Goal: Transaction & Acquisition: Purchase product/service

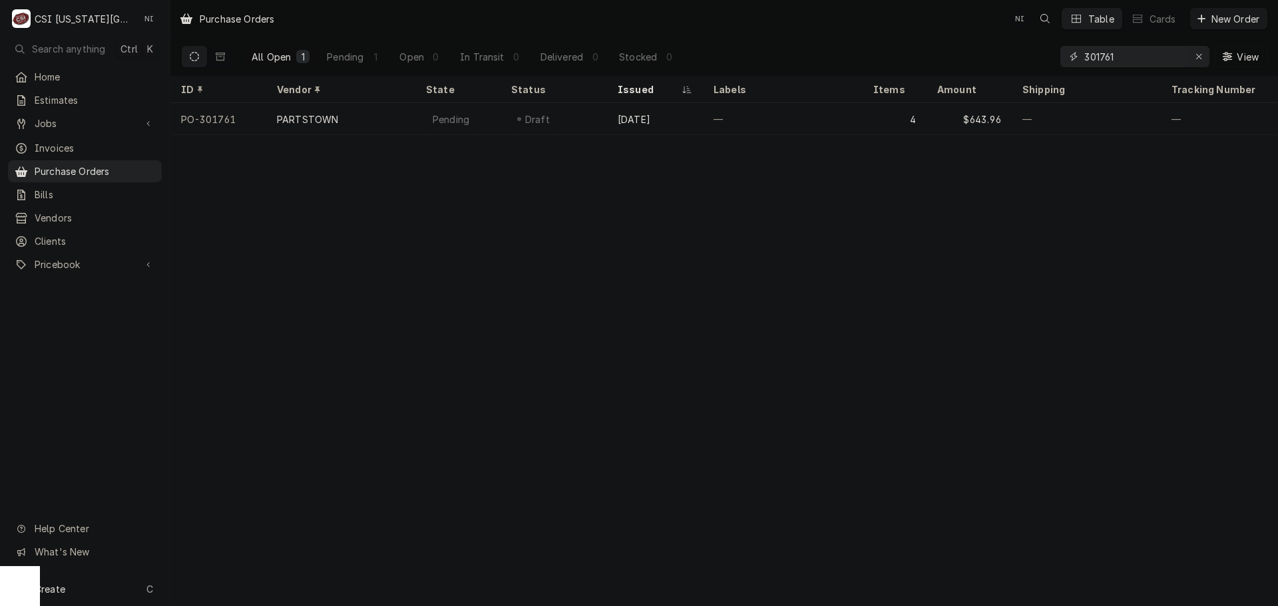
click at [1205, 59] on div "Erase input" at bounding box center [1198, 56] width 13 height 13
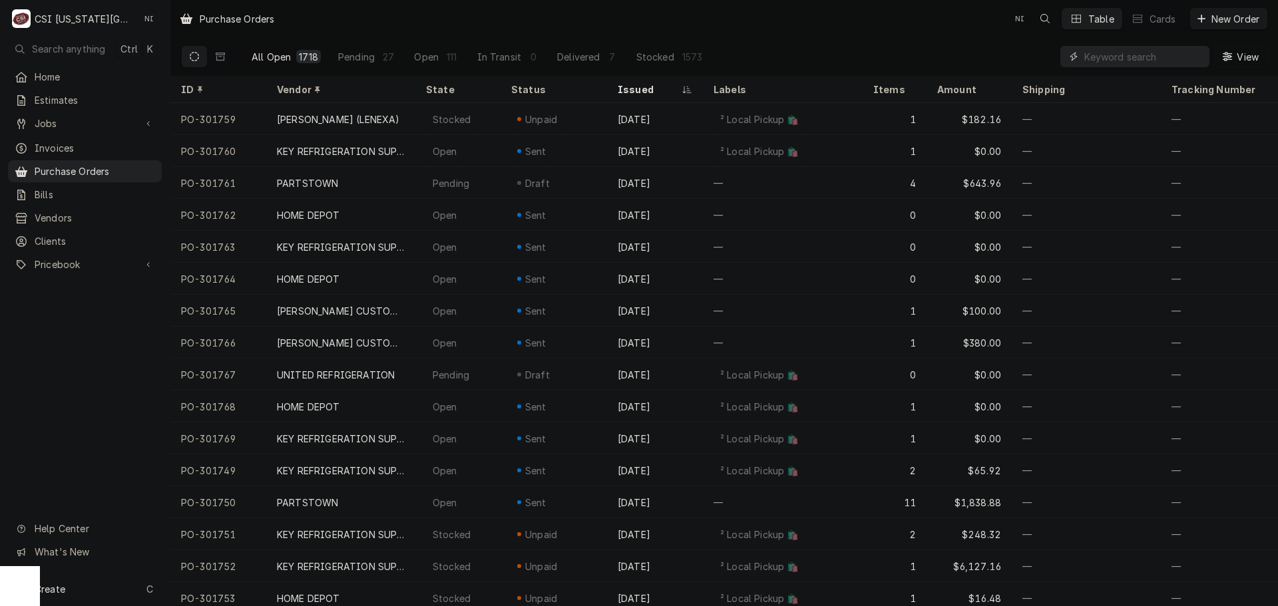
click at [1166, 59] on input "Dynamic Content Wrapper" at bounding box center [1143, 56] width 118 height 21
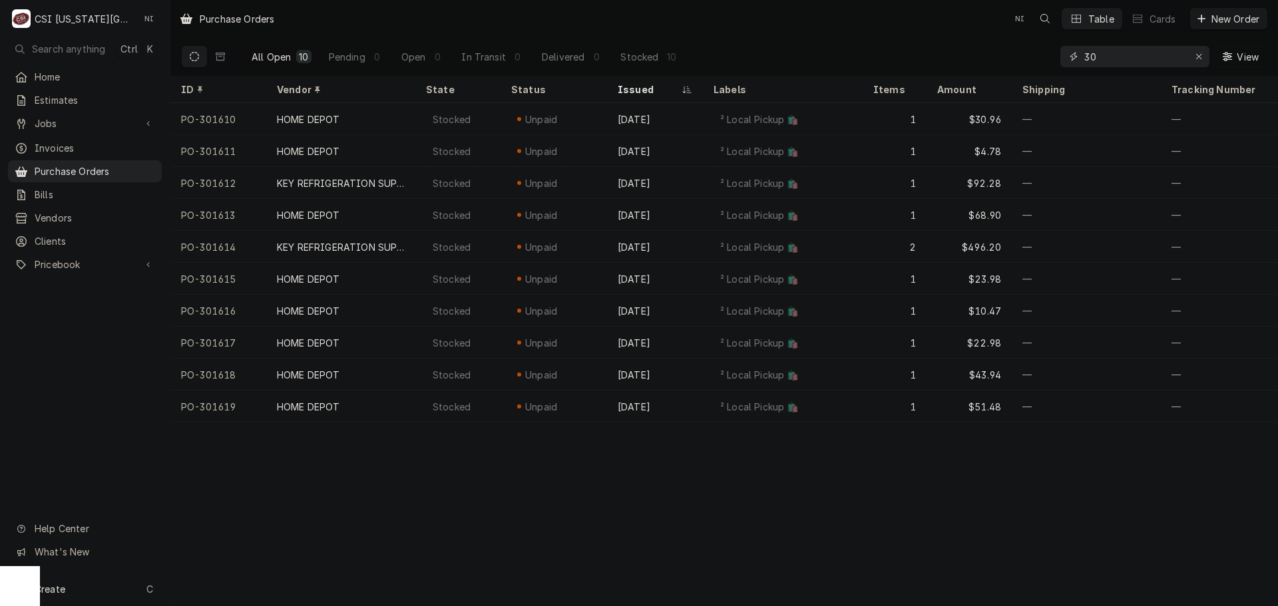
type input "3"
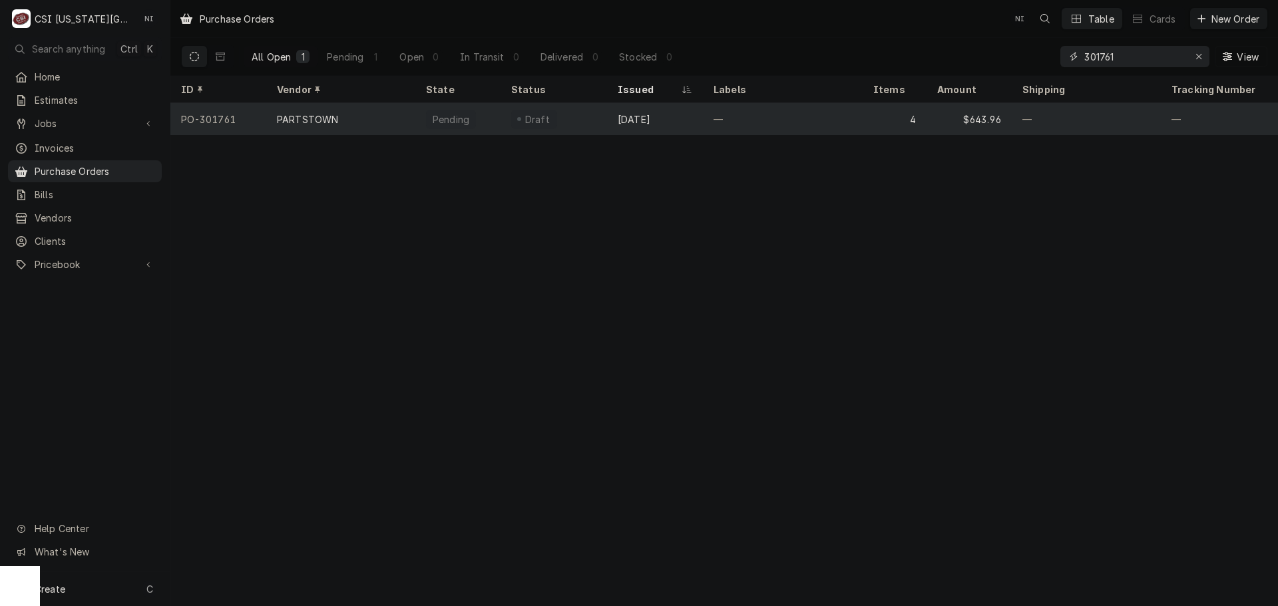
type input "301761"
click at [861, 113] on div "—" at bounding box center [783, 119] width 160 height 32
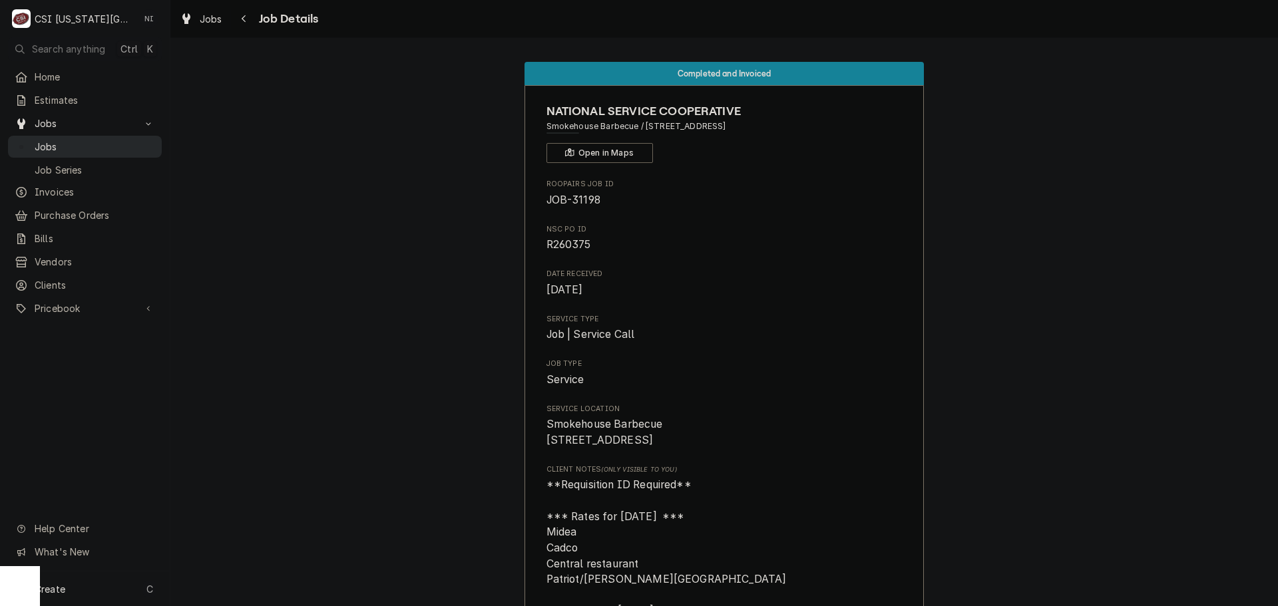
scroll to position [2197, 0]
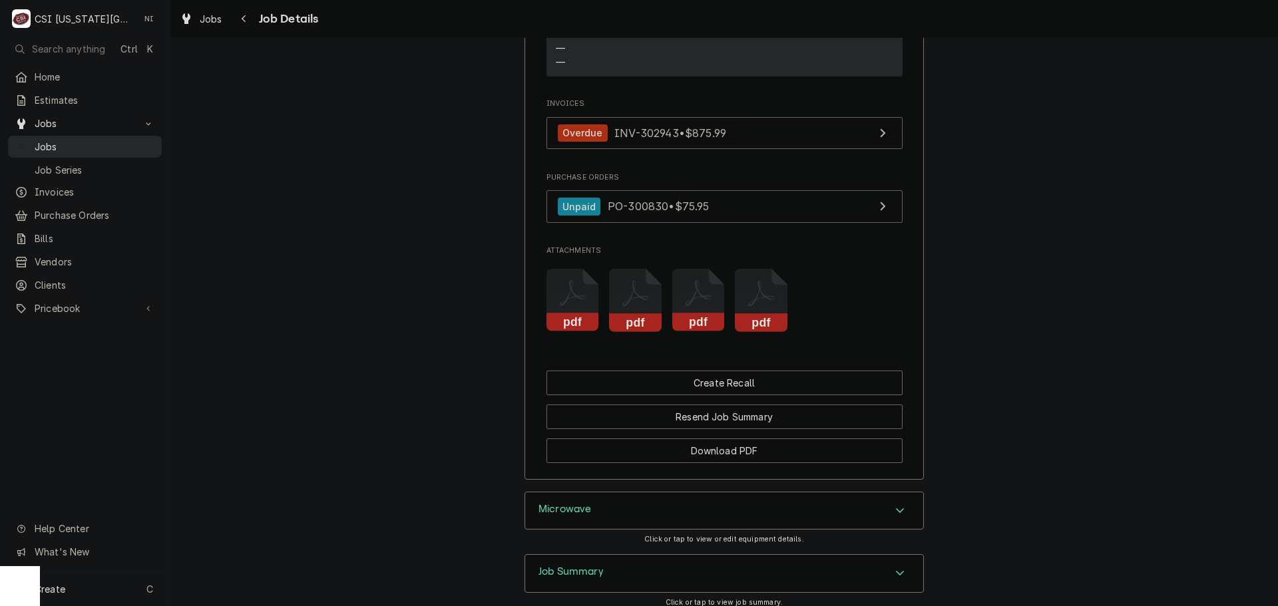
drag, startPoint x: 86, startPoint y: 140, endPoint x: 107, endPoint y: 136, distance: 21.2
click at [87, 141] on span "Jobs" at bounding box center [95, 147] width 120 height 14
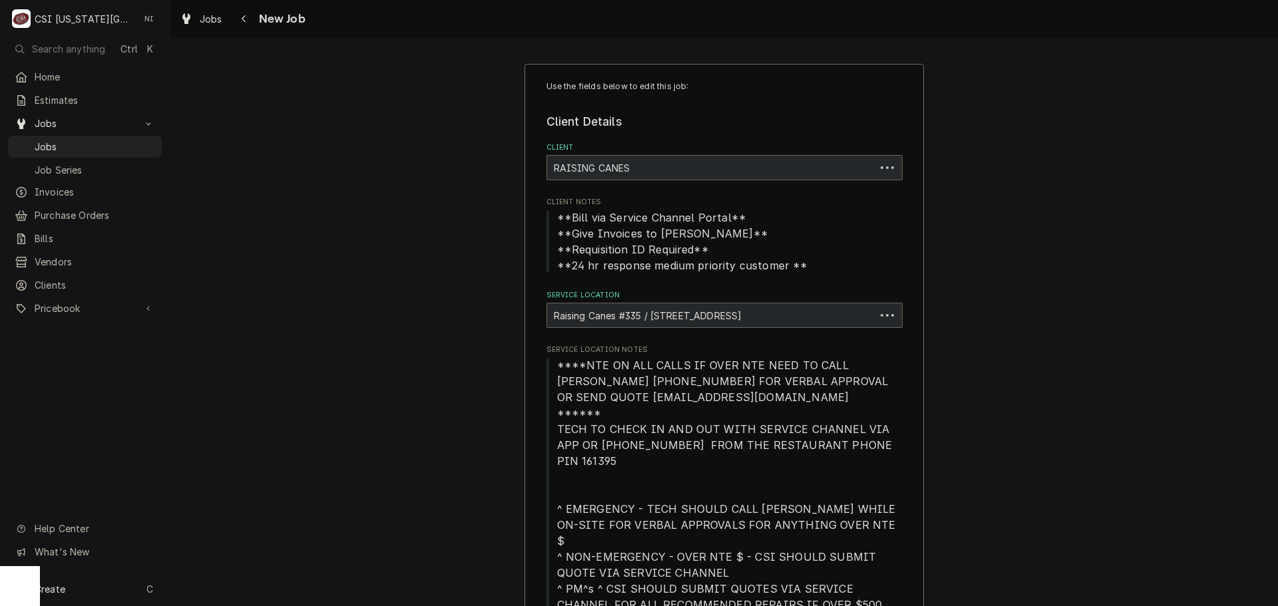
type textarea "x"
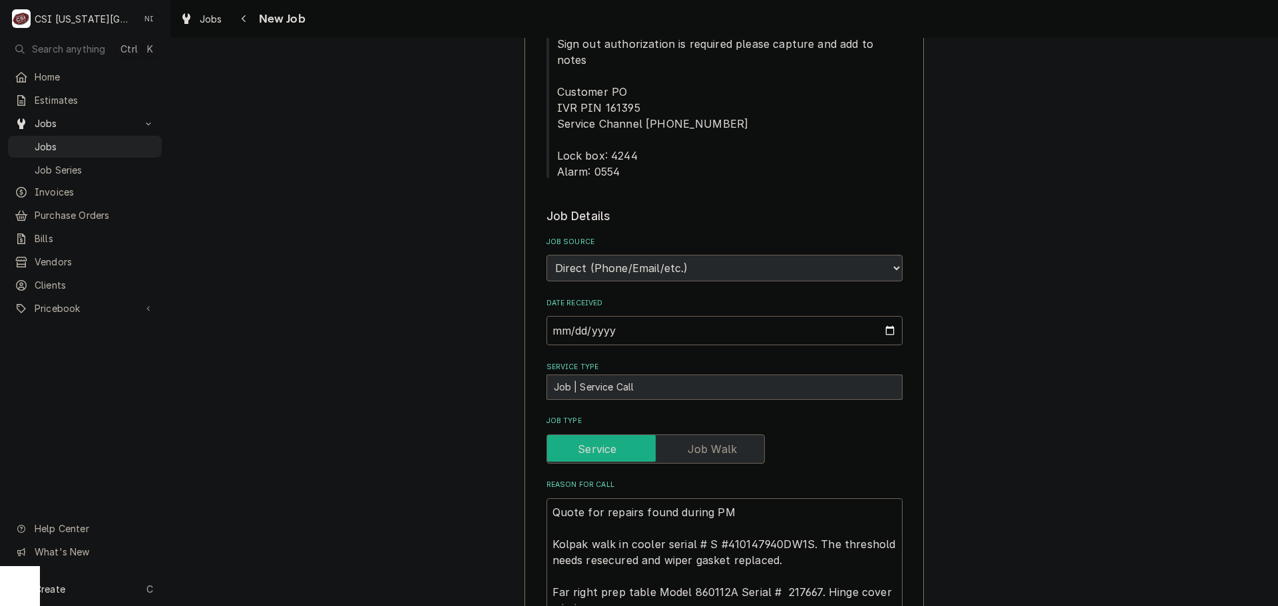
scroll to position [1065, 0]
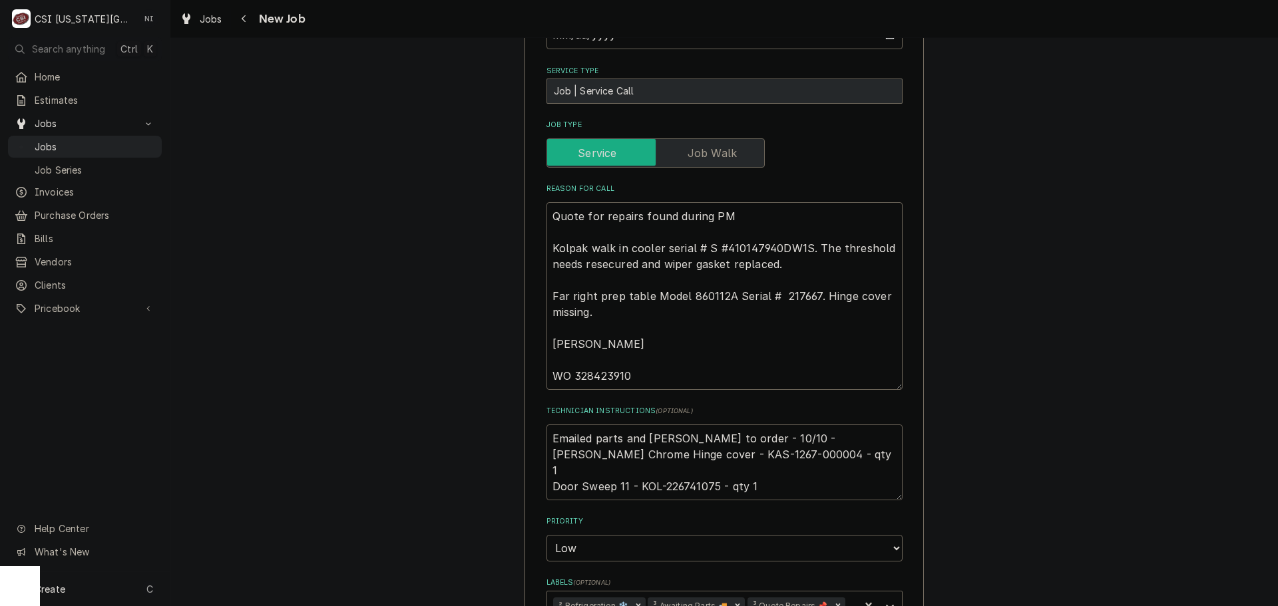
drag, startPoint x: 795, startPoint y: 389, endPoint x: 726, endPoint y: 391, distance: 68.6
click at [726, 425] on textarea "Emailed parts and [PERSON_NAME] to order - 10/10 - [PERSON_NAME] Chrome Hinge c…" at bounding box center [725, 463] width 356 height 76
drag, startPoint x: 713, startPoint y: 407, endPoint x: 660, endPoint y: 409, distance: 52.7
click at [660, 425] on textarea "Emailed parts and lindy to order - 10/10 - LS Kason Chrome Hinge cover - KAS-12…" at bounding box center [725, 463] width 356 height 76
type textarea "Emailed parts and lindy to order - 10/10 - LS Kason Chrome Hinge cover - KAS-12…"
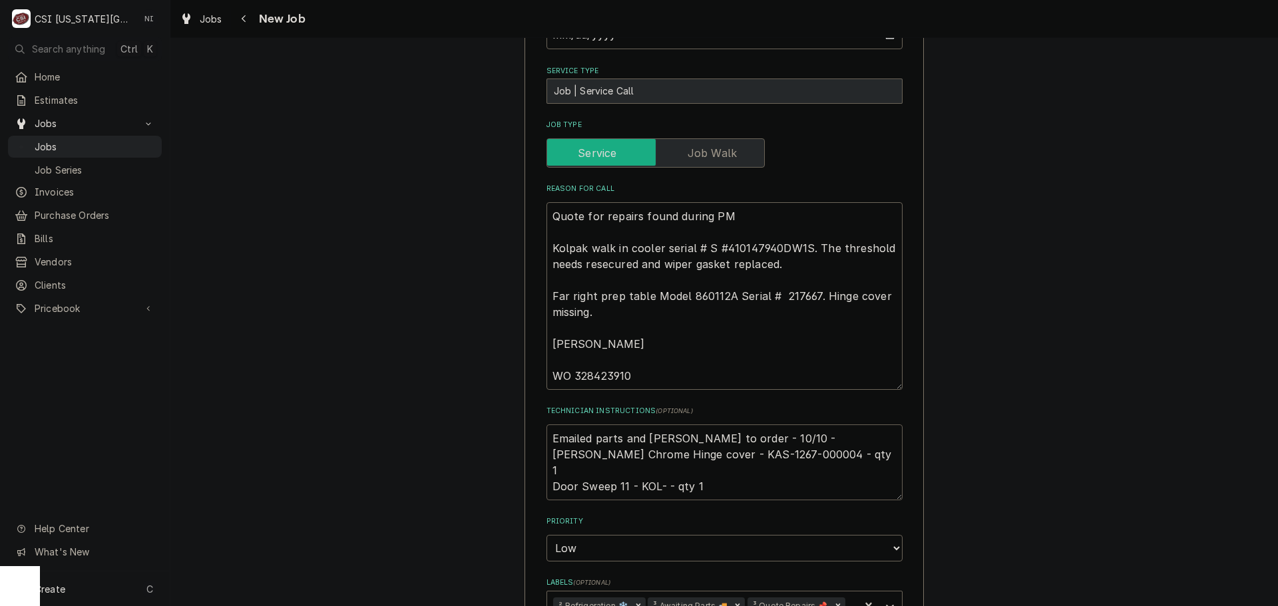
type textarea "x"
type textarea "Emailed parts and lindy to order - 10/10 - LS Kason Chrome Hinge cover - KAS-12…"
drag, startPoint x: 547, startPoint y: 357, endPoint x: 592, endPoint y: 378, distance: 49.4
click at [548, 425] on textarea "Emailed parts and lindy to order - 10/10 - LS Kason Chrome Hinge cover - KAS-12…" at bounding box center [725, 463] width 356 height 76
type textarea "x"
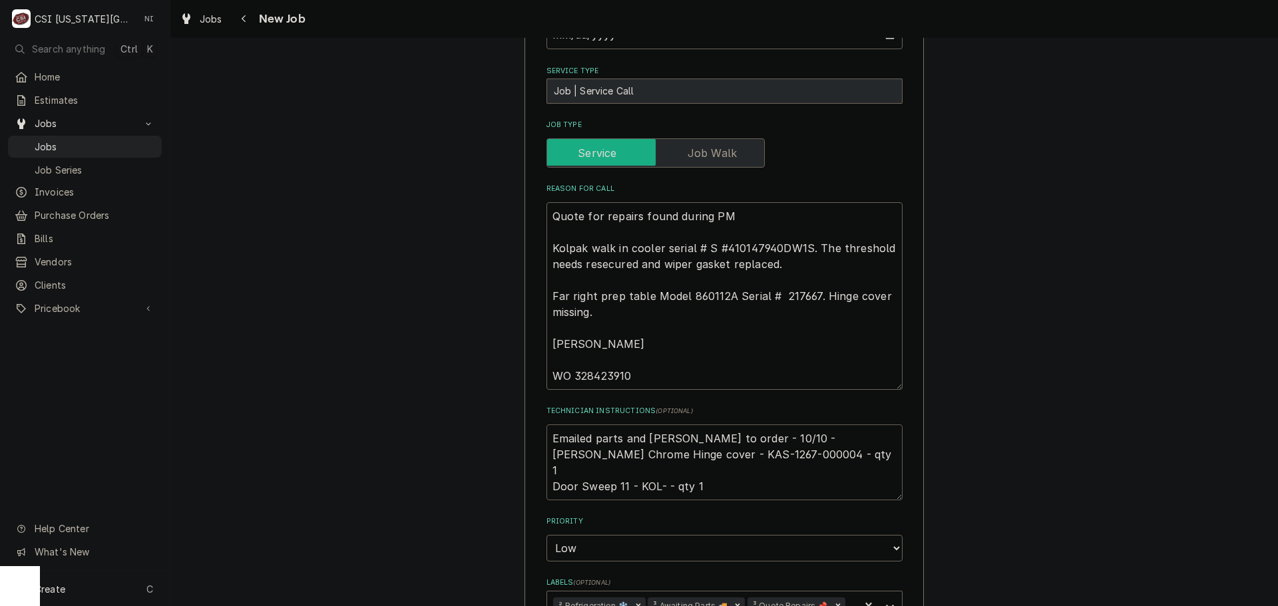
type textarea "Emailed parts and lindy to order - 10/10 - LS Kason Chrome Hinge cover - KAS-12…"
type textarea "x"
type textarea "Emailed parts and lindy to order - 10/10 - LS Kason Chrome Hinge cover - KAS-12…"
type textarea "x"
type textarea "P Emailed parts and lindy to order - 10/10 - LS Kason Chrome Hinge cover - KAS-…"
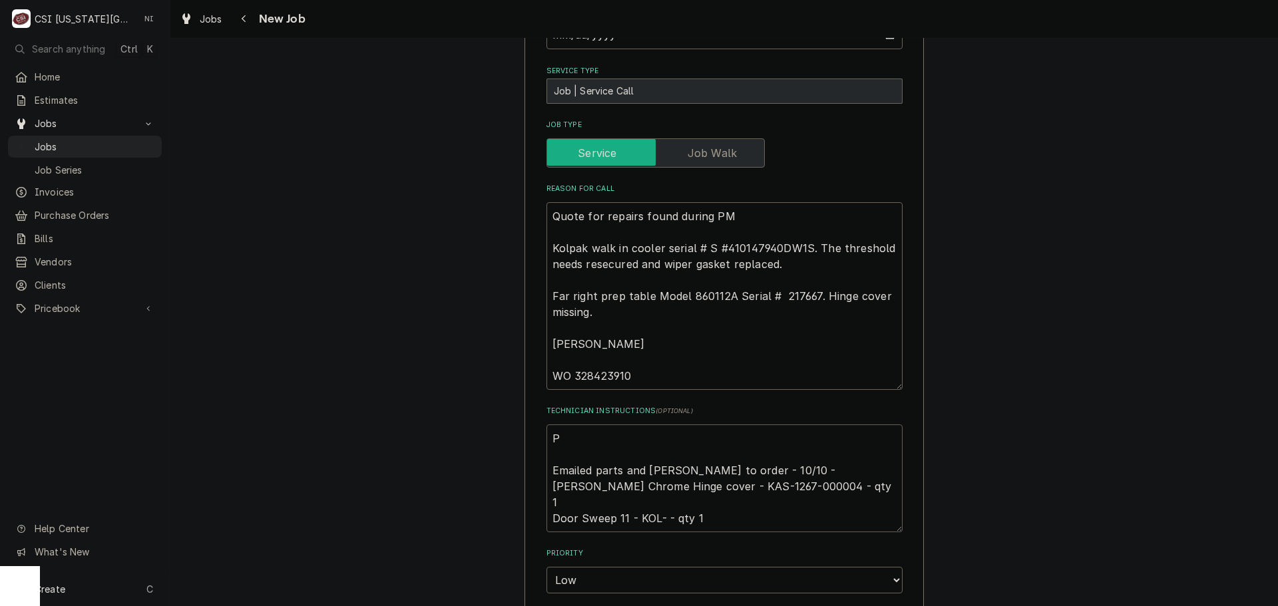
type textarea "x"
type textarea "Pa Emailed parts and lindy to order - 10/10 - LS Kason Chrome Hinge cover - KAS…"
type textarea "x"
type textarea "Par Emailed parts and lindy to order - 10/10 - LS Kason Chrome Hinge cover - KA…"
type textarea "x"
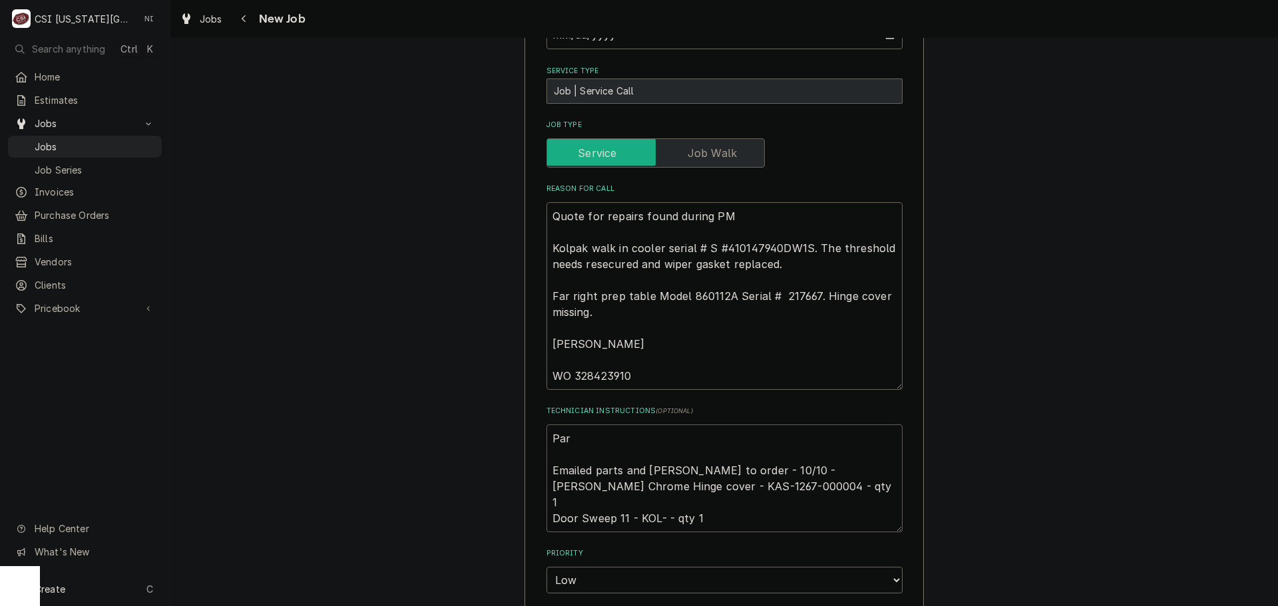
type textarea "Part Emailed parts and lindy to order - 10/10 - LS Kason Chrome Hinge cover - K…"
type textarea "x"
type textarea "Parts Emailed parts and lindy to order - 10/10 - LS Kason Chrome Hinge cover - …"
type textarea "x"
type textarea "Parts Emailed parts and lindy to order - 10/10 - LS Kason Chrome Hinge cover - …"
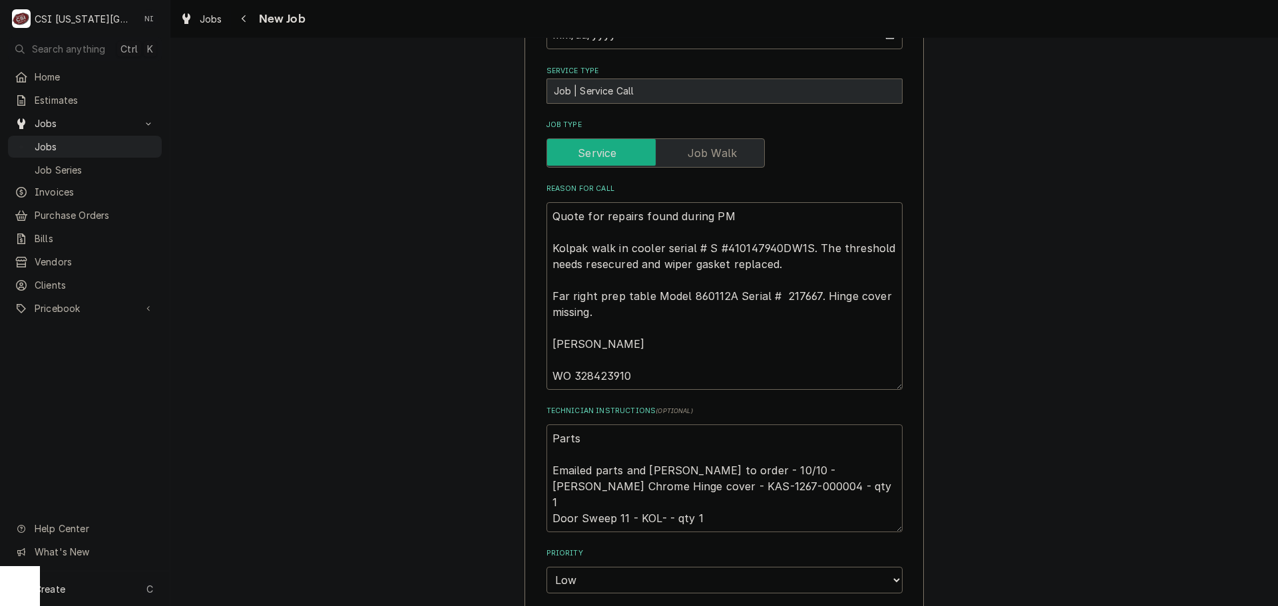
type textarea "x"
type textarea "Parts o Emailed parts and lindy to order - 10/10 - LS Kason Chrome Hinge cover …"
type textarea "x"
type textarea "Parts or Emailed parts and lindy to order - 10/10 - LS Kason Chrome Hinge cover…"
type textarea "x"
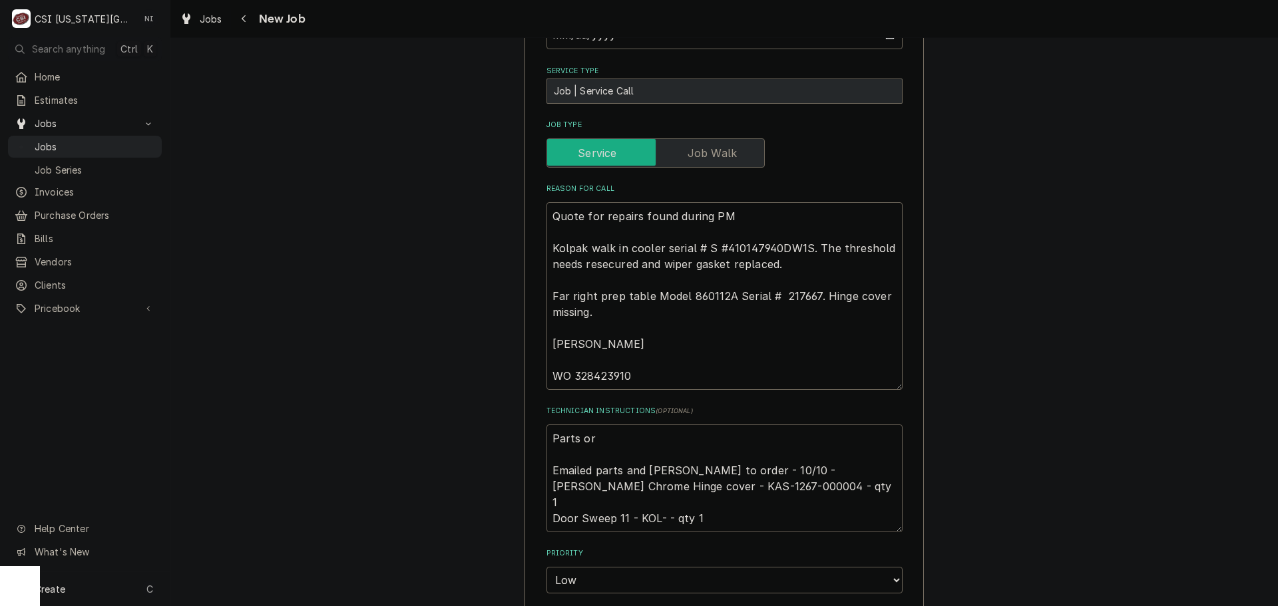
type textarea "Parts ord Emailed parts and lindy to order - 10/10 - LS Kason Chrome Hinge cove…"
type textarea "x"
type textarea "Parts order Emailed parts and lindy to order - 10/10 - LS Kason Chrome Hinge co…"
type textarea "x"
type textarea "Parts ordere Emailed parts and lindy to order - 10/10 - LS Kason Chrome Hinge c…"
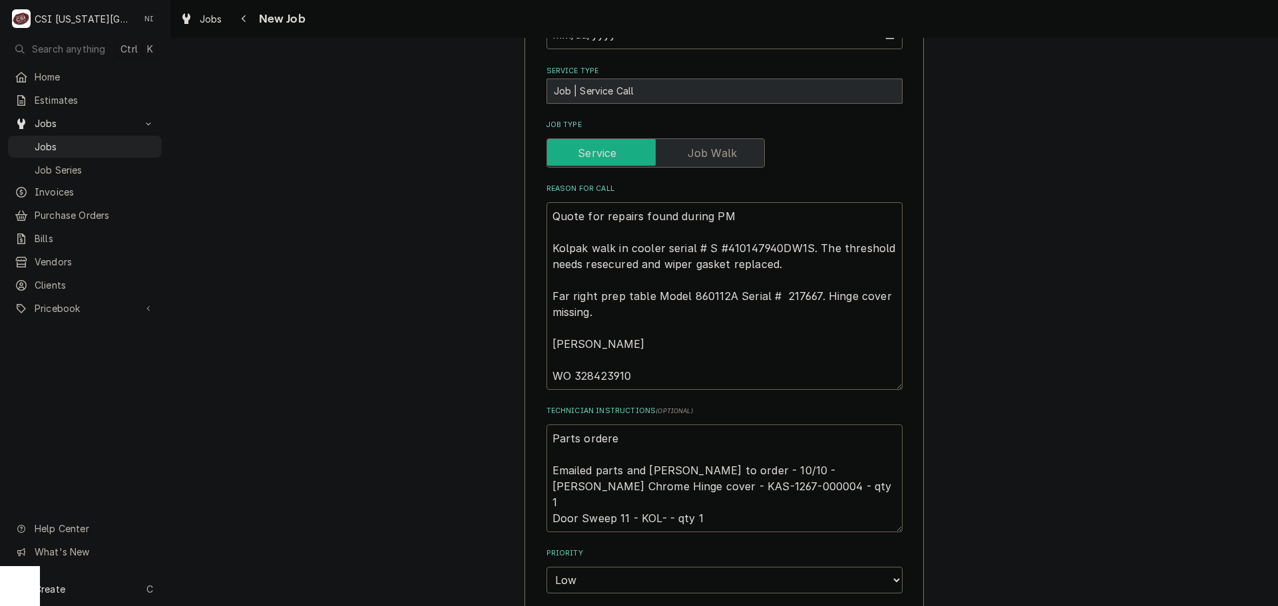
type textarea "x"
type textarea "Parts ordered Emailed parts and lindy to order - 10/10 - LS Kason Chrome Hinge …"
type textarea "x"
type textarea "Parts ordered Emailed parts and lindy to order - 10/10 - LS Kason Chrome Hinge …"
type textarea "x"
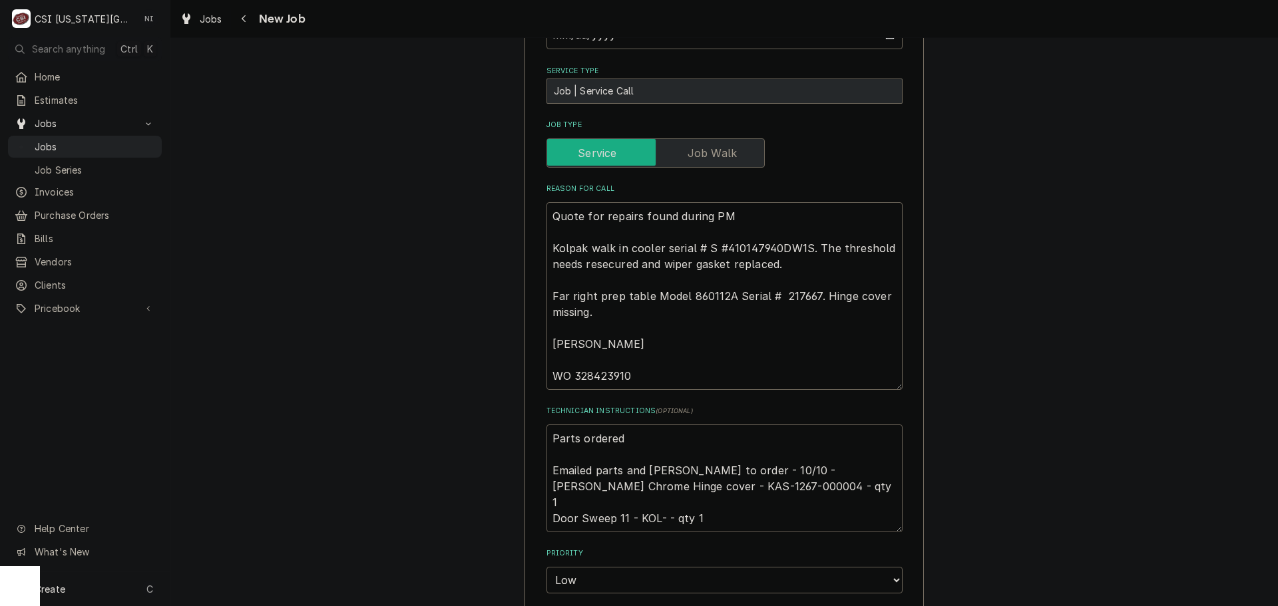
type textarea "Parts ordered o Emailed parts and lindy to order - 10/10 - LS Kason Chrome Hing…"
type textarea "x"
type textarea "Parts ordered on Emailed parts and lindy to order - 10/10 - LS Kason Chrome Hin…"
type textarea "x"
type textarea "Parts ordered on PO Emailed parts and lindy to order - 10/10 - LS Kason Chrome …"
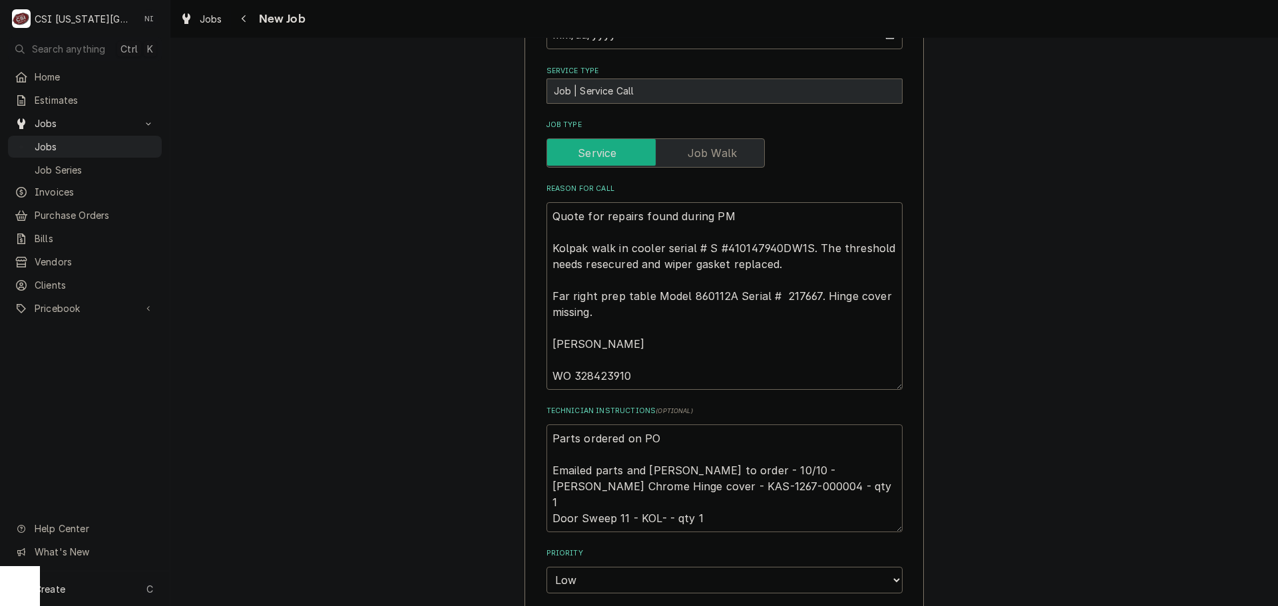
type textarea "x"
type textarea "Parts ordered on PO Emailed parts and lindy to order - 10/10 - LS Kason Chrome …"
type textarea "x"
type textarea "Parts ordered on PO 3 Emailed parts and lindy to order - 10/10 - LS Kason Chrom…"
type textarea "x"
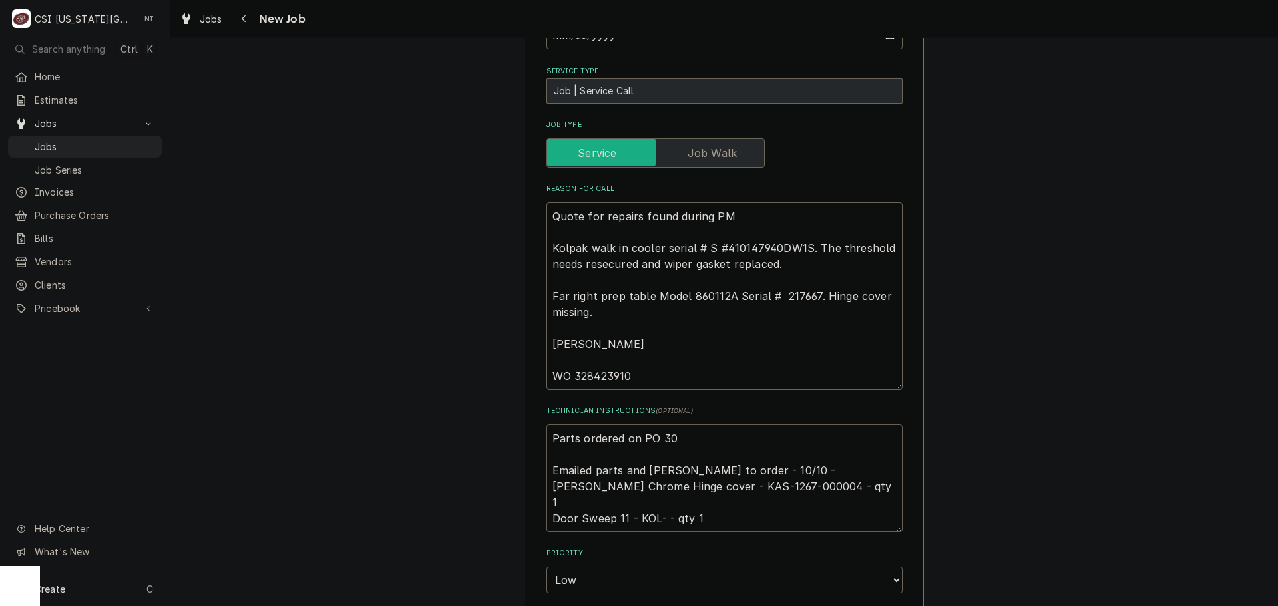
type textarea "Parts ordered on PO 301 Emailed parts and lindy to order - 10/10 - LS Kason Chr…"
type textarea "x"
type textarea "Parts ordered on PO 3017 Emailed parts and lindy to order - 10/10 - LS Kason Ch…"
type textarea "x"
type textarea "Parts ordered on PO 301761 Emailed parts and lindy to order - 10/10 - LS Kason …"
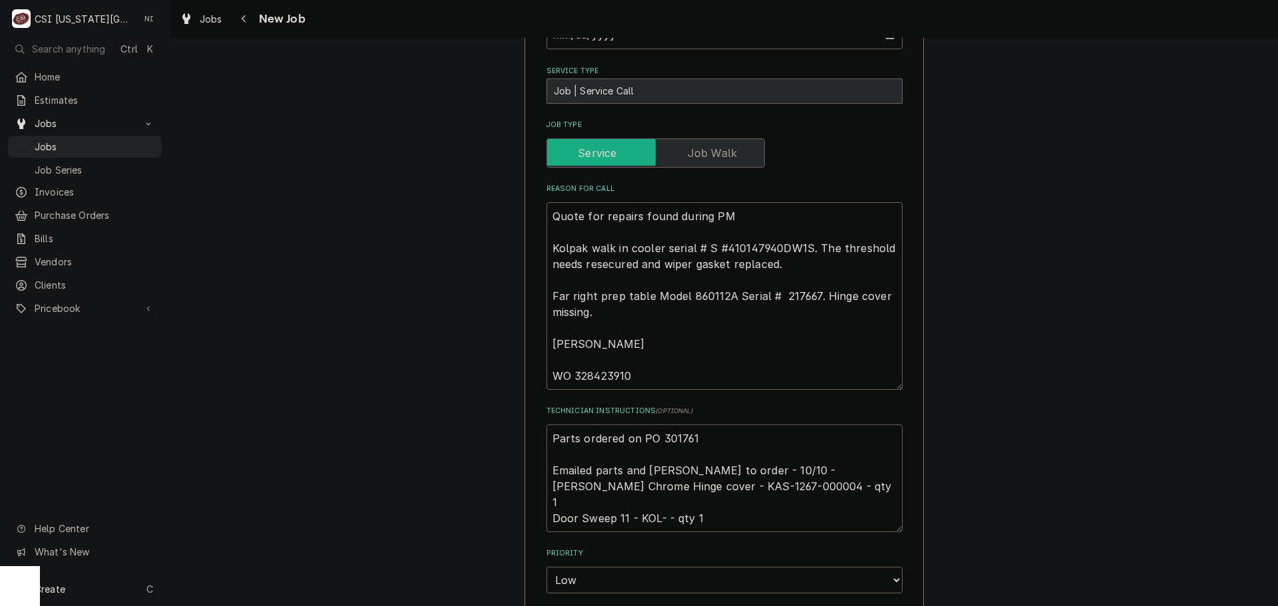
type textarea "x"
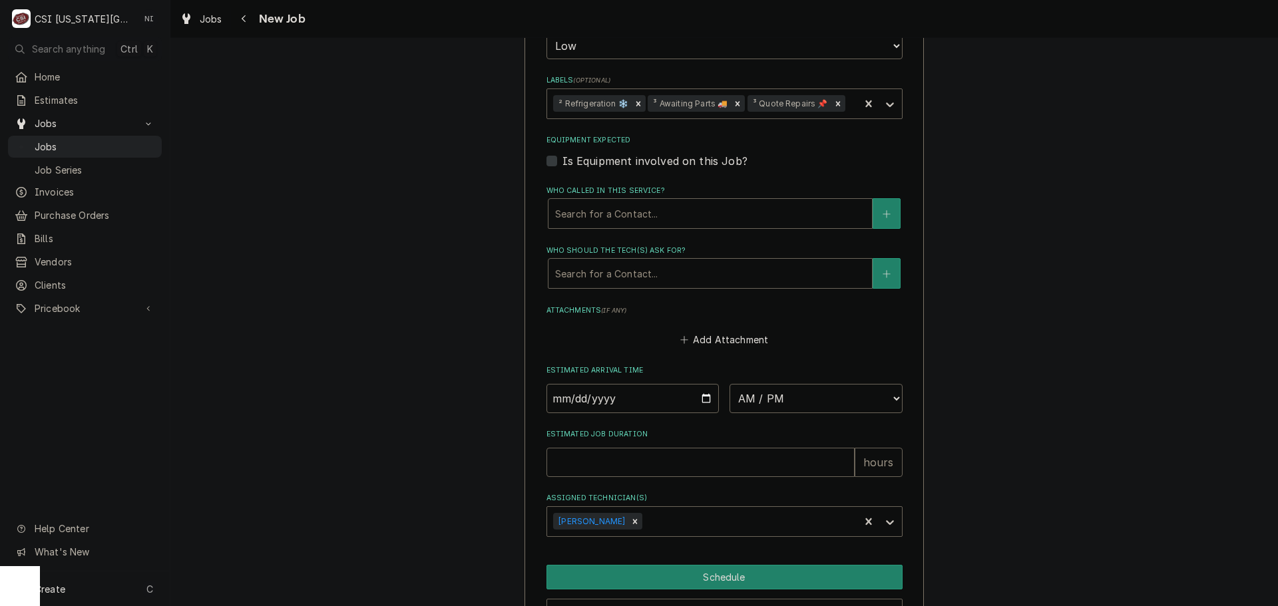
type textarea "Parts ordered on PO 301761 Emailed parts and lindy to order - 10/10 - LS Kason …"
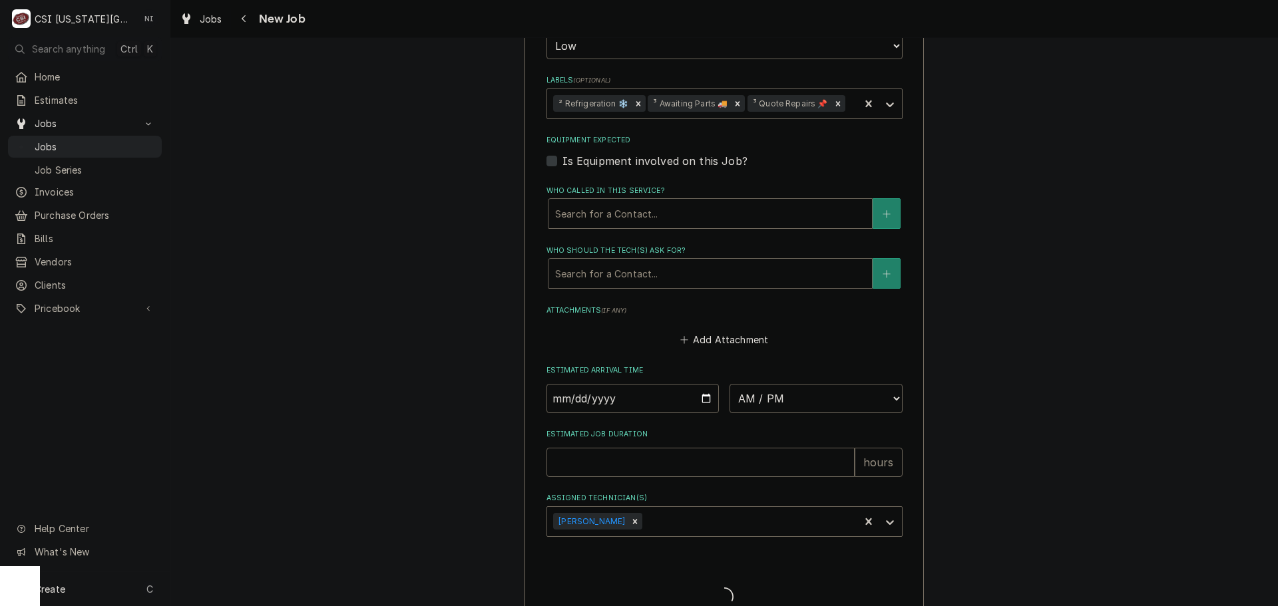
scroll to position [1554, 0]
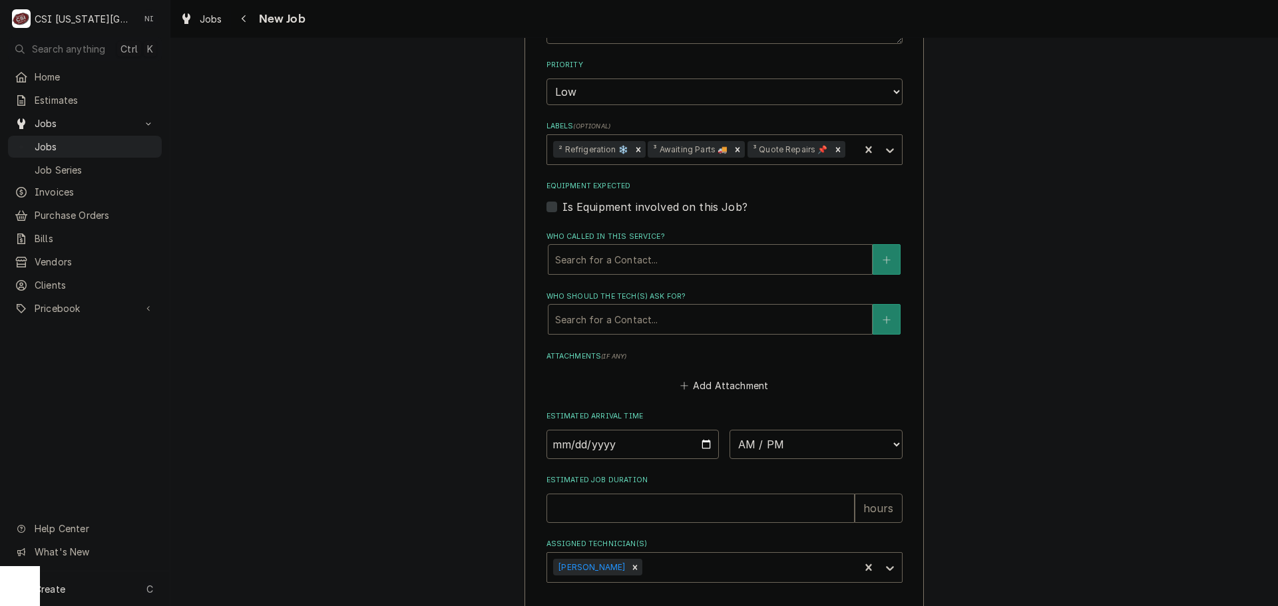
type textarea "x"
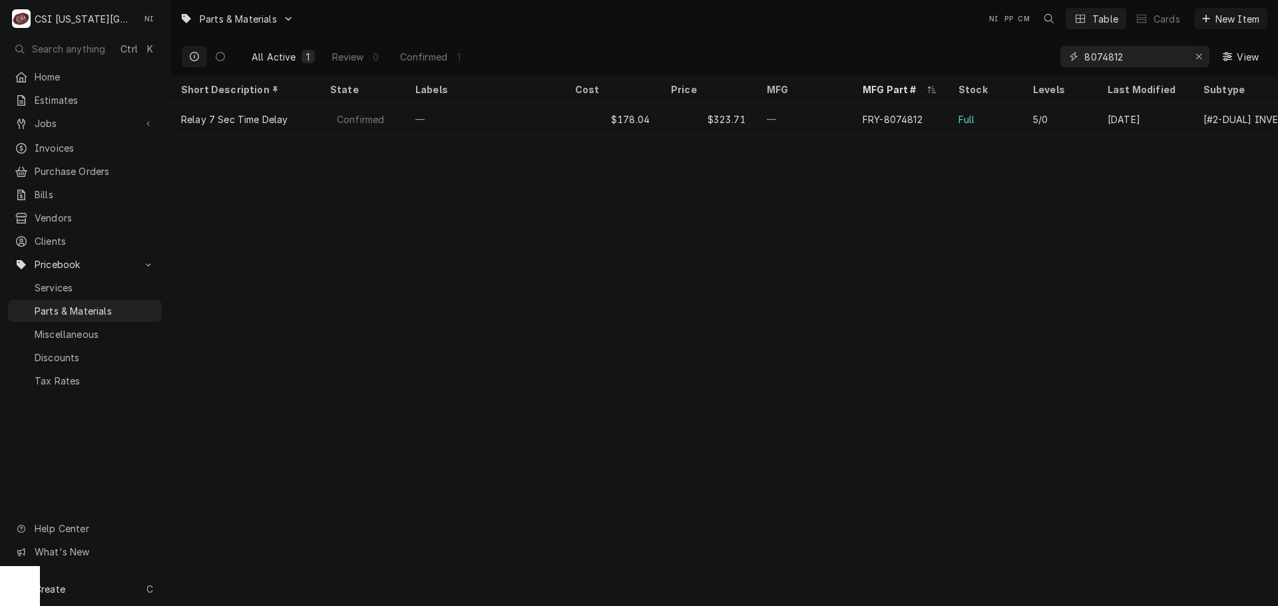
click at [1197, 54] on icon "Erase input" at bounding box center [1199, 56] width 7 height 9
paste input "1267-000004"
type input "1267-000004"
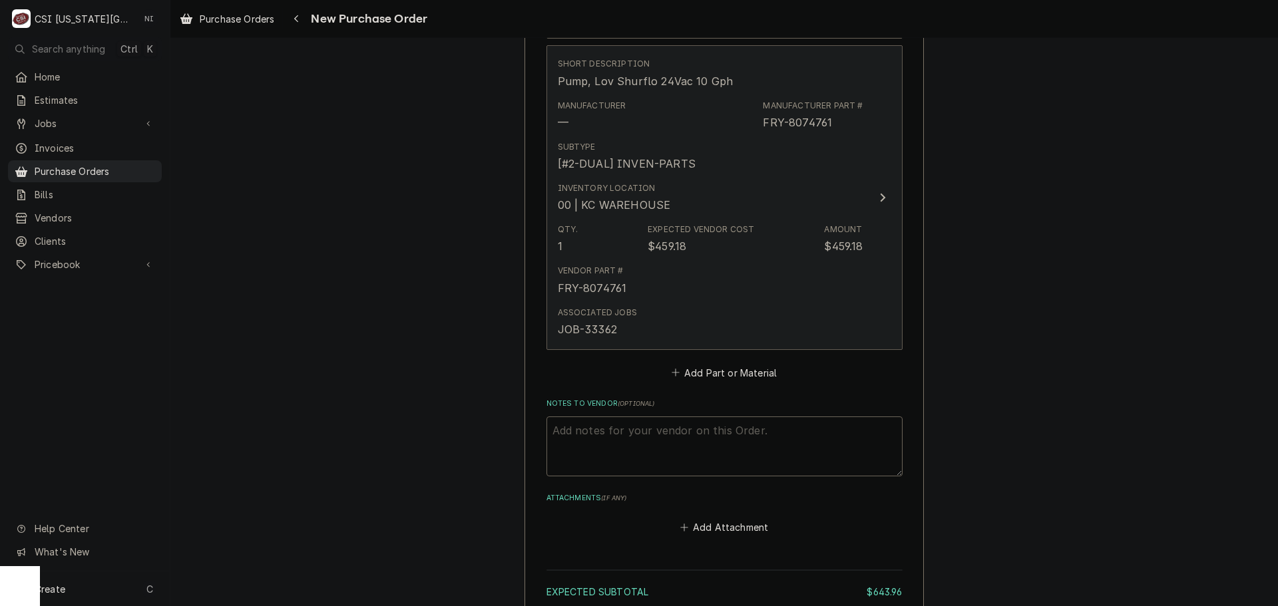
scroll to position [1531, 0]
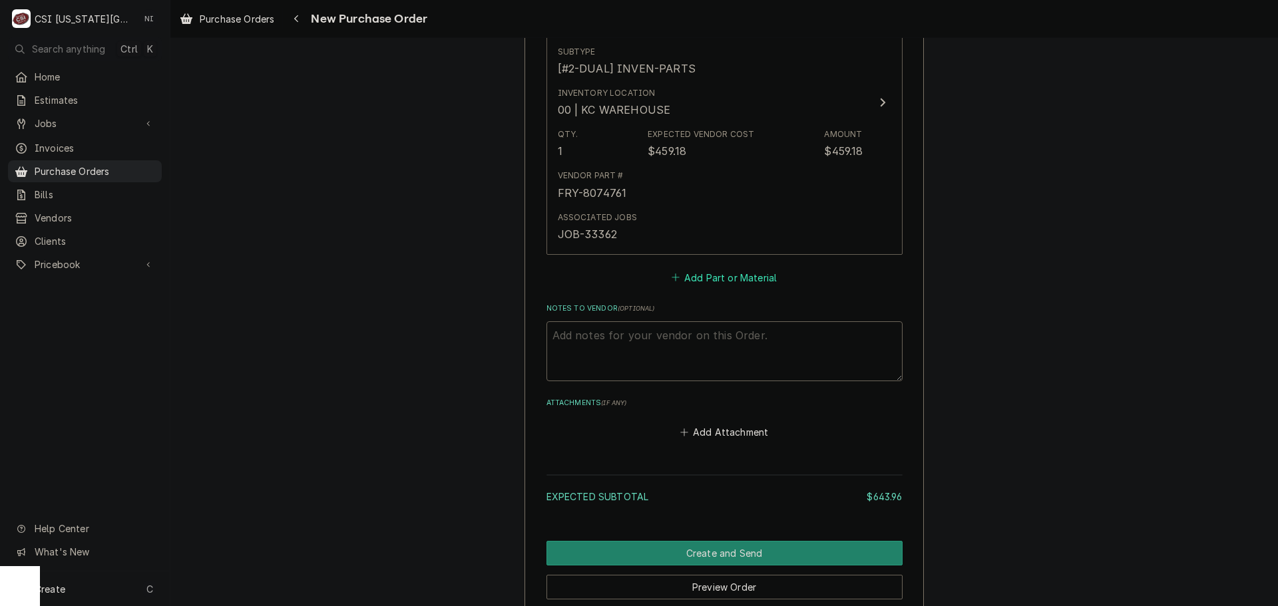
click at [722, 278] on button "Add Part or Material" at bounding box center [724, 277] width 110 height 19
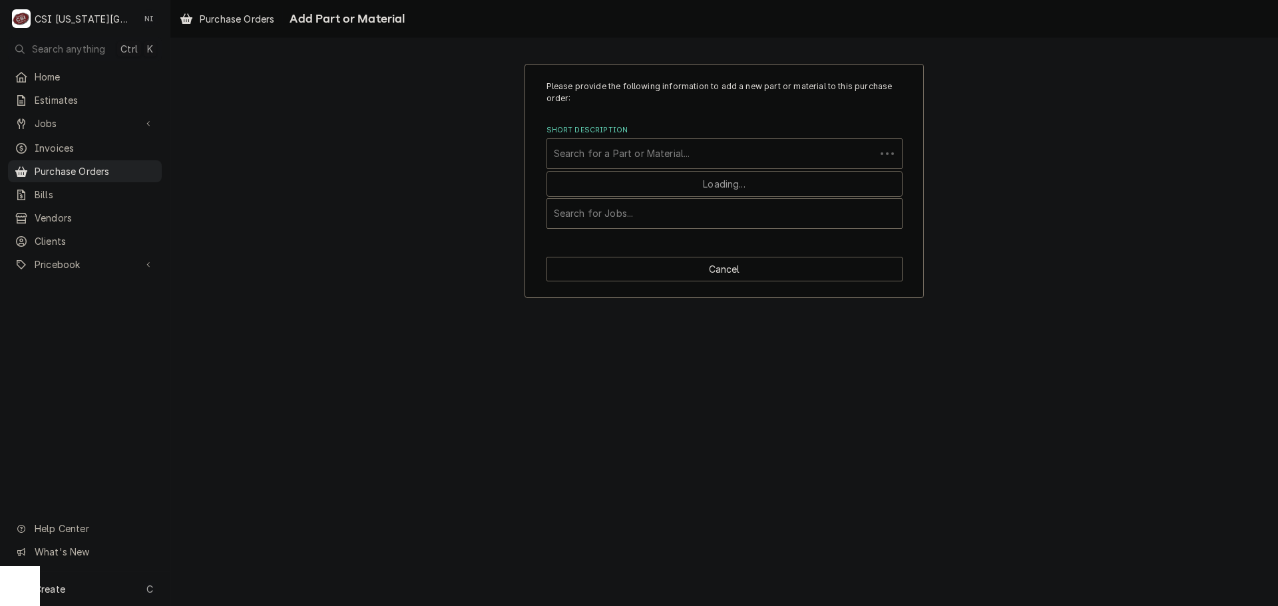
click at [682, 158] on div "Short Description" at bounding box center [711, 154] width 315 height 24
paste input "1267-000004"
type input "1267-000004"
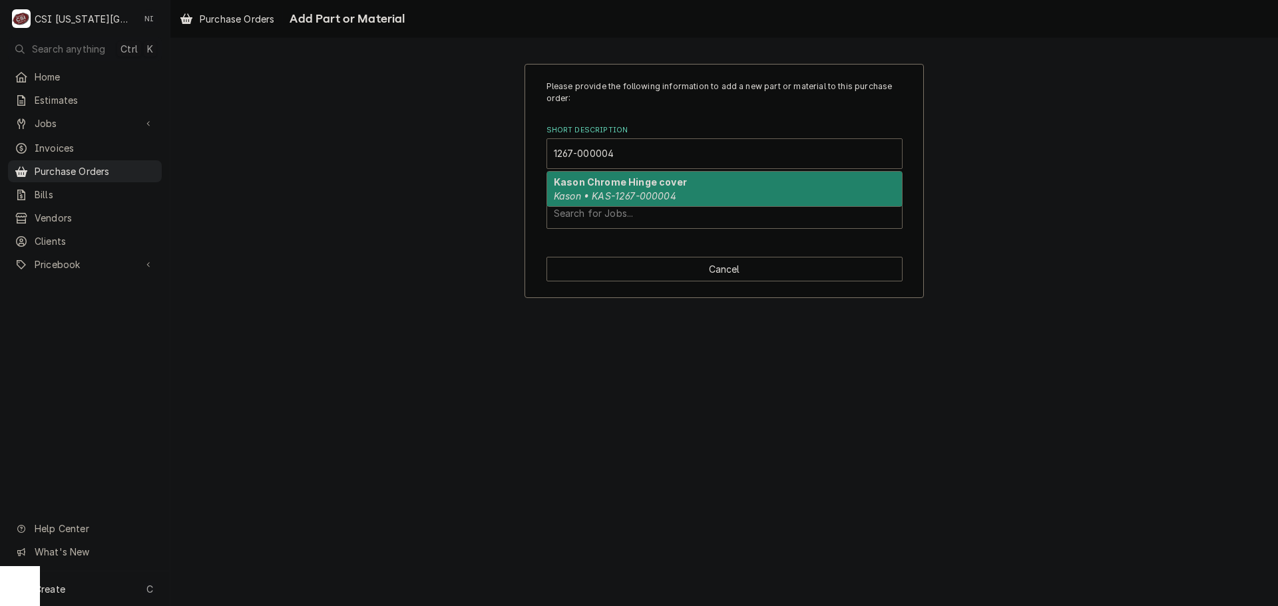
click at [628, 198] on em "Kason • KAS-1267-000004" at bounding box center [615, 195] width 122 height 11
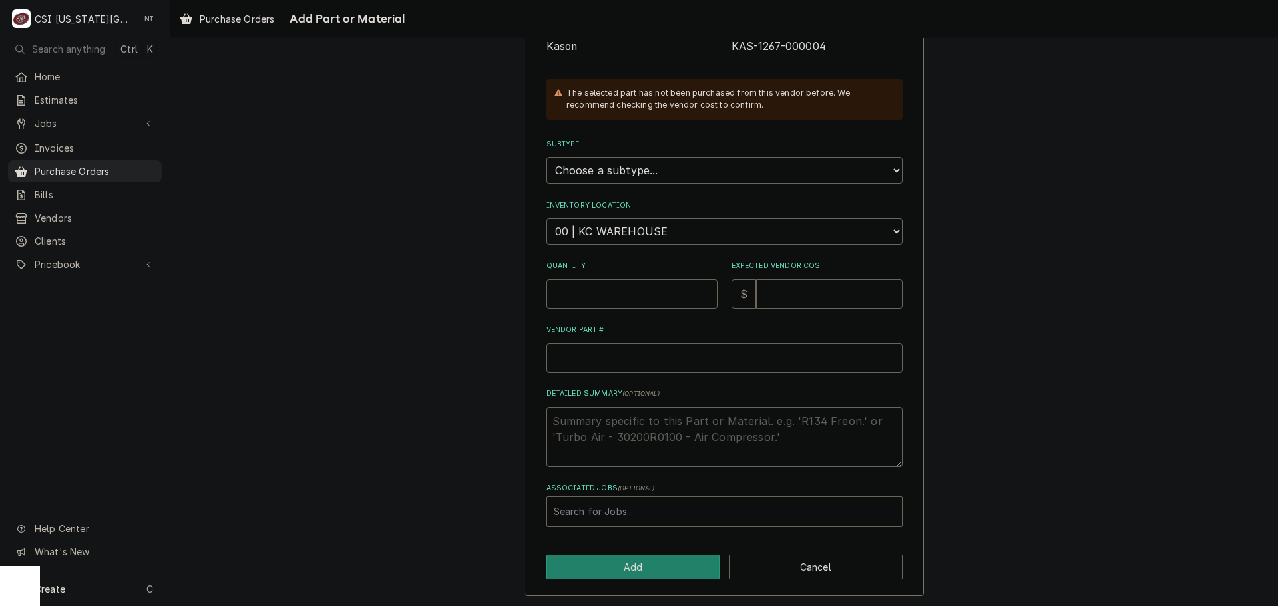
scroll to position [184, 0]
click at [608, 289] on input "Quantity" at bounding box center [632, 292] width 171 height 29
type textarea "x"
type input "1"
drag, startPoint x: 644, startPoint y: 244, endPoint x: 644, endPoint y: 216, distance: 27.3
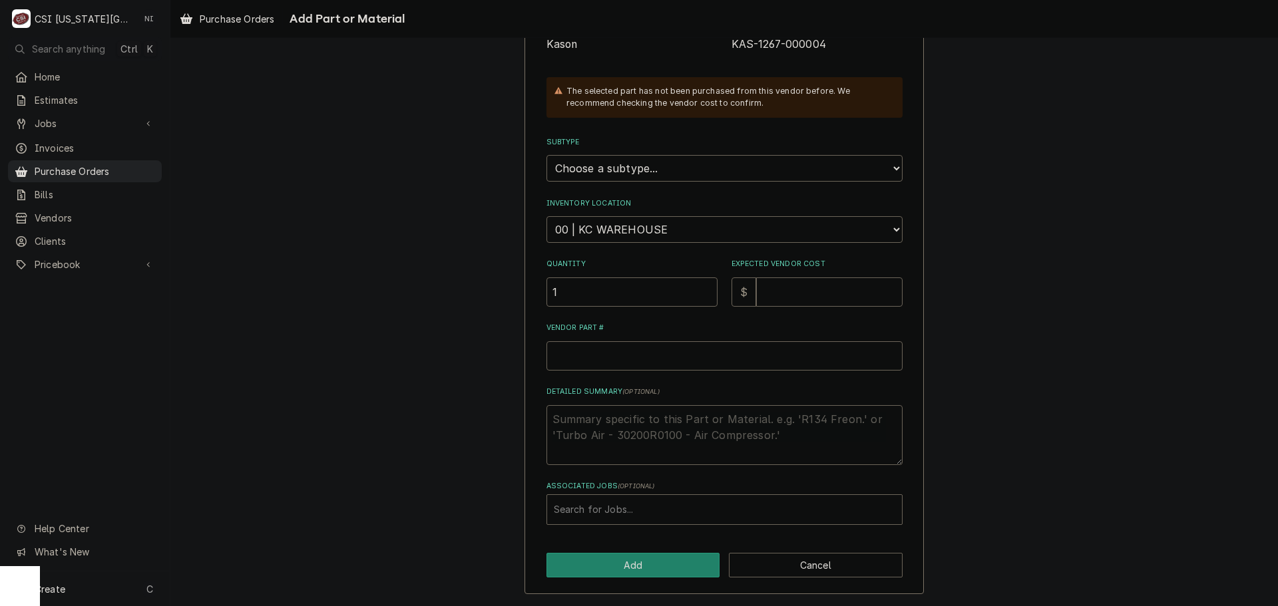
click at [644, 242] on div "Please provide the following information to add a new part or material to this …" at bounding box center [725, 211] width 356 height 628
click at [642, 216] on select "Choose a location... 00 | KC WAREHOUSE 00 | MAIN WAREHOUSE 01 | BRIAN BREAZIER …" at bounding box center [725, 229] width 356 height 27
select select "2756"
click at [547, 216] on select "Choose a location... 00 | KC WAREHOUSE 00 | MAIN WAREHOUSE 01 | BRIAN BREAZIER …" at bounding box center [725, 229] width 356 height 27
type textarea "x"
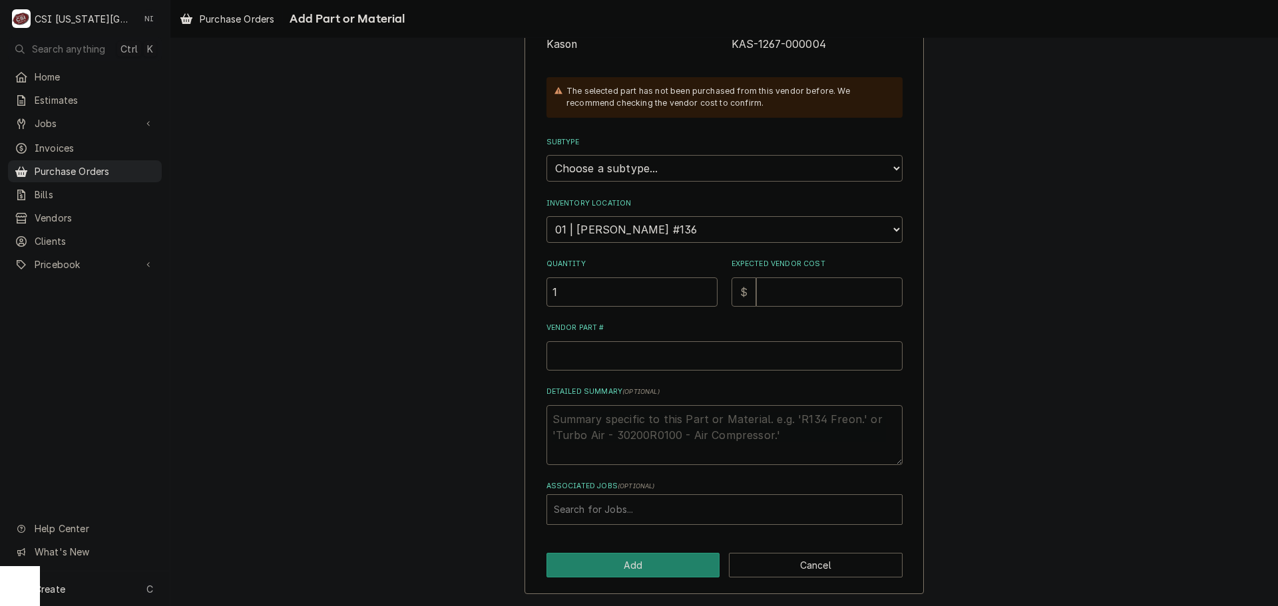
click at [656, 177] on select "Choose a subtype... [#2-DUAL] AFTERHRS-WH-CHG-2 [#2-DUAL] BEV-EQUIP [#2-DUAL] B…" at bounding box center [725, 168] width 356 height 27
select select "45"
click at [547, 155] on select "Choose a subtype... [#2-DUAL] AFTERHRS-WH-CHG-2 [#2-DUAL] BEV-EQUIP [#2-DUAL] B…" at bounding box center [725, 168] width 356 height 27
click at [804, 290] on input "Expected Vendor Cost" at bounding box center [829, 292] width 146 height 29
type textarea "x"
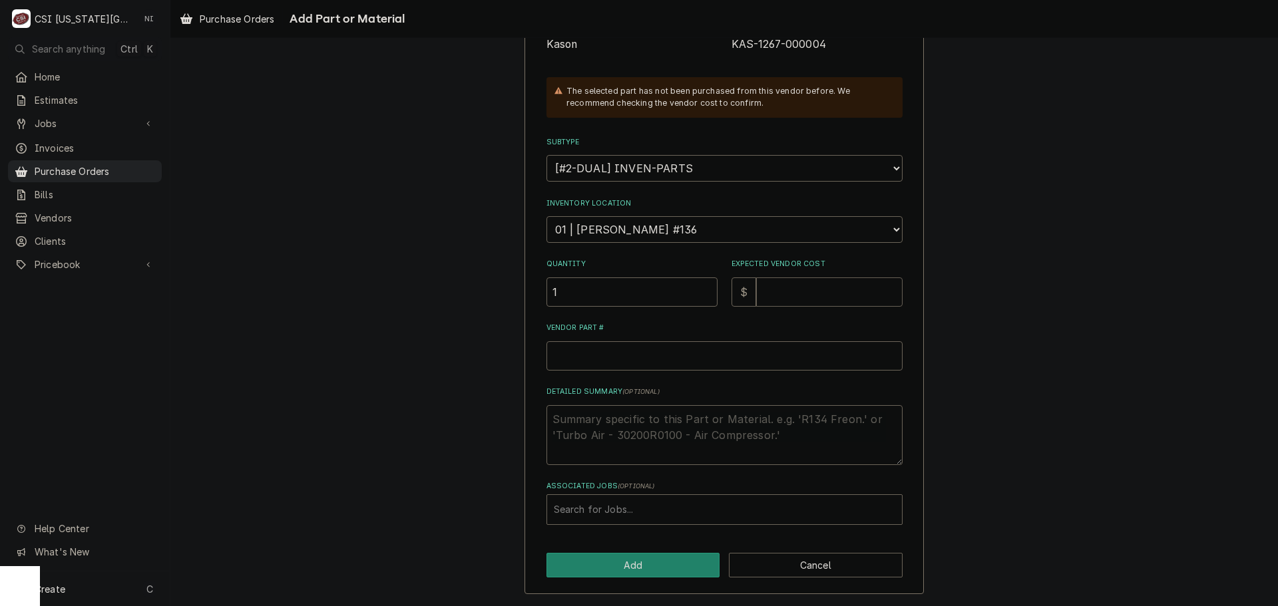
type input "2"
type textarea "x"
type input "2.8"
type textarea "x"
type input "2.87"
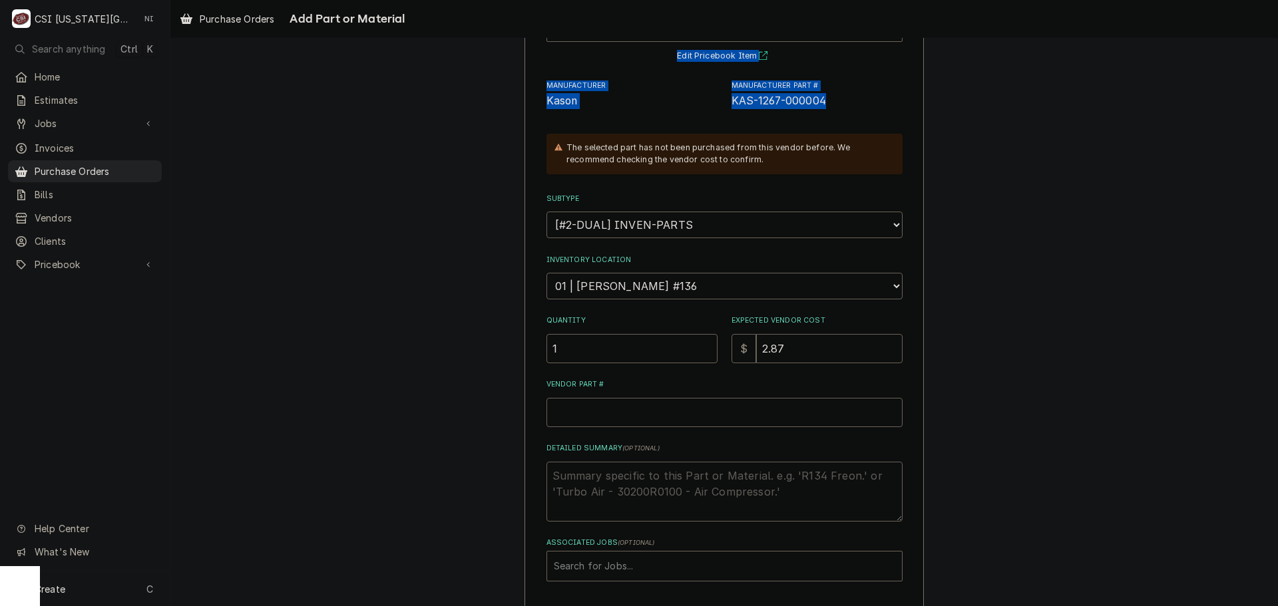
scroll to position [116, 0]
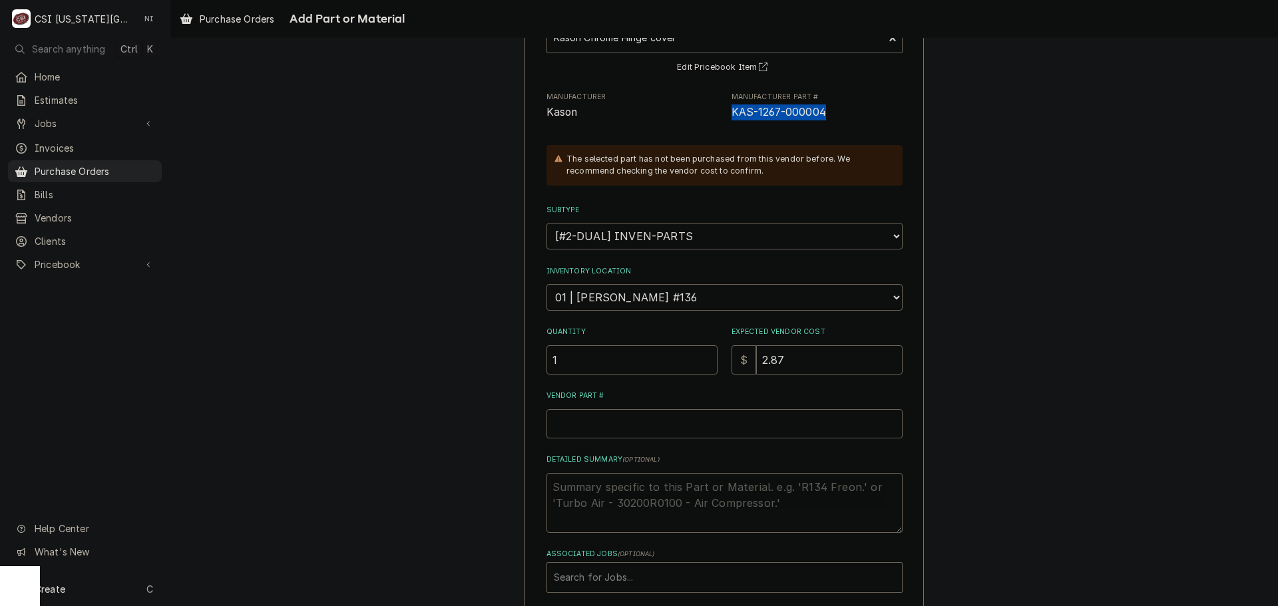
drag, startPoint x: 823, startPoint y: 46, endPoint x: 724, endPoint y: 116, distance: 121.2
click at [724, 116] on div "Manufacturer Kason Manufacturer Part # KAS-1267-000004" at bounding box center [725, 106] width 356 height 29
copy span "KAS-1267-000004"
paste input "KAS-1267-000004"
click at [650, 435] on input "Vendor Part #" at bounding box center [725, 423] width 356 height 29
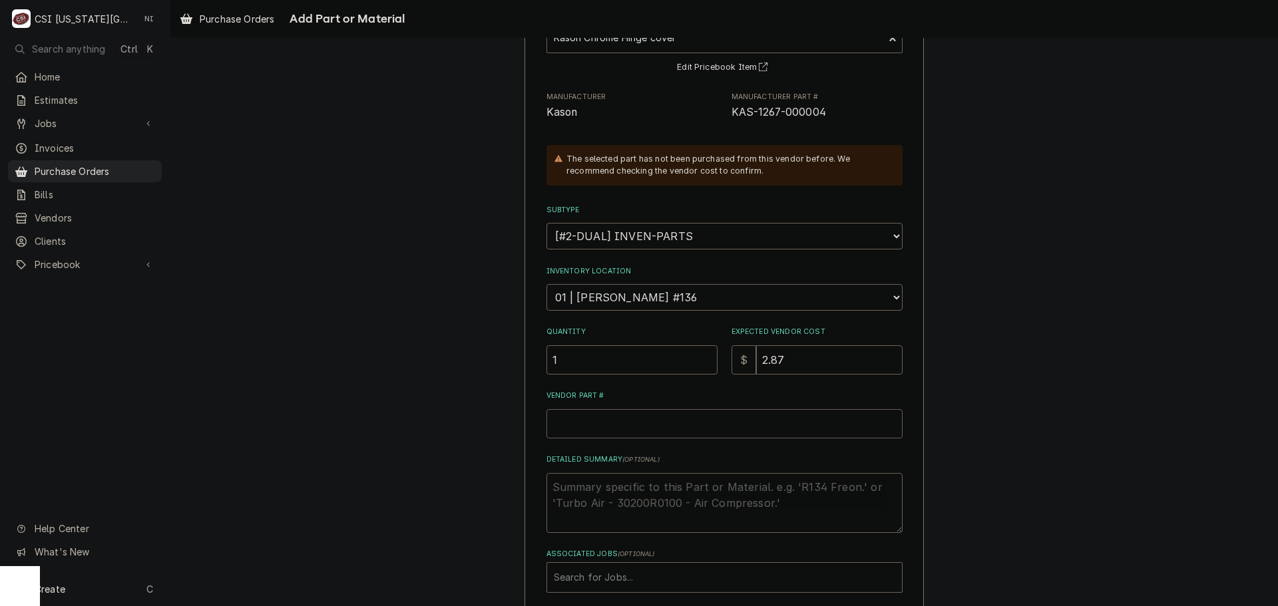
type textarea "x"
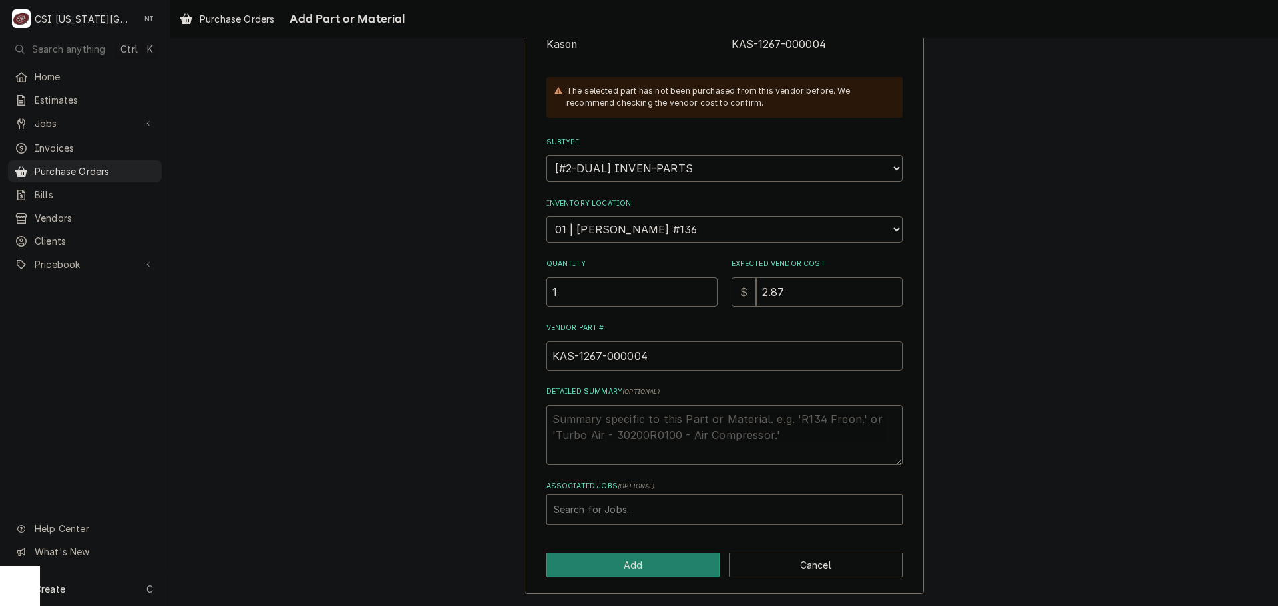
type input "KAS-1267-000004"
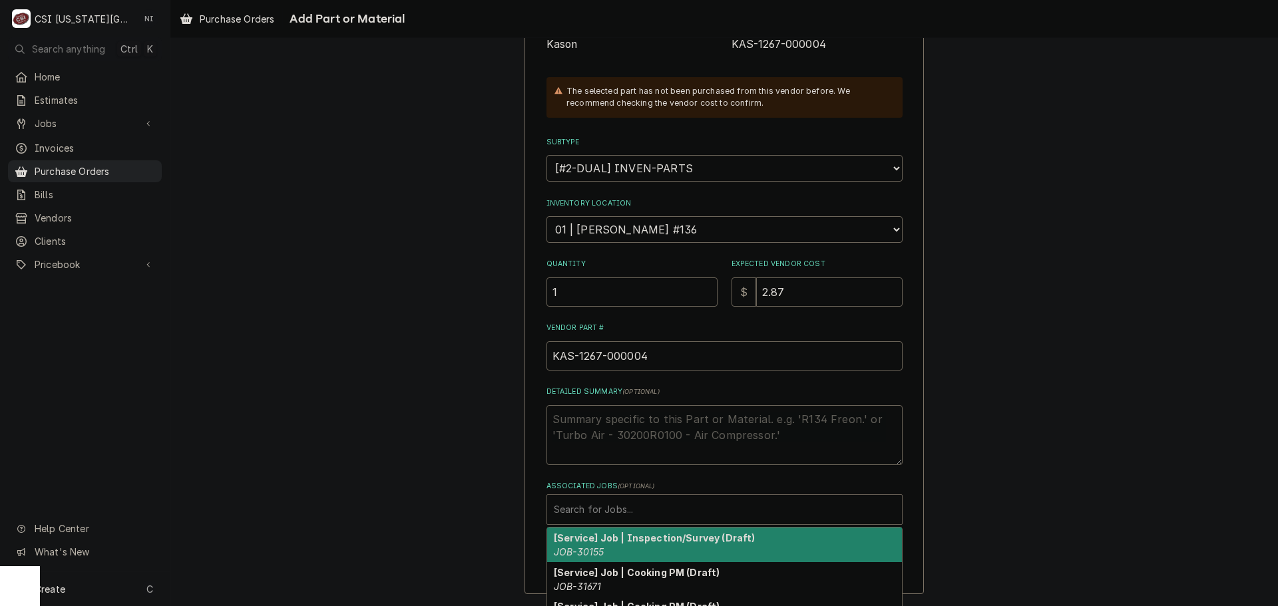
click at [639, 500] on div "Associated Jobs" at bounding box center [724, 510] width 341 height 24
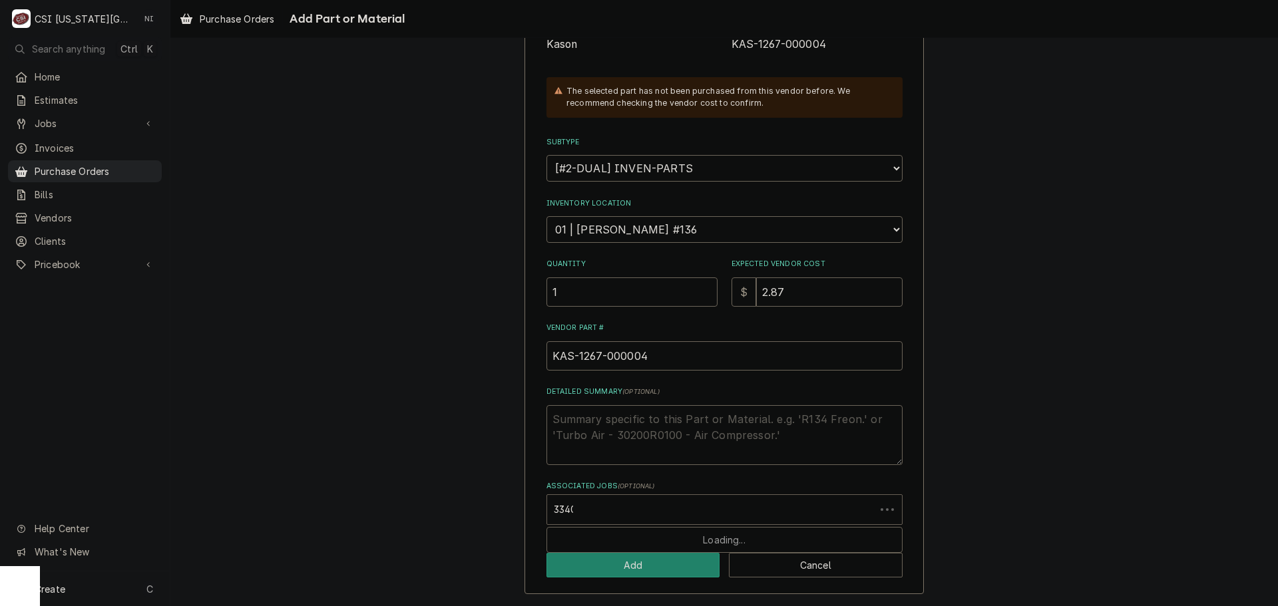
type input "33400"
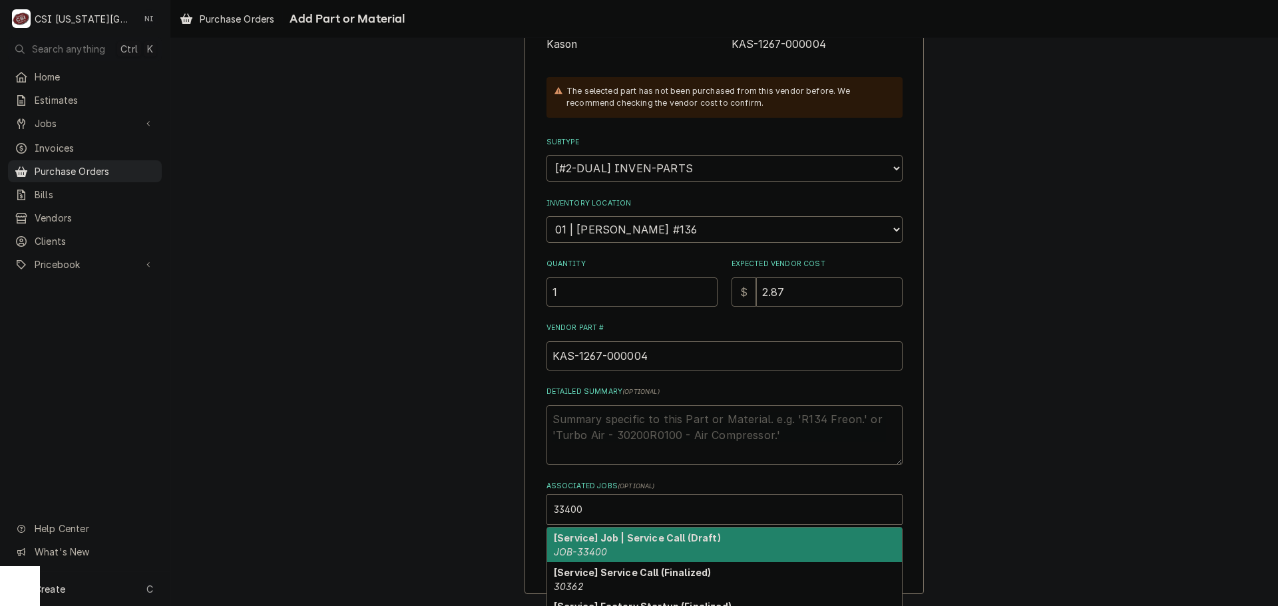
click at [591, 537] on strong "[Service] Job | Service Call (Draft)" at bounding box center [637, 538] width 167 height 11
type textarea "x"
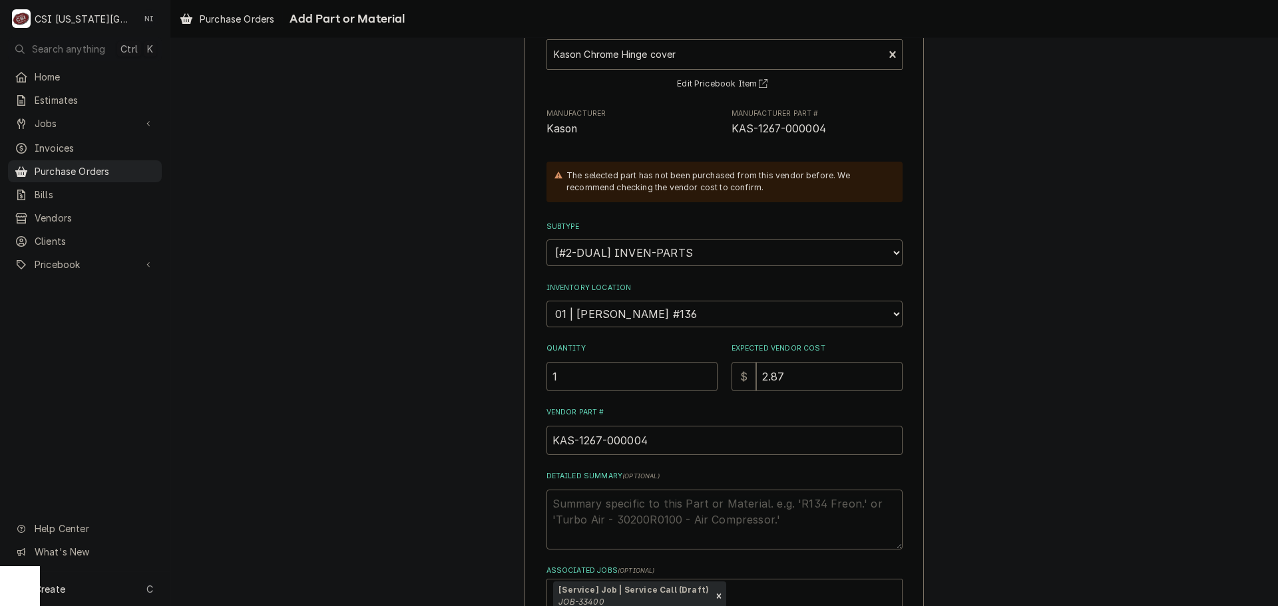
scroll to position [188, 0]
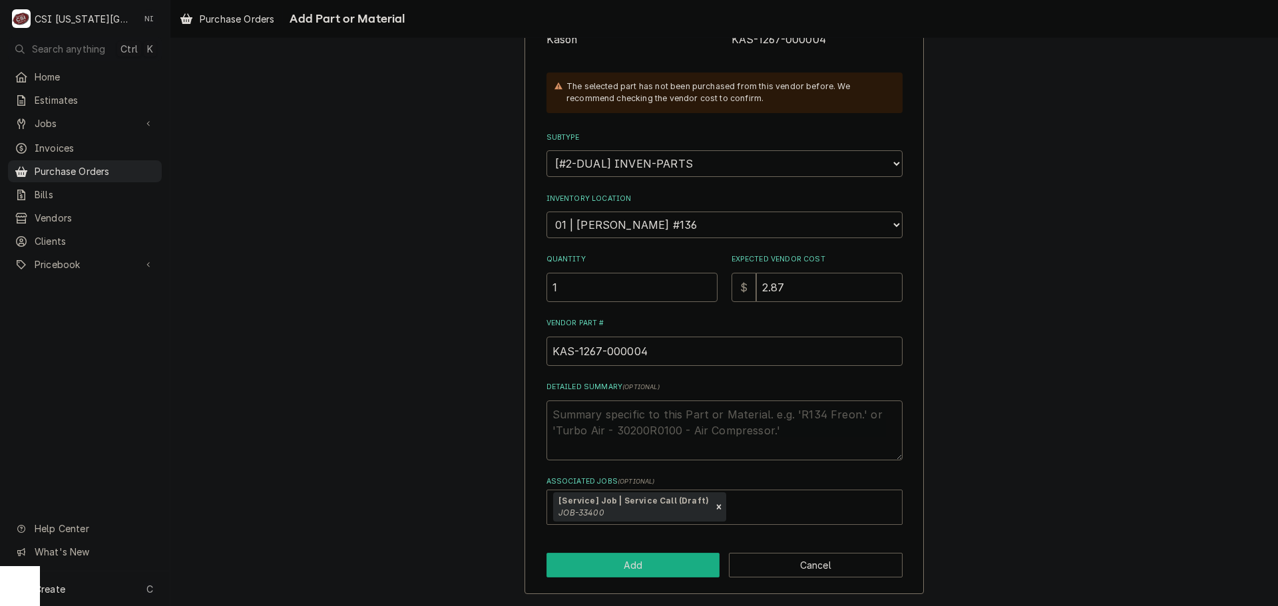
drag, startPoint x: 648, startPoint y: 564, endPoint x: 448, endPoint y: 8, distance: 591.5
click at [648, 563] on button "Add" at bounding box center [634, 565] width 174 height 25
type textarea "x"
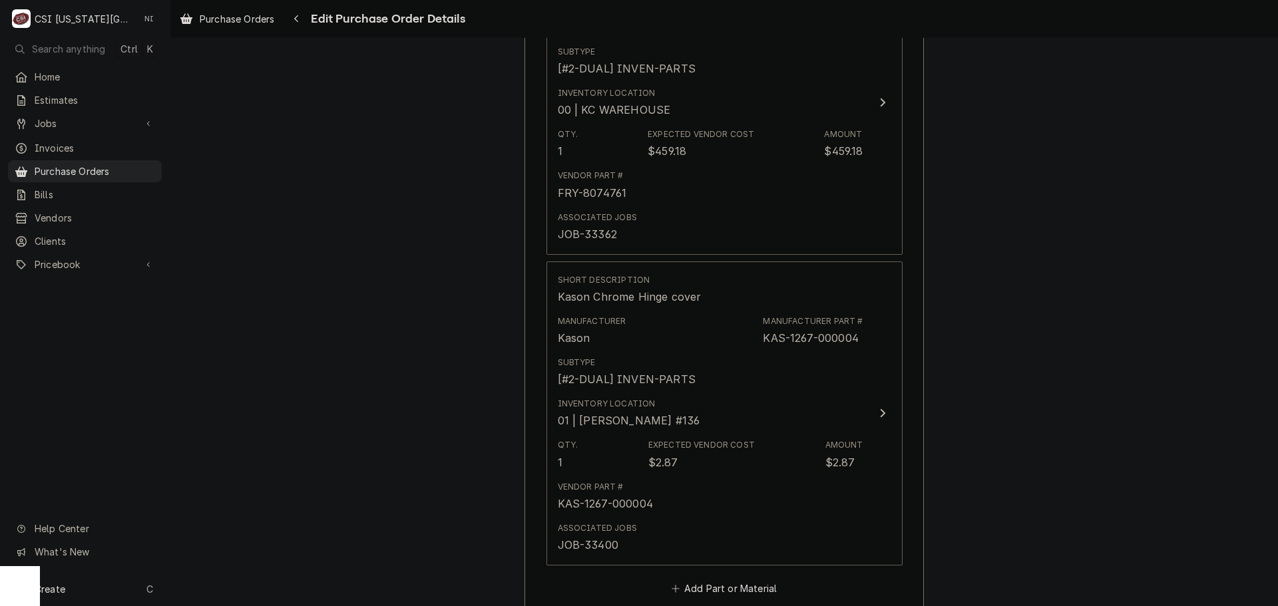
scroll to position [1681, 0]
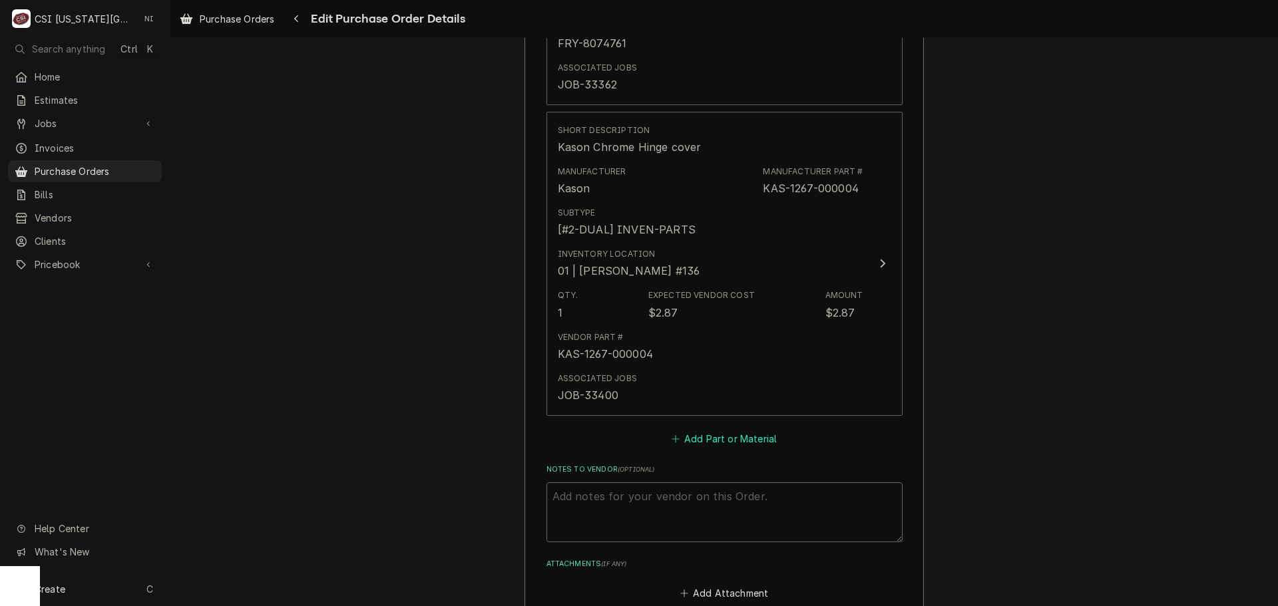
click at [701, 446] on button "Add Part or Material" at bounding box center [724, 439] width 110 height 19
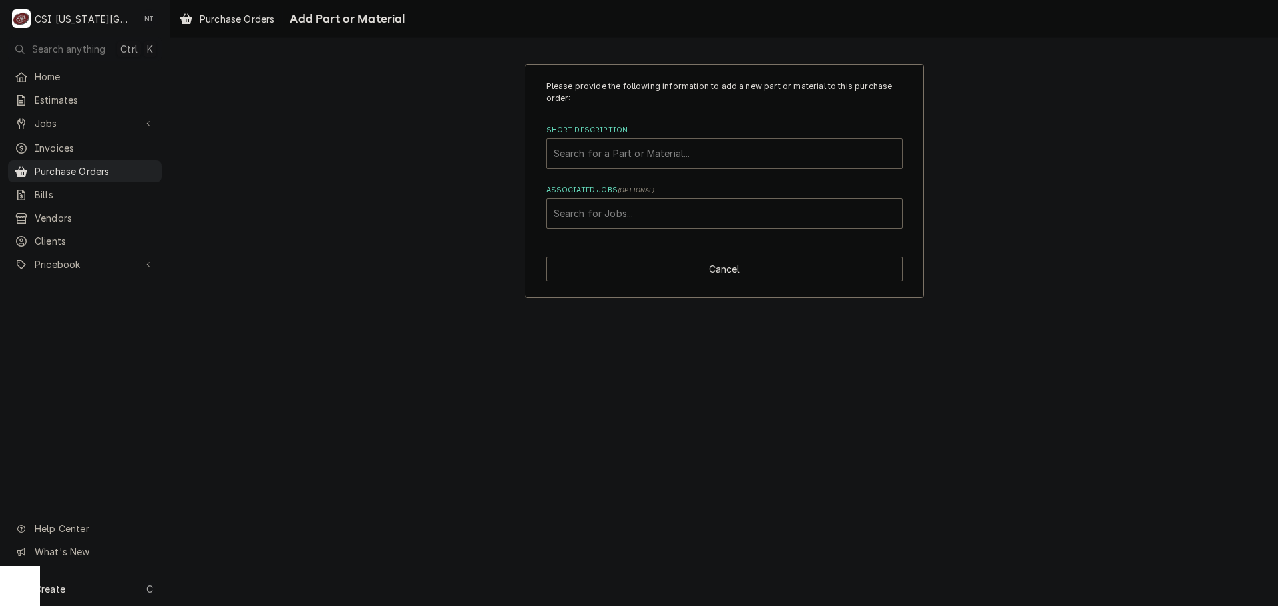
paste input "226741075"
click at [645, 154] on div "Short Description" at bounding box center [724, 154] width 341 height 24
type input "226741075"
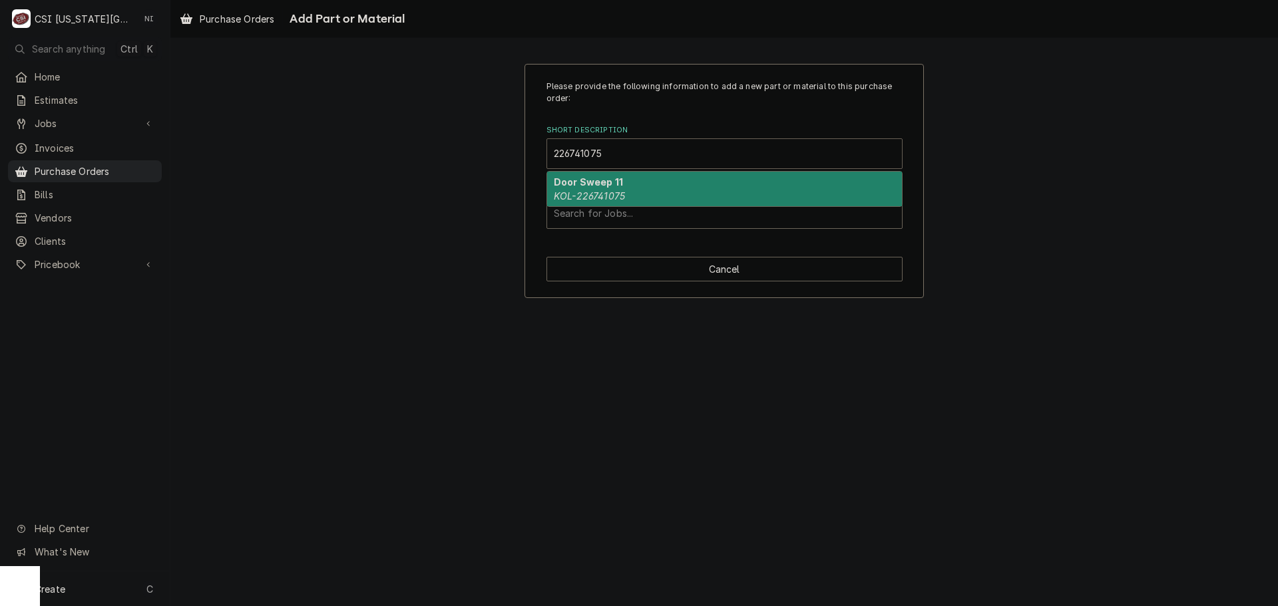
click at [608, 186] on strong "Door Sweep 11" at bounding box center [588, 181] width 69 height 11
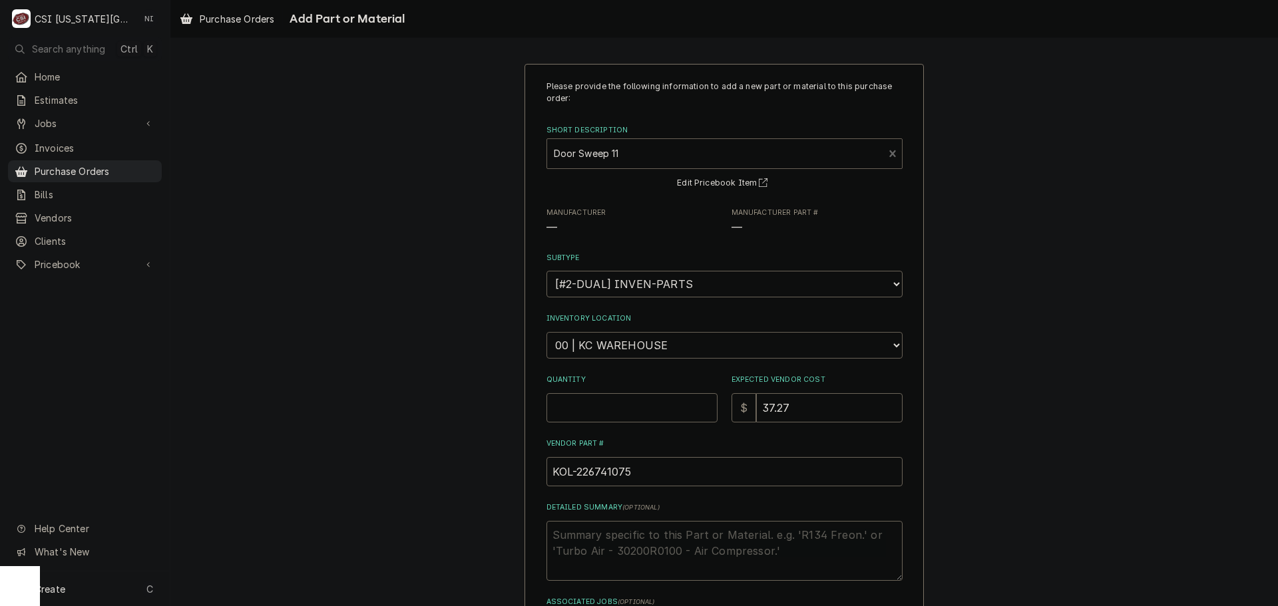
click at [624, 346] on select "Choose a location... 00 | KC WAREHOUSE 00 | MAIN WAREHOUSE 01 | BRIAN BREAZIER …" at bounding box center [725, 345] width 356 height 27
type textarea "x"
select select "2934"
click at [547, 332] on select "Choose a location... 00 | KC WAREHOUSE 00 | MAIN WAREHOUSE 01 | BRIAN BREAZIER …" at bounding box center [725, 345] width 356 height 27
type textarea "x"
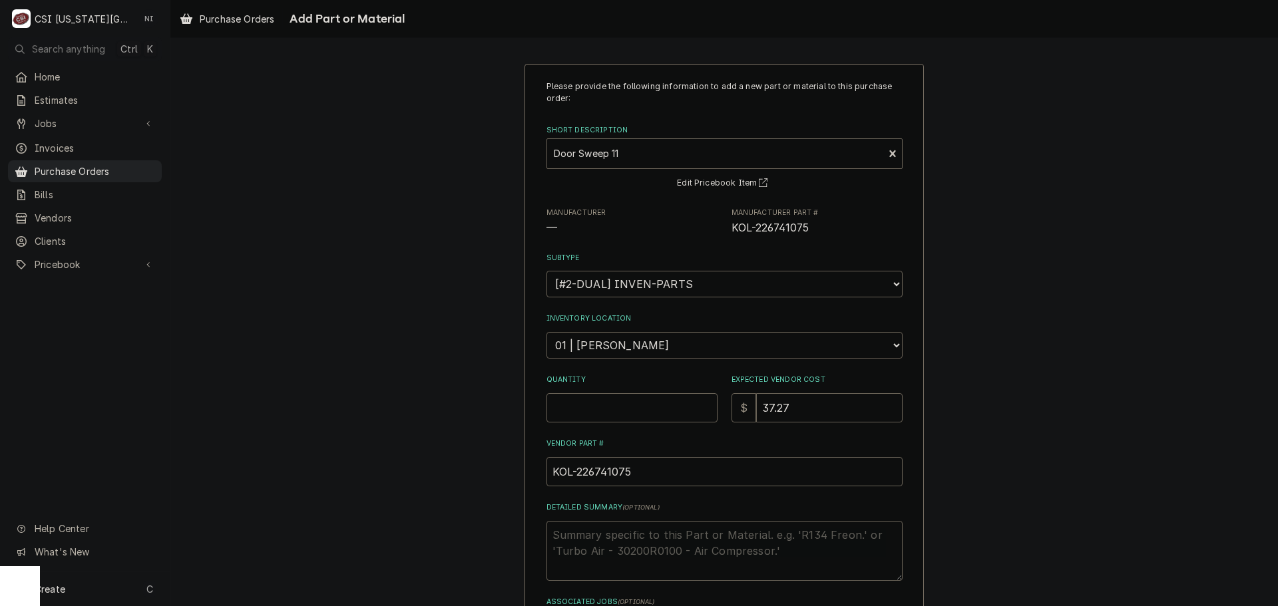
click at [656, 343] on select "Choose a location... 00 | KC WAREHOUSE 00 | MAIN WAREHOUSE 01 | [PERSON_NAME] #…" at bounding box center [725, 345] width 356 height 27
select select "2832"
click at [547, 332] on select "Choose a location... 00 | KC WAREHOUSE 00 | MAIN WAREHOUSE 01 | [PERSON_NAME] #…" at bounding box center [725, 345] width 356 height 27
click at [631, 405] on input "Quantity" at bounding box center [632, 407] width 171 height 29
type textarea "x"
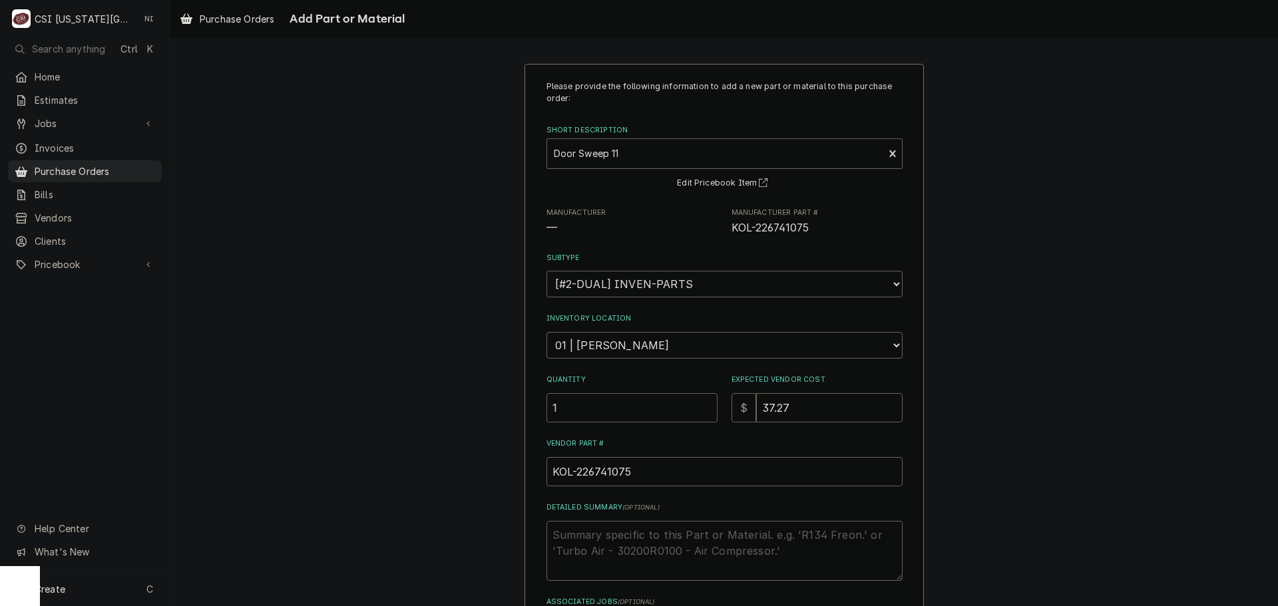
type input "1"
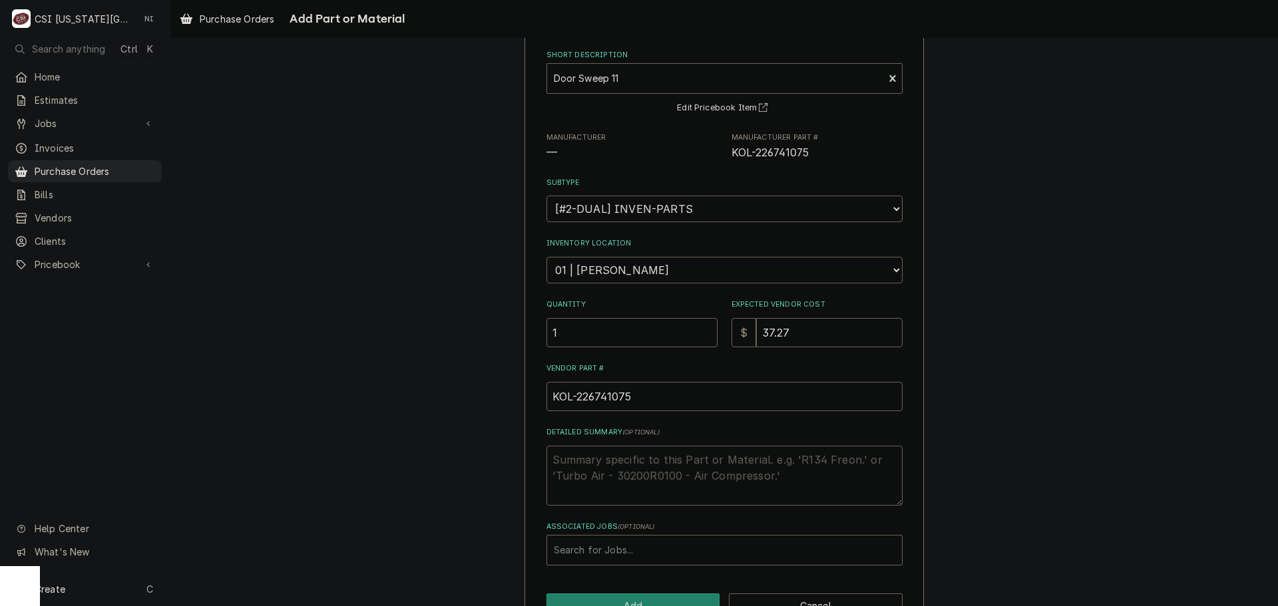
scroll to position [116, 0]
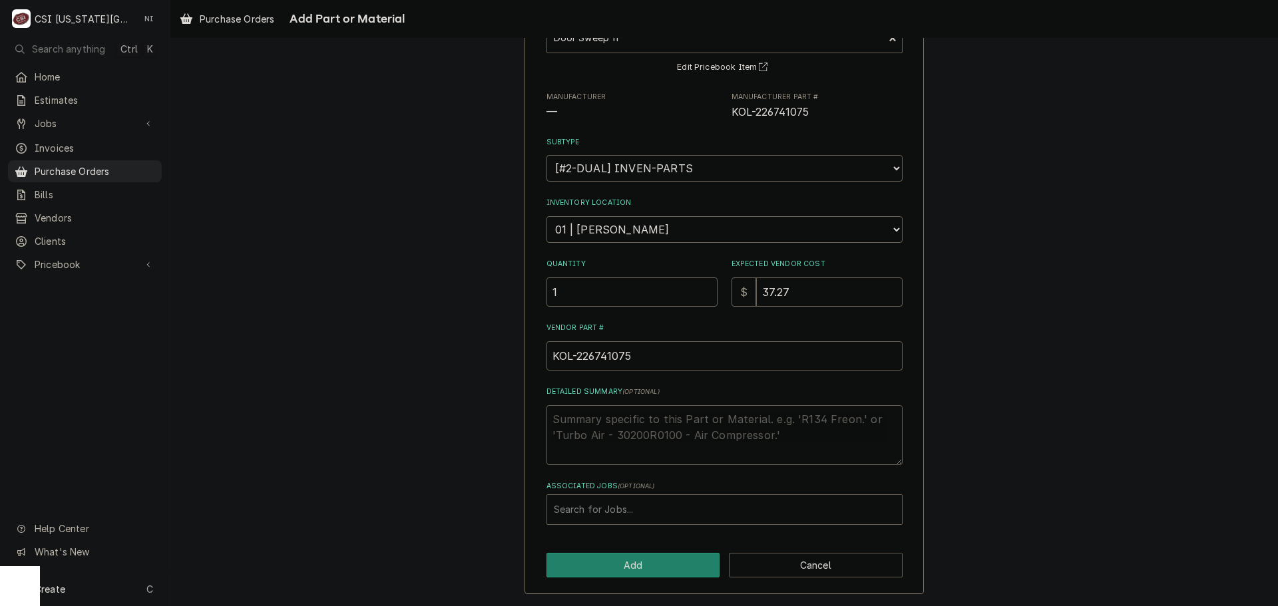
click at [606, 508] on div "Associated Jobs" at bounding box center [724, 510] width 341 height 24
type input "33400"
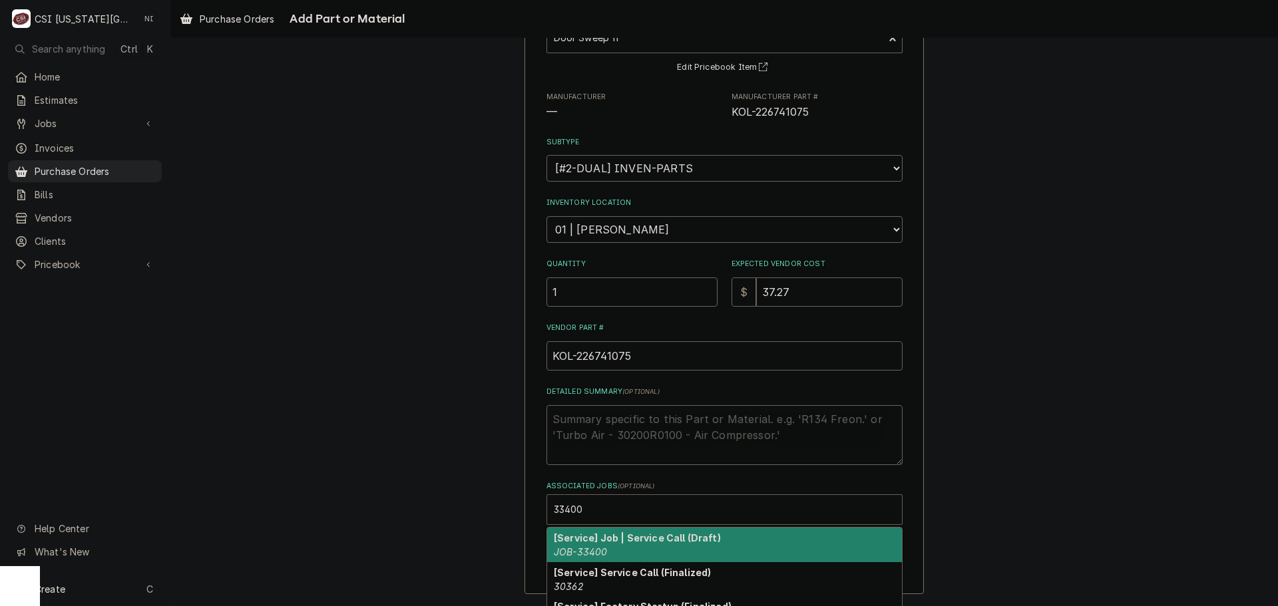
drag, startPoint x: 594, startPoint y: 538, endPoint x: 601, endPoint y: 531, distance: 9.4
click at [594, 539] on strong "[Service] Job | Service Call (Draft)" at bounding box center [637, 538] width 167 height 11
type textarea "x"
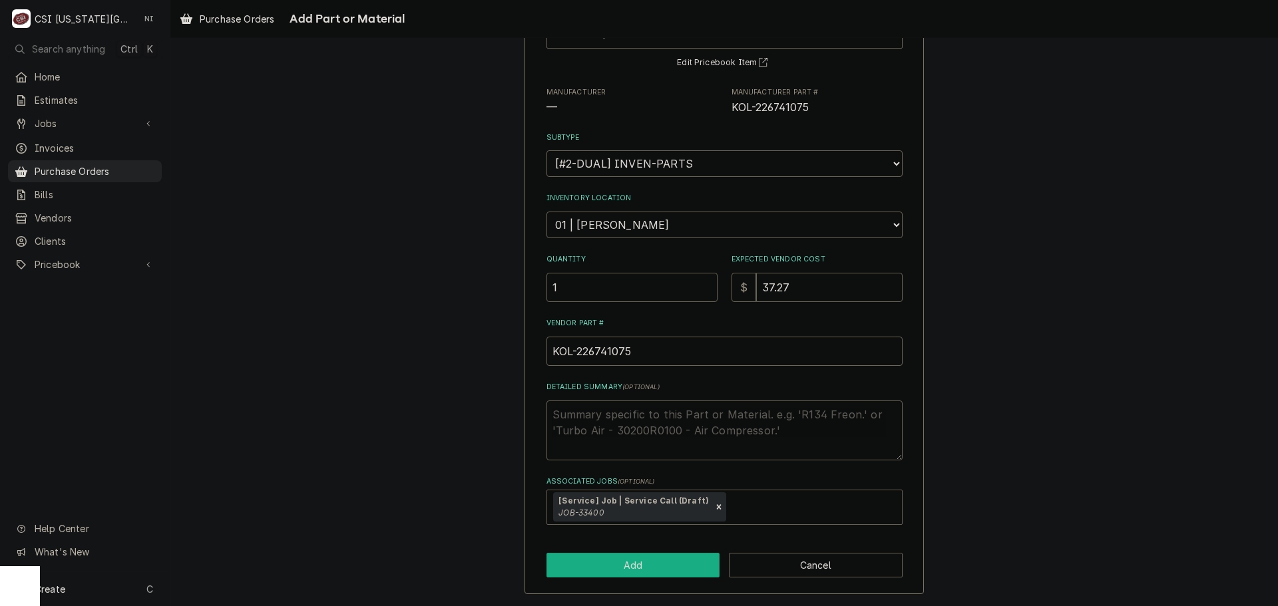
click at [633, 566] on button "Add" at bounding box center [634, 565] width 174 height 25
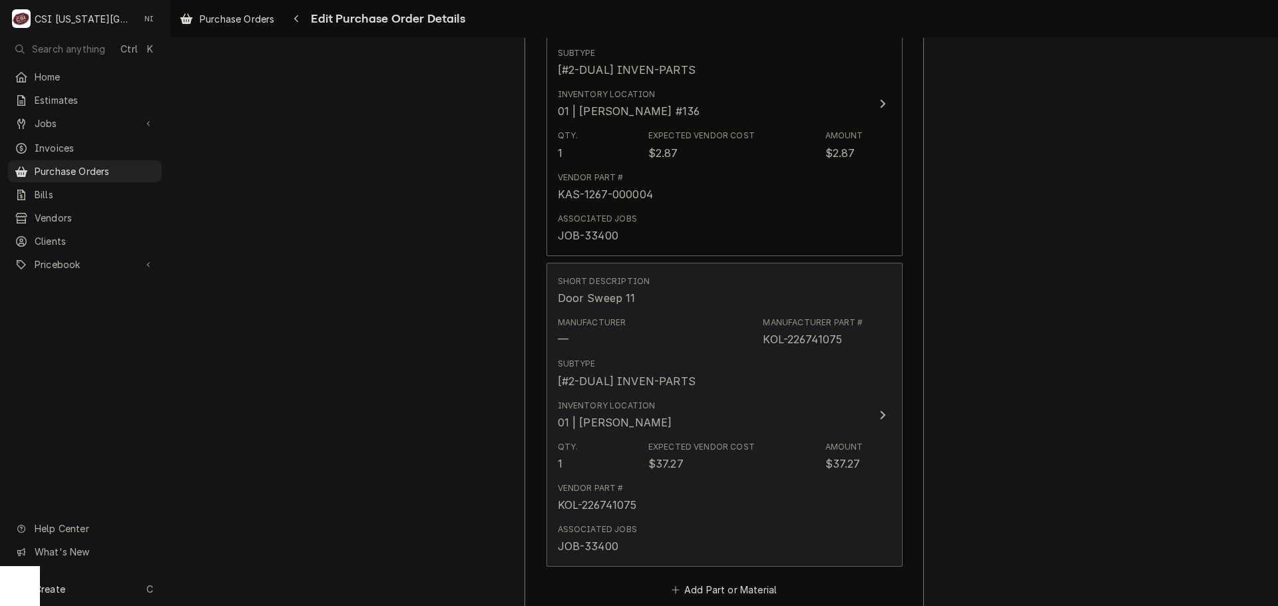
scroll to position [2230, 0]
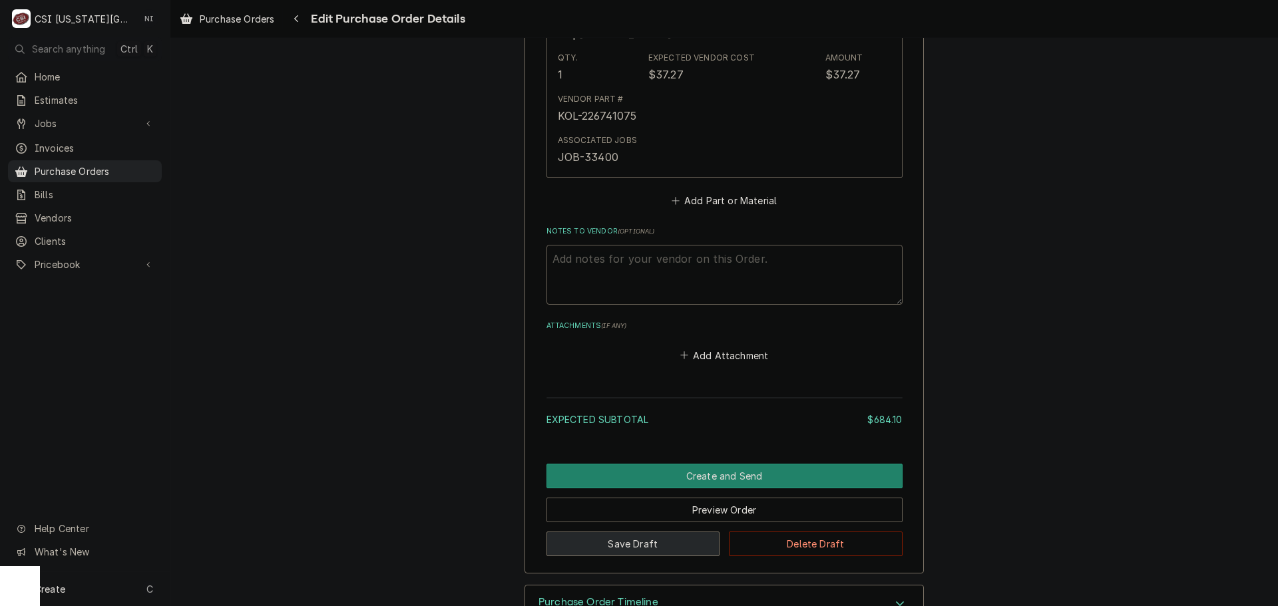
drag, startPoint x: 637, startPoint y: 539, endPoint x: 588, endPoint y: 262, distance: 281.9
click at [636, 539] on button "Save Draft" at bounding box center [634, 544] width 174 height 25
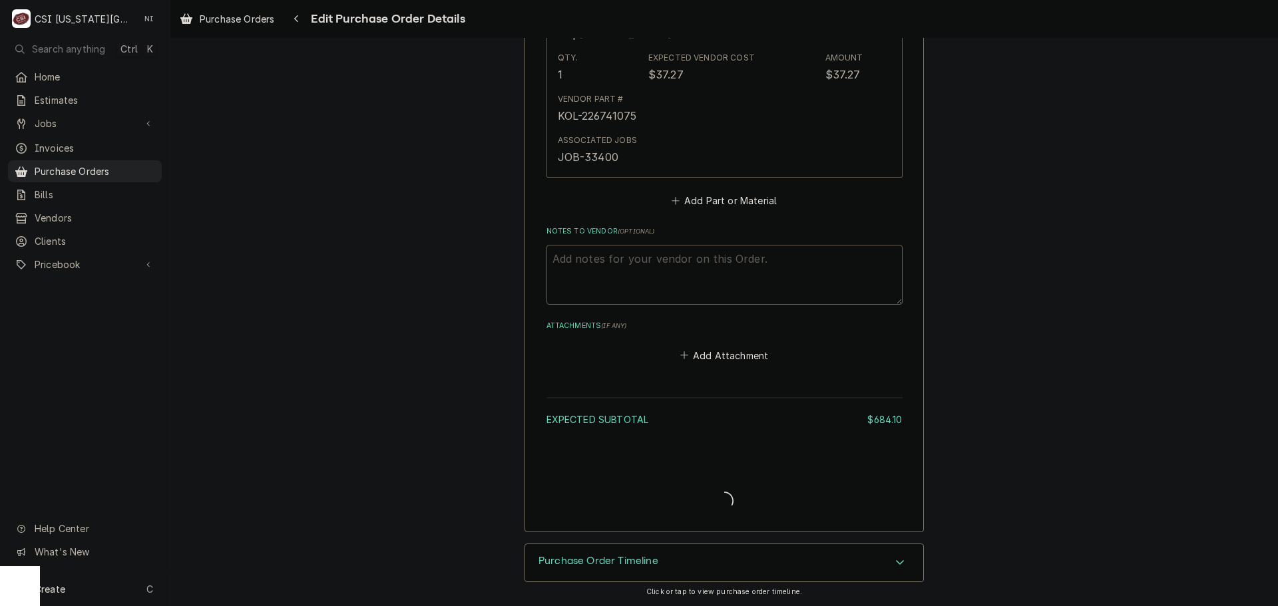
type textarea "x"
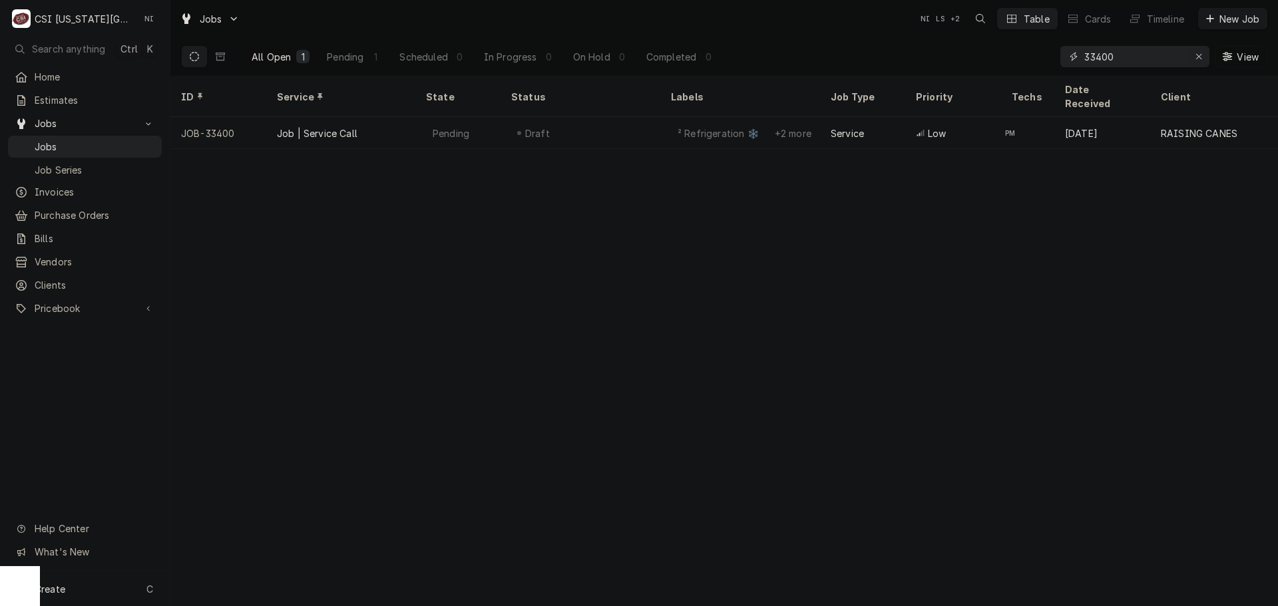
click at [1199, 58] on icon "Erase input" at bounding box center [1199, 56] width 7 height 9
click at [1179, 58] on input "Dynamic Content Wrapper" at bounding box center [1134, 56] width 100 height 21
paste input "33395"
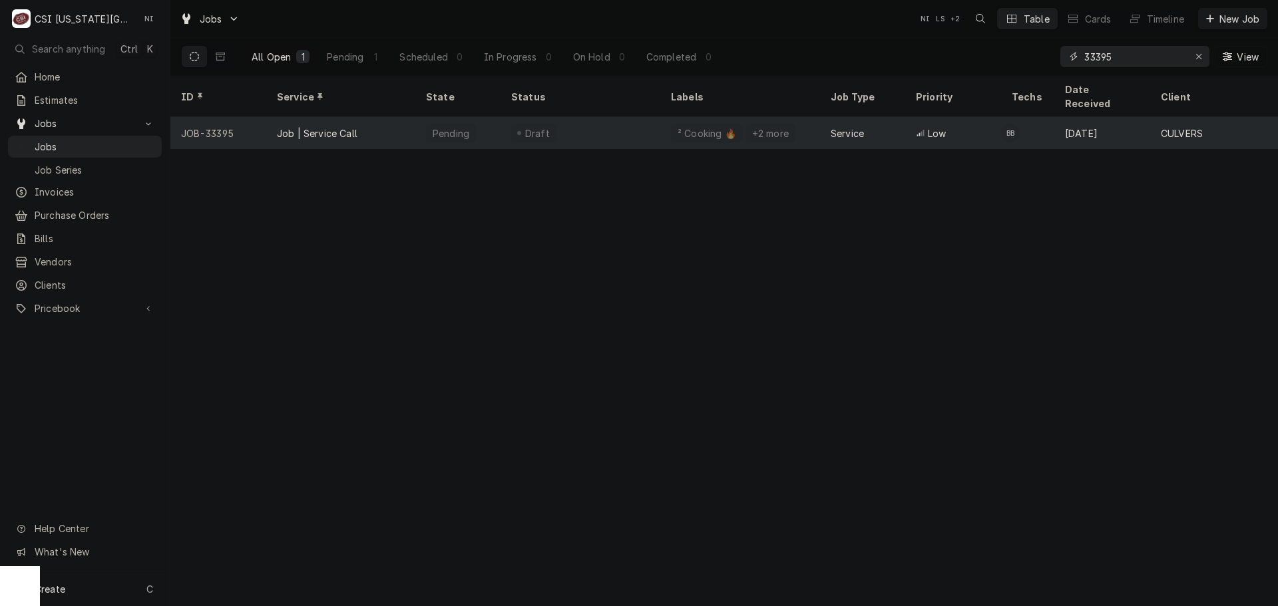
type input "33395"
click at [567, 117] on div "Draft" at bounding box center [581, 133] width 160 height 32
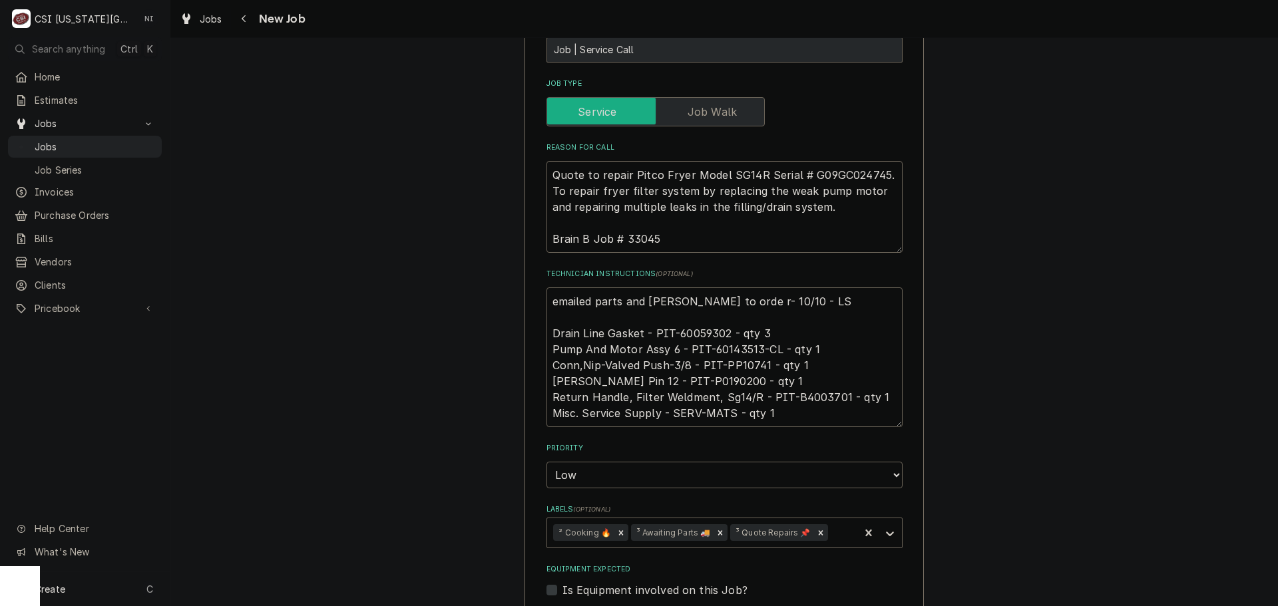
scroll to position [599, 0]
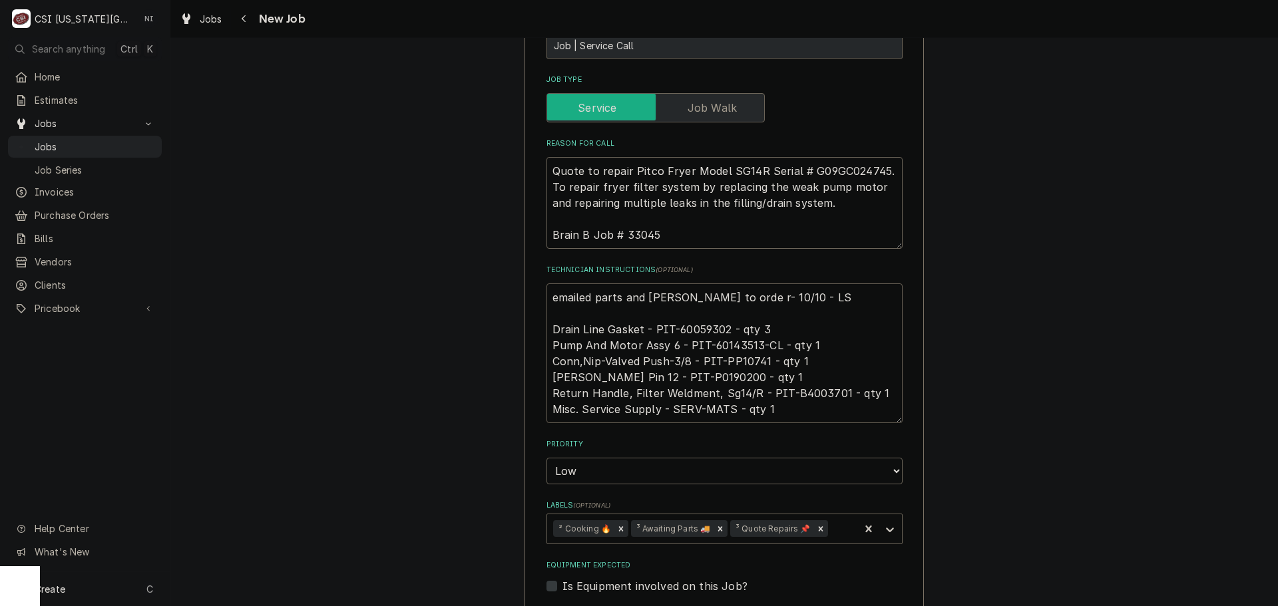
click at [703, 297] on textarea "emailed parts and [PERSON_NAME] to orde r- 10/10 - LS Drain Line Gasket - PIT-6…" at bounding box center [725, 354] width 356 height 140
click at [815, 284] on textarea "emailed parts and lindy to orde r- 10/10 - LS Drain Line Gasket - PIT-60059302 …" at bounding box center [725, 354] width 356 height 140
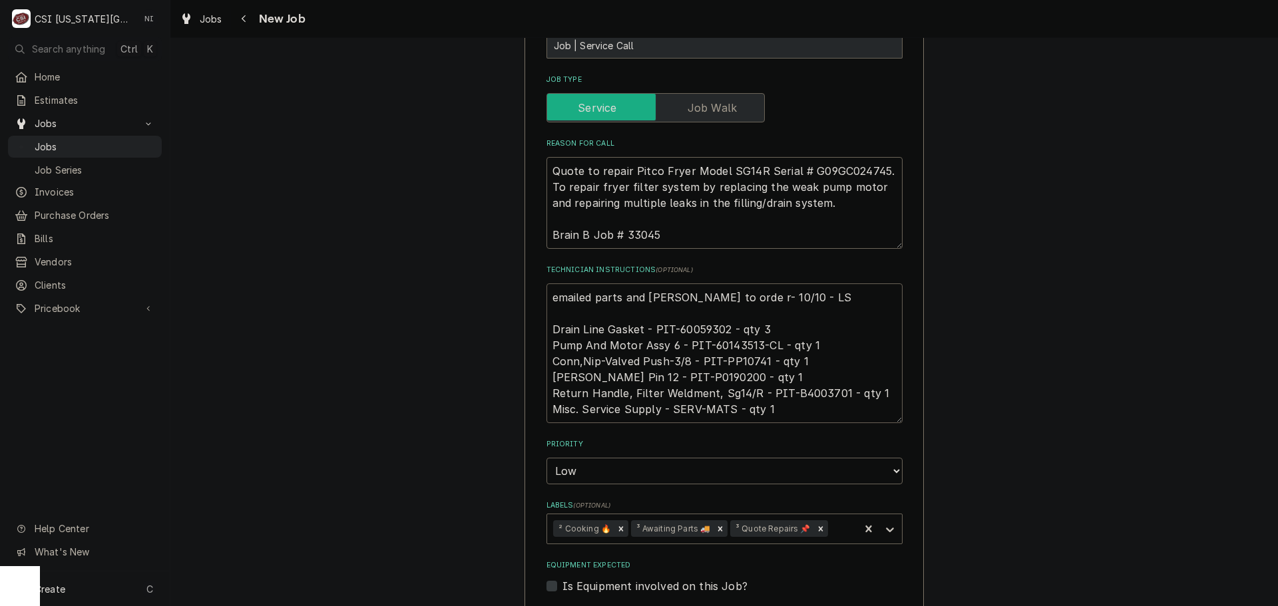
click at [698, 295] on textarea "emailed parts and lindy to orde r- 10/10 - LS Drain Line Gasket - PIT-60059302 …" at bounding box center [725, 354] width 356 height 140
click at [741, 315] on textarea "emailed parts and lindy to orde r- 10/10 - LS Drain Line Gasket - PIT-60059302 …" at bounding box center [725, 354] width 356 height 140
click at [750, 333] on textarea "emailed parts and lindy to orde r- 10/10 - LS Drain Line Gasket - PIT-60059302 …" at bounding box center [725, 354] width 356 height 140
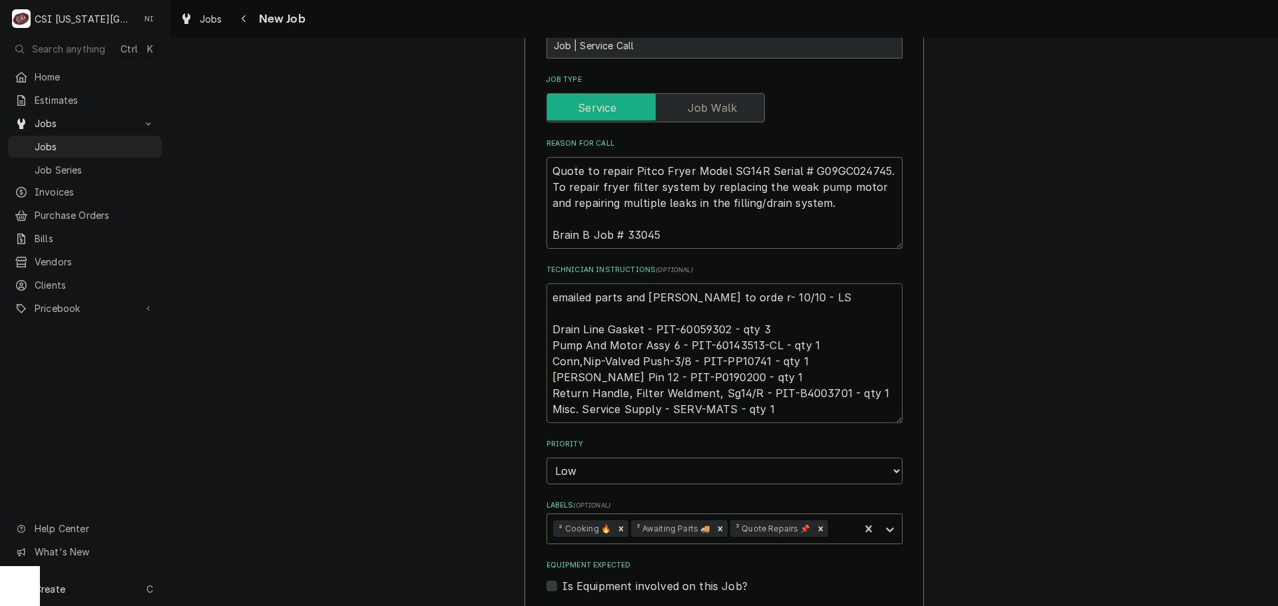
click at [750, 333] on textarea "emailed parts and lindy to orde r- 10/10 - LS Drain Line Gasket - PIT-60059302 …" at bounding box center [725, 354] width 356 height 140
click at [669, 347] on textarea "emailed parts and lindy to orde r- 10/10 - LS Drain Line Gasket - PIT-60059302 …" at bounding box center [725, 354] width 356 height 140
click at [819, 363] on textarea "emailed parts and lindy to orde r- 10/10 - LS Drain Line Gasket - PIT-60059302 …" at bounding box center [725, 354] width 356 height 140
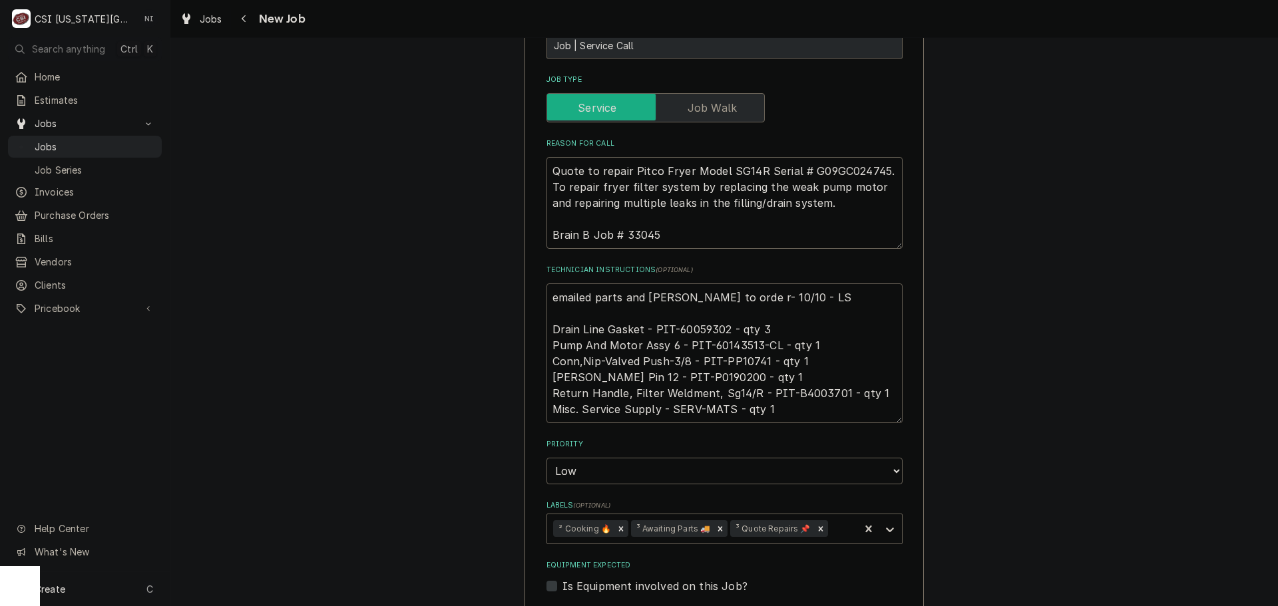
type textarea "x"
drag, startPoint x: 549, startPoint y: 264, endPoint x: 556, endPoint y: 280, distance: 16.7
click at [550, 284] on textarea "emailed parts and lindy to orde r- 10/10 - LS Drain Line Gasket - PIT-60059302 …" at bounding box center [725, 354] width 356 height 140
type textarea "emailed parts and lindy to orde r- 10/10 - LS Drain Line Gasket - PIT-60059302 …"
type textarea "x"
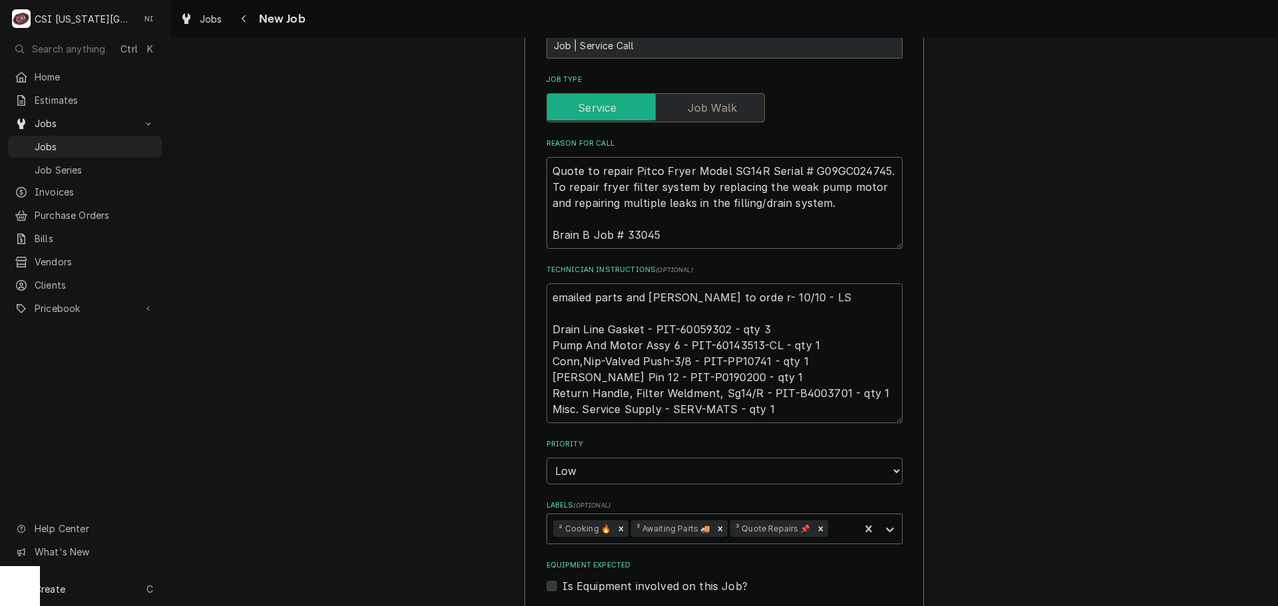
type textarea "emailed parts and lindy to orde r- 10/10 - LS Drain Line Gasket - PIT-60059302 …"
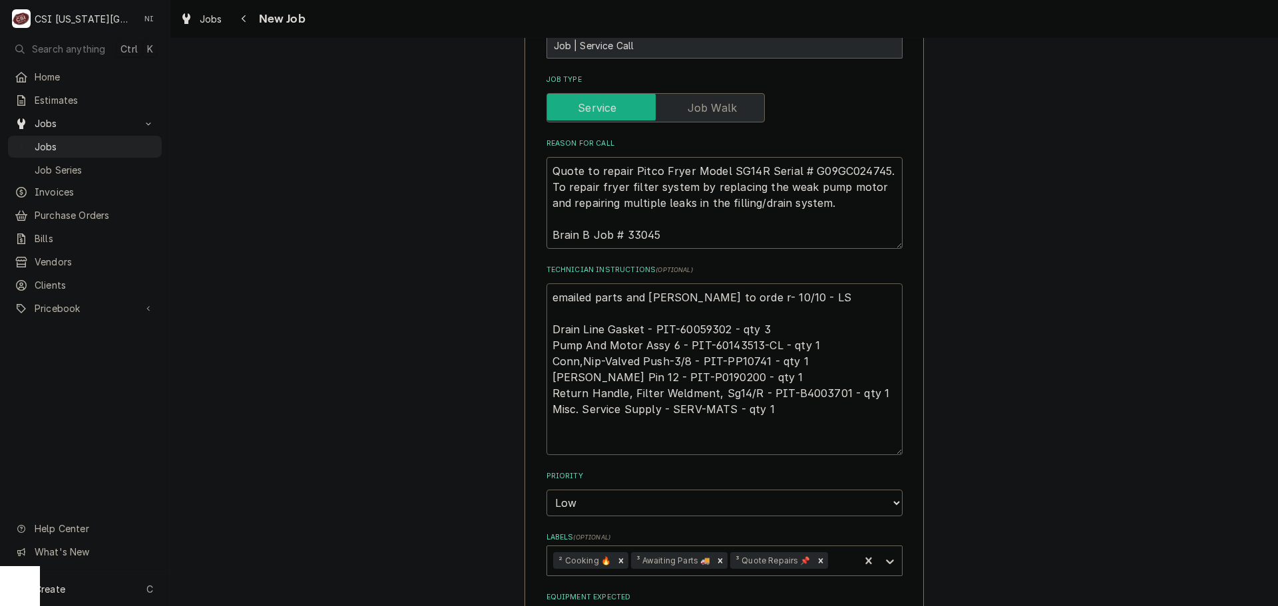
type textarea "x"
type textarea "P emailed parts and lindy to orde r- 10/10 - LS Drain Line Gasket - PIT-6005930…"
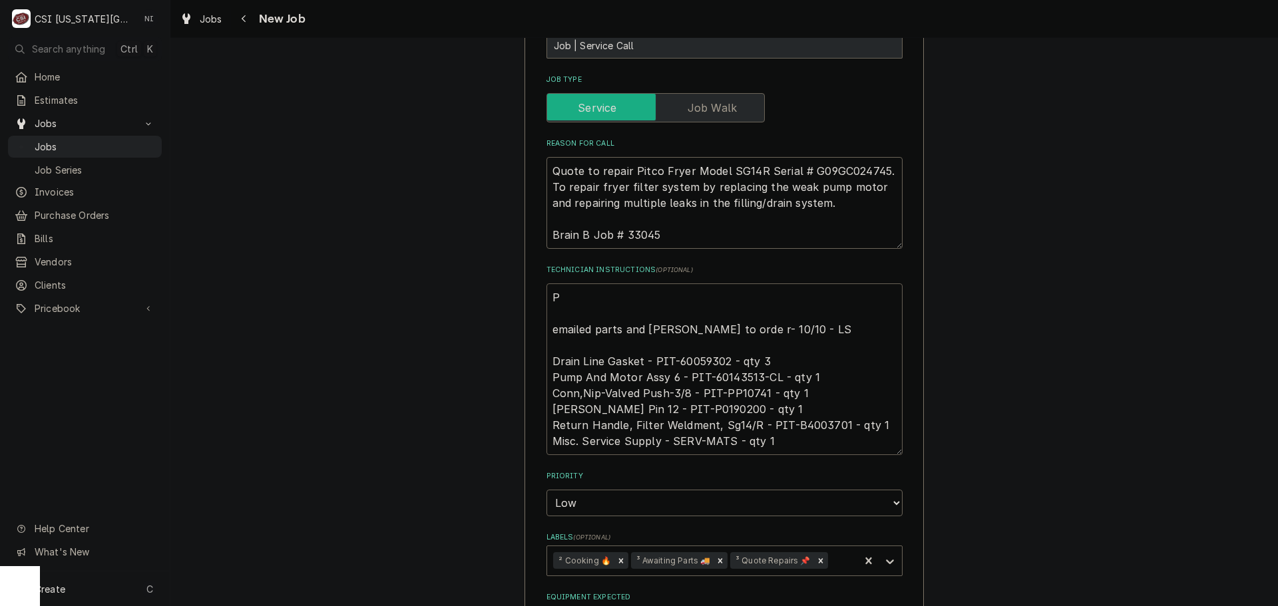
type textarea "x"
type textarea "Pa emailed parts and lindy to orde r- 10/10 - LS Drain Line Gasket - PIT-600593…"
type textarea "x"
type textarea "Par emailed parts and lindy to orde r- 10/10 - LS Drain Line Gasket - PIT-60059…"
type textarea "x"
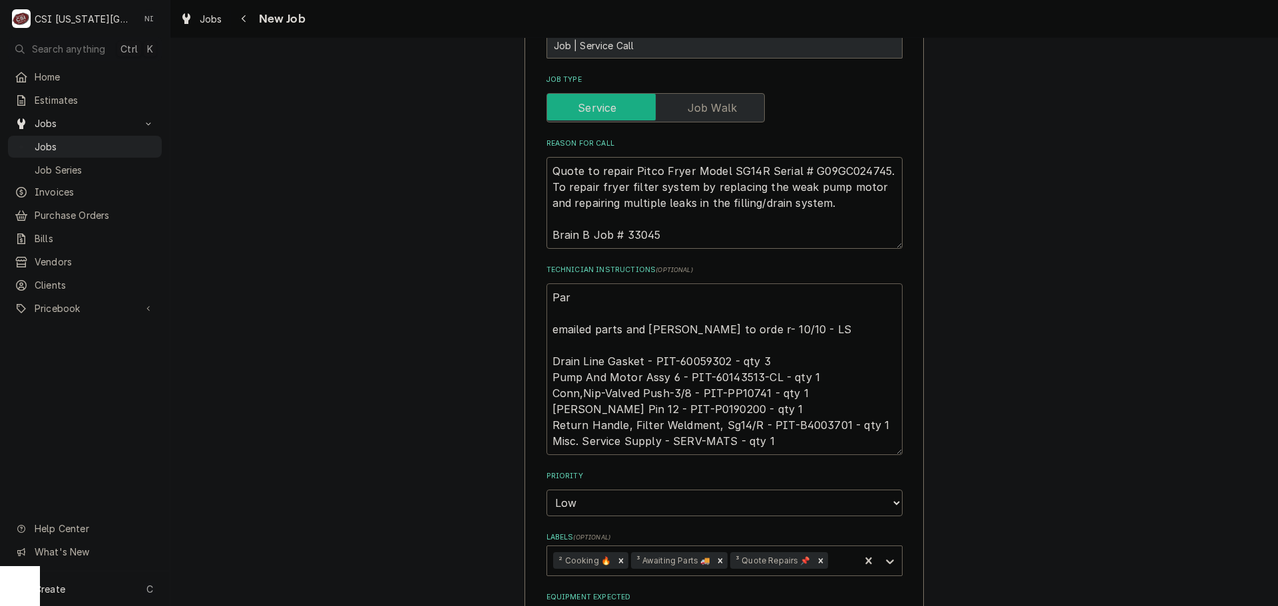
type textarea "Part emailed parts and lindy to orde r- 10/10 - LS Drain Line Gasket - PIT-6005…"
type textarea "x"
type textarea "Parts emailed parts and lindy to orde r- 10/10 - LS Drain Line Gasket - PIT-600…"
type textarea "x"
type textarea "Parts emailed parts and lindy to orde r- 10/10 - LS Drain Line Gasket - PIT-600…"
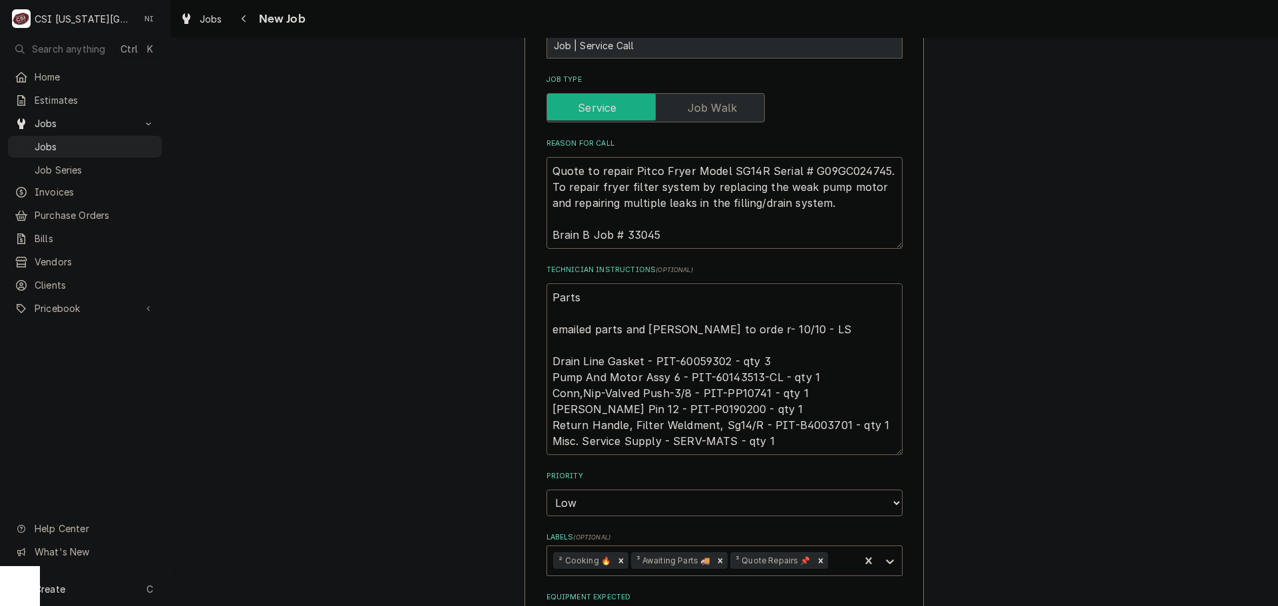
type textarea "x"
type textarea "Parts o emailed parts and lindy to orde r- 10/10 - LS Drain Line Gasket - PIT-6…"
type textarea "x"
type textarea "Parts or emailed parts and lindy to orde r- 10/10 - LS Drain Line Gasket - PIT-…"
type textarea "x"
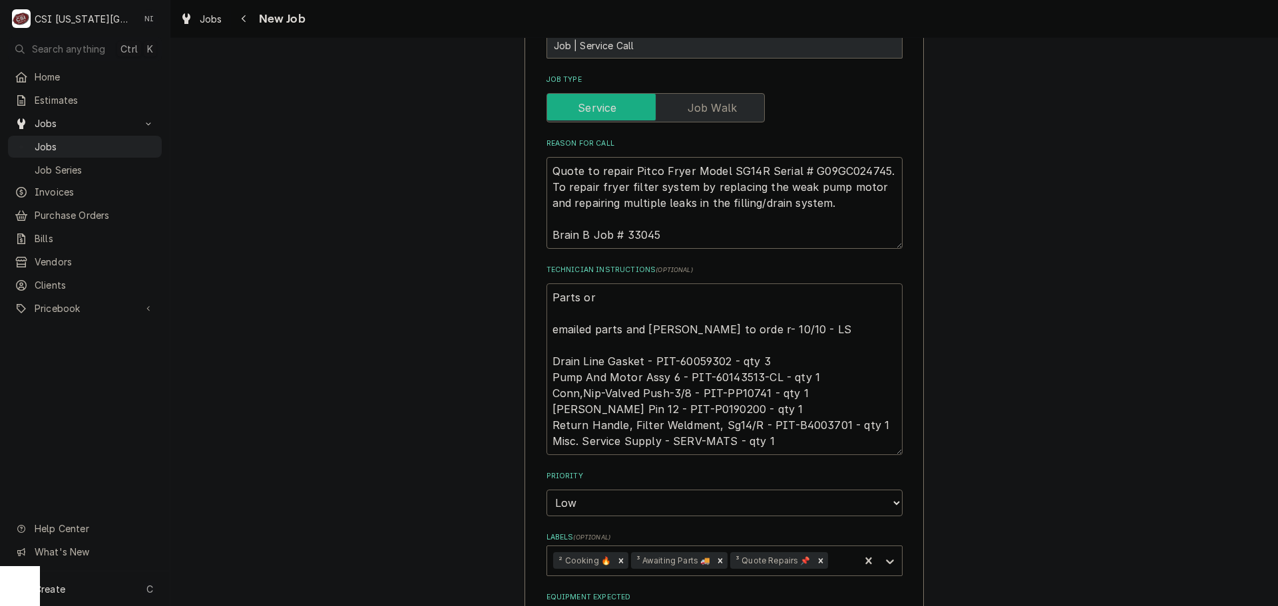
type textarea "Parts ord emailed parts and lindy to orde r- 10/10 - LS Drain Line Gasket - PIT…"
type textarea "x"
type textarea "Parts orde emailed parts and lindy to orde r- 10/10 - LS Drain Line Gasket - PI…"
type textarea "x"
type textarea "Parts order emailed parts and lindy to orde r- 10/10 - LS Drain Line Gasket - P…"
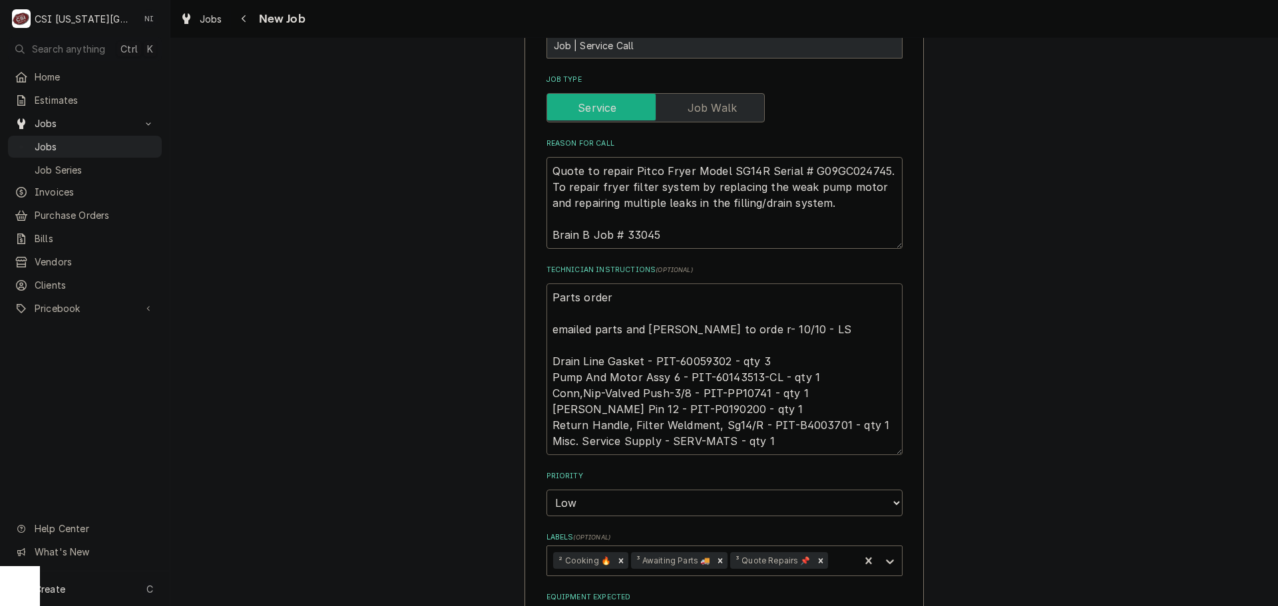
type textarea "x"
type textarea "Parts orderd emailed parts and lindy to orde r- 10/10 - LS Drain Line Gasket - …"
type textarea "x"
type textarea "Parts orderd emailed parts and lindy to orde r- 10/10 - LS Drain Line Gasket - …"
type textarea "x"
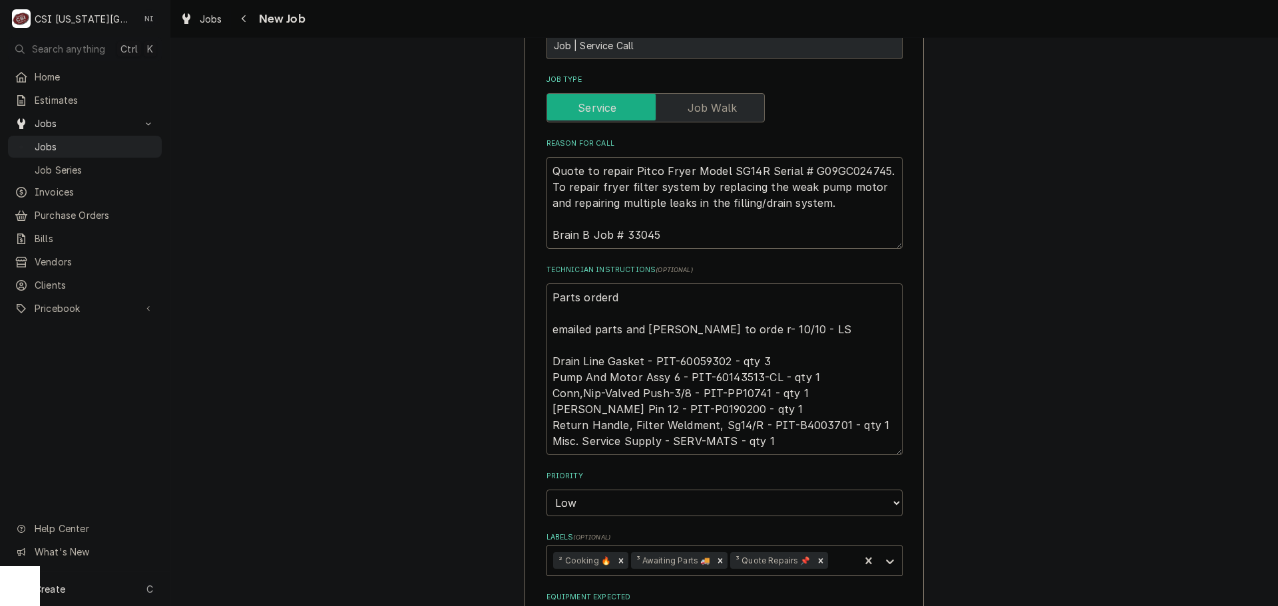
type textarea "Parts orderd emailed parts and lindy to orde r- 10/10 - LS Drain Line Gasket - …"
type textarea "x"
type textarea "Parts order emailed parts and lindy to orde r- 10/10 - LS Drain Line Gasket - P…"
type textarea "x"
type textarea "Parts ordere emailed parts and lindy to orde r- 10/10 - LS Drain Line Gasket - …"
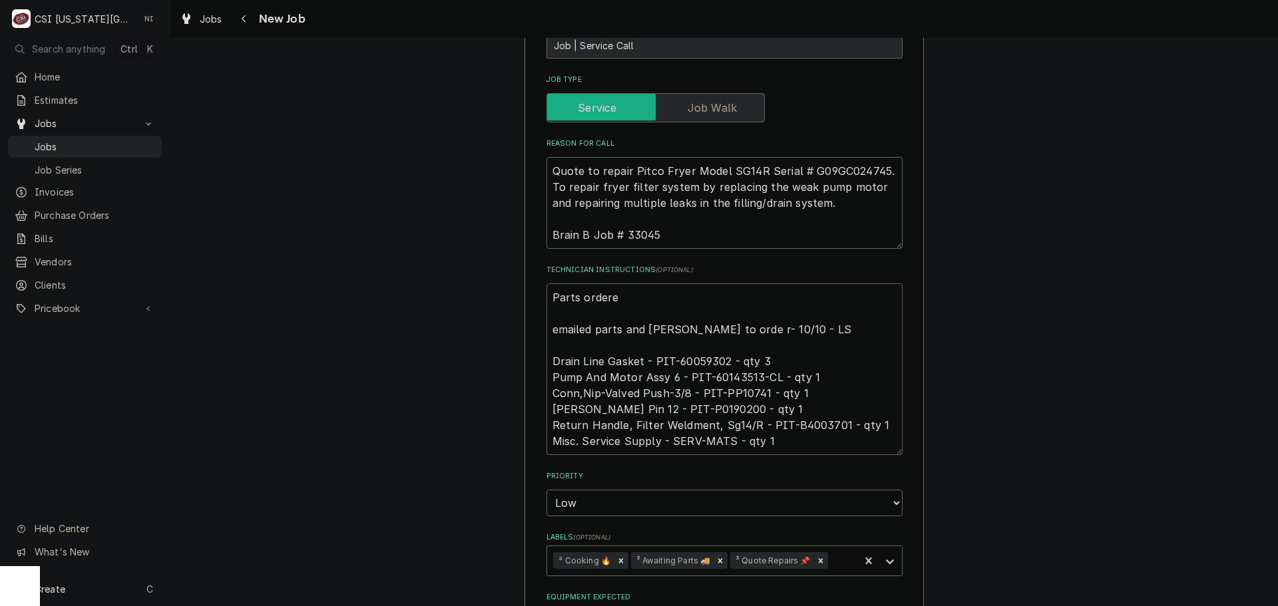
type textarea "x"
type textarea "Parts ordered emailed parts and lindy to orde r- 10/10 - LS Drain Line Gasket -…"
type textarea "x"
type textarea "Parts ordered emailed parts and lindy to orde r- 10/10 - LS Drain Line Gasket -…"
type textarea "x"
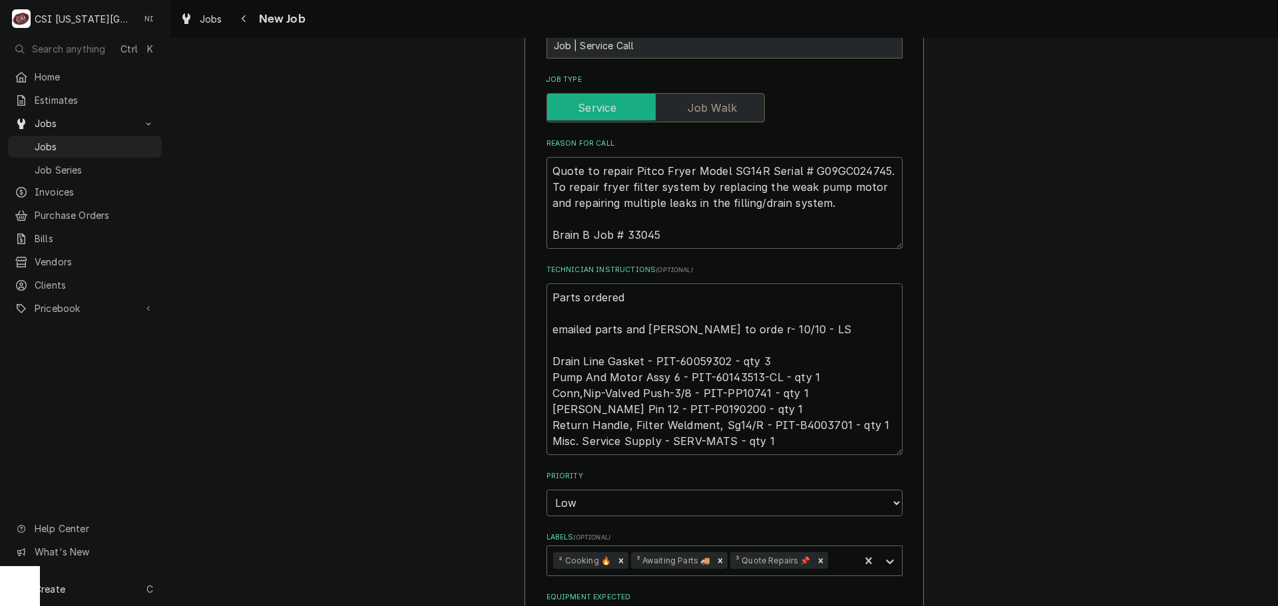
type textarea "Parts ordered o emailed parts and lindy to orde r- 10/10 - LS Drain Line Gasket…"
type textarea "x"
type textarea "Parts ordered on emailed parts and lindy to orde r- 10/10 - LS Drain Line Gaske…"
type textarea "x"
type textarea "Parts ordered on emailed parts and lindy to orde r- 10/10 - LS Drain Line Gaske…"
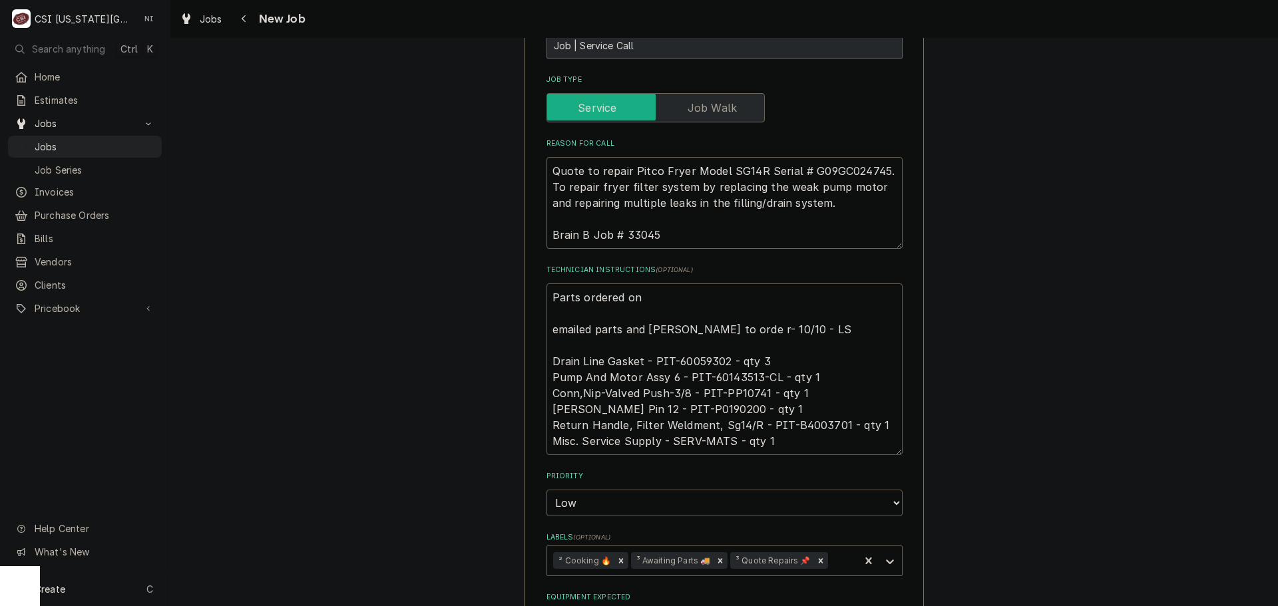
type textarea "x"
type textarea "Parts ordered on P emailed parts and lindy to orde r- 10/10 - LS Drain Line Gas…"
type textarea "x"
type textarea "Parts ordered on PO emailed parts and lindy to orde r- 10/10 - LS Drain Line Ga…"
type textarea "x"
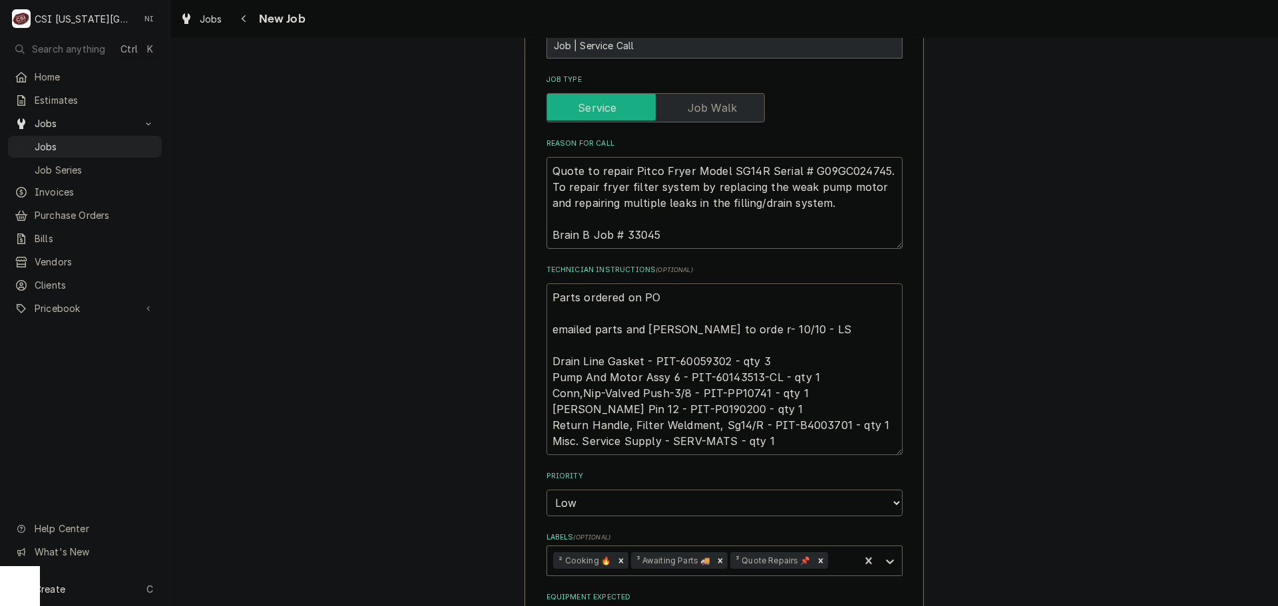
type textarea "Parts ordered on PO 3 emailed parts and lindy to orde r- 10/10 - LS Drain Line …"
type textarea "x"
type textarea "Parts ordered on PO 30 emailed parts and lindy to orde r- 10/10 - LS Drain Line…"
type textarea "x"
type textarea "Parts ordered on PO 301 emailed parts and lindy to orde r- 10/10 - LS Drain Lin…"
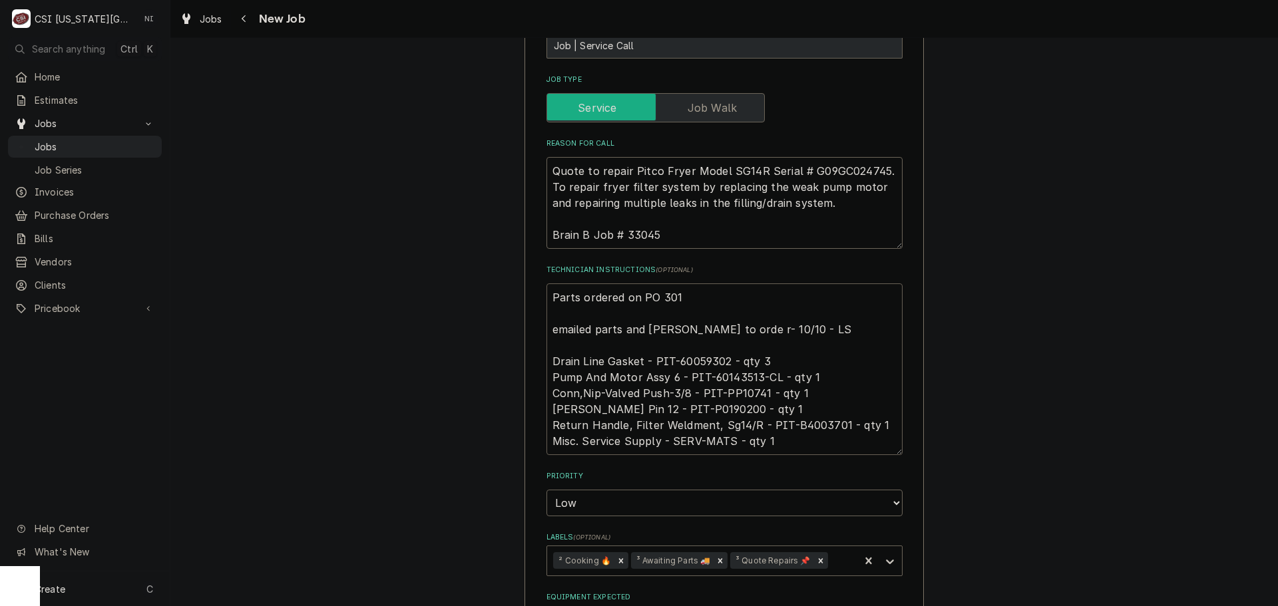
type textarea "x"
type textarea "Parts ordered on PO 3017 emailed parts and lindy to orde r- 10/10 - LS Drain Li…"
type textarea "x"
type textarea "Parts ordered on PO 30176 emailed parts and lindy to orde r- 10/10 - LS Drain L…"
type textarea "x"
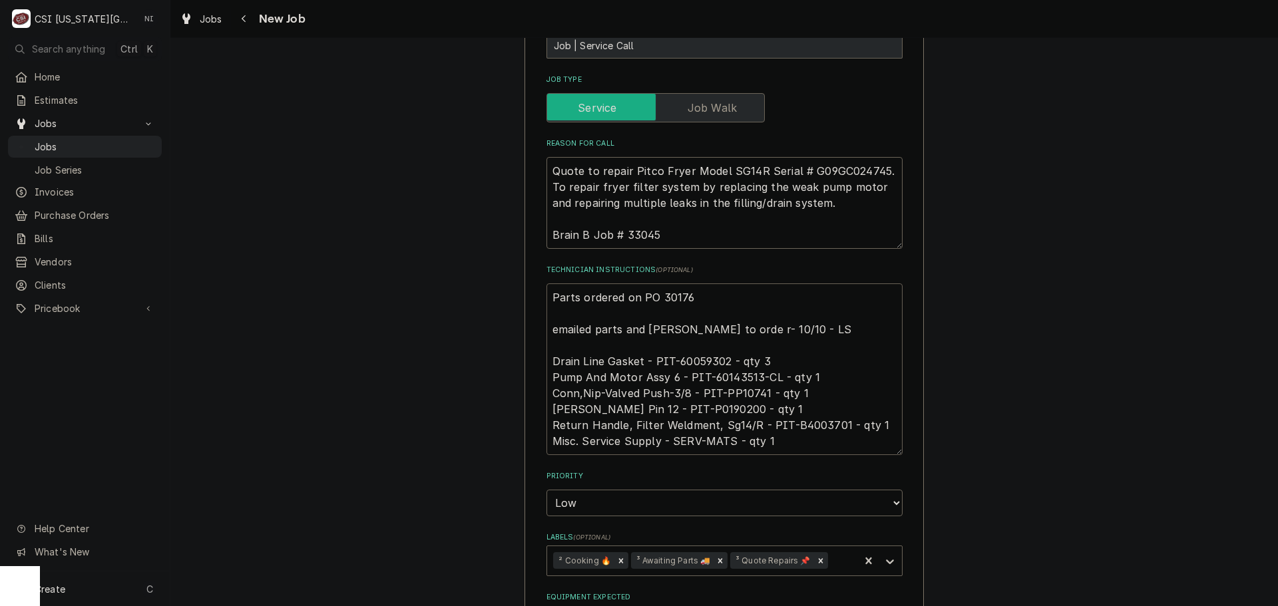
type textarea "Parts ordered on PO 301761 emailed parts and lindy to orde r- 10/10 - LS Drain …"
type textarea "x"
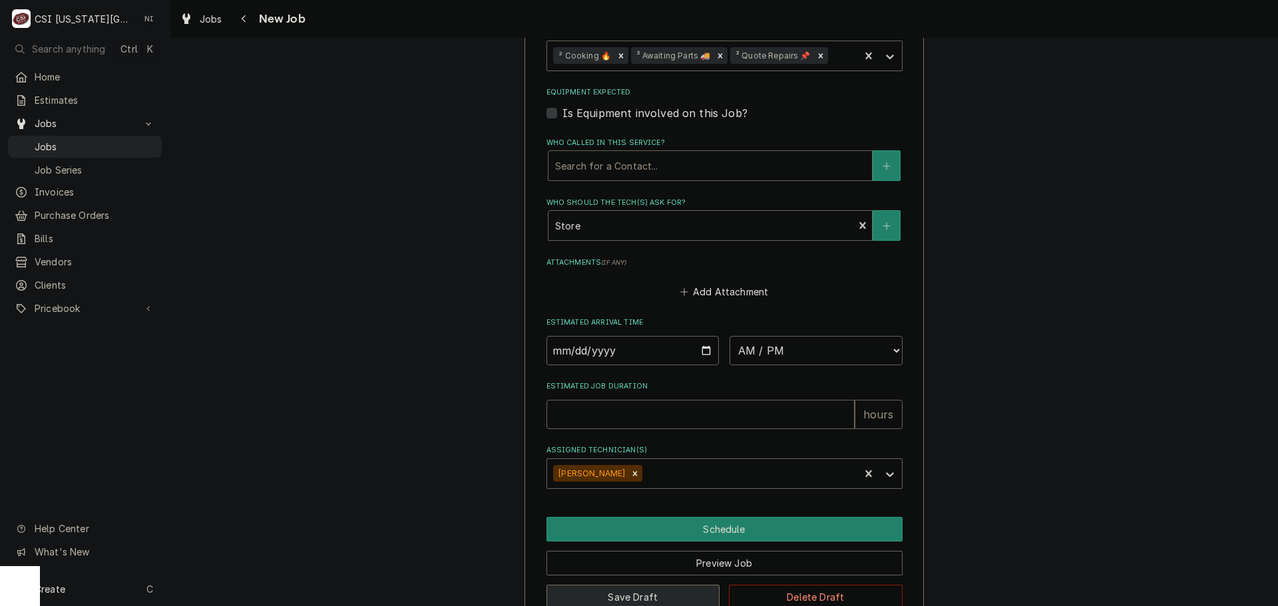
type textarea "Parts ordered on PO 301761 emailed parts and lindy to orde r- 10/10 - LS Drain …"
click at [642, 585] on button "Save Draft" at bounding box center [634, 597] width 174 height 25
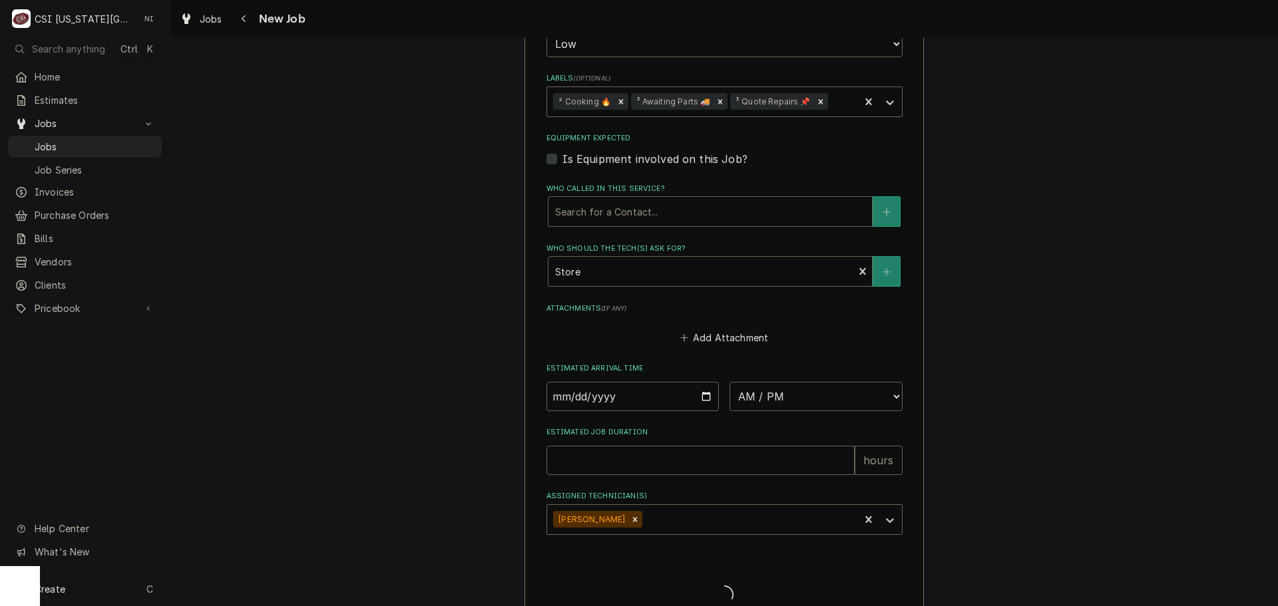
type textarea "x"
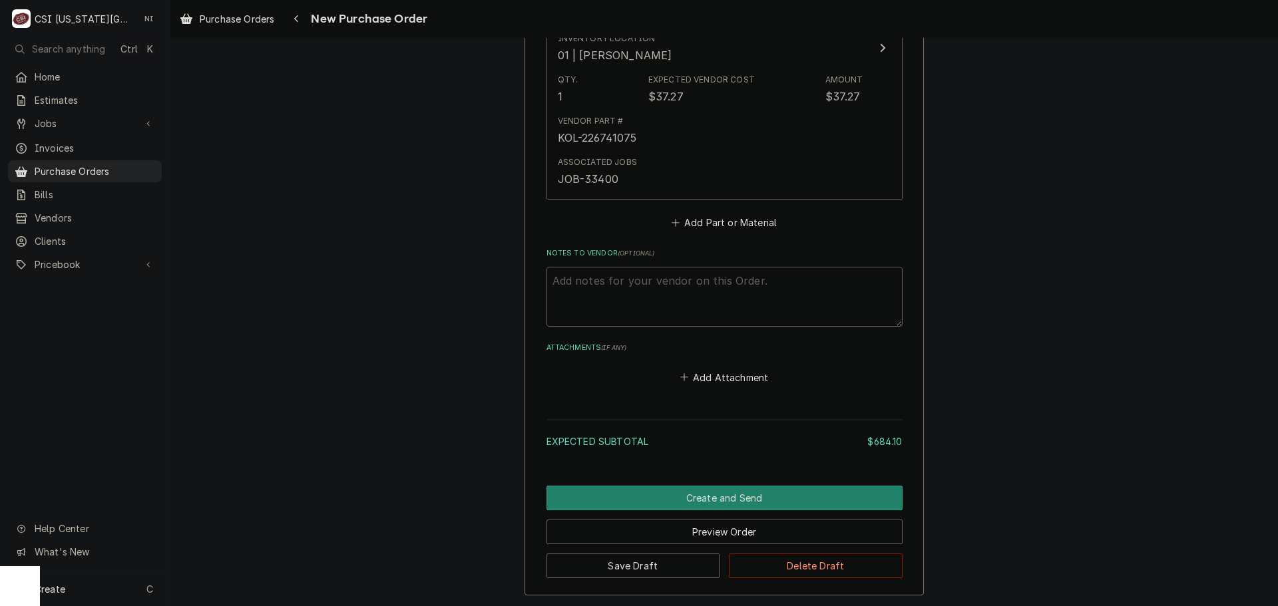
scroll to position [2272, 0]
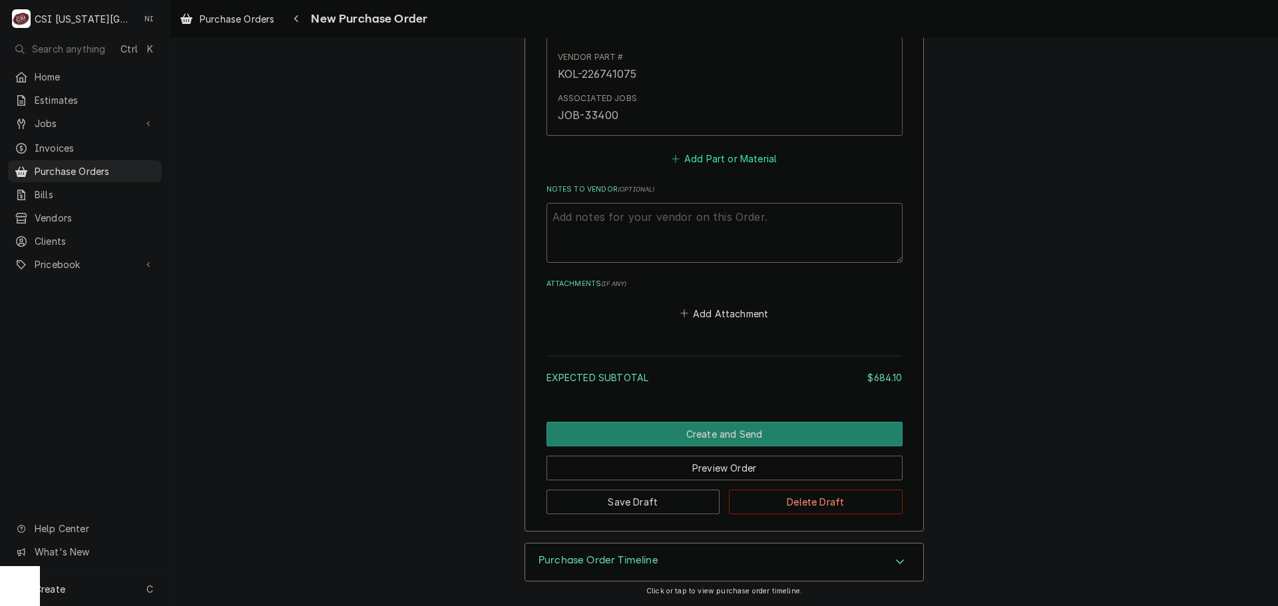
click at [733, 158] on button "Add Part or Material" at bounding box center [724, 159] width 110 height 19
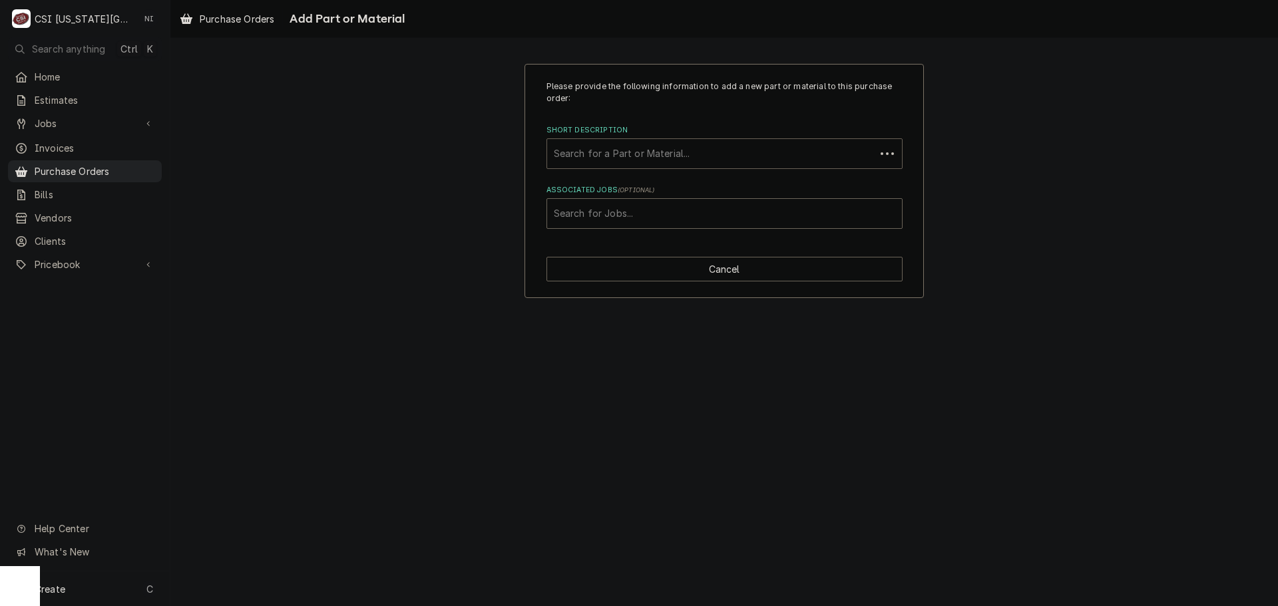
click at [627, 160] on div "Short Description" at bounding box center [711, 154] width 315 height 24
paste input "60059302"
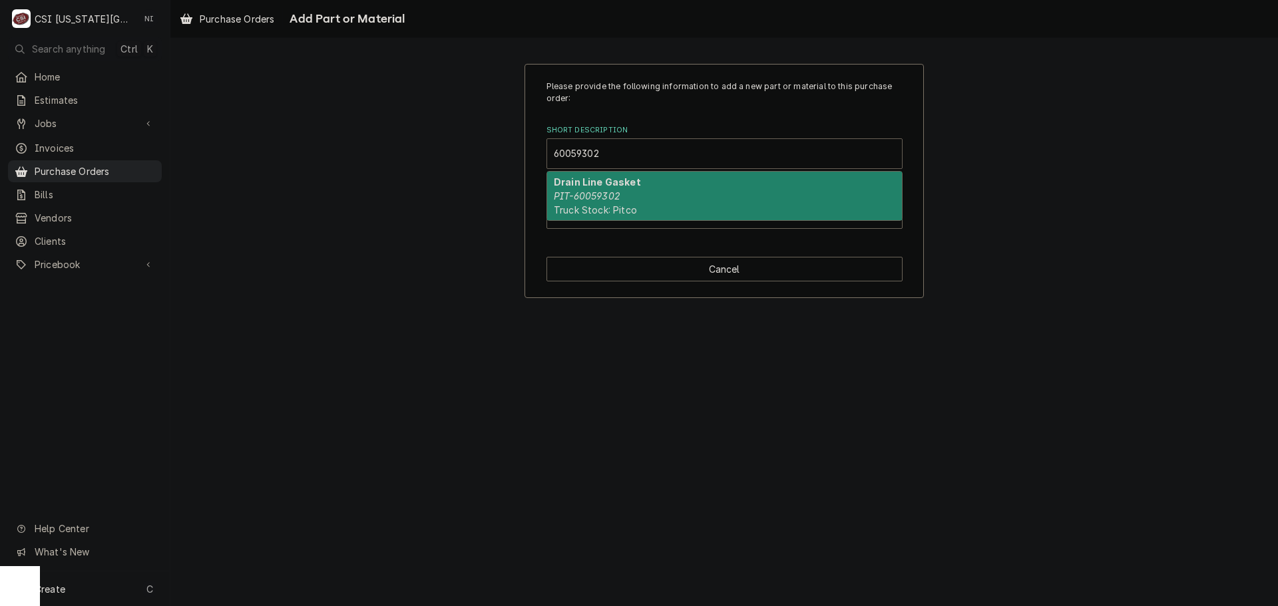
type input "60059302"
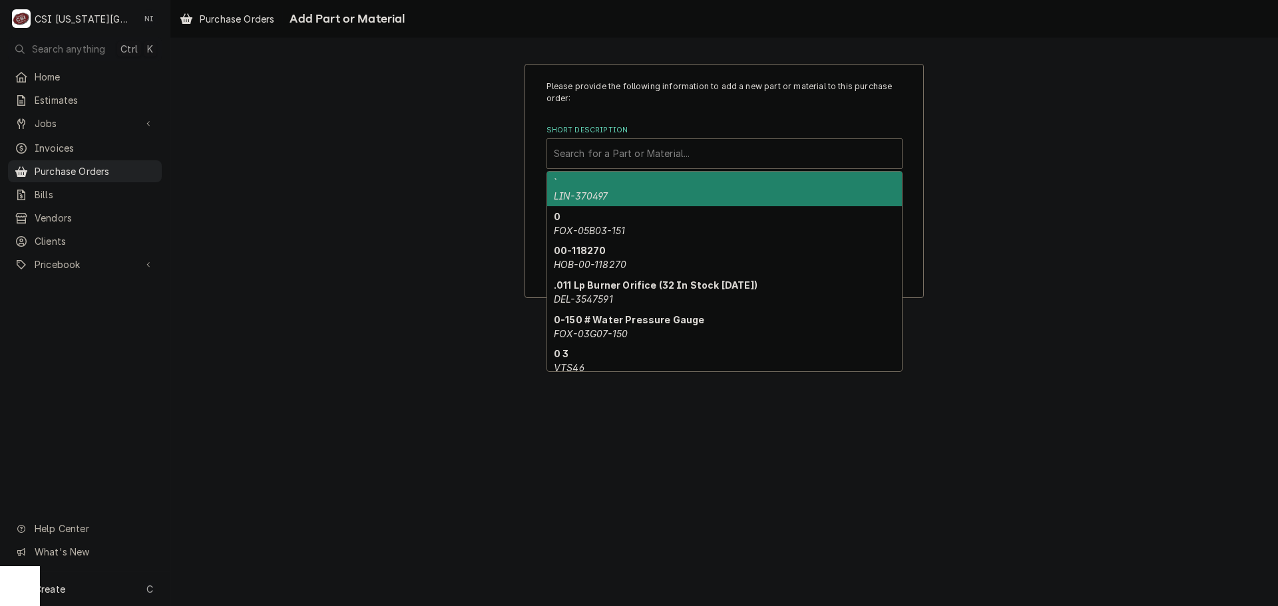
click at [634, 156] on div "Short Description" at bounding box center [724, 154] width 341 height 24
paste input "60059302"
type input "60059302"
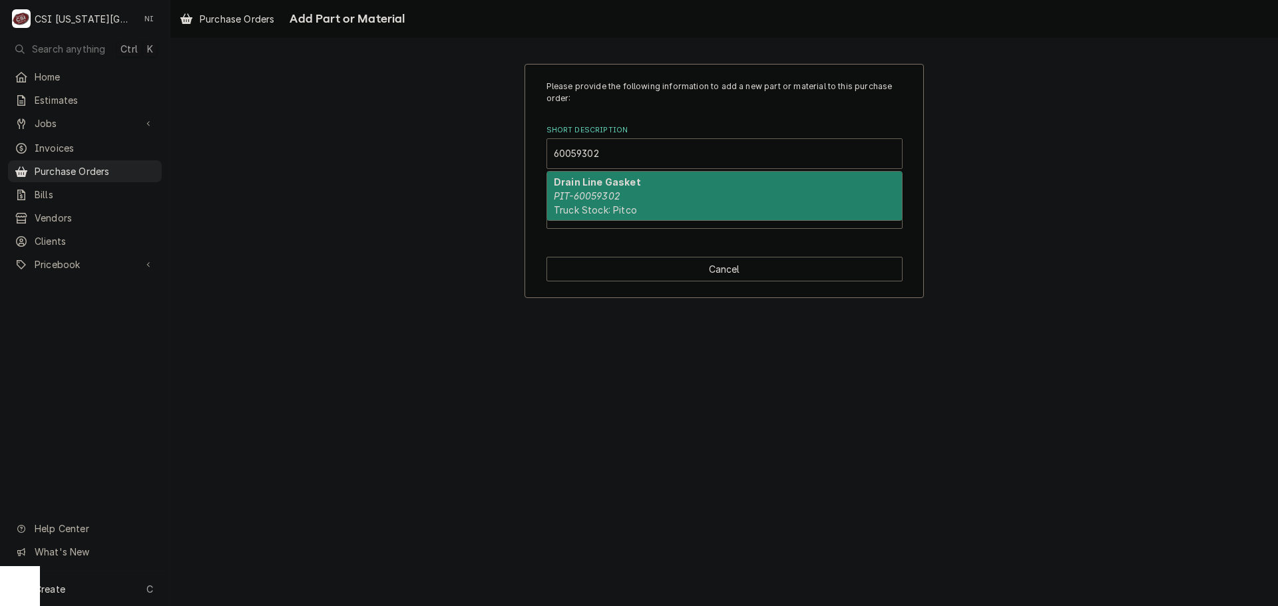
click at [618, 186] on strong "Drain Line Gasket" at bounding box center [597, 181] width 87 height 11
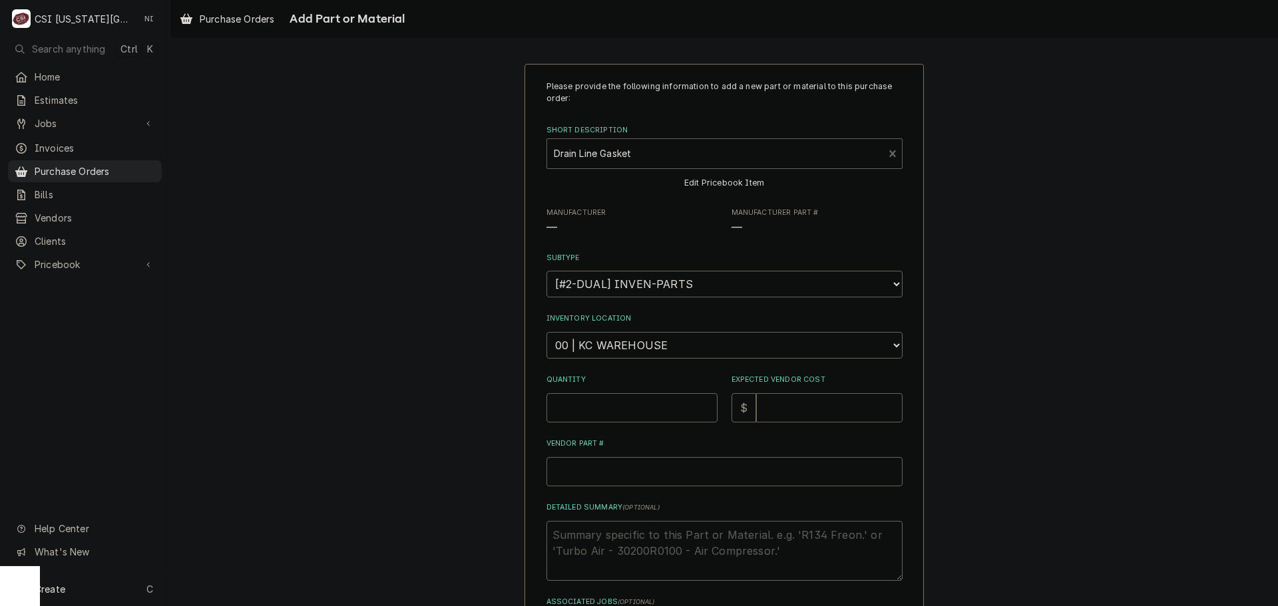
type textarea "x"
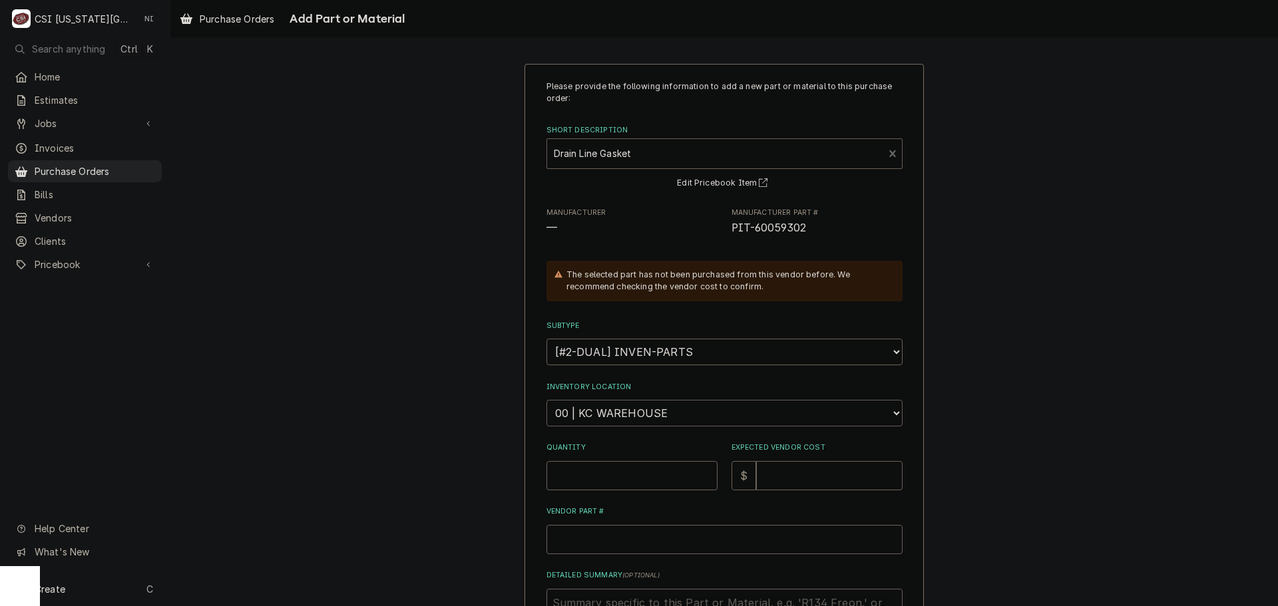
click at [618, 421] on select "Choose a location... 00 | KC WAREHOUSE 00 | MAIN WAREHOUSE 01 | BRIAN BREAZIER …" at bounding box center [725, 413] width 356 height 27
select select "2803"
click at [547, 400] on select "Choose a location... 00 | KC WAREHOUSE 00 | MAIN WAREHOUSE 01 | BRIAN BREAZIER …" at bounding box center [725, 413] width 356 height 27
click at [597, 473] on input "Quantity" at bounding box center [632, 475] width 171 height 29
type textarea "x"
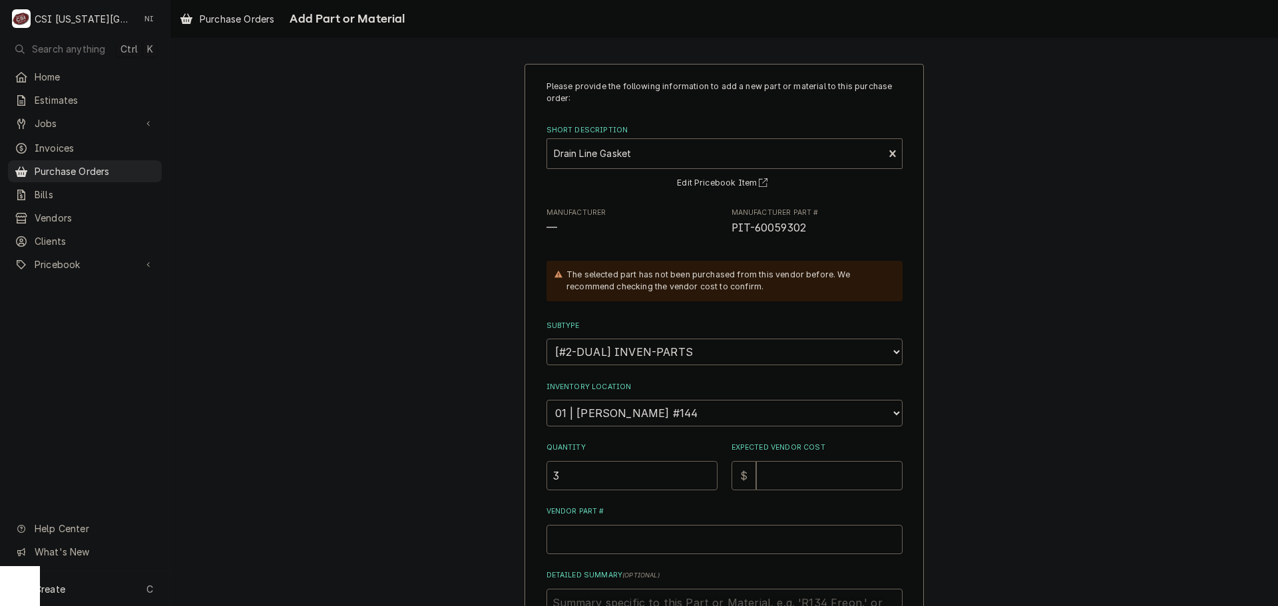
type input "3"
type textarea "x"
type input "7"
type textarea "x"
type input "79"
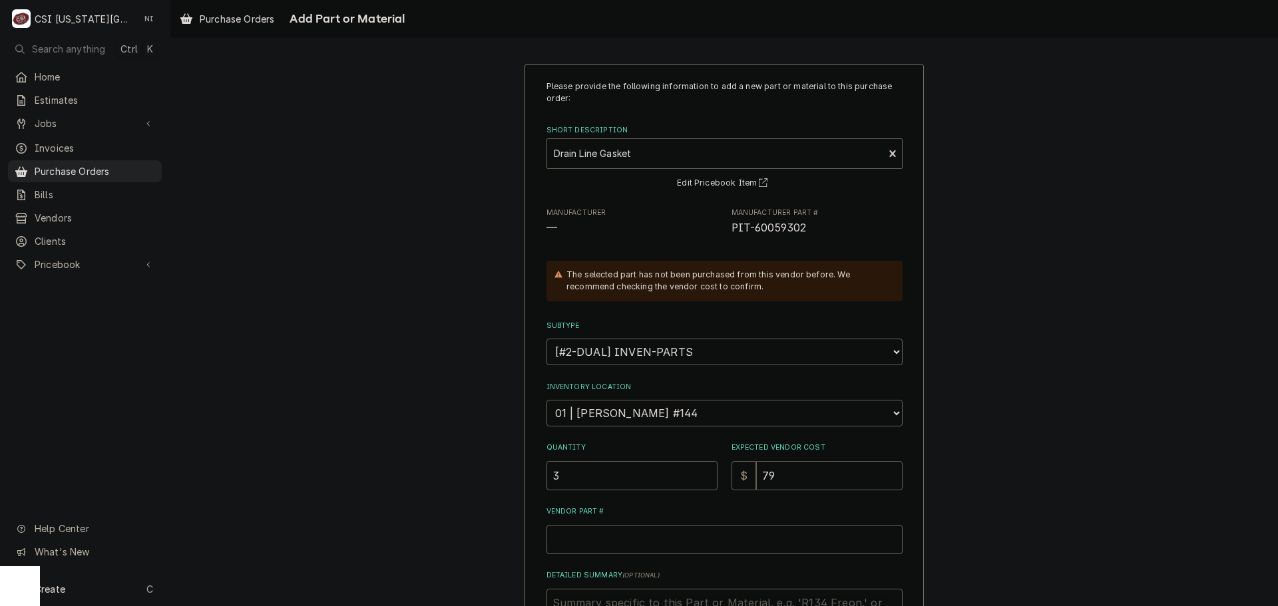
type textarea "x"
type input "79.5"
type textarea "x"
type input "79.50"
drag, startPoint x: 799, startPoint y: 228, endPoint x: 725, endPoint y: 229, distance: 73.9
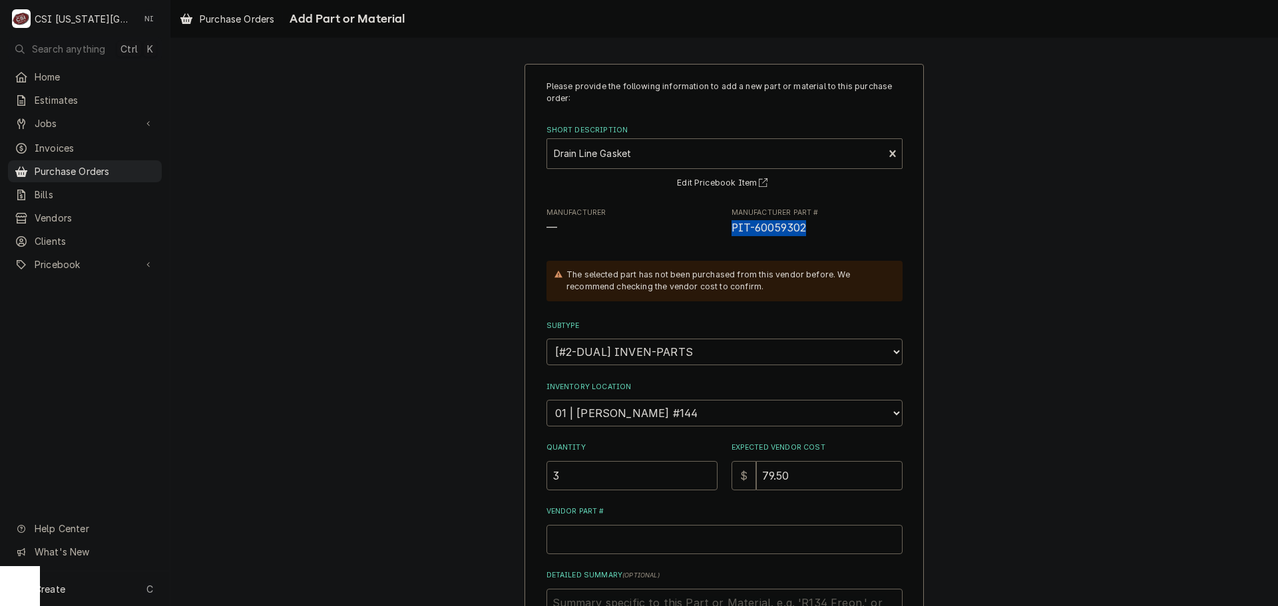
click at [725, 229] on div "Manufacturer — Manufacturer Part # PIT-60059302" at bounding box center [725, 222] width 356 height 29
copy span "PIT-60059302"
paste input "PIT-60059302"
click at [640, 540] on input "Vendor Part #" at bounding box center [725, 539] width 356 height 29
type textarea "x"
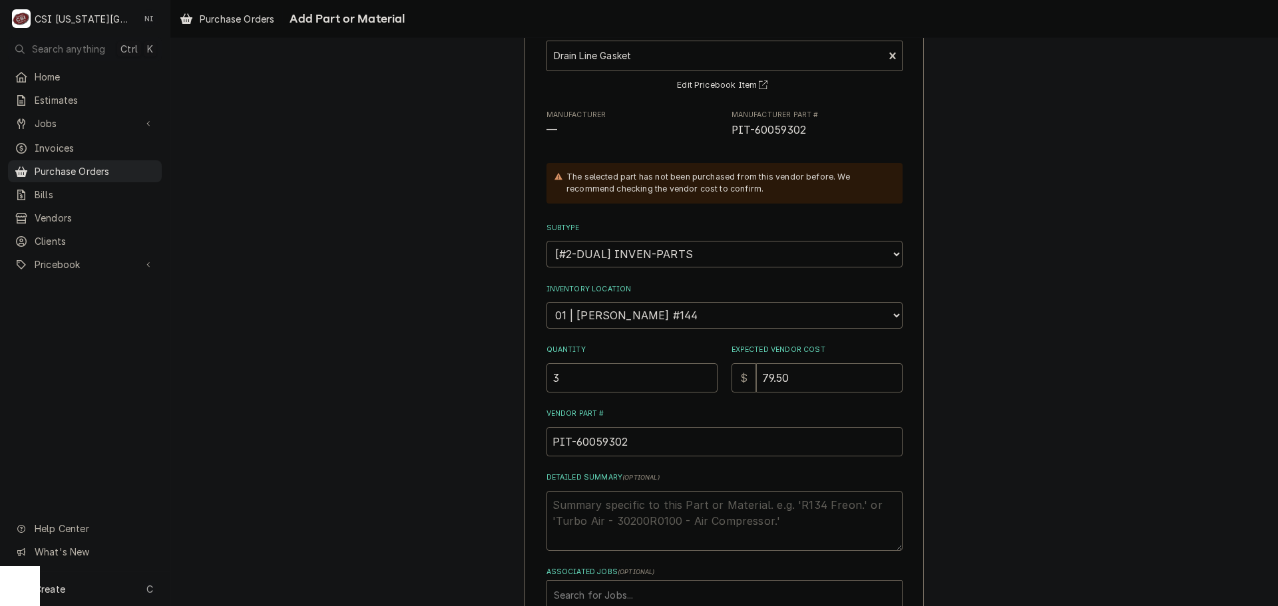
scroll to position [184, 0]
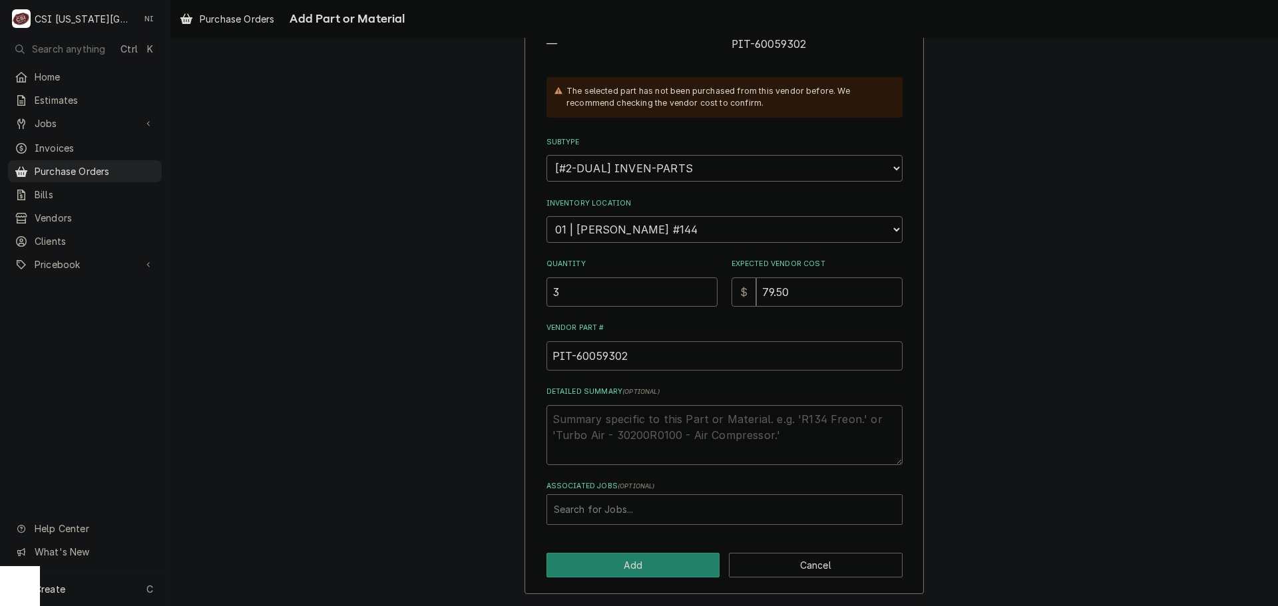
type input "PIT-60059302"
click at [626, 514] on div "Associated Jobs" at bounding box center [724, 510] width 341 height 24
type input "33395"
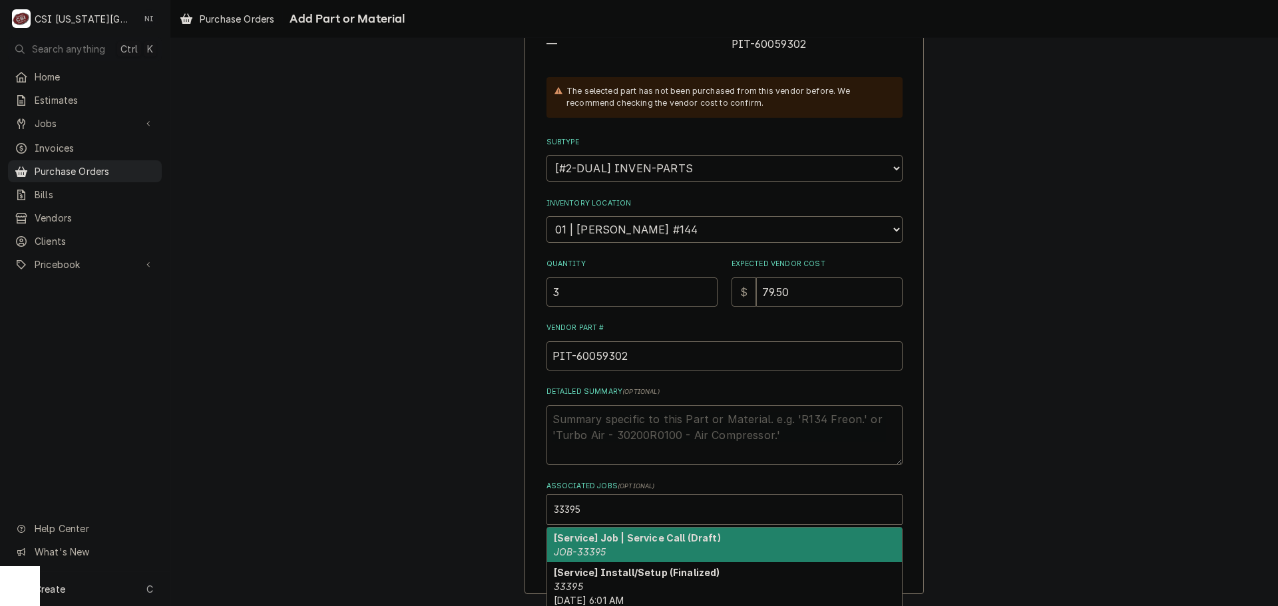
click at [594, 542] on strong "[Service] Job | Service Call (Draft)" at bounding box center [637, 538] width 167 height 11
type textarea "x"
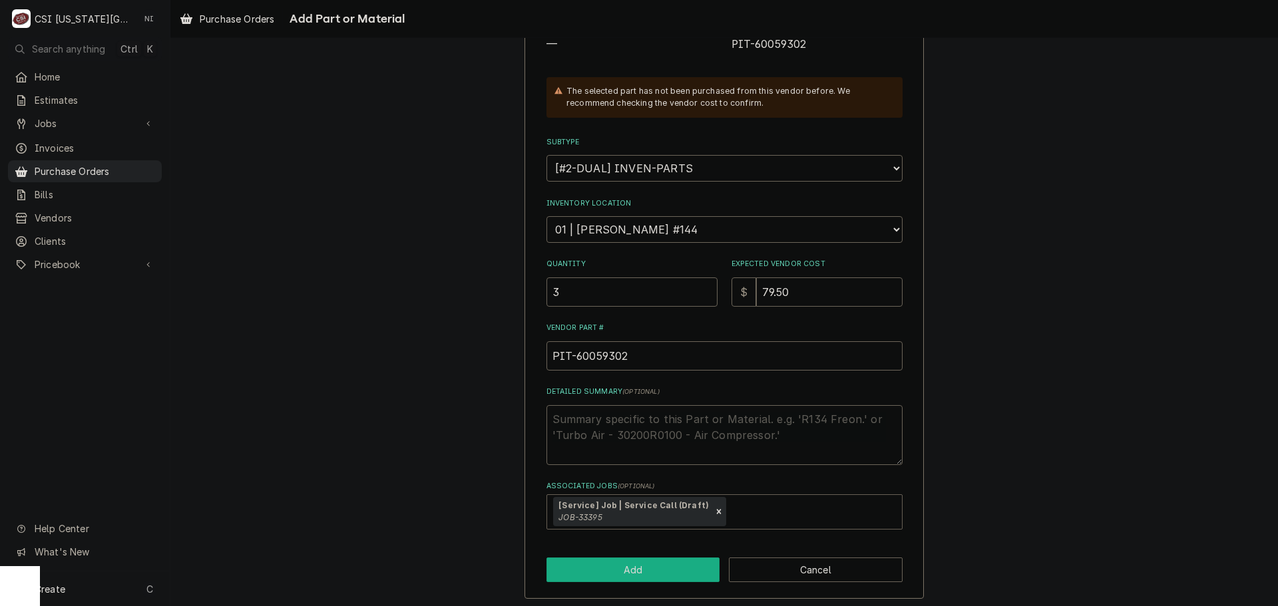
click at [651, 572] on button "Add" at bounding box center [634, 570] width 174 height 25
type textarea "x"
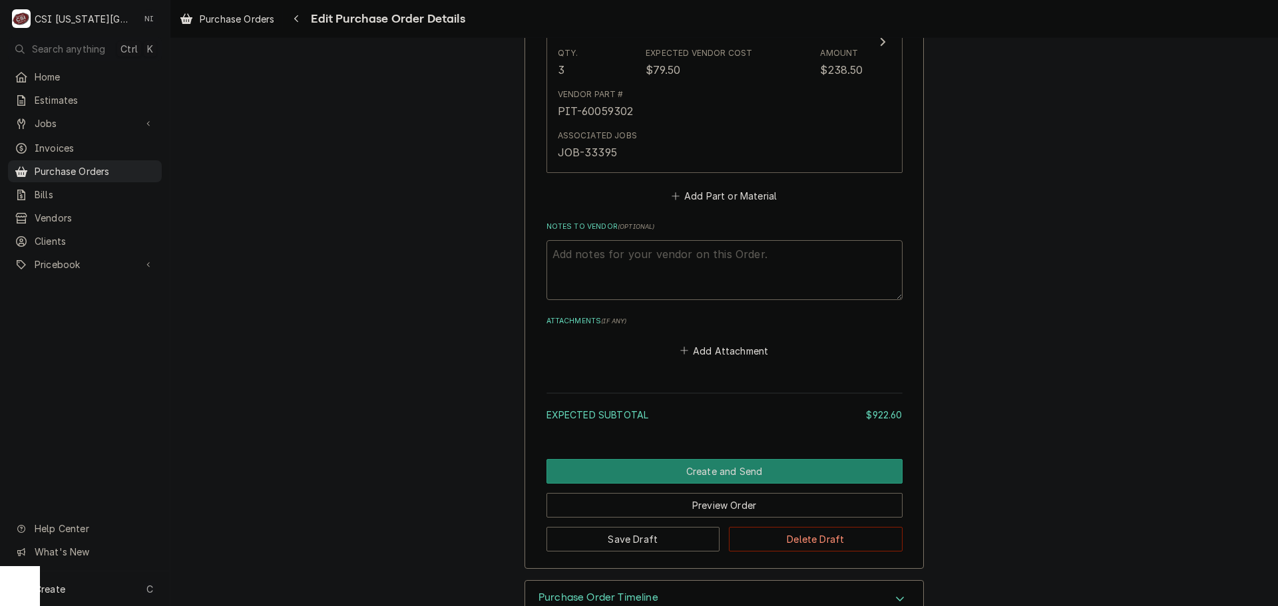
scroll to position [2545, 0]
click at [699, 197] on button "Add Part or Material" at bounding box center [724, 196] width 110 height 19
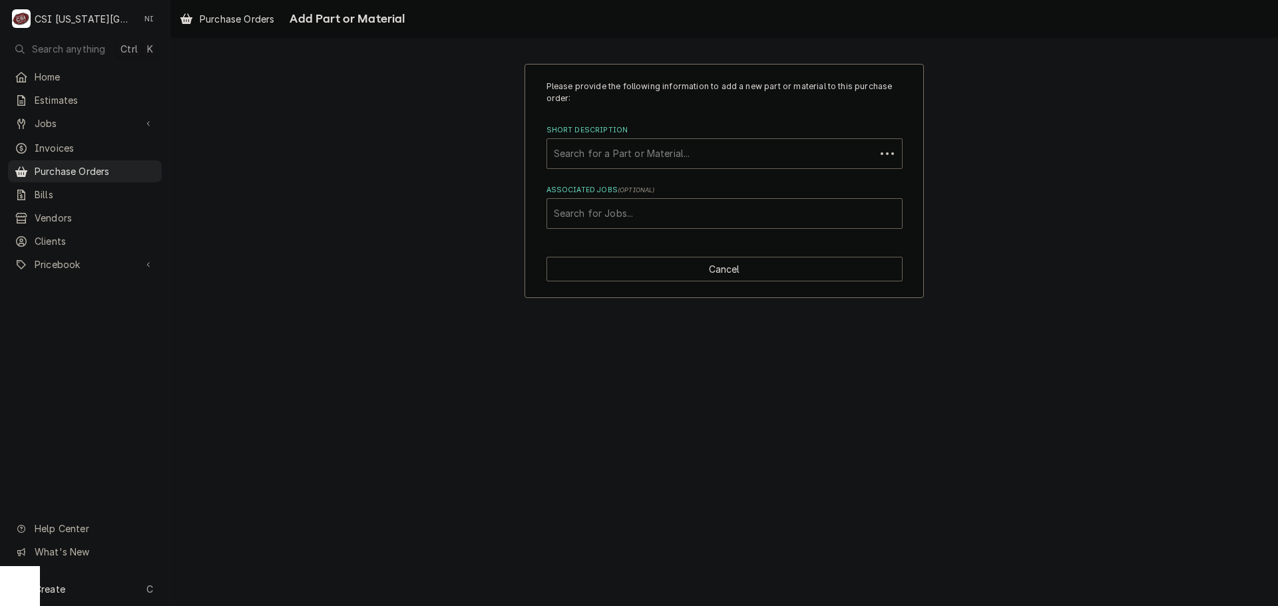
paste input "60143513"
type input "60143513"
click at [602, 151] on div "60143513" at bounding box center [711, 154] width 315 height 24
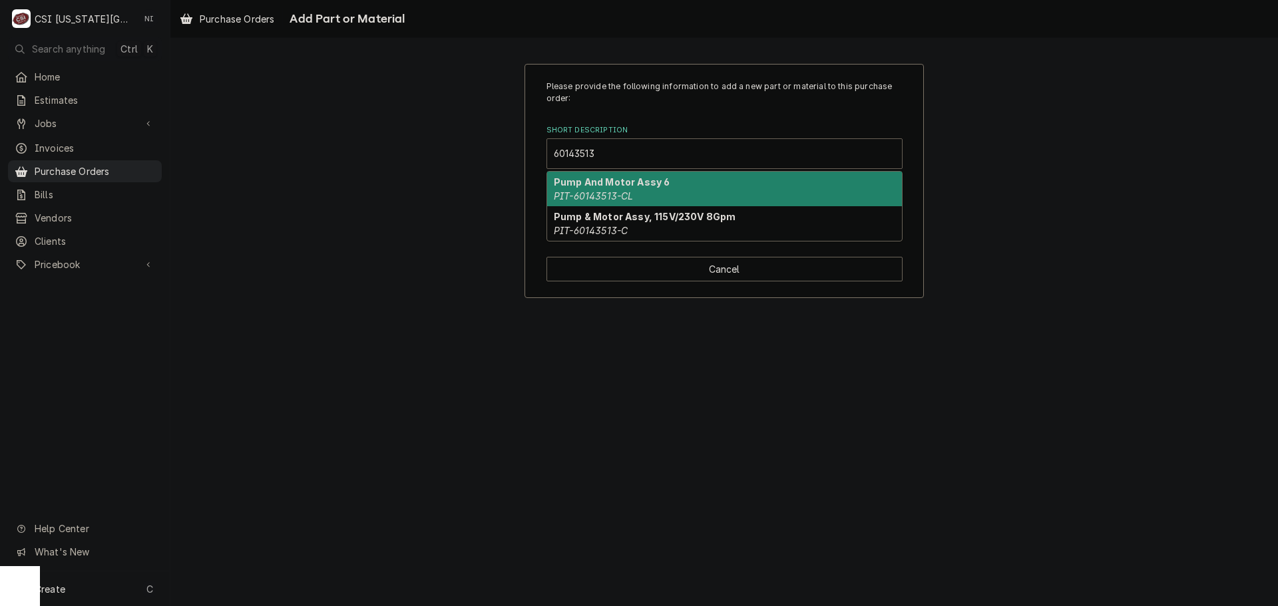
click at [596, 200] on em "PIT-60143513-CL" at bounding box center [593, 195] width 79 height 11
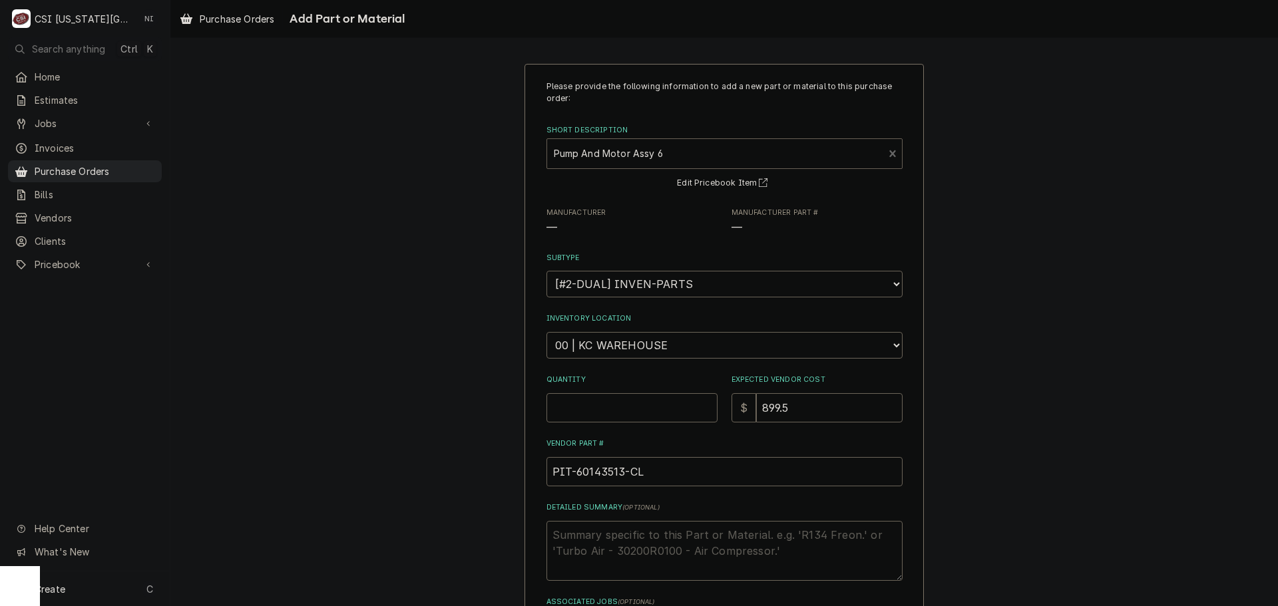
type textarea "x"
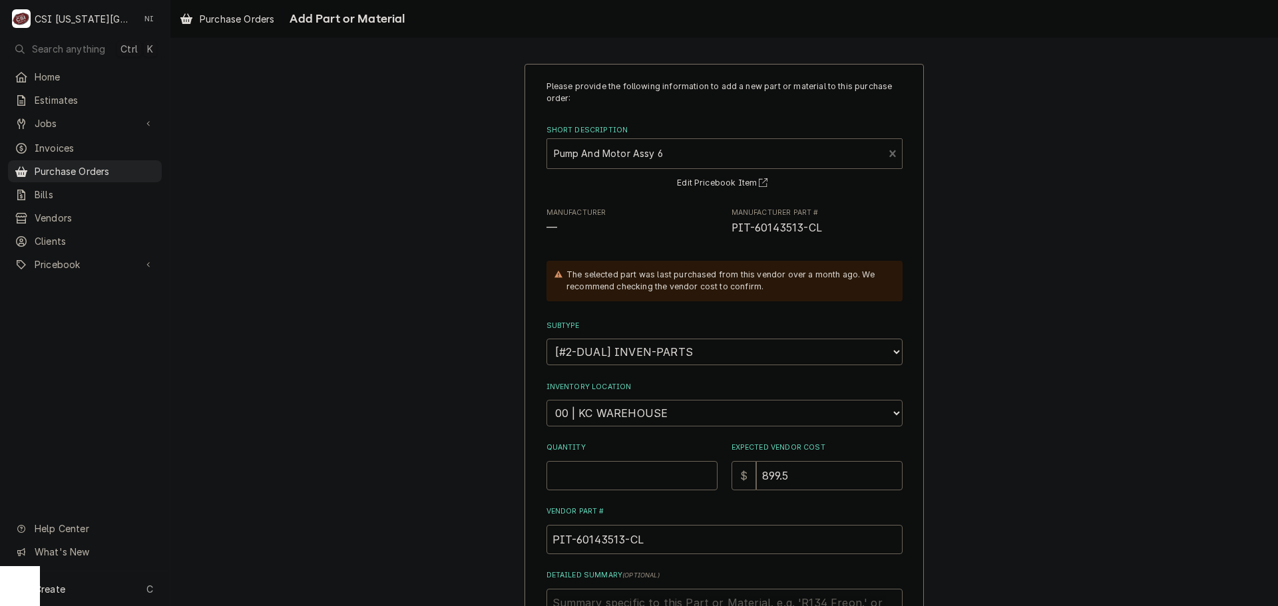
drag, startPoint x: 632, startPoint y: 410, endPoint x: 632, endPoint y: 402, distance: 8.0
click at [632, 410] on select "Choose a location... 00 | KC WAREHOUSE 00 | MAIN WAREHOUSE 01 | BRIAN BREAZIER …" at bounding box center [725, 413] width 356 height 27
select select "2803"
click at [547, 400] on select "Choose a location... 00 | KC WAREHOUSE 00 | MAIN WAREHOUSE 01 | BRIAN BREAZIER …" at bounding box center [725, 413] width 356 height 27
click at [612, 471] on input "Quantity" at bounding box center [632, 475] width 171 height 29
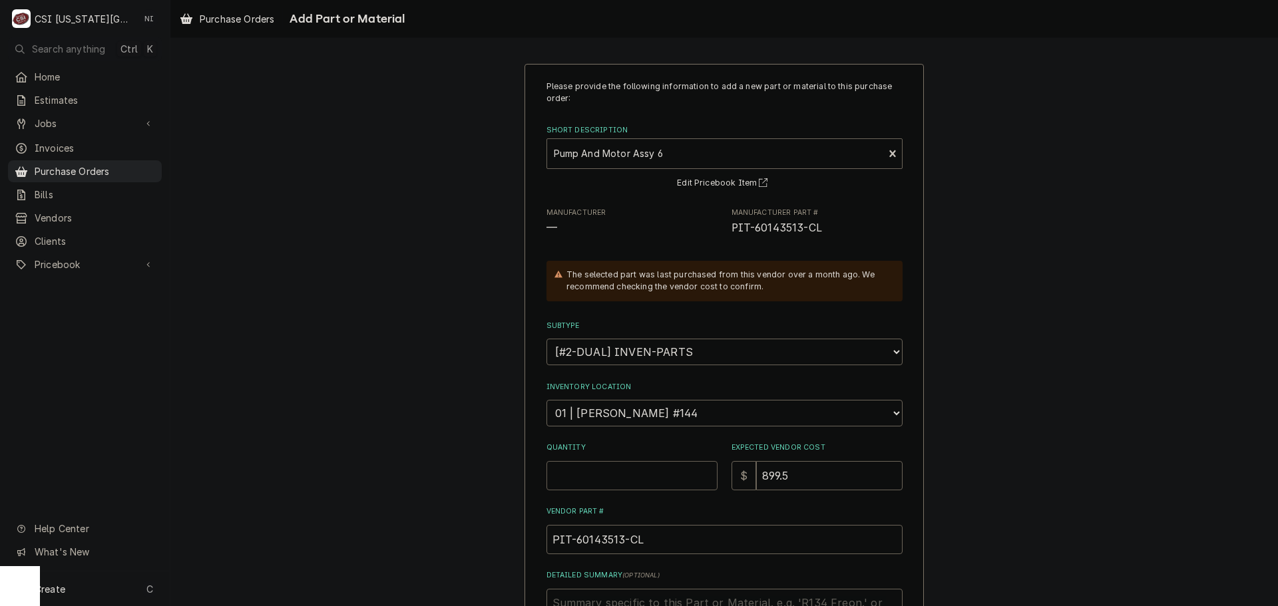
type textarea "x"
type input "1"
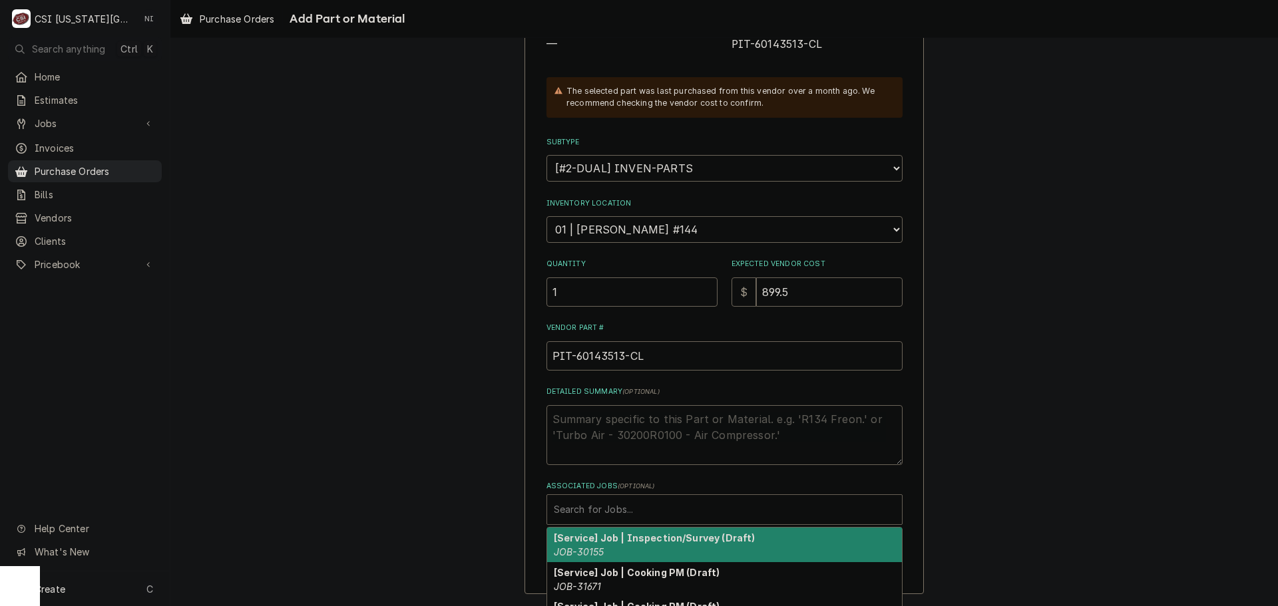
click at [594, 514] on div "Associated Jobs" at bounding box center [724, 510] width 341 height 24
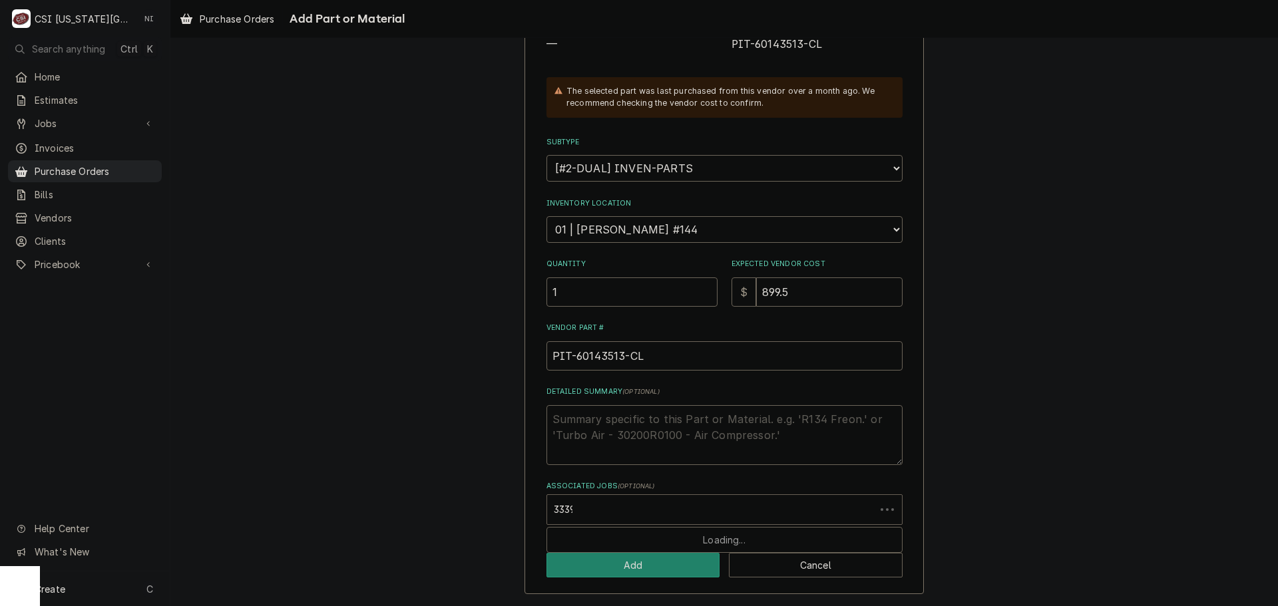
type input "33395"
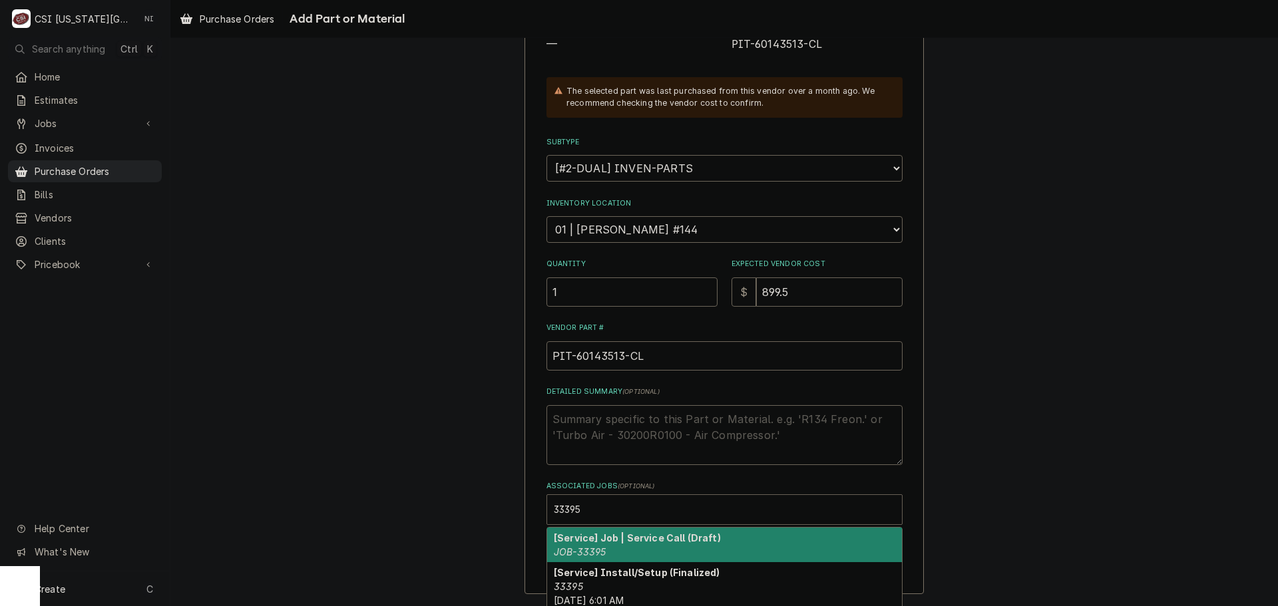
drag, startPoint x: 600, startPoint y: 541, endPoint x: 625, endPoint y: 552, distance: 27.1
click at [602, 543] on strong "[Service] Job | Service Call (Draft)" at bounding box center [637, 538] width 167 height 11
type textarea "x"
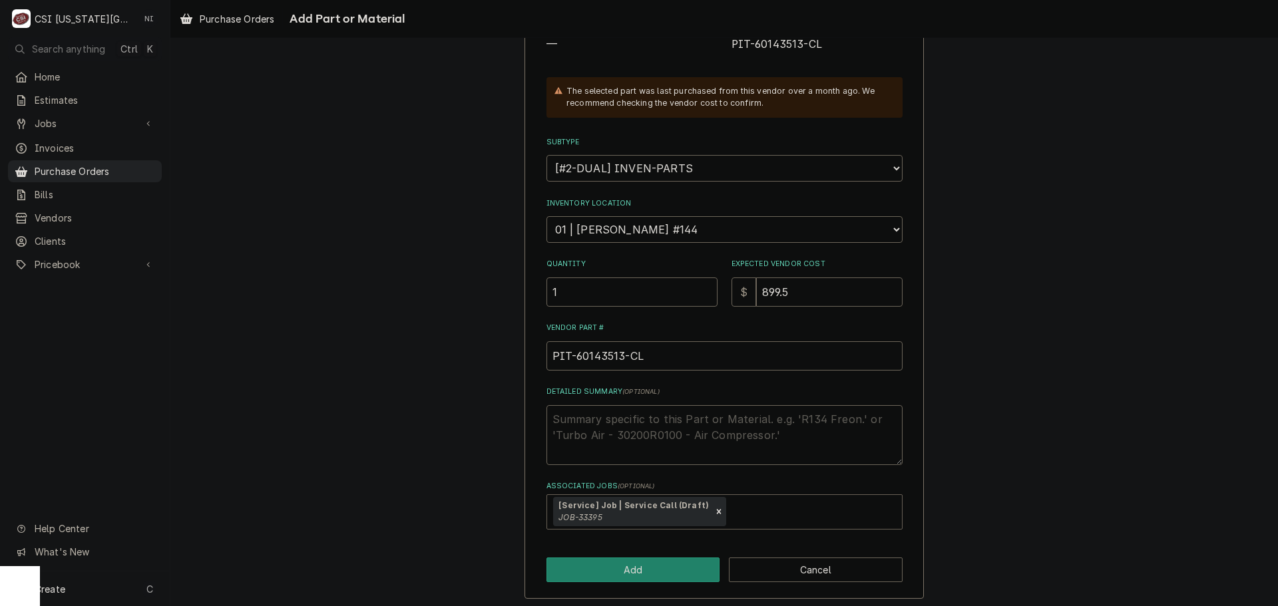
click at [626, 554] on div "Please provide the following information to add a new part or material to this …" at bounding box center [724, 240] width 399 height 720
click at [629, 567] on button "Add" at bounding box center [634, 570] width 174 height 25
type textarea "x"
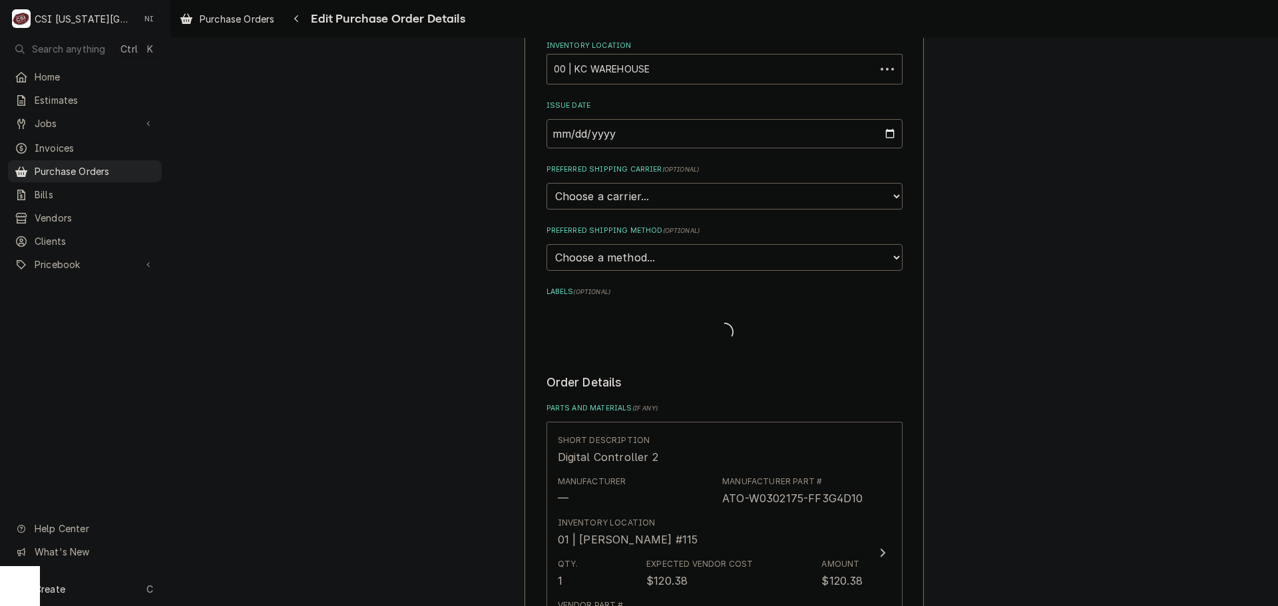
scroll to position [2860, 0]
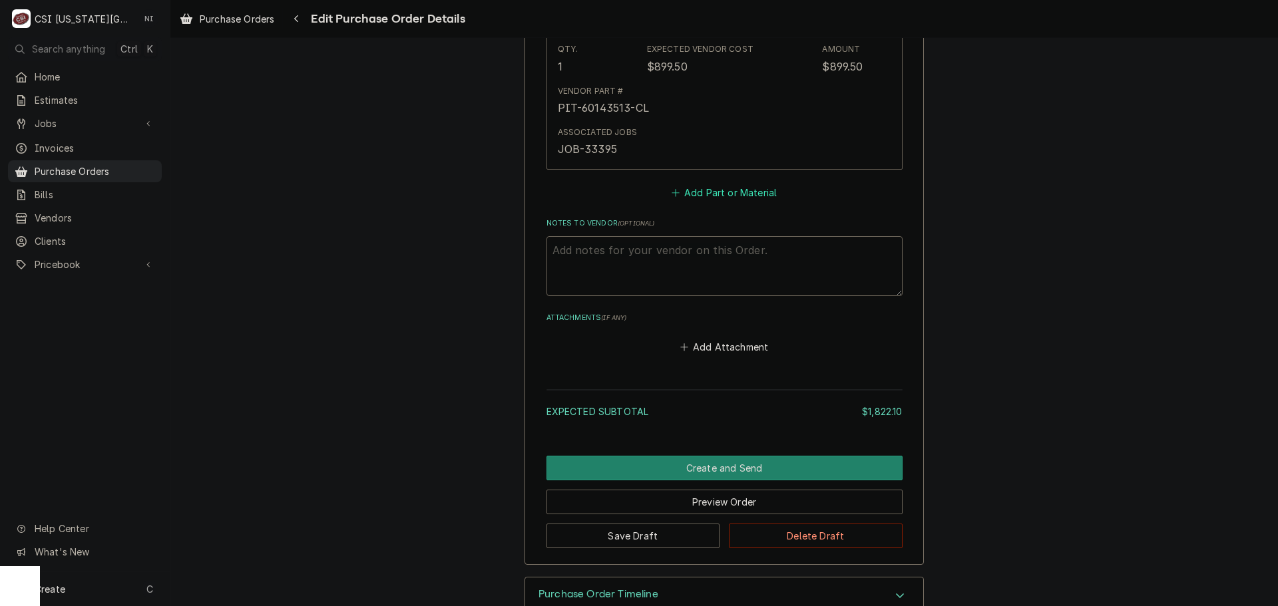
click at [694, 192] on button "Add Part or Material" at bounding box center [724, 192] width 110 height 19
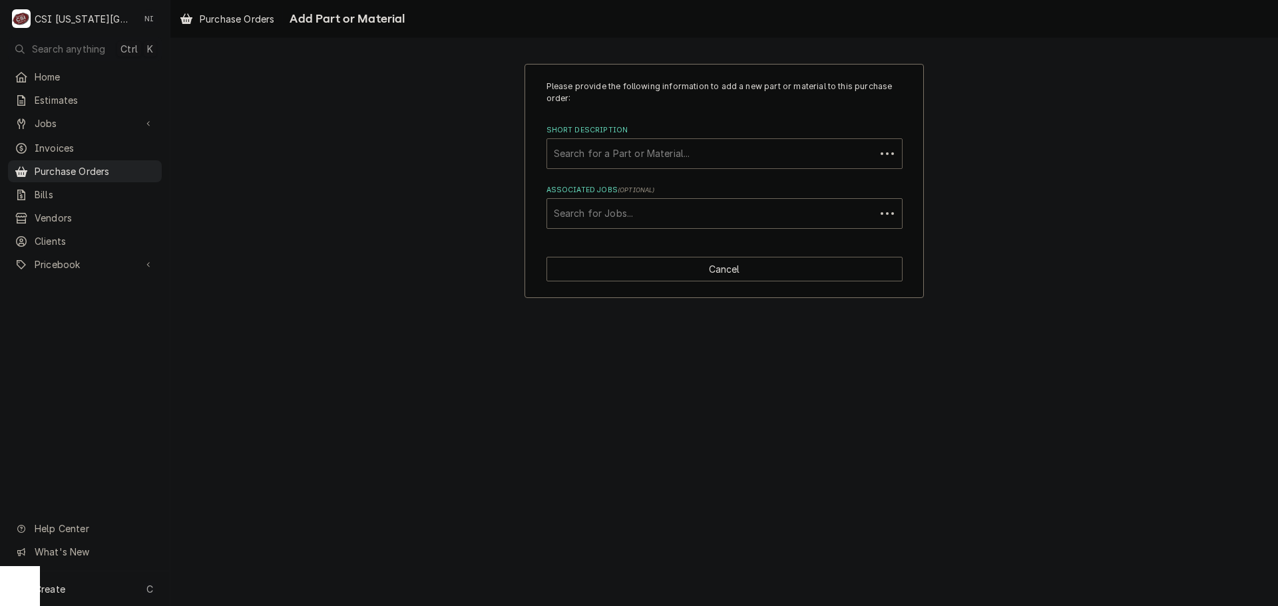
click at [614, 148] on div "Short Description" at bounding box center [711, 154] width 315 height 24
paste input "PP10741"
type input "PP10741"
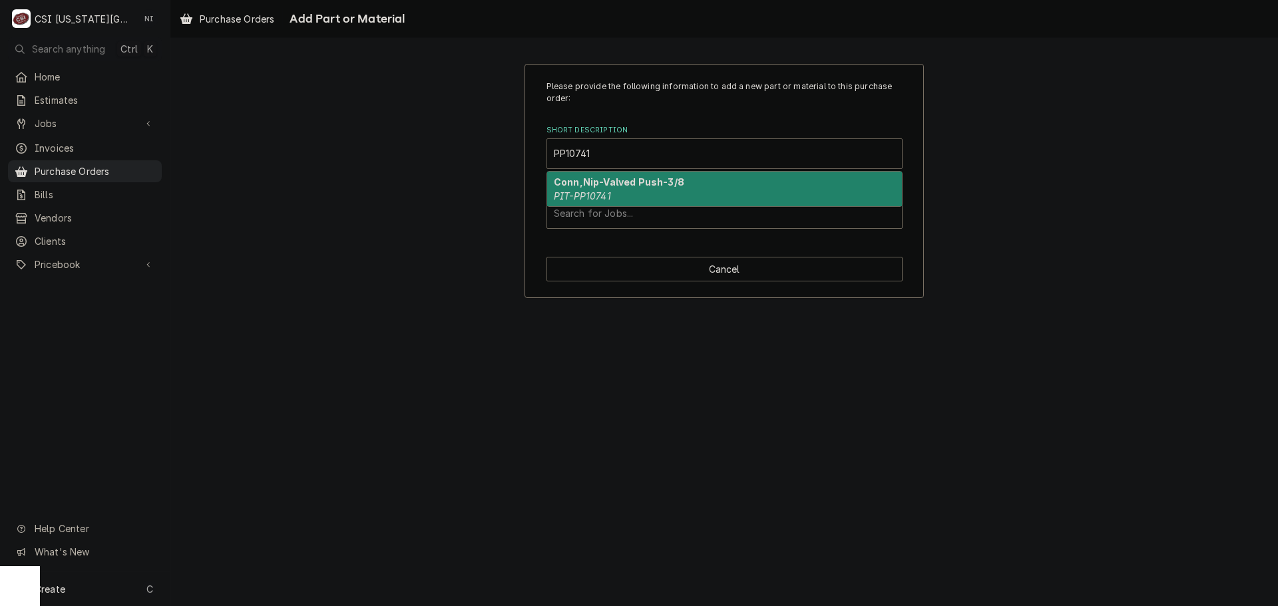
click at [597, 187] on strong "Conn,Nip-Valved Push-3/8" at bounding box center [619, 181] width 130 height 11
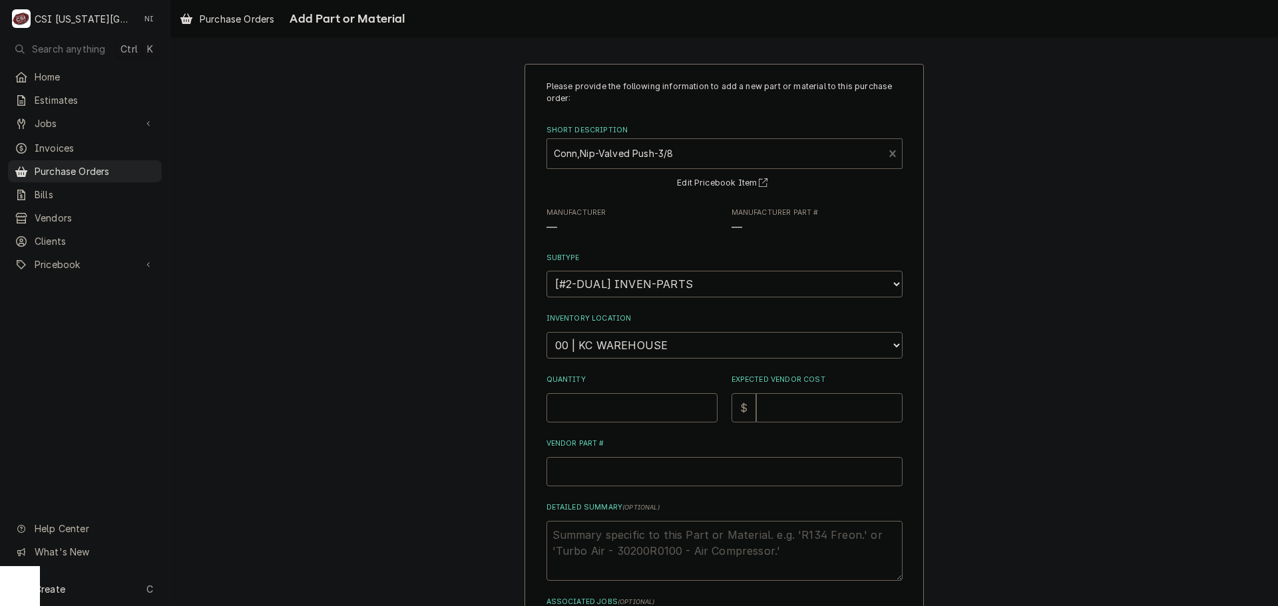
type textarea "x"
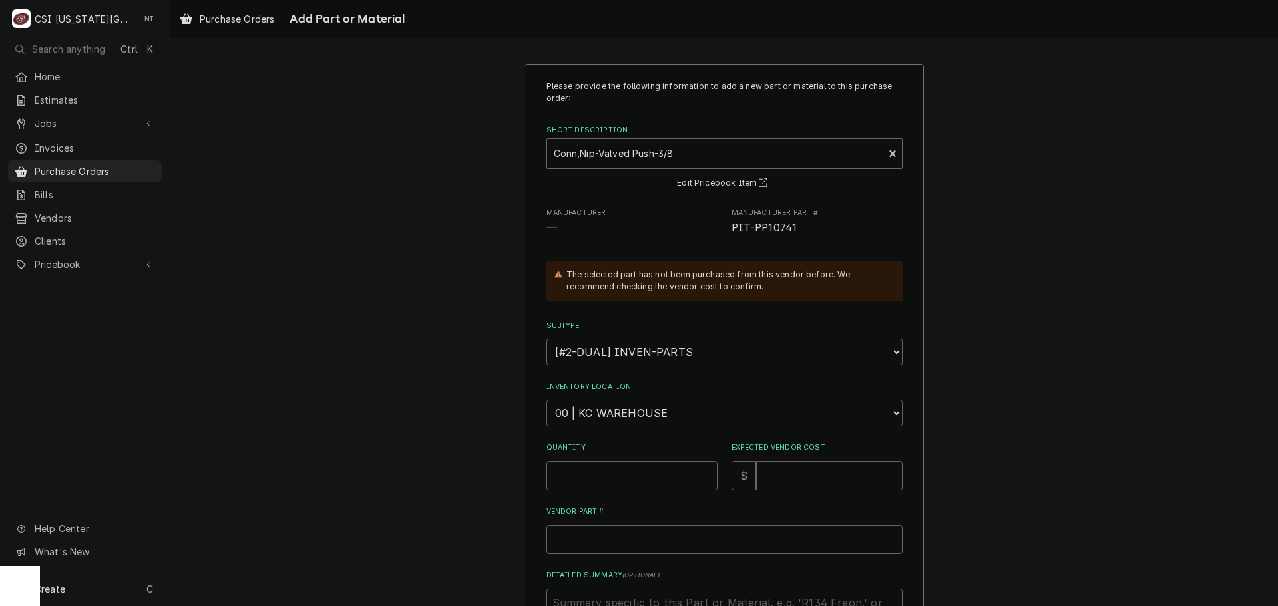
drag, startPoint x: 599, startPoint y: 414, endPoint x: 601, endPoint y: 425, distance: 10.8
click at [600, 415] on select "Choose a location... 00 | KC WAREHOUSE 00 | MAIN WAREHOUSE 01 | [PERSON_NAME] #…" at bounding box center [725, 413] width 356 height 27
select select "2803"
click at [547, 400] on select "Choose a location... 00 | KC WAREHOUSE 00 | MAIN WAREHOUSE 01 | BRIAN BREAZIER …" at bounding box center [725, 413] width 356 height 27
click at [622, 488] on input "Quantity" at bounding box center [632, 475] width 171 height 29
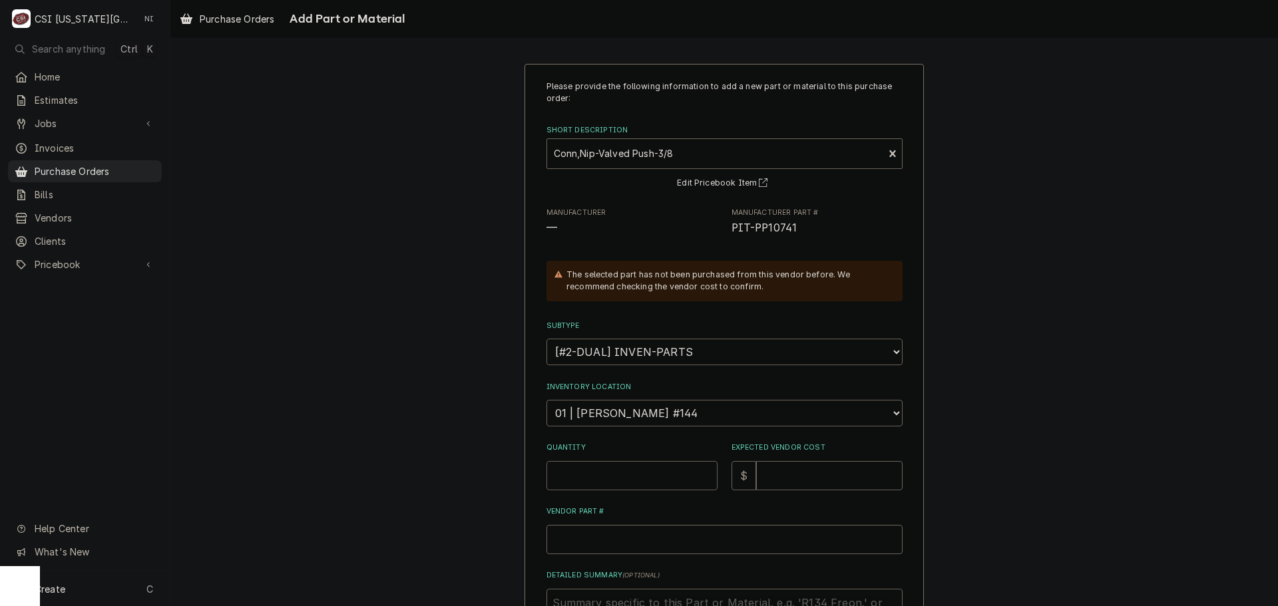
type textarea "x"
type input "1"
type textarea "x"
type input "11"
type textarea "x"
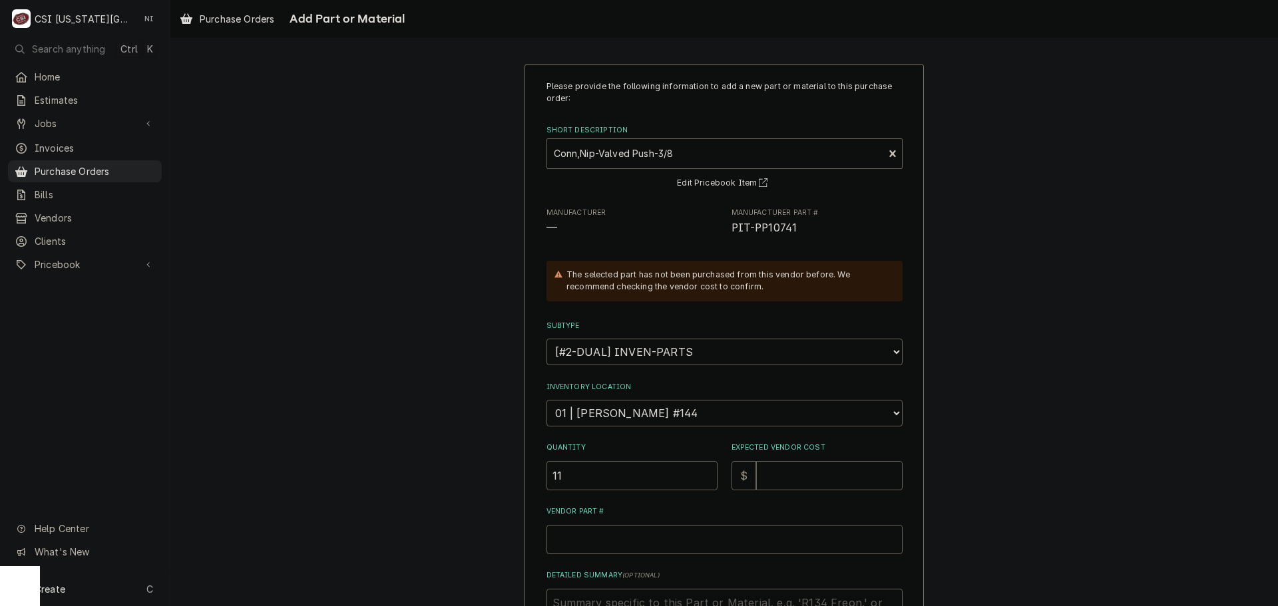
type input "113"
type textarea "x"
type input "11"
type textarea "x"
type input "1"
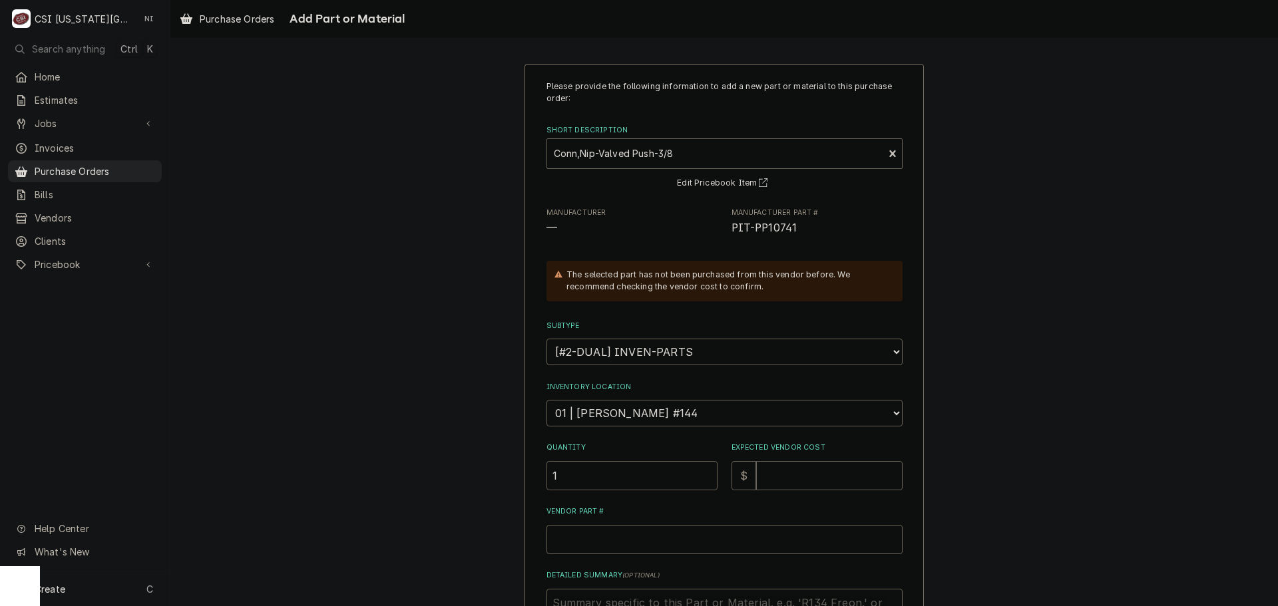
type textarea "x"
type input "1"
type textarea "x"
type input "1"
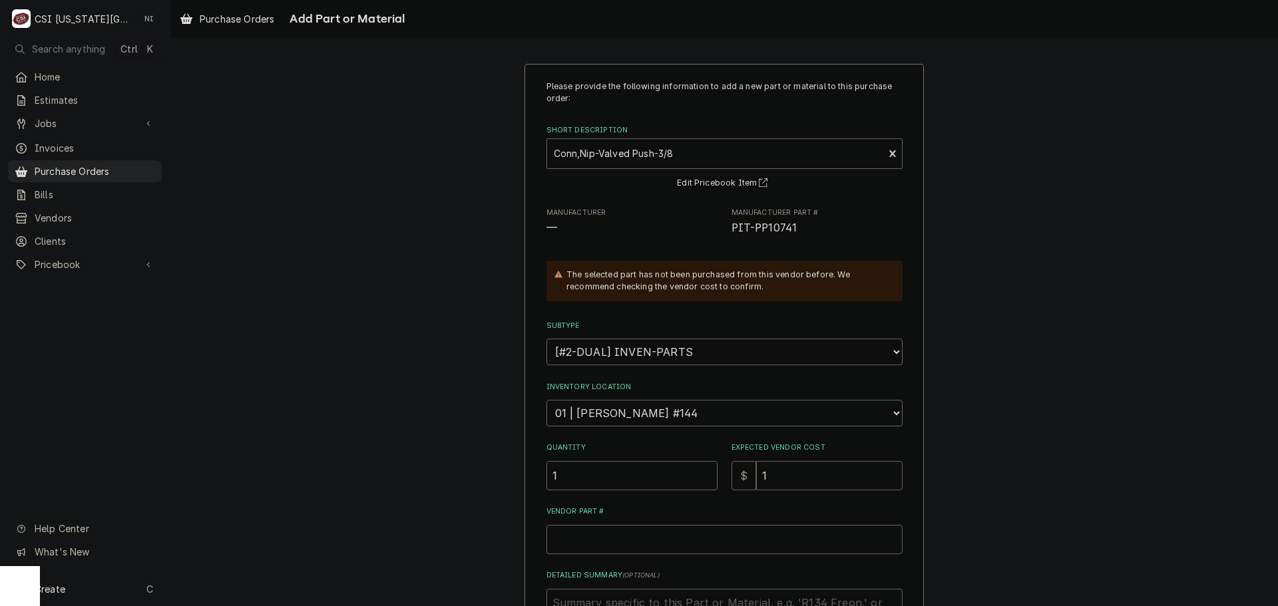
type textarea "x"
type input "13"
type textarea "x"
type input "137"
type textarea "x"
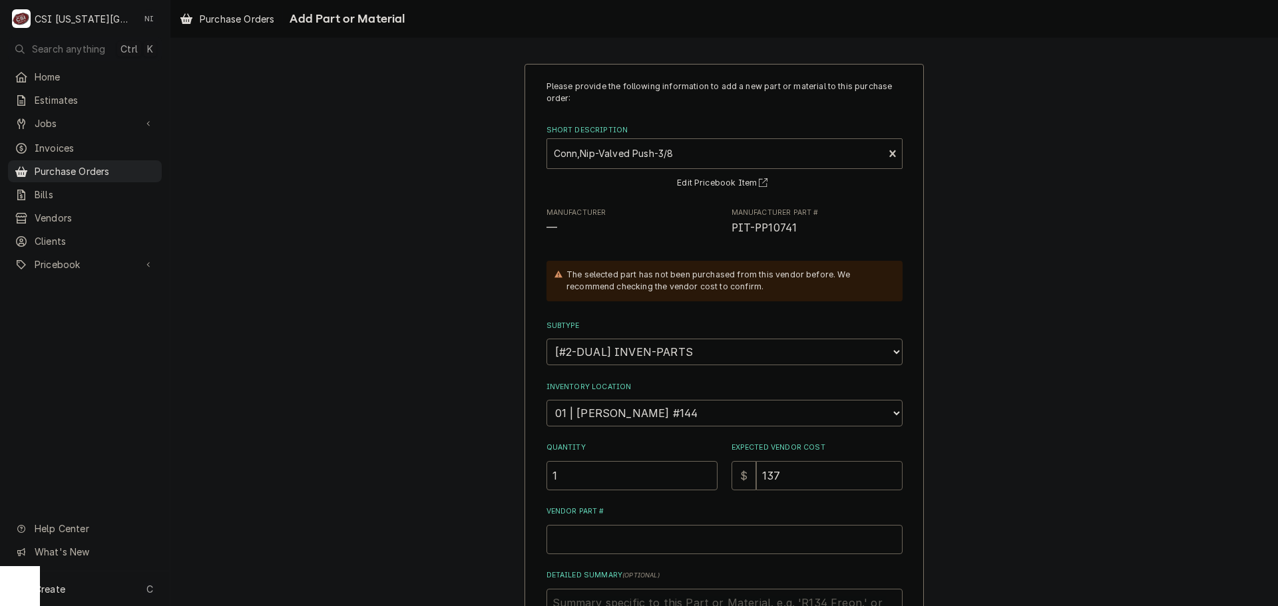
type input "137.5"
type textarea "x"
type input "137.50"
drag, startPoint x: 791, startPoint y: 226, endPoint x: 720, endPoint y: 231, distance: 70.8
click at [720, 231] on div "Manufacturer — Manufacturer Part # PIT-PP10741" at bounding box center [725, 222] width 356 height 29
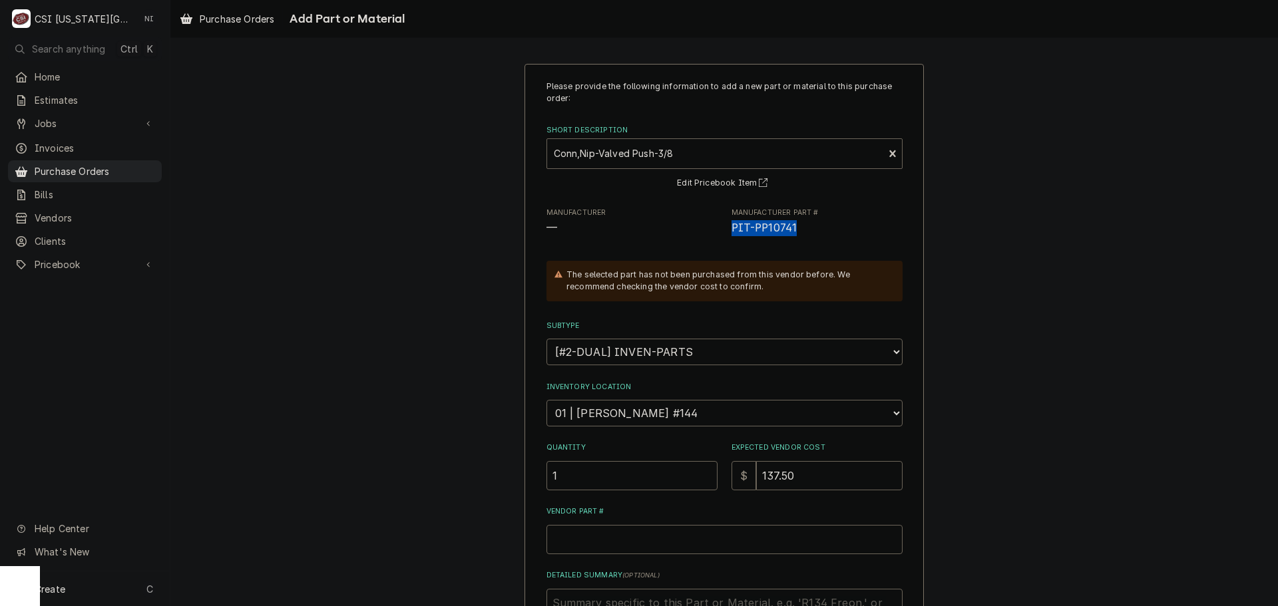
copy span "PIT-PP10741"
click at [702, 545] on input "Vendor Part #" at bounding box center [725, 539] width 356 height 29
type textarea "x"
type input "v"
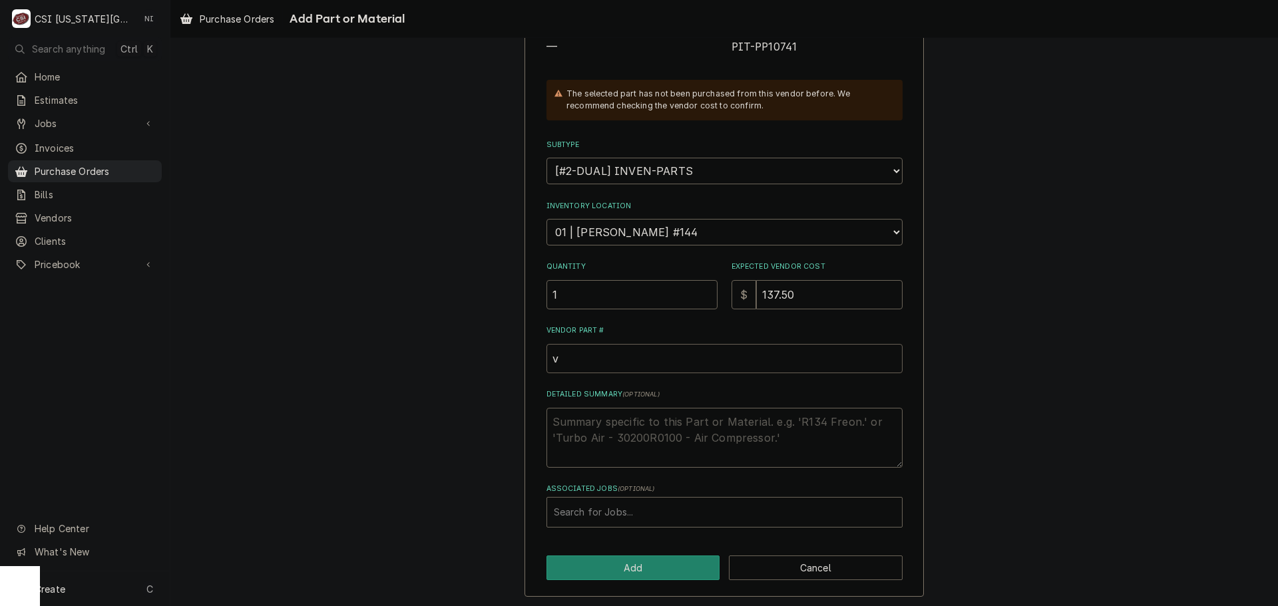
scroll to position [184, 0]
type textarea "x"
paste input "PIT-PP10741"
type textarea "x"
type input "PIT-PP10741"
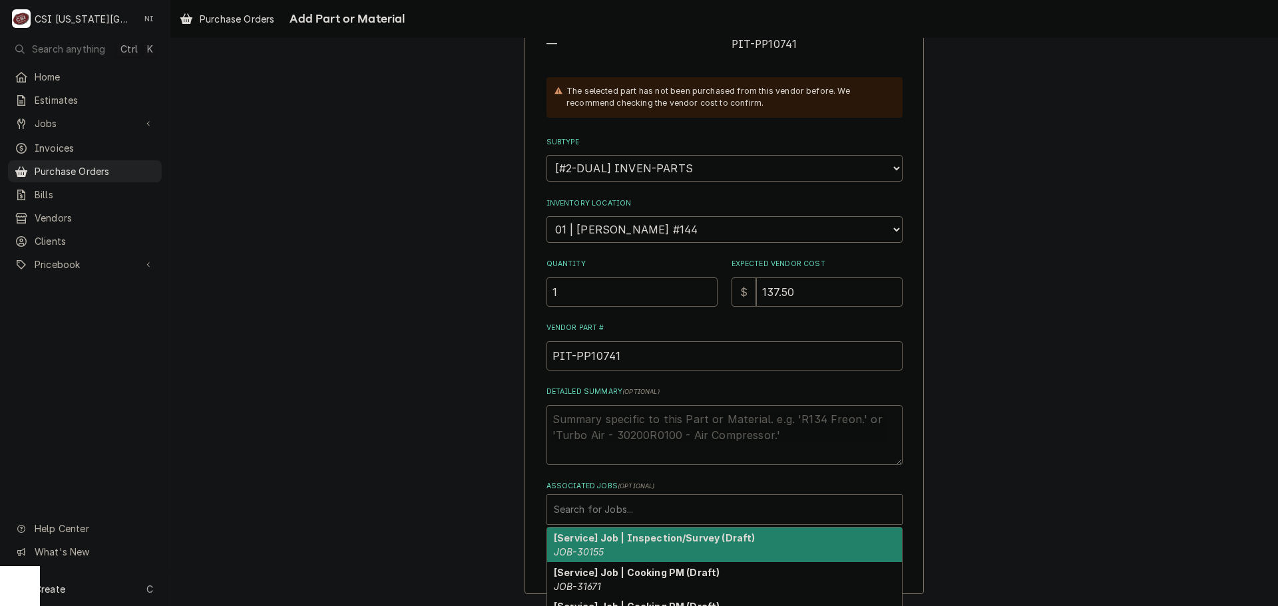
click at [630, 505] on div "Associated Jobs" at bounding box center [724, 510] width 341 height 24
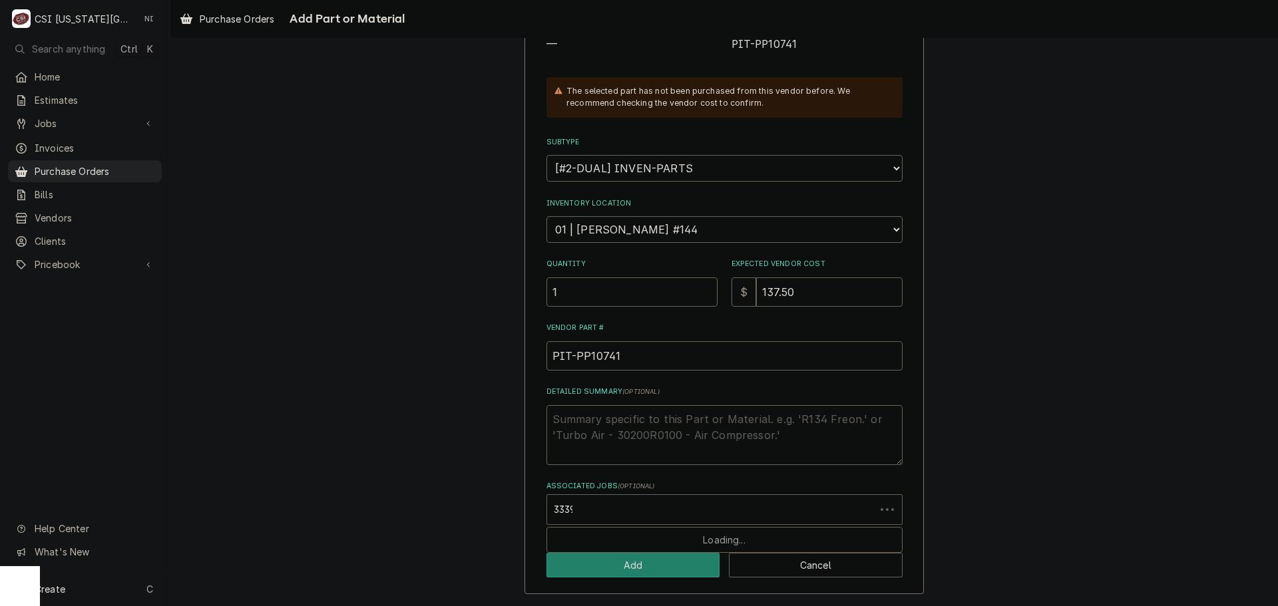
type input "33395"
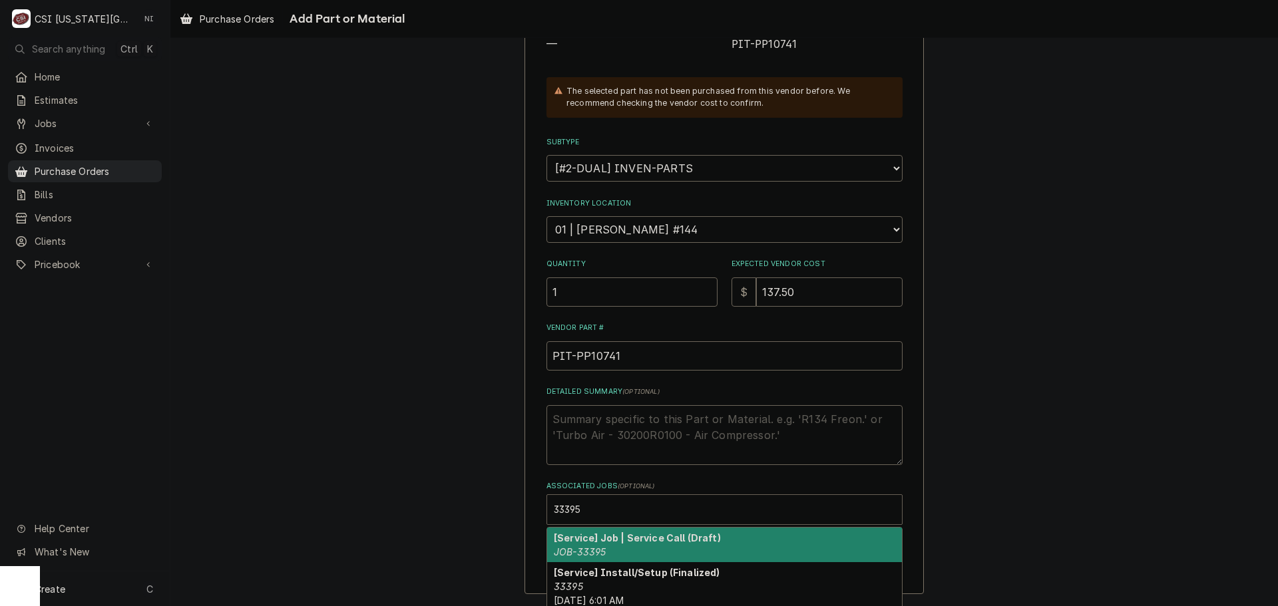
click at [589, 536] on strong "[Service] Job | Service Call (Draft)" at bounding box center [637, 538] width 167 height 11
type textarea "x"
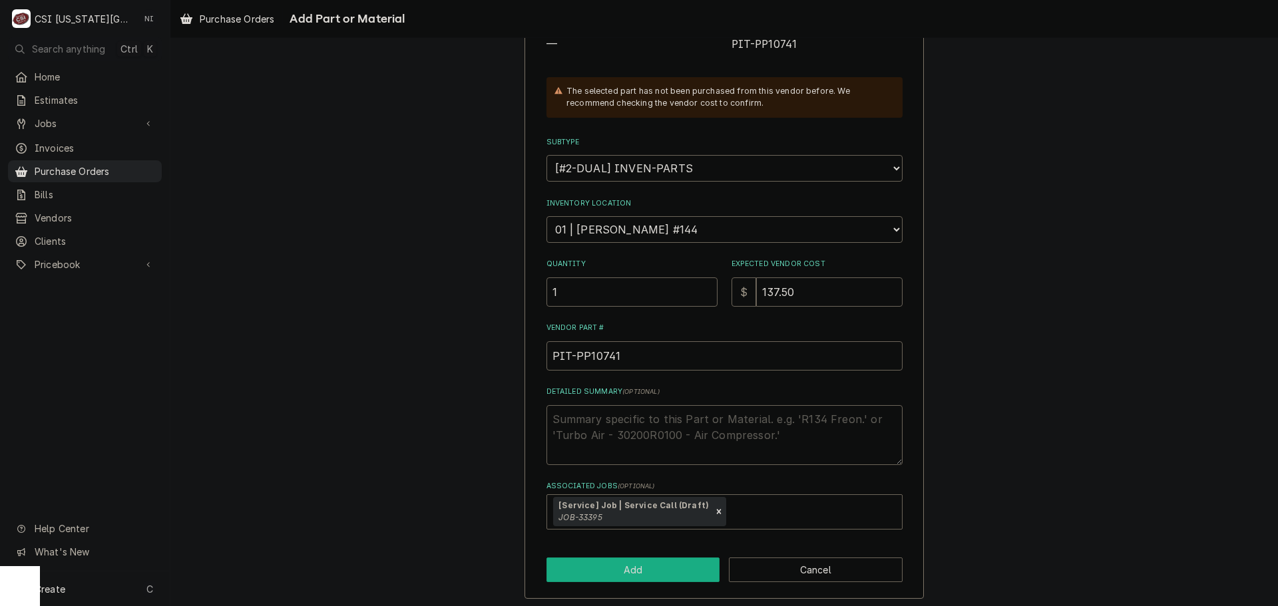
click at [585, 562] on button "Add" at bounding box center [634, 570] width 174 height 25
type textarea "x"
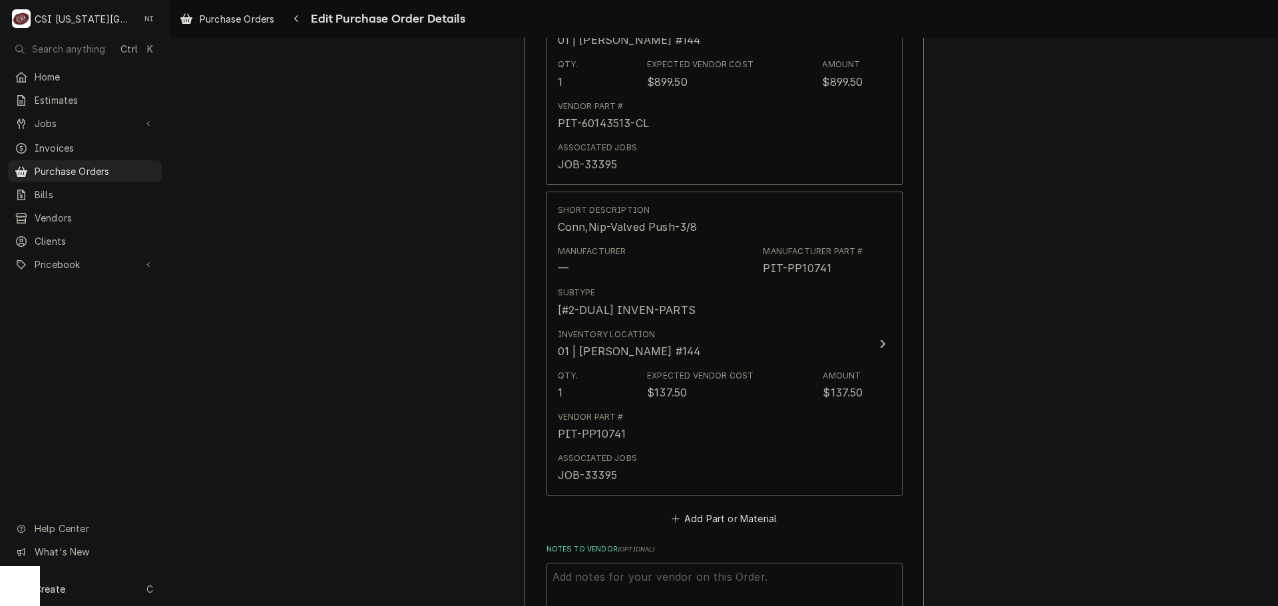
scroll to position [3202, 0]
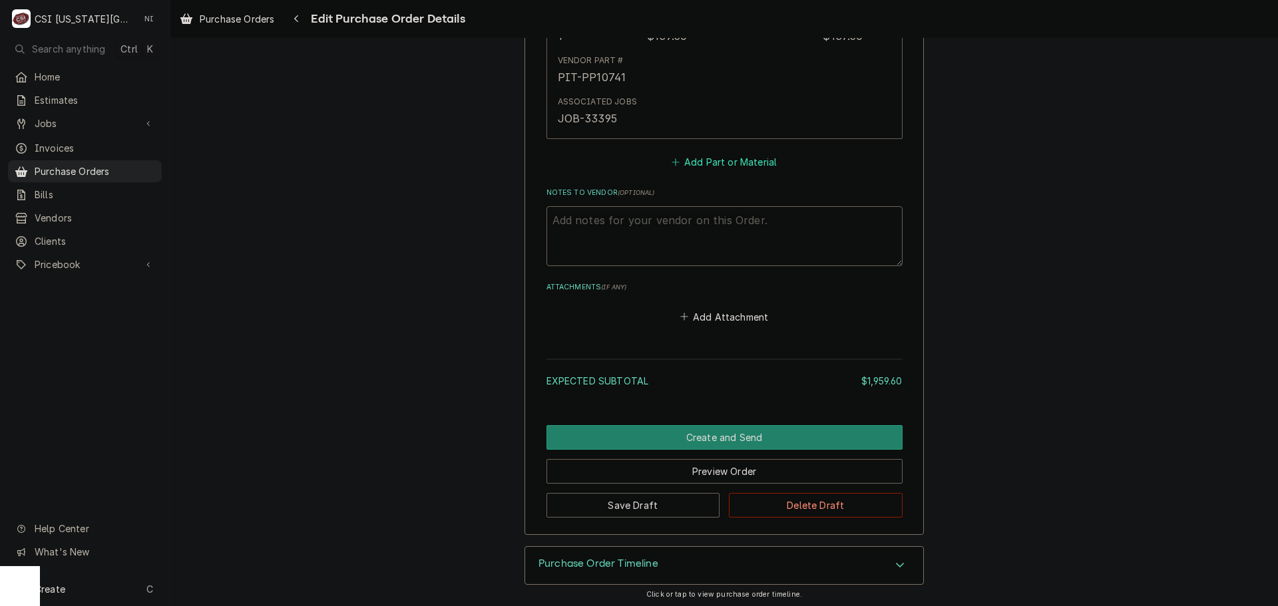
click at [707, 159] on button "Add Part or Material" at bounding box center [724, 162] width 110 height 19
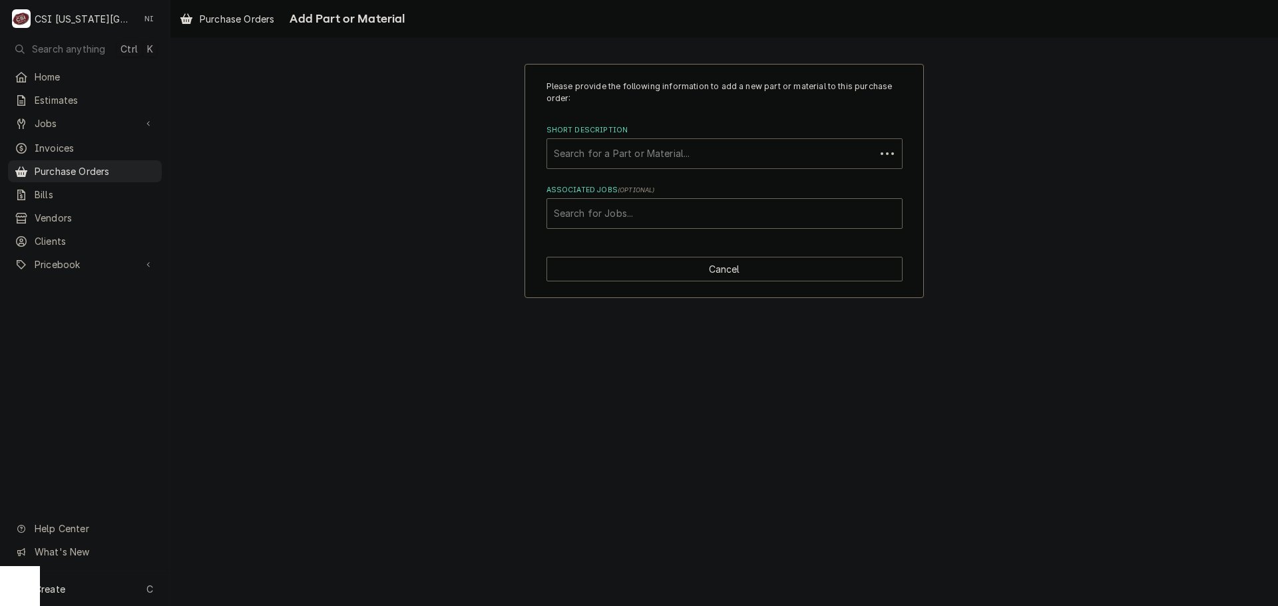
click at [659, 154] on div "Short Description" at bounding box center [711, 154] width 315 height 24
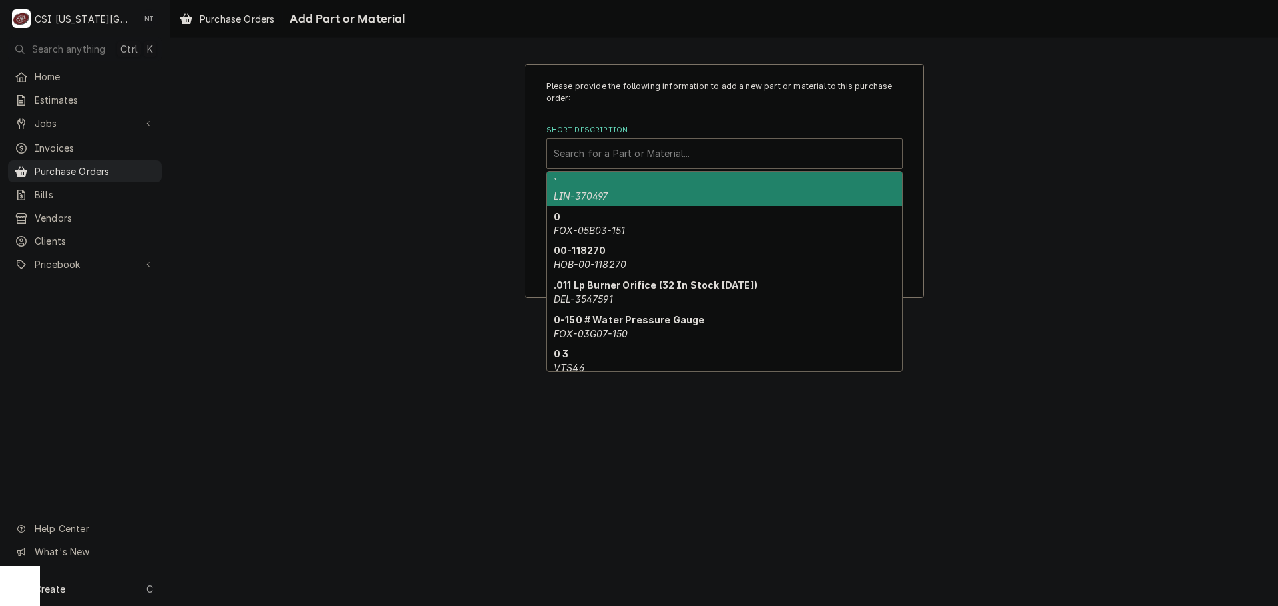
paste input "P0190200"
type input "P0190200"
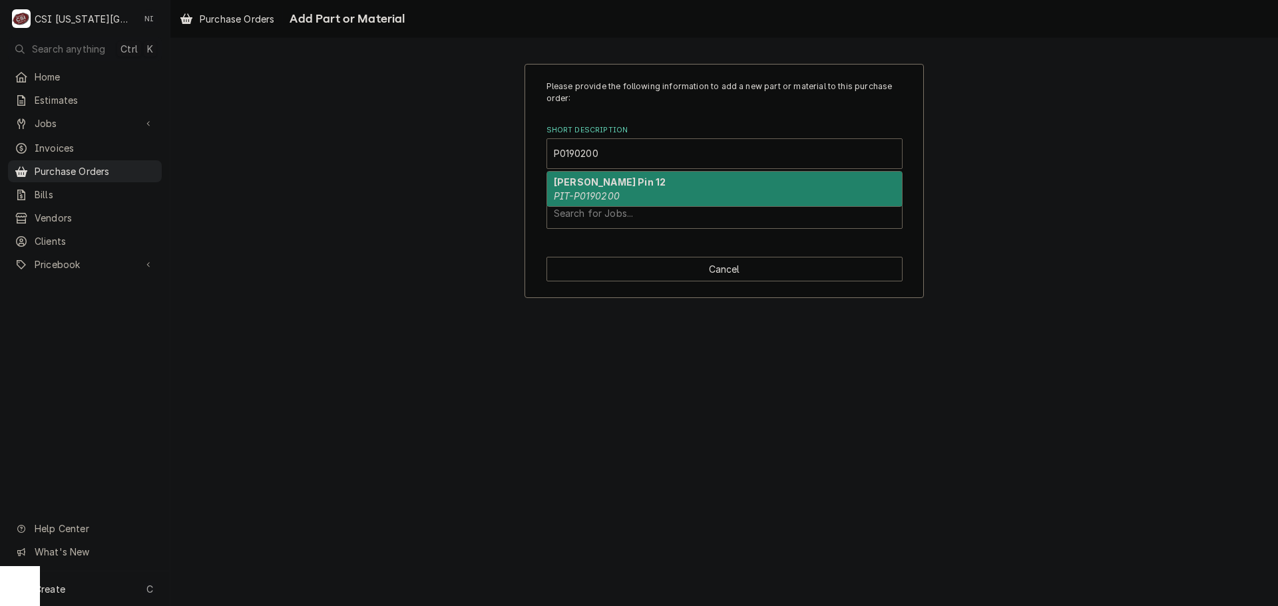
drag, startPoint x: 618, startPoint y: 192, endPoint x: 624, endPoint y: 189, distance: 7.4
click at [620, 191] on div "Cotter Pin 12 PIT-P0190200" at bounding box center [724, 189] width 355 height 35
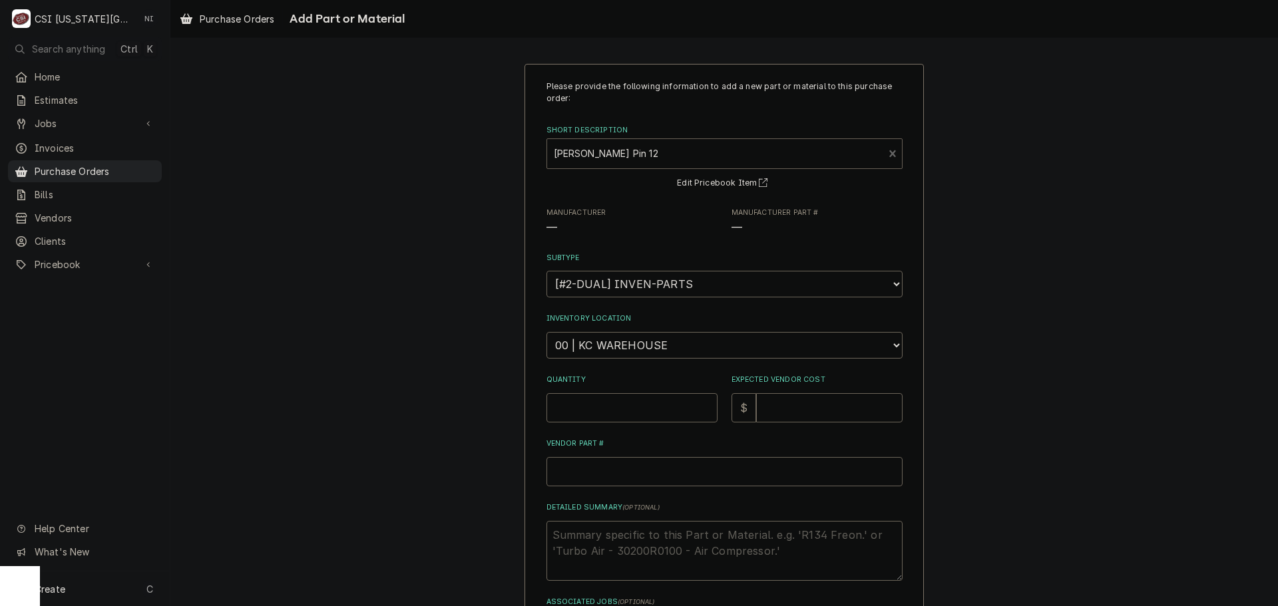
type textarea "x"
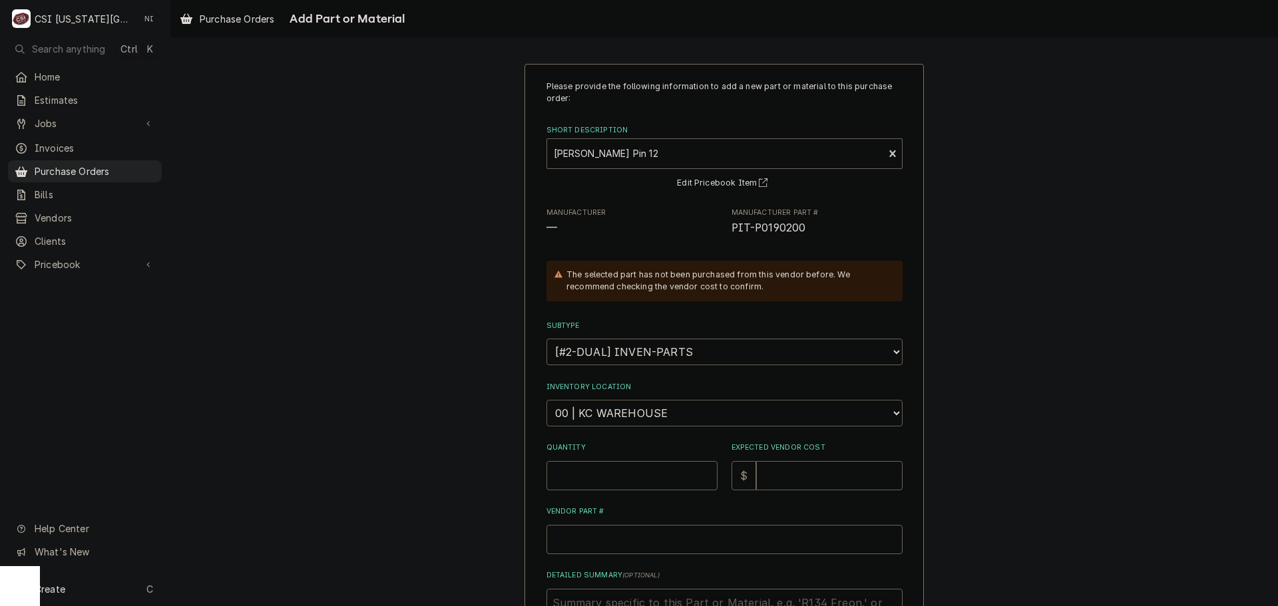
click at [628, 419] on select "Choose a location... 00 | KC WAREHOUSE 00 | MAIN WAREHOUSE 01 | BRIAN BREAZIER …" at bounding box center [725, 413] width 356 height 27
select select "2803"
click at [547, 400] on select "Choose a location... 00 | KC WAREHOUSE 00 | MAIN WAREHOUSE 01 | BRIAN BREAZIER …" at bounding box center [725, 413] width 356 height 27
click at [625, 478] on input "Quantity" at bounding box center [632, 475] width 171 height 29
type textarea "x"
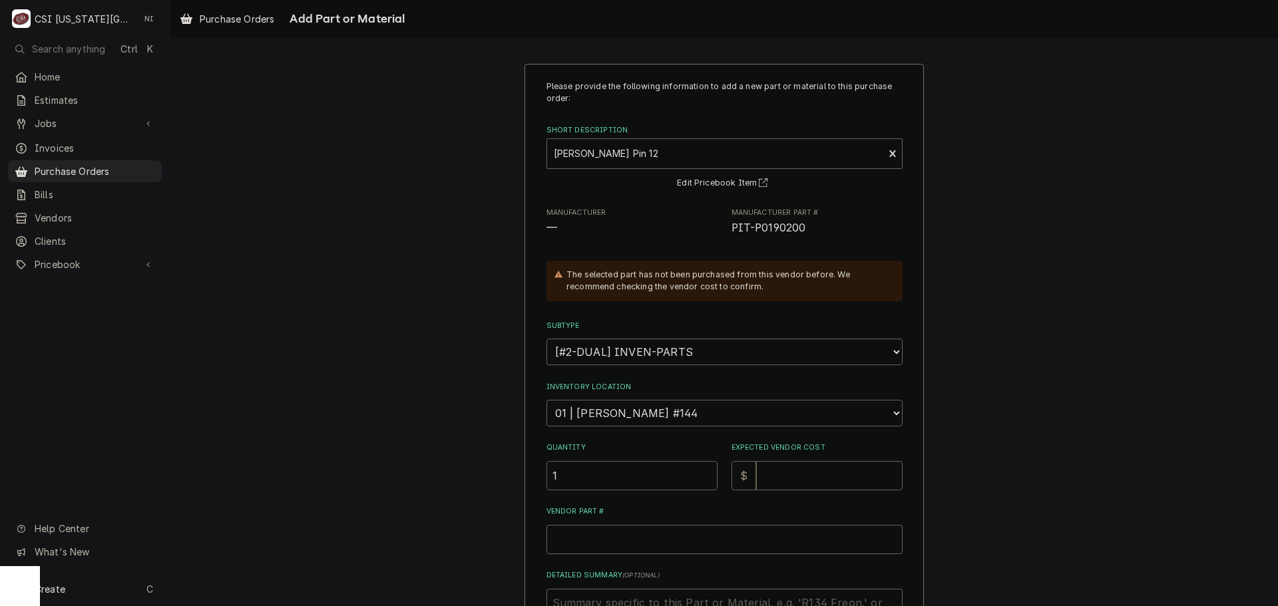
type input "1"
type textarea "x"
type input "1"
type textarea "x"
type input "12"
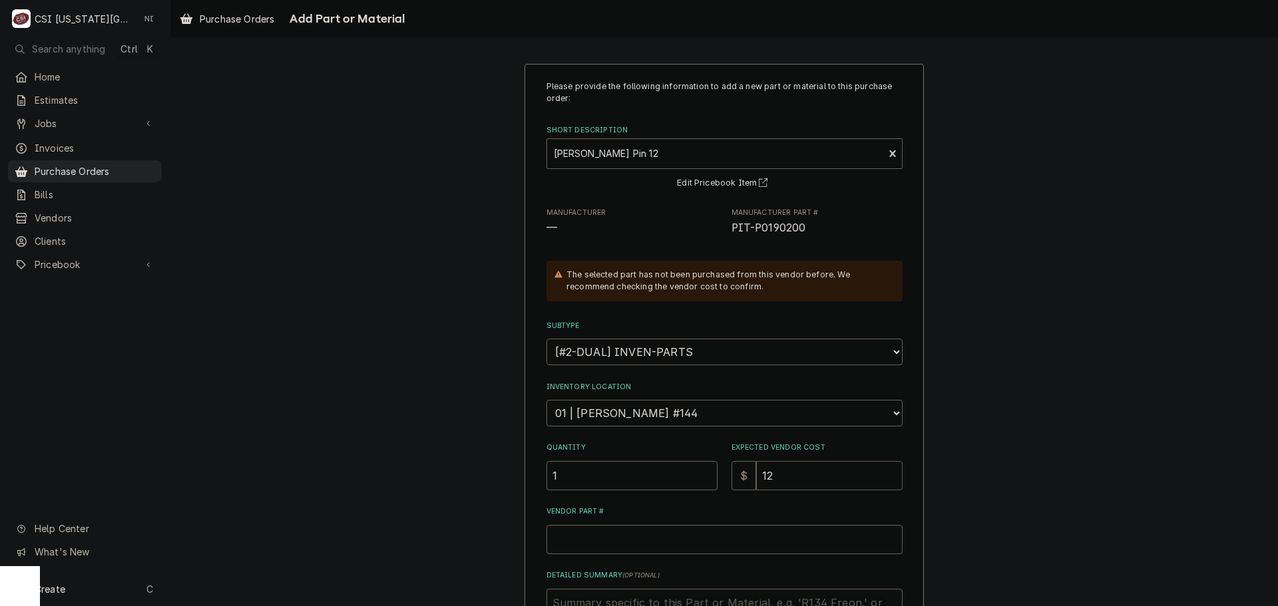
type textarea "x"
type input "12.2"
type textarea "x"
type input "12.20"
type textarea "x"
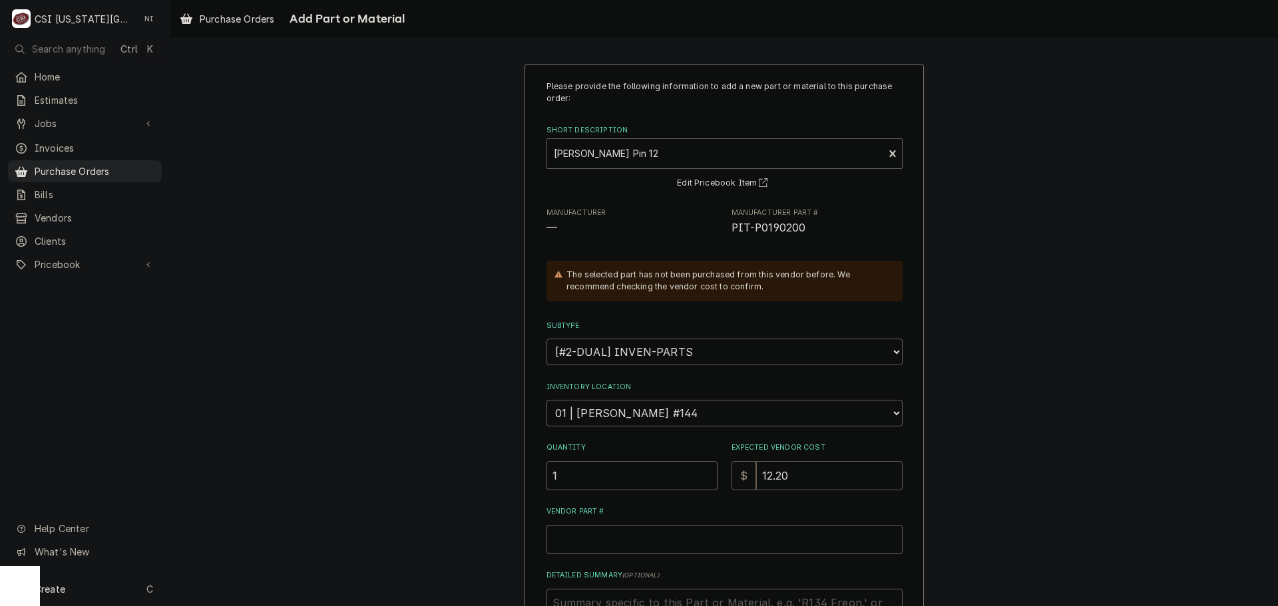
type input "12.2"
type textarea "x"
type input "12"
type textarea "x"
type input "12.5"
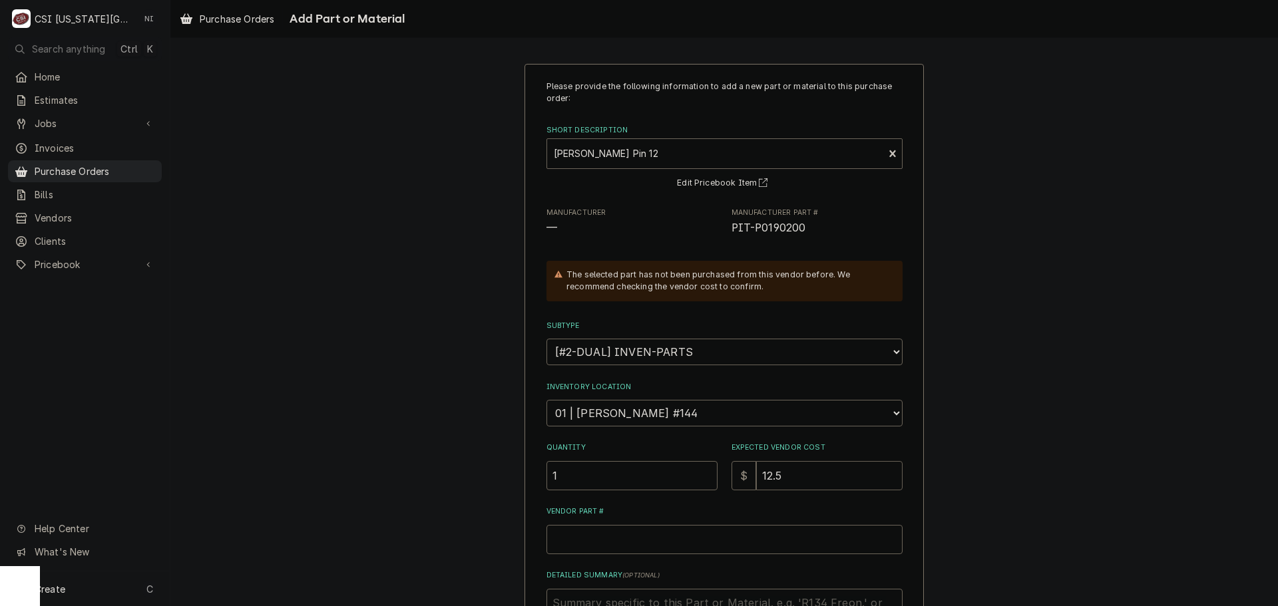
type textarea "x"
type input "12.50"
drag, startPoint x: 805, startPoint y: 224, endPoint x: 723, endPoint y: 226, distance: 81.9
click at [723, 226] on div "Manufacturer — Manufacturer Part # PIT-P0190200" at bounding box center [725, 222] width 356 height 29
copy span "PIT-P0190200"
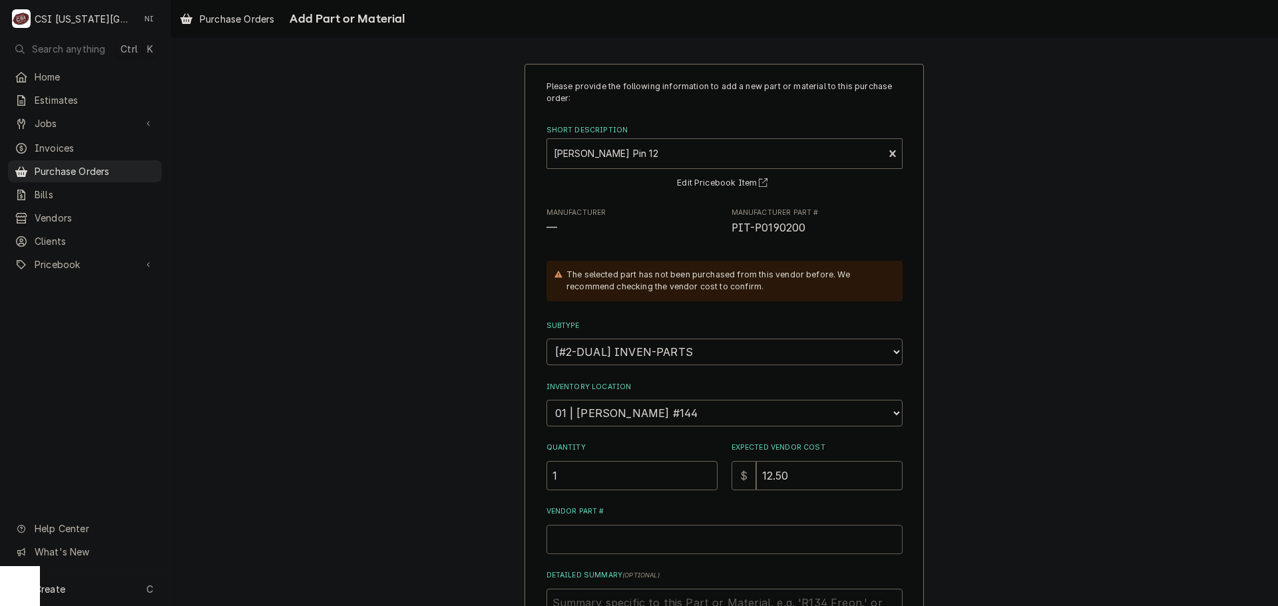
paste input "PIT-P0190200"
click at [681, 545] on input "Vendor Part #" at bounding box center [725, 539] width 356 height 29
type textarea "x"
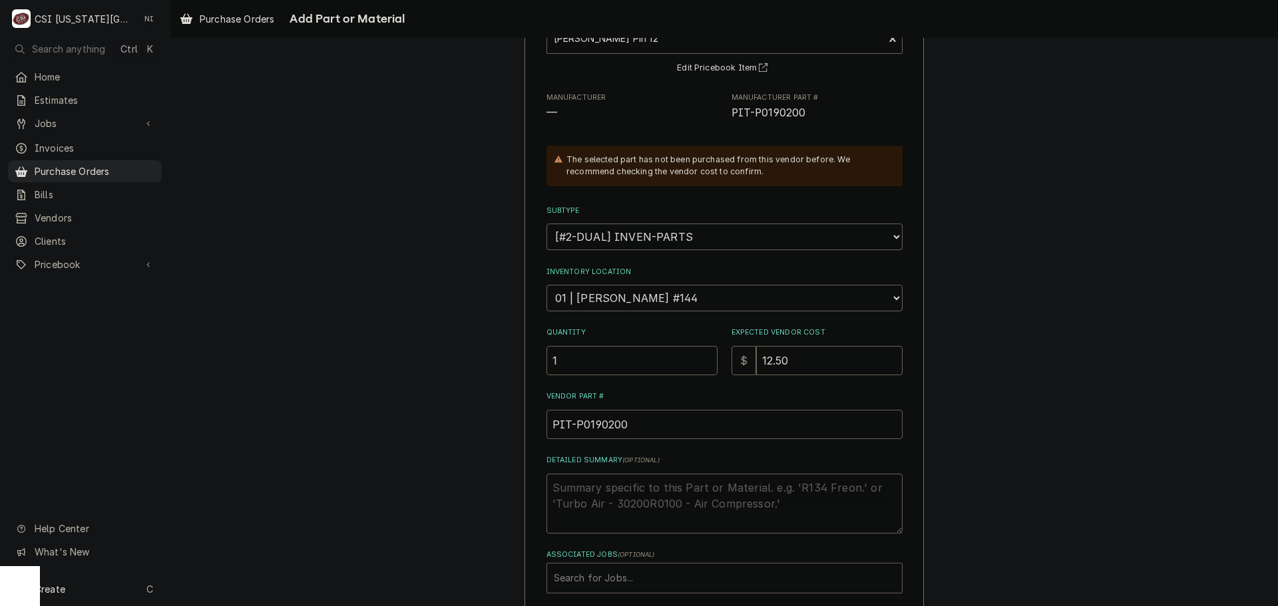
scroll to position [184, 0]
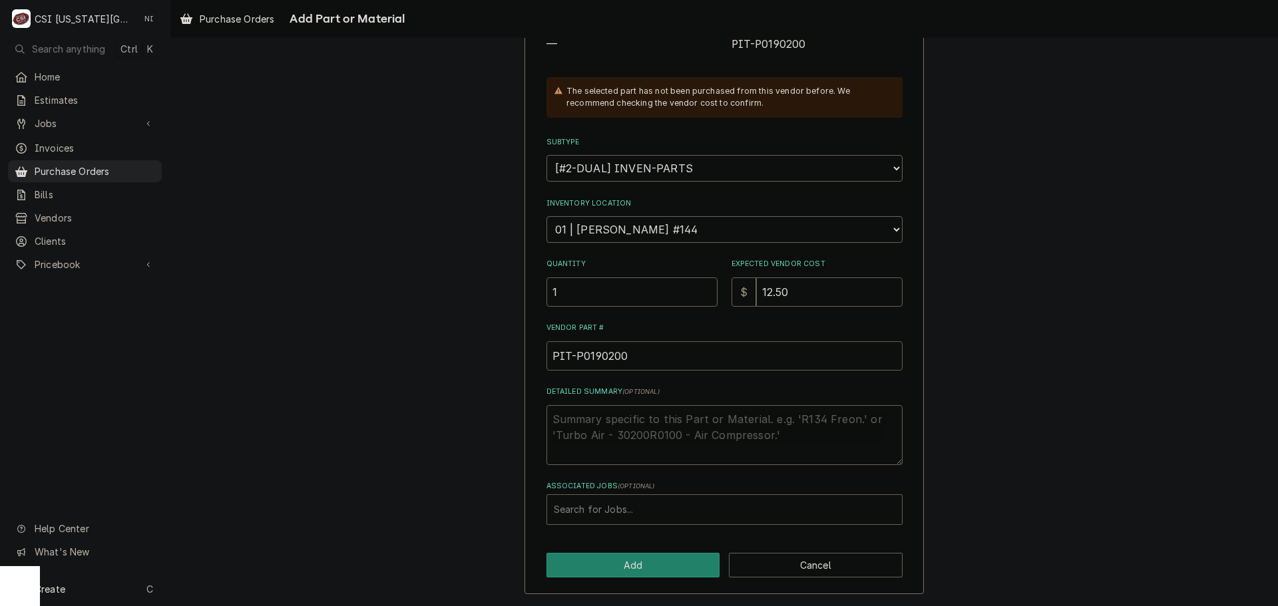
type input "PIT-P0190200"
click at [621, 506] on div "Associated Jobs" at bounding box center [724, 510] width 341 height 24
type input "2"
type input "33395"
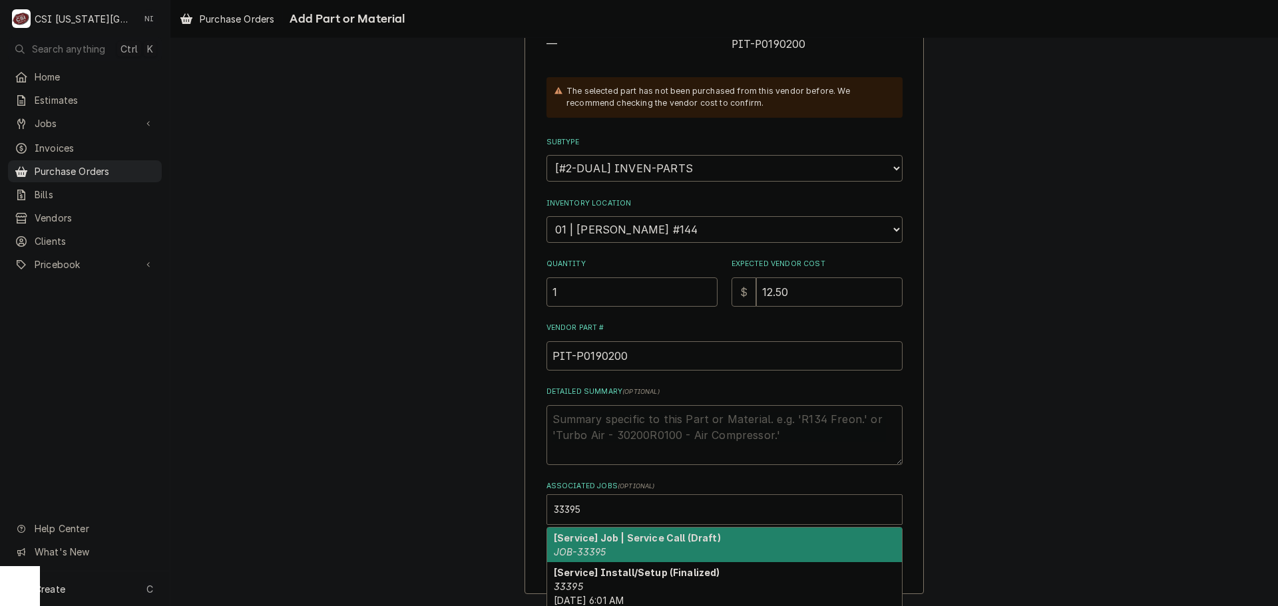
click at [606, 543] on strong "[Service] Job | Service Call (Draft)" at bounding box center [637, 538] width 167 height 11
type textarea "x"
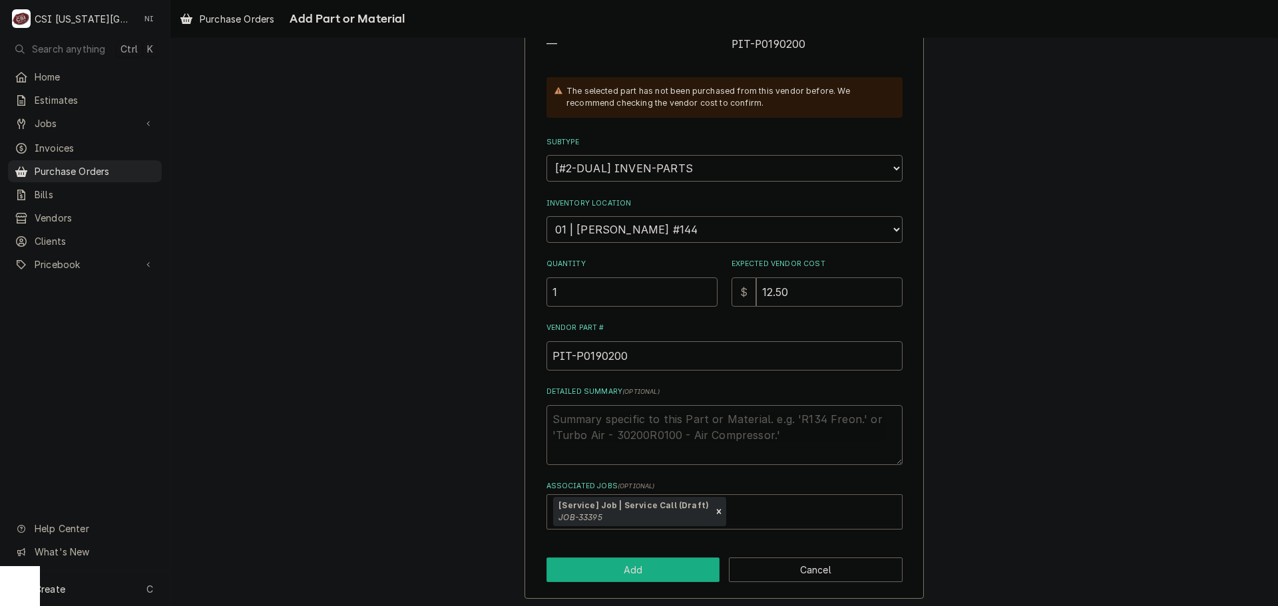
click at [604, 568] on button "Add" at bounding box center [634, 570] width 174 height 25
type textarea "x"
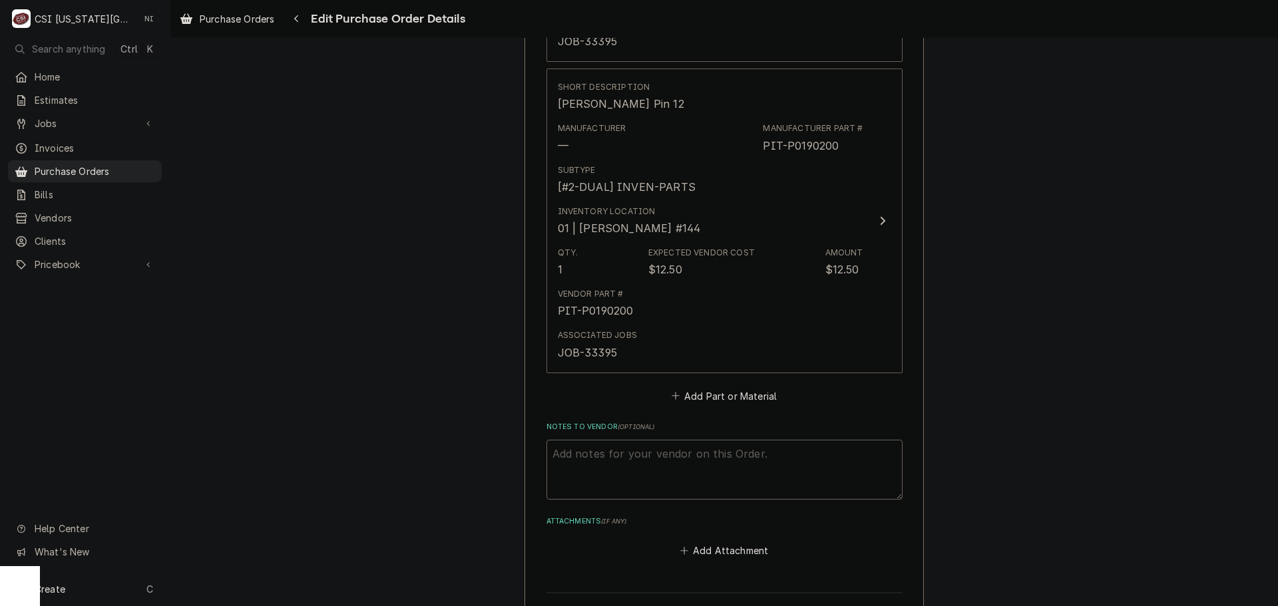
scroll to position [3180, 0]
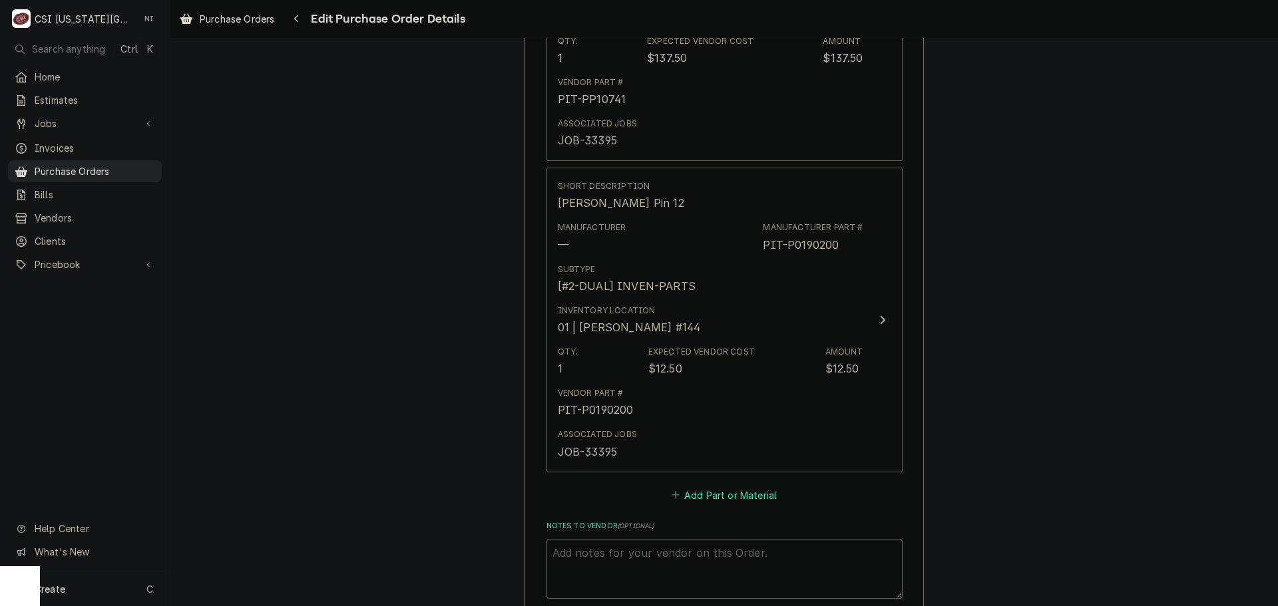
click at [722, 498] on button "Add Part or Material" at bounding box center [724, 495] width 110 height 19
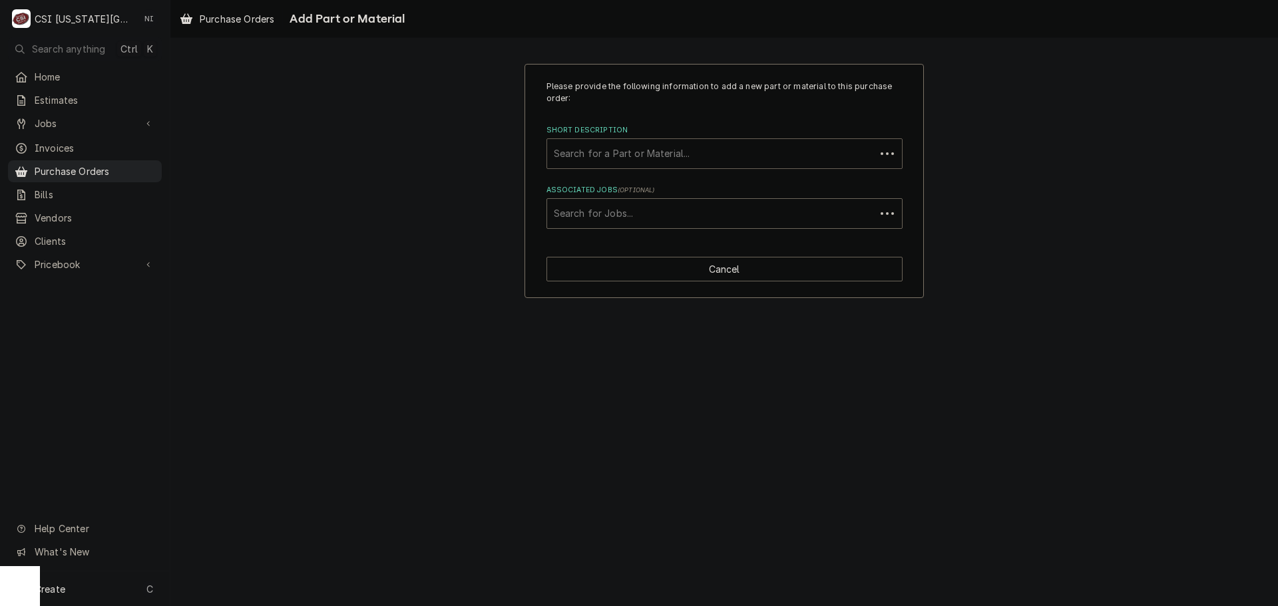
paste input "B4003701"
type input "B4003701"
click at [653, 150] on div "B4003701" at bounding box center [711, 154] width 315 height 24
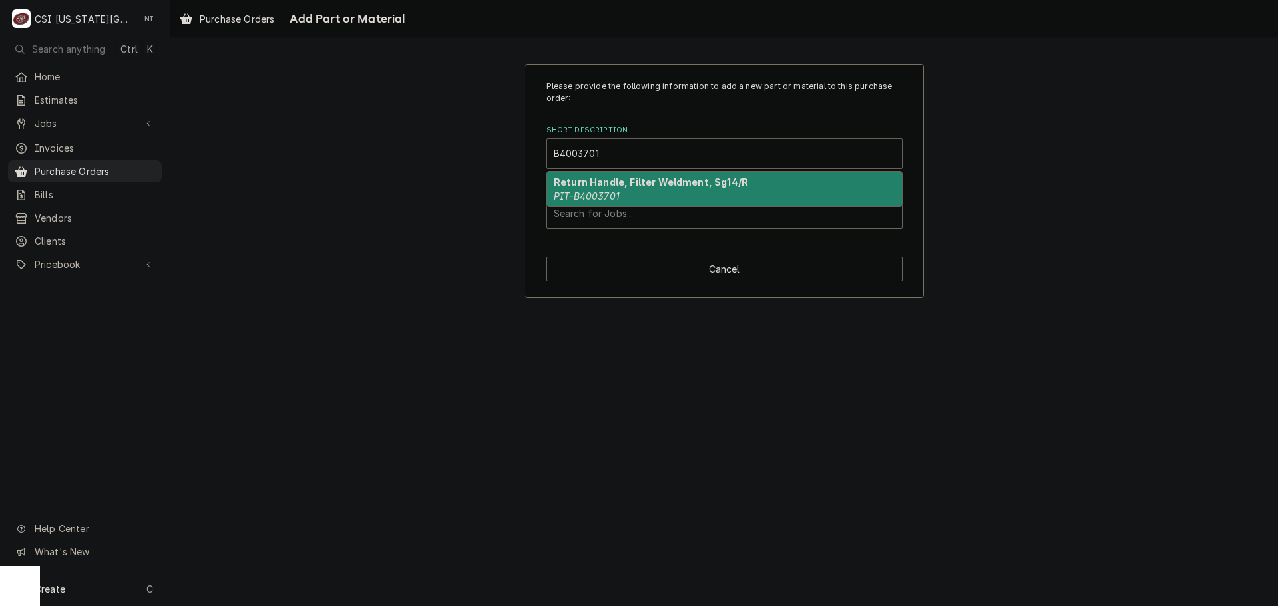
click at [604, 198] on em "PIT-B4003701" at bounding box center [587, 195] width 66 height 11
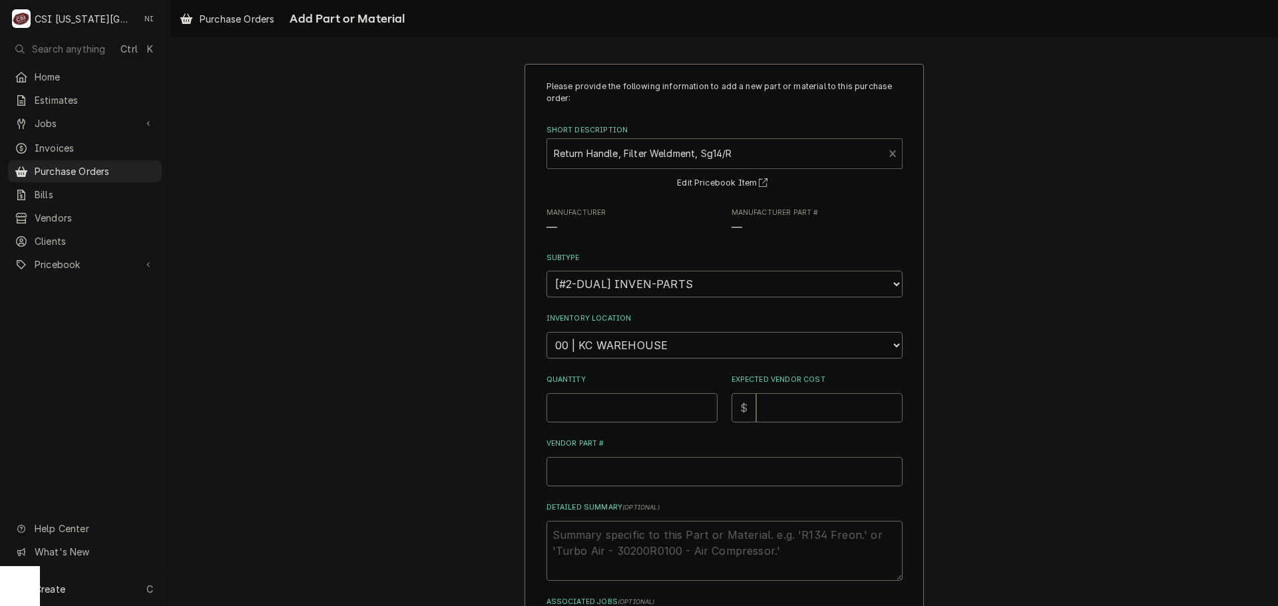
type textarea "x"
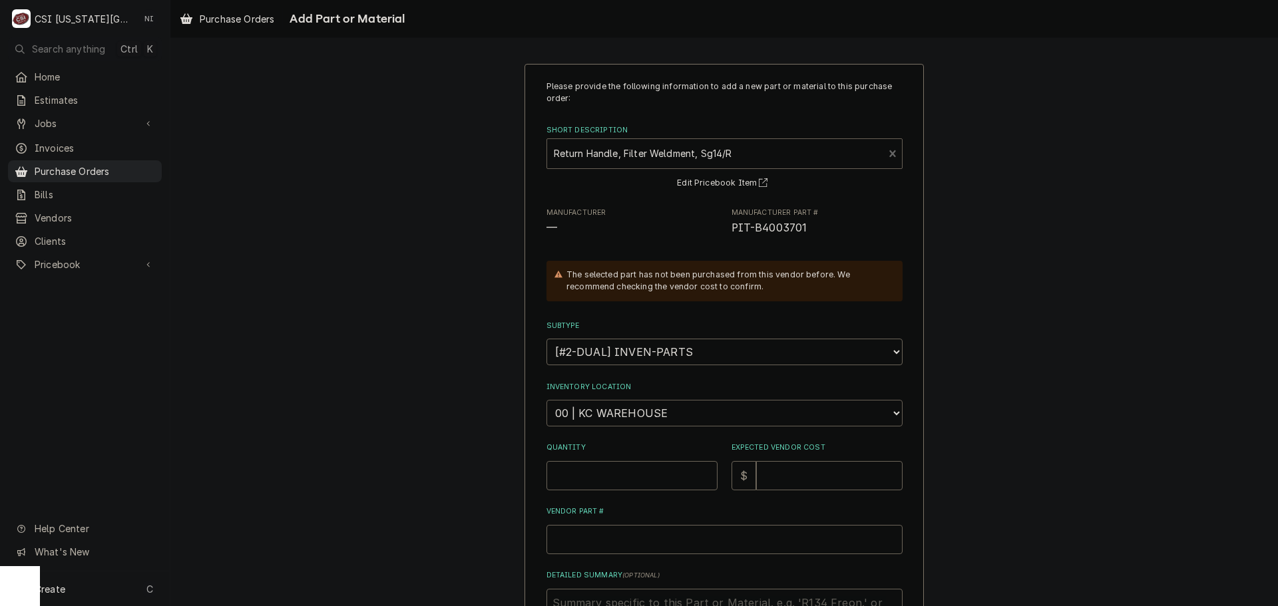
click at [604, 412] on select "Choose a location... 00 | KC WAREHOUSE 00 | MAIN WAREHOUSE 01 | BRIAN BREAZIER …" at bounding box center [725, 413] width 356 height 27
select select "2803"
click at [547, 400] on select "Choose a location... 00 | KC WAREHOUSE 00 | MAIN WAREHOUSE 01 | BRIAN BREAZIER …" at bounding box center [725, 413] width 356 height 27
click at [610, 489] on input "Quantity" at bounding box center [632, 475] width 171 height 29
type textarea "x"
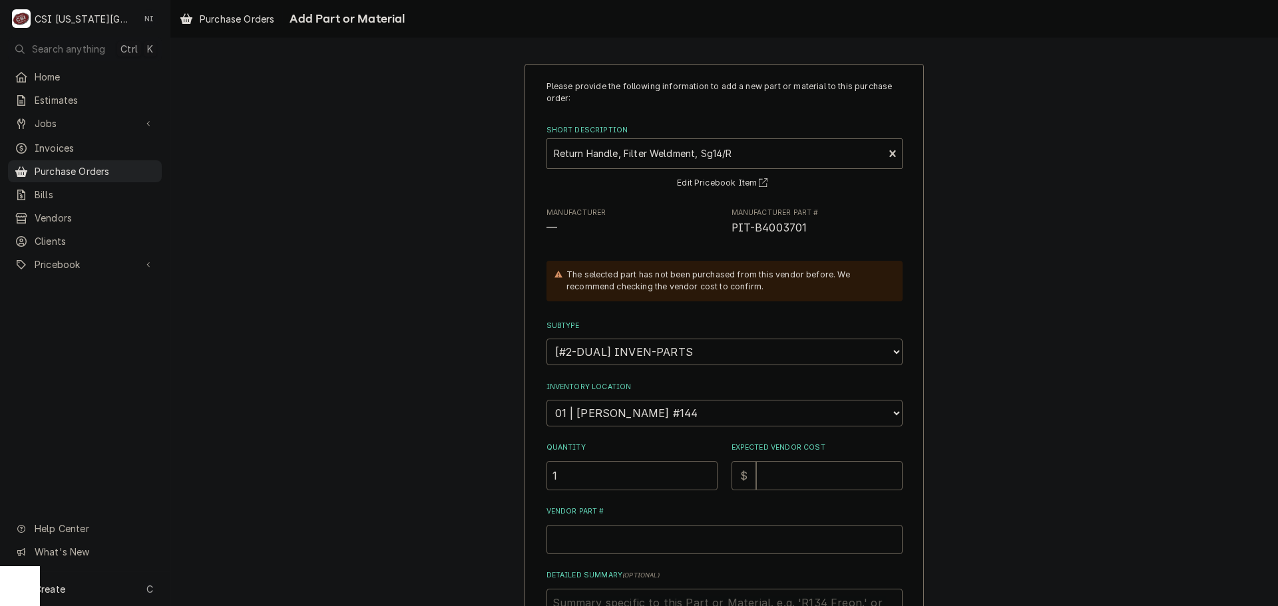
type input "1"
type textarea "x"
type input "1"
type textarea "x"
type input "17"
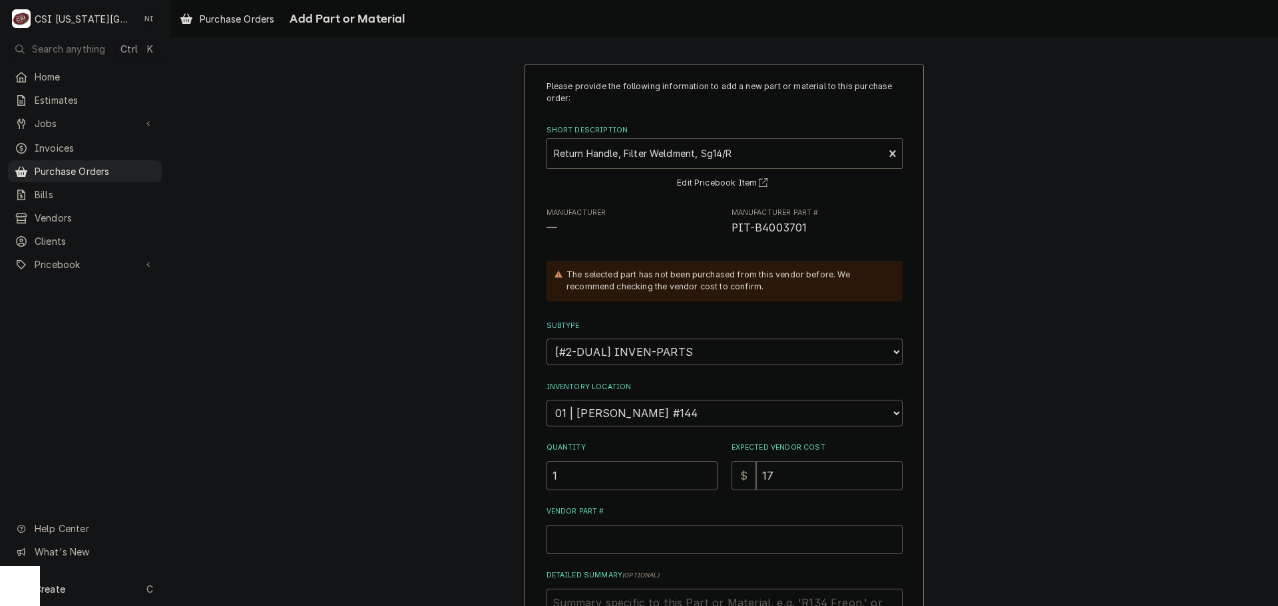
type textarea "x"
type input "172"
type textarea "x"
type input "172.5"
type textarea "x"
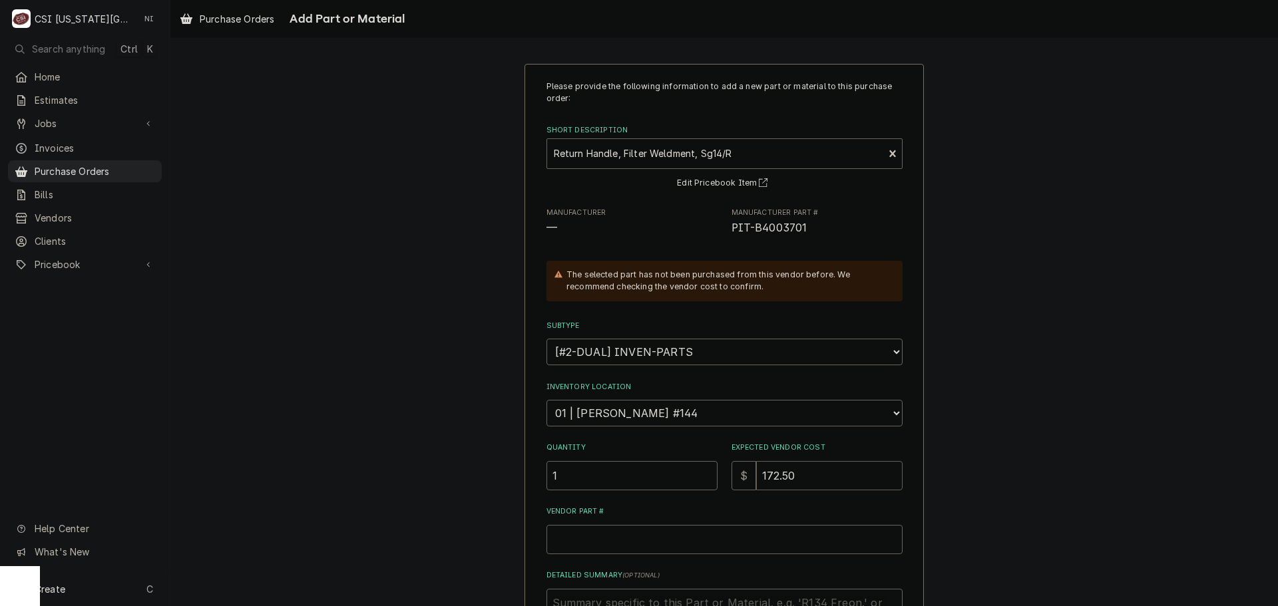
type input "172.50"
drag, startPoint x: 772, startPoint y: 226, endPoint x: 723, endPoint y: 228, distance: 49.3
click at [723, 228] on div "Manufacturer — Manufacturer Part # PIT-B4003701" at bounding box center [725, 222] width 356 height 29
copy span "PIT-B4003701"
click at [723, 529] on input "Vendor Part #" at bounding box center [725, 539] width 356 height 29
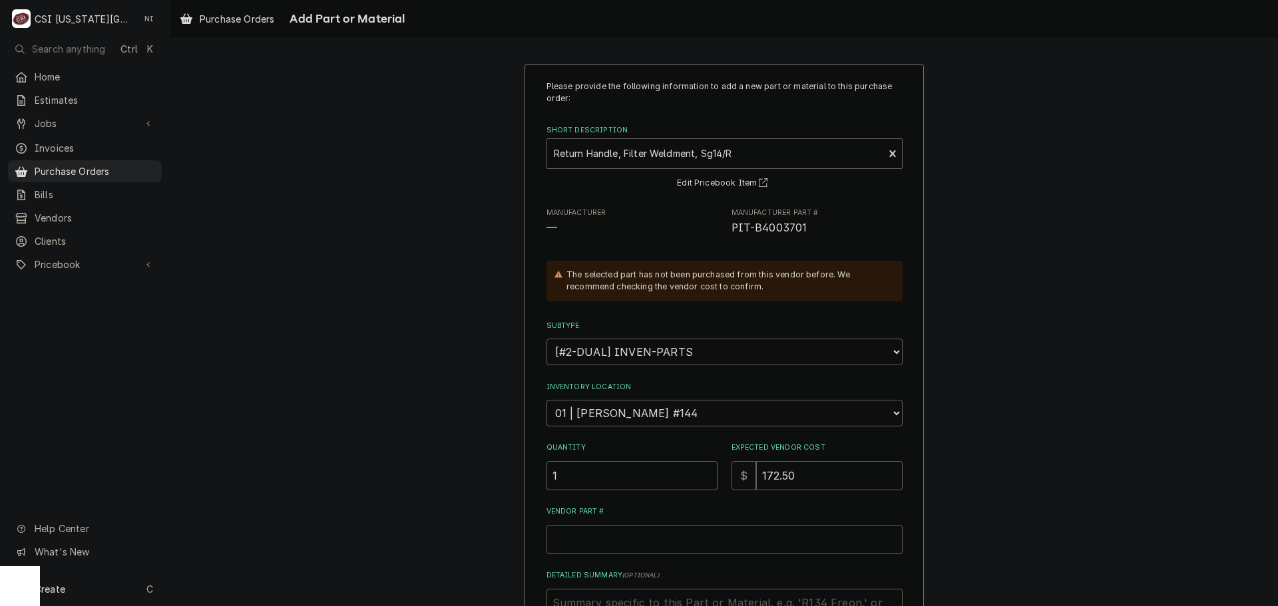
paste input "PIT-B4003701"
type textarea "x"
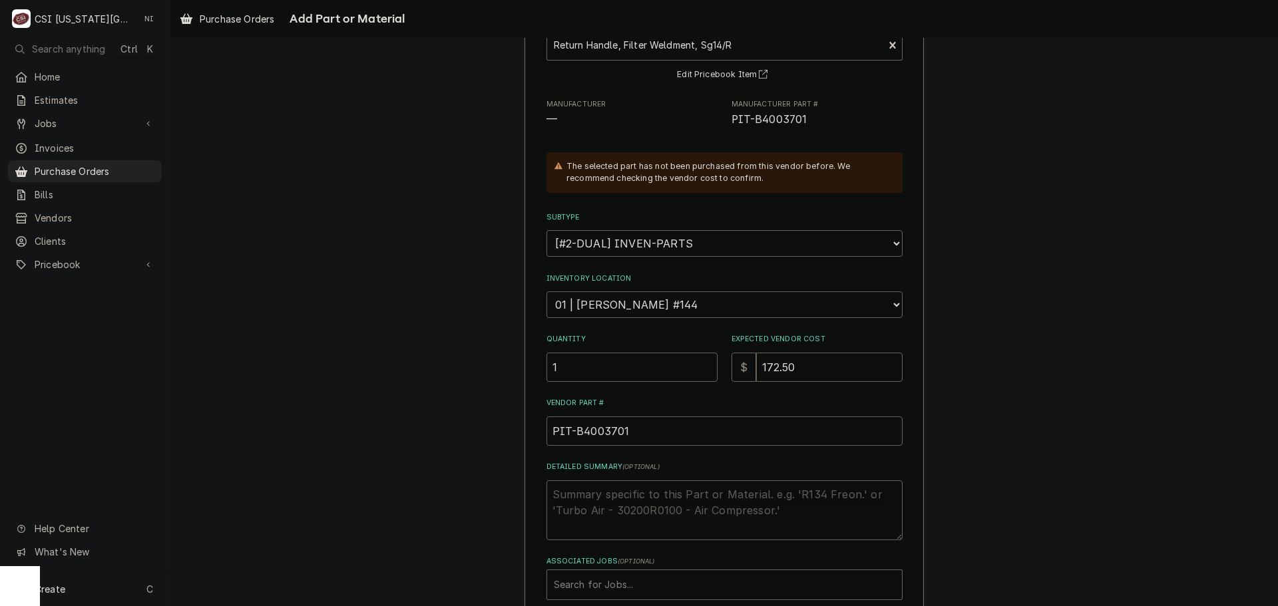
scroll to position [184, 0]
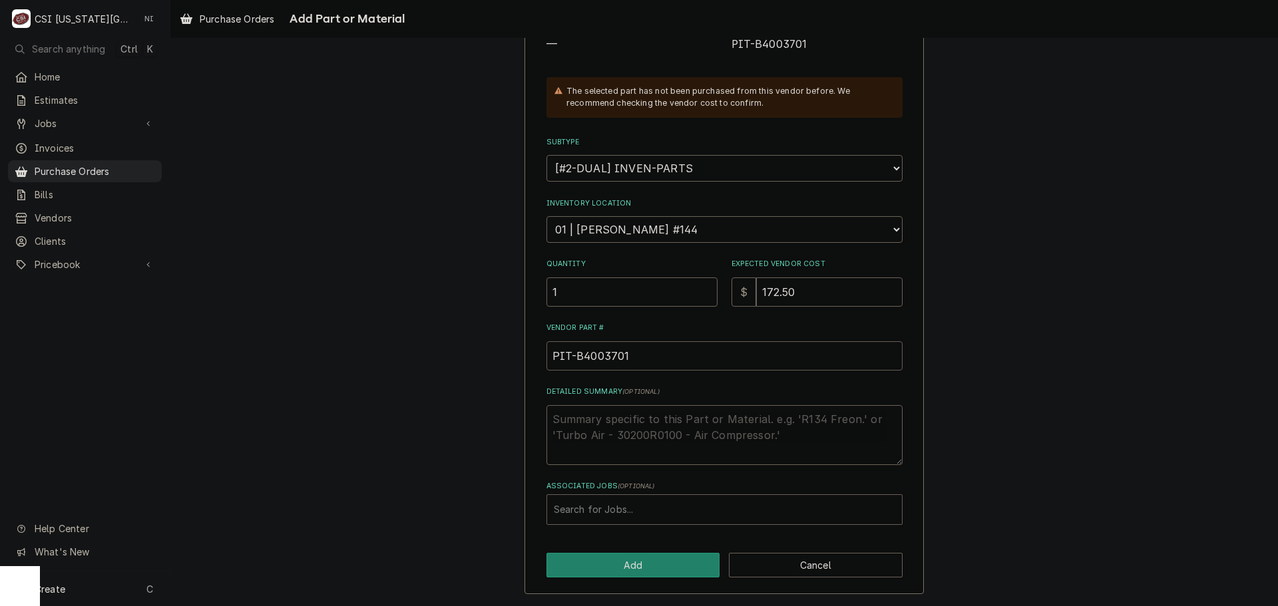
type input "PIT-B4003701"
click at [638, 505] on div "Associated Jobs" at bounding box center [724, 510] width 341 height 24
type input "33395"
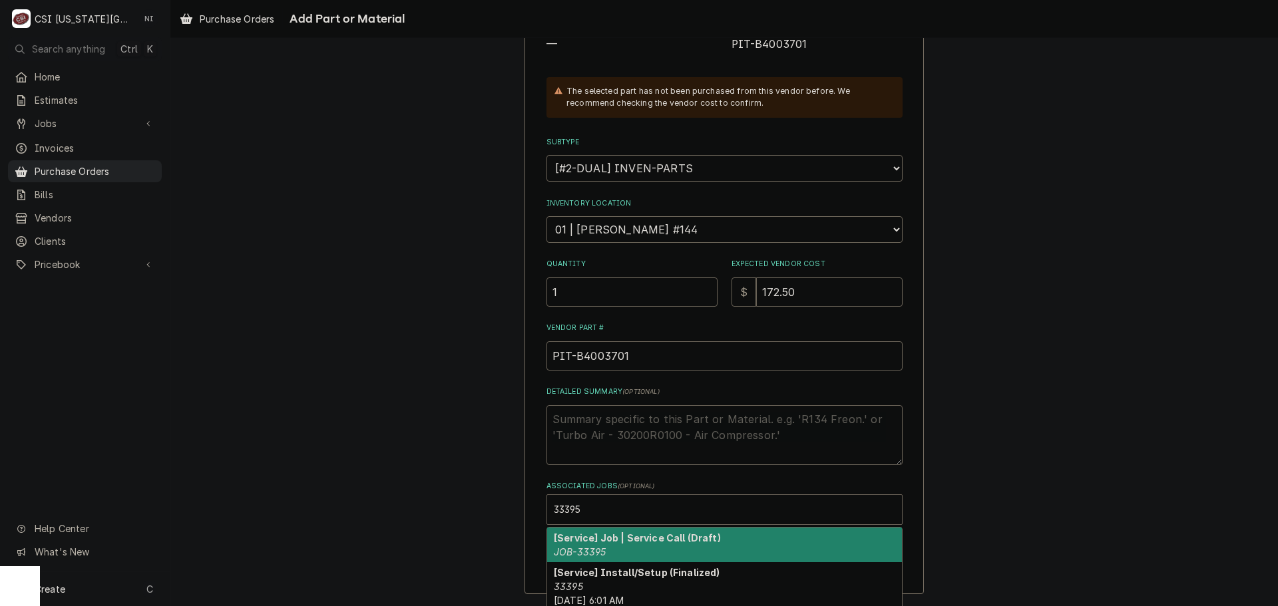
drag, startPoint x: 598, startPoint y: 531, endPoint x: 604, endPoint y: 550, distance: 19.8
click at [594, 537] on strong "[Service] Job | Service Call (Draft)" at bounding box center [637, 538] width 167 height 11
type textarea "x"
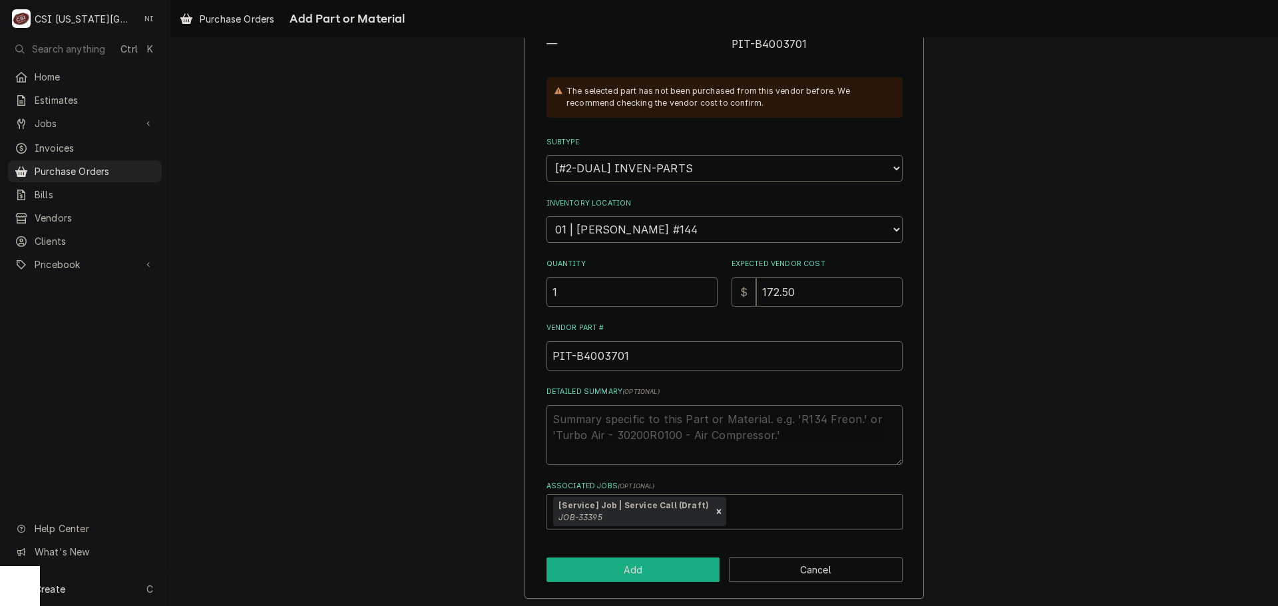
click at [607, 571] on button "Add" at bounding box center [634, 570] width 174 height 25
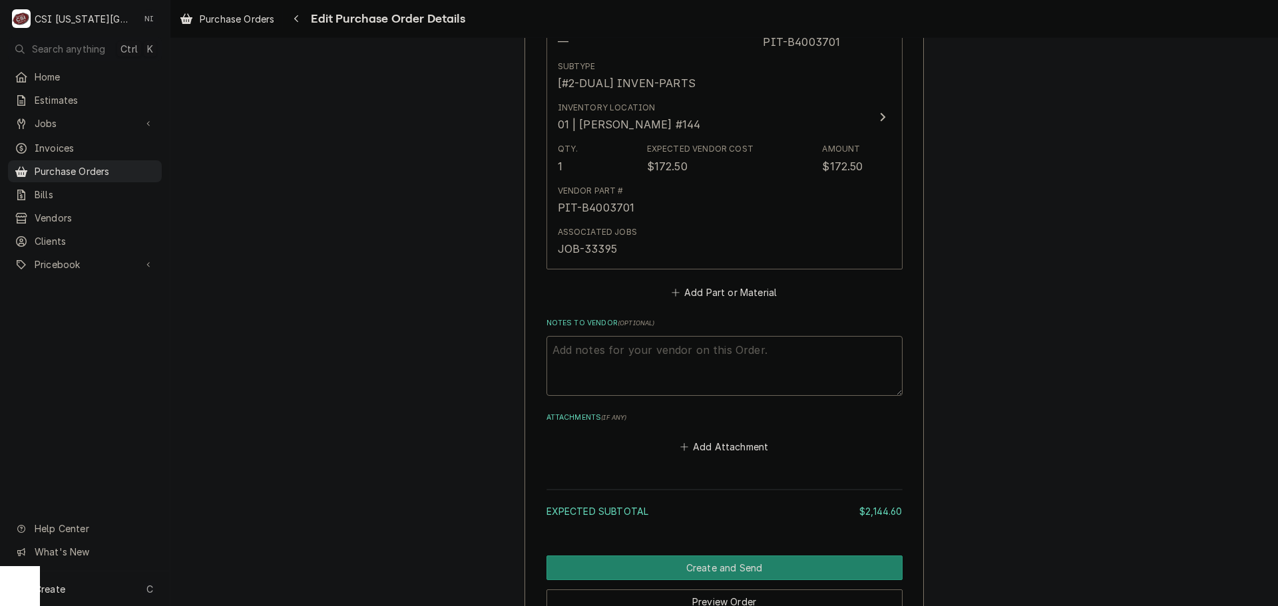
scroll to position [3827, 0]
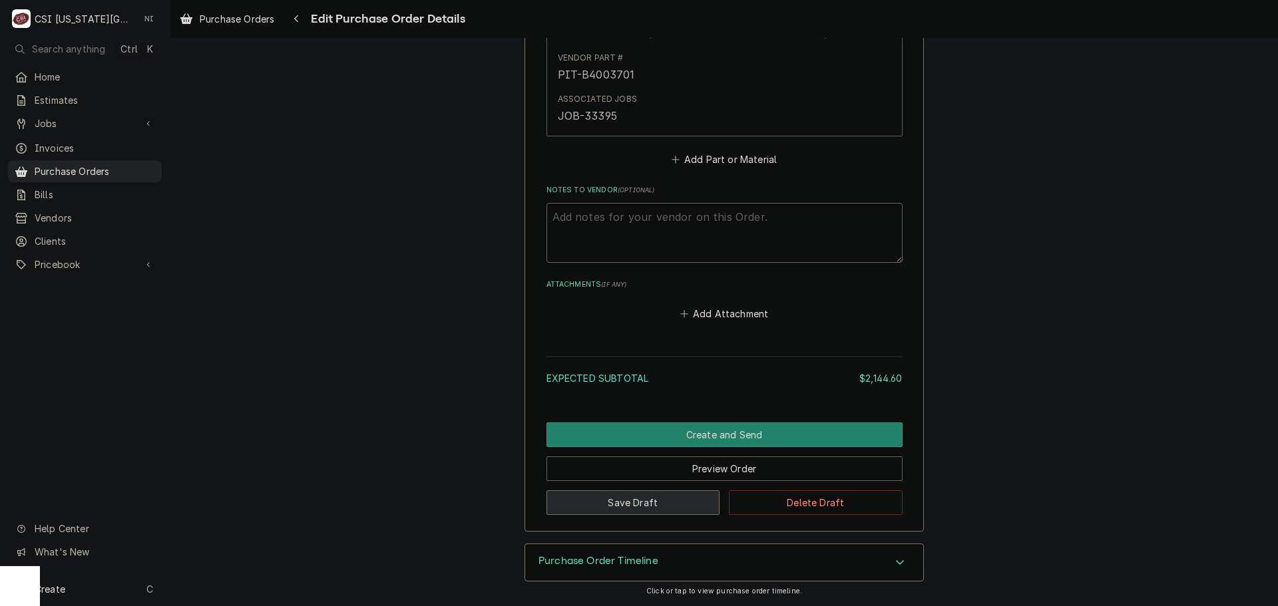
click at [632, 498] on button "Save Draft" at bounding box center [634, 503] width 174 height 25
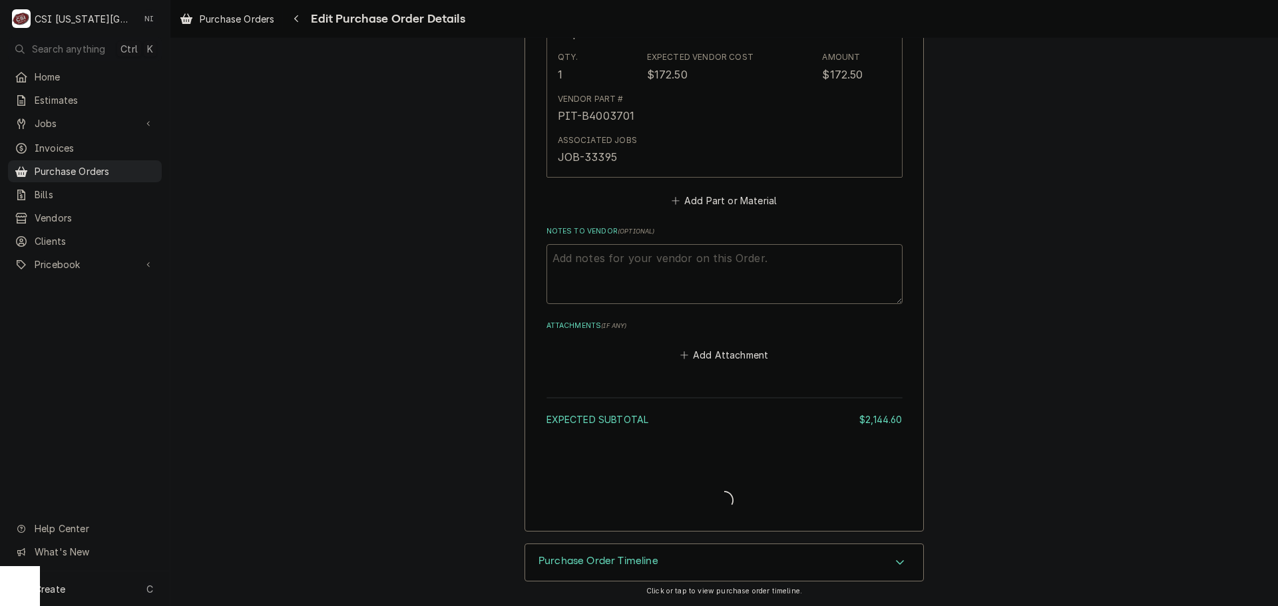
type textarea "x"
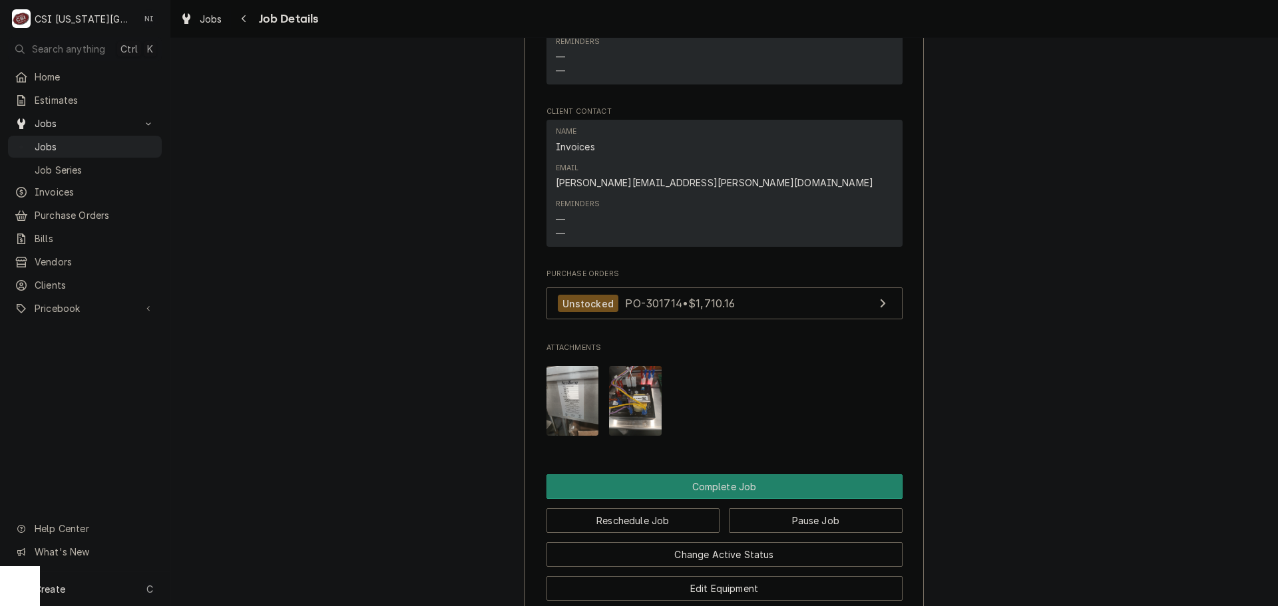
scroll to position [1422, 0]
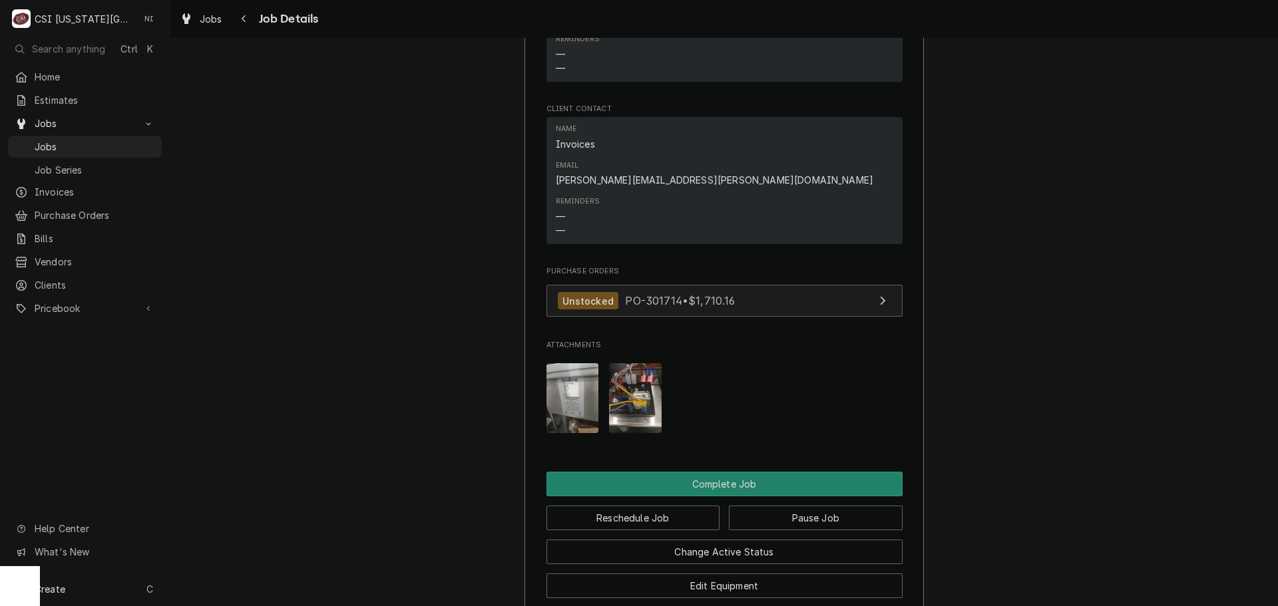
click at [774, 288] on link "Unstocked PO-301714 • $1,710.16" at bounding box center [725, 301] width 356 height 33
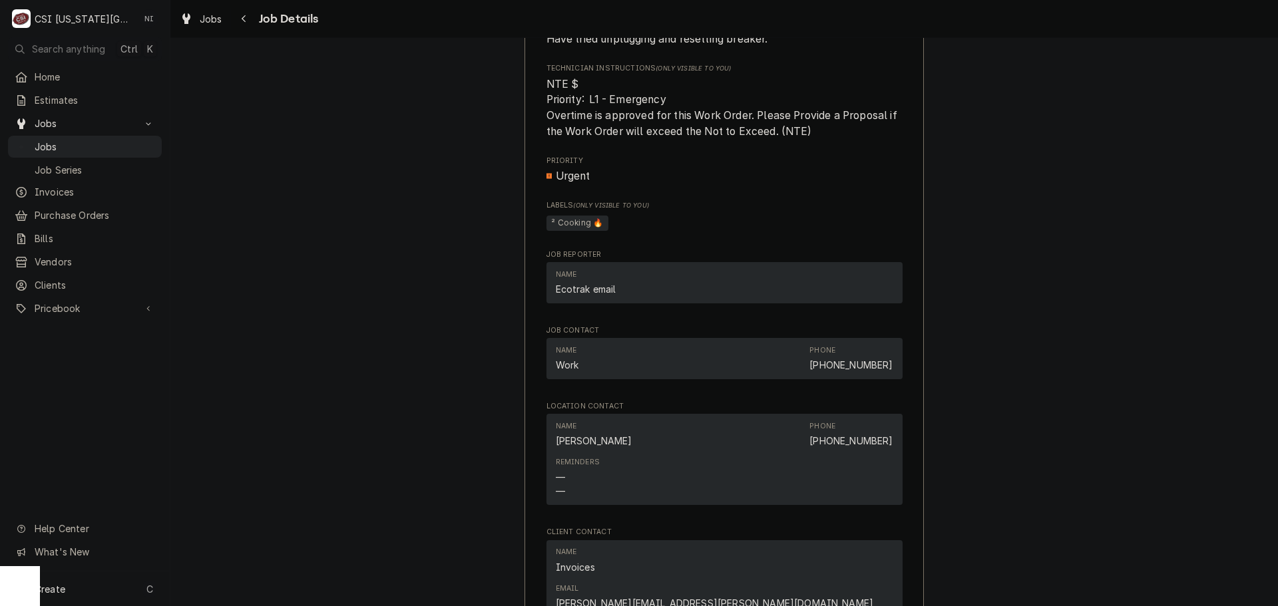
scroll to position [1331, 0]
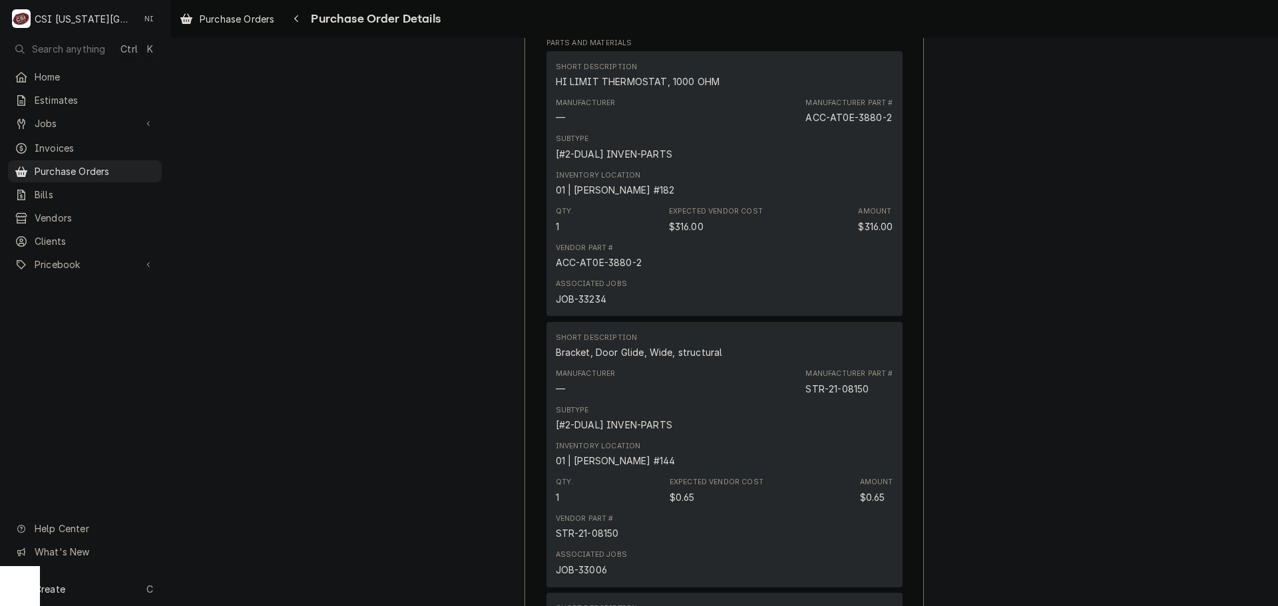
scroll to position [911, 0]
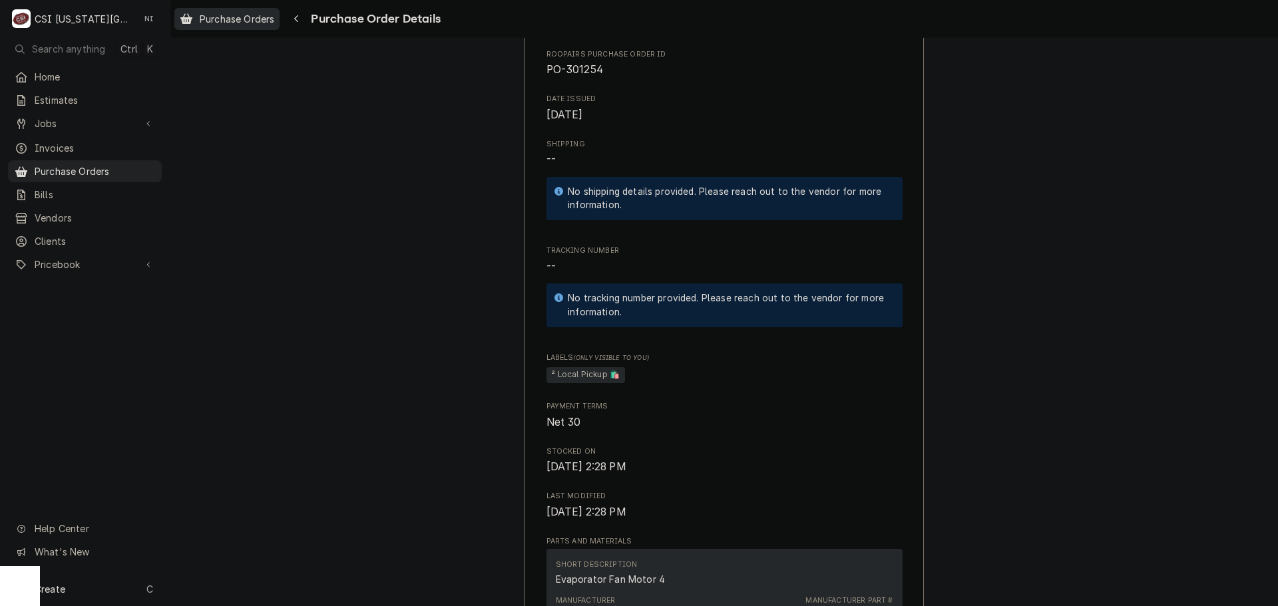
scroll to position [354, 0]
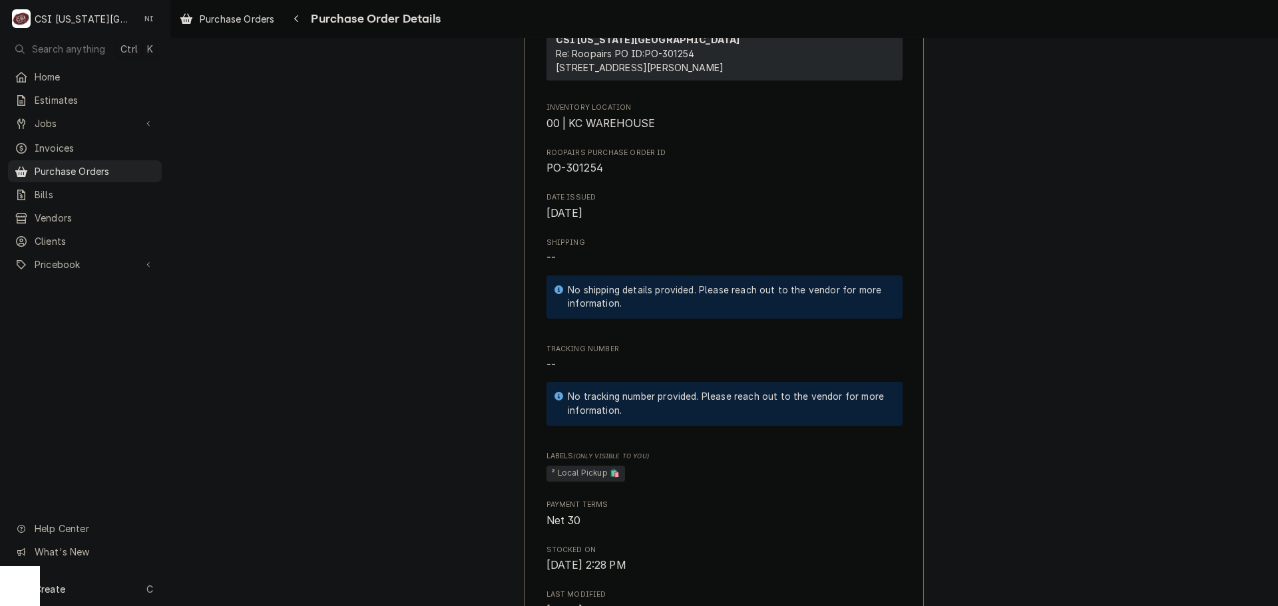
drag, startPoint x: 126, startPoint y: 173, endPoint x: 162, endPoint y: 171, distance: 36.0
click at [126, 173] on div "Purchase Orders" at bounding box center [85, 171] width 148 height 17
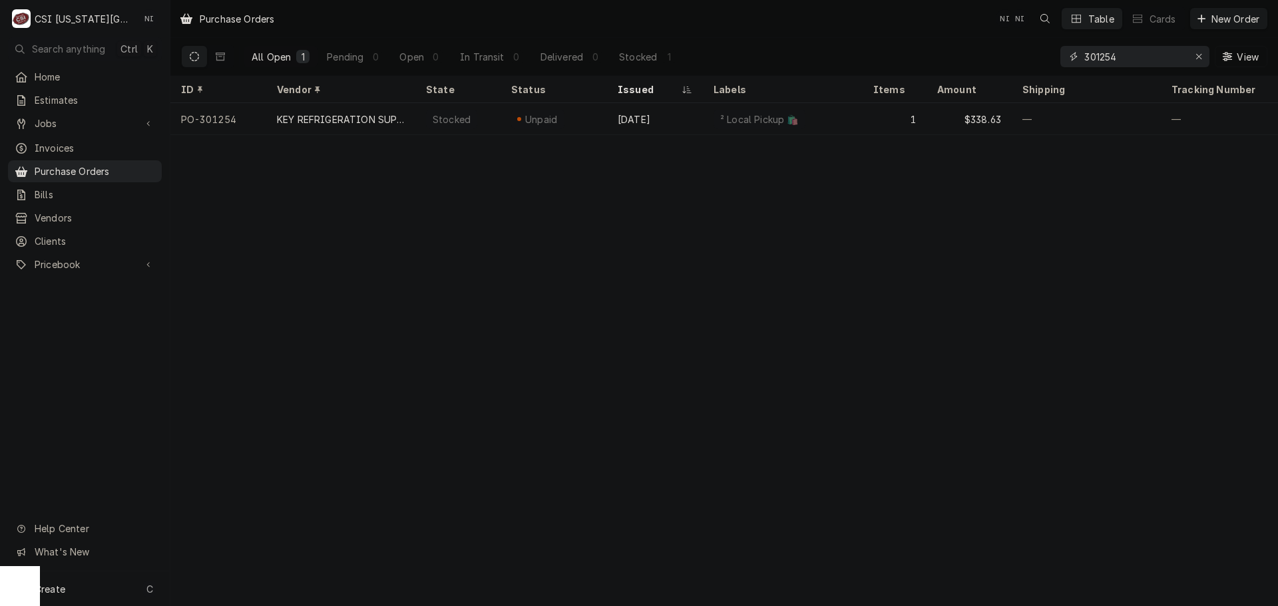
drag, startPoint x: 1123, startPoint y: 55, endPoint x: 925, endPoint y: 44, distance: 198.7
click at [932, 47] on div "All Open 1 Pending 0 Open 0 In Transit 0 Delivered 0 Stocked 1 301254 View" at bounding box center [724, 56] width 1086 height 37
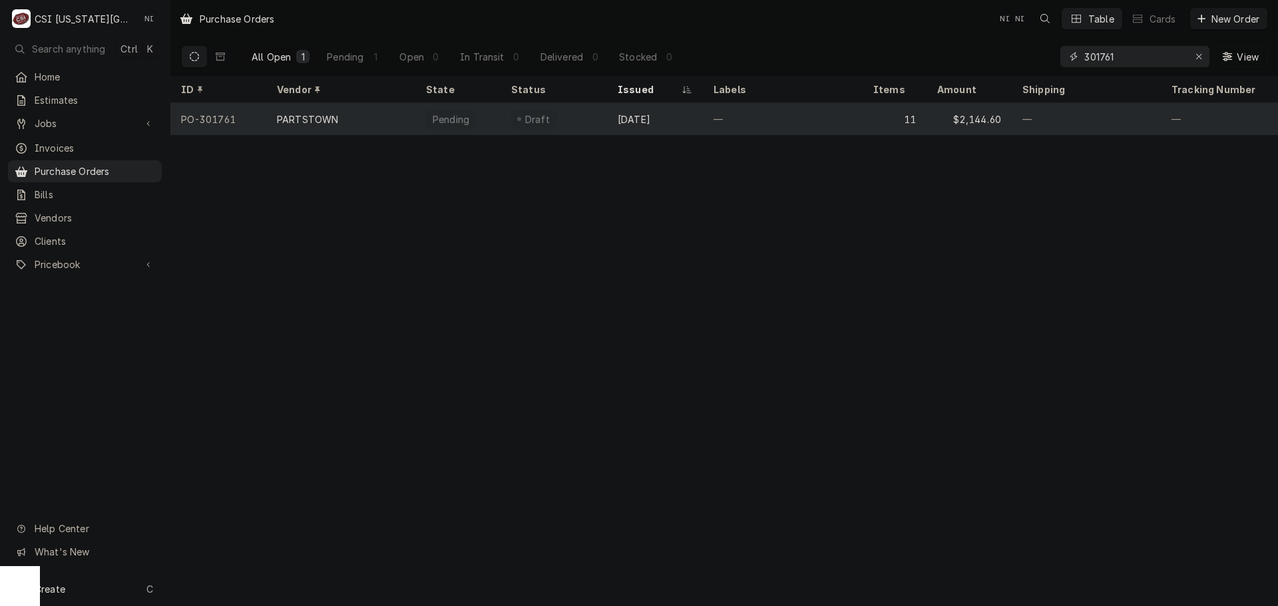
type input "301761"
click at [563, 123] on div "Draft" at bounding box center [554, 119] width 107 height 32
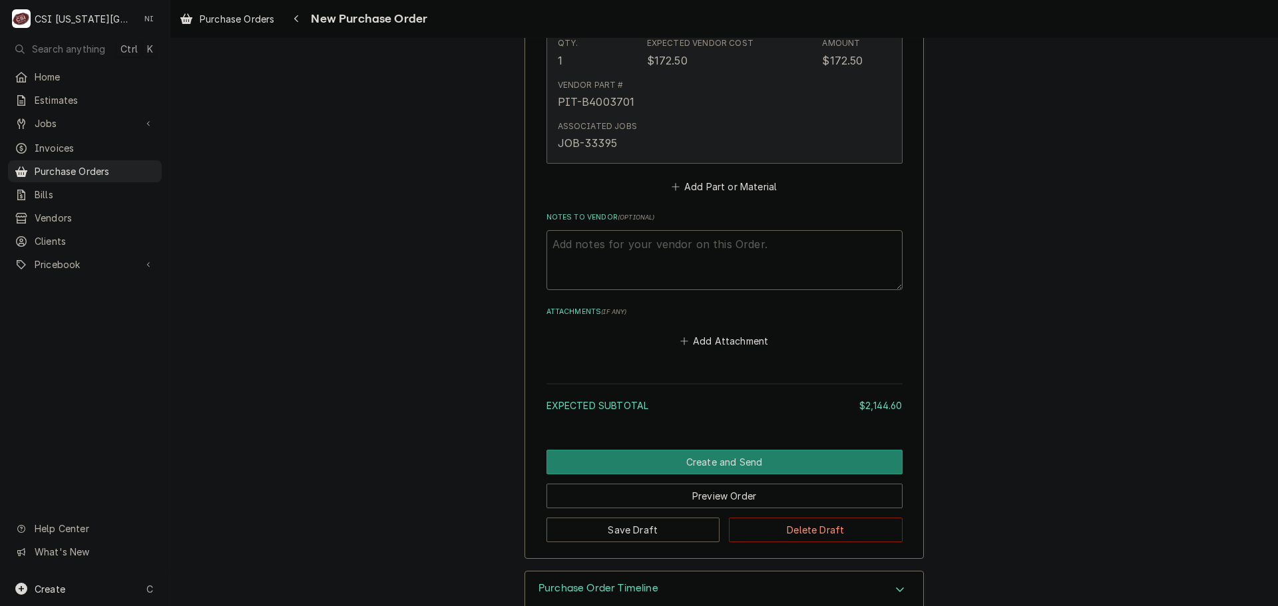
scroll to position [3827, 0]
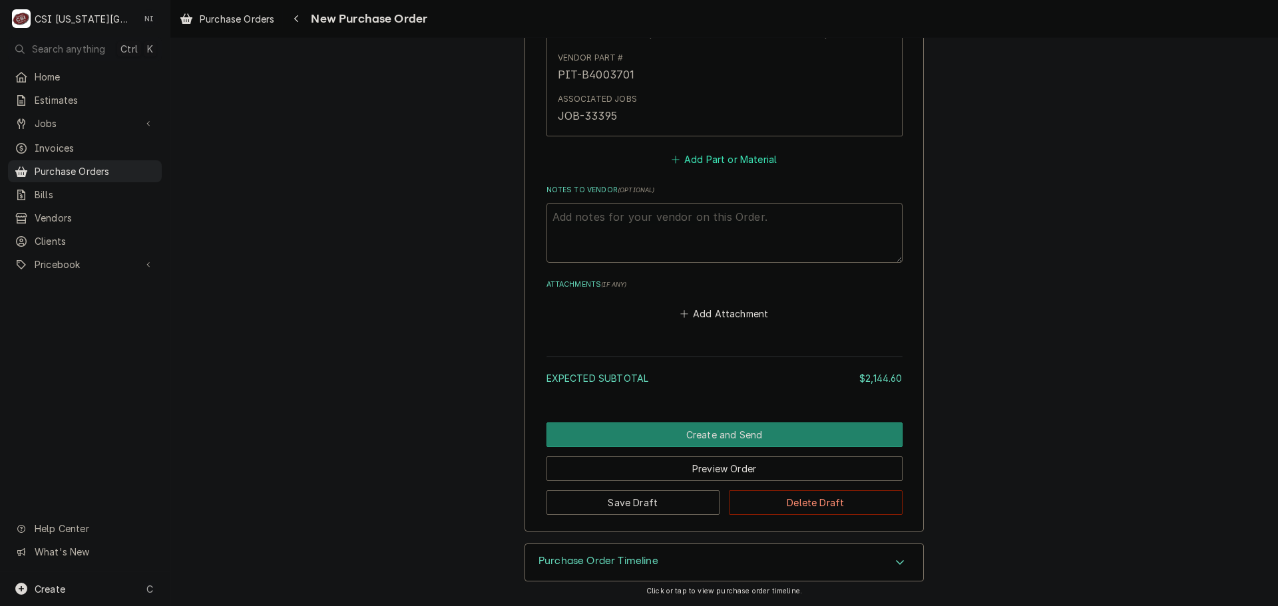
click at [732, 164] on button "Add Part or Material" at bounding box center [724, 159] width 110 height 19
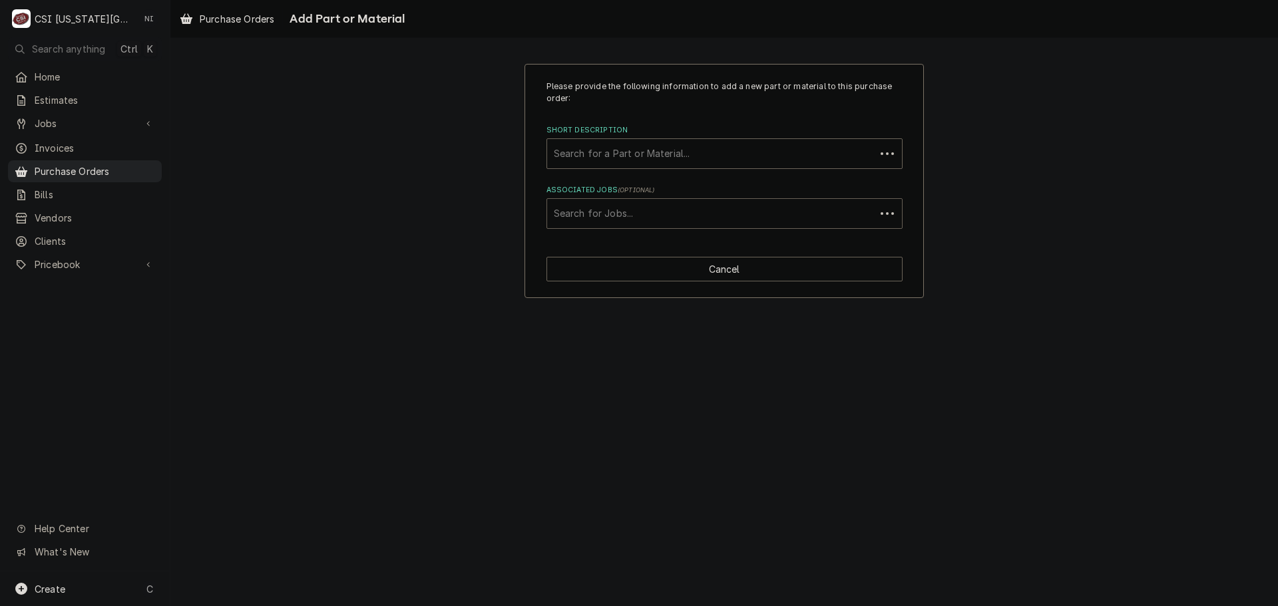
click at [649, 208] on div "Associated Jobs" at bounding box center [711, 214] width 315 height 24
type input "33309"
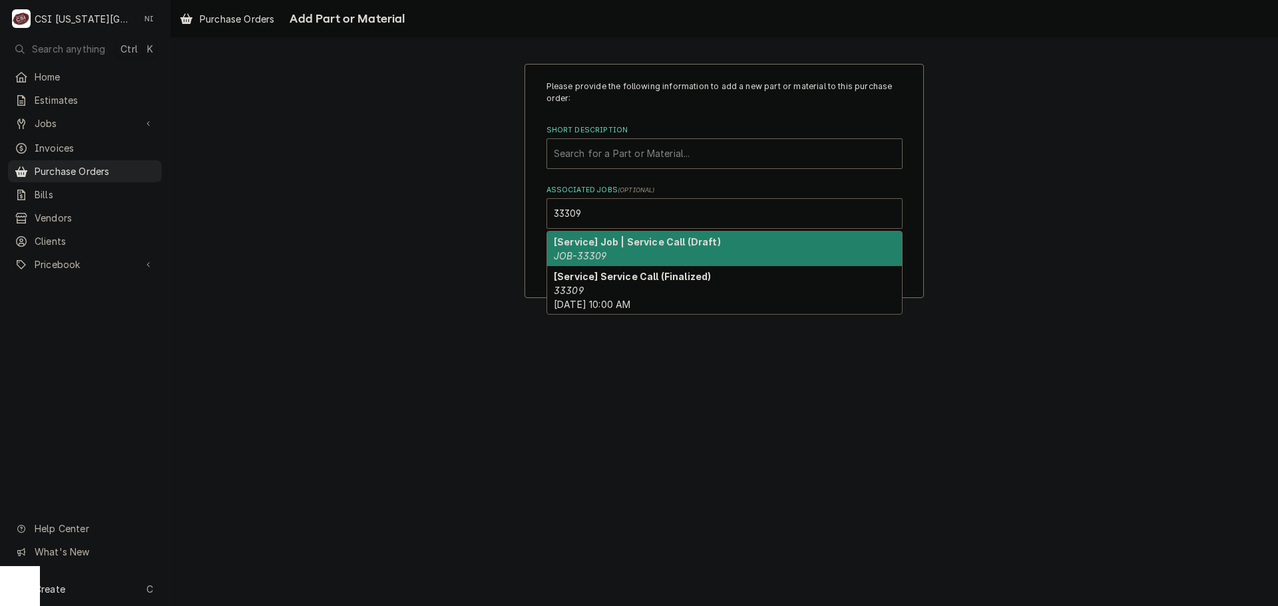
click at [607, 254] on div "[Service] Job | Service Call (Draft) JOB-33309" at bounding box center [724, 249] width 355 height 35
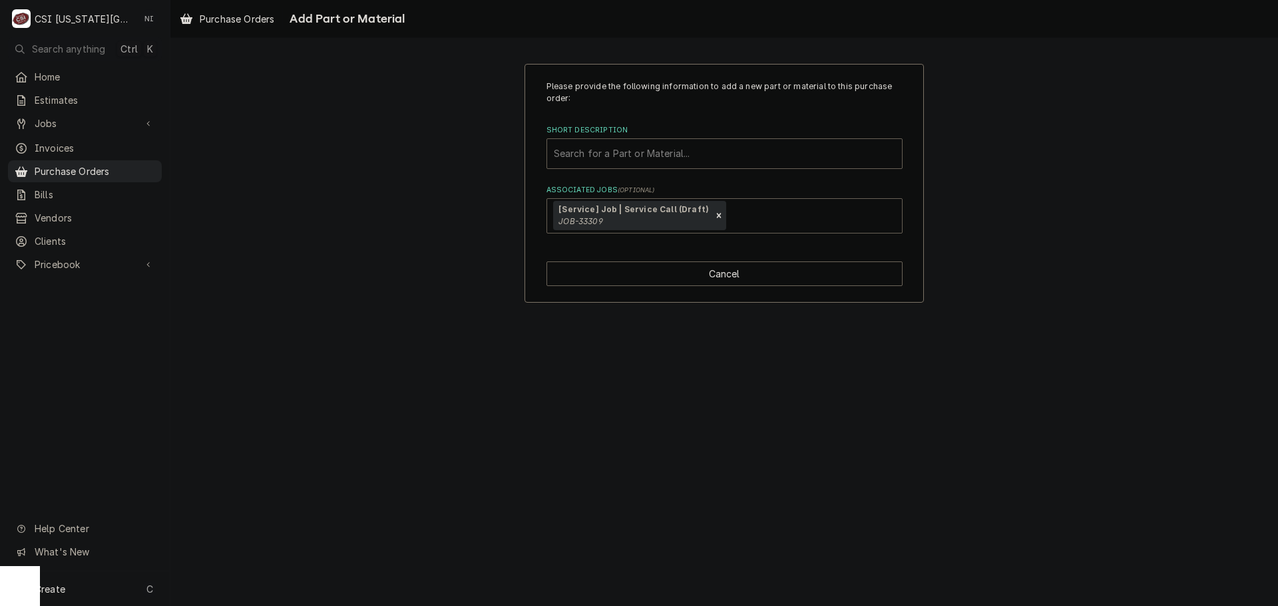
click at [598, 150] on div "Short Description" at bounding box center [724, 154] width 341 height 24
type input "140000080"
click at [714, 150] on div "Short Description" at bounding box center [724, 154] width 341 height 24
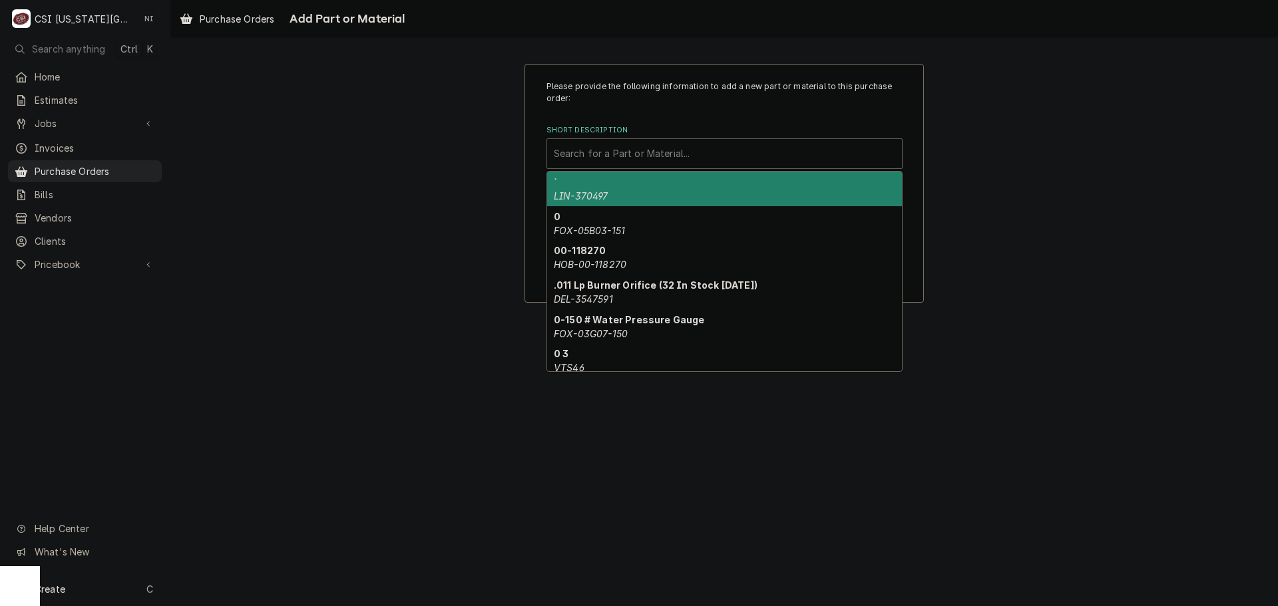
paste input "140-000080-001-C"
type input "140-000080-001-C"
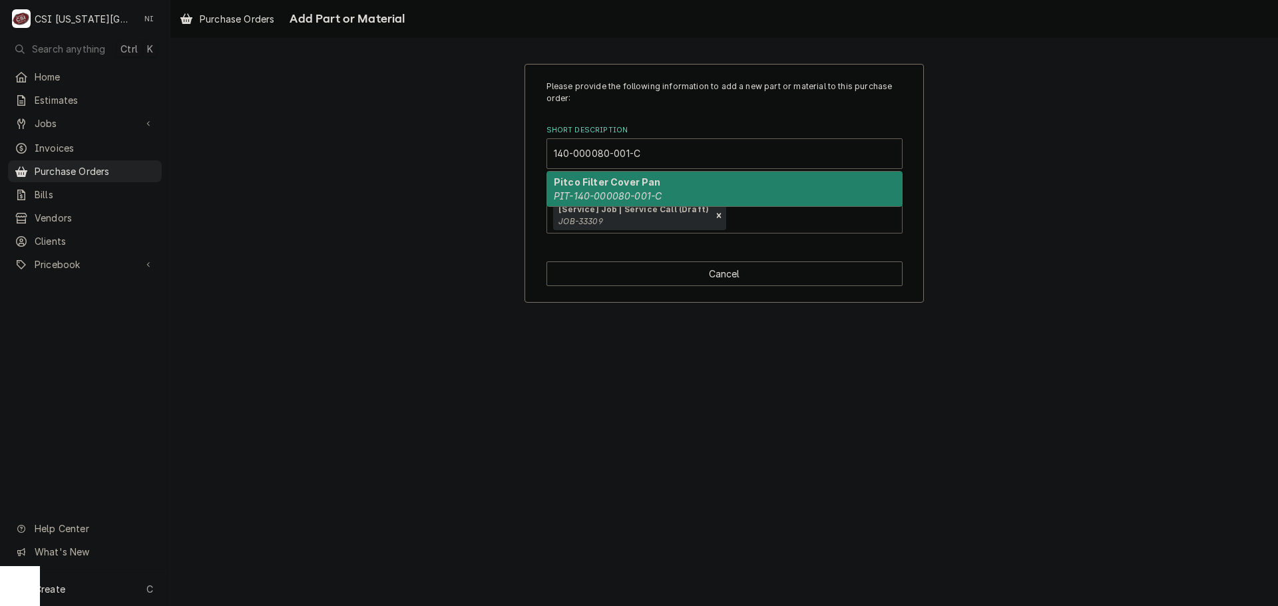
drag, startPoint x: 699, startPoint y: 191, endPoint x: 630, endPoint y: 199, distance: 69.7
click at [630, 190] on div "Pitco Filter Cover Pan PIT-140-000080-001-C" at bounding box center [724, 189] width 355 height 35
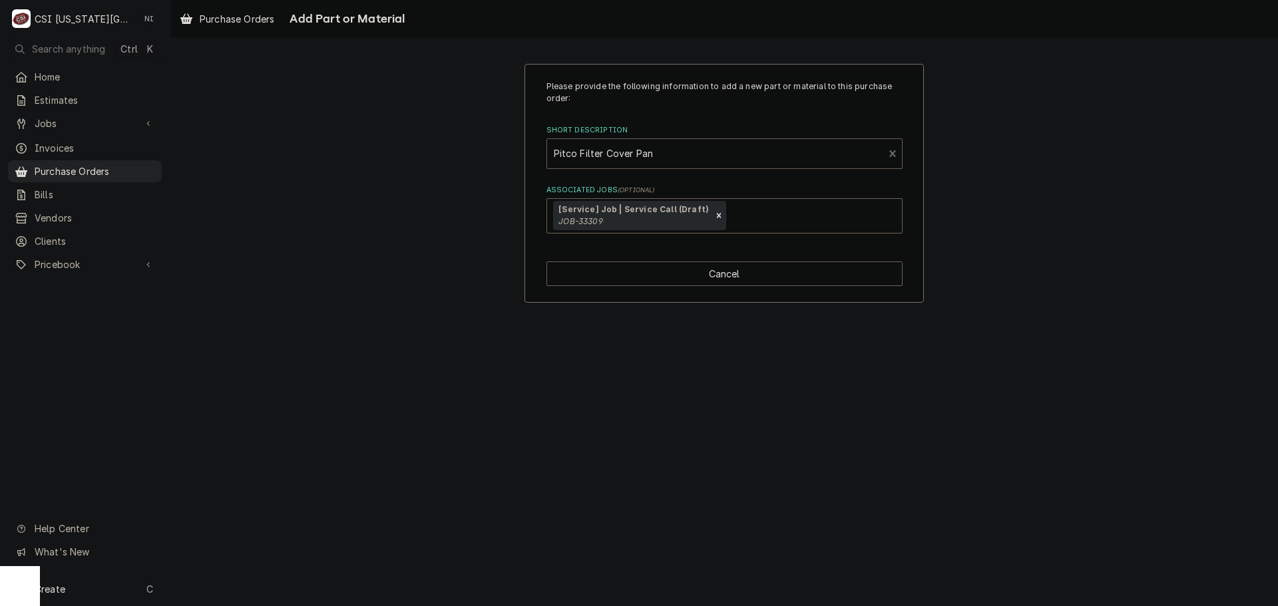
type textarea "x"
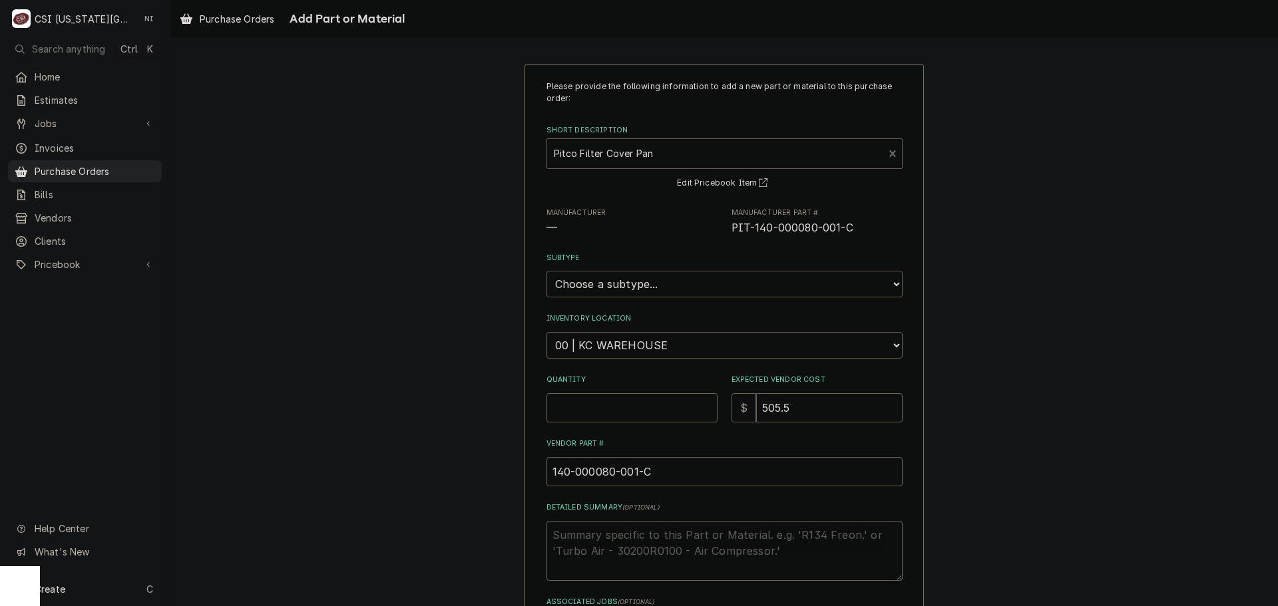
click at [640, 286] on select "Choose a subtype... [#2-DUAL] AFTERHRS-WH-CHG-2 [#2-DUAL] BEV-EQUIP [#2-DUAL] B…" at bounding box center [725, 284] width 356 height 27
select select "45"
click at [547, 271] on select "Choose a subtype... [#2-DUAL] AFTERHRS-WH-CHG-2 [#2-DUAL] BEV-EQUIP [#2-DUAL] B…" at bounding box center [725, 284] width 356 height 27
type textarea "x"
click at [654, 343] on select "Choose a location... 00 | KC WAREHOUSE 00 | MAIN WAREHOUSE 01 | BRIAN BREAZIER …" at bounding box center [725, 345] width 356 height 27
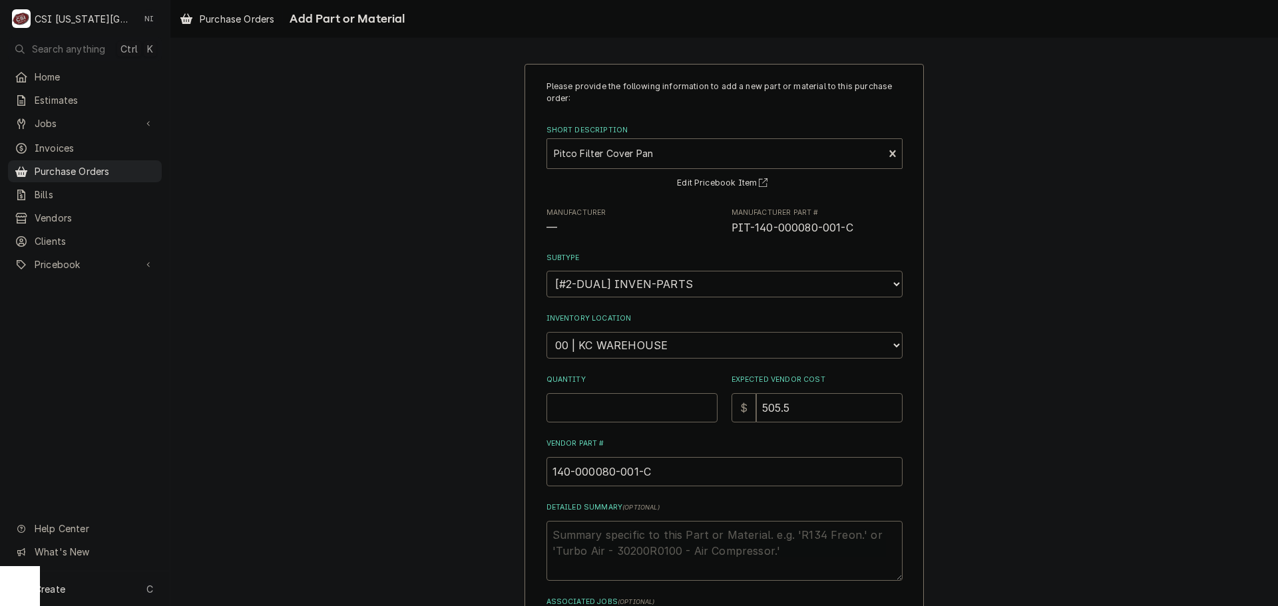
select select "2832"
click at [547, 332] on select "Choose a location... 00 | KC WAREHOUSE 00 | MAIN WAREHOUSE 01 | BRIAN BREAZIER …" at bounding box center [725, 345] width 356 height 27
click at [614, 413] on input "Quantity" at bounding box center [632, 407] width 171 height 29
type textarea "x"
type input "1"
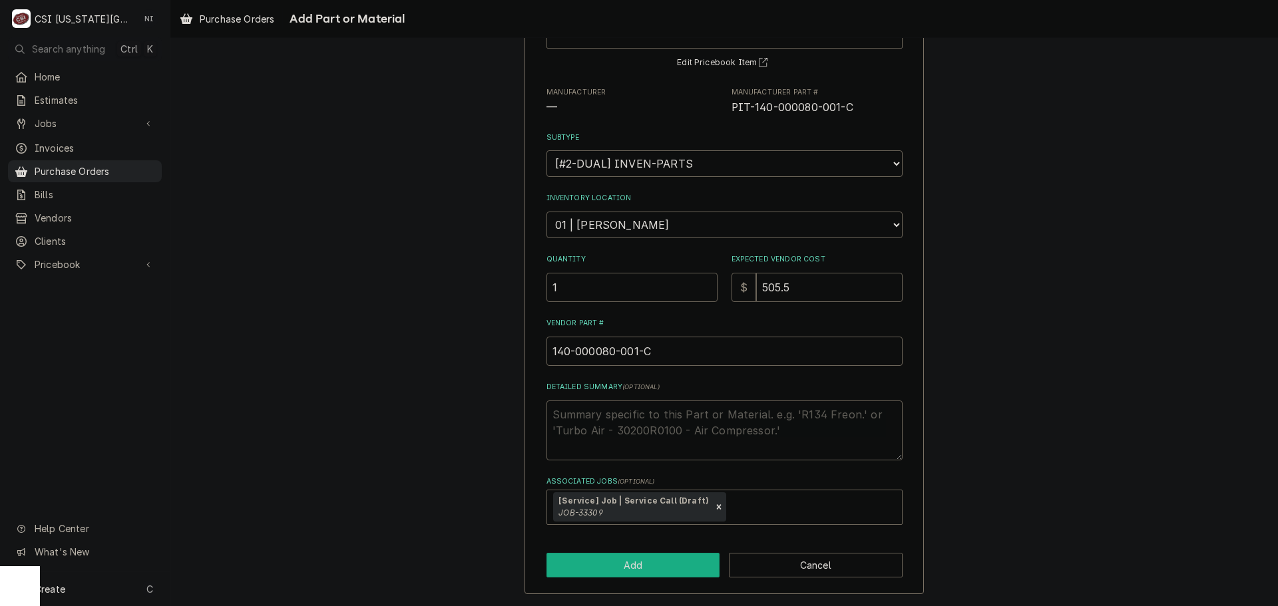
click at [630, 558] on button "Add" at bounding box center [634, 565] width 174 height 25
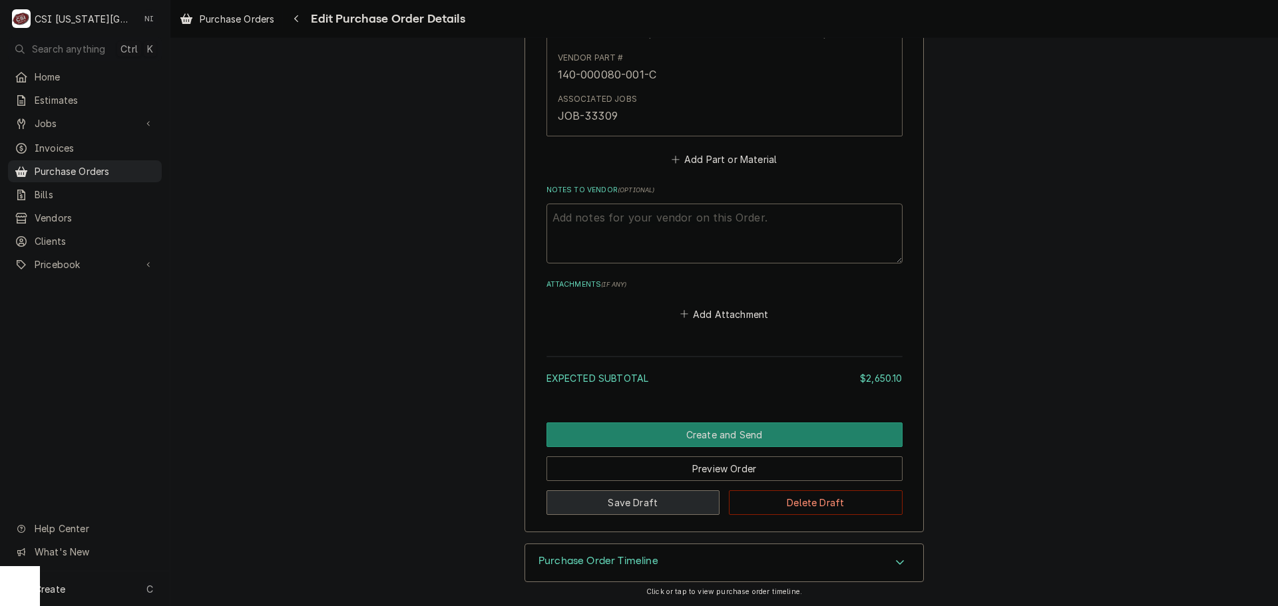
click at [658, 513] on button "Save Draft" at bounding box center [634, 503] width 174 height 25
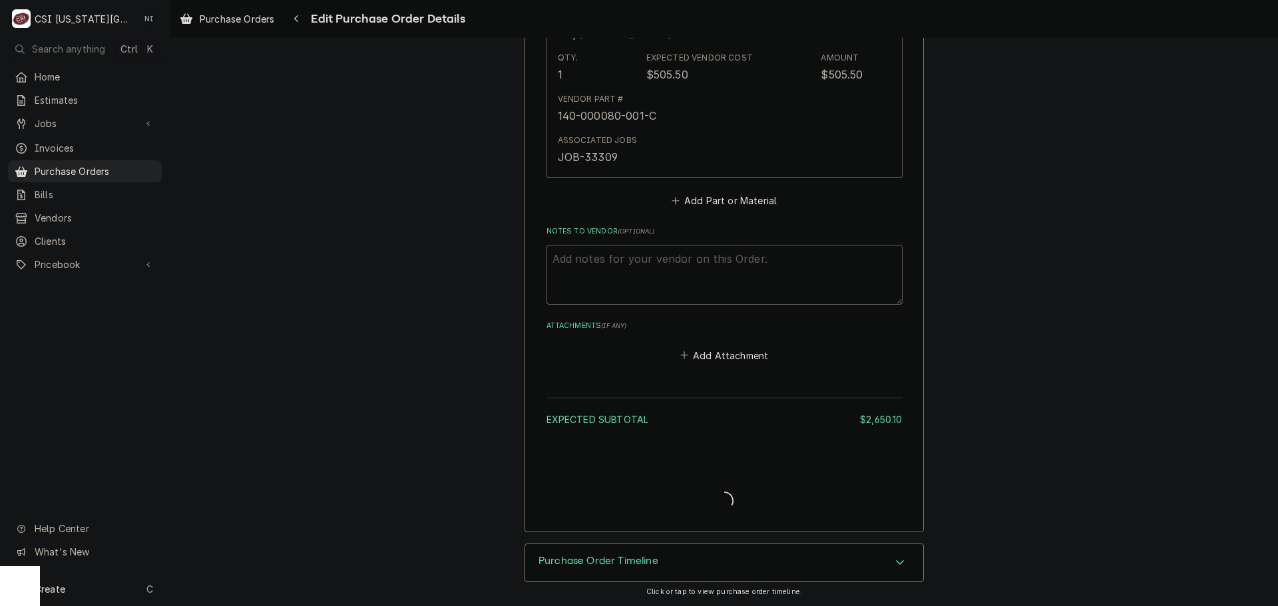
scroll to position [4096, 0]
type textarea "x"
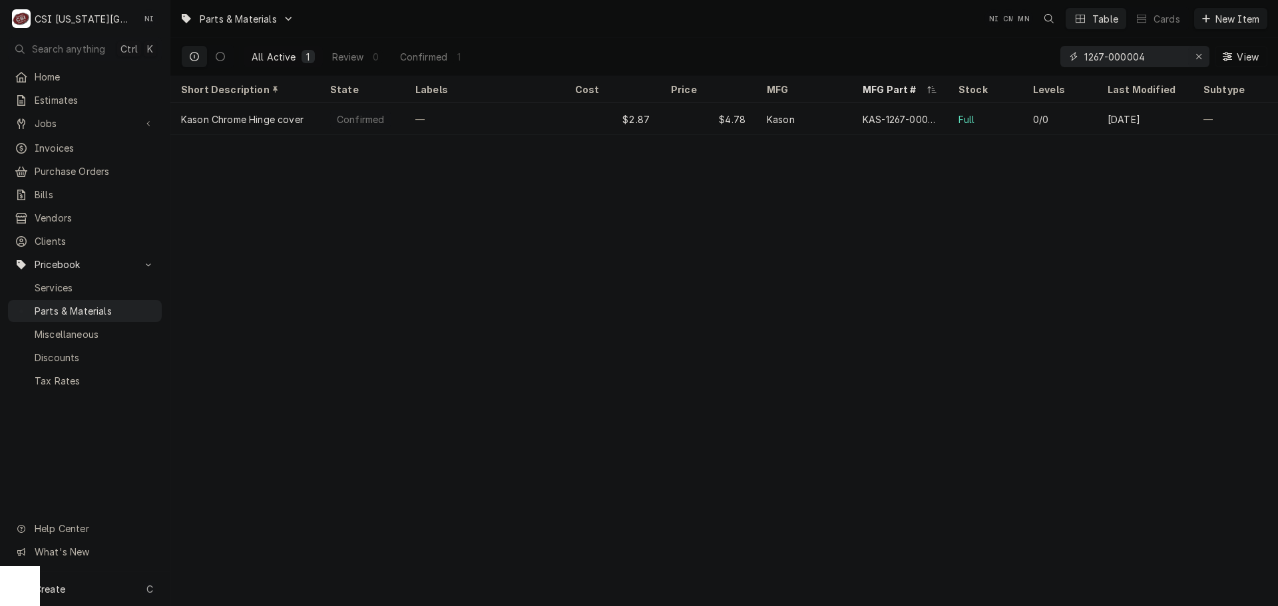
click at [1196, 55] on icon "Erase input" at bounding box center [1199, 56] width 7 height 9
paste input "140-000080-001-C"
type input "140-000080-001-C"
click at [1191, 57] on button "Erase input" at bounding box center [1198, 56] width 21 height 21
paste input "8074812"
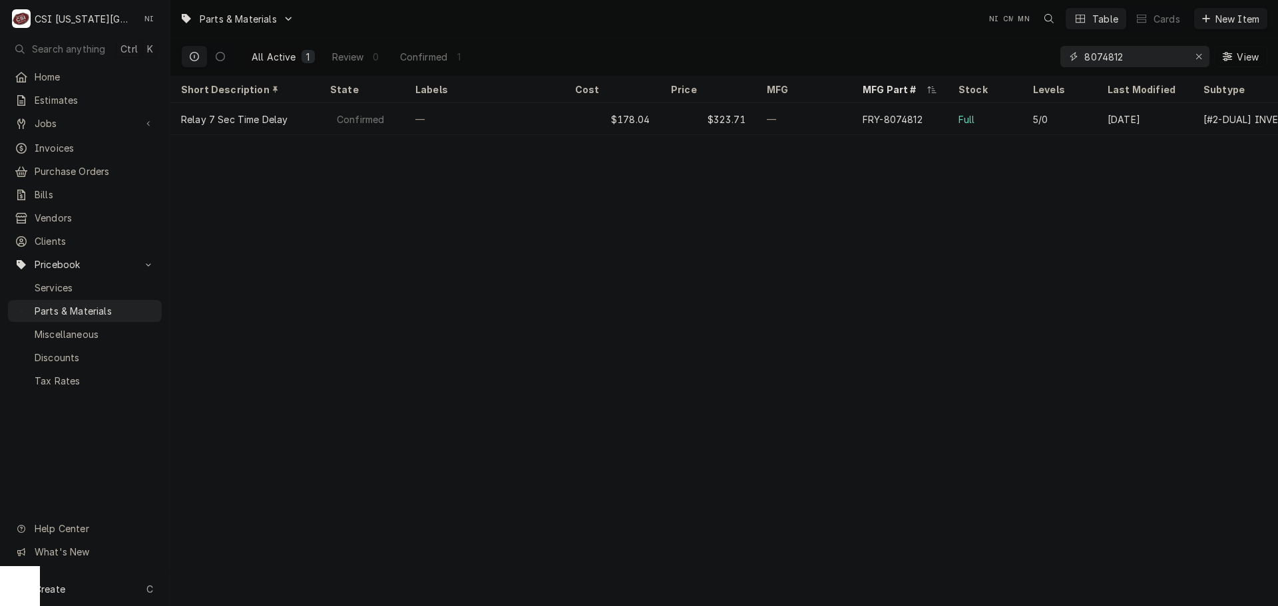
type input "8074812"
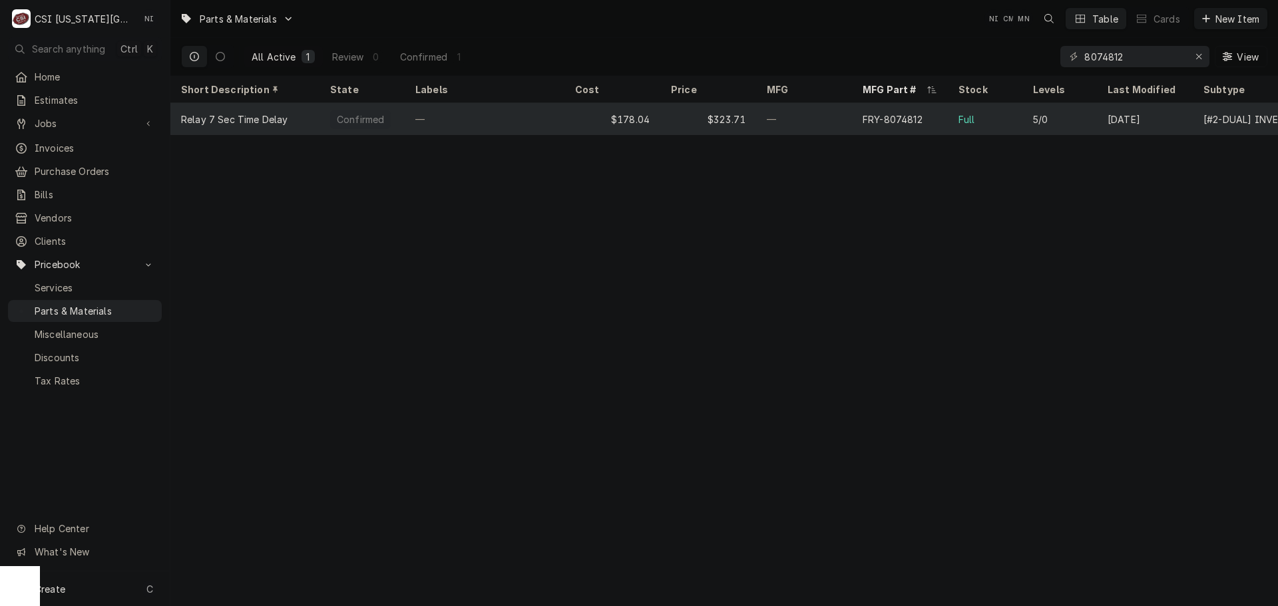
click at [812, 123] on div "—" at bounding box center [804, 119] width 96 height 32
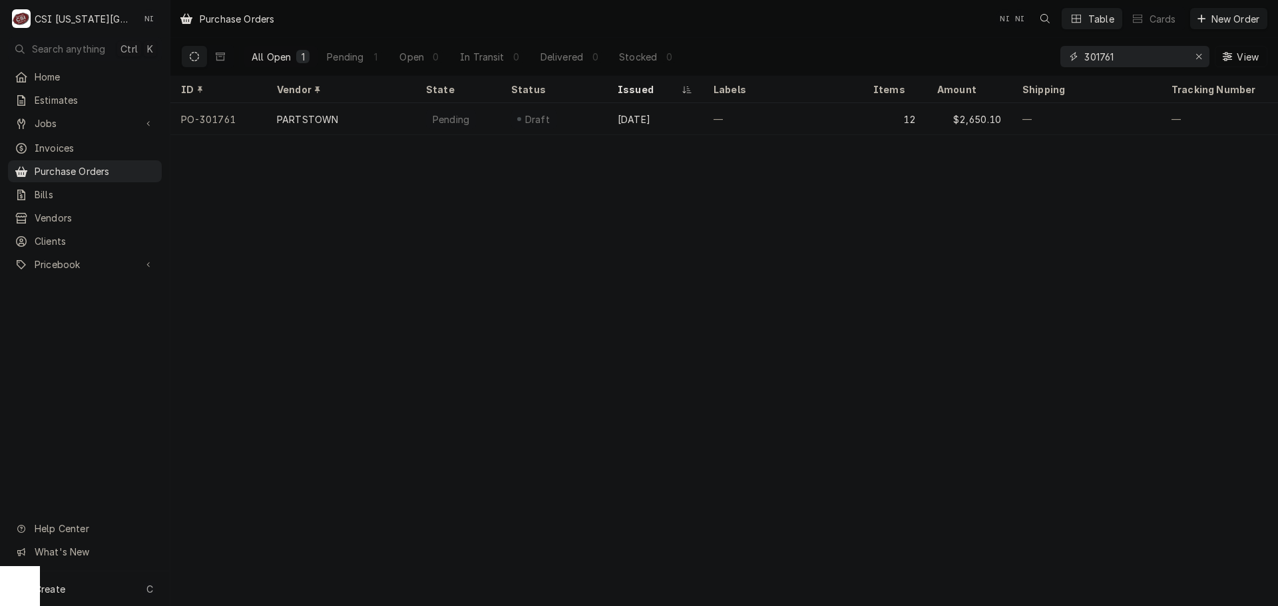
drag, startPoint x: 1081, startPoint y: 57, endPoint x: 1007, endPoint y: 58, distance: 73.9
click at [1007, 58] on div "All Open 1 Pending 1 Open 0 In Transit 0 Delivered 0 Stocked 0 301761 View" at bounding box center [724, 56] width 1086 height 37
type input "-"
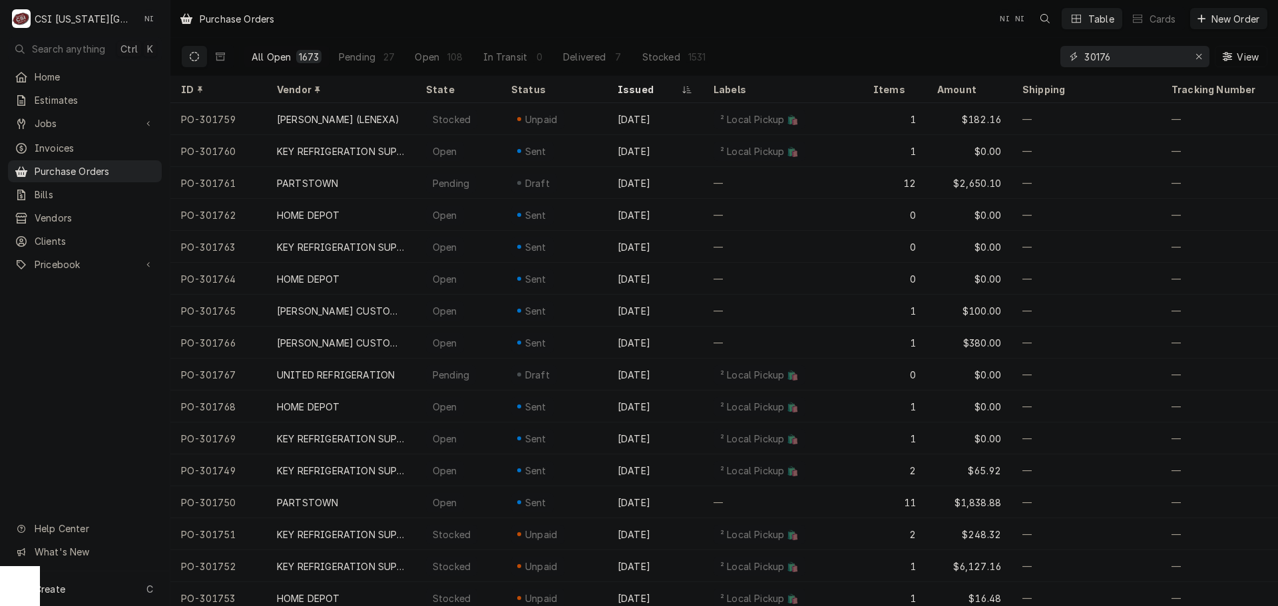
type input "301761"
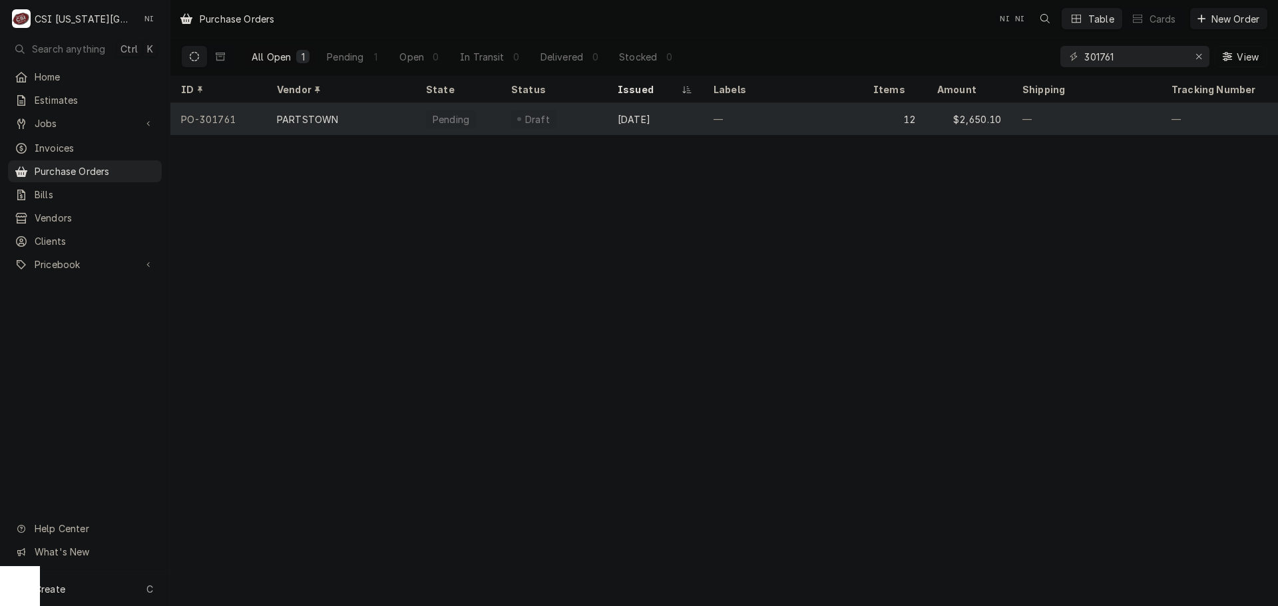
click at [682, 114] on div "[DATE]" at bounding box center [655, 119] width 96 height 32
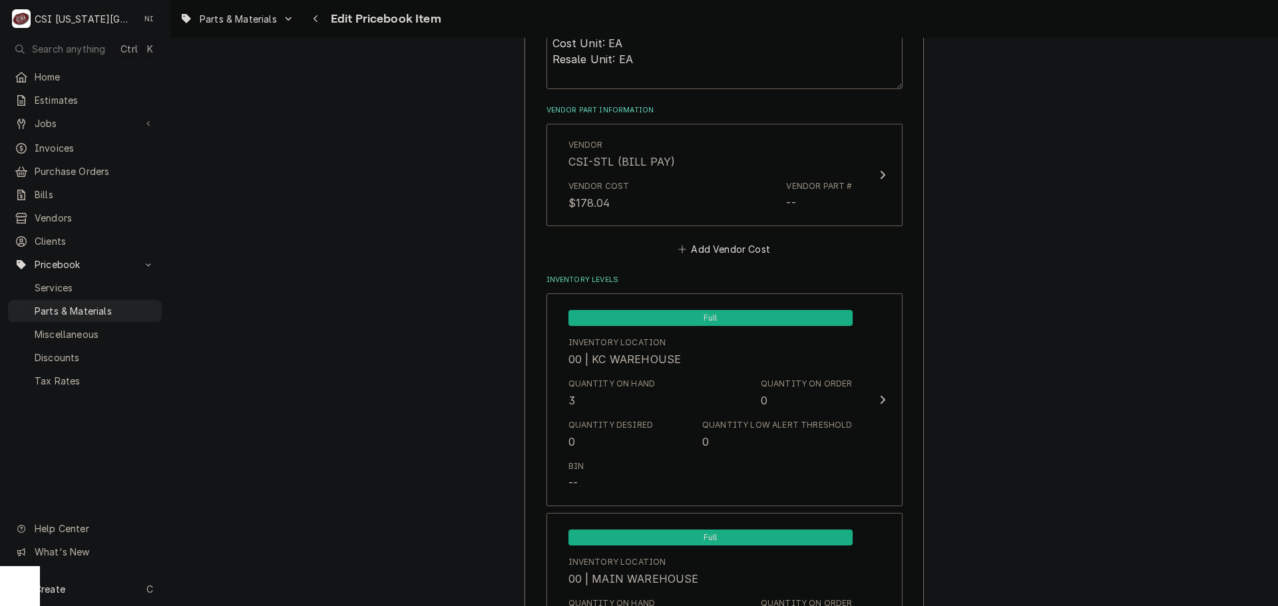
scroll to position [932, 0]
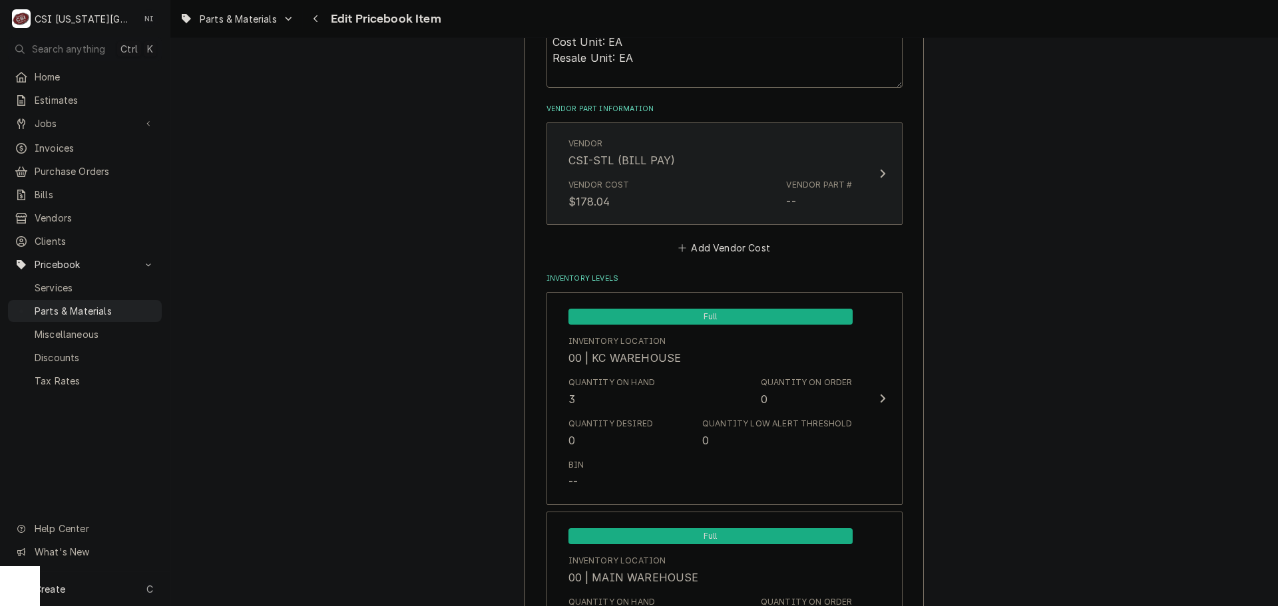
click at [738, 192] on div "Vendor Cost $178.04 Vendor Part # --" at bounding box center [710, 194] width 284 height 41
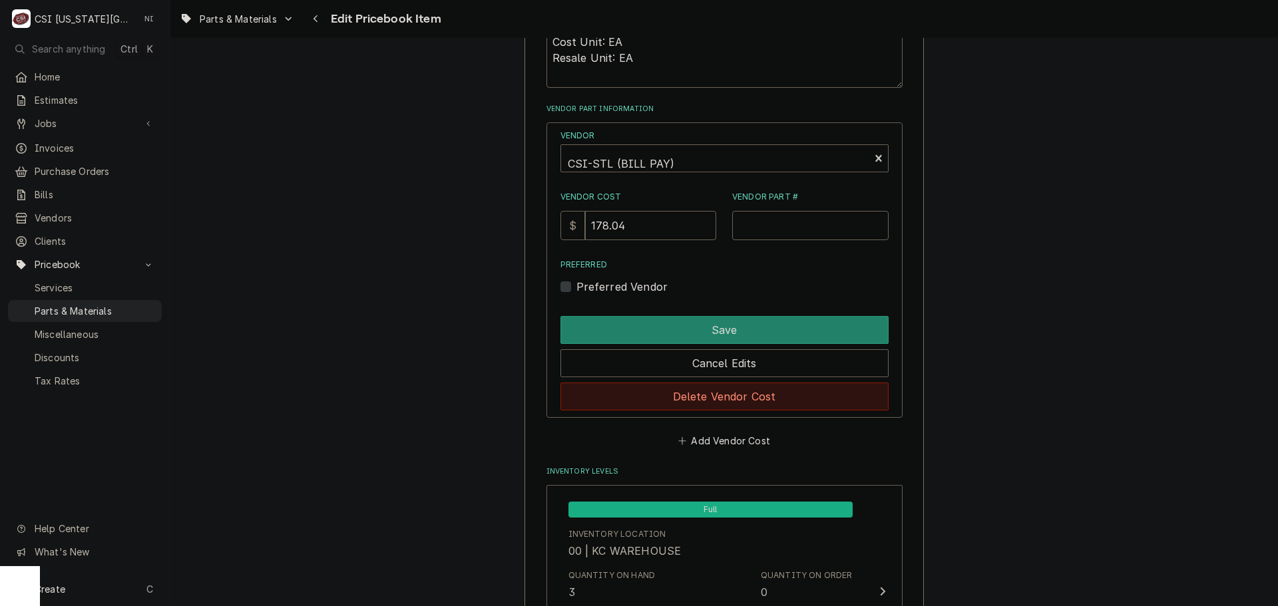
click at [725, 399] on button "Delete Vendor Cost" at bounding box center [724, 397] width 328 height 28
type textarea "x"
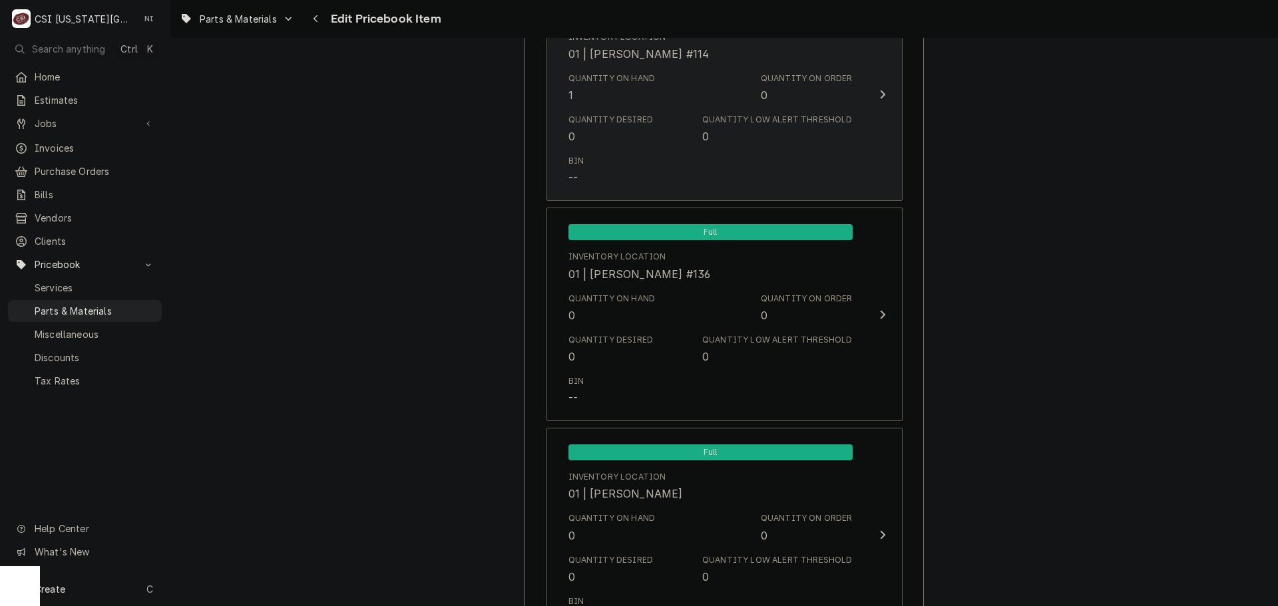
click at [721, 168] on div "Bin --" at bounding box center [710, 170] width 284 height 41
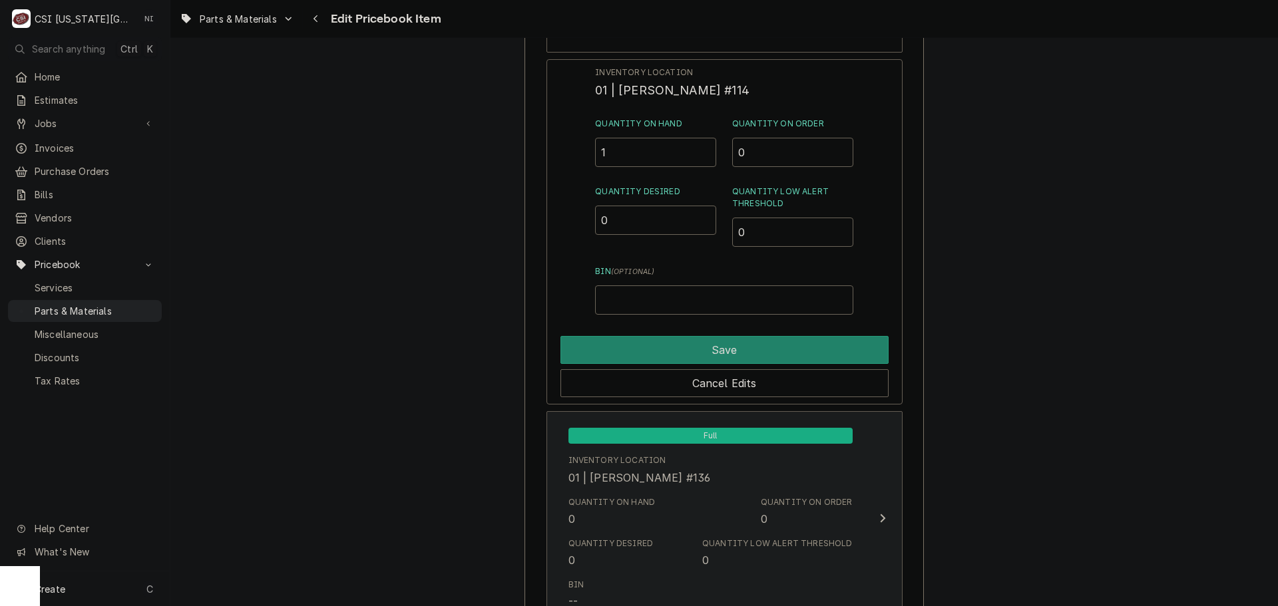
scroll to position [3394, 0]
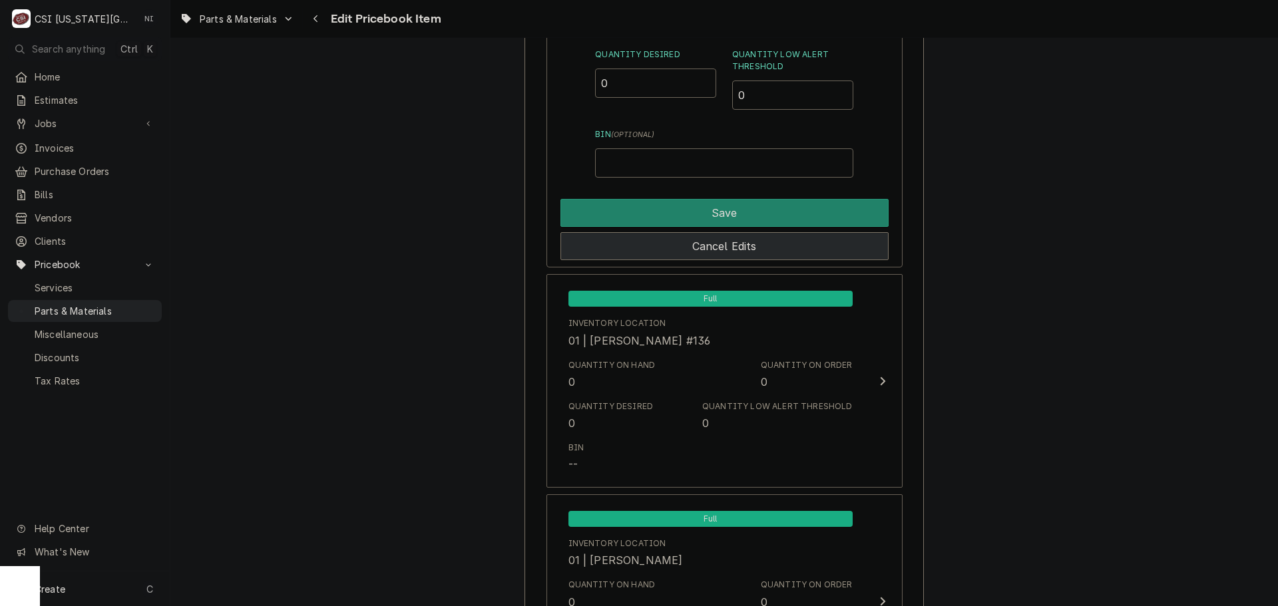
click at [813, 250] on button "Cancel Edits" at bounding box center [724, 246] width 328 height 28
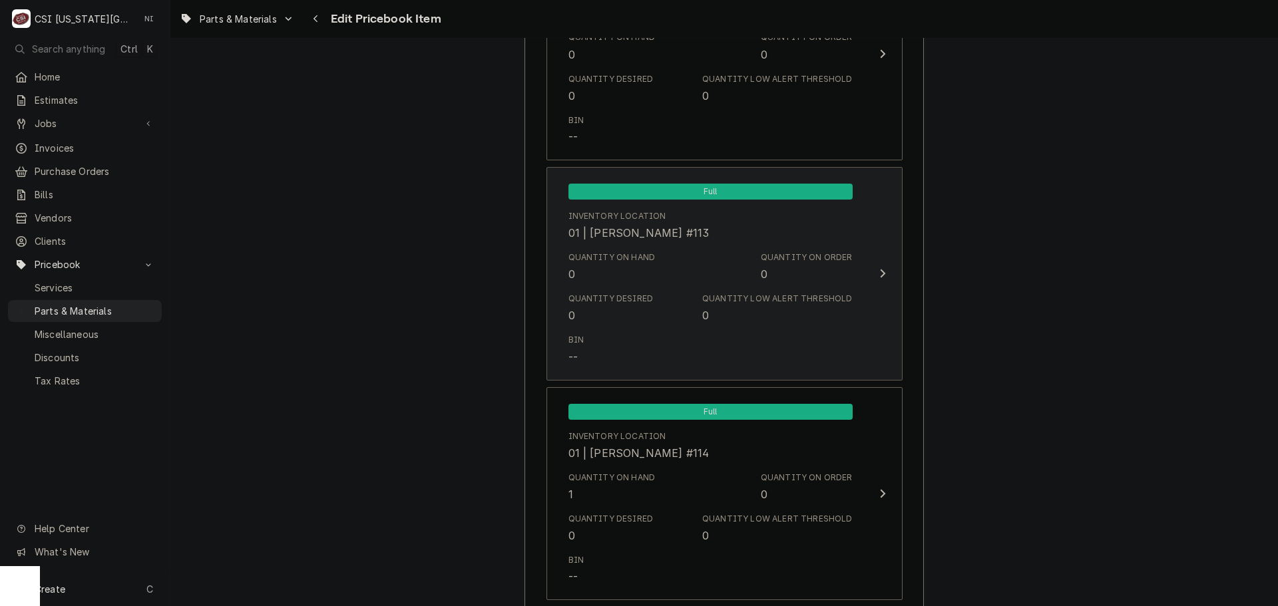
scroll to position [2729, 0]
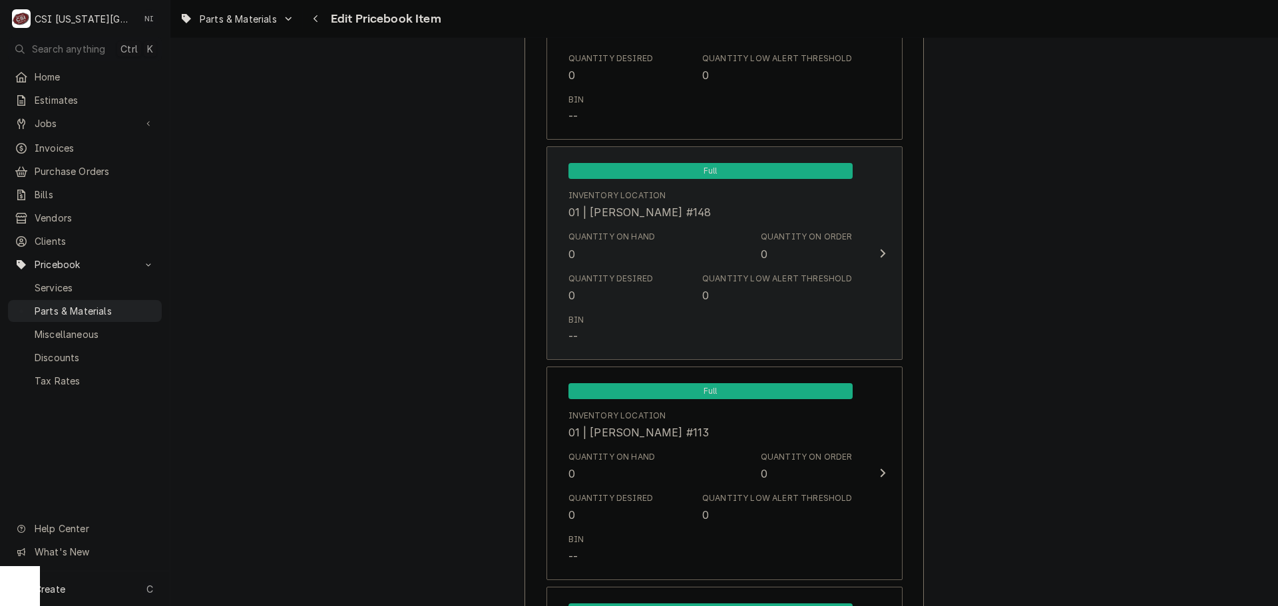
click at [756, 267] on div "Full Inventory Location 01 | JIMMY TERRELL #148 Quantity on Hand 0 Quantity on …" at bounding box center [711, 253] width 306 height 199
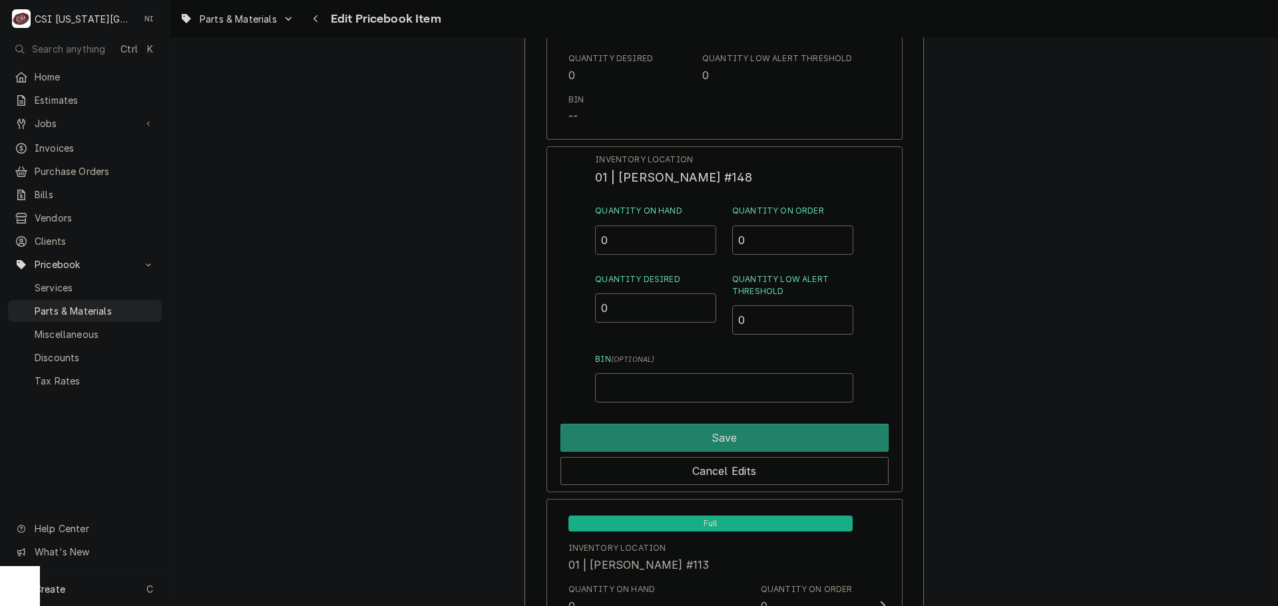
drag, startPoint x: 565, startPoint y: 244, endPoint x: 525, endPoint y: 244, distance: 39.9
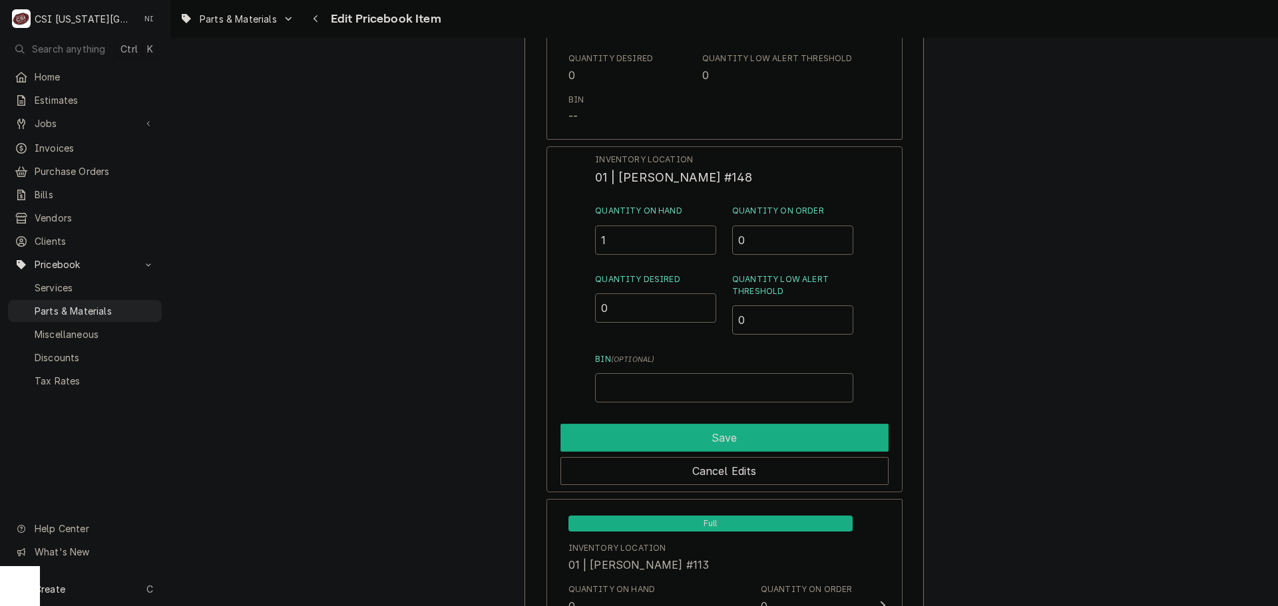
type input "1"
drag, startPoint x: 636, startPoint y: 435, endPoint x: 1162, endPoint y: 333, distance: 535.1
click at [637, 435] on button "Save" at bounding box center [724, 438] width 328 height 28
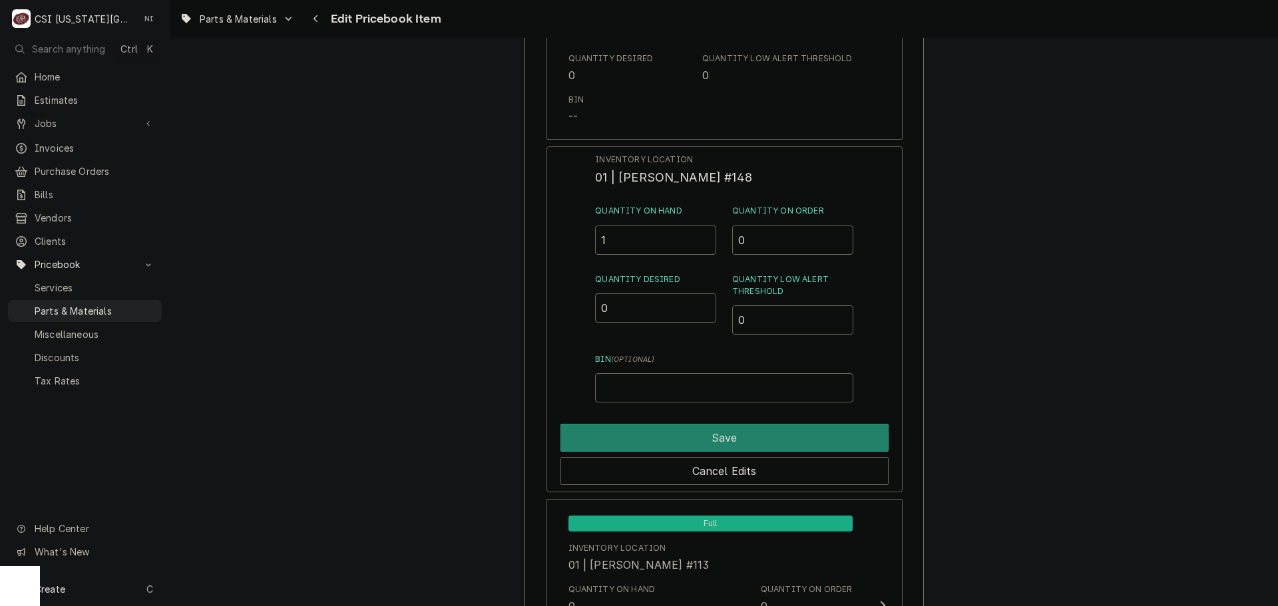
type textarea "x"
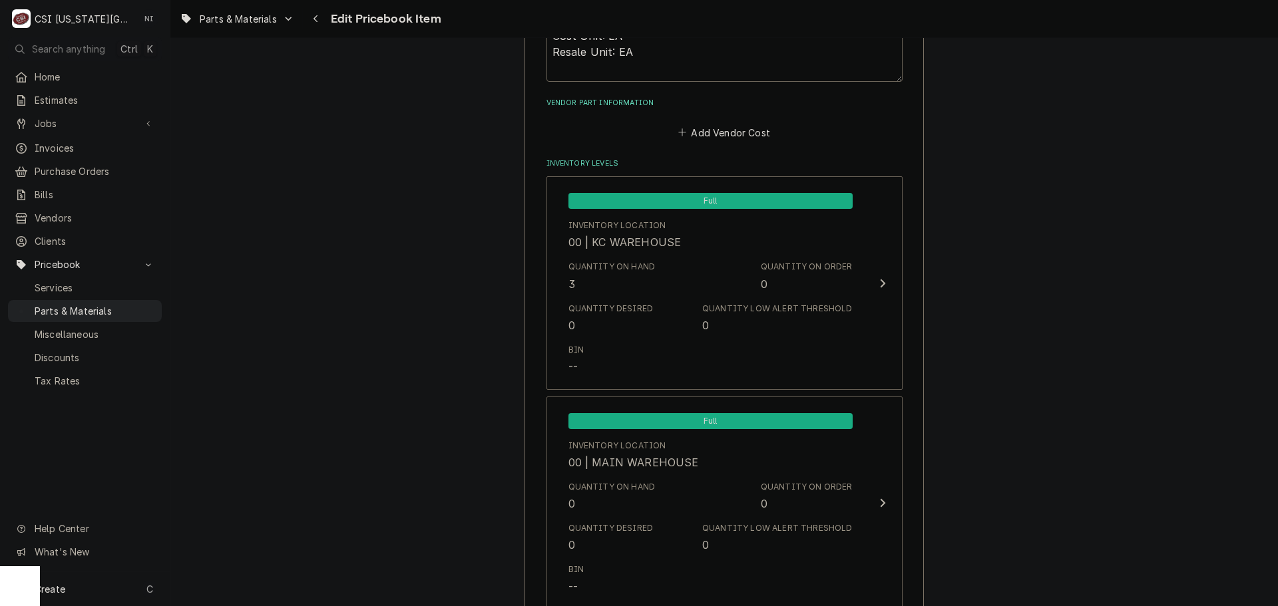
scroll to position [1022, 0]
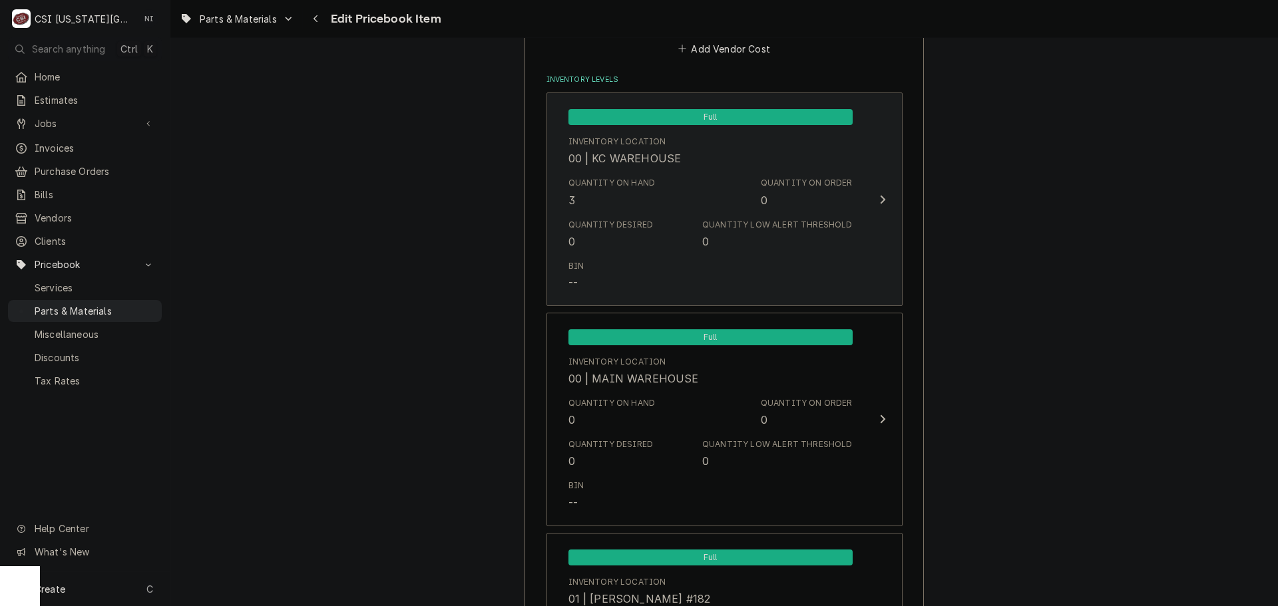
click at [735, 255] on div "Bin --" at bounding box center [710, 275] width 284 height 41
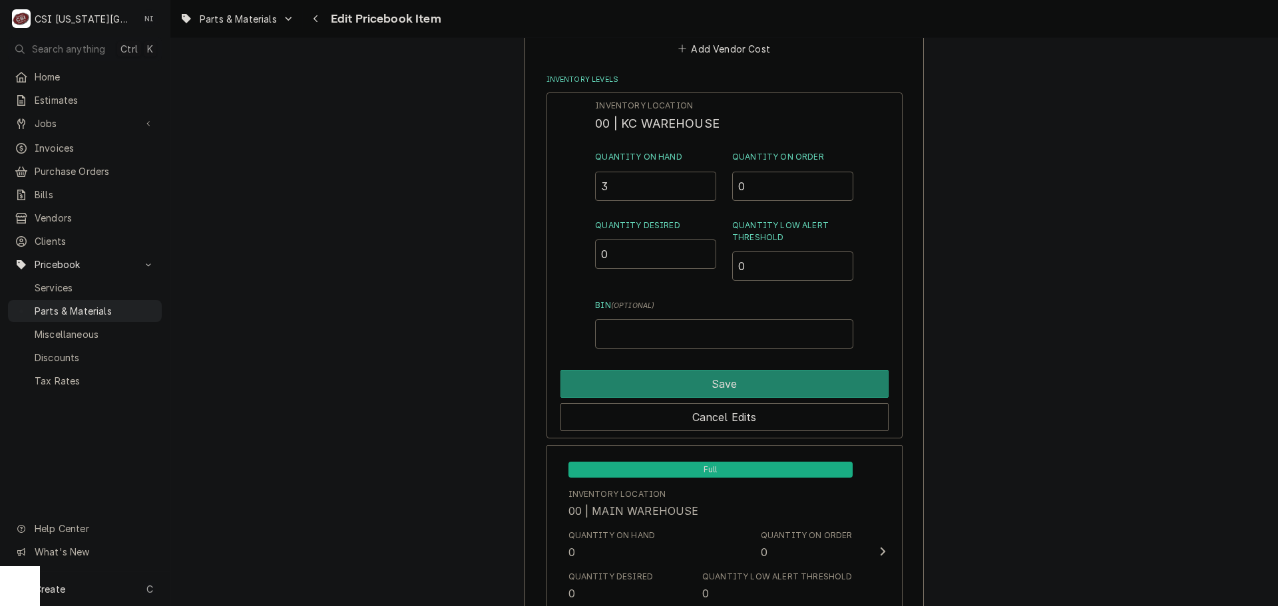
drag, startPoint x: 624, startPoint y: 196, endPoint x: 564, endPoint y: 191, distance: 60.1
click at [564, 191] on div "Inventory Location 00 | KC WAREHOUSE Quantity on Hand 3 Quantity on Order 0 Qua…" at bounding box center [725, 266] width 356 height 346
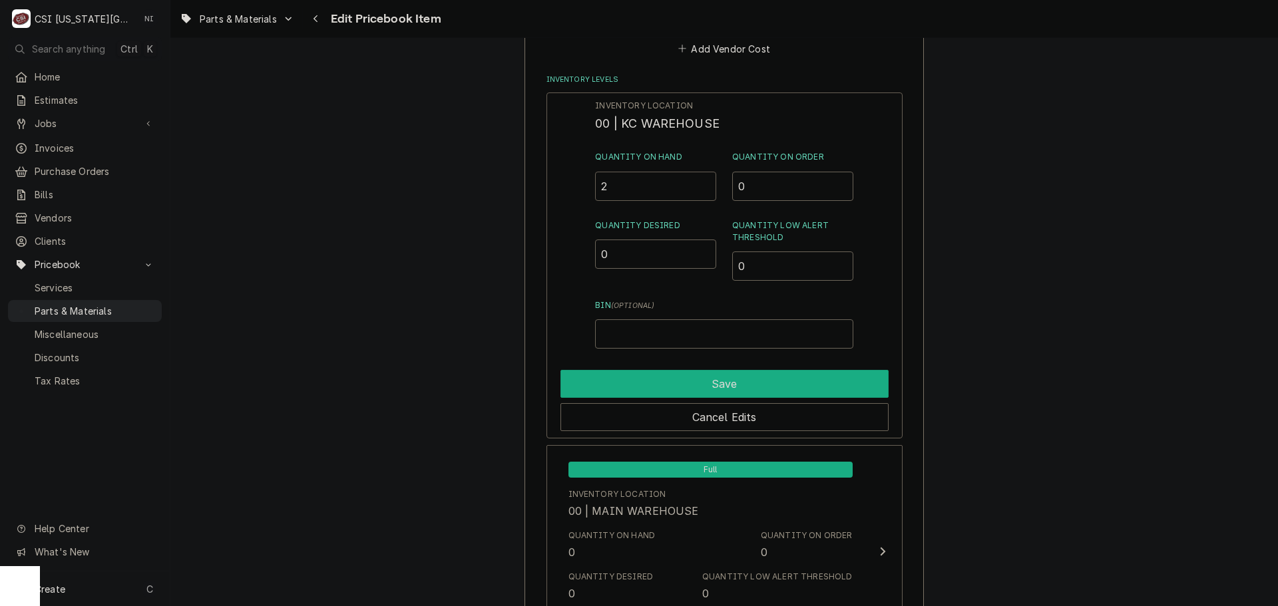
type input "2"
drag, startPoint x: 690, startPoint y: 381, endPoint x: 1010, endPoint y: 200, distance: 367.2
click at [690, 382] on button "Save" at bounding box center [724, 384] width 328 height 28
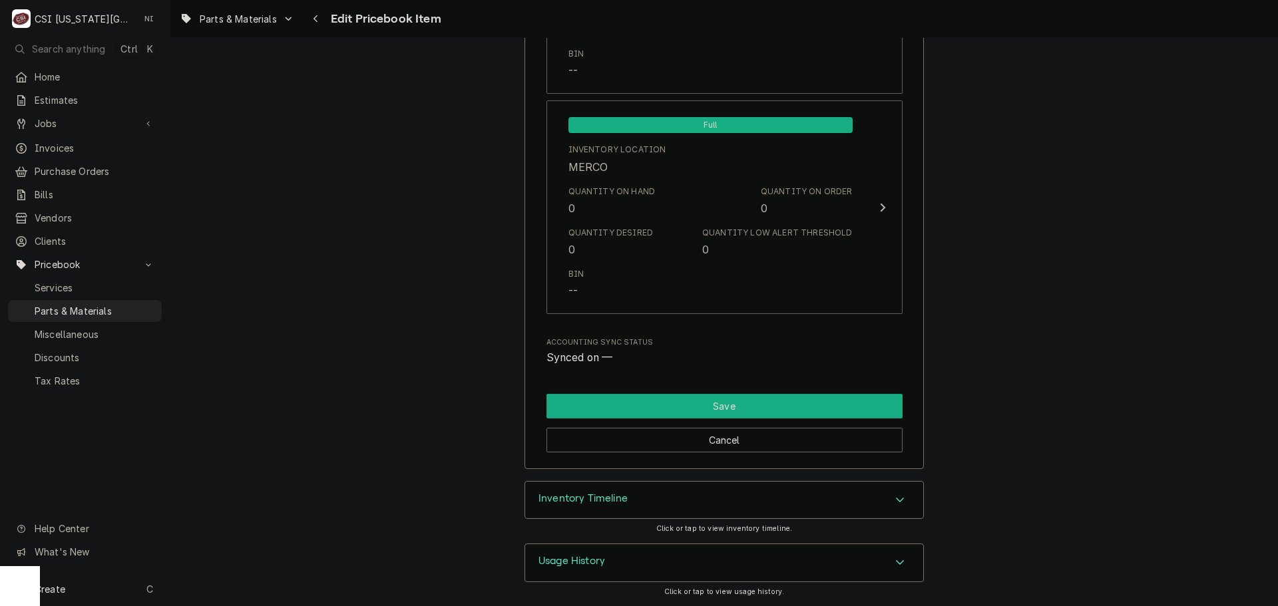
click at [685, 410] on button "Save" at bounding box center [725, 406] width 356 height 25
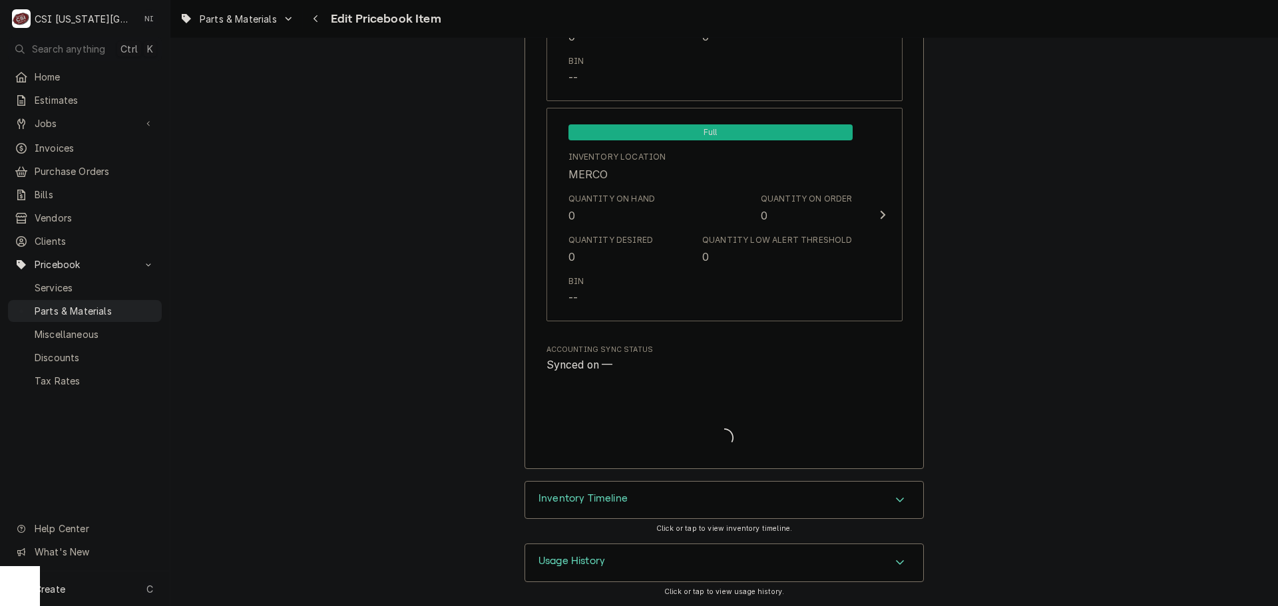
type textarea "x"
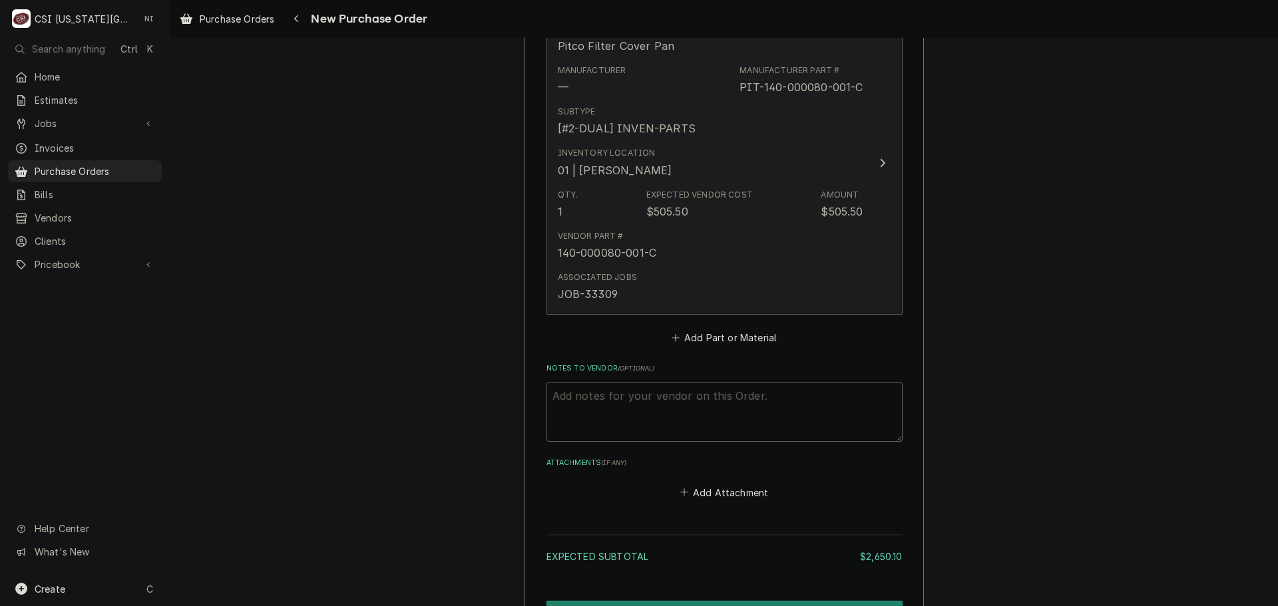
scroll to position [4138, 0]
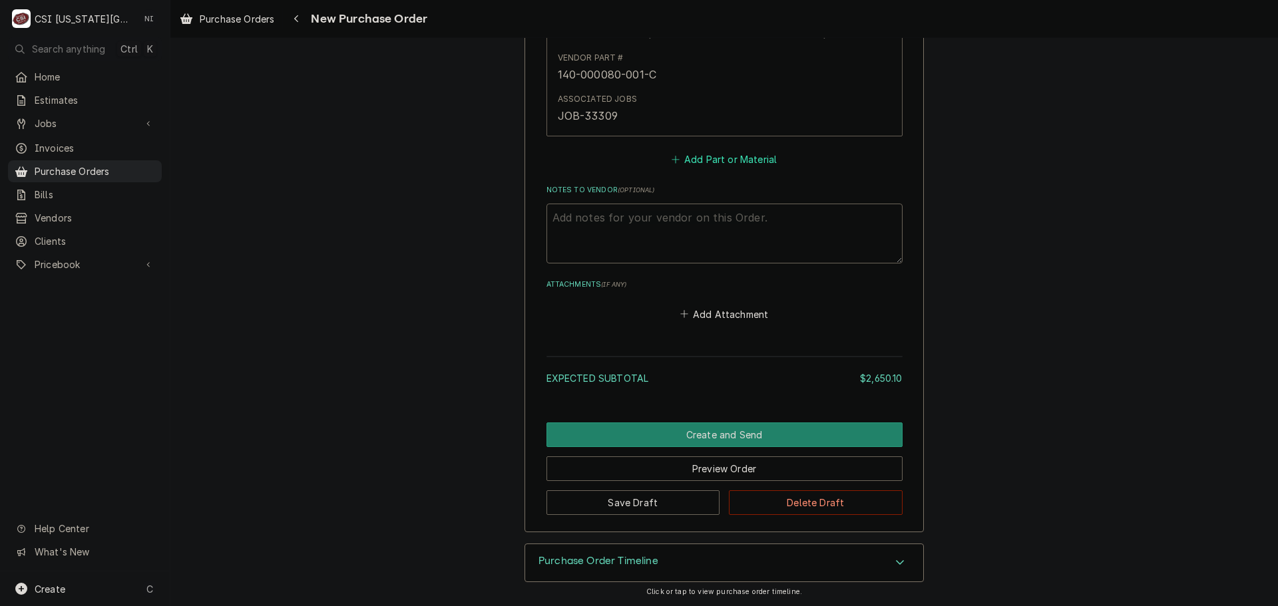
click at [767, 166] on button "Add Part or Material" at bounding box center [724, 159] width 110 height 19
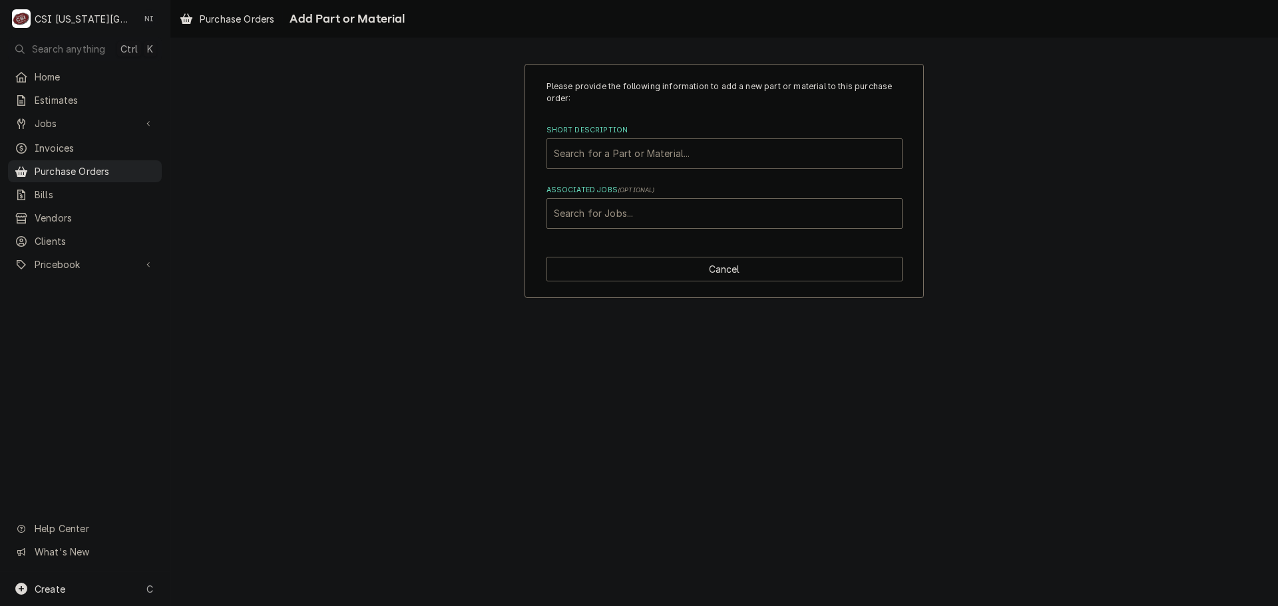
click at [662, 149] on div "Short Description" at bounding box center [724, 154] width 341 height 24
paste input "33318"
type input "33318"
click at [616, 223] on div "Associated Jobs" at bounding box center [724, 214] width 341 height 24
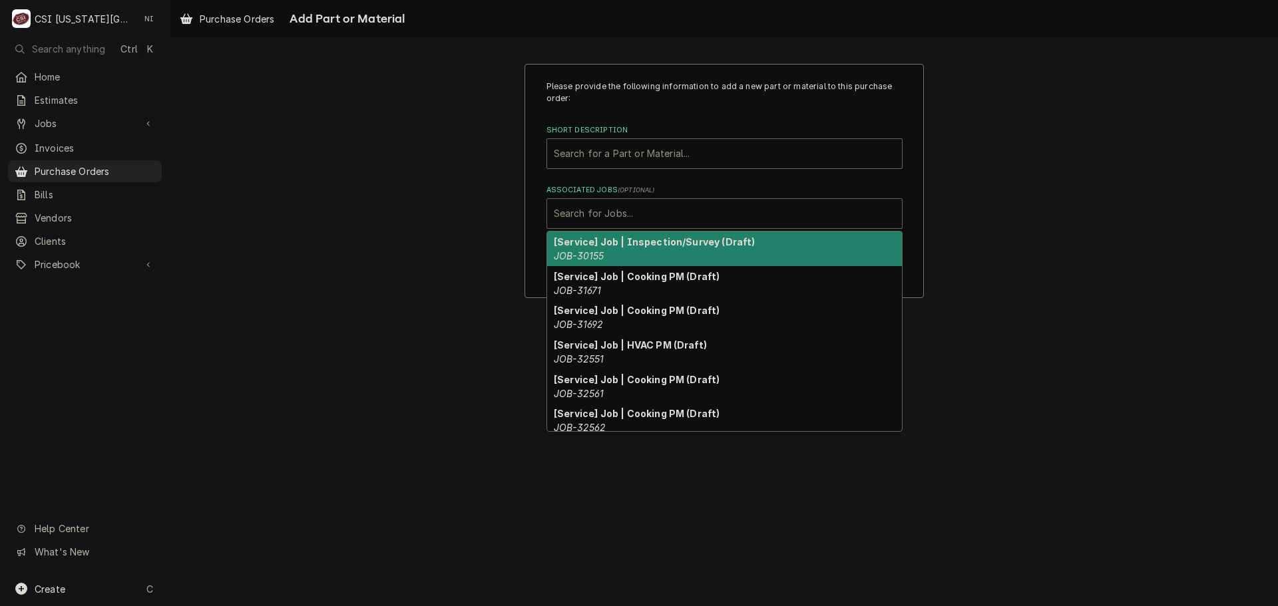
paste input "33318"
type input "33318"
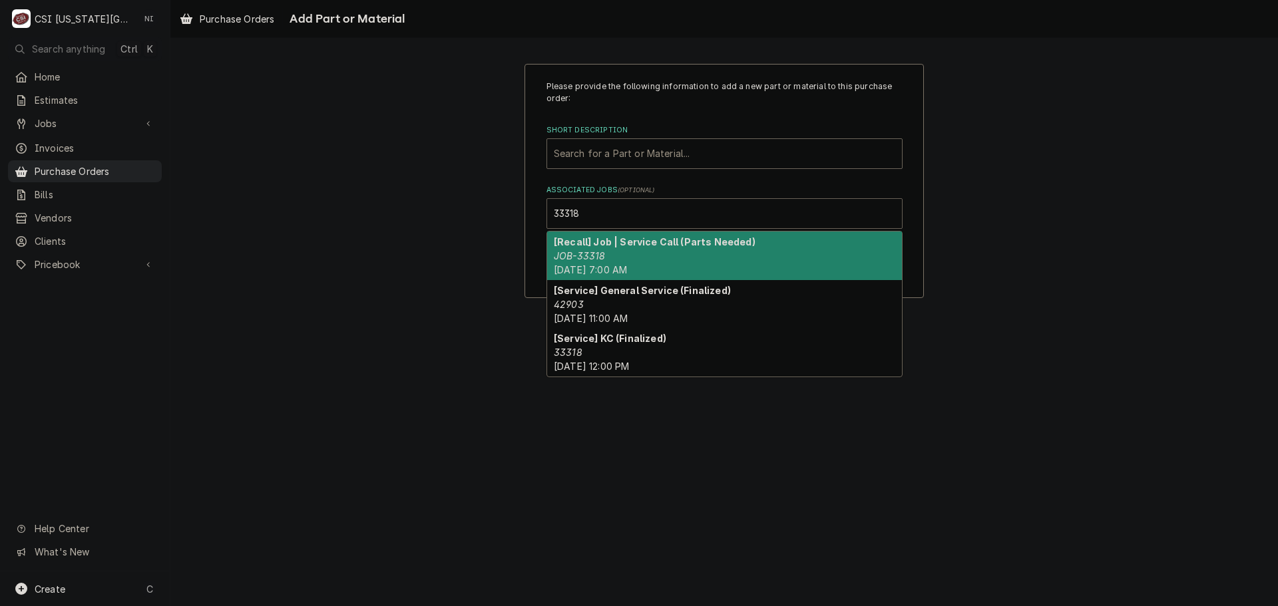
click at [585, 244] on strong "[Recall] Job | Service Call (Parts Needed)" at bounding box center [655, 241] width 202 height 11
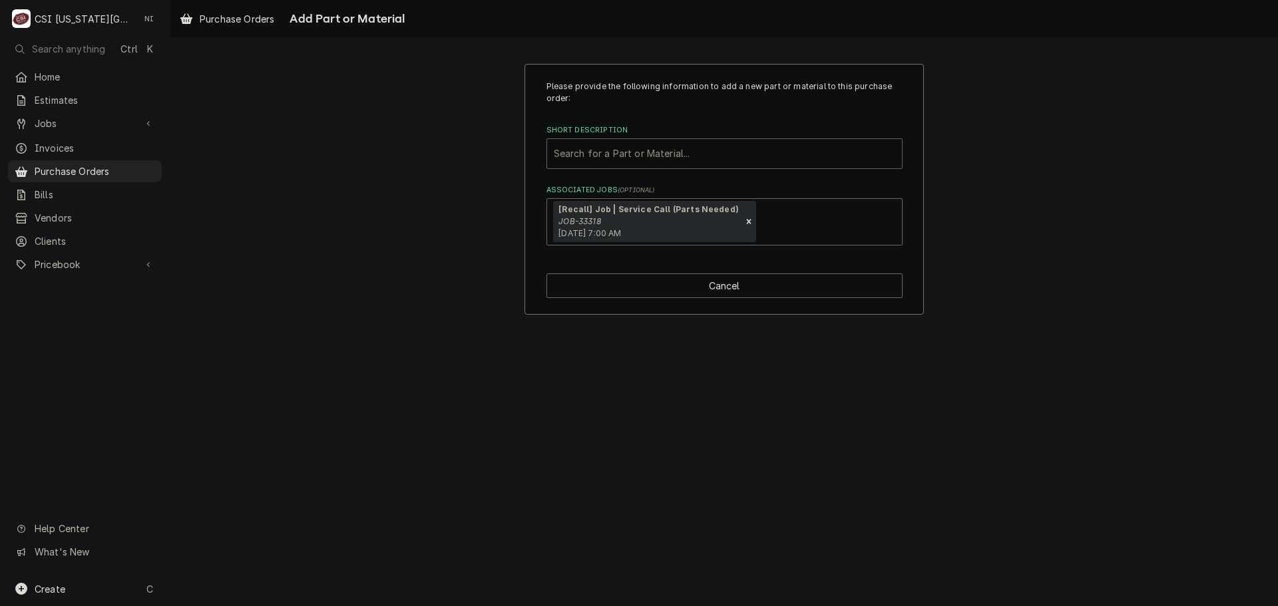
paste input "8104688"
type input "8104688"
click at [585, 153] on div "8104688" at bounding box center [724, 154] width 341 height 24
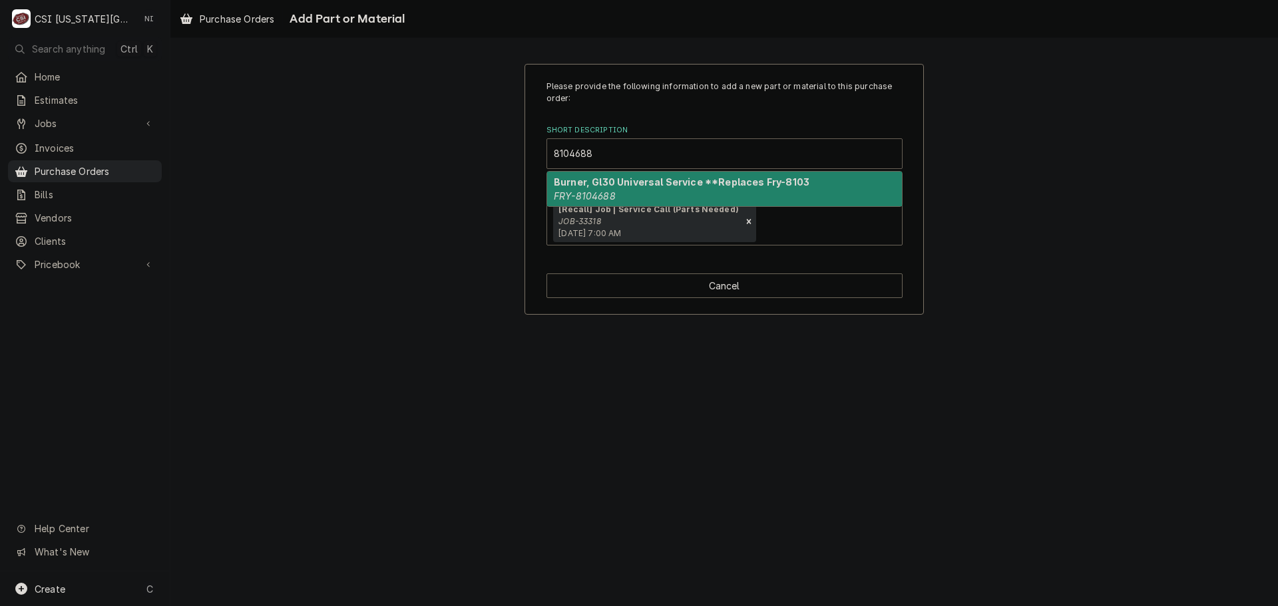
click at [593, 186] on strong "Burner, Gl30 Universal Service **Replaces Fry-8103" at bounding box center [682, 181] width 256 height 11
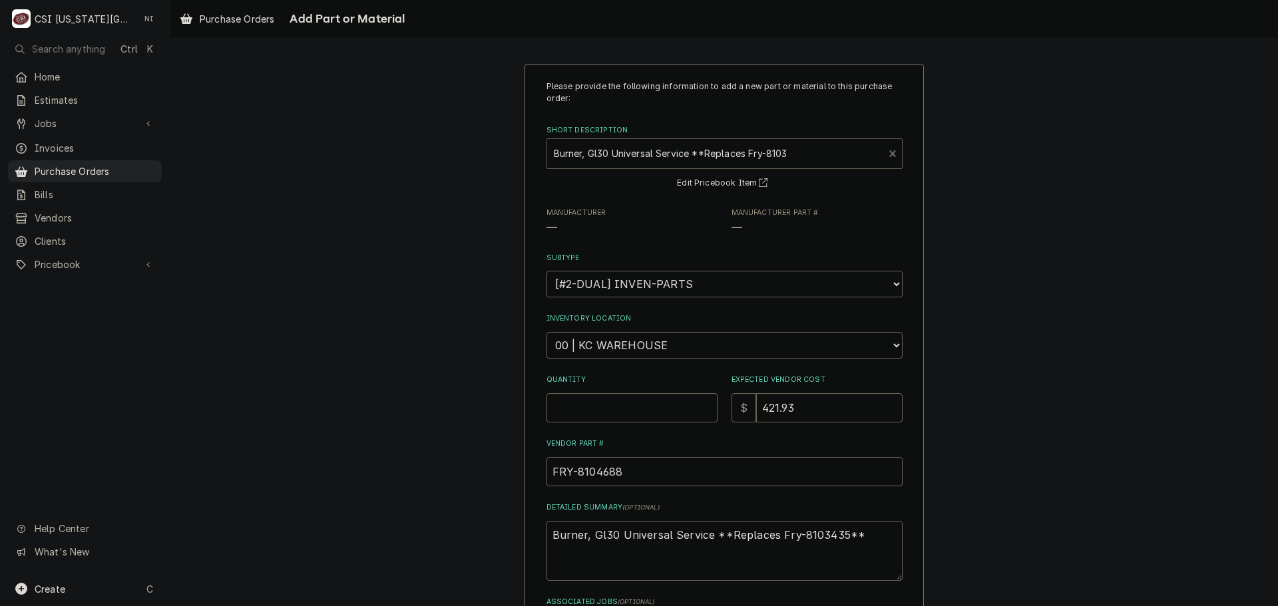
type textarea "x"
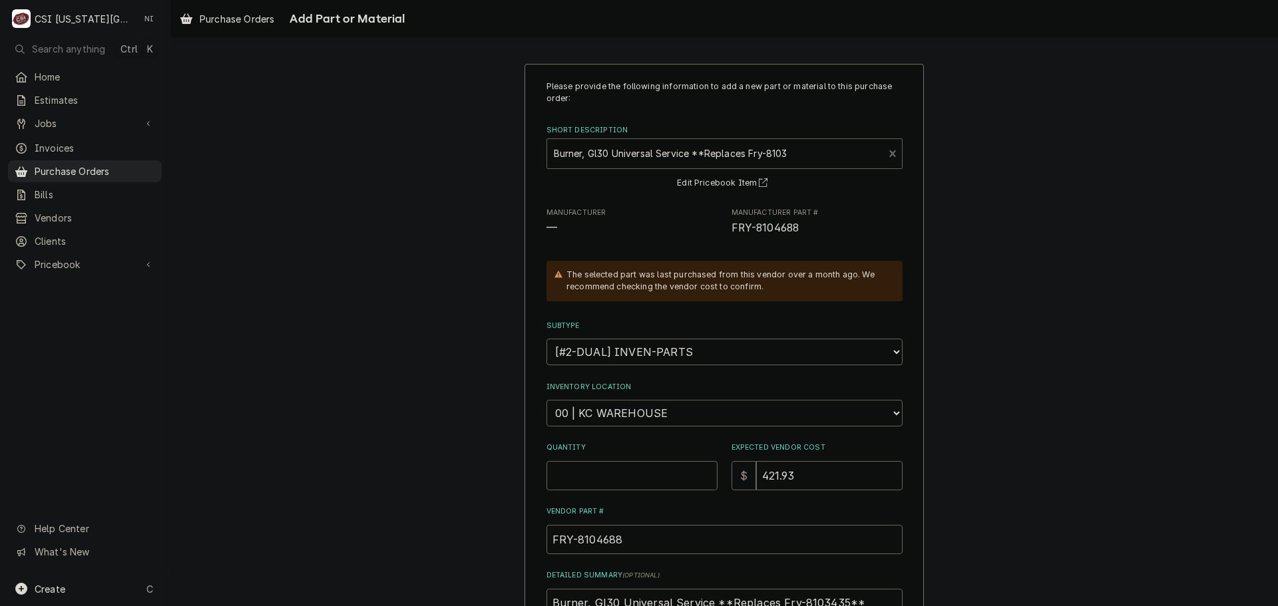
drag, startPoint x: 640, startPoint y: 414, endPoint x: 640, endPoint y: 401, distance: 13.3
click at [640, 414] on select "Choose a location... 00 | KC WAREHOUSE 00 | MAIN WAREHOUSE 01 | BRIAN BREAZIER …" at bounding box center [725, 413] width 356 height 27
select select "2781"
click at [547, 400] on select "Choose a location... 00 | KC WAREHOUSE 00 | MAIN WAREHOUSE 01 | BRIAN BREAZIER …" at bounding box center [725, 413] width 356 height 27
click at [621, 473] on input "Quantity" at bounding box center [632, 475] width 171 height 29
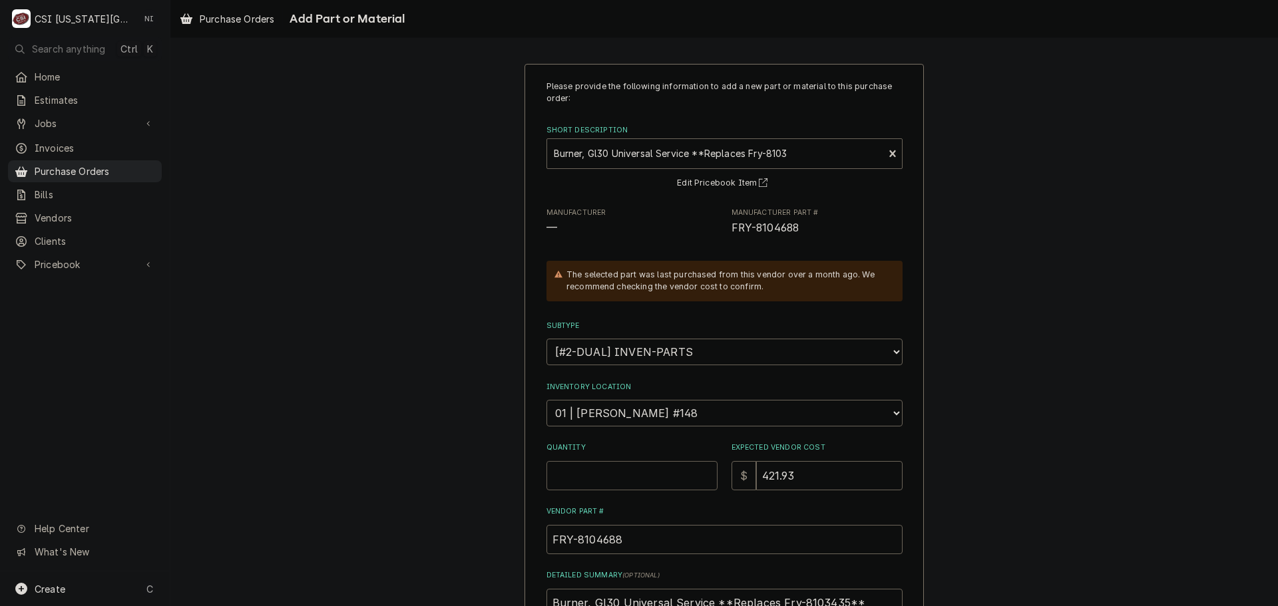
type textarea "x"
type input "1"
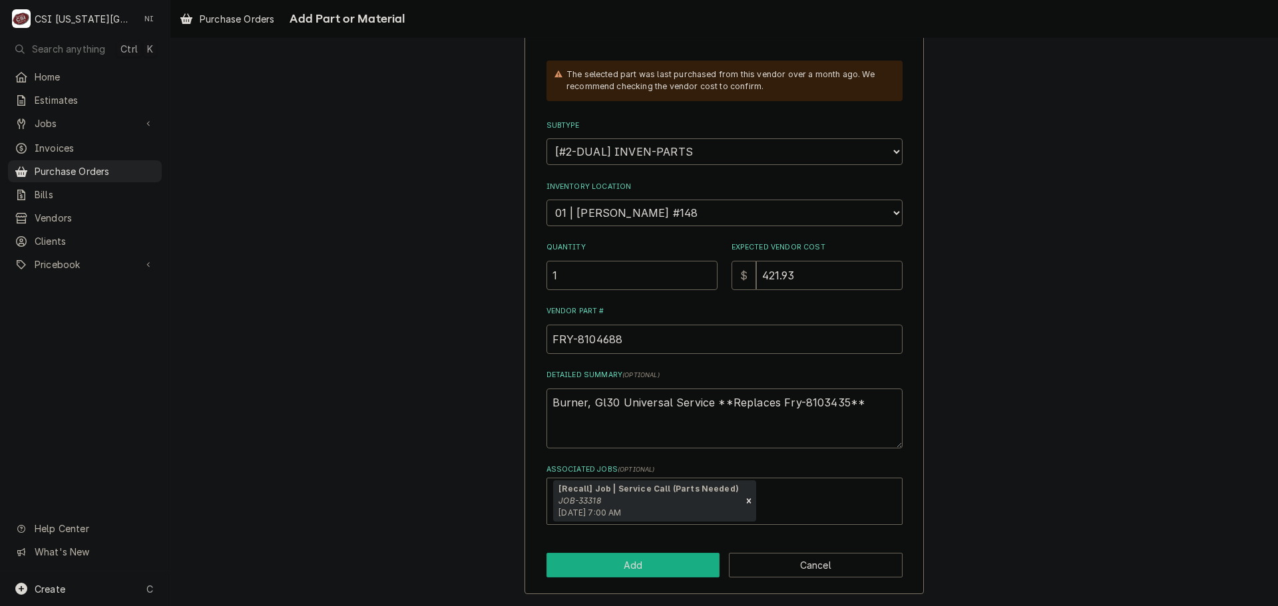
click at [611, 561] on button "Add" at bounding box center [634, 565] width 174 height 25
type textarea "x"
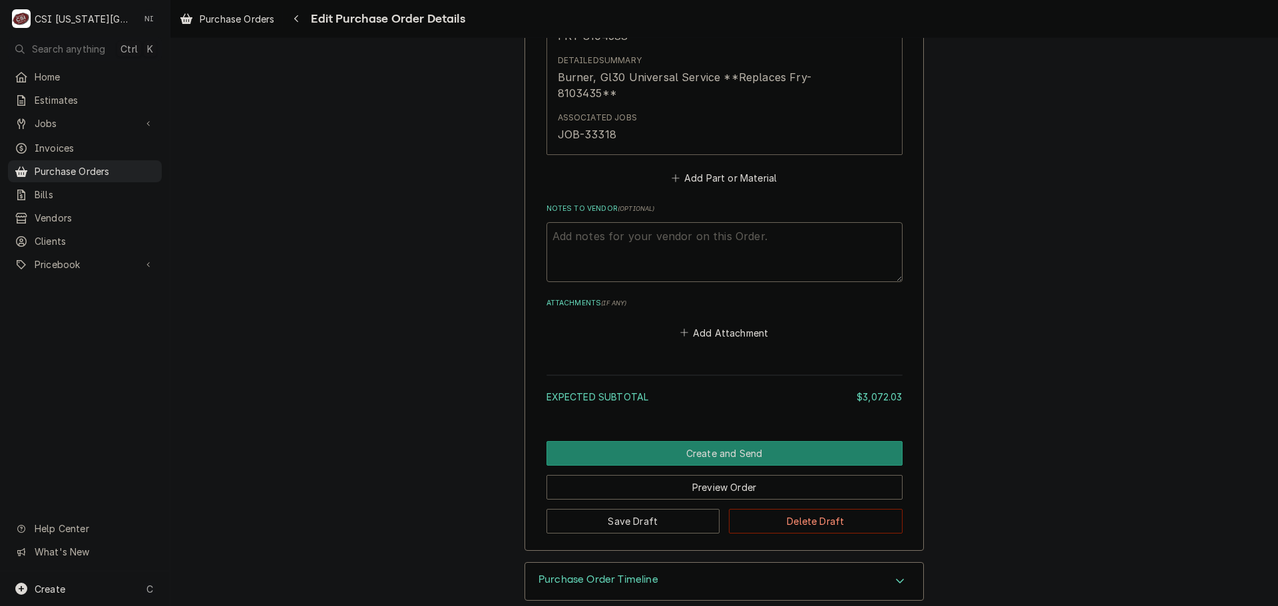
scroll to position [4487, 0]
click at [716, 170] on button "Add Part or Material" at bounding box center [724, 178] width 110 height 19
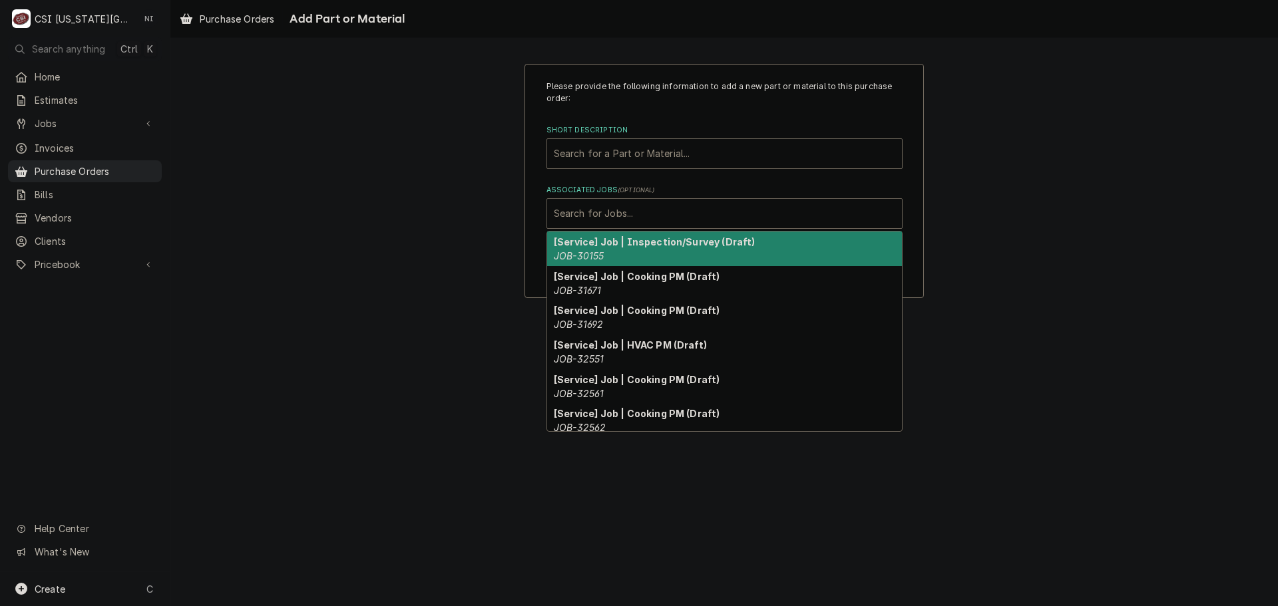
click at [718, 208] on div "Associated Jobs" at bounding box center [724, 214] width 341 height 24
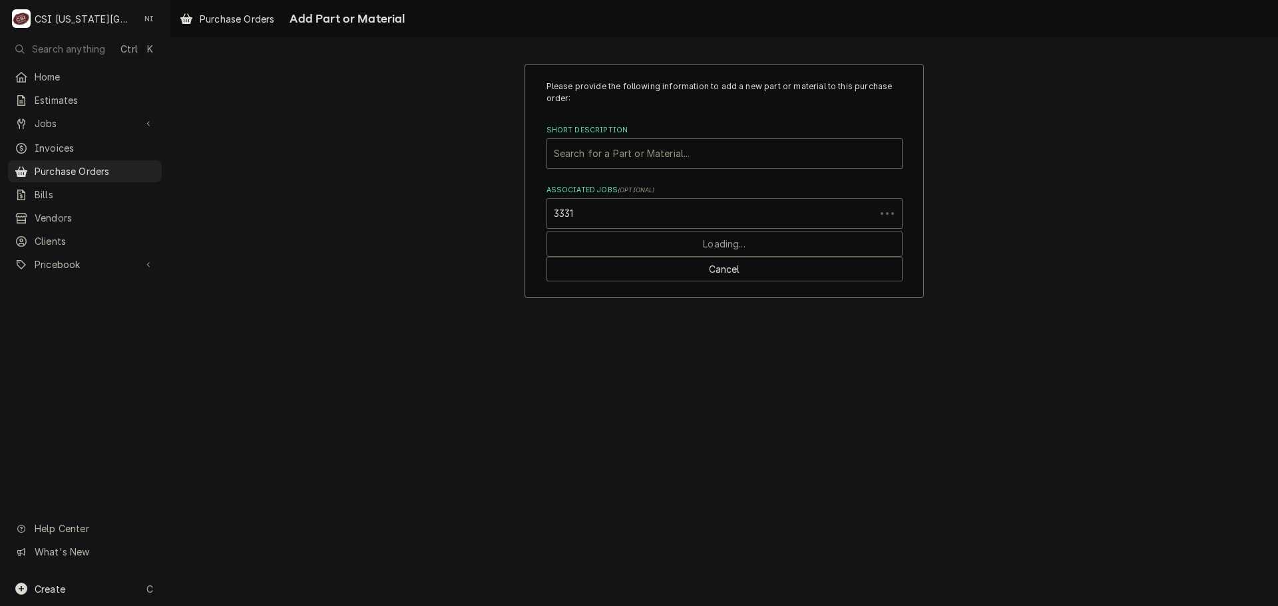
type input "33318"
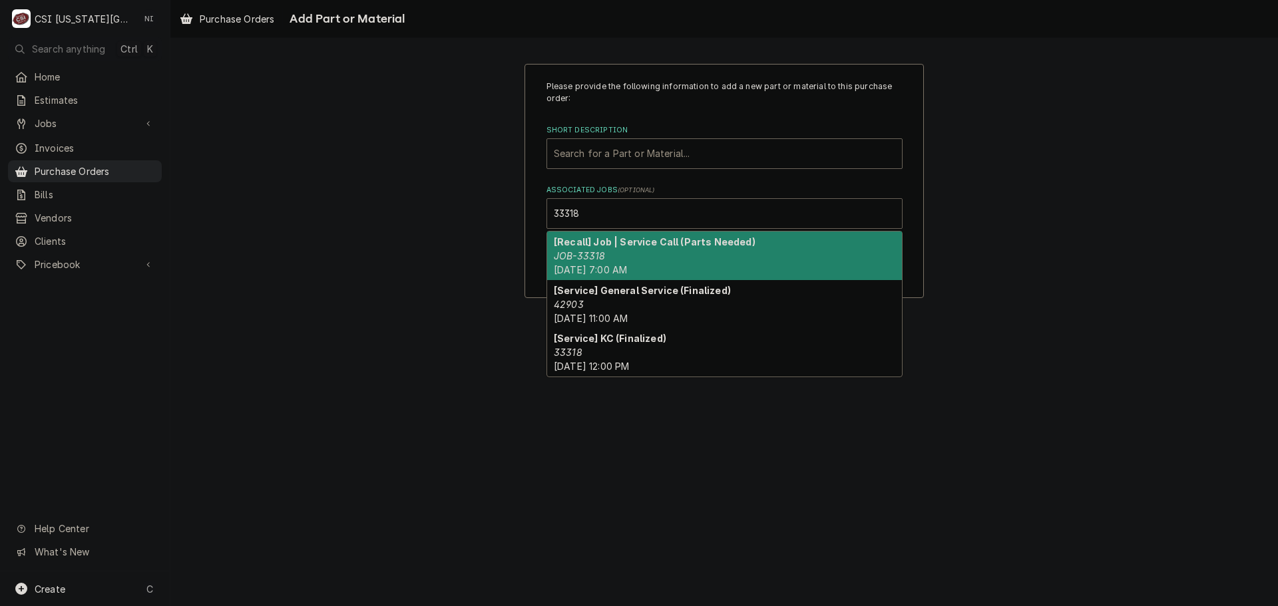
click at [604, 250] on div "[Recall] Job | Service Call (Parts Needed) JOB-33318 Fri, Oct 10th, 2025 - 7:00…" at bounding box center [724, 256] width 355 height 49
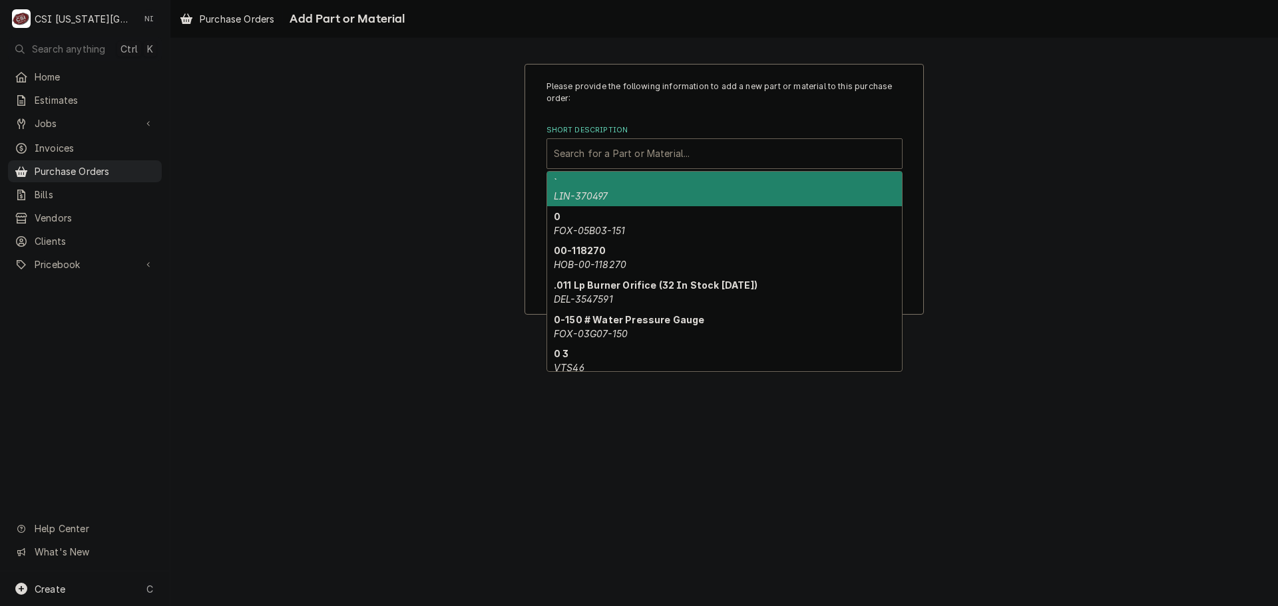
click at [630, 146] on div "Short Description" at bounding box center [724, 154] width 341 height 24
paste input "8262592"
type input "8262592"
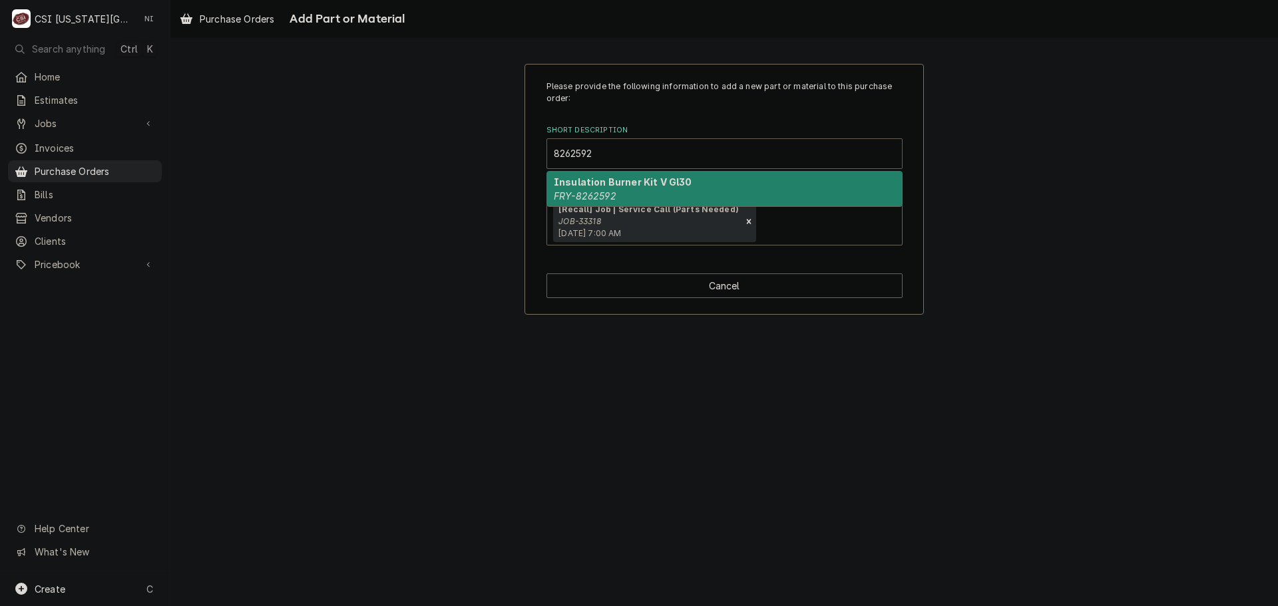
click at [622, 180] on strong "Insulation Burner Kit V Gl30" at bounding box center [623, 181] width 138 height 11
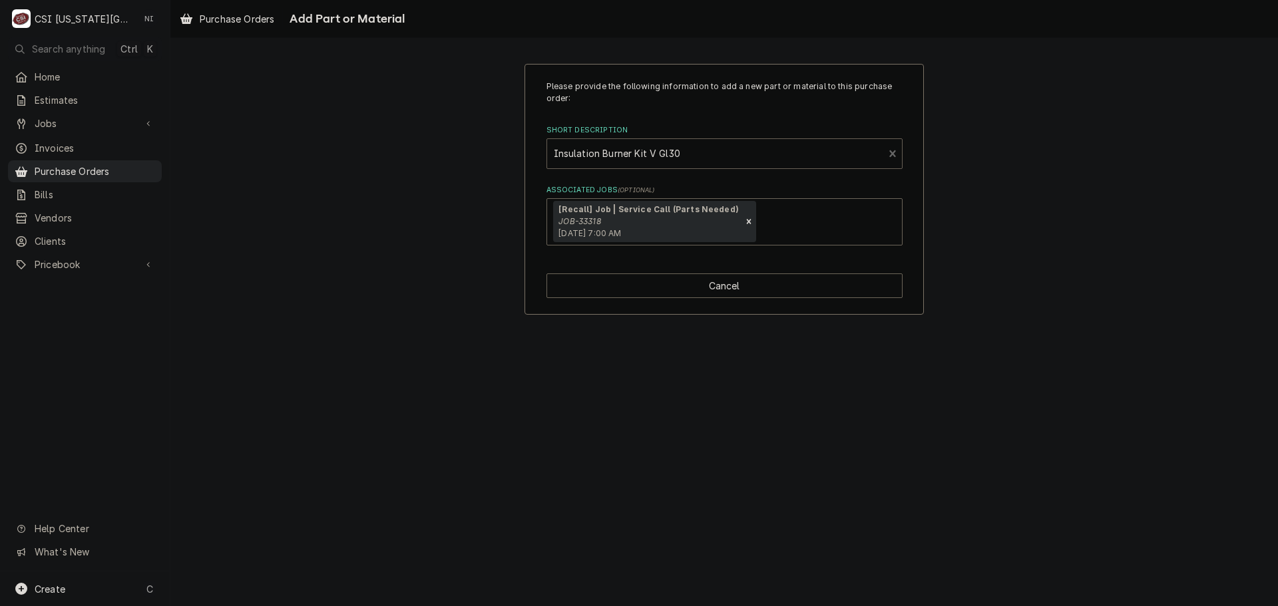
type textarea "x"
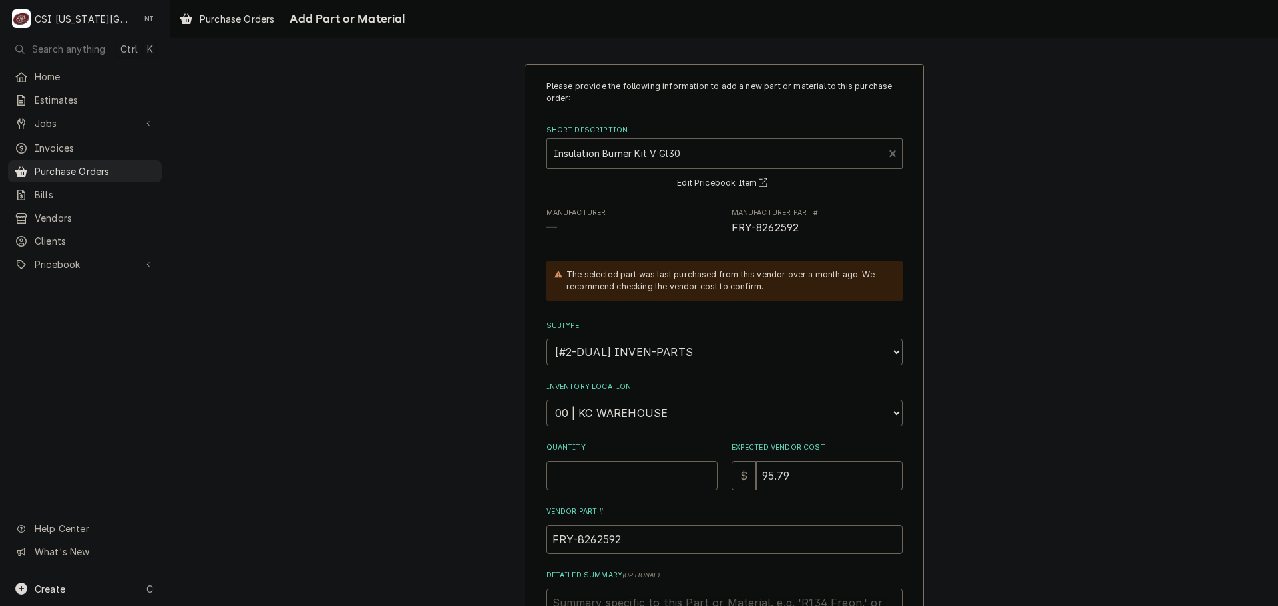
drag, startPoint x: 626, startPoint y: 415, endPoint x: 632, endPoint y: 401, distance: 14.3
click at [628, 415] on select "Choose a location... 00 | KC WAREHOUSE 00 | MAIN WAREHOUSE 01 | BRIAN BREAZIER …" at bounding box center [725, 413] width 356 height 27
select select "2781"
click at [547, 400] on select "Choose a location... 00 | KC WAREHOUSE 00 | MAIN WAREHOUSE 01 | BRIAN BREAZIER …" at bounding box center [725, 413] width 356 height 27
click at [638, 476] on input "Quantity" at bounding box center [632, 475] width 171 height 29
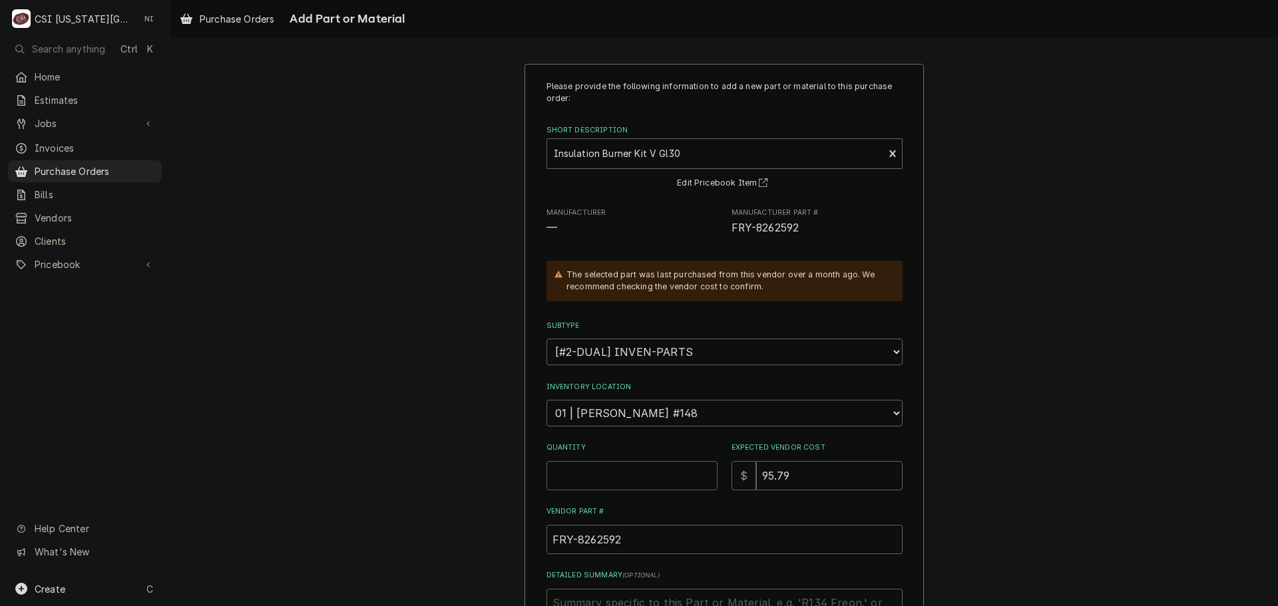
type textarea "x"
type input "1"
type textarea "x"
type input "9"
type textarea "x"
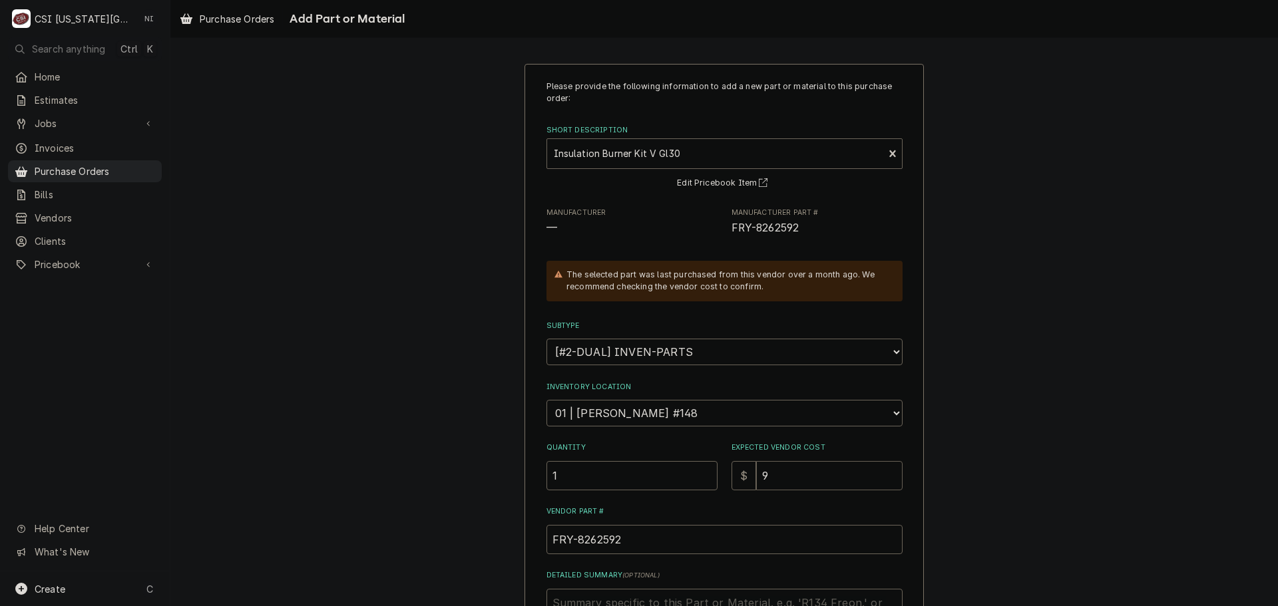
type input "95"
type textarea "x"
type input "95.8"
type textarea "x"
type input "95.80"
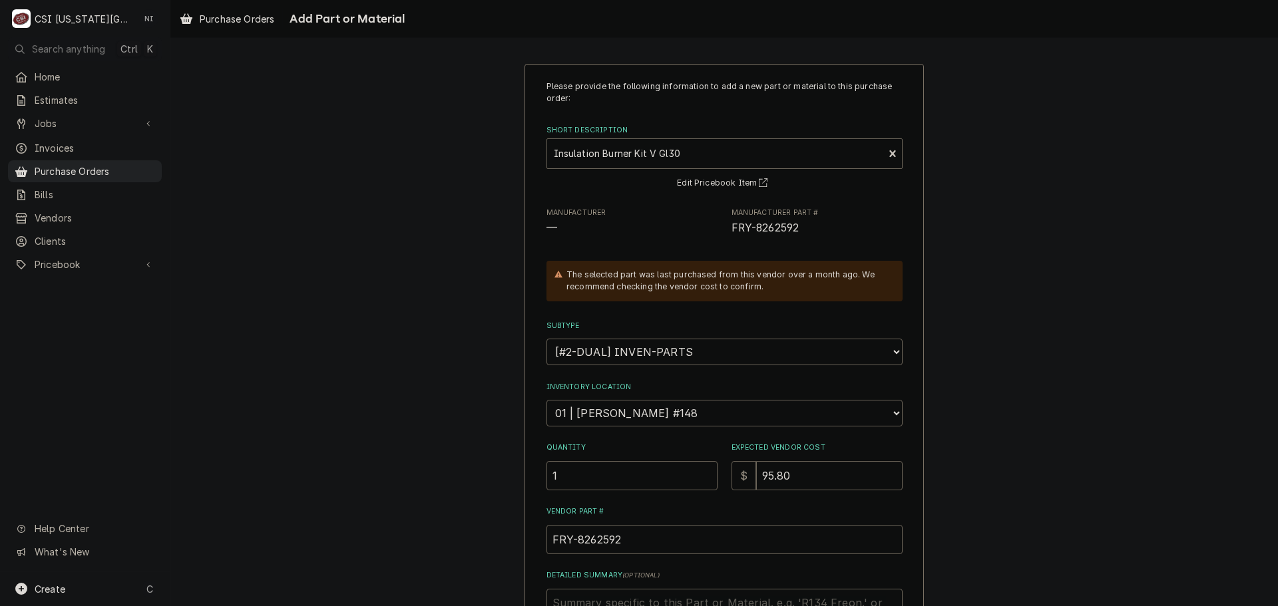
scroll to position [200, 0]
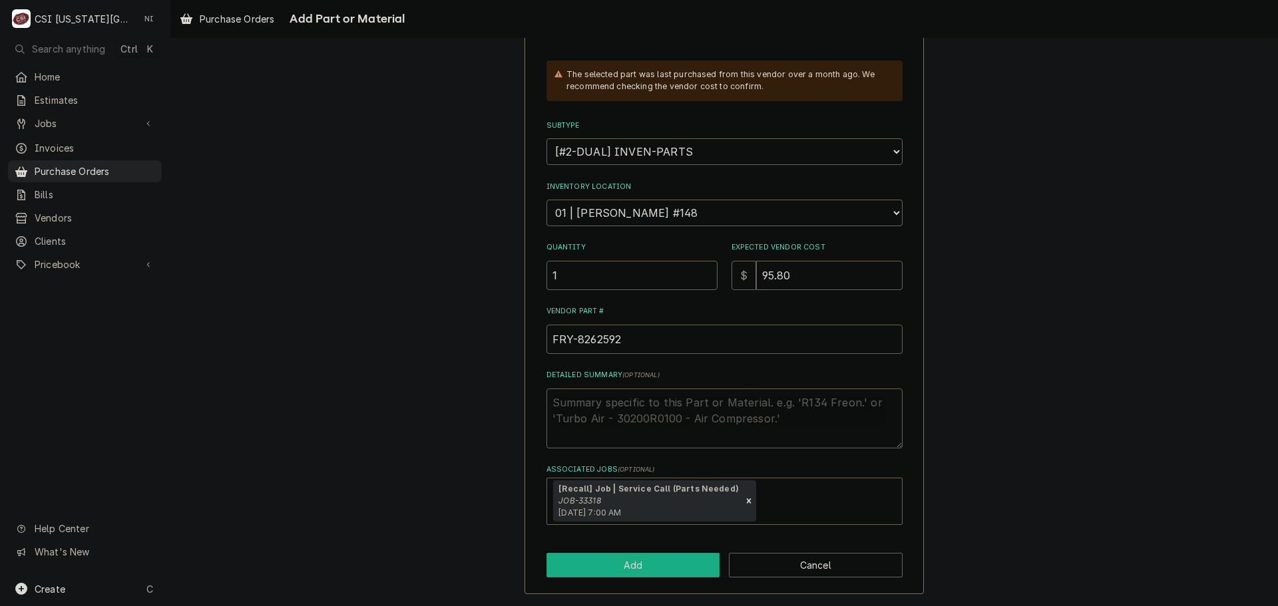
click at [649, 560] on button "Add" at bounding box center [634, 565] width 174 height 25
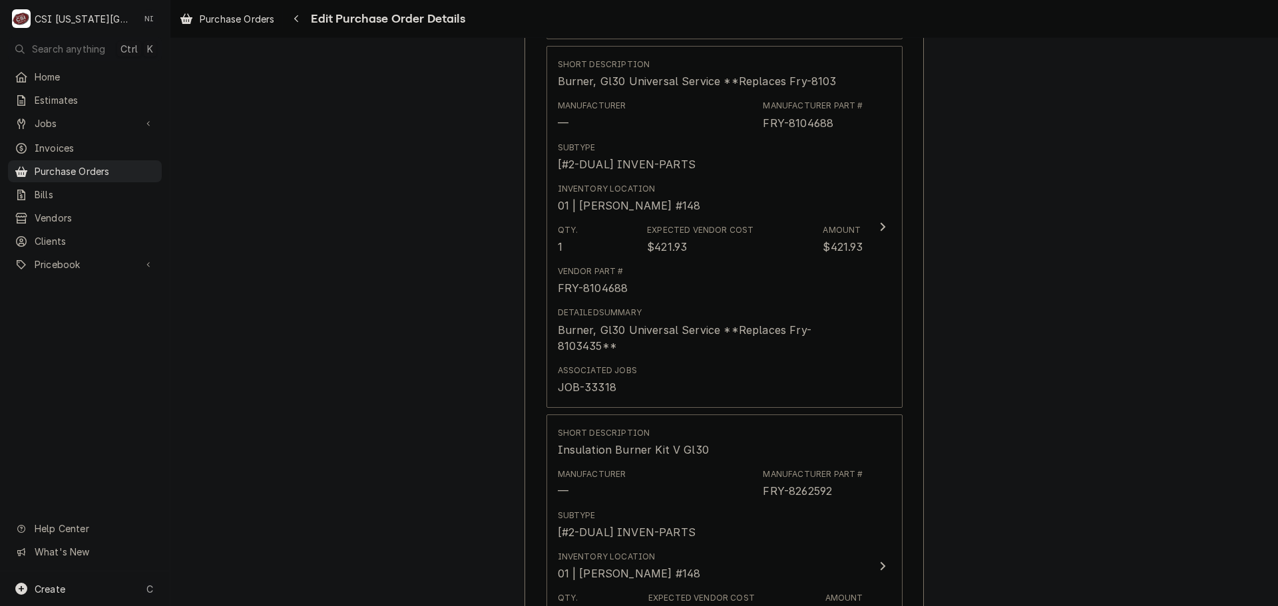
scroll to position [4801, 0]
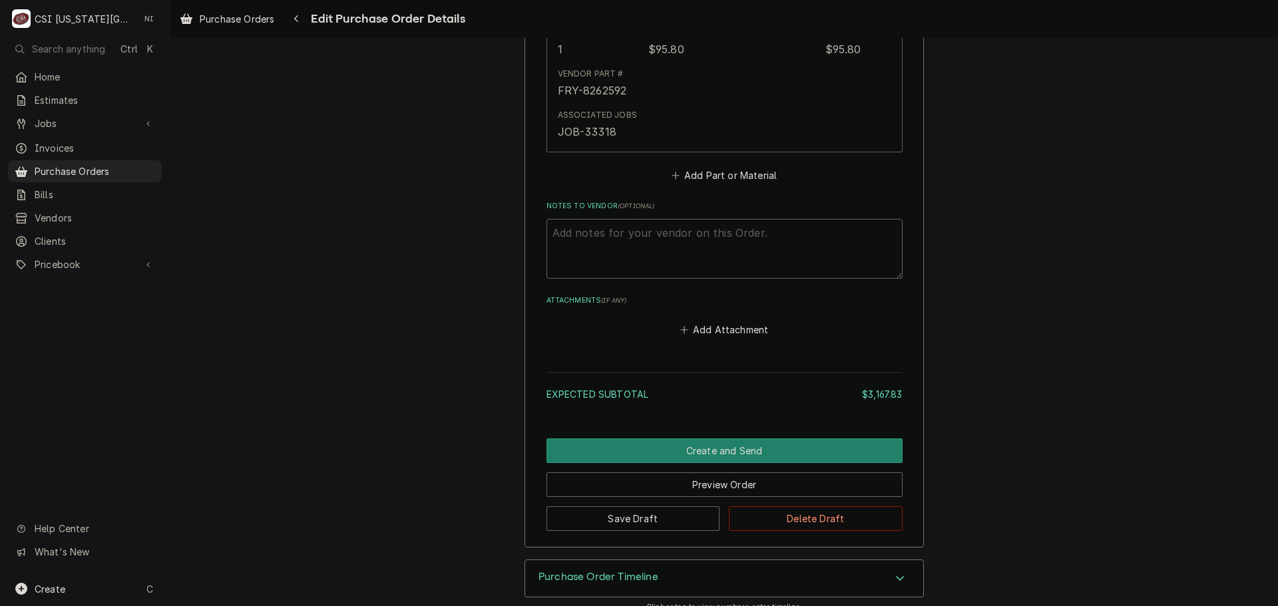
click at [684, 497] on div "Save Draft Delete Draft" at bounding box center [725, 514] width 356 height 34
click at [682, 507] on button "Save Draft" at bounding box center [634, 519] width 174 height 25
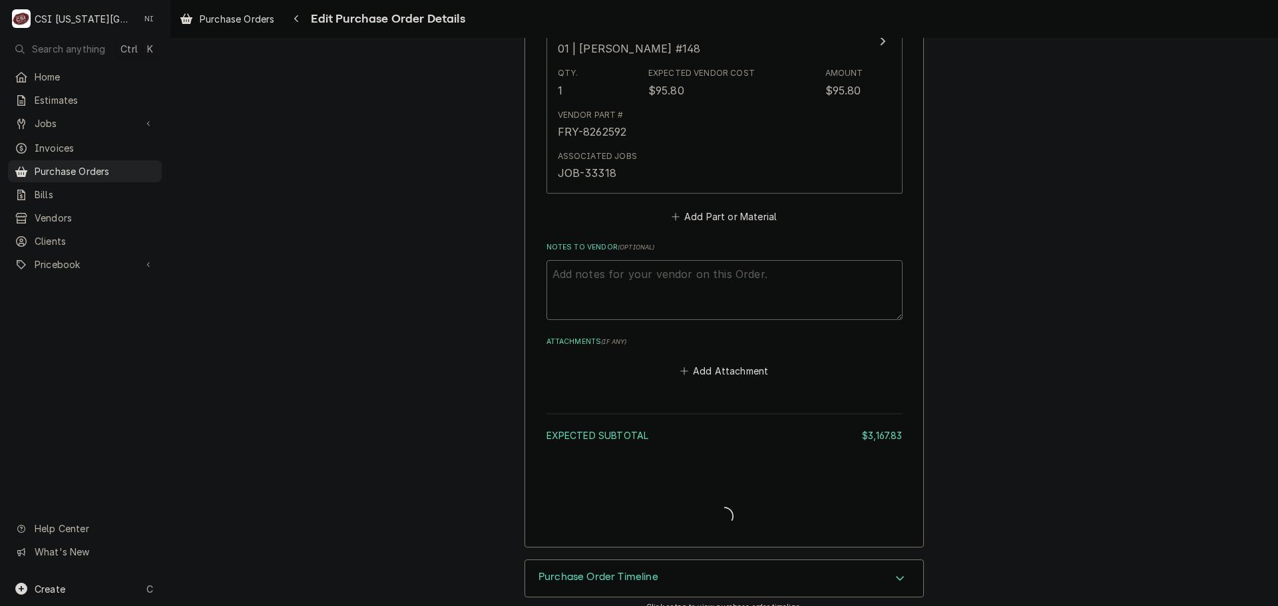
type textarea "x"
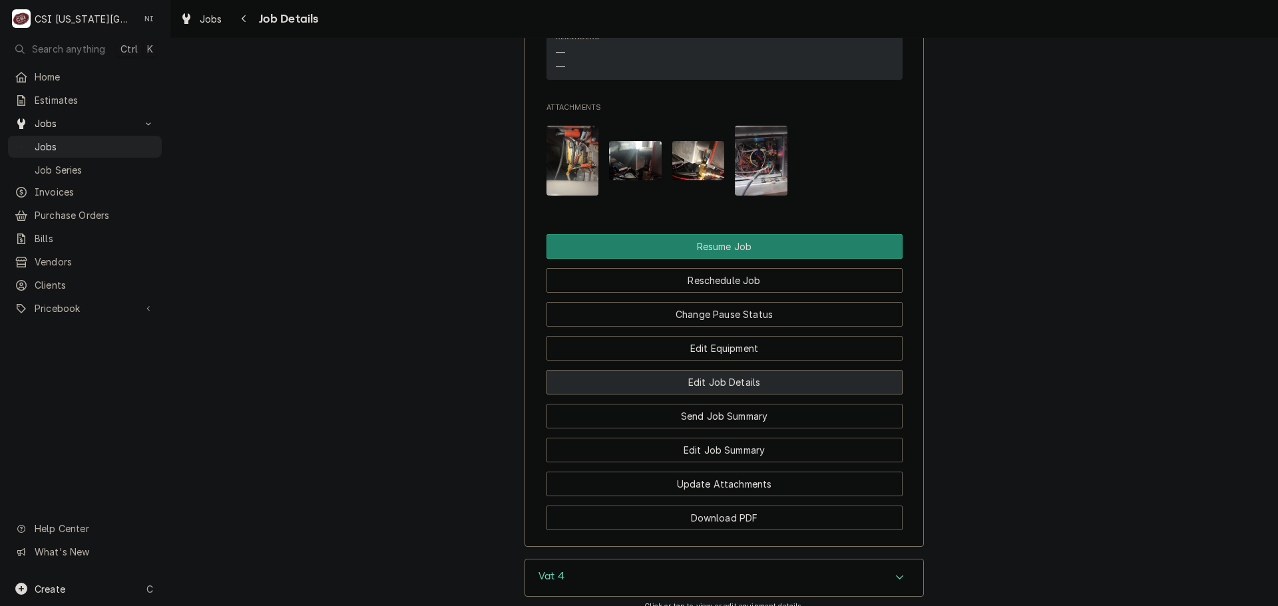
scroll to position [3328, 0]
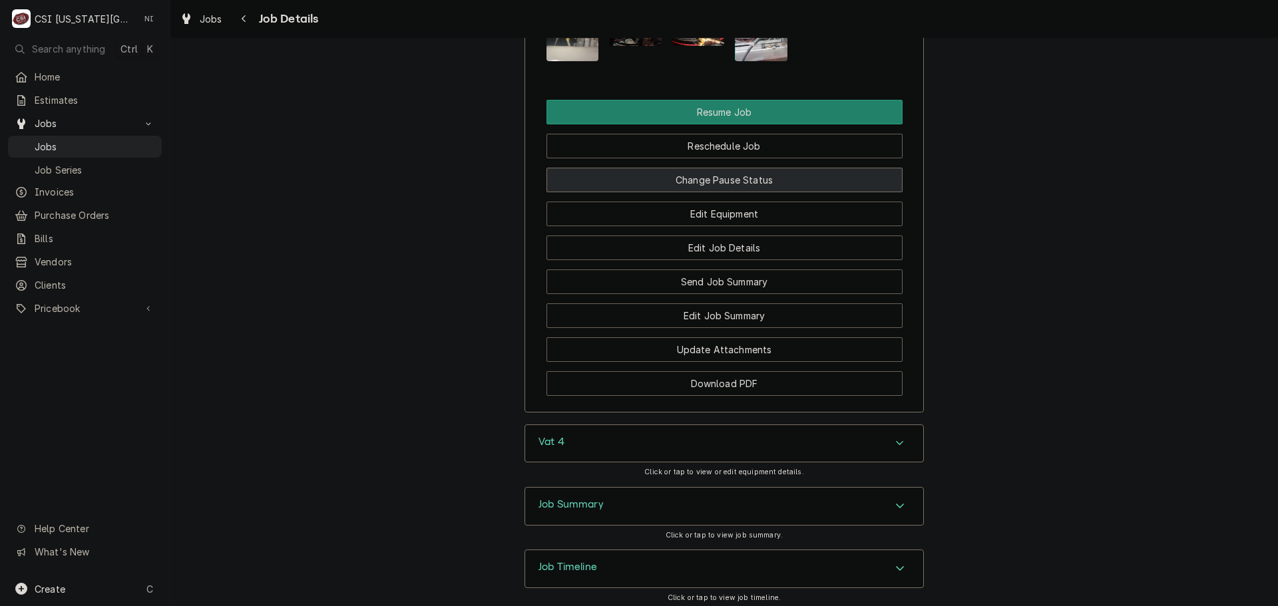
click at [729, 176] on button "Change Pause Status" at bounding box center [725, 180] width 356 height 25
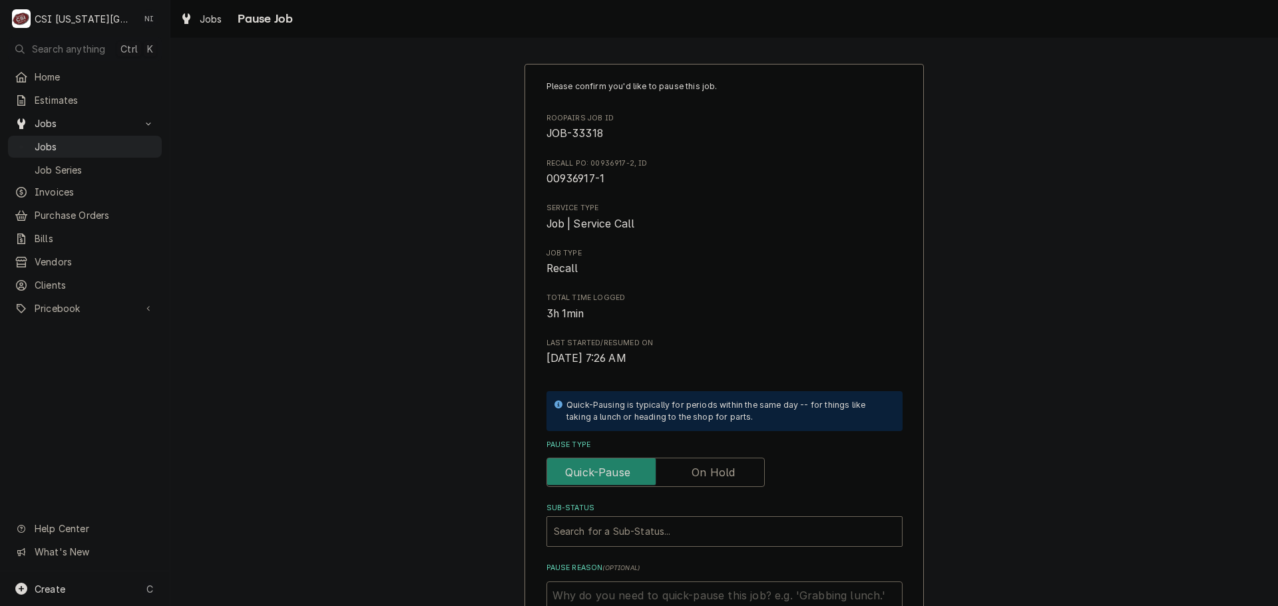
click at [692, 477] on label "Pause Type" at bounding box center [656, 472] width 218 height 29
click at [692, 477] on input "Pause Type" at bounding box center [655, 472] width 206 height 29
checkbox input "true"
click at [666, 523] on div "Sub-Status" at bounding box center [724, 532] width 341 height 24
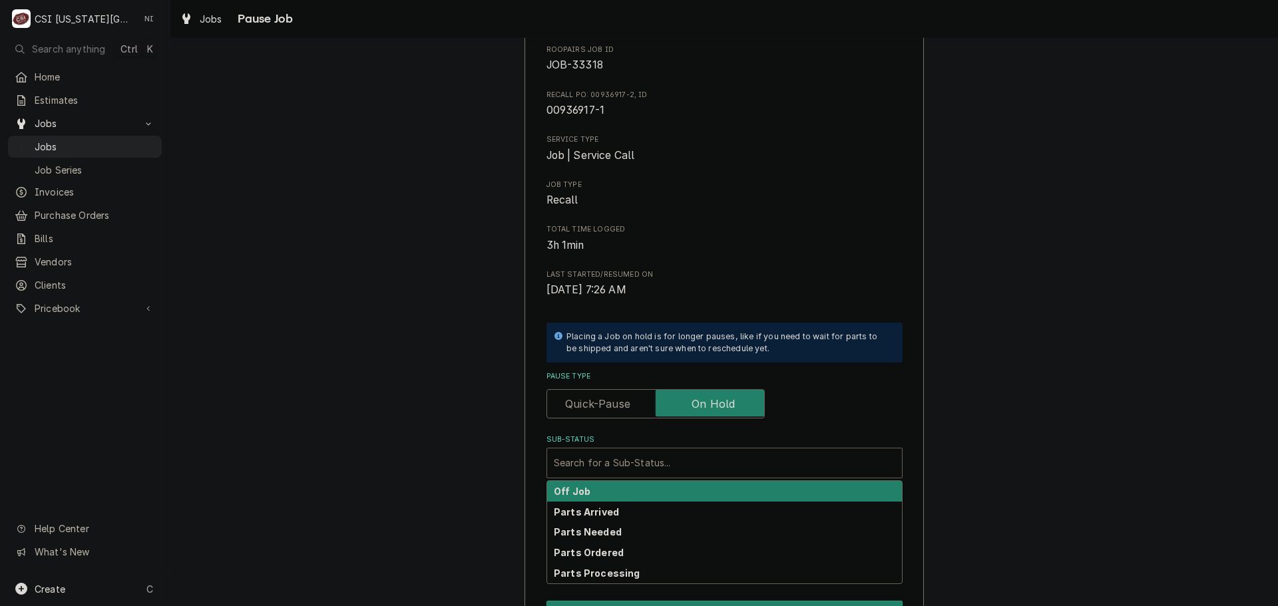
scroll to position [184, 0]
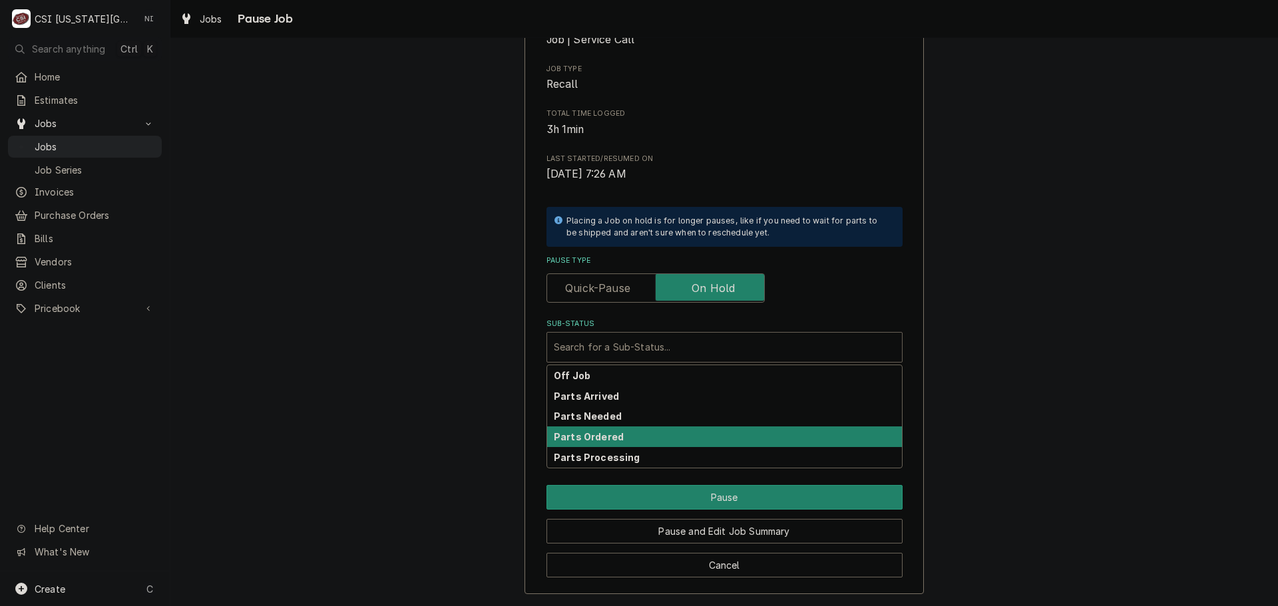
click at [646, 429] on div "Parts Ordered" at bounding box center [724, 437] width 355 height 21
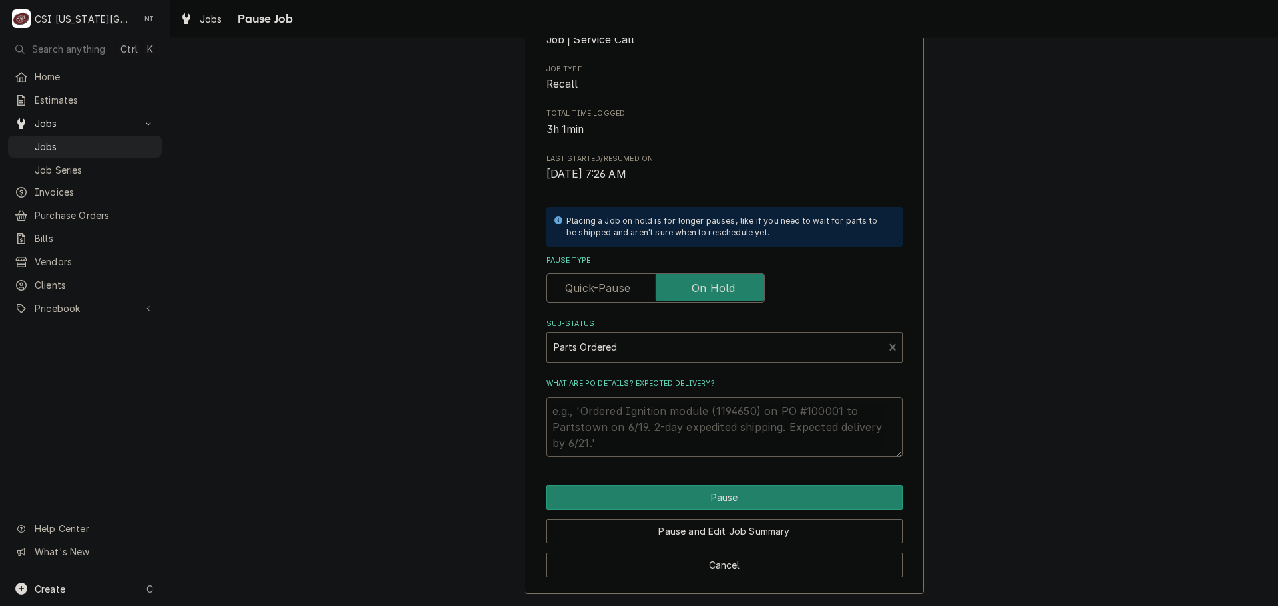
click at [615, 409] on textarea "What are PO details? Expected delivery?" at bounding box center [725, 427] width 356 height 60
type textarea "x"
type textarea "b"
type textarea "x"
type textarea "bo"
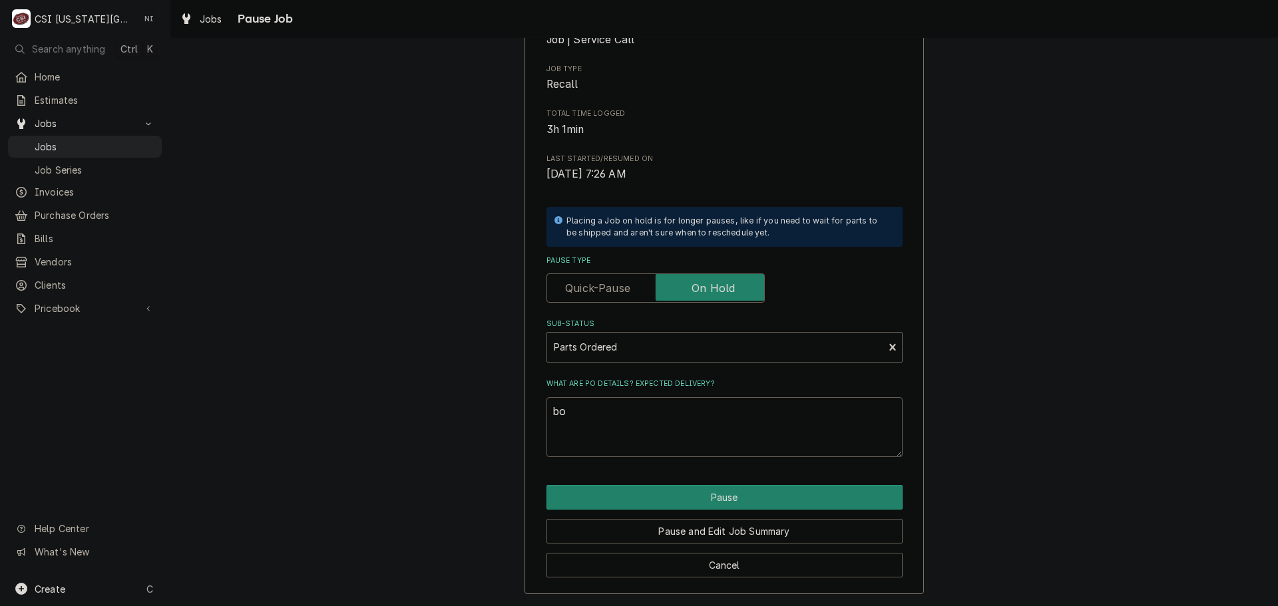
type textarea "x"
type textarea "boa"
type textarea "x"
type textarea "boar"
type textarea "x"
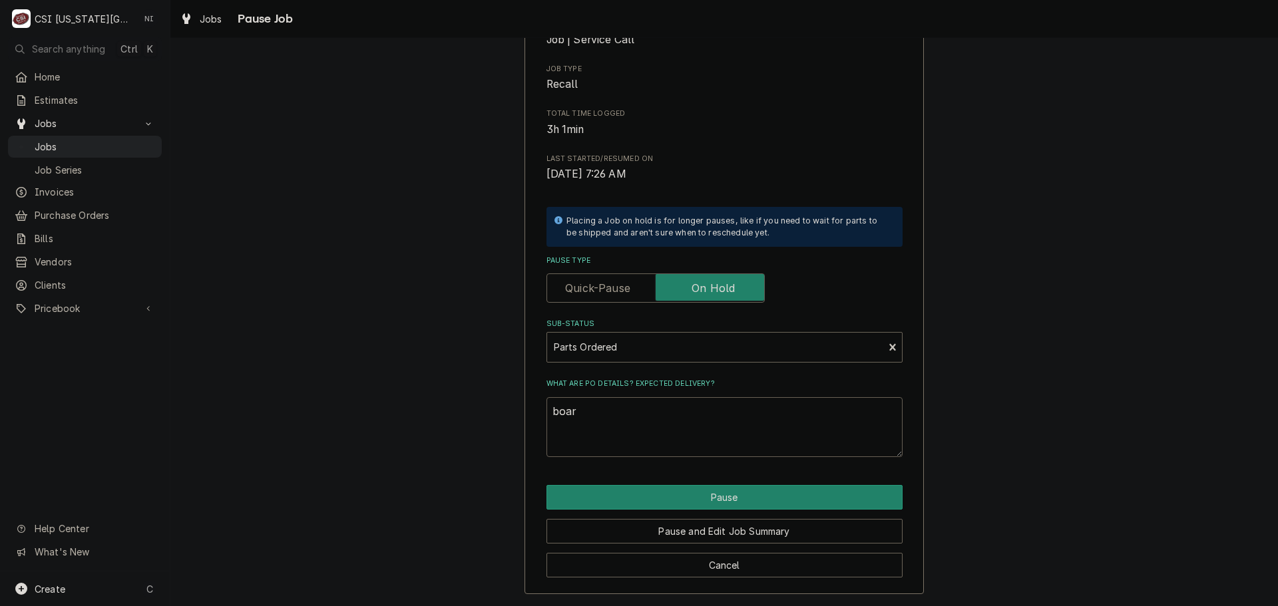
type textarea "board"
type textarea "x"
type textarea "board"
type textarea "x"
type textarea "board p"
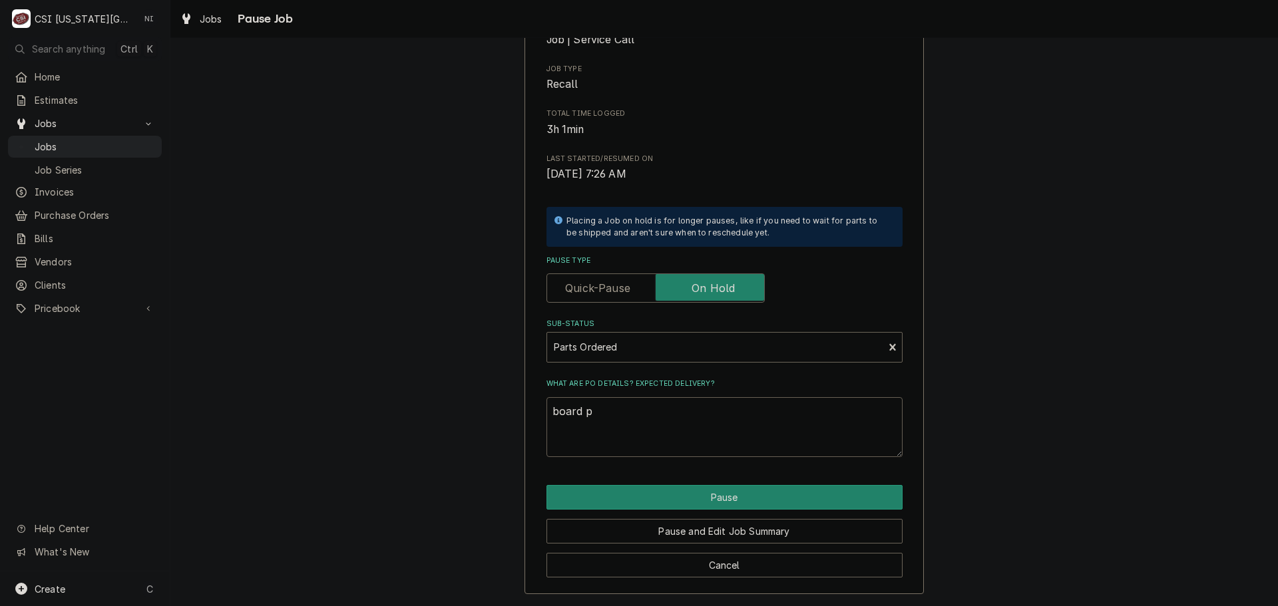
type textarea "x"
type textarea "board pu"
type textarea "x"
type textarea "board pul"
type textarea "x"
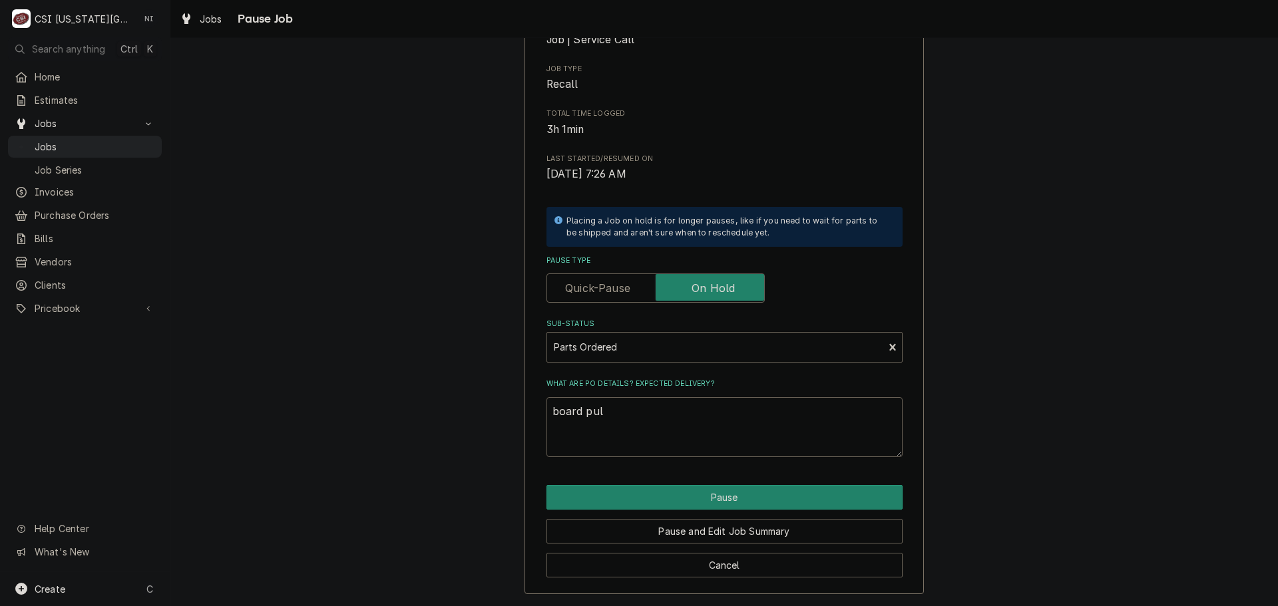
type textarea "board pull"
type textarea "x"
type textarea "board pulle"
type textarea "x"
type textarea "board pulled"
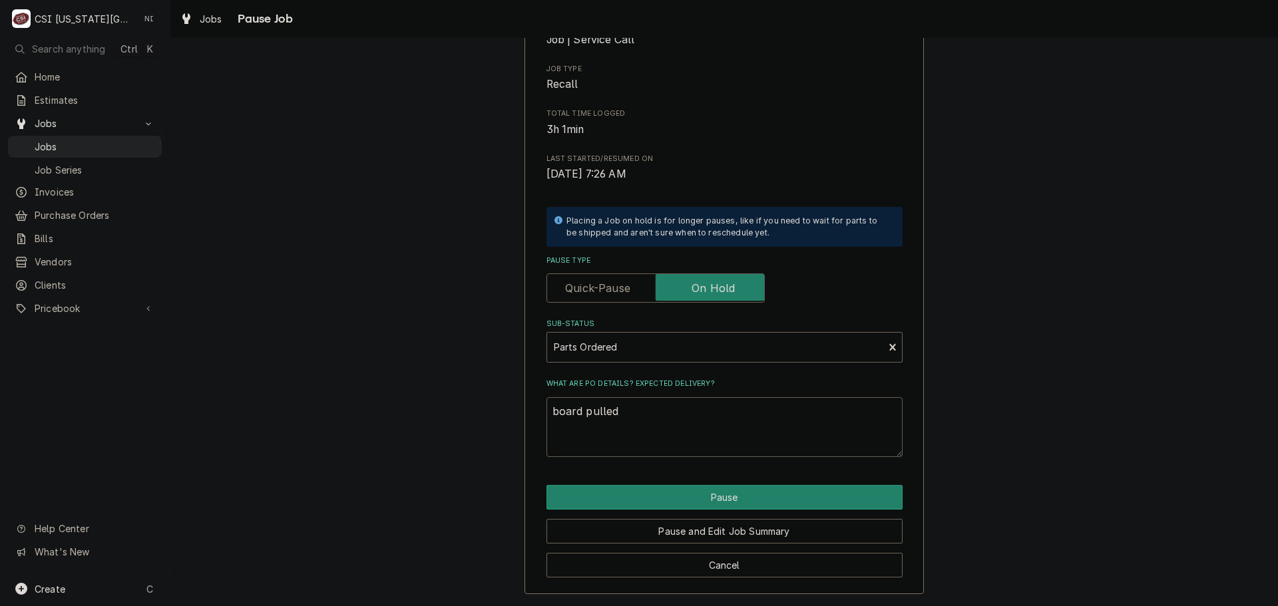
type textarea "x"
type textarea "board pulled r"
type textarea "x"
type textarea "board pulled"
type textarea "x"
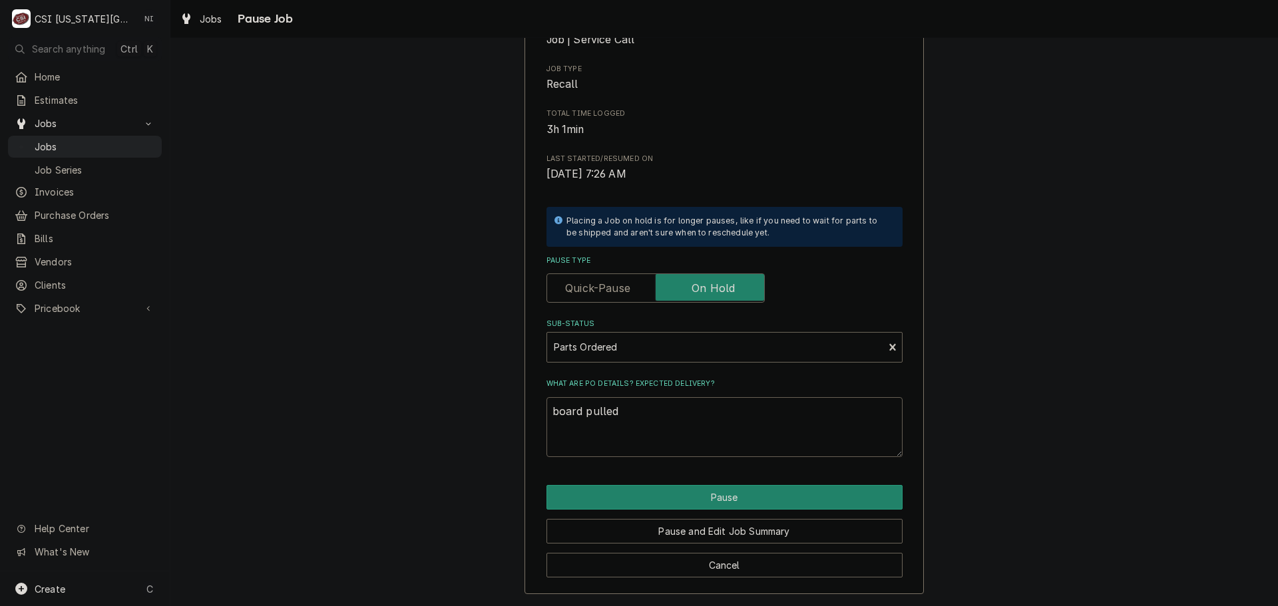
type textarea "board pulled f"
type textarea "x"
type textarea "board pulled fr"
type textarea "x"
type textarea "board pulled fro"
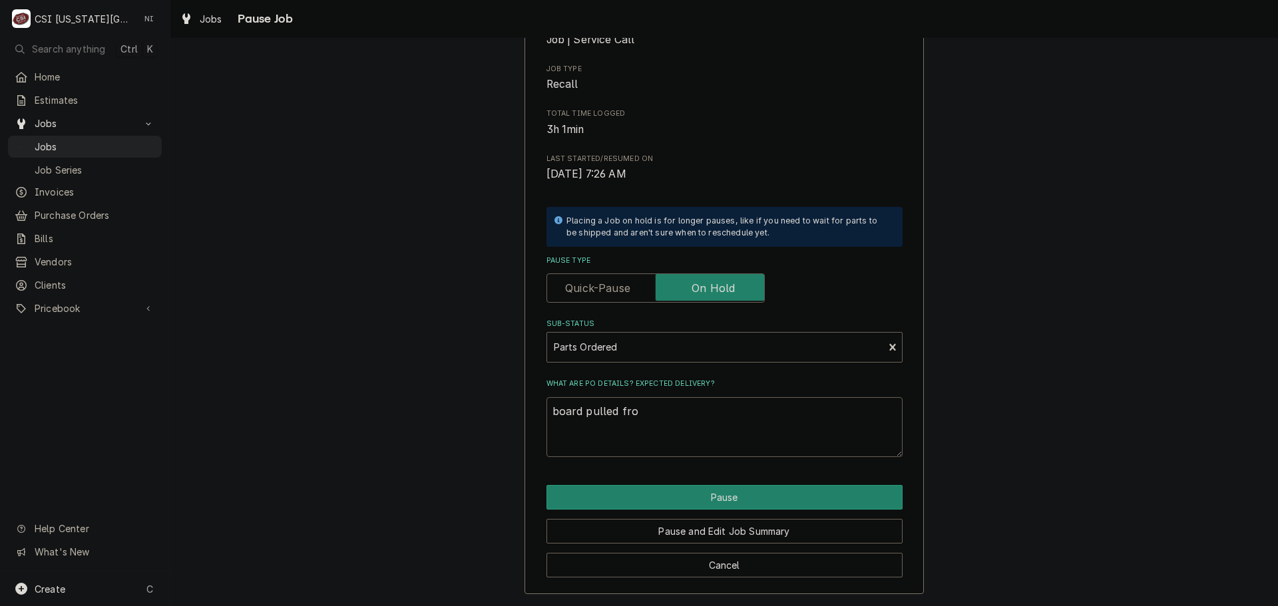
type textarea "x"
type textarea "board pulled from"
type textarea "x"
type textarea "board pulled from"
type textarea "x"
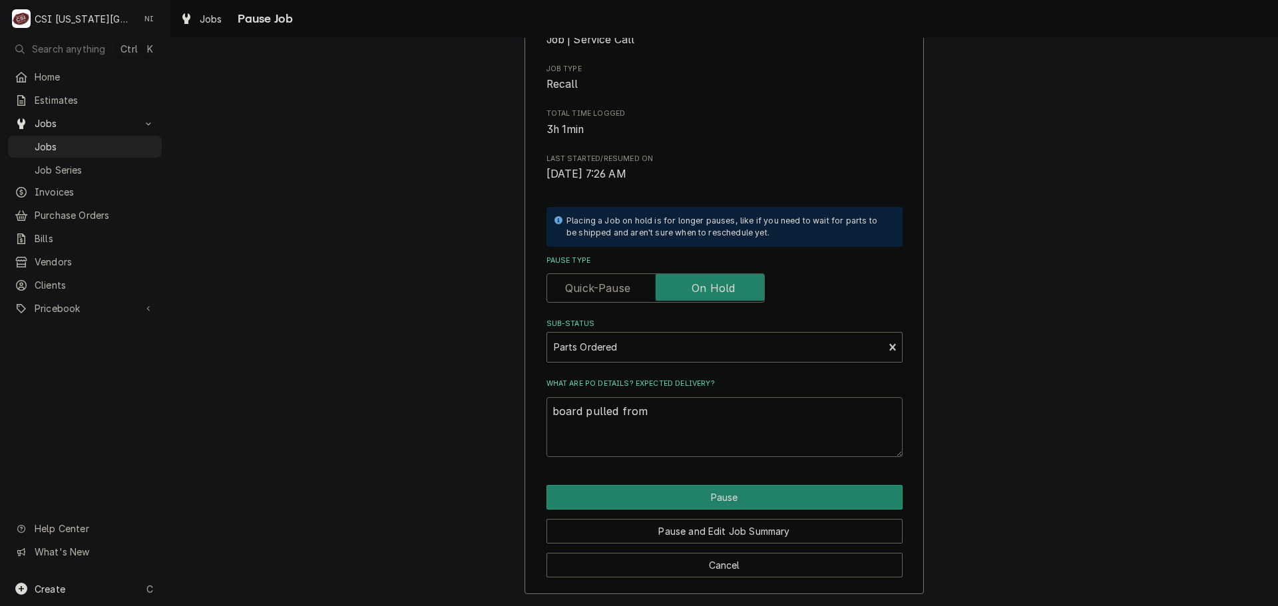
type textarea "board pulled from s"
type textarea "x"
type textarea "board pulled from st"
type textarea "x"
type textarea "board pulled from sto"
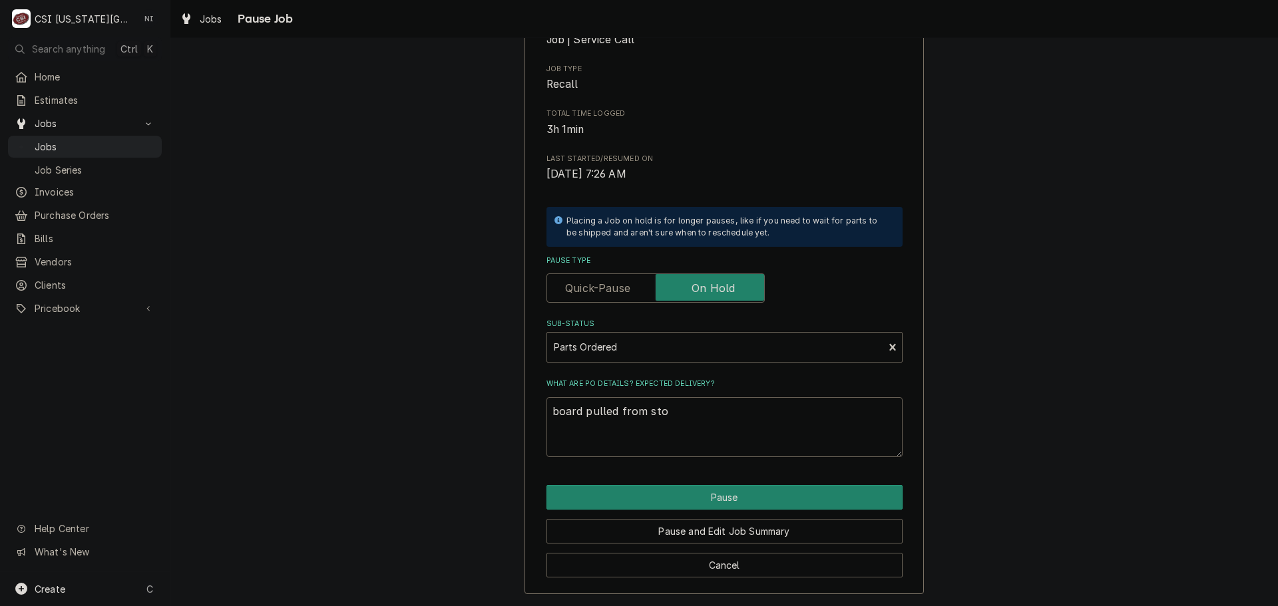
type textarea "x"
type textarea "board pulled from stoc"
type textarea "x"
type textarea "board pulled from stock"
type textarea "x"
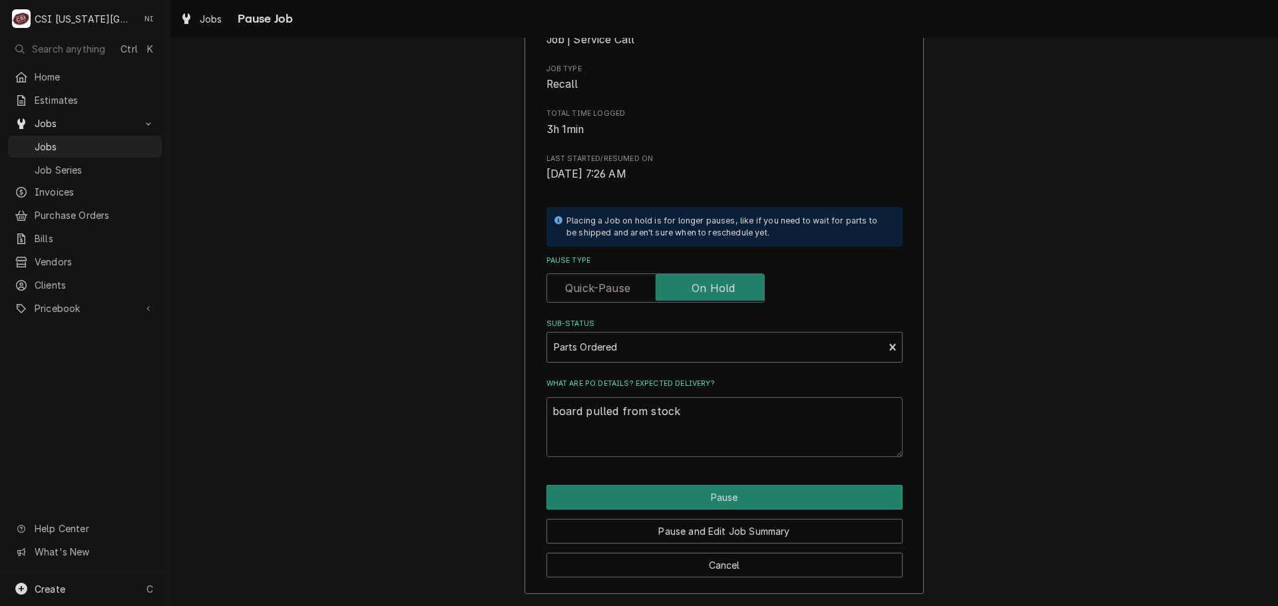
type textarea "board pulled from stock"
type textarea "x"
type textarea "board pulled from stock o"
type textarea "x"
type textarea "board pulled from stock on"
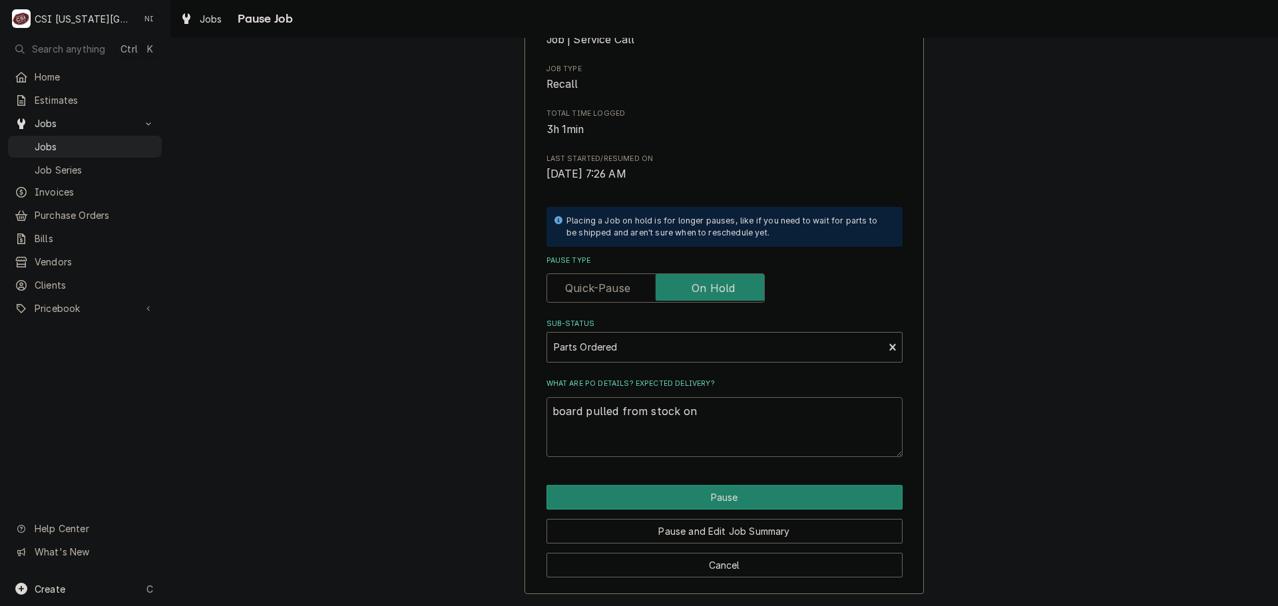
type textarea "x"
type textarea "board pulled from stock on"
type textarea "x"
type textarea "board pulled from stock on j"
type textarea "x"
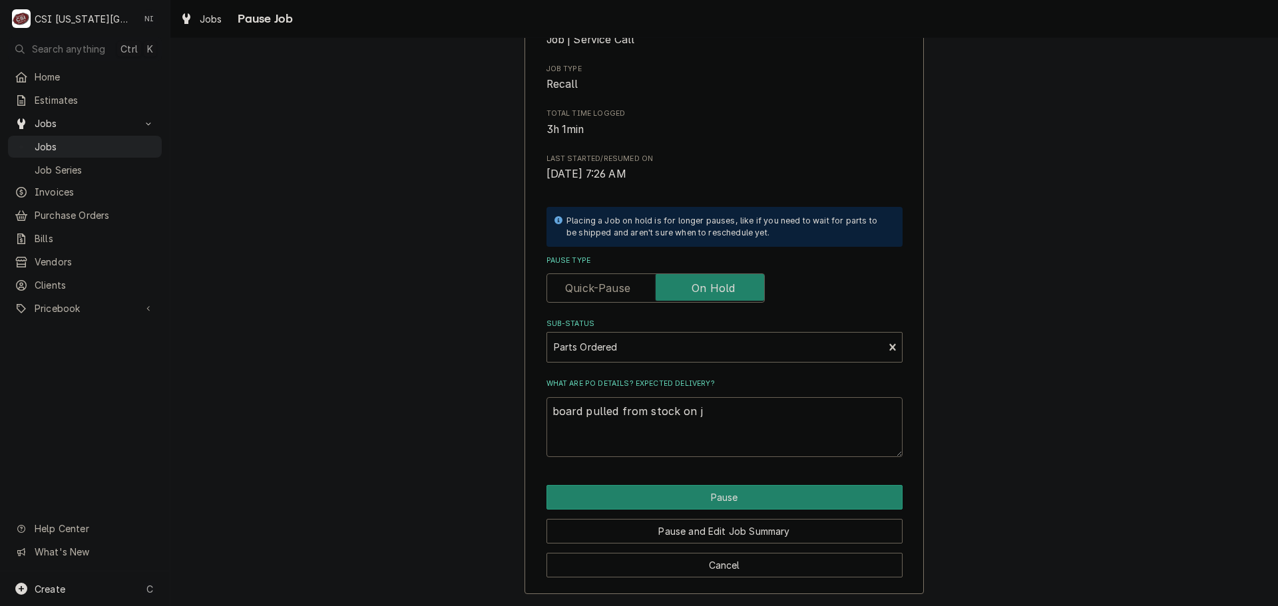
type textarea "board pulled from stock on ji"
type textarea "x"
type textarea "board pulled from stock on jim"
type textarea "x"
type textarea "board pulled from stock on jimm"
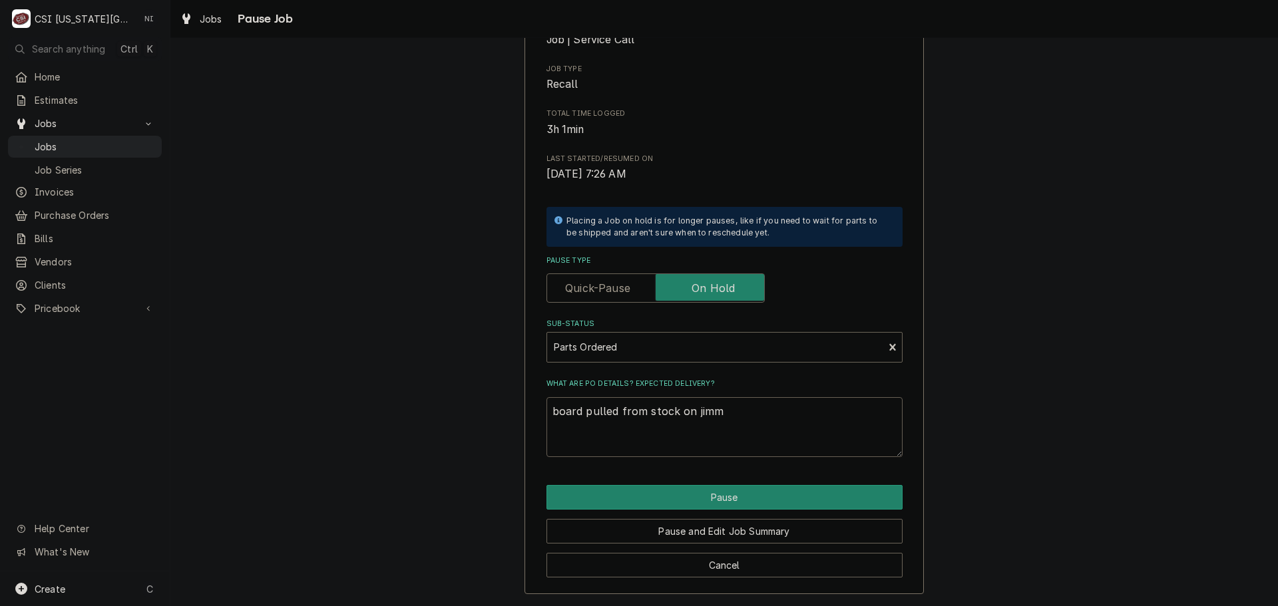
type textarea "x"
type textarea "board pulled from stock on jimmy"
type textarea "x"
type textarea "board pulled from stock on jimmy"
type textarea "x"
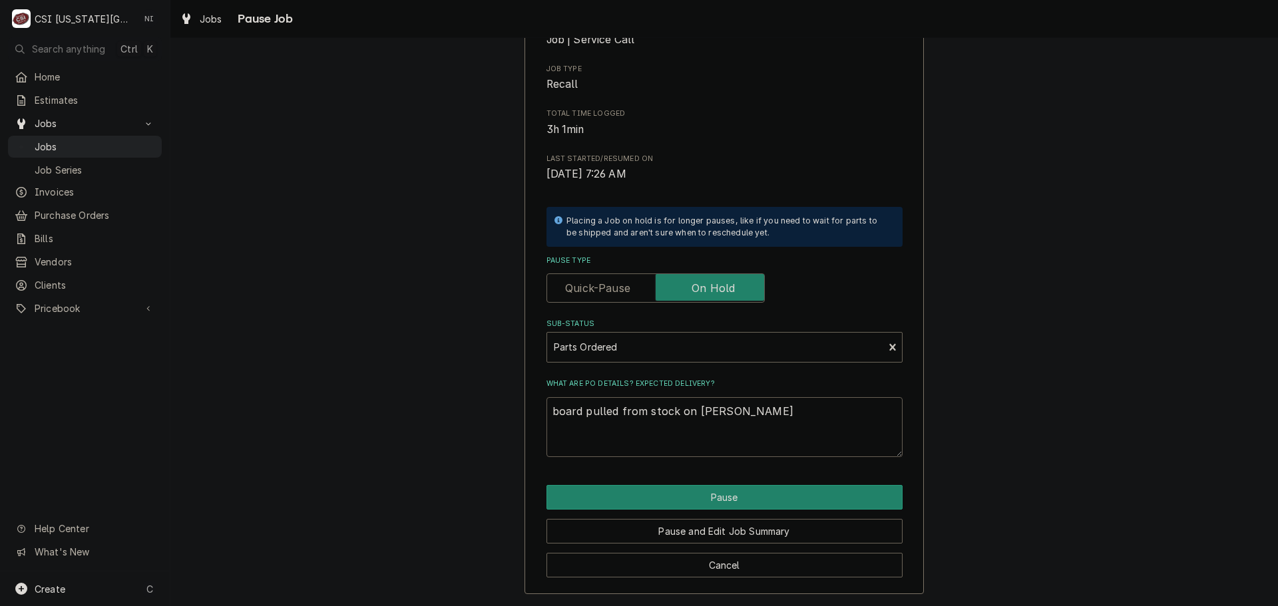
type textarea "board pulled from stock on jimmy l"
type textarea "x"
type textarea "board pulled from stock on jimmy"
type textarea "x"
type textarea "board pulled from stock on jimmy s"
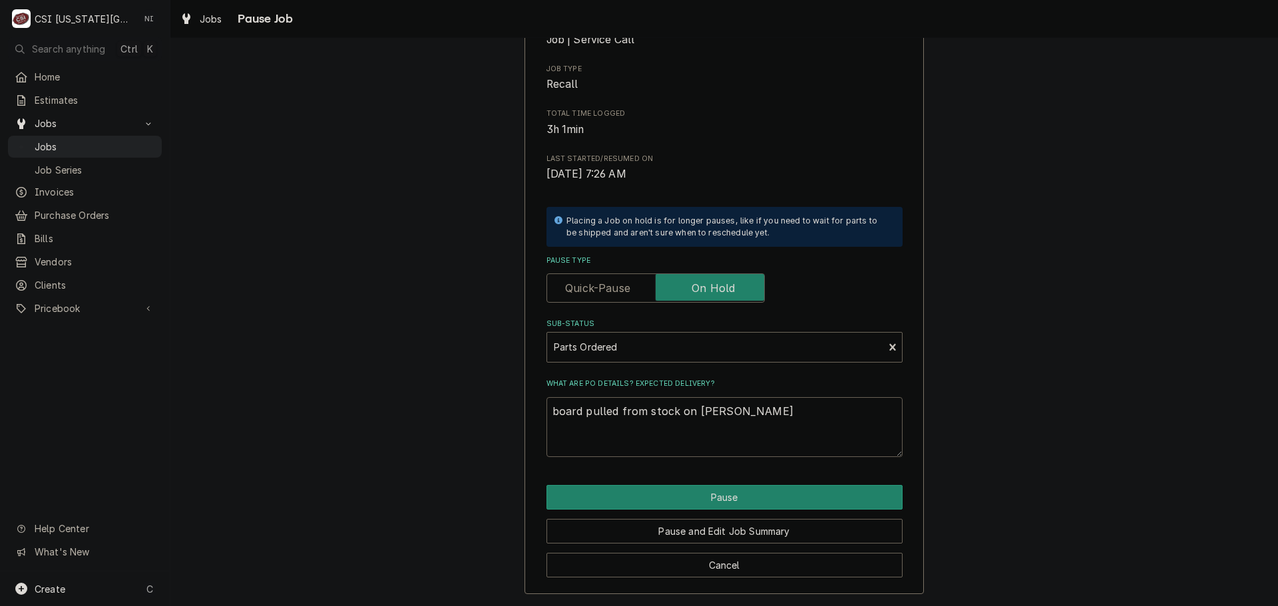
type textarea "x"
type textarea "board pulled from stock on jimmy sh"
type textarea "x"
type textarea "board pulled from stock on jimmy she"
type textarea "x"
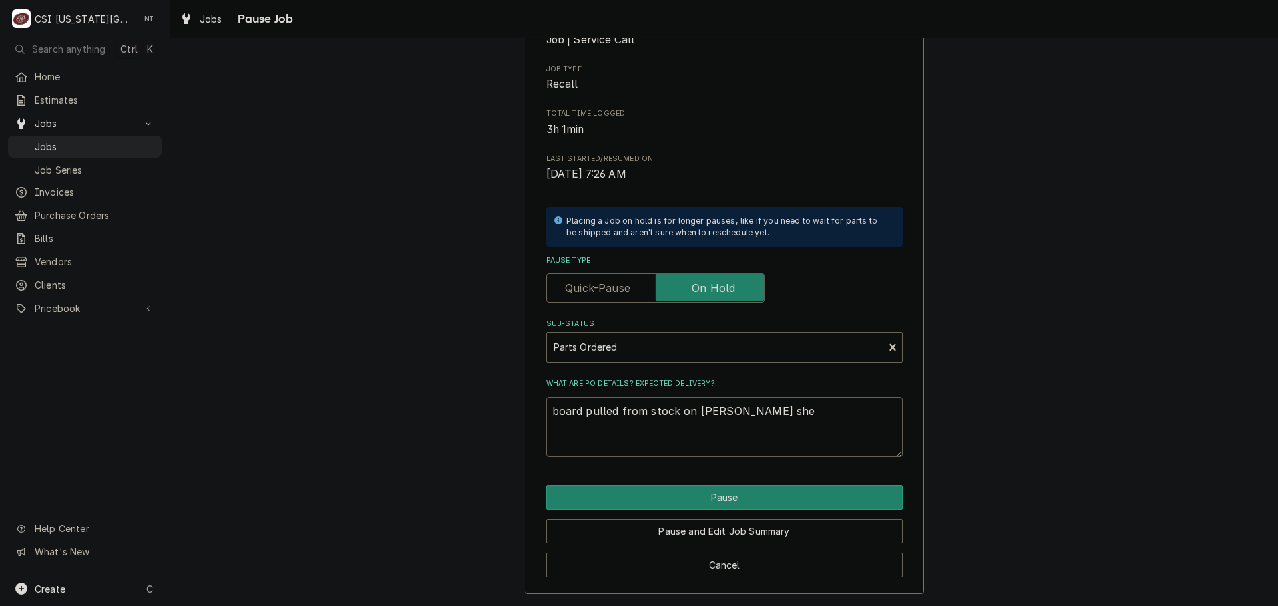
type textarea "board pulled from stock on jimmy shel"
type textarea "x"
type textarea "board pulled from stock on jimmy shelf"
type textarea "x"
type textarea "board pulled from stock on jimmy shelf,"
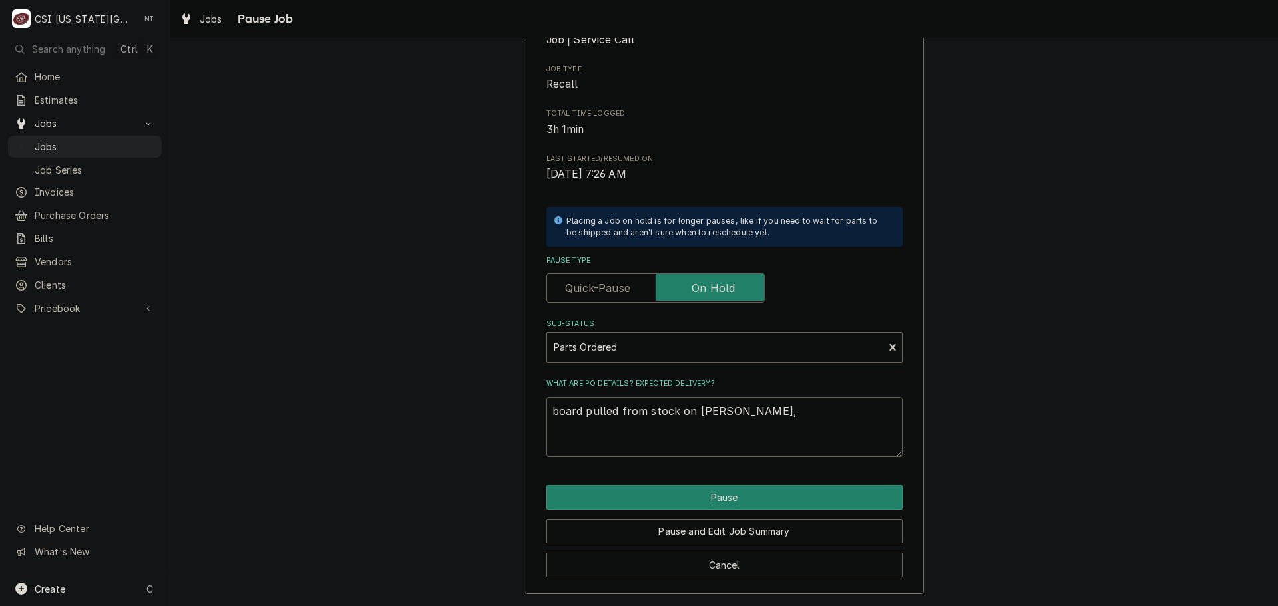
type textarea "x"
type textarea "board pulled from stock on jimmy shelf,"
type textarea "x"
type textarea "board pulled from stock on jimmy shelf, r"
type textarea "x"
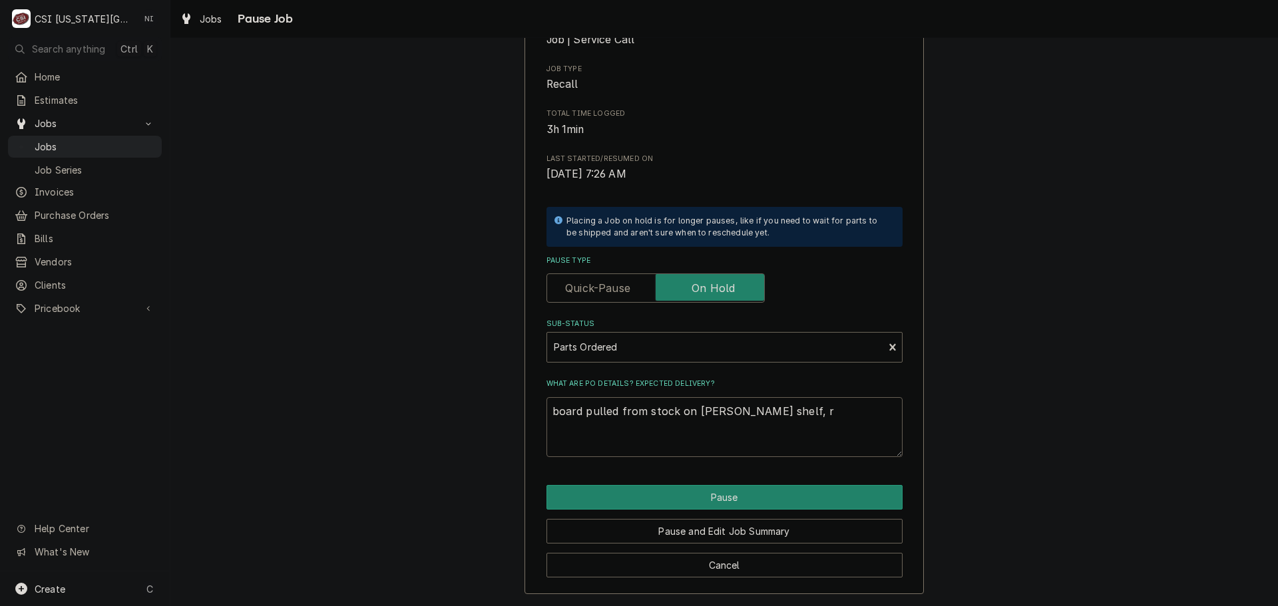
type textarea "board pulled from stock on jimmy shelf, re"
type textarea "x"
type textarea "board pulled from stock on jimmy shelf, rem"
type textarea "x"
type textarea "board pulled from stock on jimmy shelf, remi"
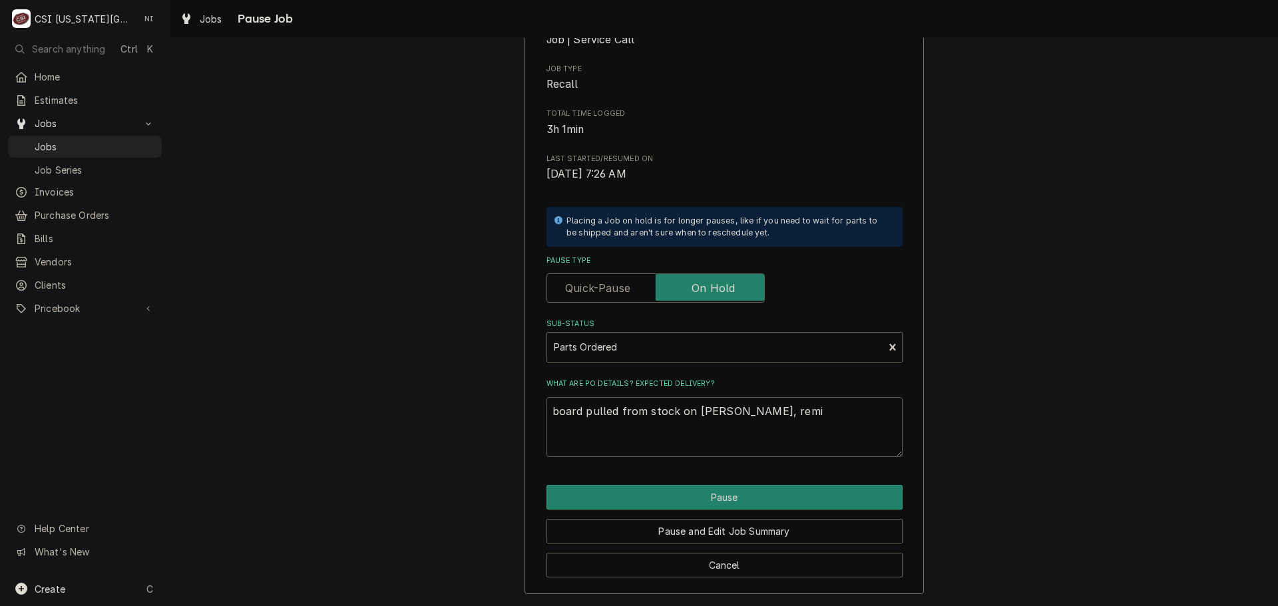
type textarea "x"
type textarea "board pulled from stock on jimmy shelf, remia"
type textarea "x"
type textarea "board pulled from stock on jimmy shelf, remi"
type textarea "x"
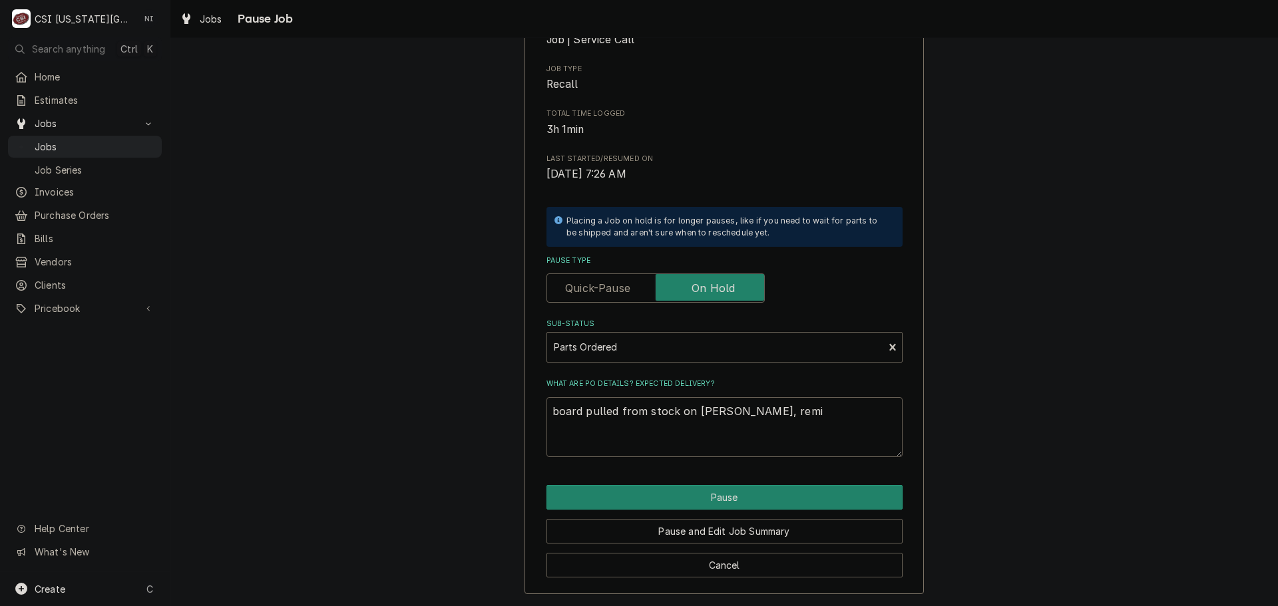
type textarea "board pulled from stock on jimmy shelf, rem"
type textarea "x"
type textarea "board pulled from stock on jimmy shelf, rema"
type textarea "x"
type textarea "board pulled from stock on jimmy shelf, remai"
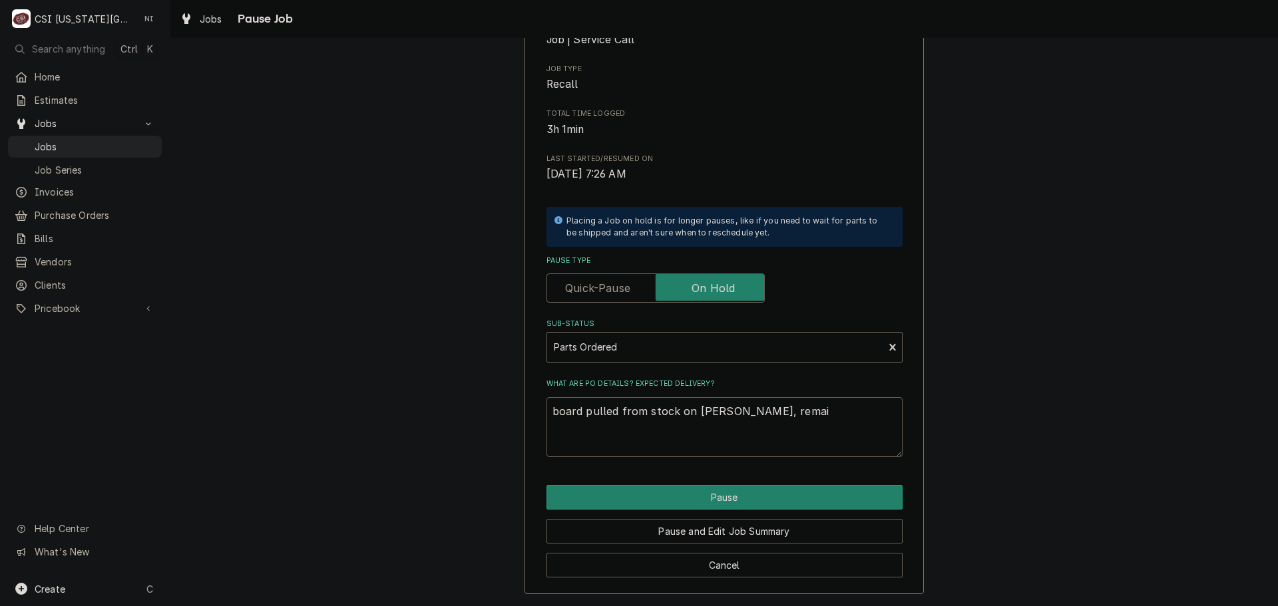
type textarea "x"
type textarea "board pulled from stock on jimmy shelf, remain"
type textarea "x"
type textarea "board pulled from stock on jimmy shelf, remain"
type textarea "x"
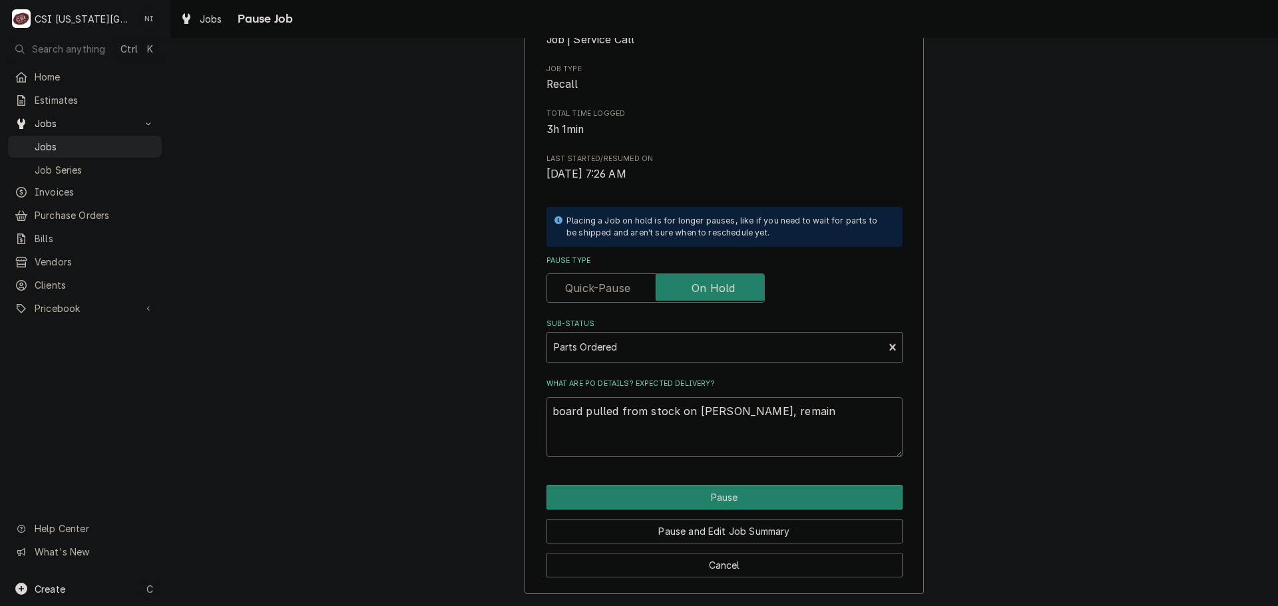
type textarea "board pulled from stock on jimmy shelf, remain g"
type textarea "x"
type textarea "board pulled from stock on jimmy shelf, remain g"
type textarea "x"
type textarea "board pulled from stock on jimmy shelf, remain g"
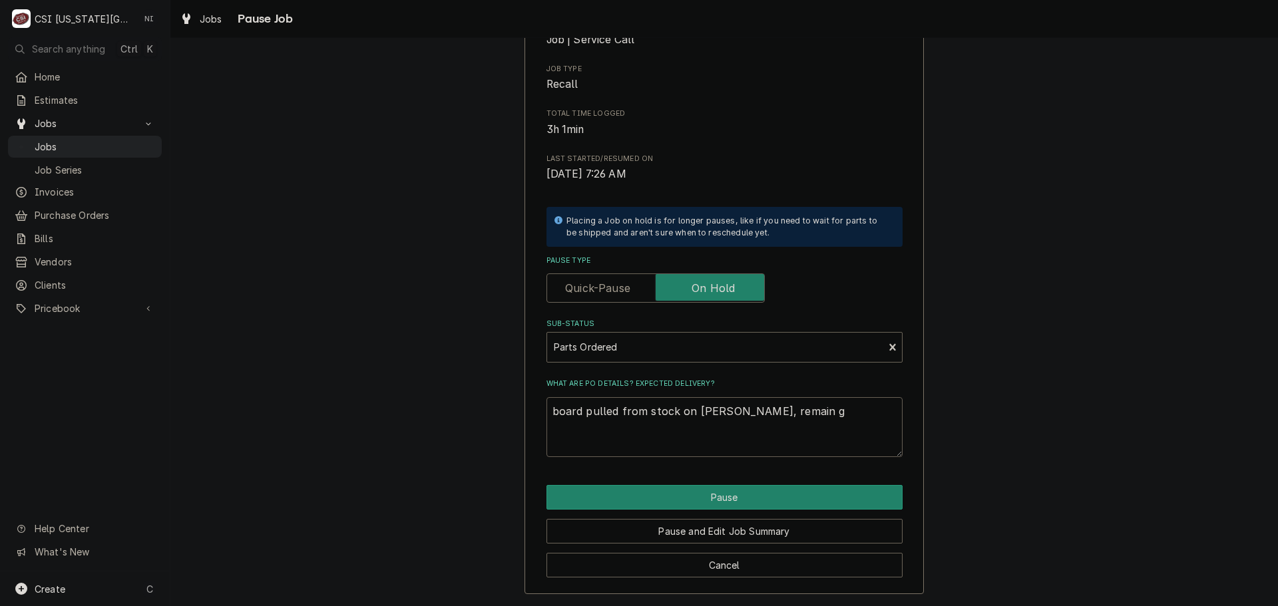
type textarea "x"
type textarea "board pulled from stock on jimmy shelf, remain"
type textarea "x"
type textarea "board pulled from stock on jimmy shelf, remain"
type textarea "x"
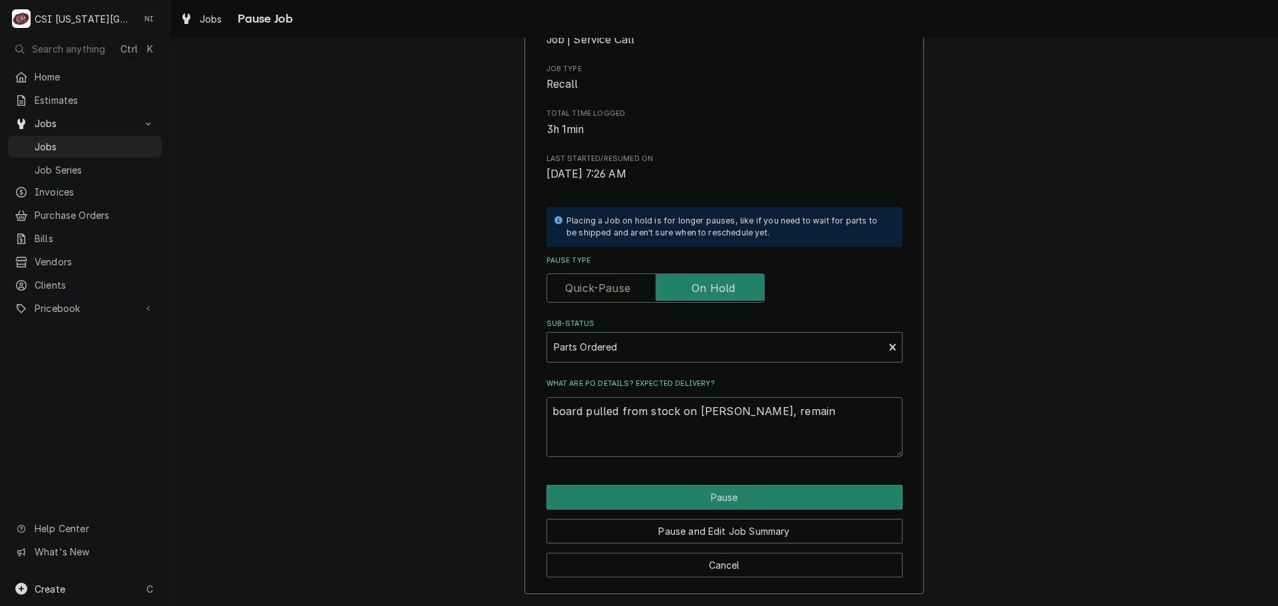
type textarea "board pulled from stock on jimmy shelf, remai"
type textarea "x"
type textarea "board pulled from stock on jimmy shelf, remaig"
type textarea "x"
type textarea "board pulled from stock on jimmy shelf, remaig"
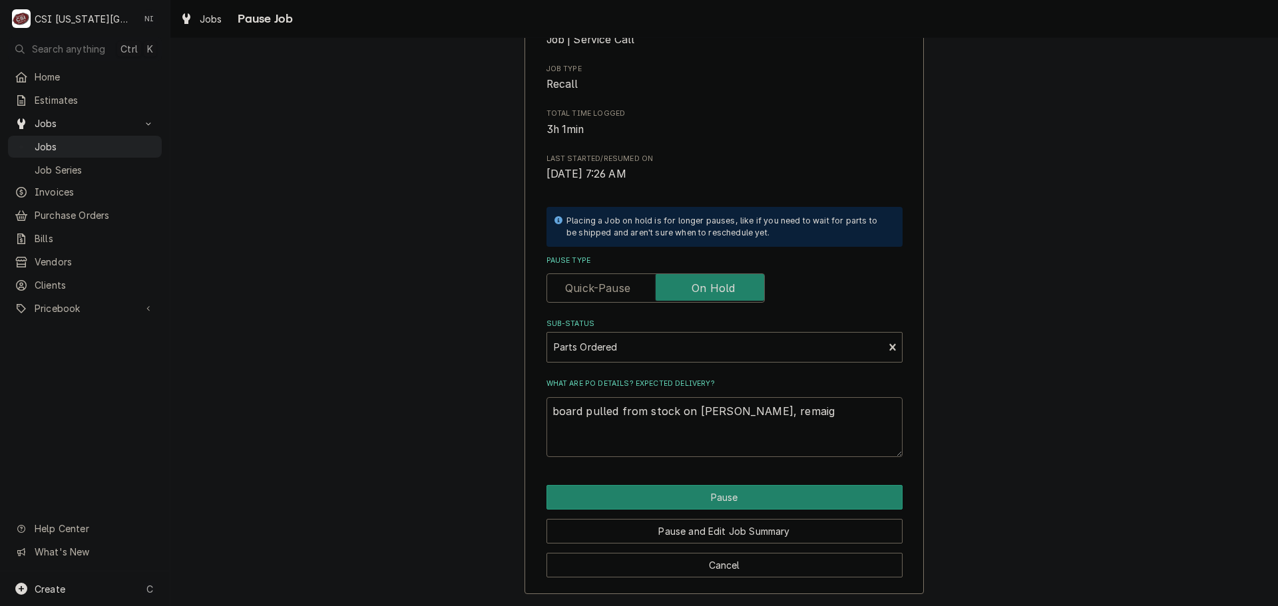
type textarea "x"
type textarea "board pulled from stock on jimmy shelf, remaig p"
type textarea "x"
type textarea "board pulled from stock on jimmy shelf, remaig pa"
type textarea "x"
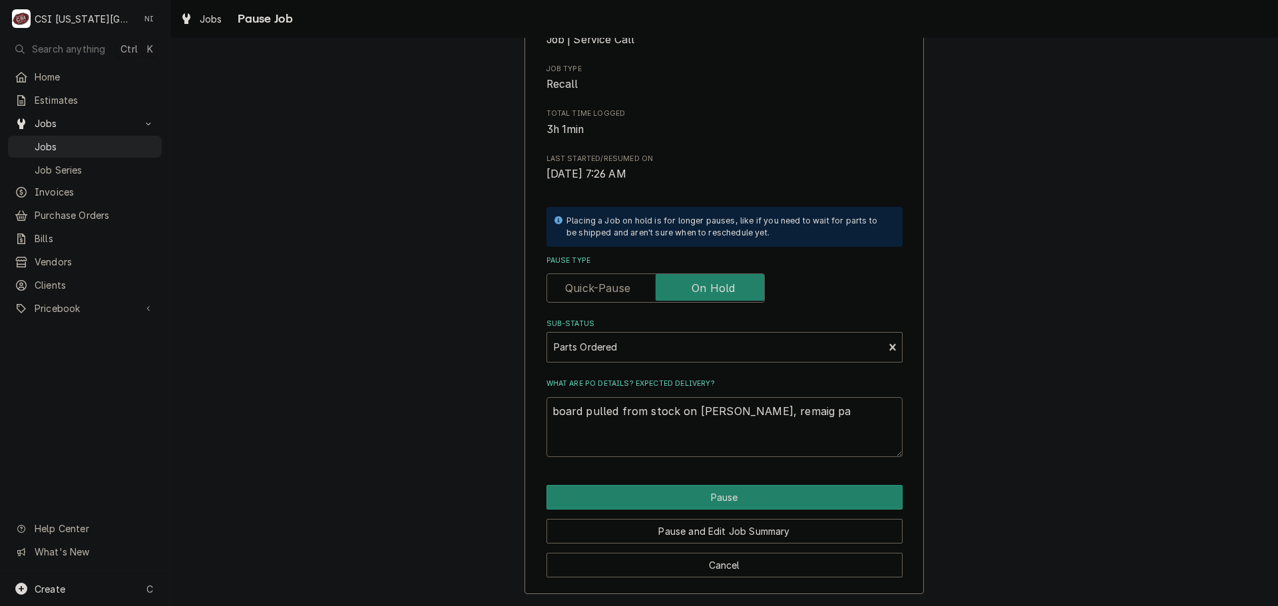
type textarea "board pulled from stock on jimmy shelf, remaig par"
type textarea "x"
type textarea "board pulled from stock on jimmy shelf, remaig part"
type textarea "x"
type textarea "board pulled from stock on jimmy shelf, remaig par"
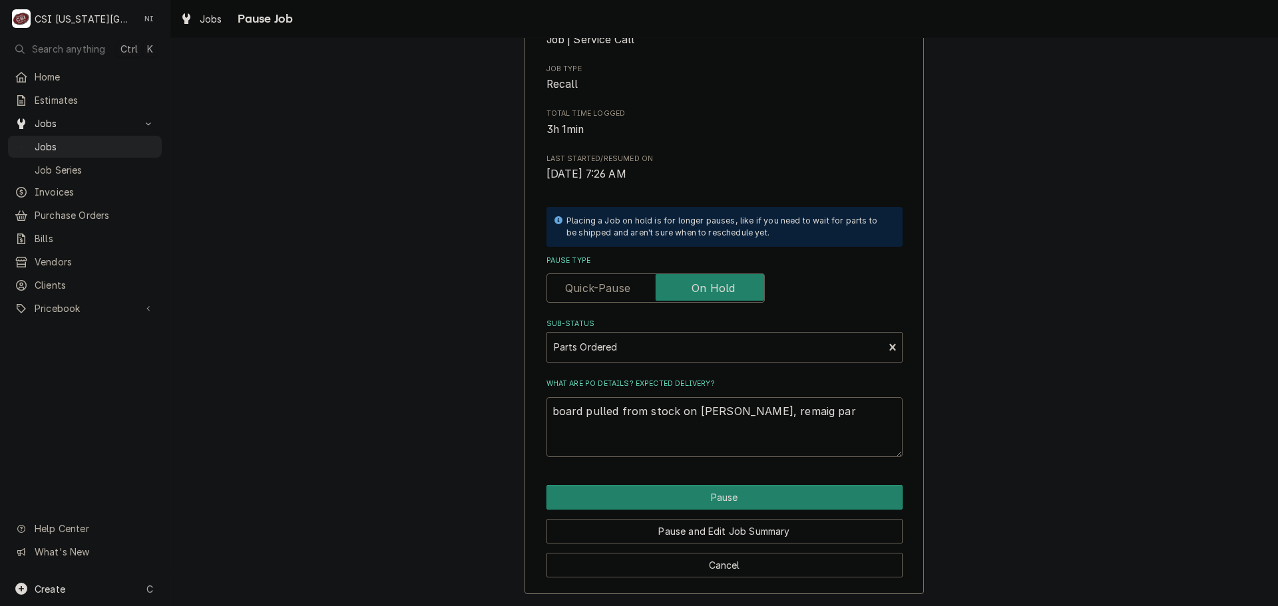
type textarea "x"
type textarea "board pulled from stock on jimmy shelf, remaig pa"
type textarea "x"
type textarea "board pulled from stock on jimmy shelf, remaig p"
type textarea "x"
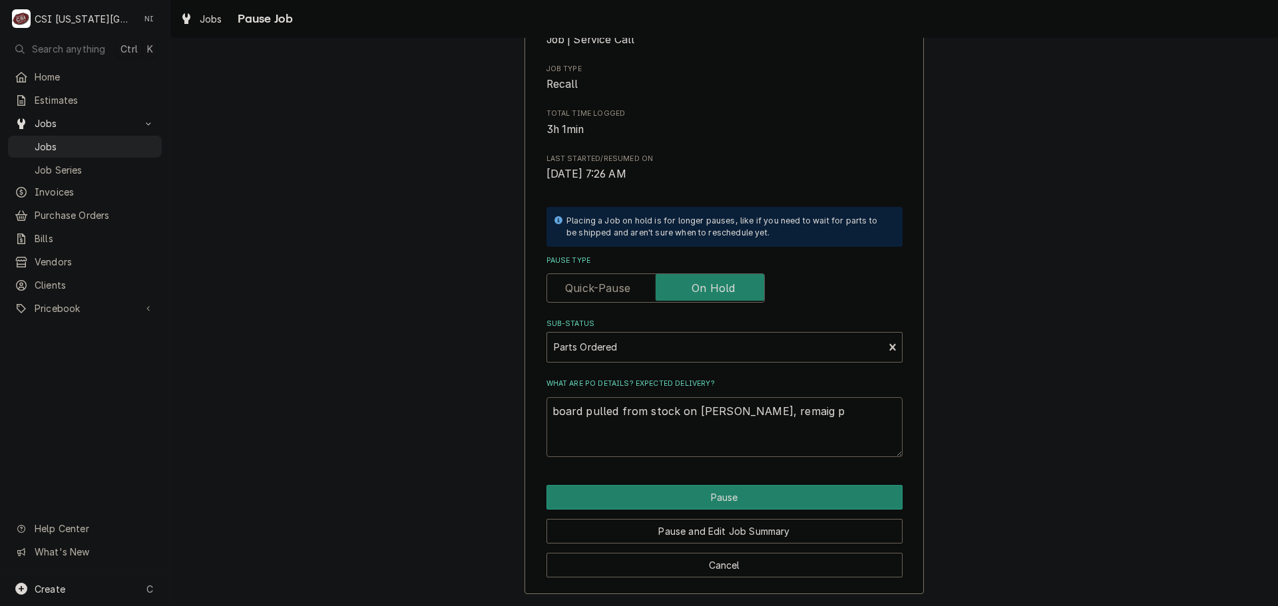
type textarea "board pulled from stock on jimmy shelf, remaig"
type textarea "x"
type textarea "board pulled from stock on jimmy shelf, remaig"
type textarea "x"
type textarea "board pulled from stock on jimmy shelf, remai"
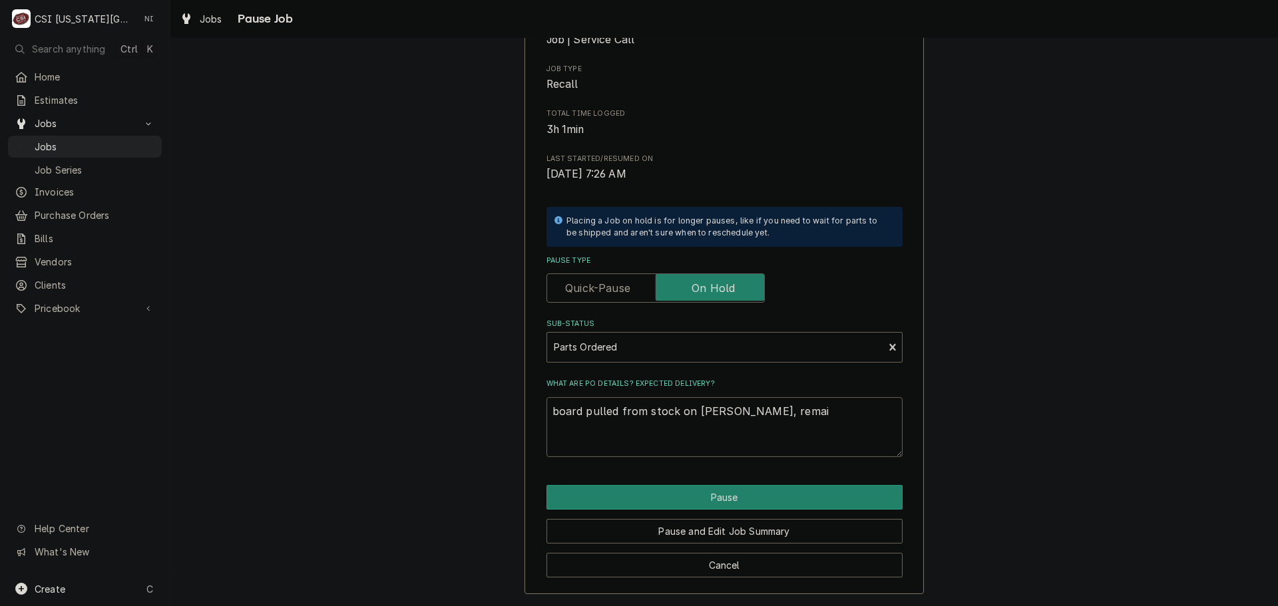
type textarea "x"
type textarea "board pulled from stock on jimmy shelf, remain"
type textarea "x"
type textarea "board pulled from stock on jimmy shelf, remaini"
type textarea "x"
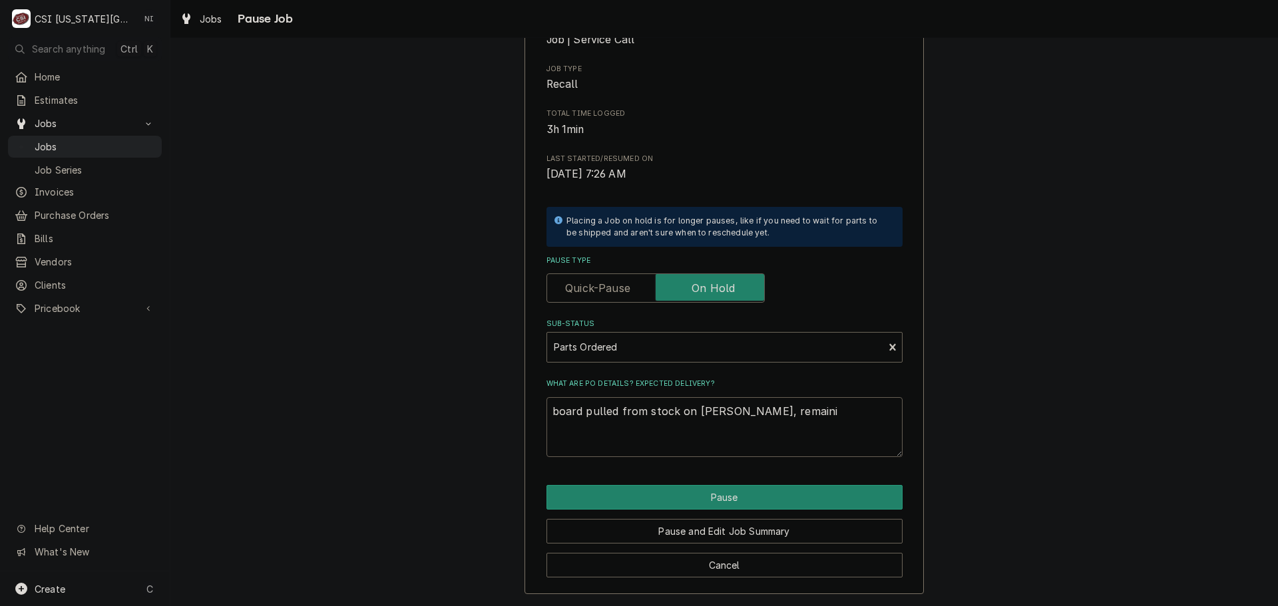
type textarea "board pulled from stock on jimmy shelf, remainin"
type textarea "x"
type textarea "board pulled from stock on jimmy shelf, remaining"
type textarea "x"
type textarea "board pulled from stock on jimmy shelf, remaining p"
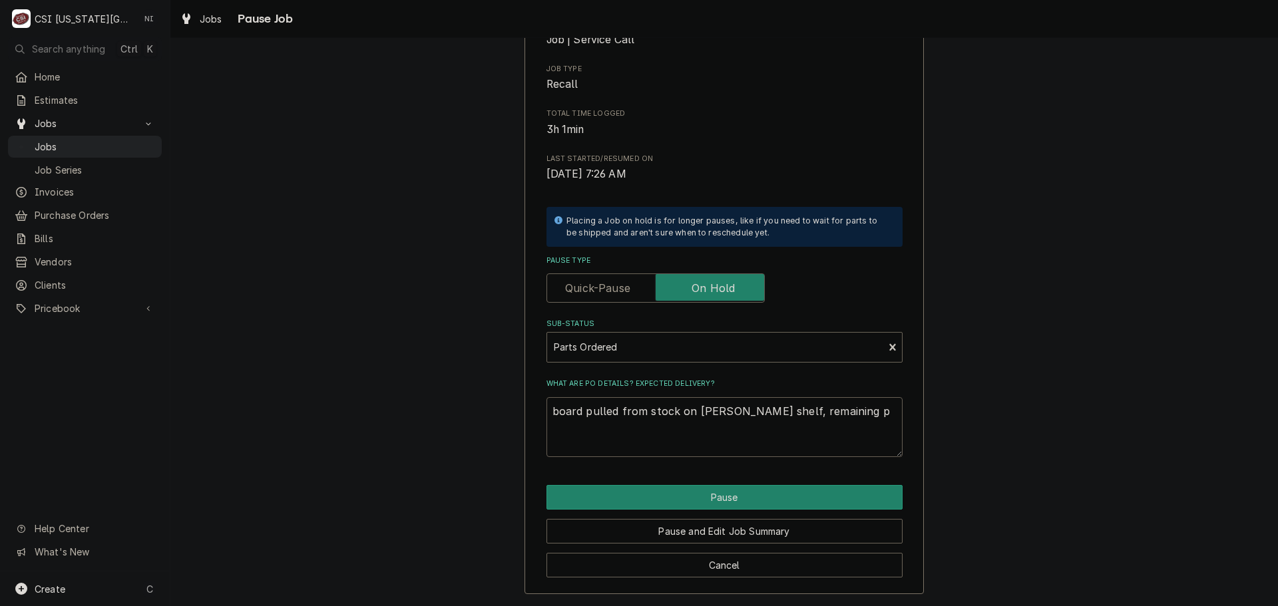
type textarea "x"
type textarea "board pulled from stock on jimmy shelf, remaining pa"
type textarea "x"
type textarea "board pulled from stock on jimmy shelf, remaining par"
type textarea "x"
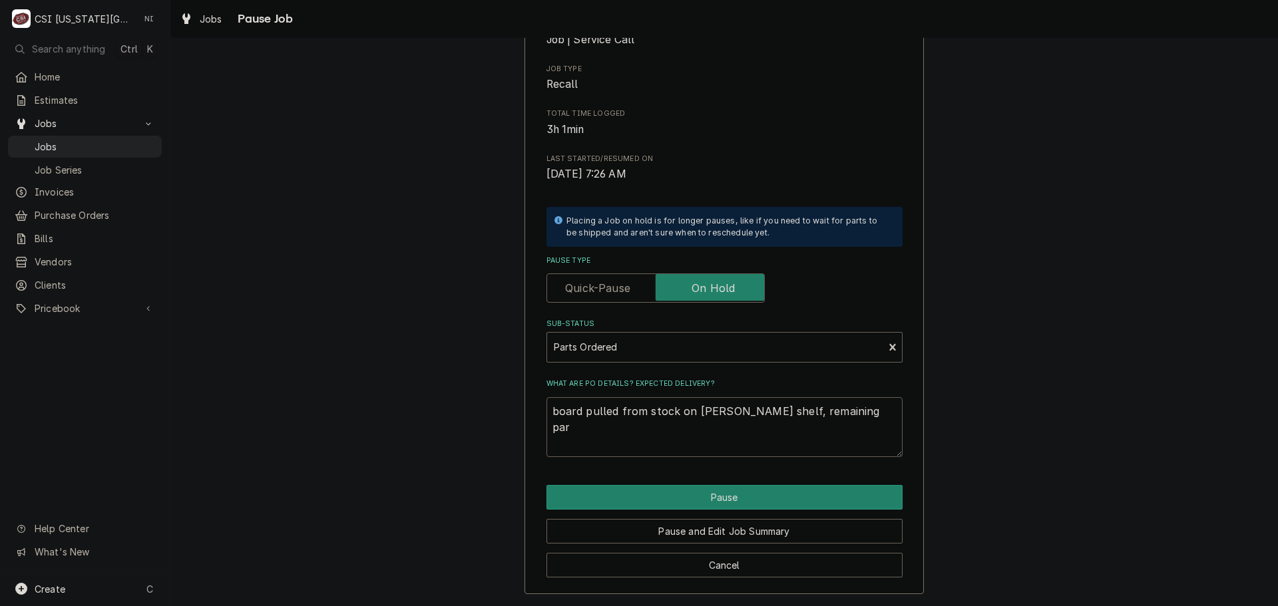
type textarea "board pulled from stock on jimmy shelf, remaining part"
type textarea "x"
type textarea "board pulled from stock on jimmy shelf, remaining parts"
type textarea "x"
type textarea "board pulled from stock on jimmy shelf, remaining parts"
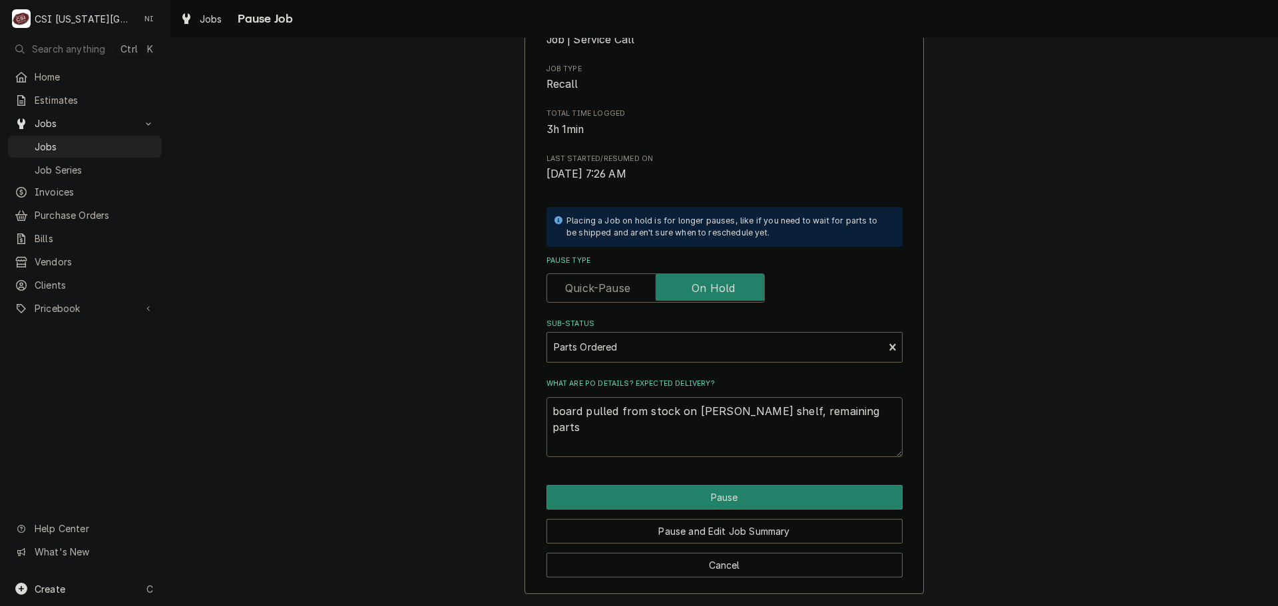
type textarea "x"
type textarea "board pulled from stock on jimmy shelf, remaining parts o"
type textarea "x"
type textarea "board pulled from stock on jimmy shelf, remaining parts or"
type textarea "x"
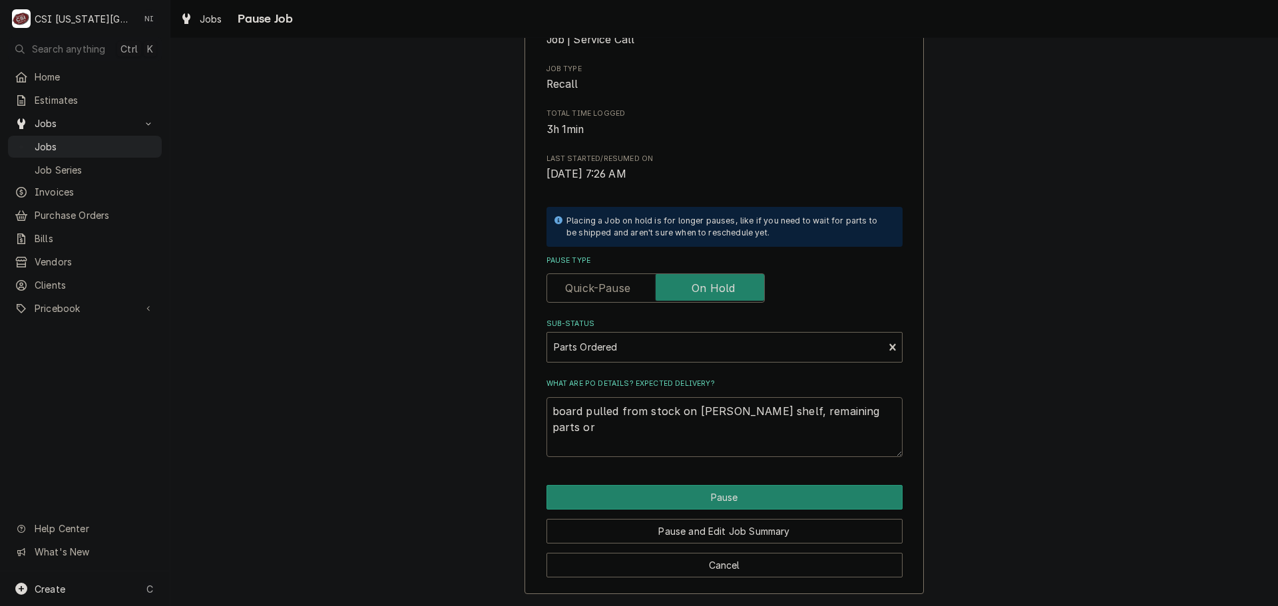
type textarea "board pulled from stock on jimmy shelf, remaining parts ord"
type textarea "x"
type textarea "board pulled from stock on jimmy shelf, remaining parts order"
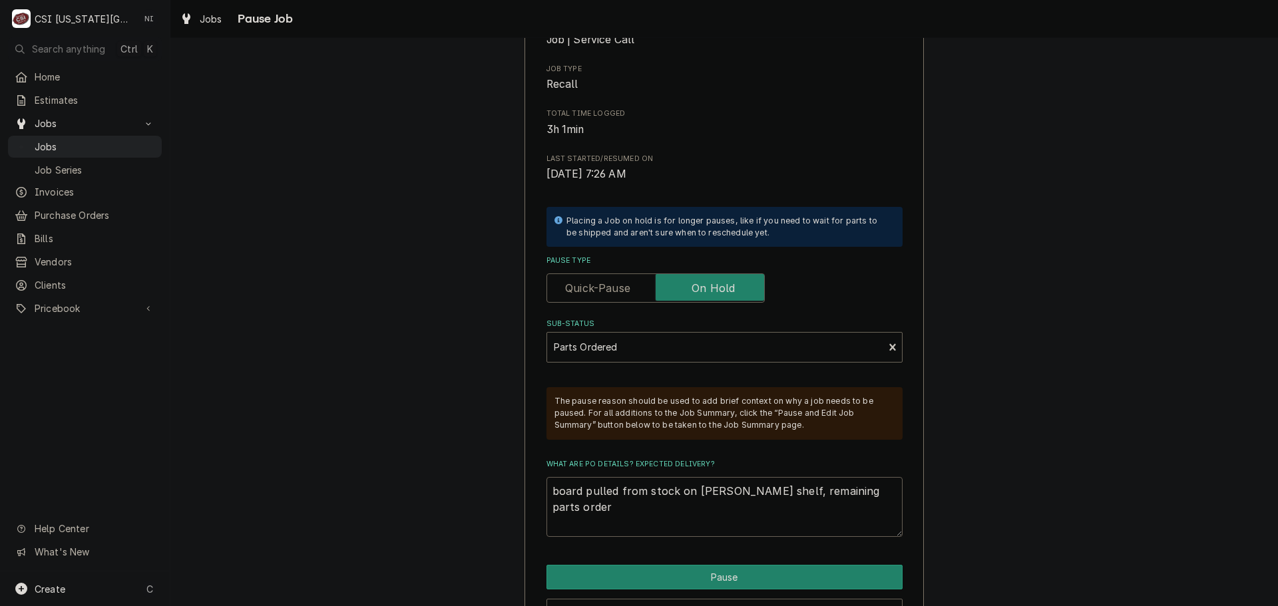
type textarea "x"
type textarea "board pulled from stock on jimmy shelf, remaining parts orderd"
type textarea "x"
type textarea "board pulled from stock on jimmy shelf, remaining parts orderd"
type textarea "x"
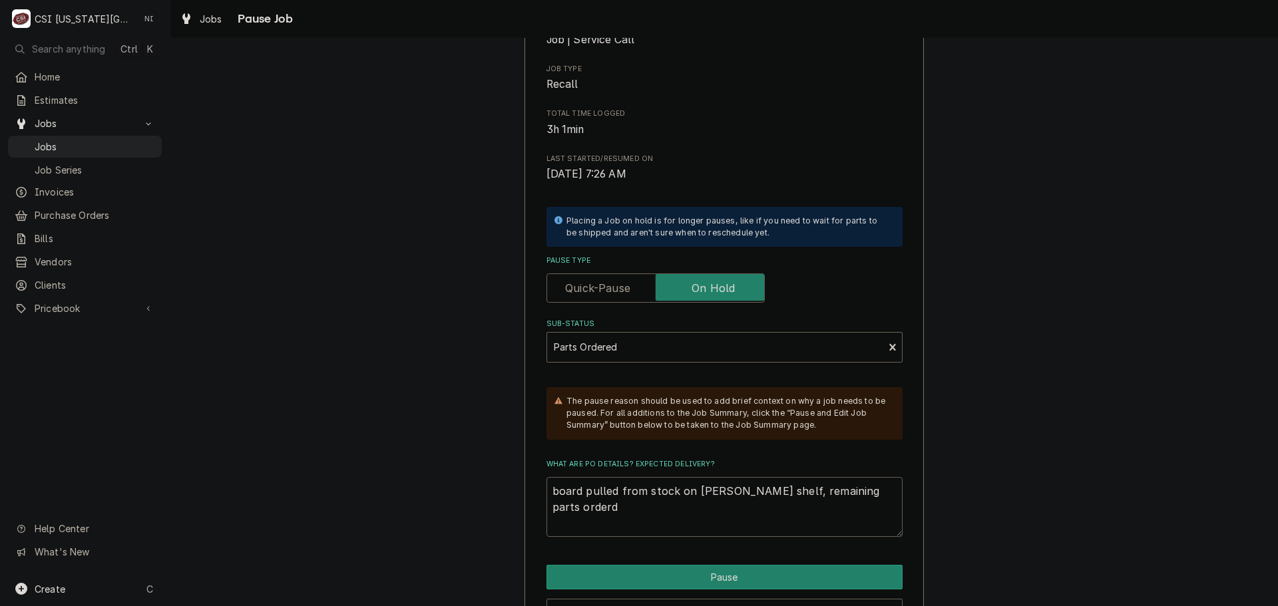
type textarea "board pulled from stock on jimmy shelf, remaining parts orderd o"
type textarea "x"
type textarea "board pulled from stock on jimmy shelf, remaining parts orderd on"
type textarea "x"
type textarea "board pulled from stock on jimmy shelf, remaining parts orderd on"
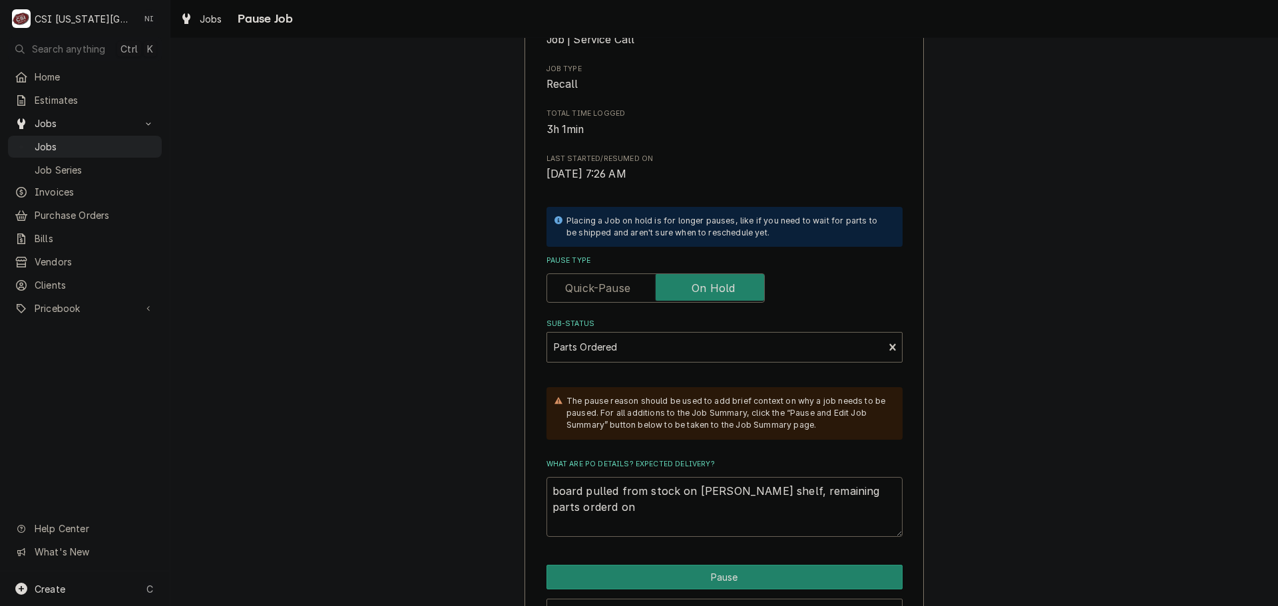
type textarea "x"
type textarea "board pulled from stock on jimmy shelf, remaining parts orderd on"
type textarea "x"
type textarea "board pulled from stock on jimmy shelf, remaining parts orderd o"
type textarea "x"
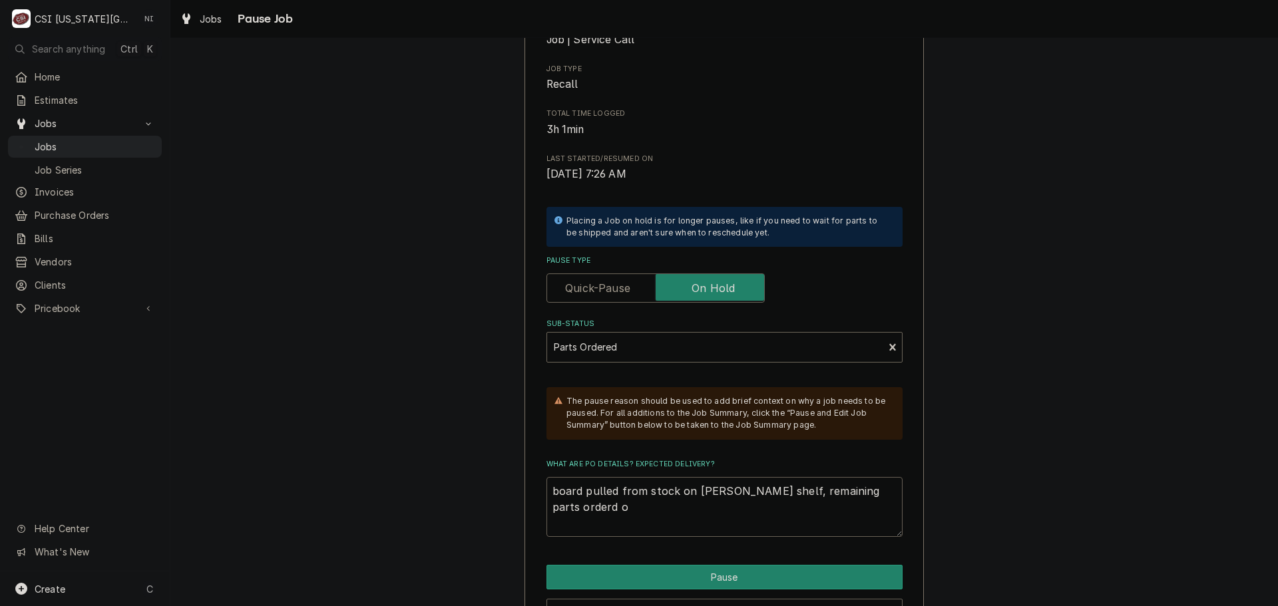
type textarea "board pulled from stock on jimmy shelf, remaining parts orderd"
type textarea "x"
type textarea "board pulled from stock on jimmy shelf, remaining parts orderd"
type textarea "x"
type textarea "board pulled from stock on jimmy shelf, remaining parts order"
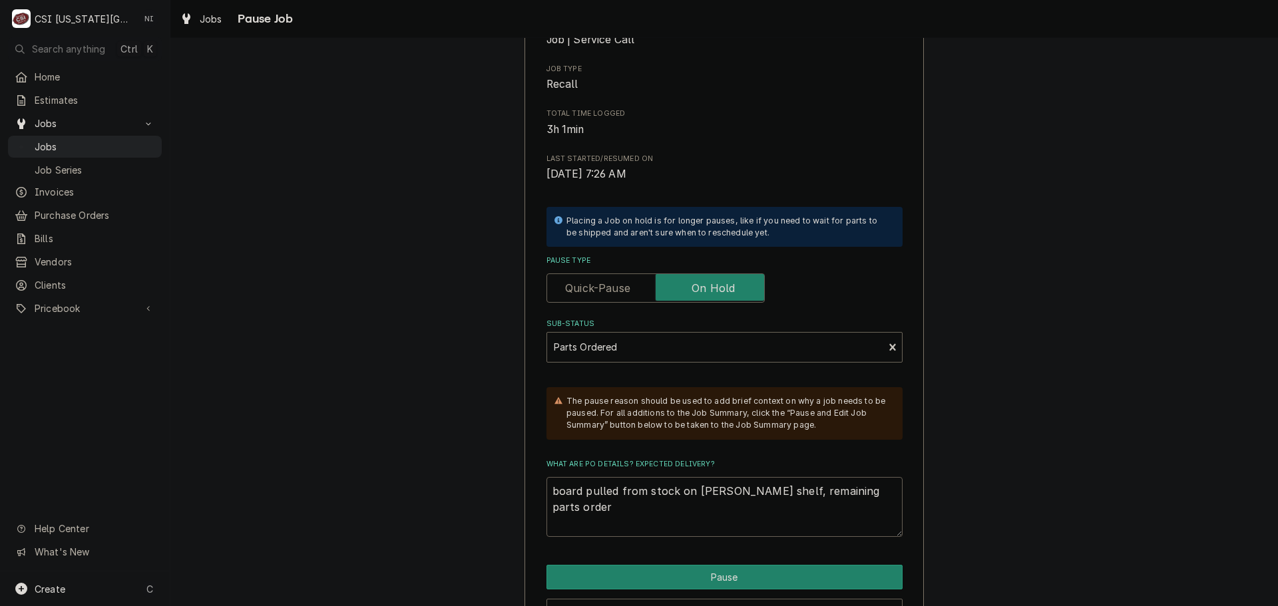
type textarea "x"
type textarea "board pulled from stock on jimmy shelf, remaining parts ordere"
type textarea "x"
type textarea "board pulled from stock on jimmy shelf, remaining parts ordered"
type textarea "x"
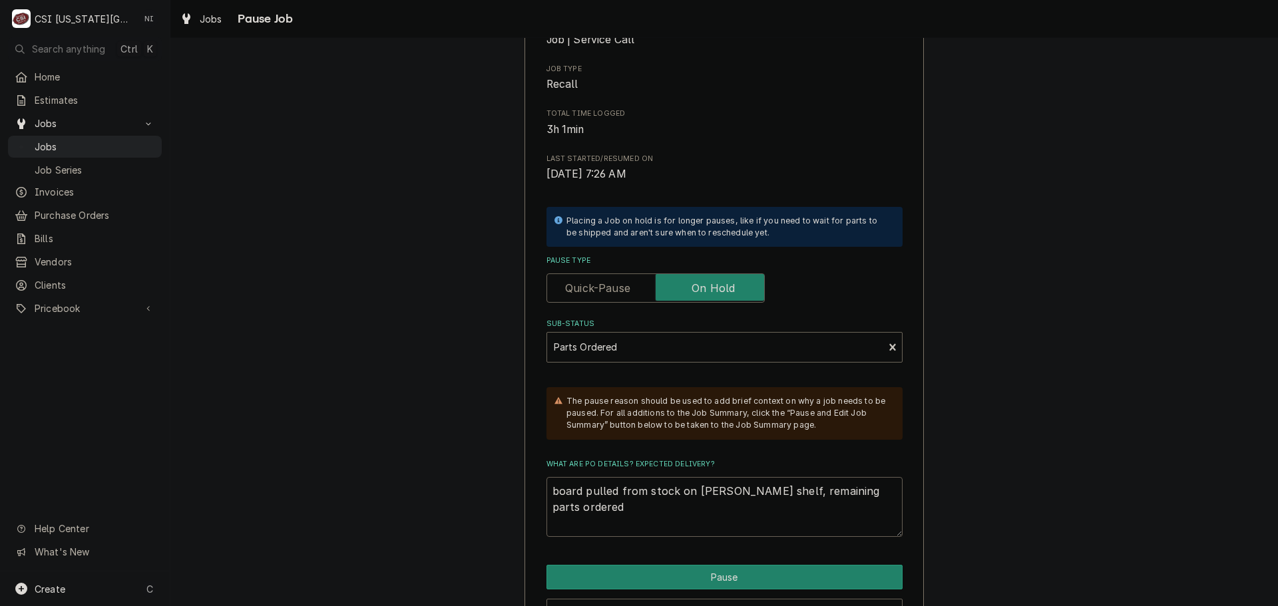
type textarea "board pulled from stock on jimmy shelf, remaining parts ordered"
type textarea "x"
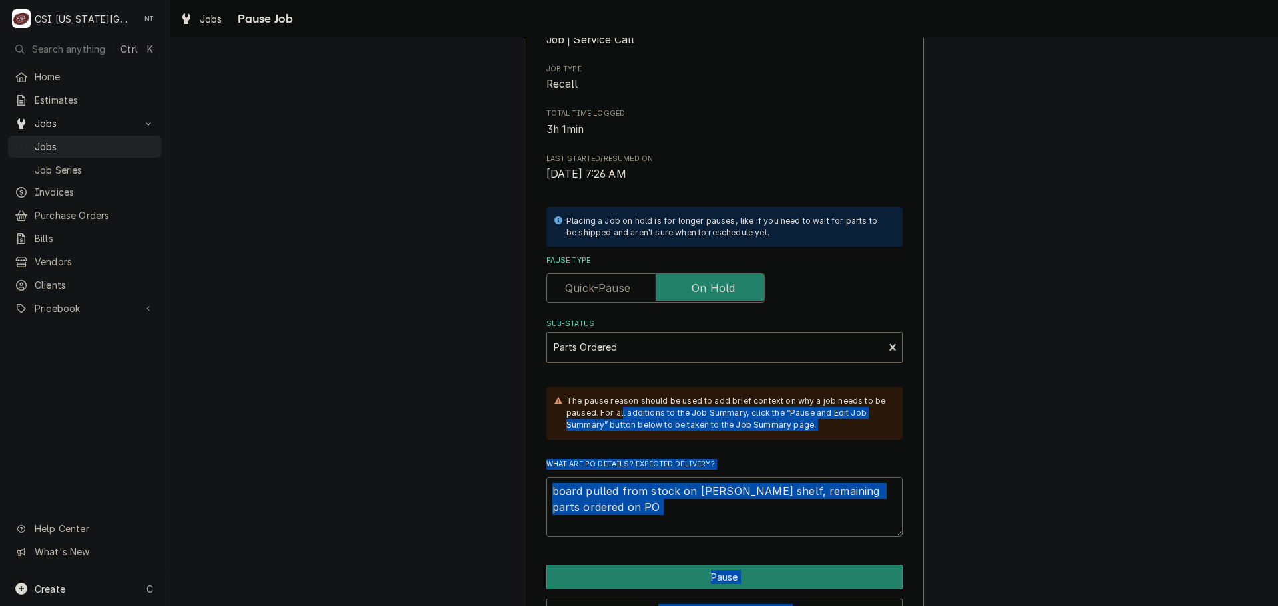
click at [1277, 606] on html "C CSI Kansas City NI Search anything Ctrl K Home Estimates Jobs Jobs Job Series…" at bounding box center [639, 303] width 1278 height 606
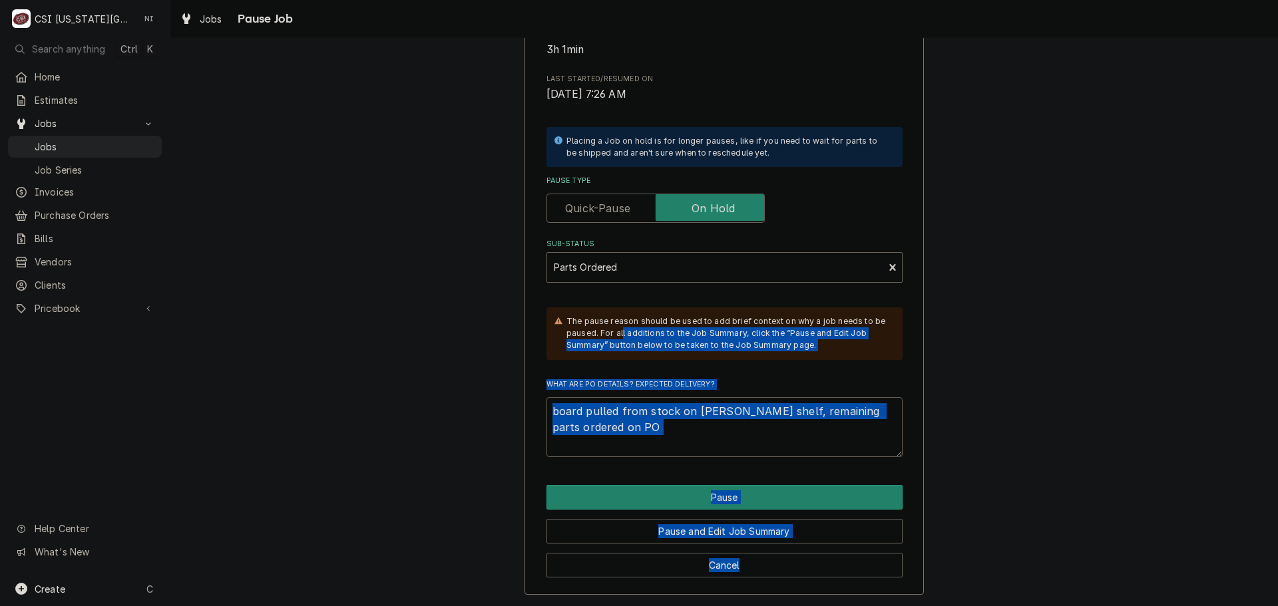
click at [672, 442] on textarea "board pulled from stock on jimmy shelf, remaining parts ordered on PO" at bounding box center [725, 427] width 356 height 60
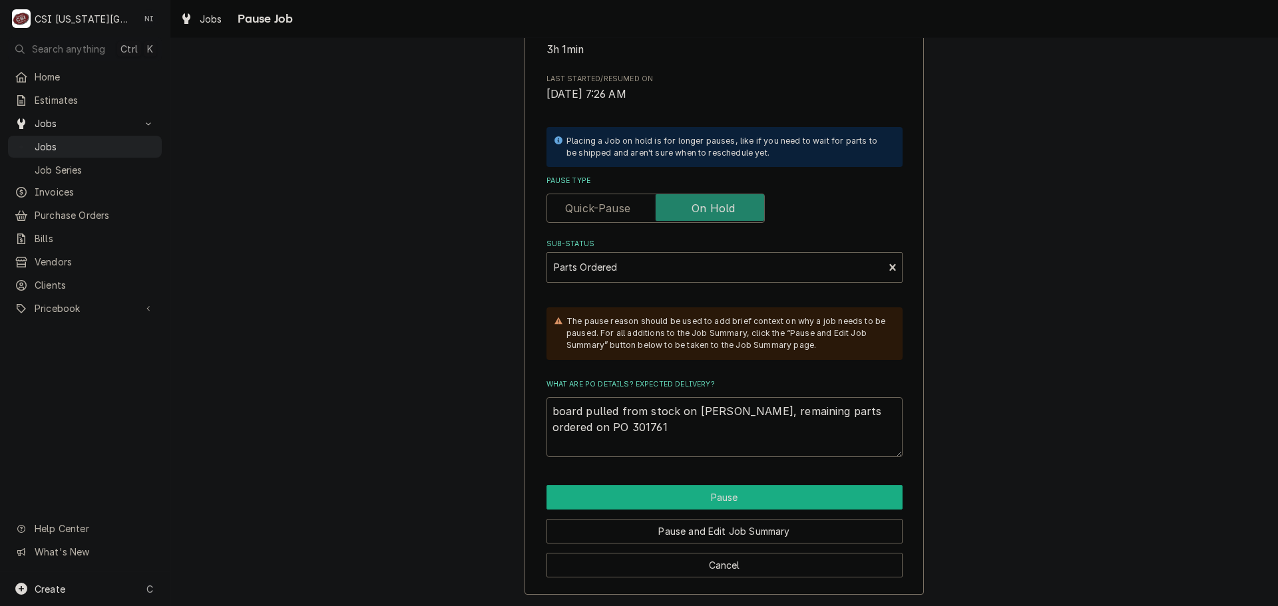
click at [756, 509] on button "Pause" at bounding box center [725, 497] width 356 height 25
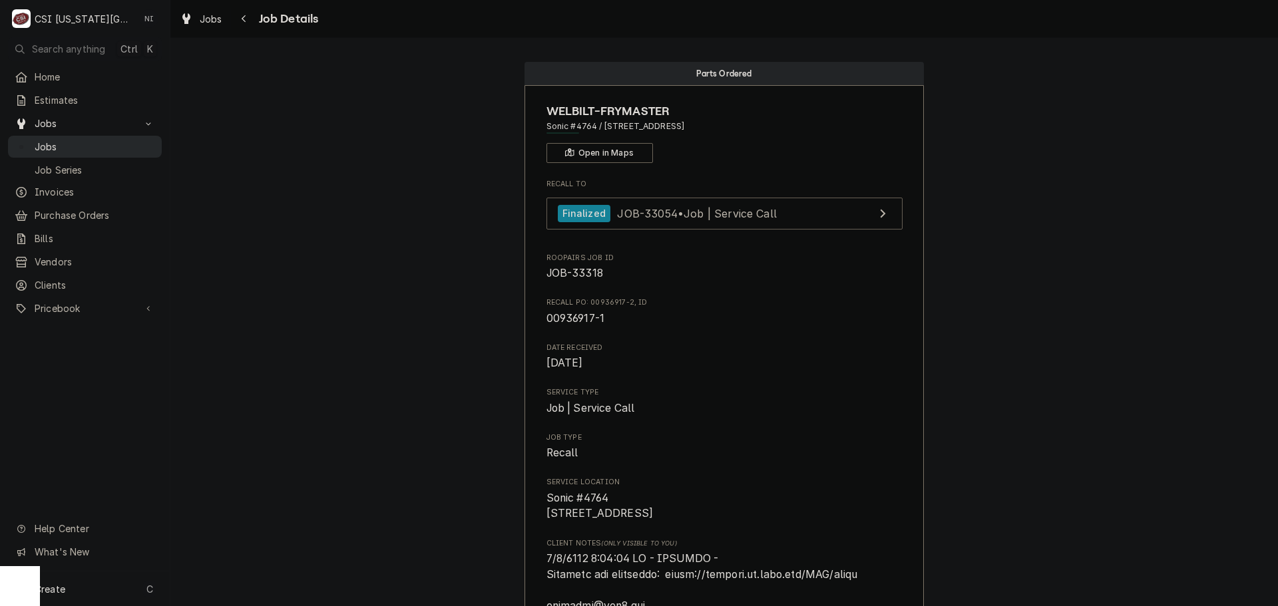
drag, startPoint x: 124, startPoint y: 141, endPoint x: 131, endPoint y: 140, distance: 7.4
click at [126, 141] on span "Jobs" at bounding box center [95, 147] width 120 height 14
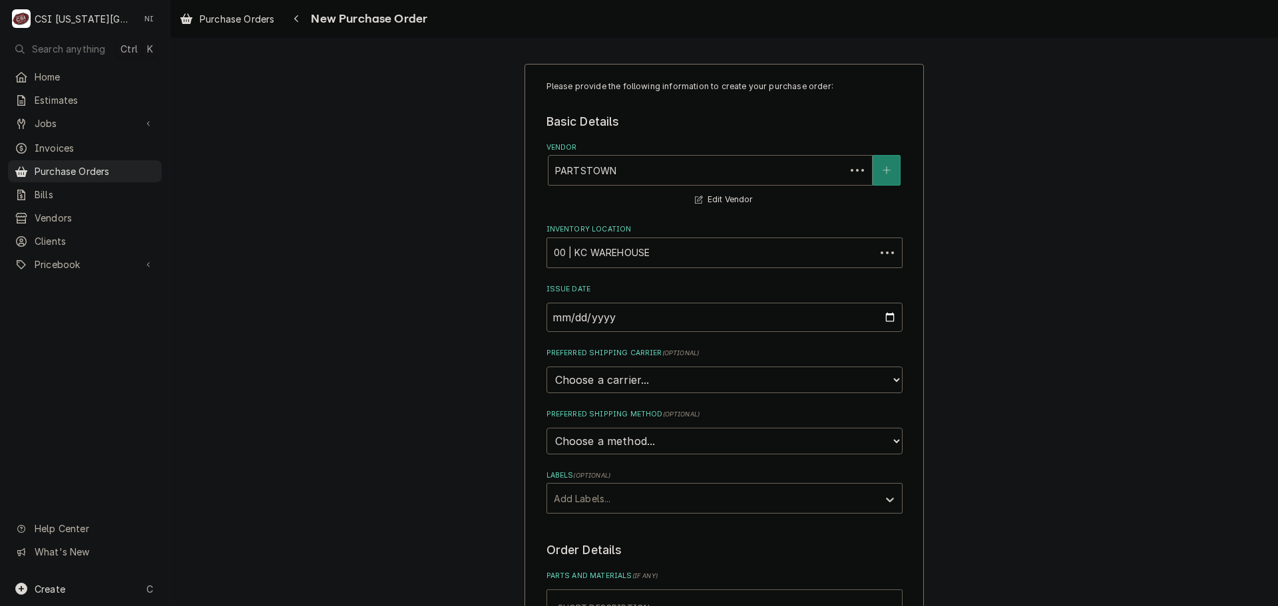
type textarea "x"
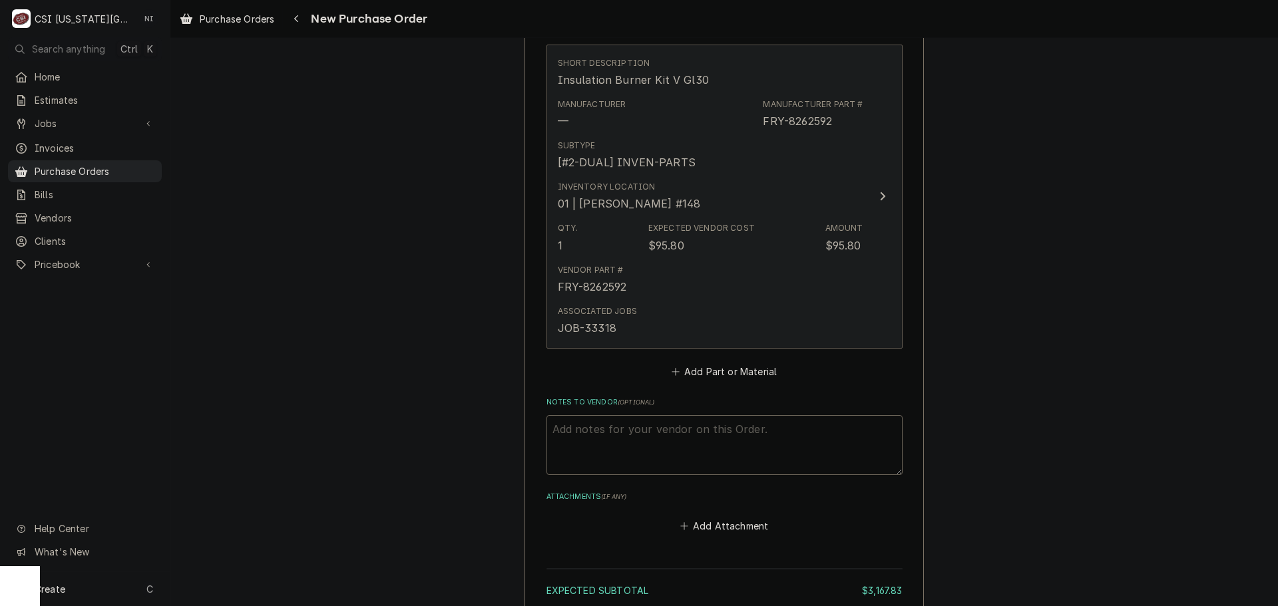
scroll to position [4602, 0]
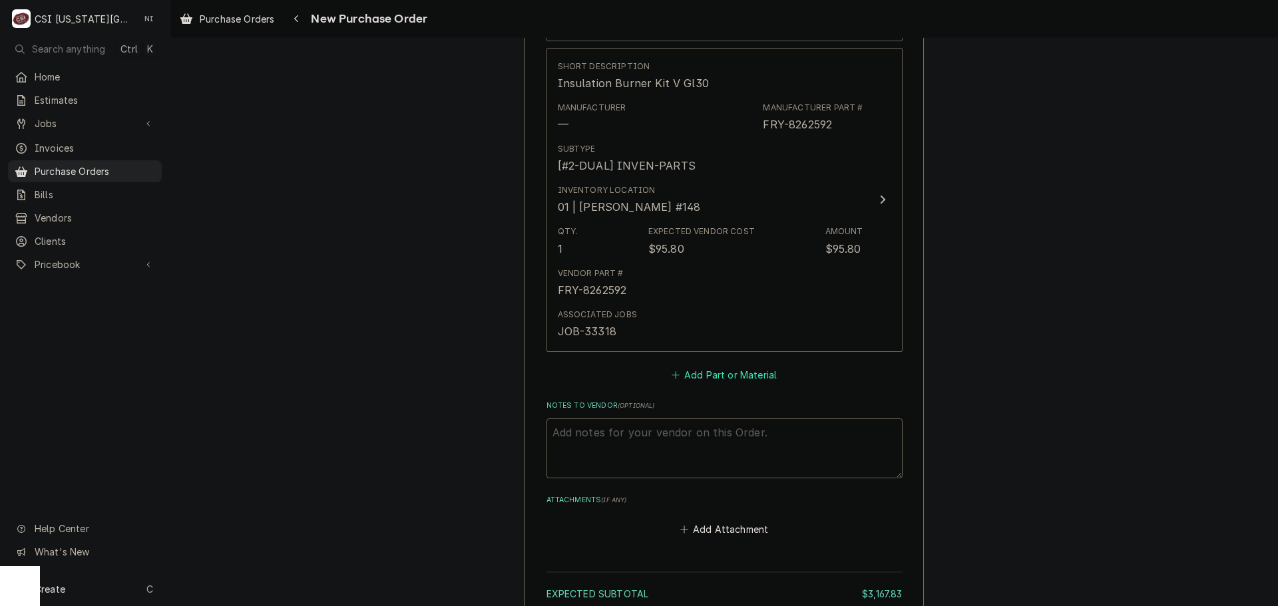
click at [724, 366] on button "Add Part or Material" at bounding box center [724, 375] width 110 height 19
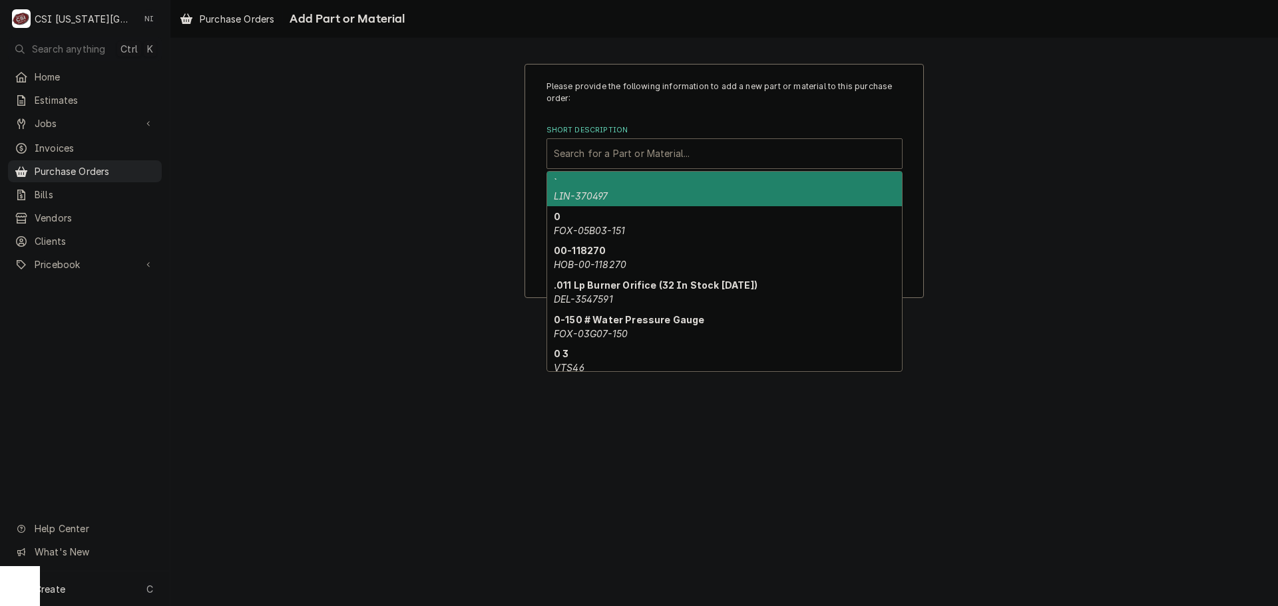
click at [637, 154] on div "Short Description" at bounding box center [724, 154] width 341 height 24
paste input "STC21-08150"
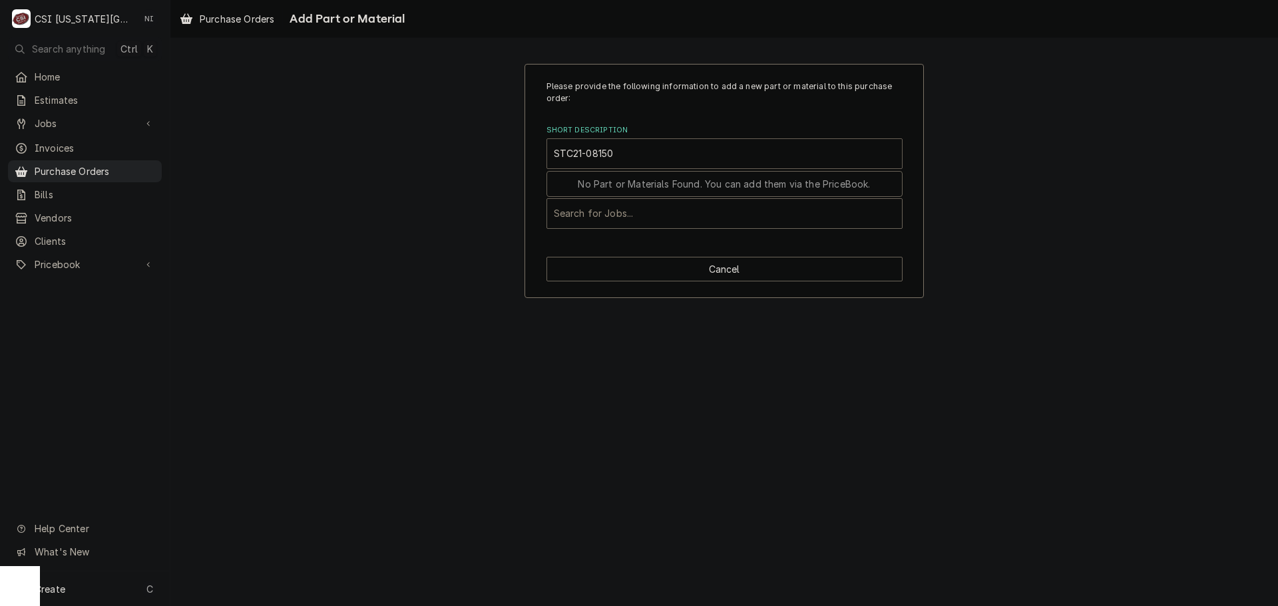
click at [561, 152] on input "STC21-08150" at bounding box center [585, 153] width 63 height 21
type input "21-08150"
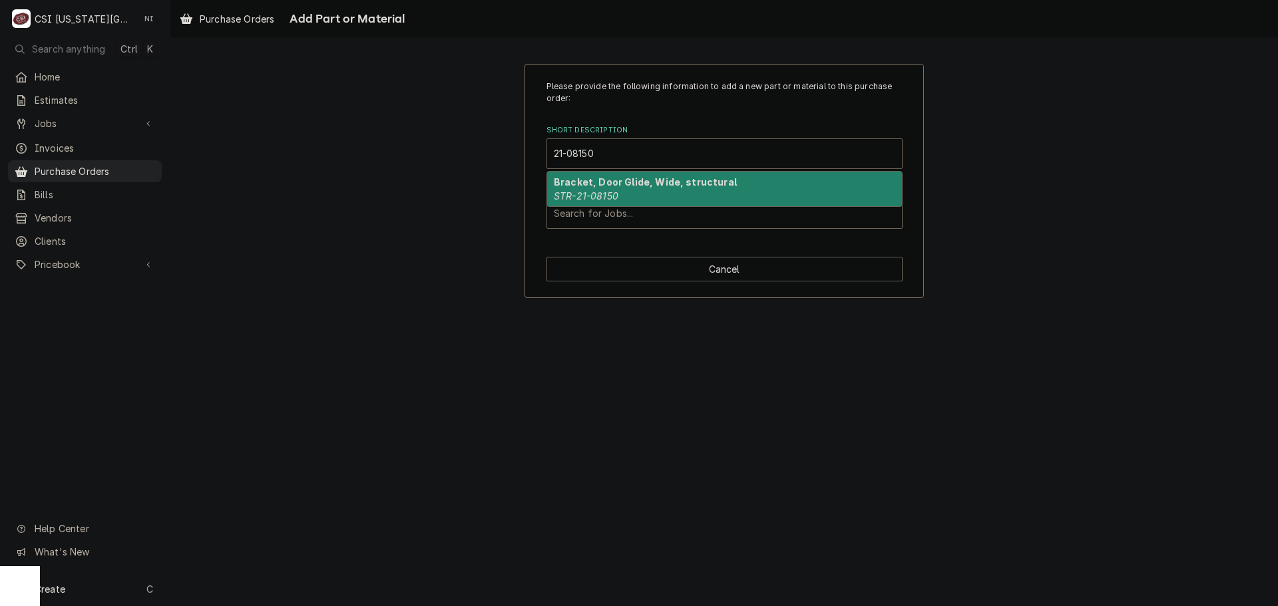
click at [629, 184] on strong "Bracket, Door Glide, Wide, structural" at bounding box center [645, 181] width 183 height 11
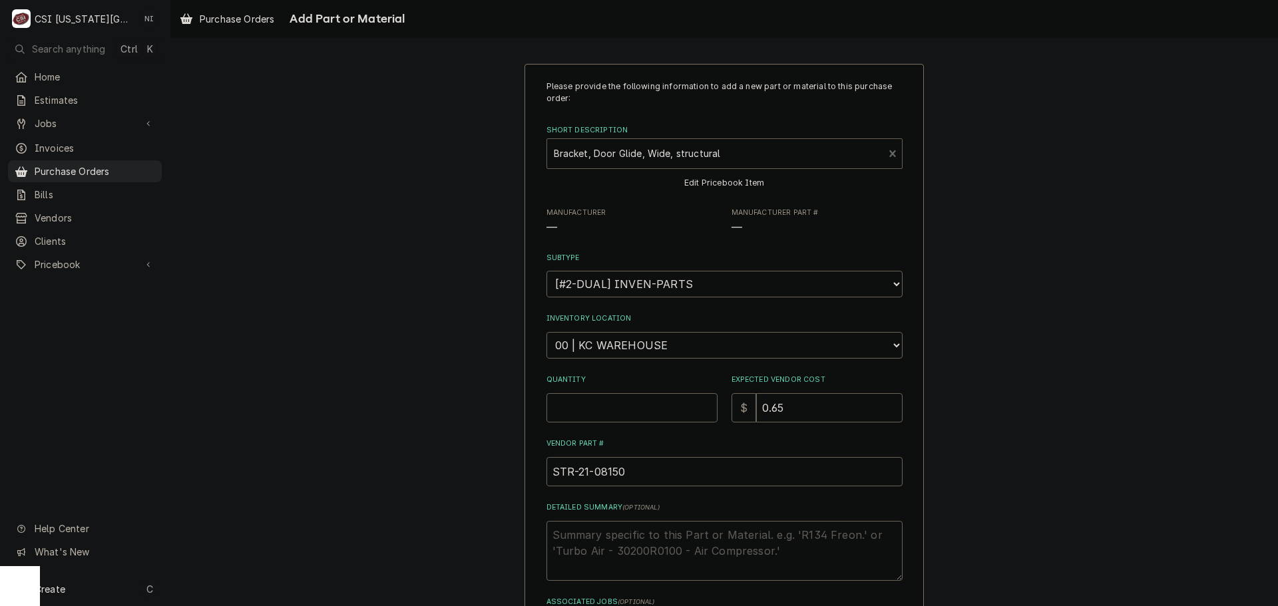
type textarea "x"
click at [612, 352] on select "Choose a location... 00 | KC WAREHOUSE 00 | MAIN WAREHOUSE 01 | BRIAN BREAZIER …" at bounding box center [725, 345] width 356 height 27
select select "2803"
click at [547, 332] on select "Choose a location... 00 | KC WAREHOUSE 00 | MAIN WAREHOUSE 01 | BRIAN BREAZIER …" at bounding box center [725, 345] width 356 height 27
click at [616, 413] on input "Quantity" at bounding box center [632, 407] width 171 height 29
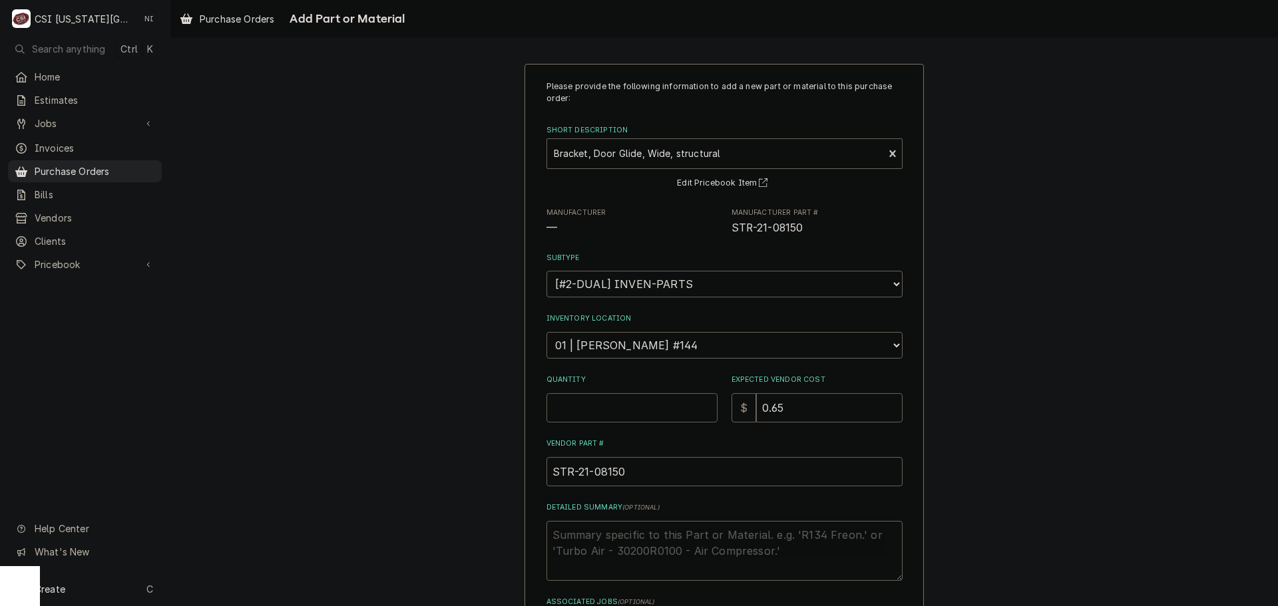
type textarea "x"
type input "3"
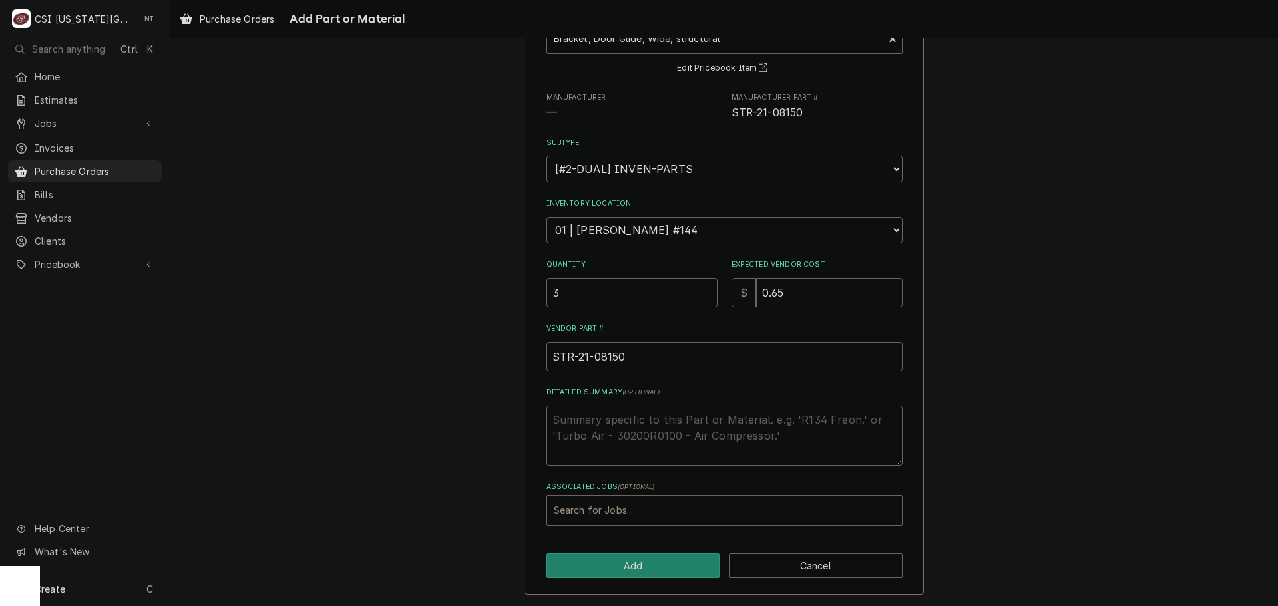
scroll to position [116, 0]
click at [621, 501] on div "Associated Jobs" at bounding box center [724, 510] width 341 height 24
type input "33006"
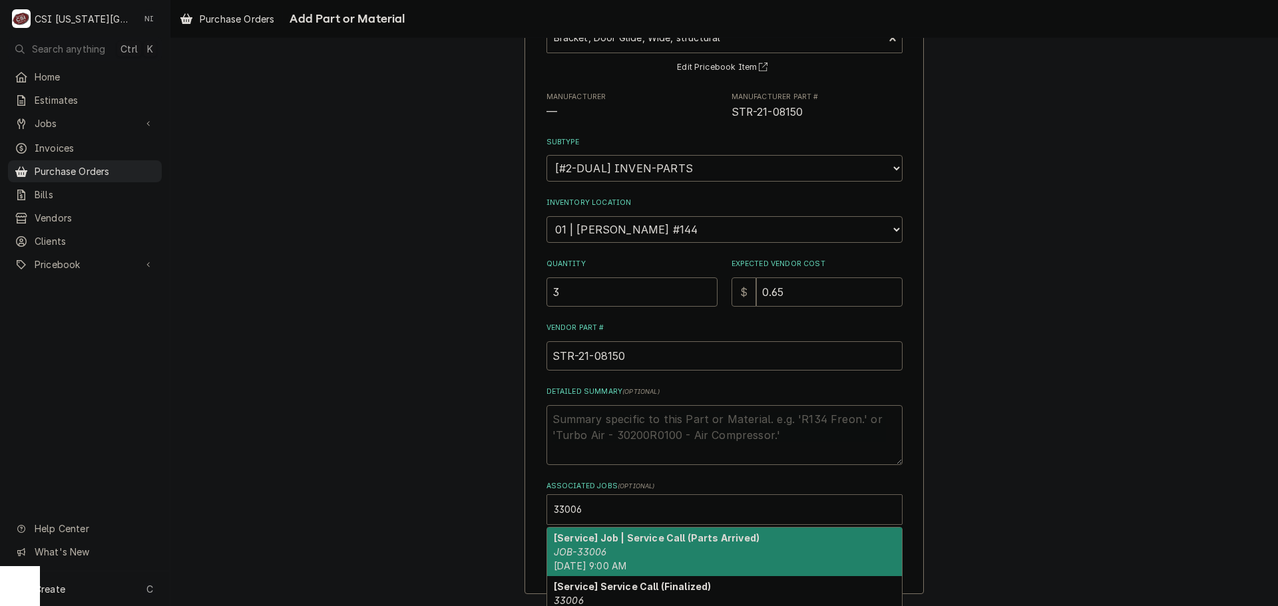
click at [604, 543] on strong "[Service] Job | Service Call (Parts Arrived)" at bounding box center [657, 538] width 206 height 11
type textarea "x"
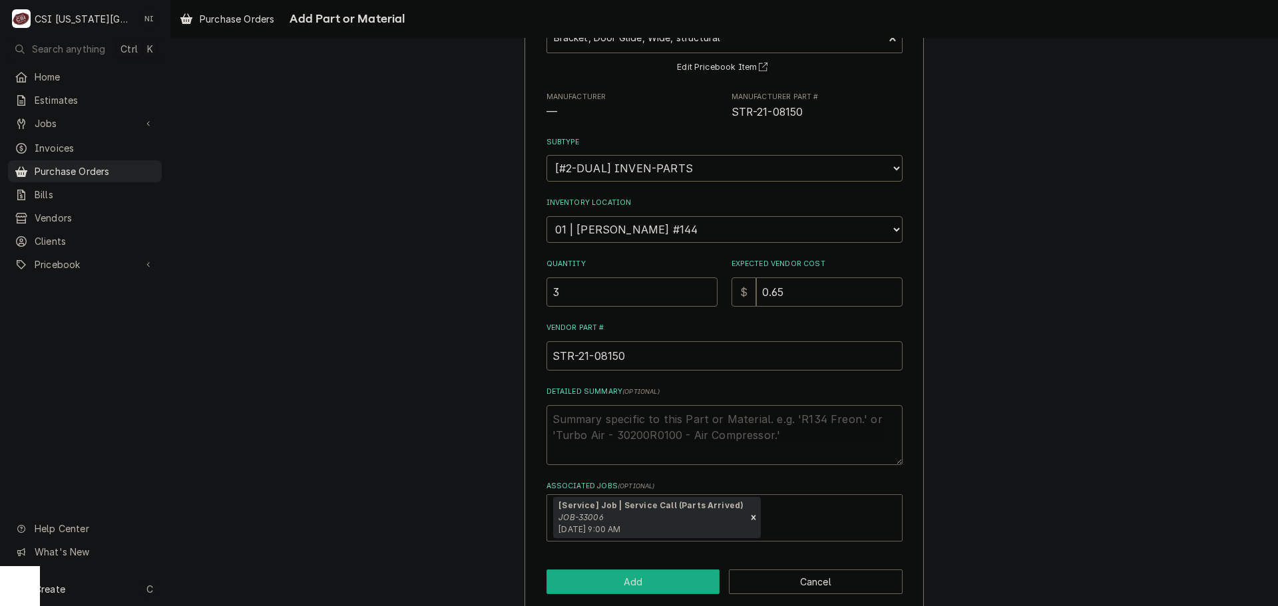
click at [608, 580] on button "Add" at bounding box center [634, 582] width 174 height 25
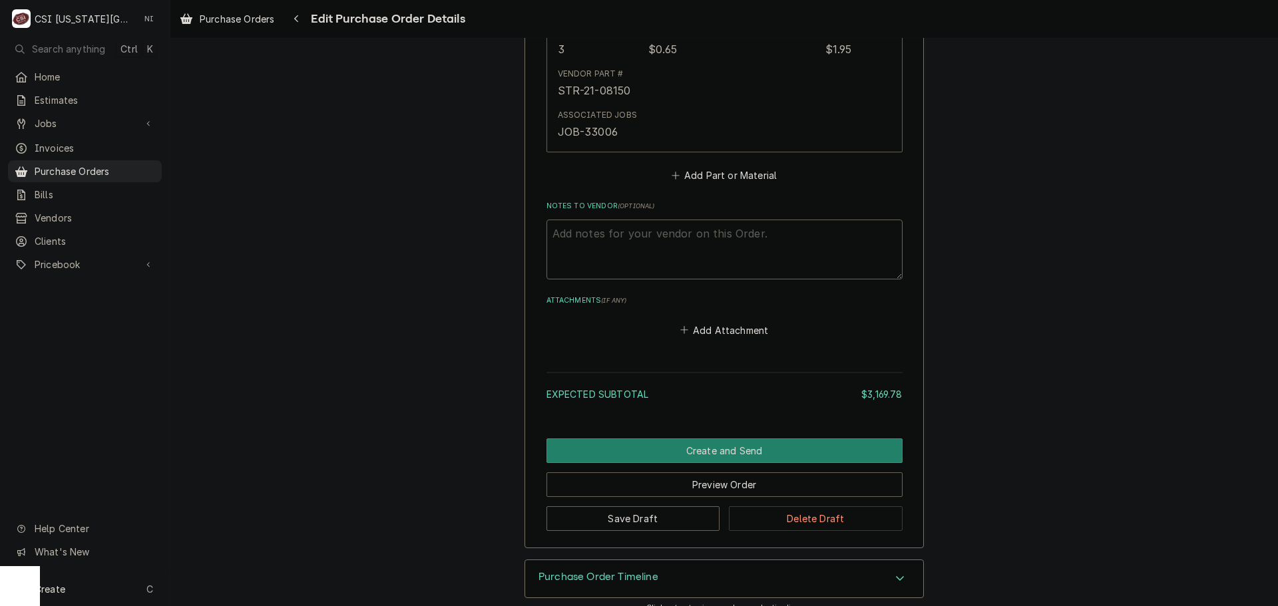
scroll to position [5113, 0]
drag, startPoint x: 664, startPoint y: 511, endPoint x: 487, endPoint y: 93, distance: 453.6
click at [664, 510] on button "Save Draft" at bounding box center [634, 518] width 174 height 25
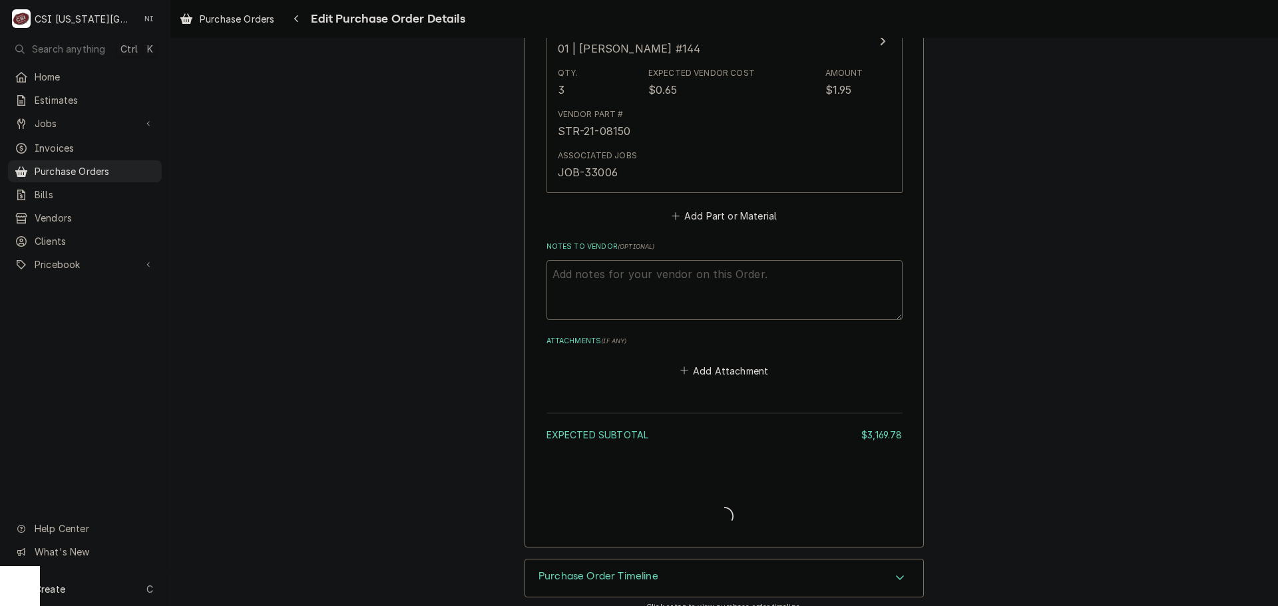
type textarea "x"
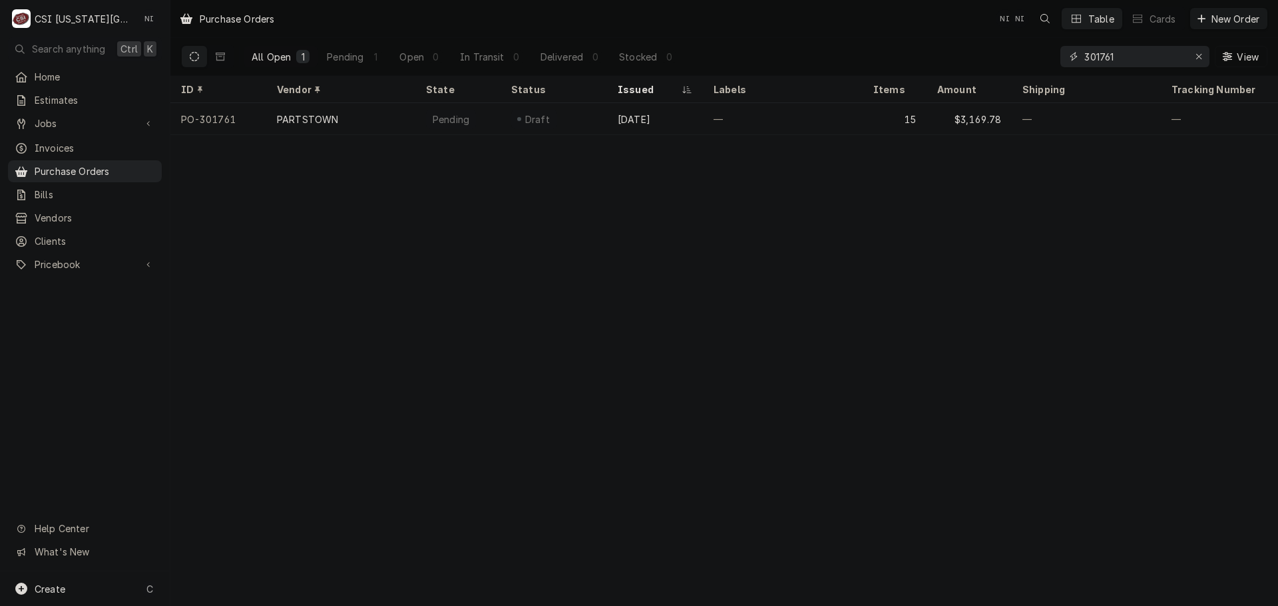
drag, startPoint x: 1124, startPoint y: 54, endPoint x: 1024, endPoint y: 53, distance: 99.9
click at [1024, 53] on div "All Open 1 Pending 1 Open 0 In Transit 0 Delivered 0 Stocked 0 301761 View" at bounding box center [724, 56] width 1086 height 37
click at [75, 584] on div "Create C" at bounding box center [85, 589] width 170 height 35
click at [275, 497] on div "Purchase Order" at bounding box center [248, 498] width 89 height 14
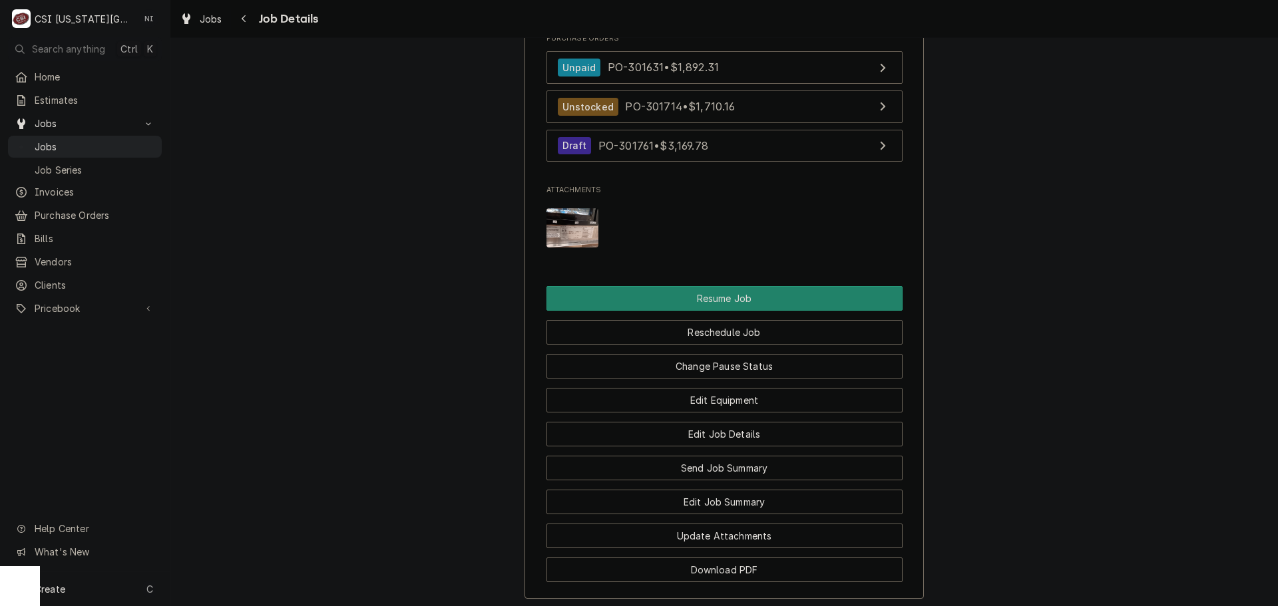
scroll to position [1791, 0]
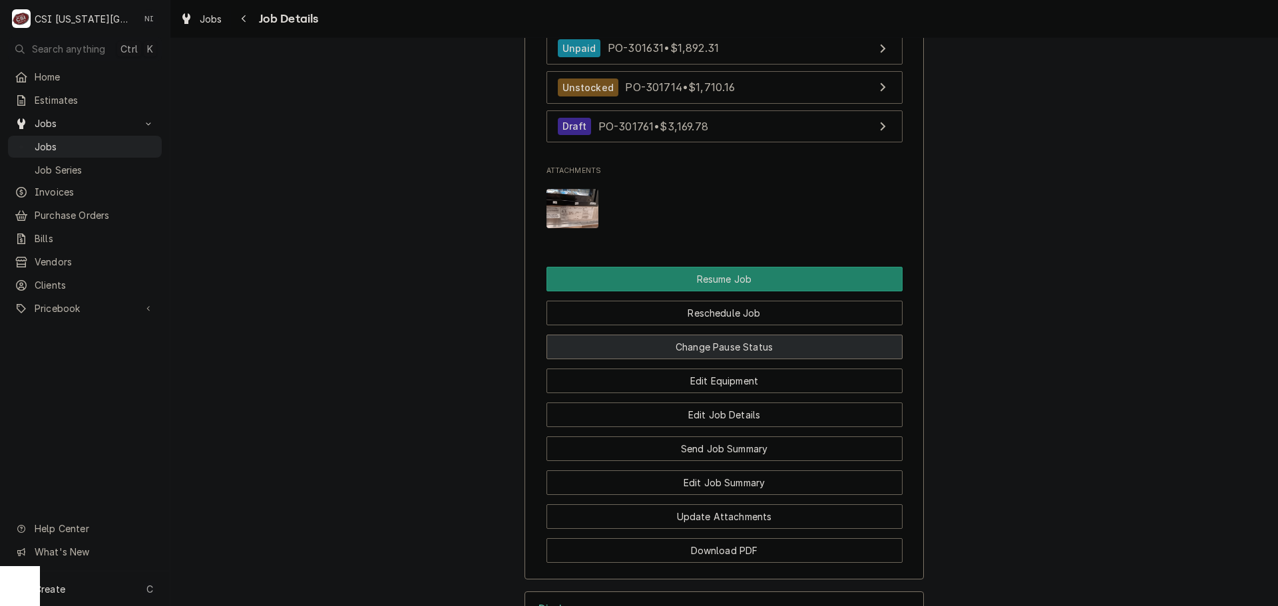
click at [783, 359] on button "Change Pause Status" at bounding box center [725, 347] width 356 height 25
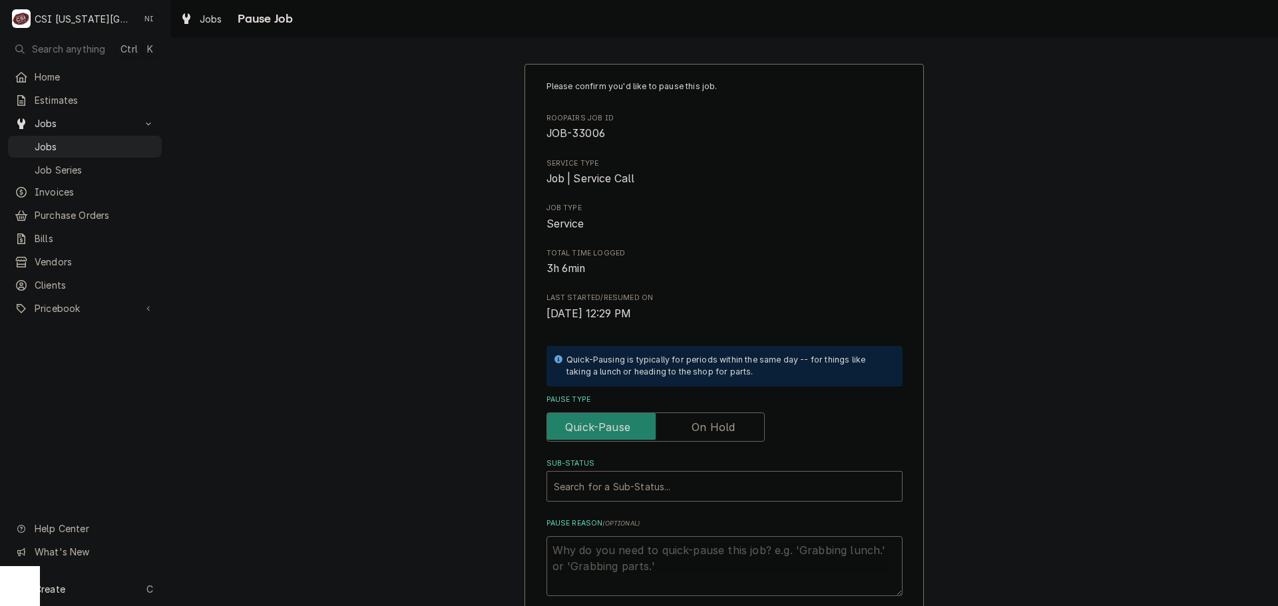
click at [706, 429] on label "Pause Type" at bounding box center [656, 427] width 218 height 29
click at [706, 429] on input "Pause Type" at bounding box center [655, 427] width 206 height 29
checkbox input "true"
click at [663, 490] on div "Sub-Status" at bounding box center [711, 487] width 315 height 24
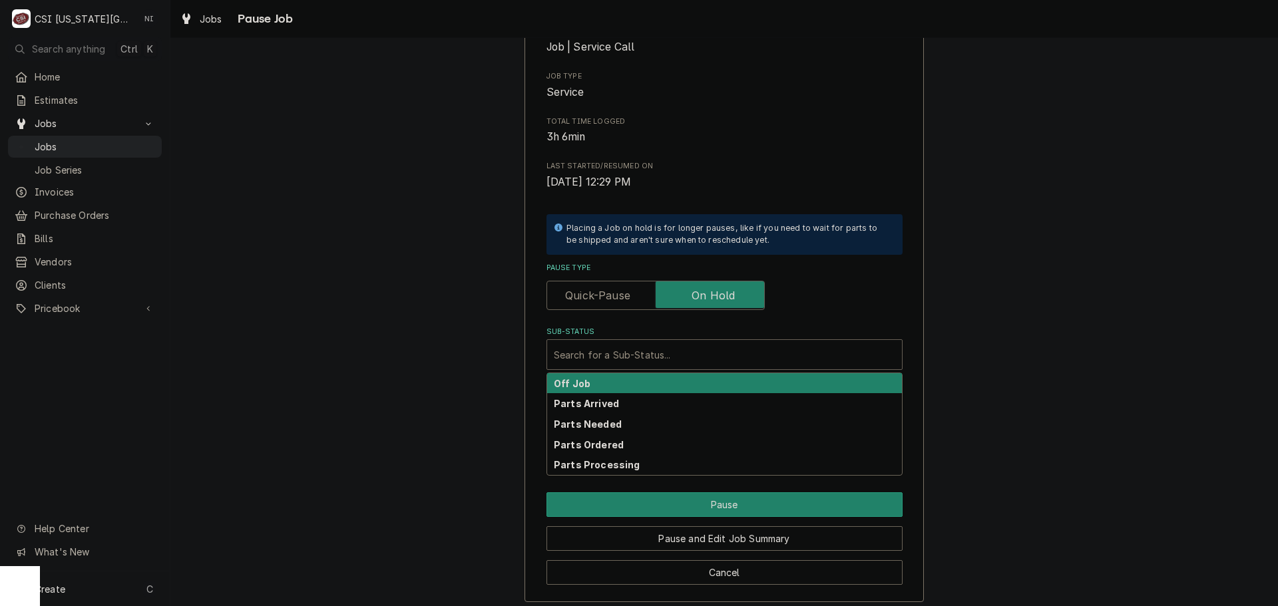
scroll to position [139, 0]
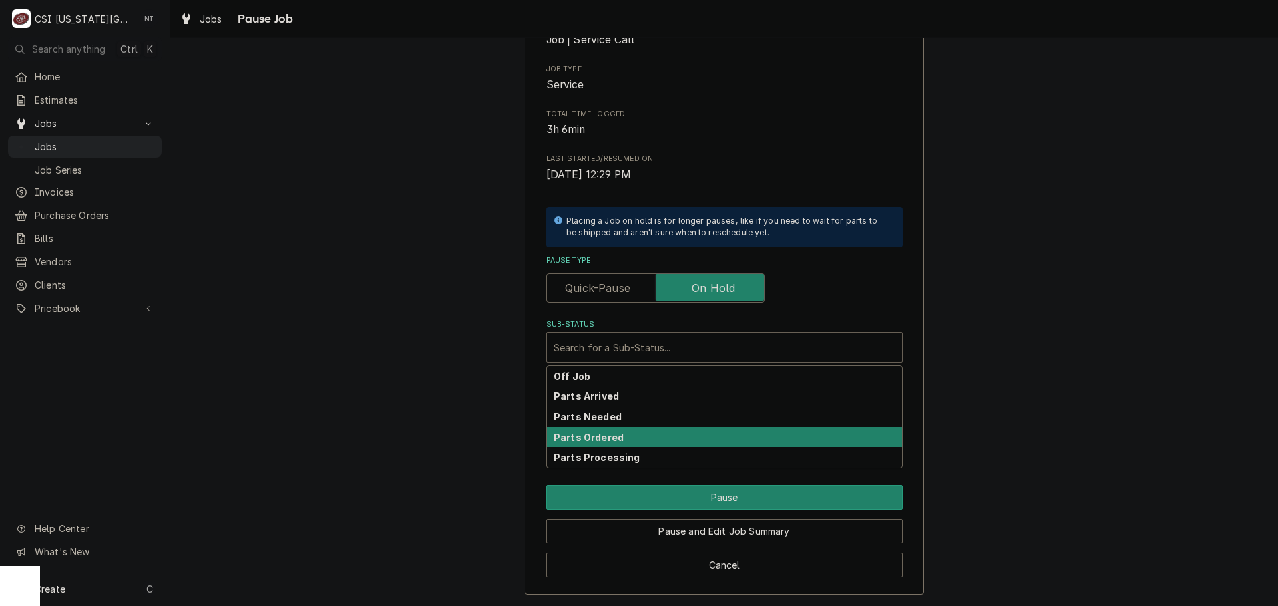
click at [610, 438] on strong "Parts Ordered" at bounding box center [589, 437] width 70 height 11
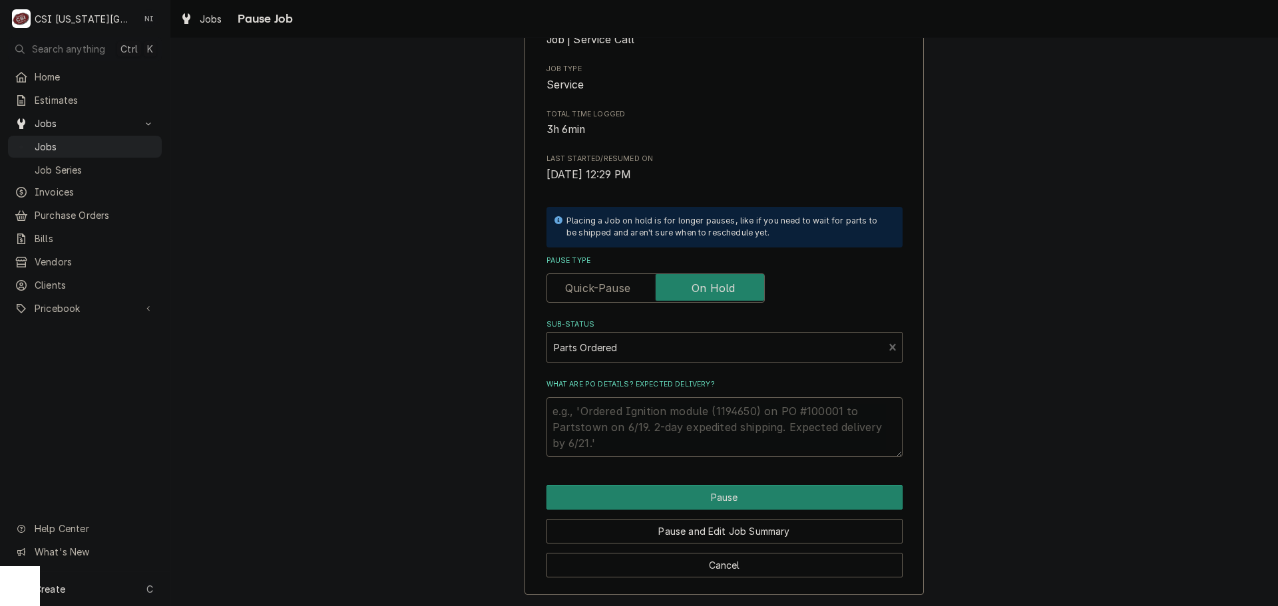
click at [608, 411] on textarea "What are PO details? Expected delivery?" at bounding box center [725, 427] width 356 height 60
type textarea "x"
type textarea "p"
type textarea "x"
type textarea "pa"
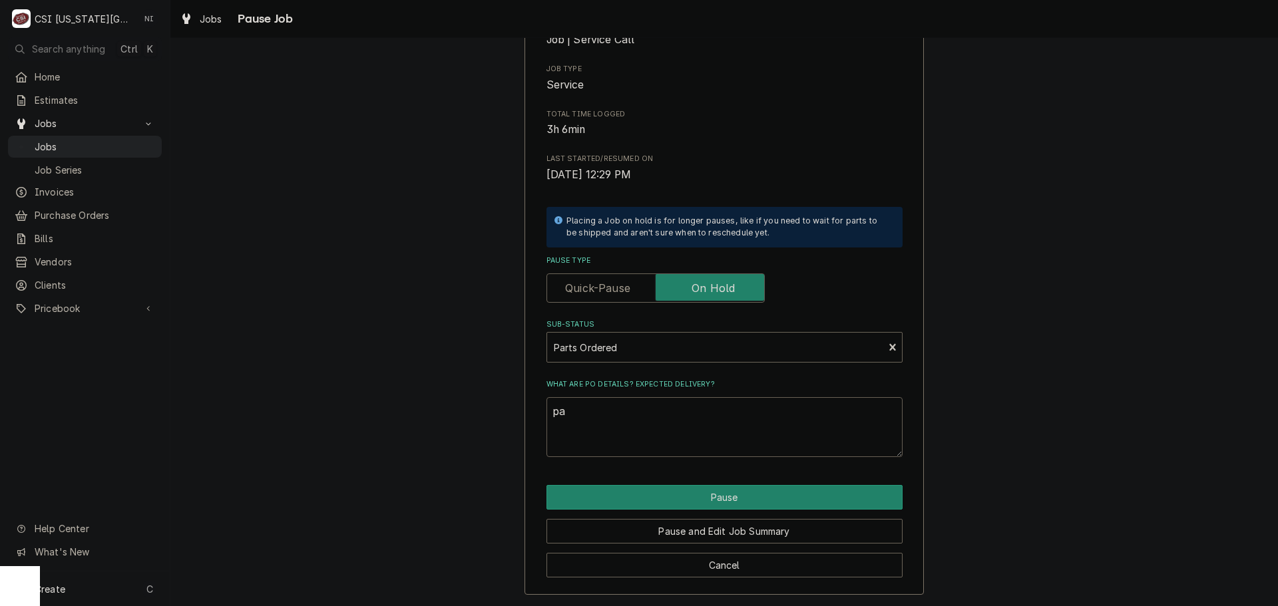
type textarea "x"
type textarea "pars"
type textarea "x"
type textarea "parst"
type textarea "x"
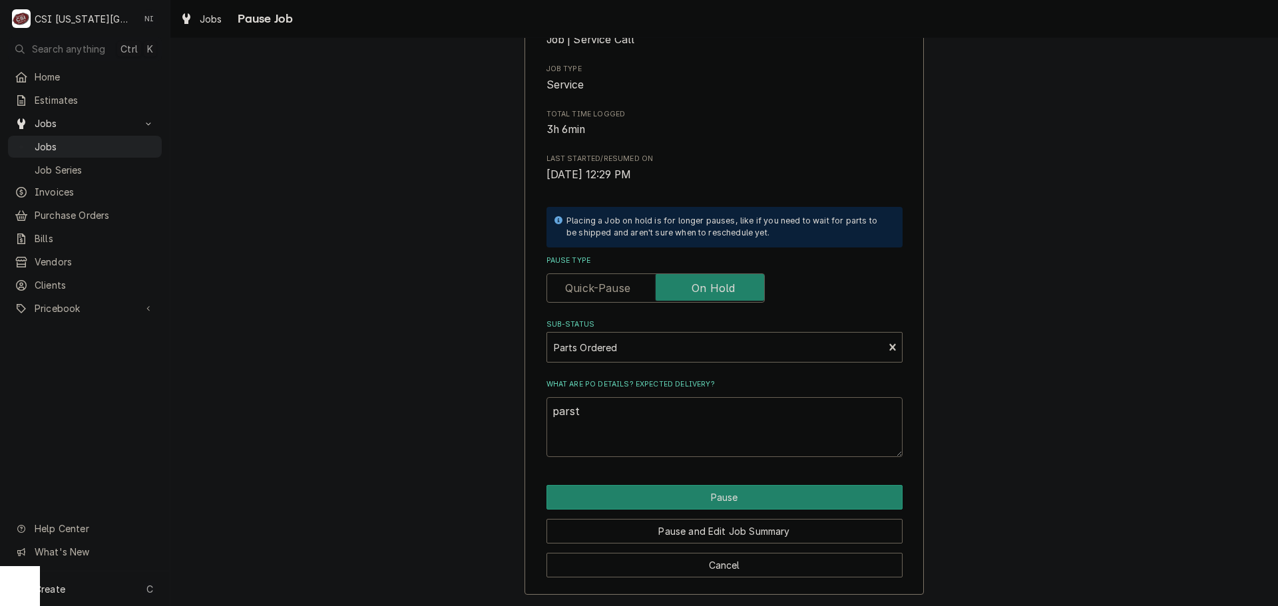
type textarea "parsts"
type textarea "x"
type textarea "parsts"
type textarea "x"
type textarea "parsts"
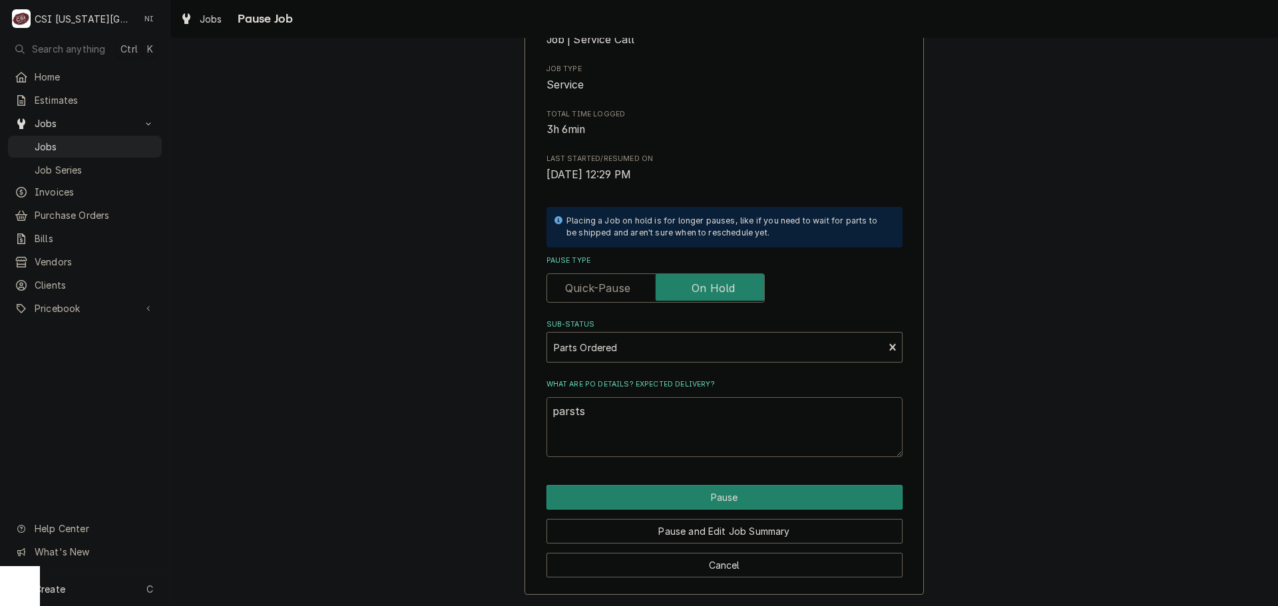
type textarea "x"
type textarea "parst"
type textarea "x"
type textarea "pars"
type textarea "x"
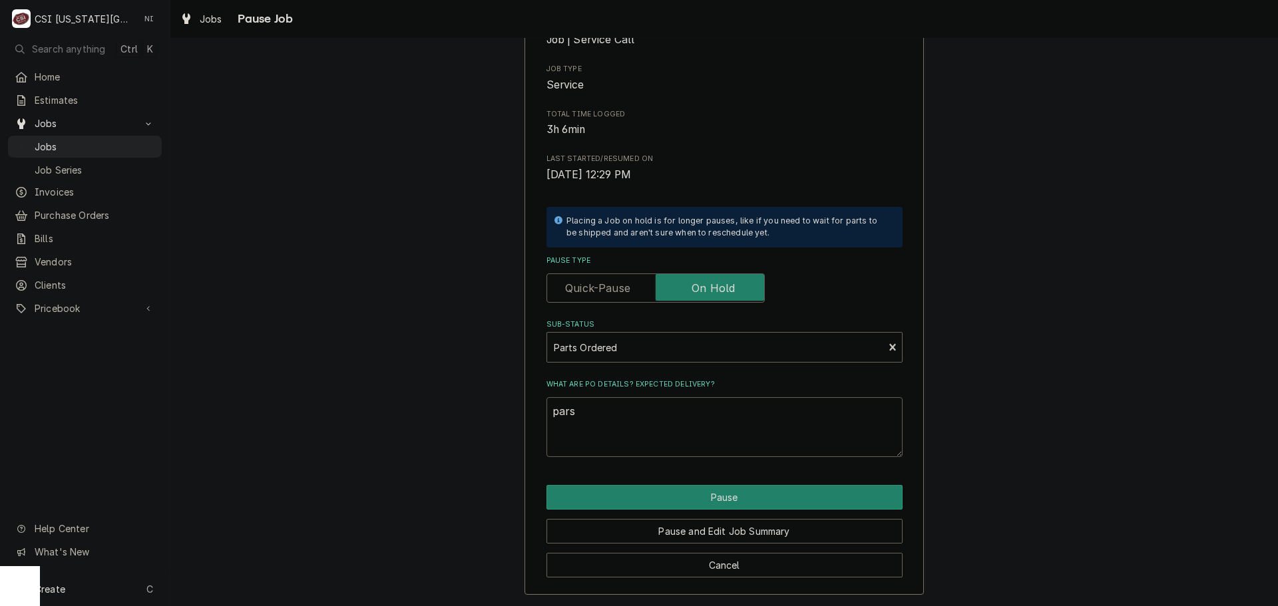
type textarea "par"
type textarea "x"
type textarea "part"
type textarea "x"
type textarea "parts"
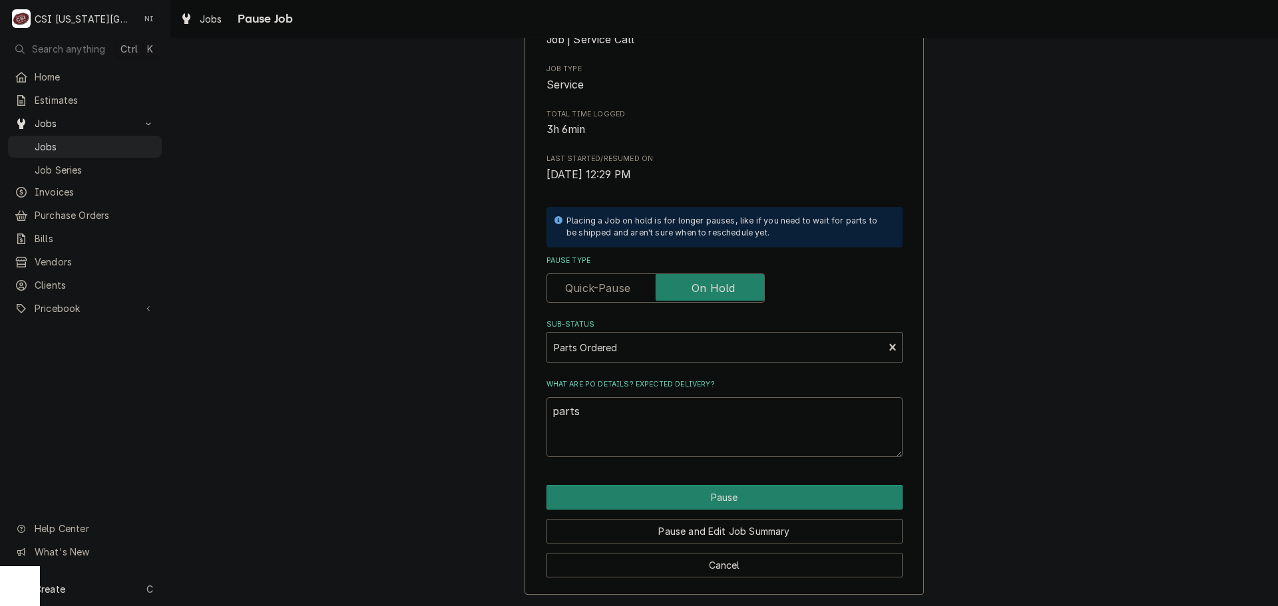
type textarea "x"
type textarea "parts"
type textarea "x"
type textarea "parts"
type textarea "x"
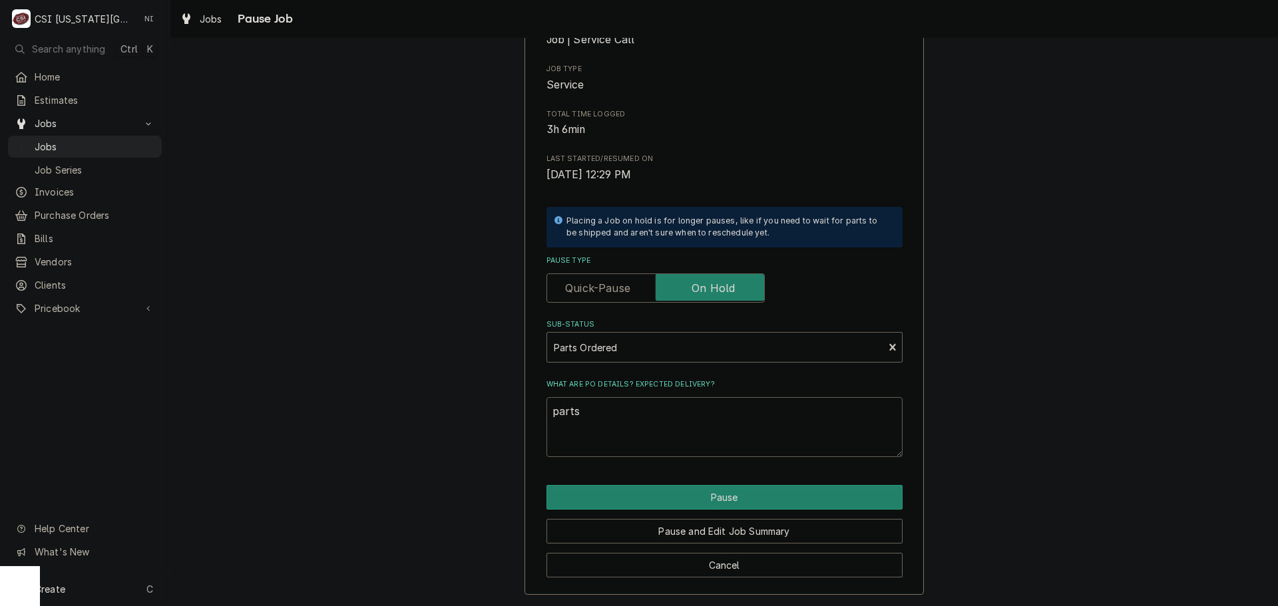
type textarea "part"
type textarea "x"
type textarea "par"
type textarea "x"
type textarea "pa"
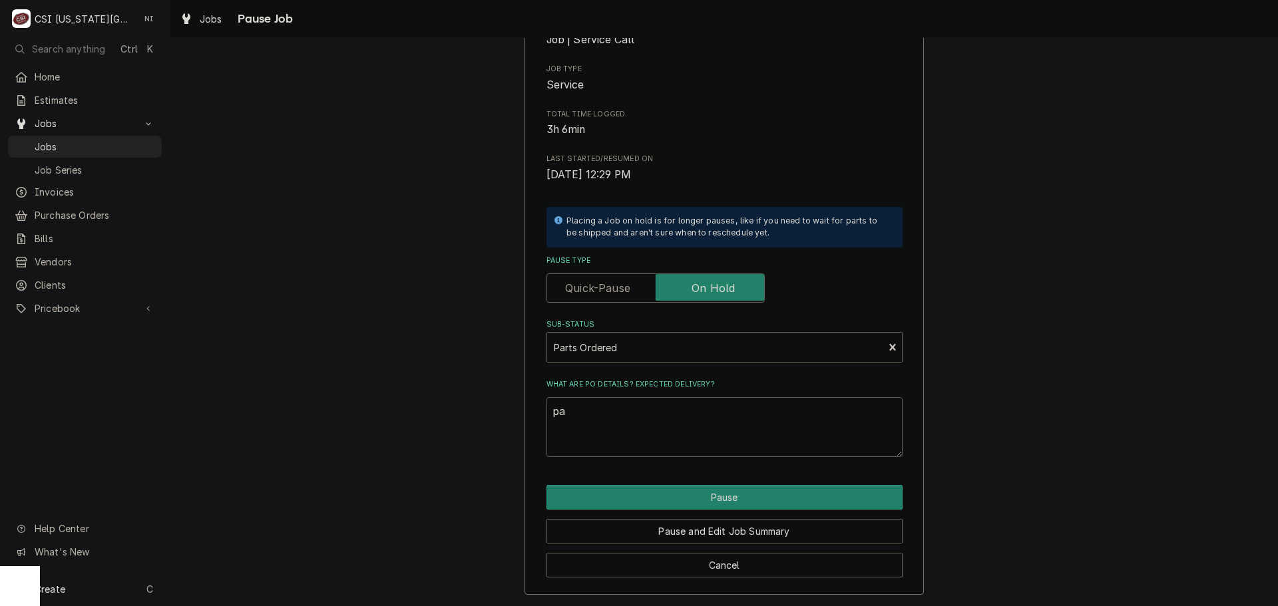
type textarea "x"
type textarea "p"
type textarea "x"
type textarea "m"
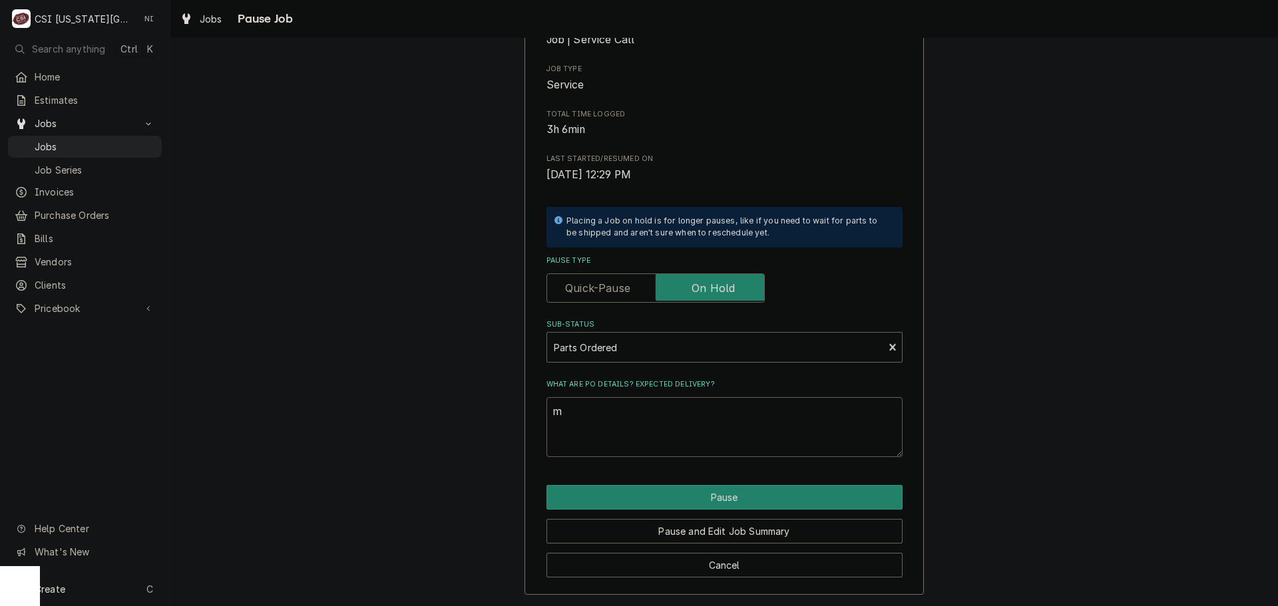
type textarea "x"
type textarea "mi"
type textarea "x"
type textarea "mis"
type textarea "x"
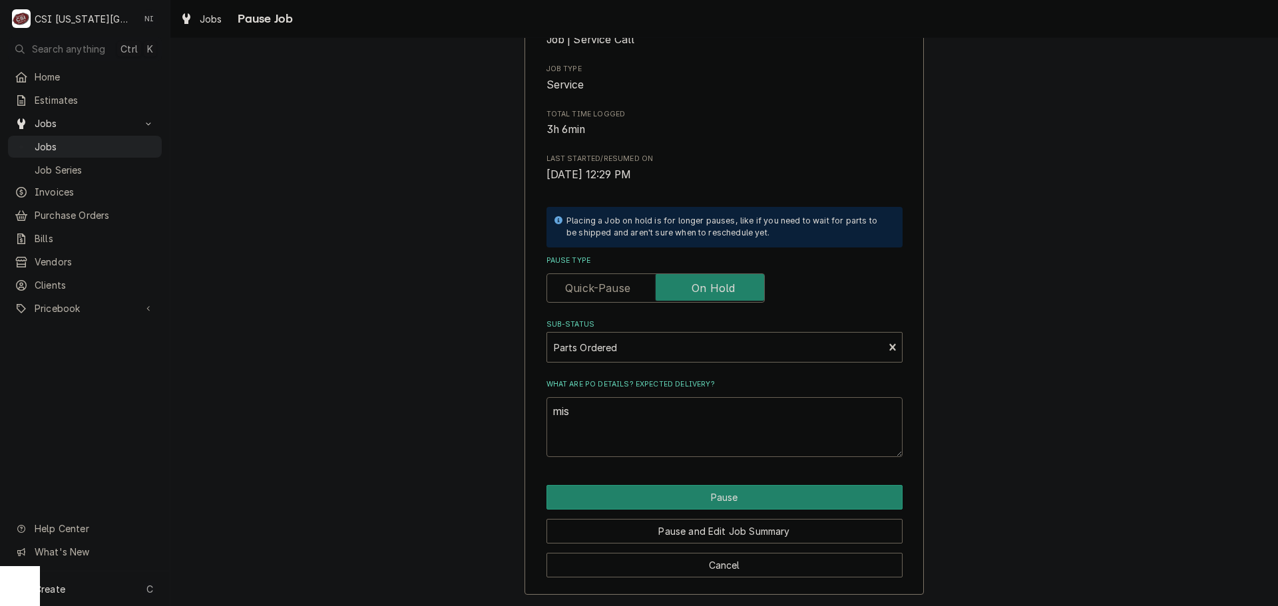
type textarea "mi"
type textarea "x"
type textarea "m"
type textarea "x"
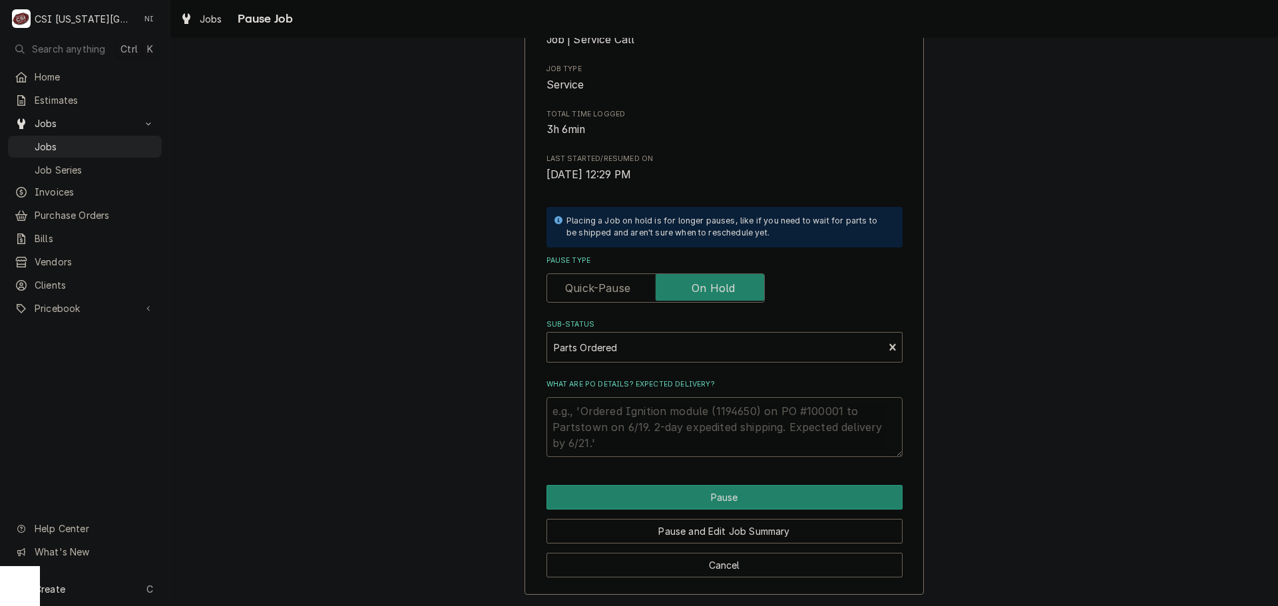
type textarea "M"
type textarea "x"
type textarea "Mi"
type textarea "x"
type textarea "Mis"
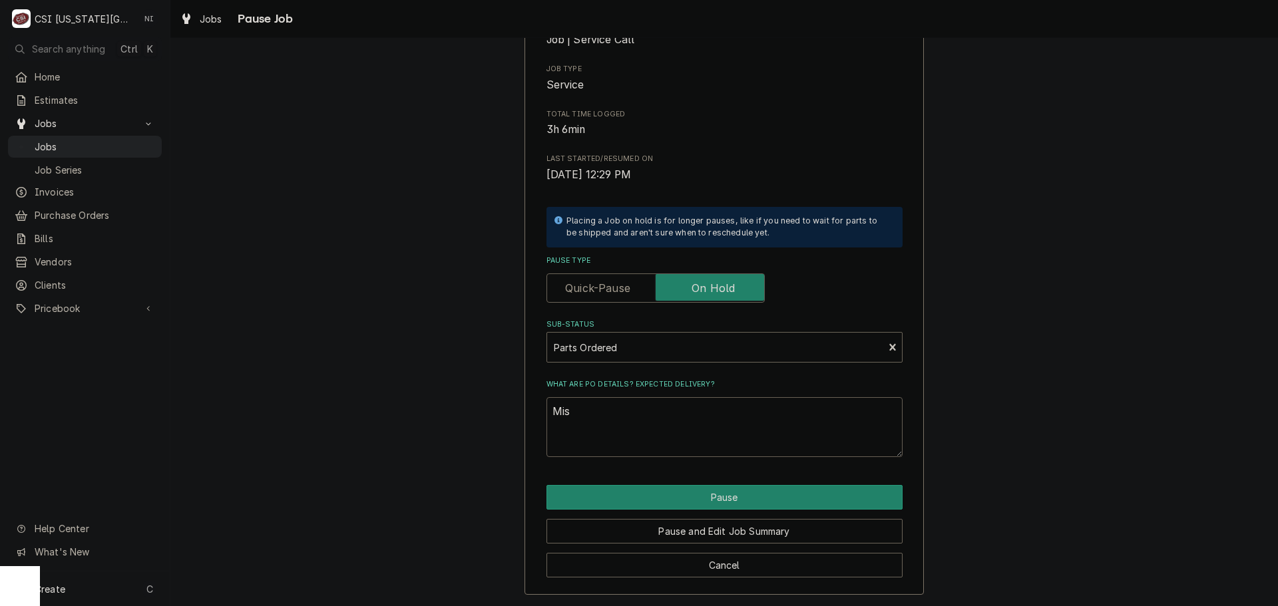
type textarea "x"
type textarea "Miss"
type textarea "x"
type textarea "Missi"
type textarea "x"
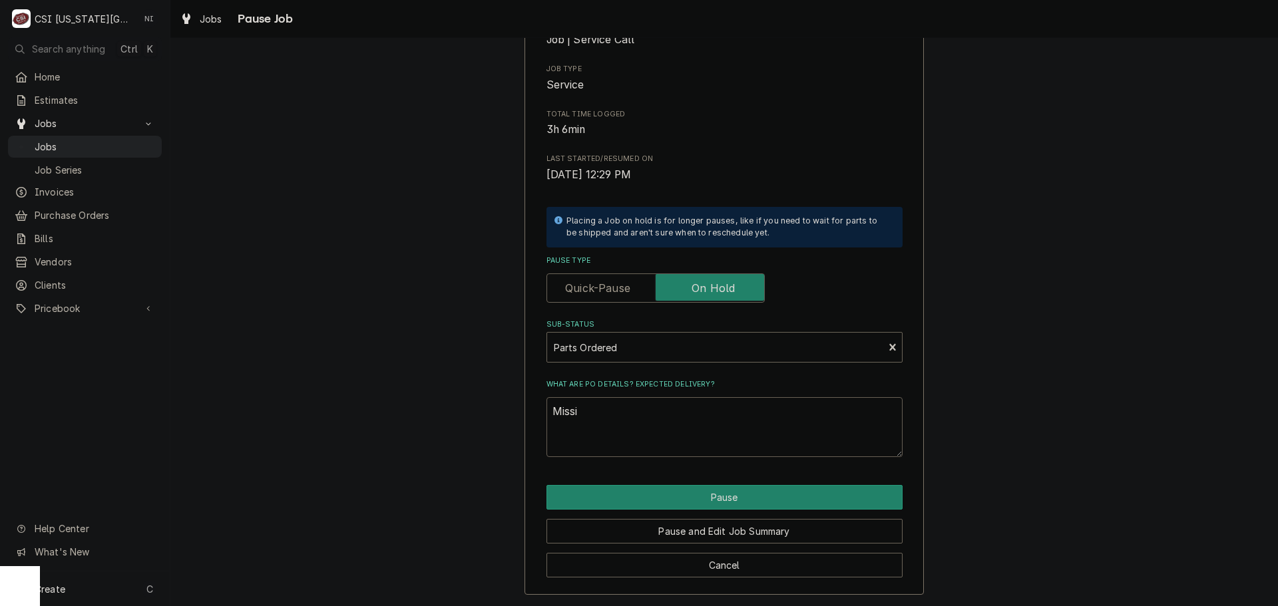
type textarea "Missin"
type textarea "x"
type textarea "Missing"
type textarea "x"
type textarea "Missing"
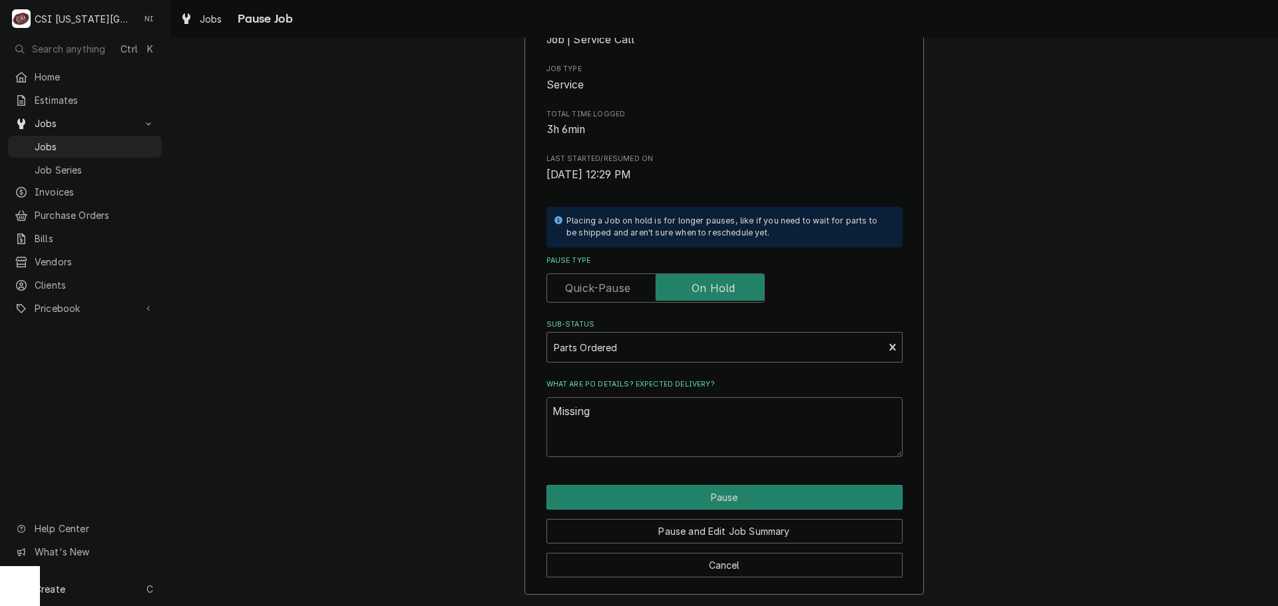
type textarea "x"
type textarea "Missing p"
type textarea "x"
type textarea "Missing pa"
type textarea "x"
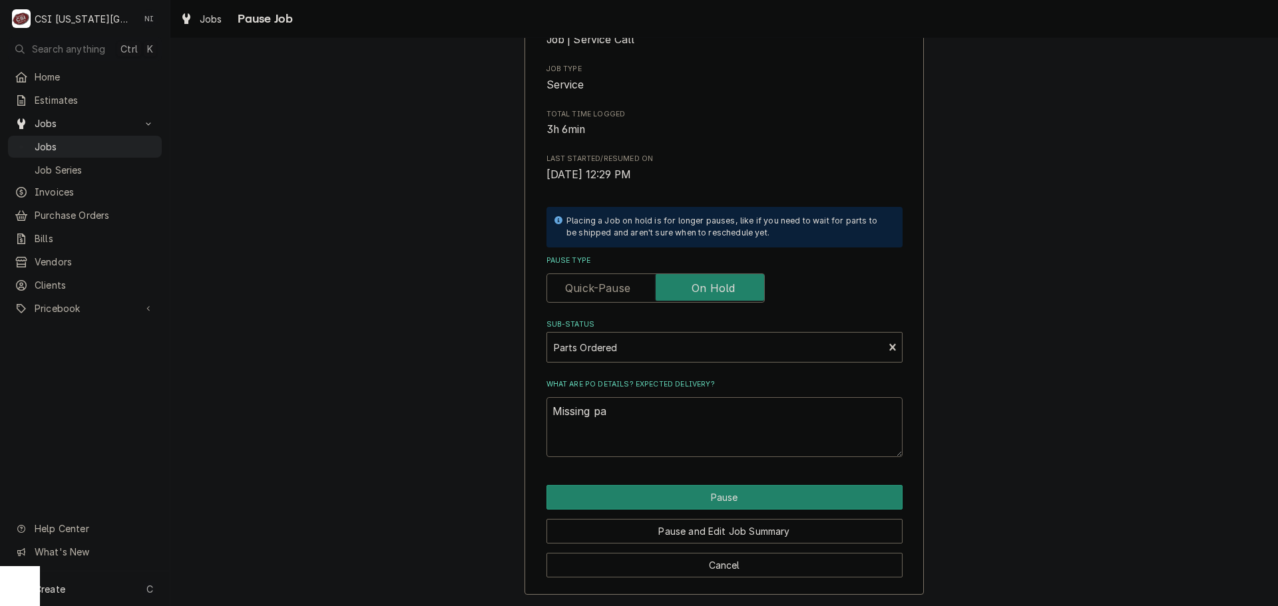
type textarea "Missing par"
type textarea "x"
type textarea "Missing part"
type textarea "x"
type textarea "Missing parts"
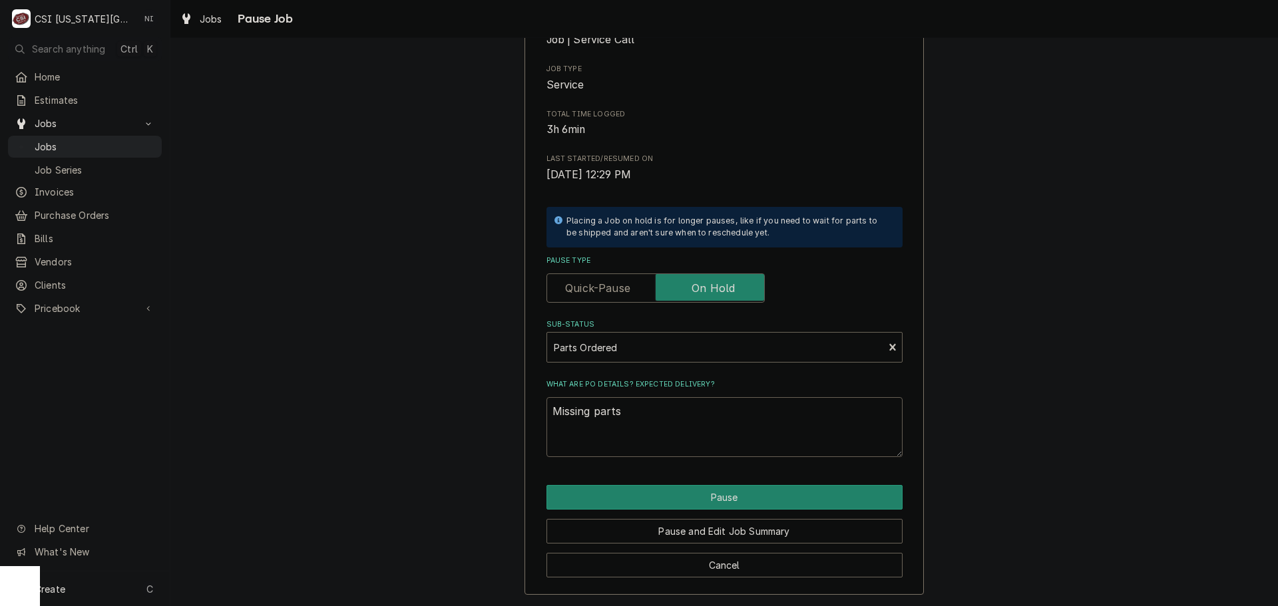
type textarea "x"
type textarea "Missing parts"
type textarea "x"
type textarea "Missing parts o"
type textarea "x"
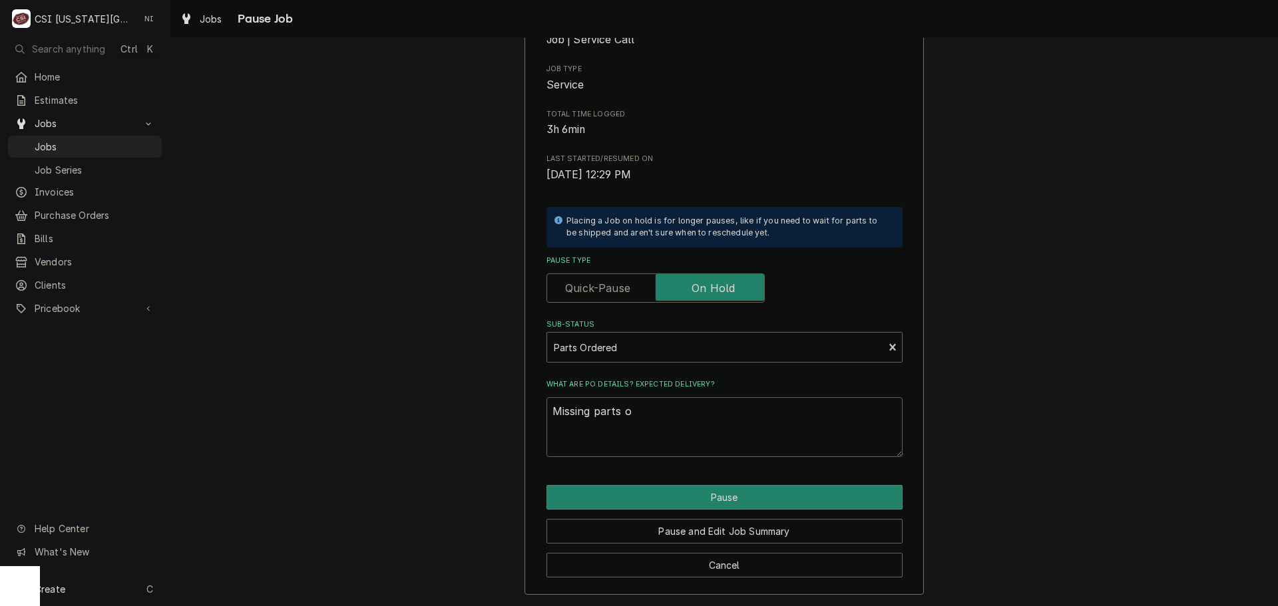
type textarea "Missing parts or"
type textarea "x"
type textarea "Missing parts ord"
type textarea "x"
type textarea "Missing parts orde"
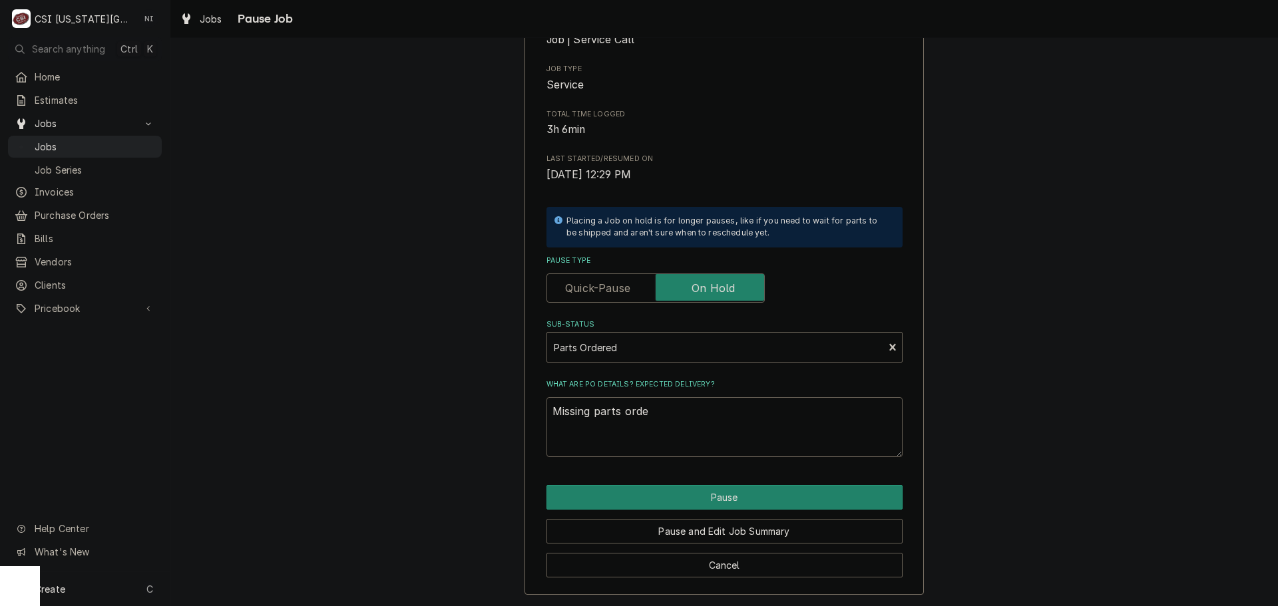
type textarea "x"
type textarea "Missing parts order"
type textarea "x"
type textarea "Missing parts orderd"
type textarea "x"
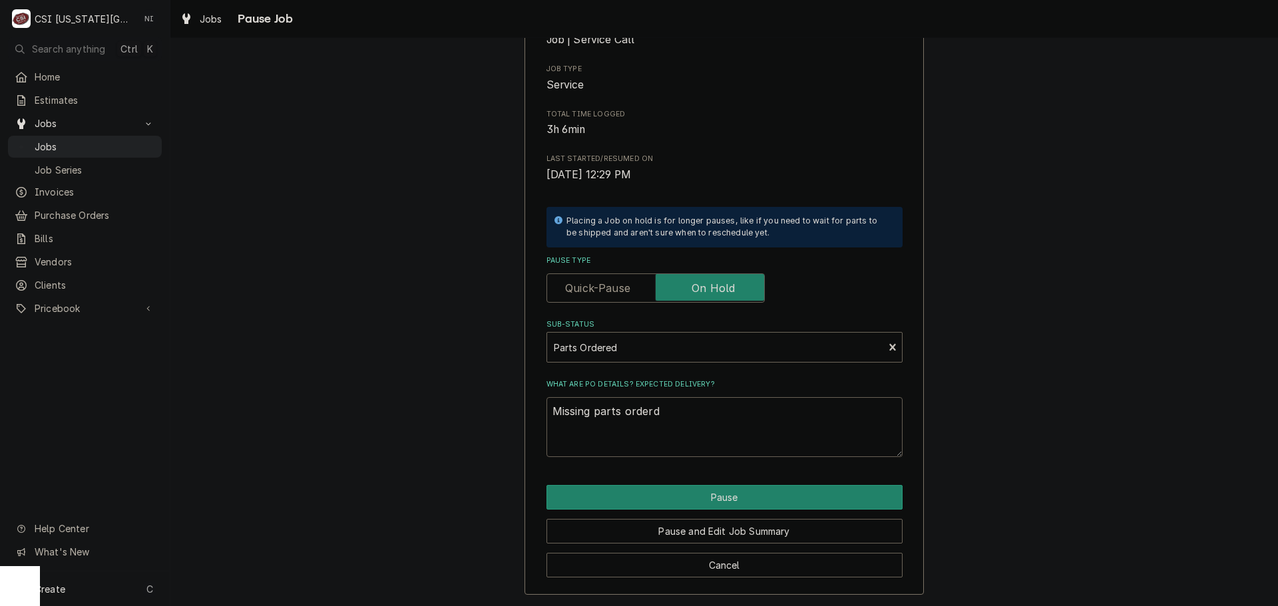
type textarea "Missing parts orderd"
type textarea "x"
type textarea "Missing parts orderd o"
type textarea "x"
type textarea "Missing parts orderd on"
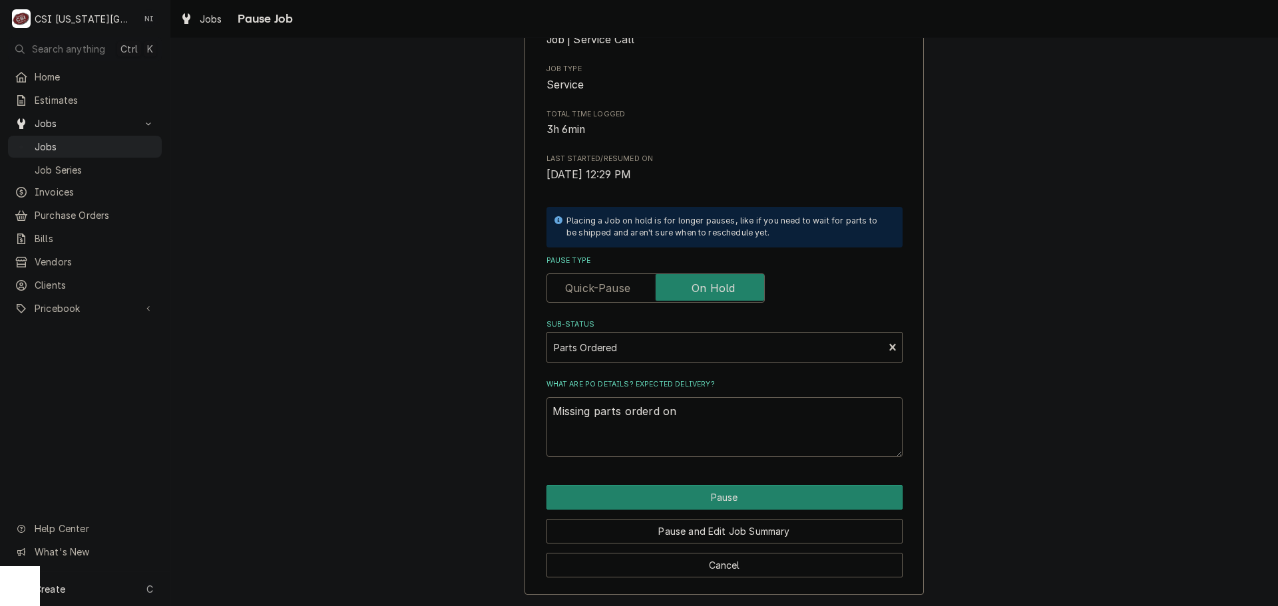
type textarea "x"
type textarea "Missing parts orderd on"
type textarea "x"
type textarea "Missing parts orderd on"
type textarea "x"
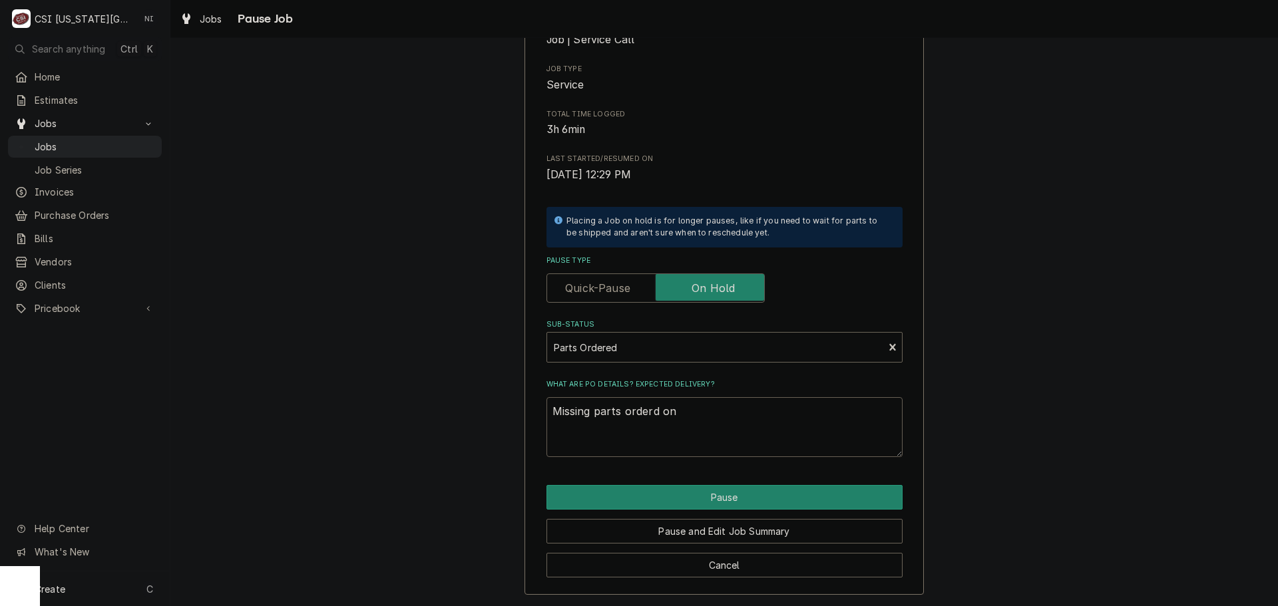
type textarea "Missing parts orderd o"
type textarea "x"
type textarea "Missing parts orderd"
type textarea "x"
type textarea "Missing parts orderd"
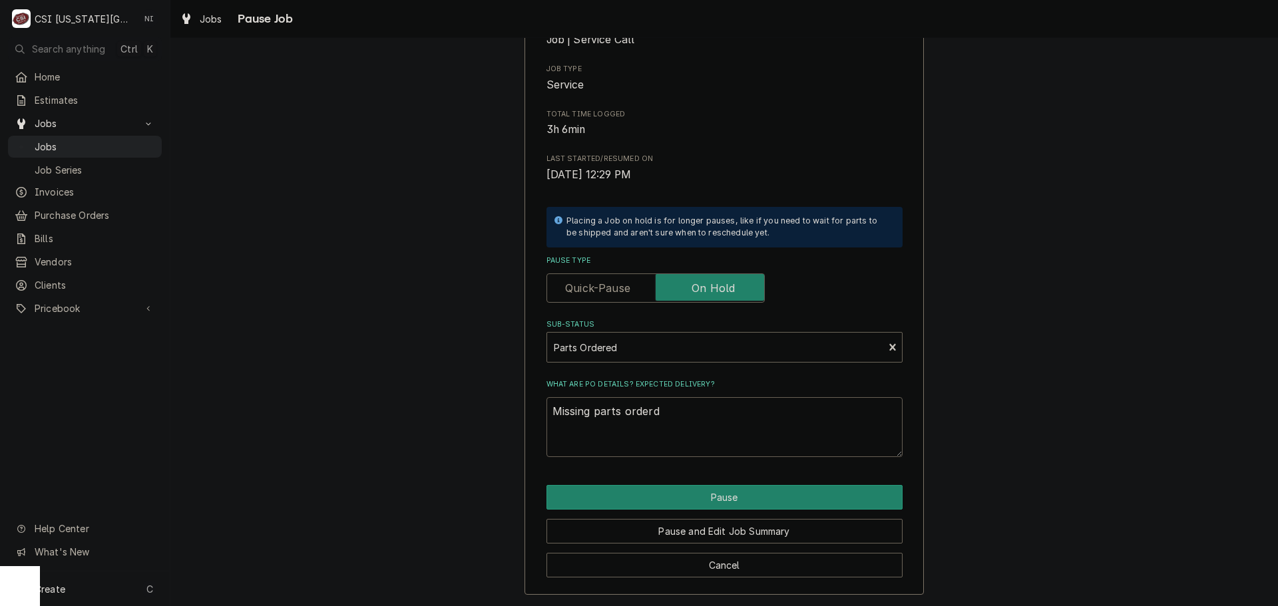
type textarea "x"
type textarea "Missing parts order"
type textarea "x"
type textarea "Missing parts ordere"
type textarea "x"
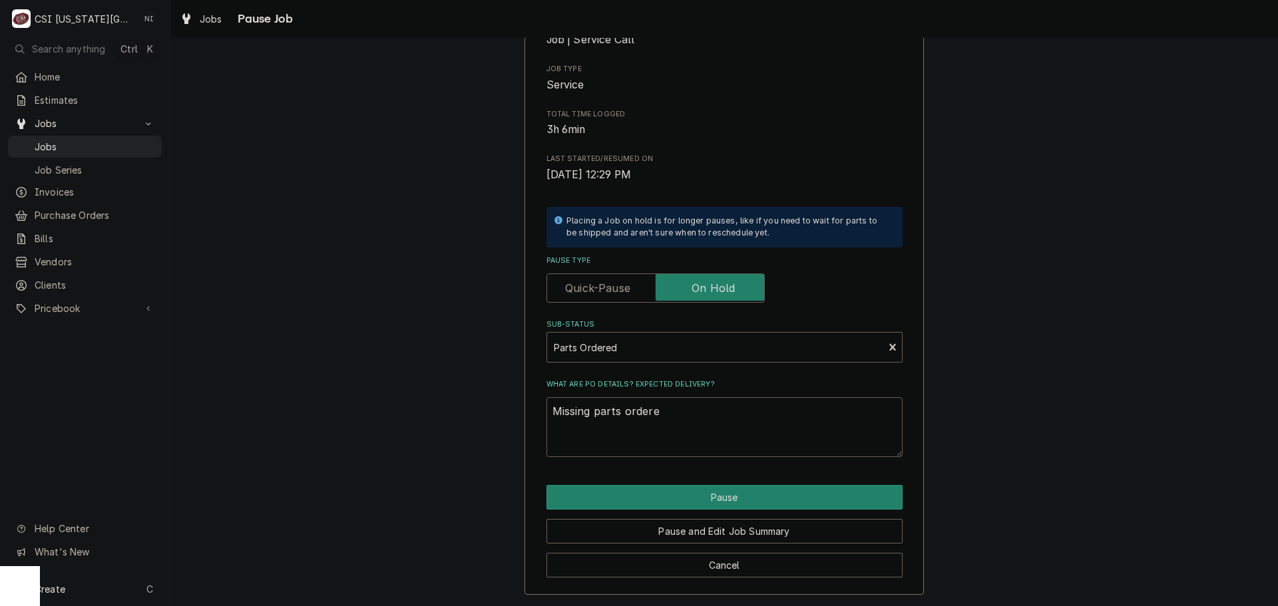
type textarea "Missing parts ordered"
type textarea "x"
type textarea "Missing parts ordered"
type textarea "x"
type textarea "Missing parts ordered o"
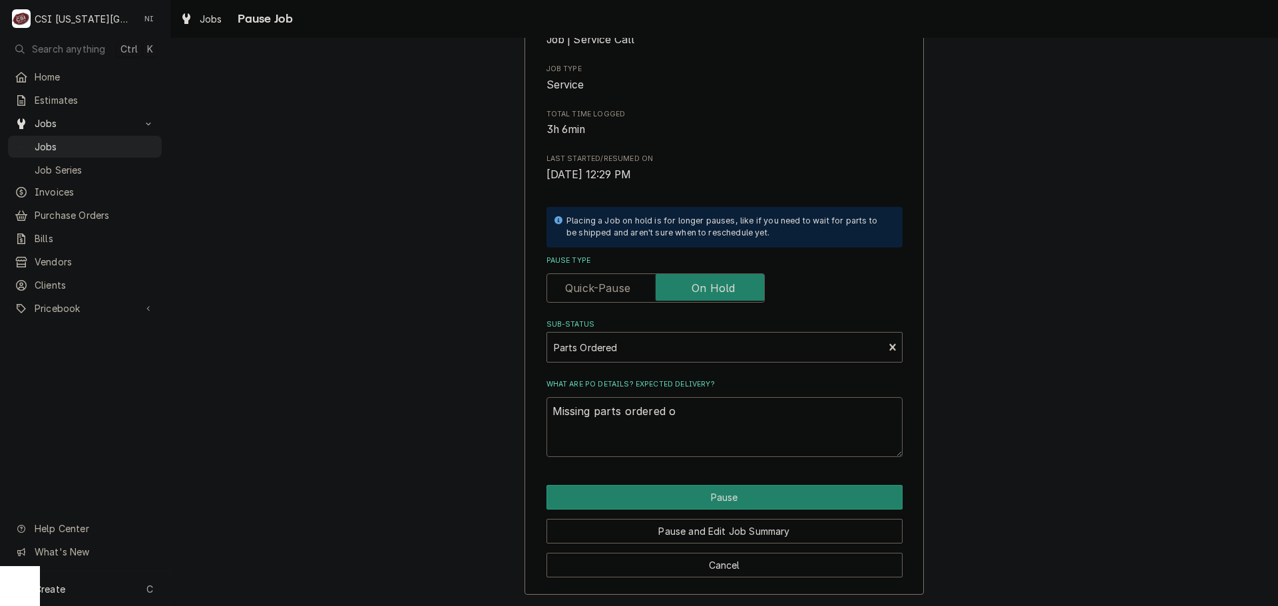
type textarea "x"
type textarea "Missing parts ordered on"
type textarea "x"
type textarea "Missing parts ordered on"
type textarea "x"
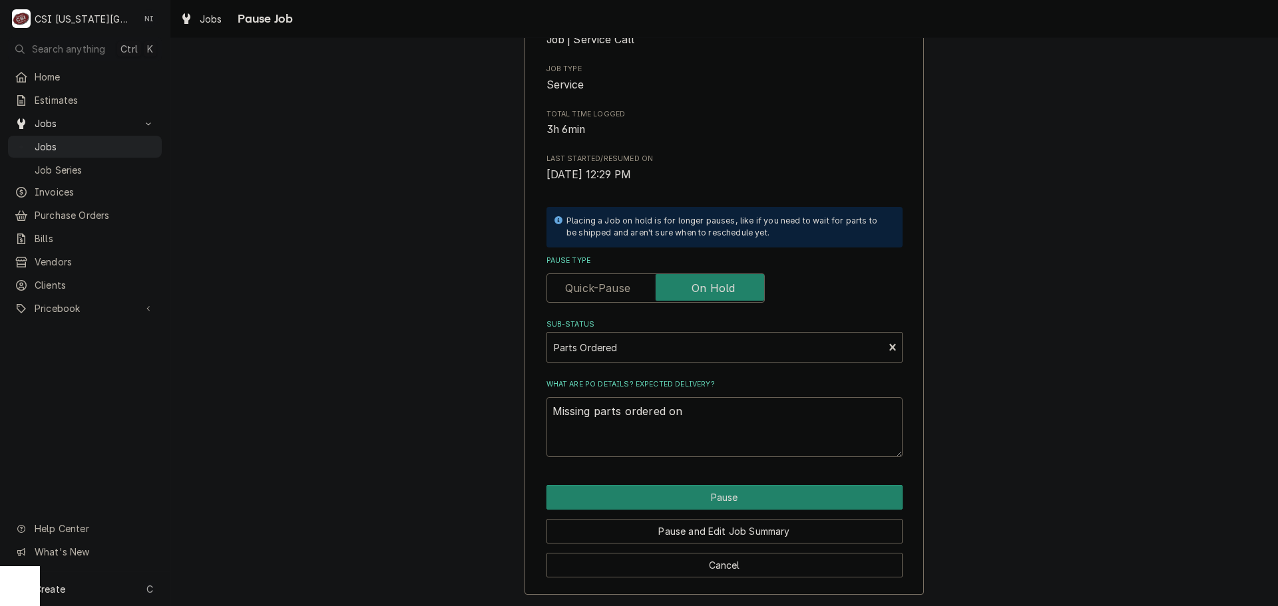
type textarea "Missing parts ordered on P"
type textarea "x"
type textarea "Missing parts ordered on PO"
type textarea "x"
type textarea "Missing parts ordered on PO"
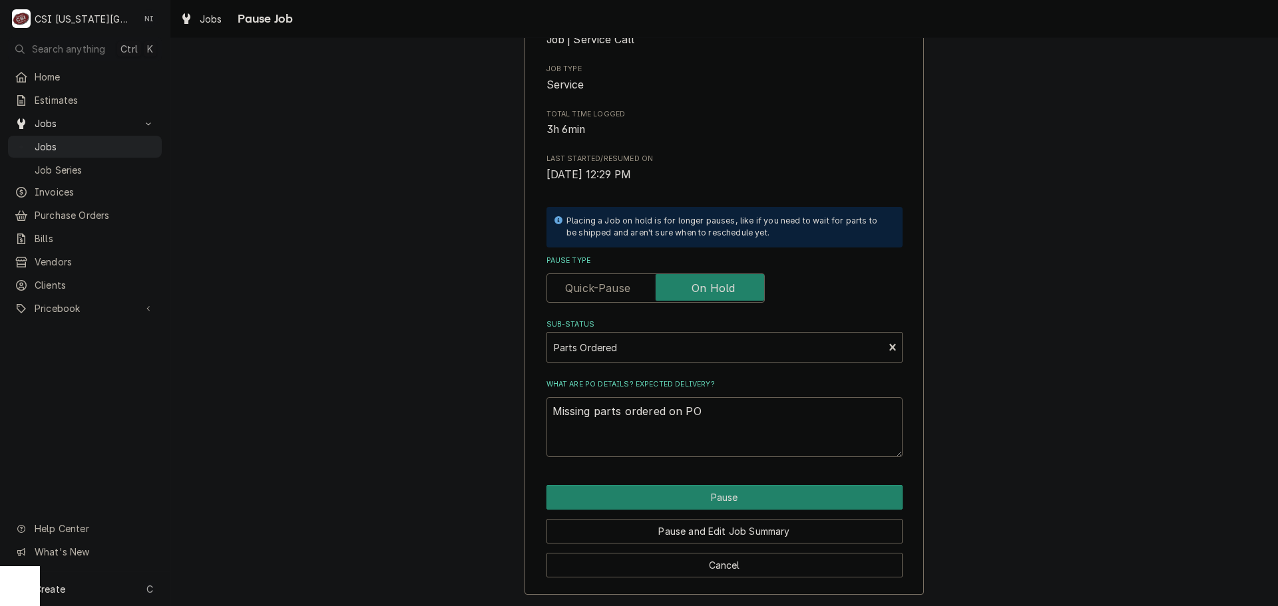
type textarea "x"
type textarea "Missing parts ordered on PO 3"
type textarea "x"
type textarea "Missing parts ordered on PO 30"
type textarea "x"
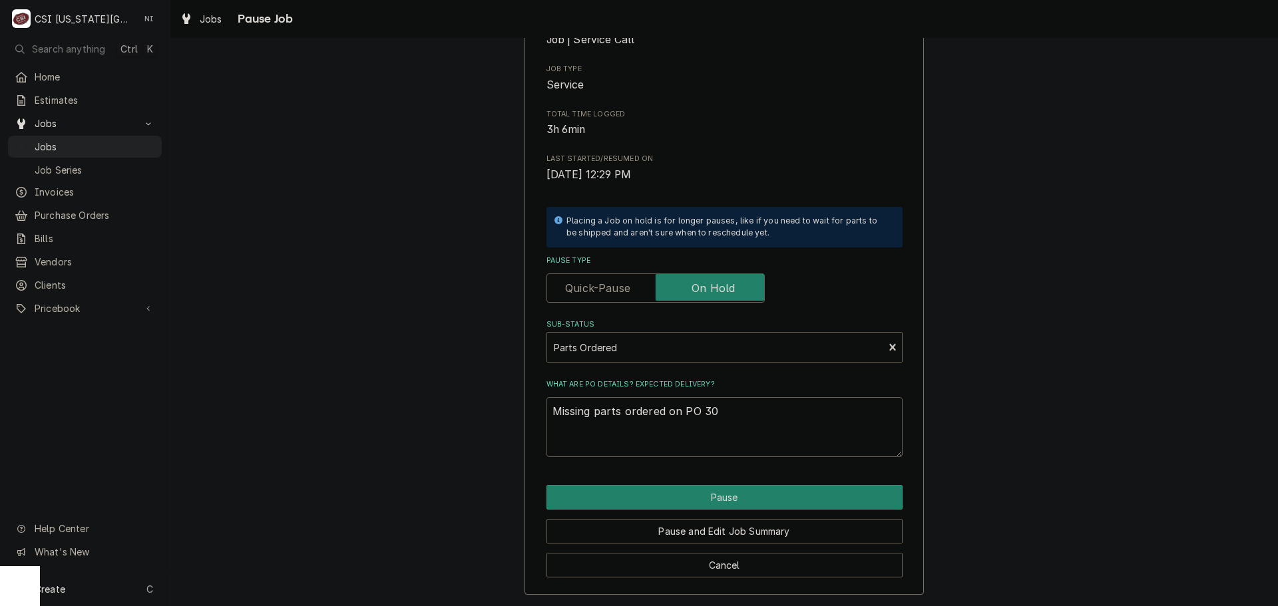
type textarea "Missing parts ordered on PO 301"
type textarea "x"
type textarea "Missing parts ordered on PO 3014"
type textarea "x"
type textarea "Missing parts ordered on PO 301"
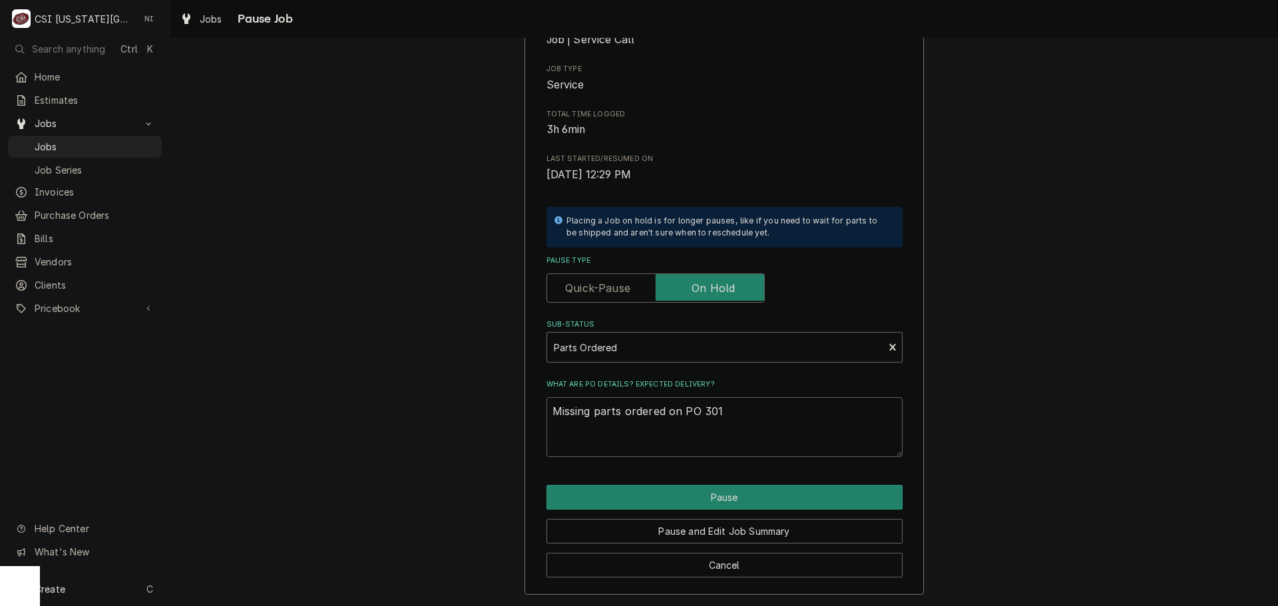
type textarea "x"
type textarea "Missing parts ordered on PO 301-"
type textarea "x"
type textarea "Missing parts ordered on PO 301-7"
type textarea "x"
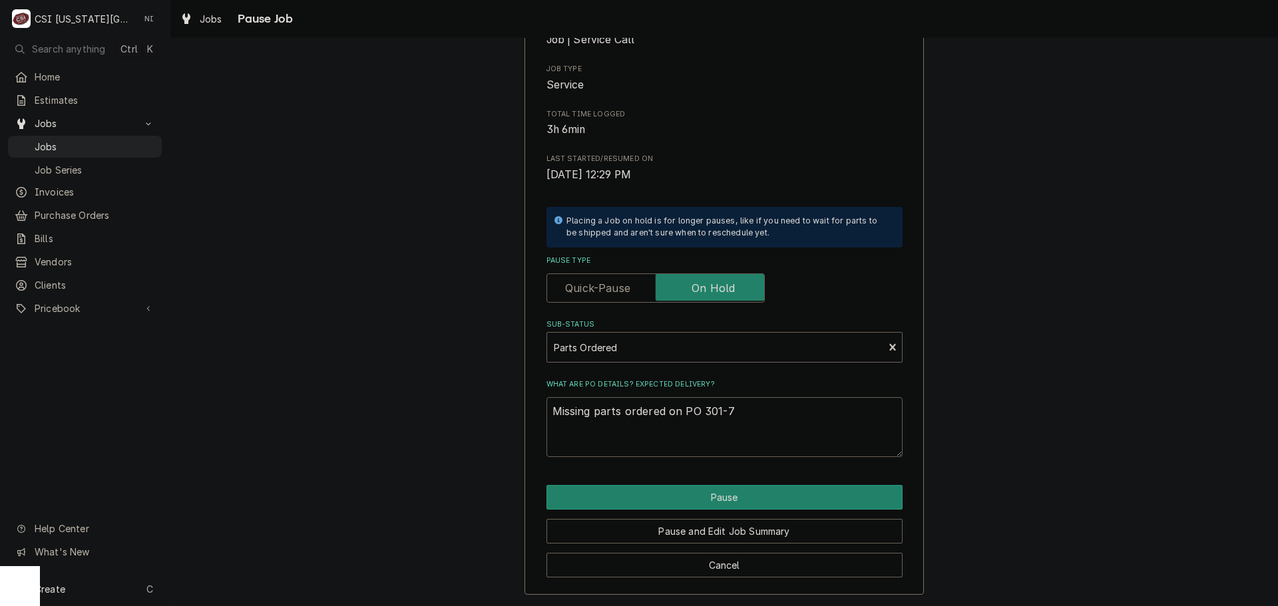
type textarea "Missing parts ordered on PO 301-"
type textarea "x"
type textarea "Missing parts ordered on PO 301"
type textarea "x"
type textarea "Missing parts ordered on PO 3017"
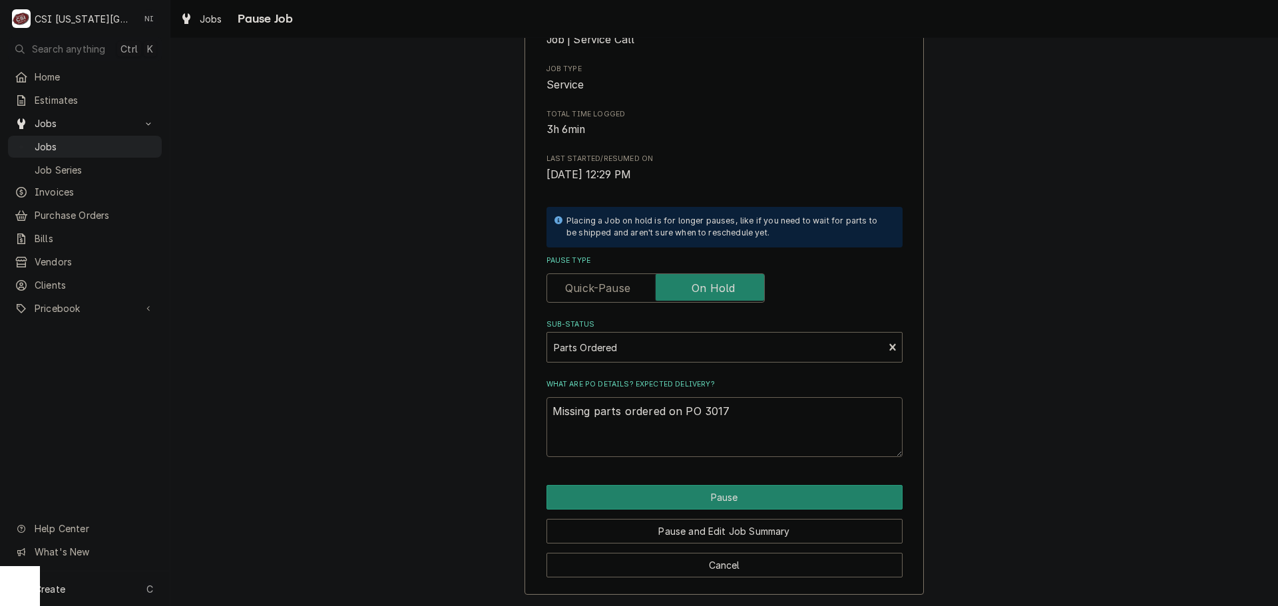
type textarea "x"
type textarea "Missing parts ordered on PO 30176"
type textarea "x"
type textarea "Missing parts ordered on PO 301761"
click at [718, 501] on button "Pause" at bounding box center [725, 497] width 356 height 25
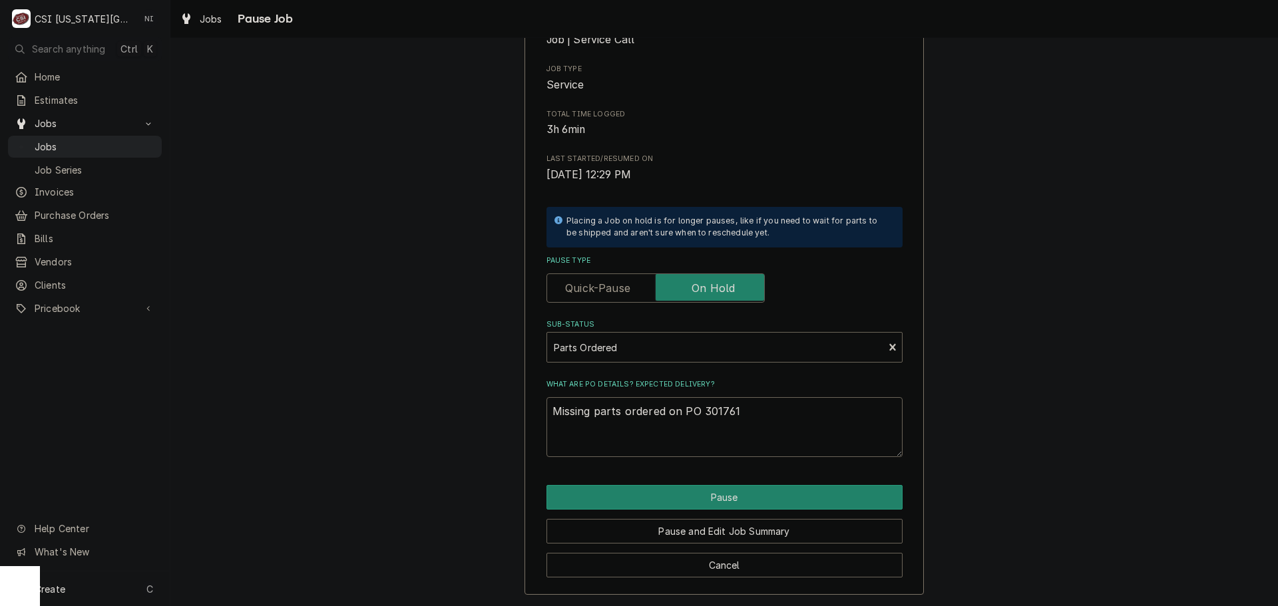
type textarea "x"
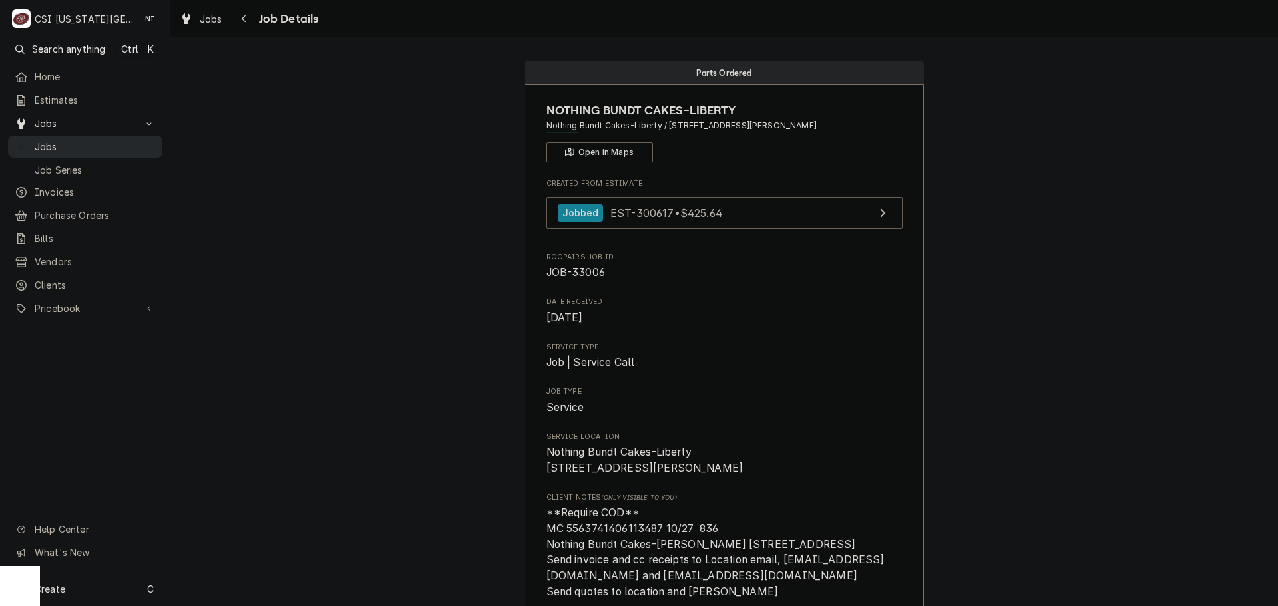
click at [63, 140] on span "Jobs" at bounding box center [95, 147] width 121 height 14
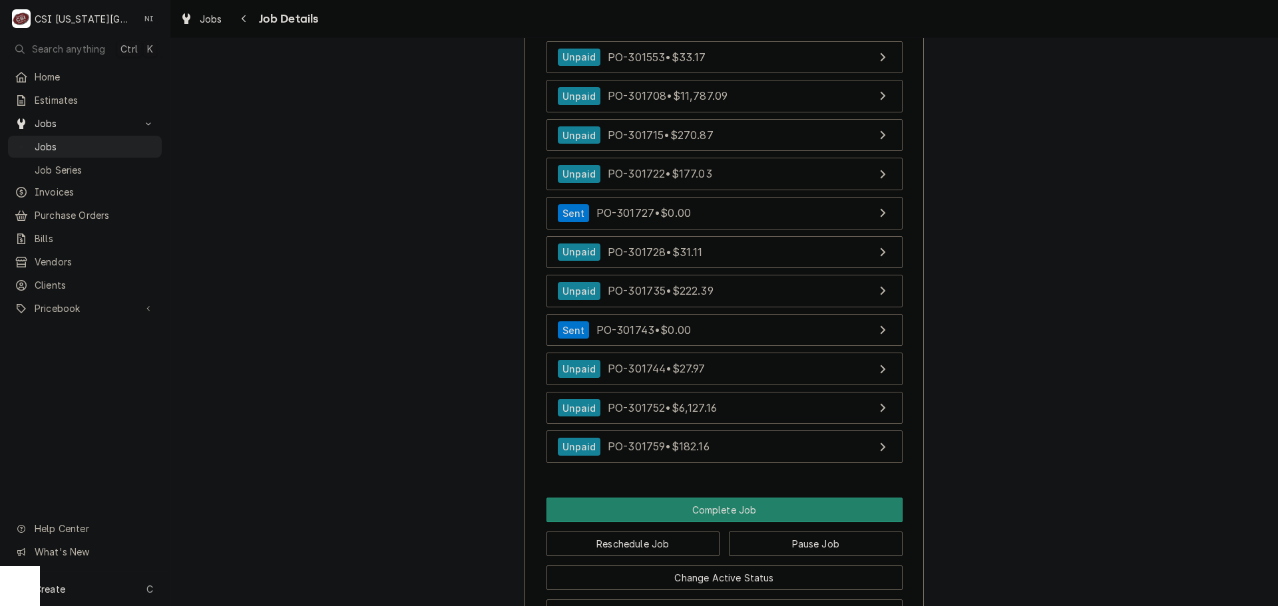
scroll to position [9374, 0]
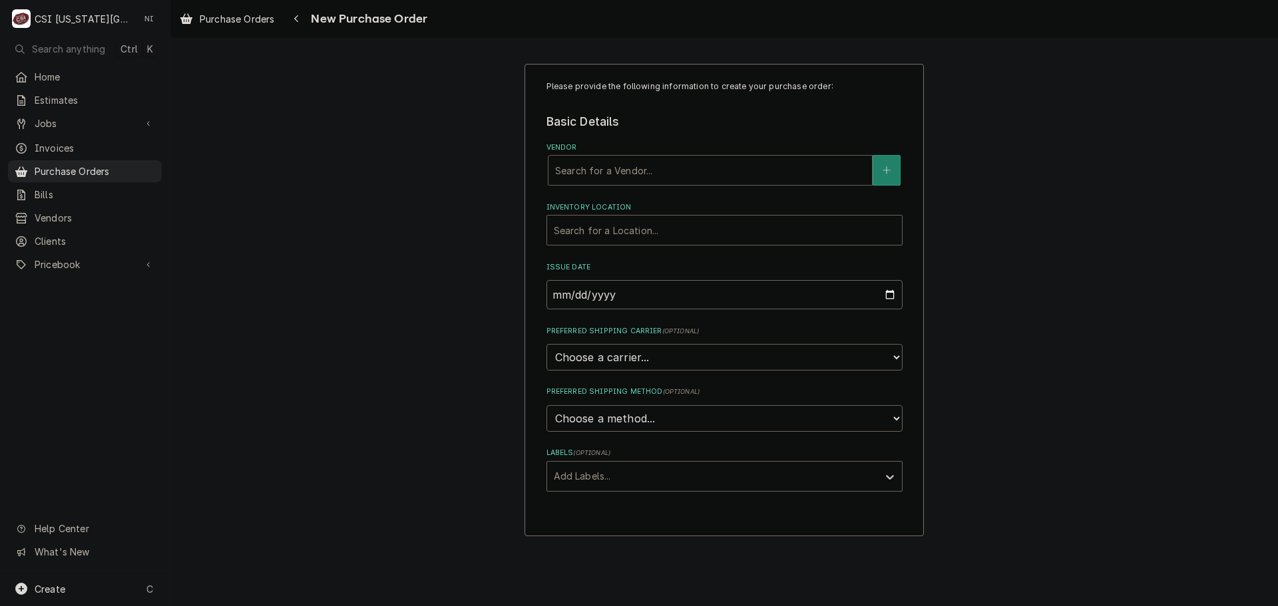
click at [624, 164] on div "Vendor" at bounding box center [710, 170] width 310 height 24
type input "key"
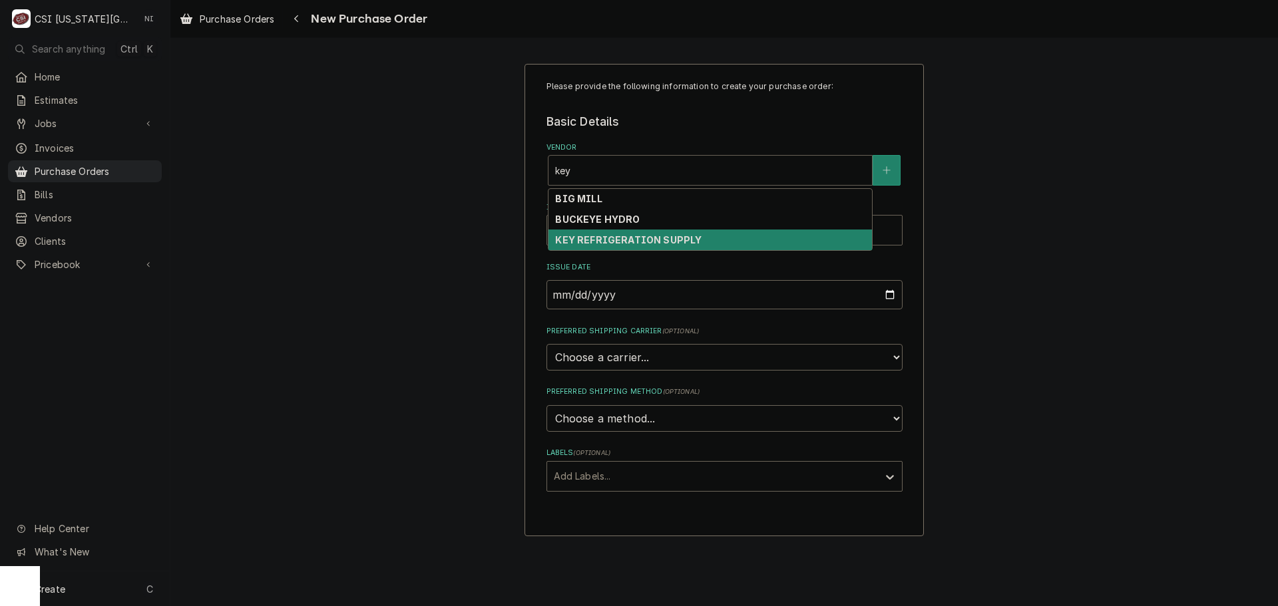
click at [600, 244] on strong "KEY REFRIGERATION SUPPLY" at bounding box center [628, 239] width 146 height 11
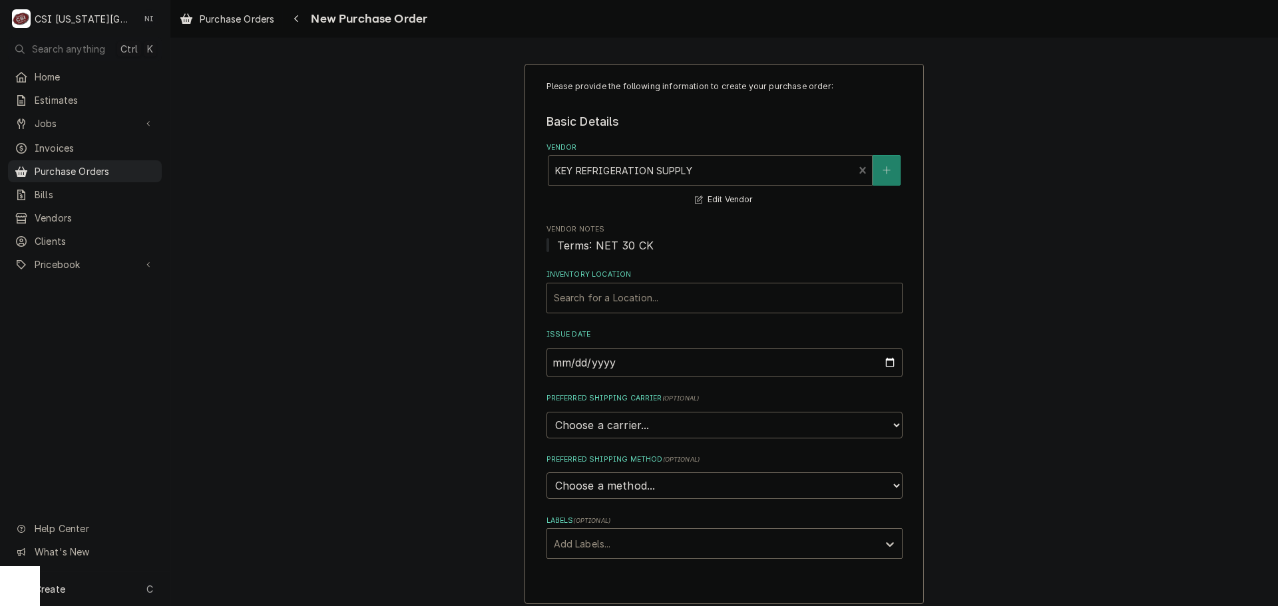
click at [600, 290] on div "Inventory Location" at bounding box center [724, 298] width 341 height 24
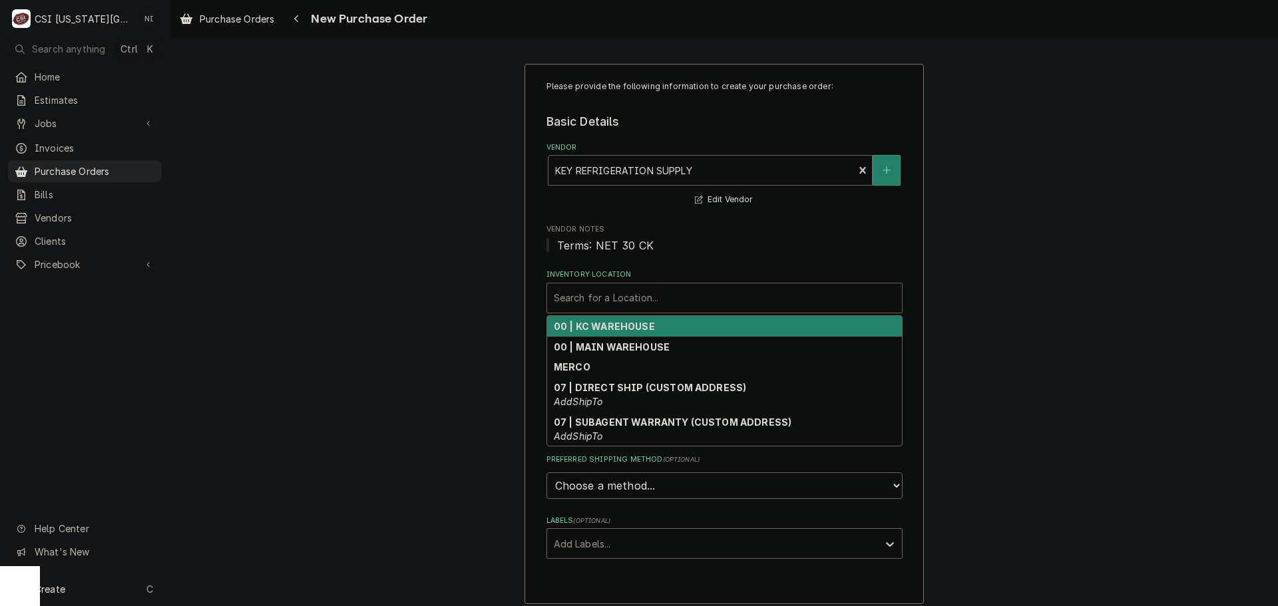
click at [602, 329] on strong "00 | KC WAREHOUSE" at bounding box center [604, 326] width 101 height 11
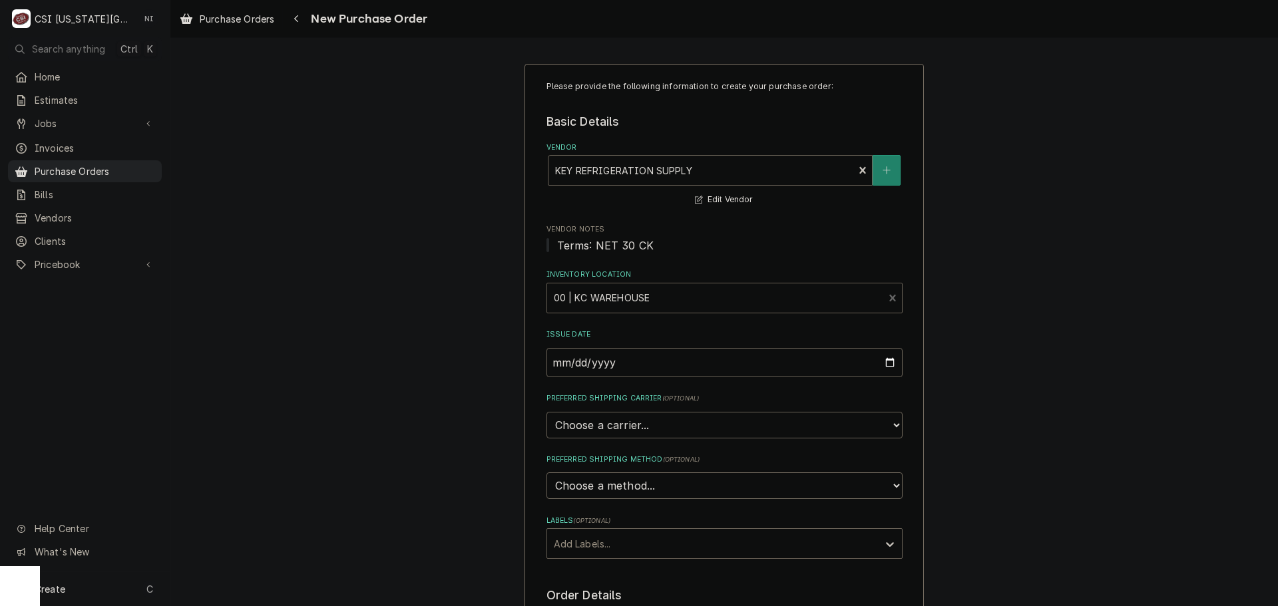
drag, startPoint x: 618, startPoint y: 538, endPoint x: 616, endPoint y: 546, distance: 8.1
click at [618, 539] on div "Labels" at bounding box center [713, 544] width 318 height 24
click at [602, 586] on div "² Local Pickup 🛍️" at bounding box center [724, 593] width 355 height 21
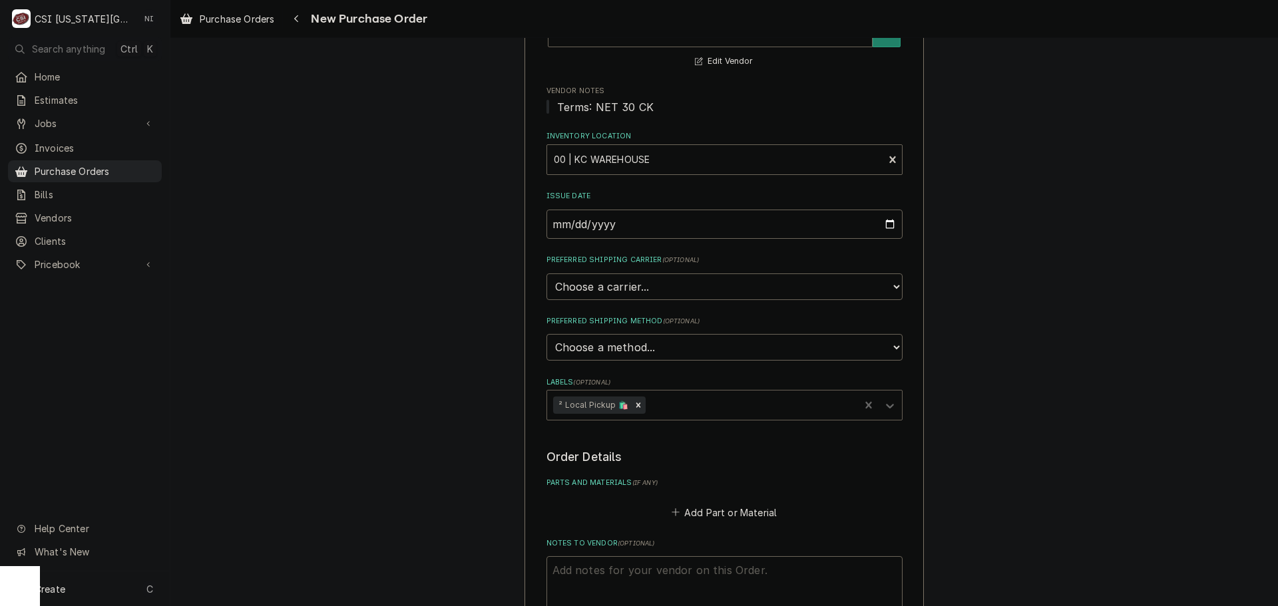
scroll to position [266, 0]
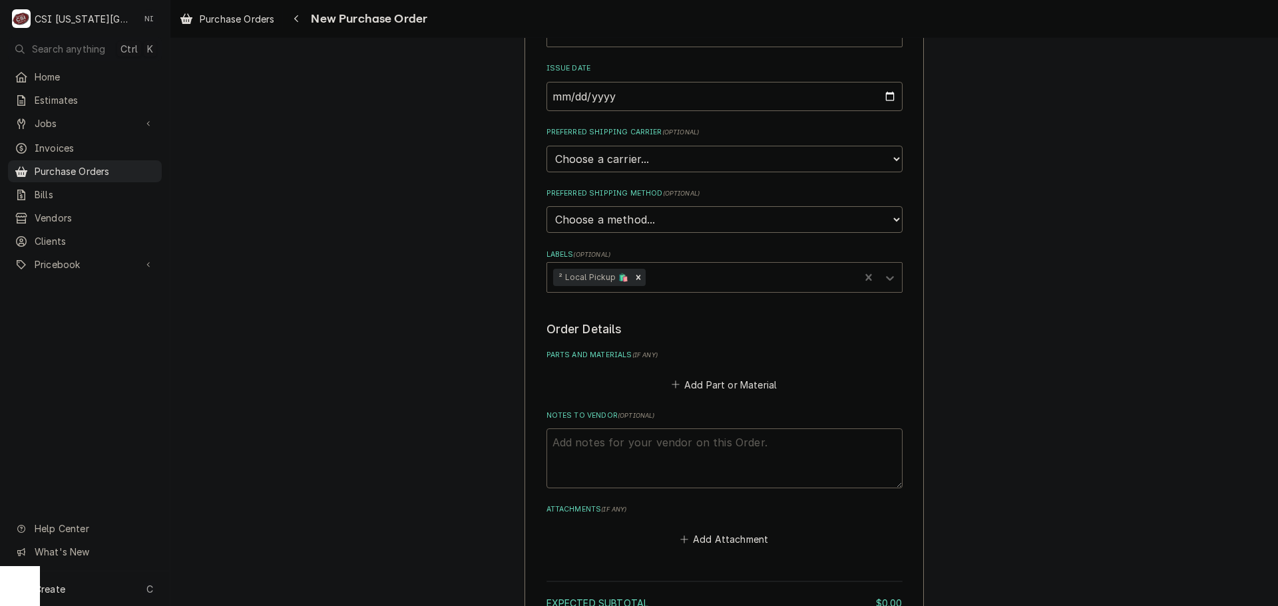
click at [662, 457] on textarea "Notes to Vendor ( optional )" at bounding box center [725, 459] width 356 height 60
type textarea "x"
type textarea "t"
type textarea "x"
type textarea "te"
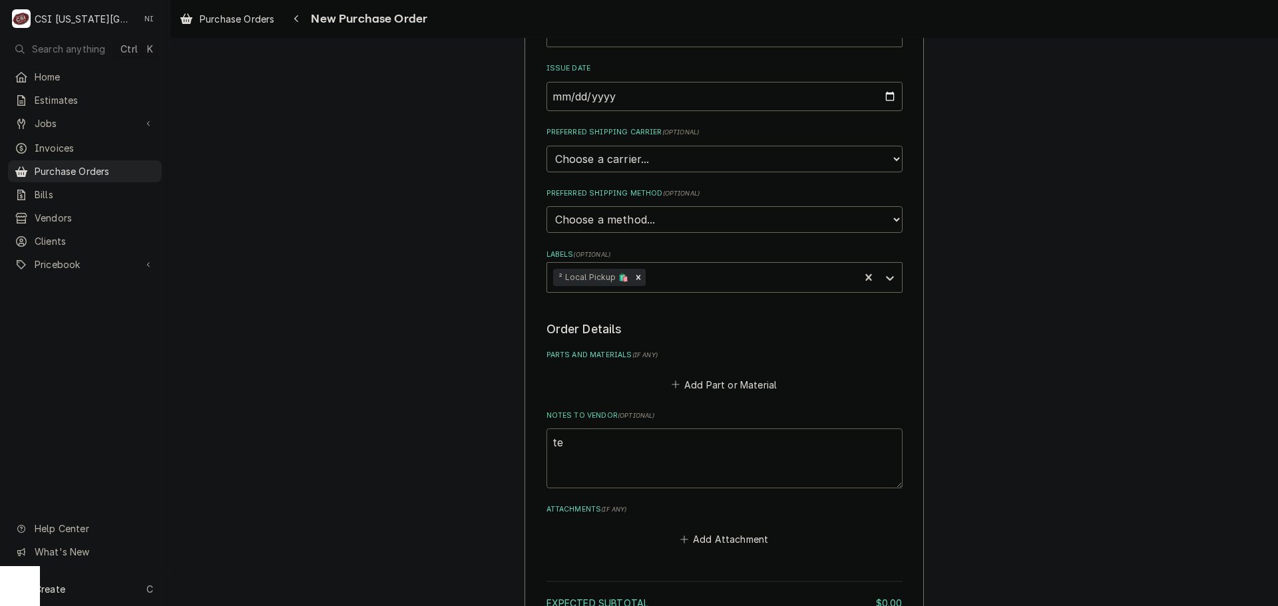
type textarea "x"
type textarea "tey"
type textarea "x"
type textarea "te"
type textarea "x"
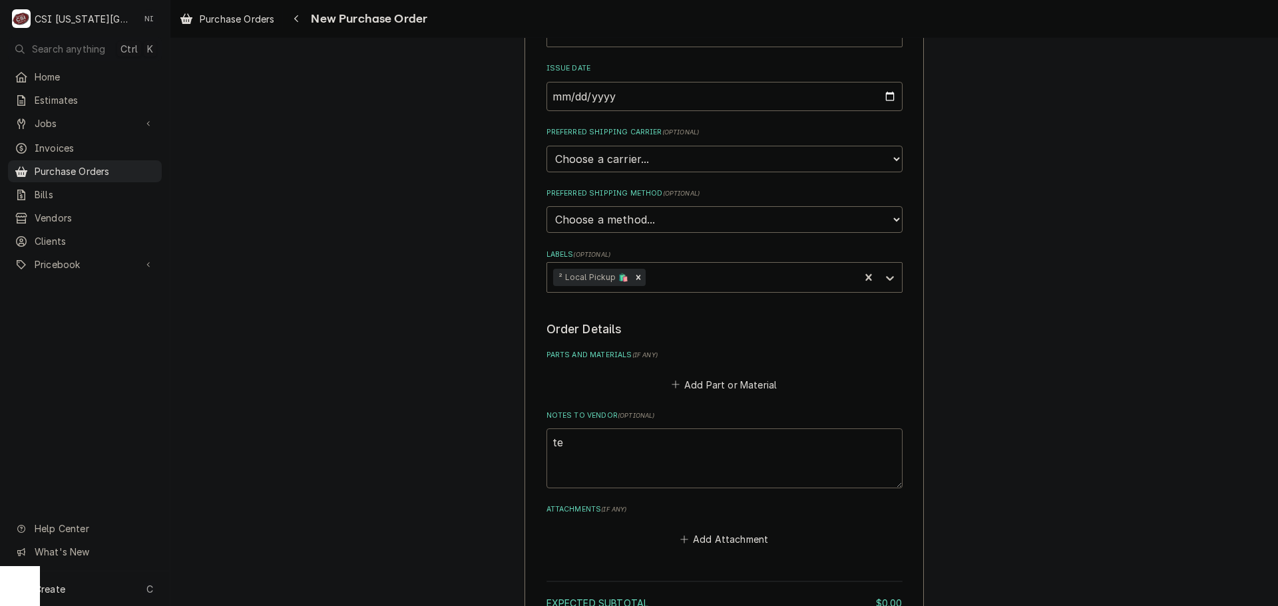
type textarea "t"
type textarea "x"
type textarea "tr"
type textarea "x"
type textarea "tre"
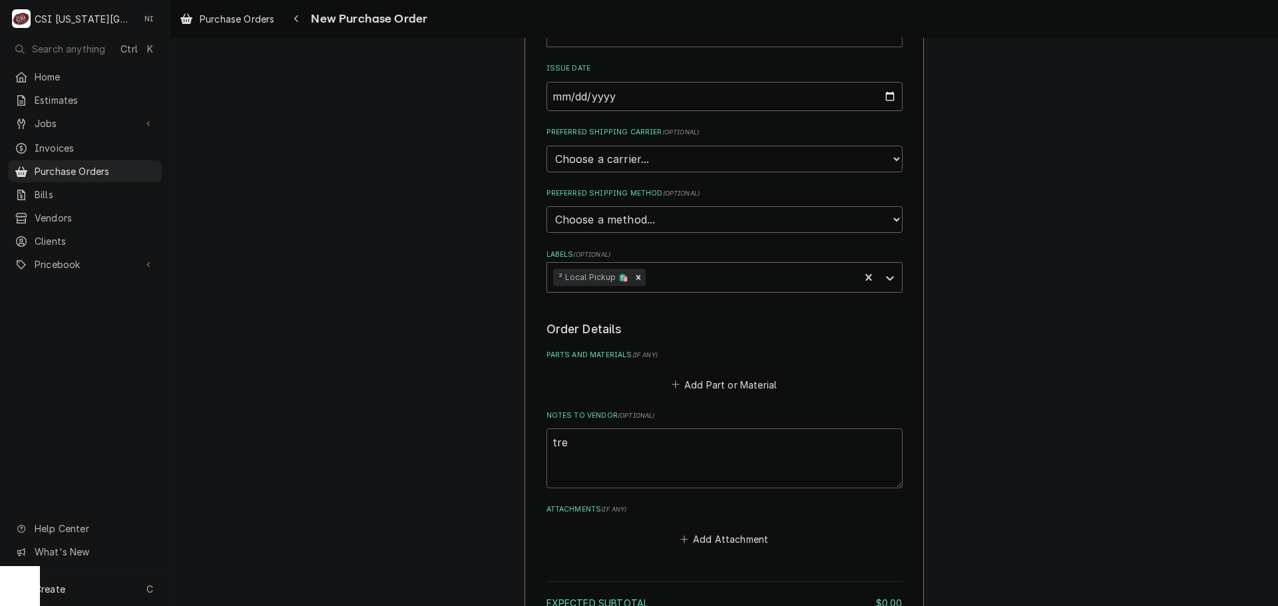
type textarea "x"
type textarea "trey"
click at [730, 384] on button "Add Part or Material" at bounding box center [724, 384] width 110 height 19
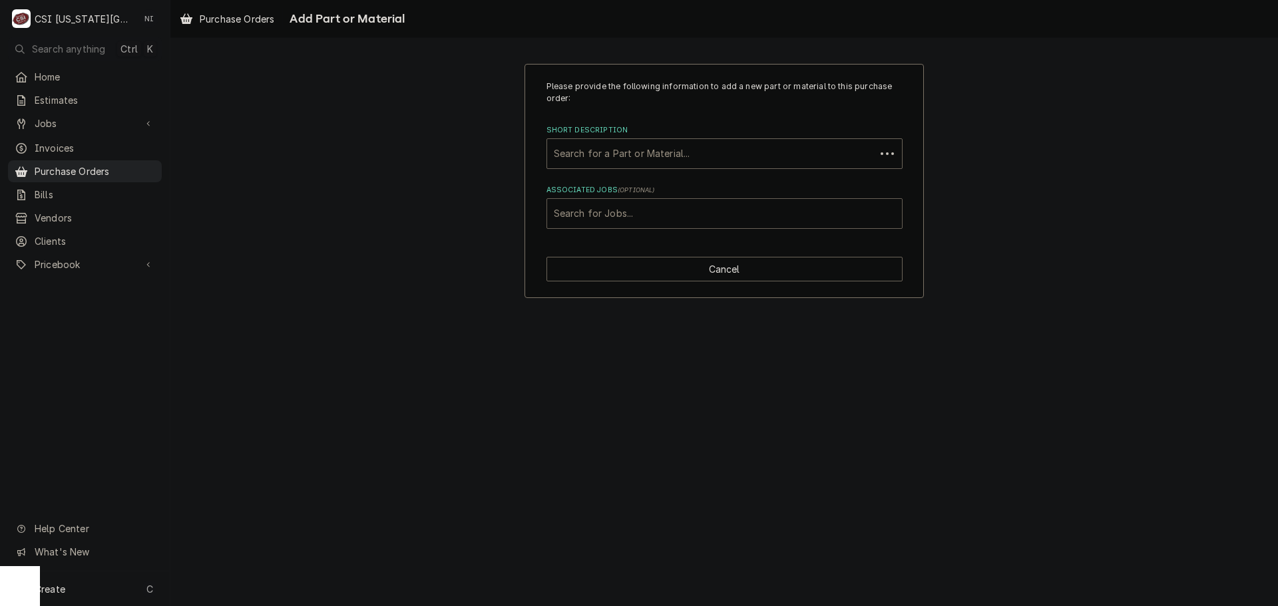
click at [574, 212] on div "Associated Jobs" at bounding box center [724, 214] width 341 height 24
type input "45811"
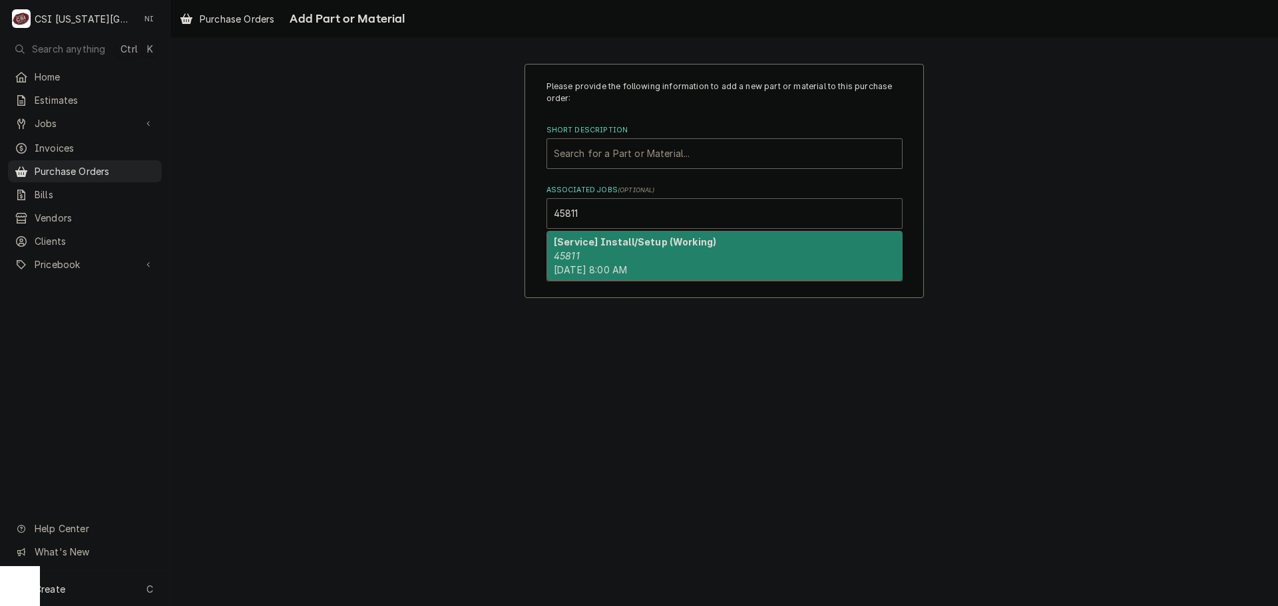
click at [569, 256] on em "45811" at bounding box center [567, 255] width 26 height 11
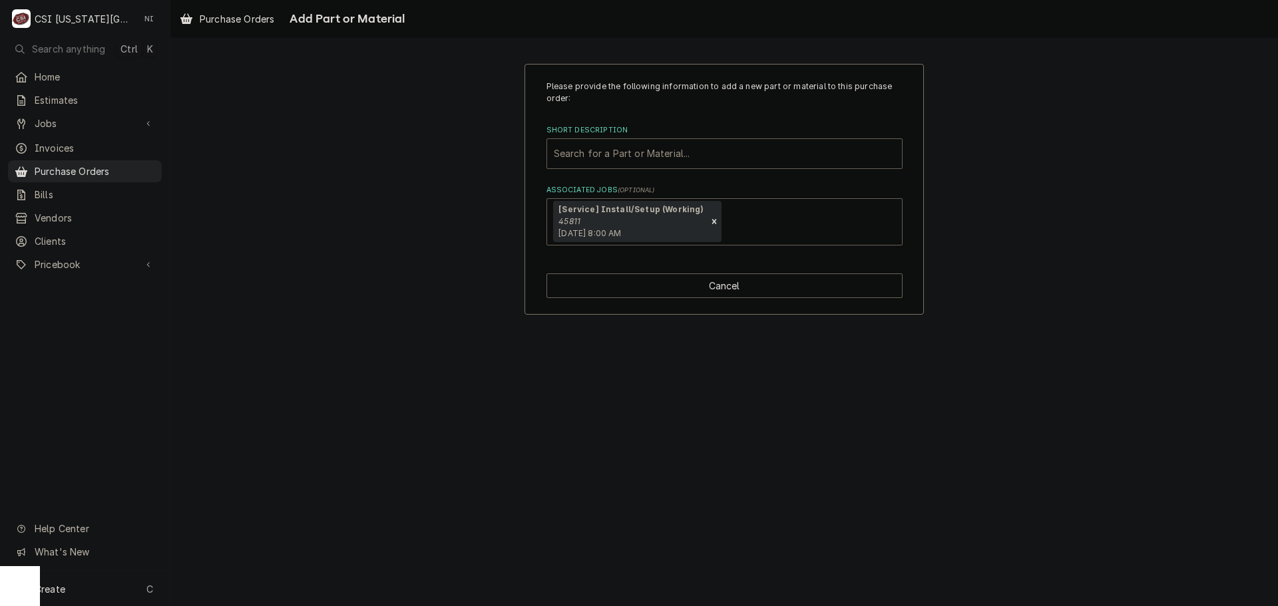
click at [606, 156] on div "Short Description" at bounding box center [724, 154] width 341 height 24
type input "misc project"
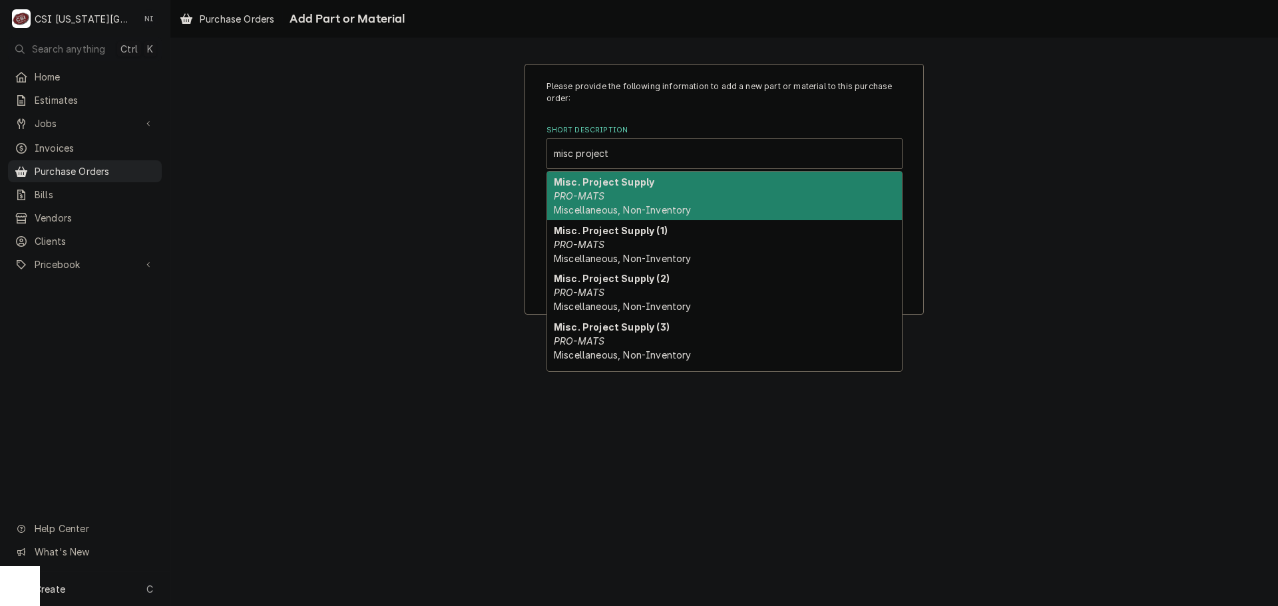
click at [625, 192] on div "Misc. Project Supply PRO-MATS Miscellaneous, Non-Inventory" at bounding box center [724, 196] width 355 height 49
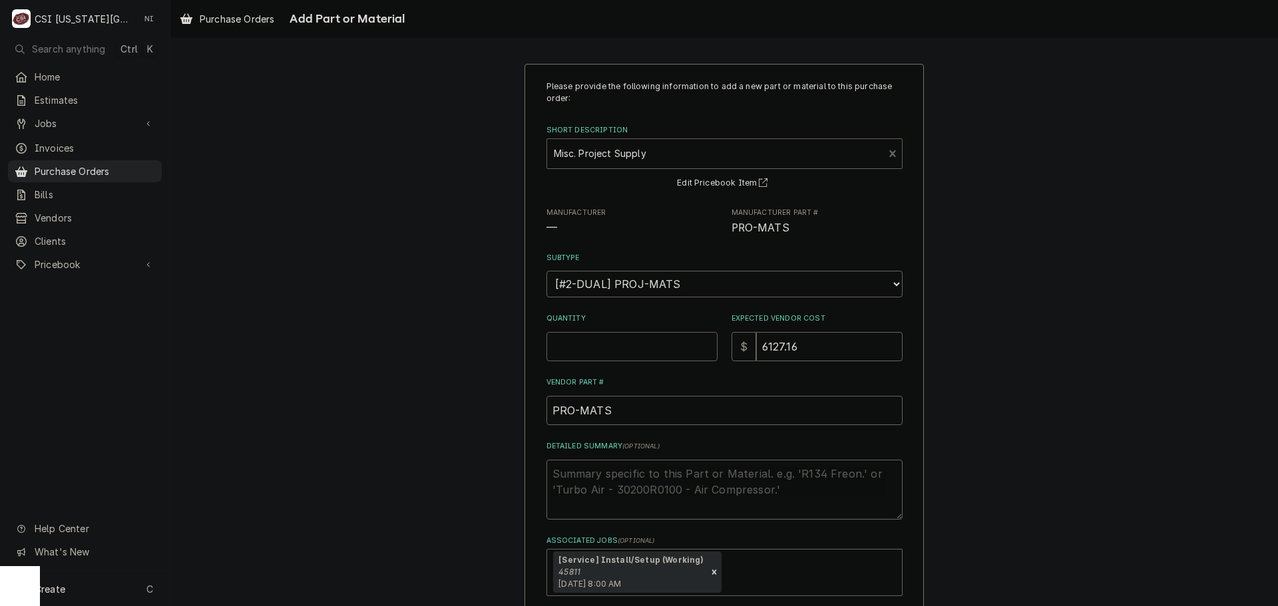
click at [618, 344] on input "Quantity" at bounding box center [632, 346] width 171 height 29
type textarea "x"
type input "1"
type textarea "x"
type input "2"
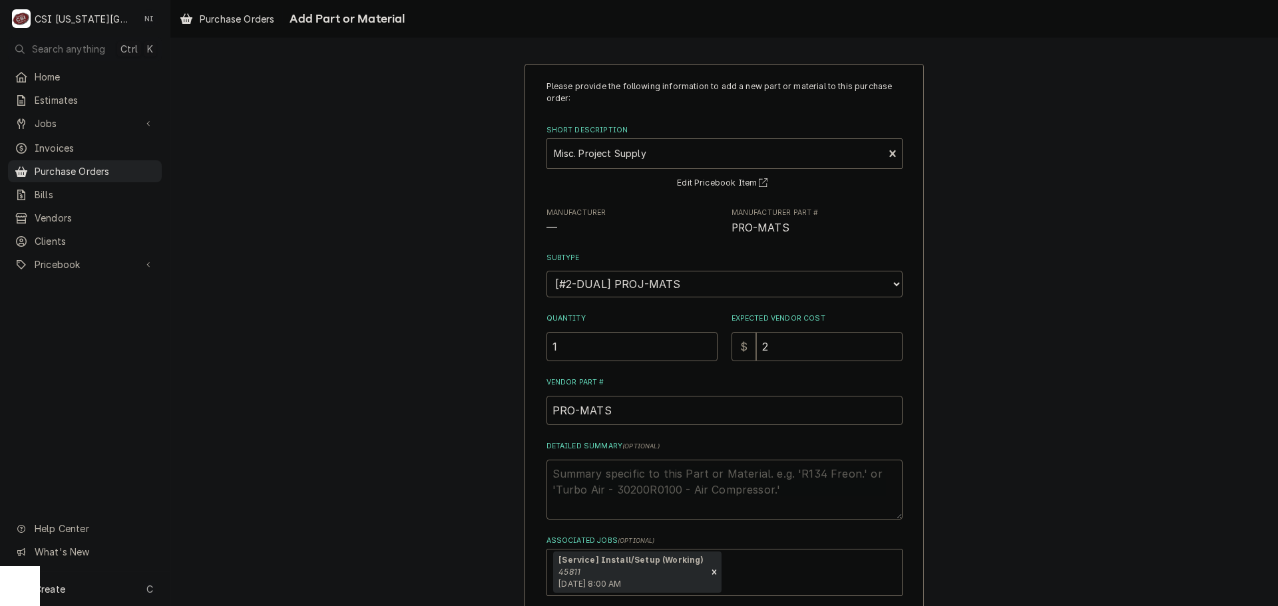
type textarea "x"
type input "25"
type textarea "x"
type input "258"
type textarea "x"
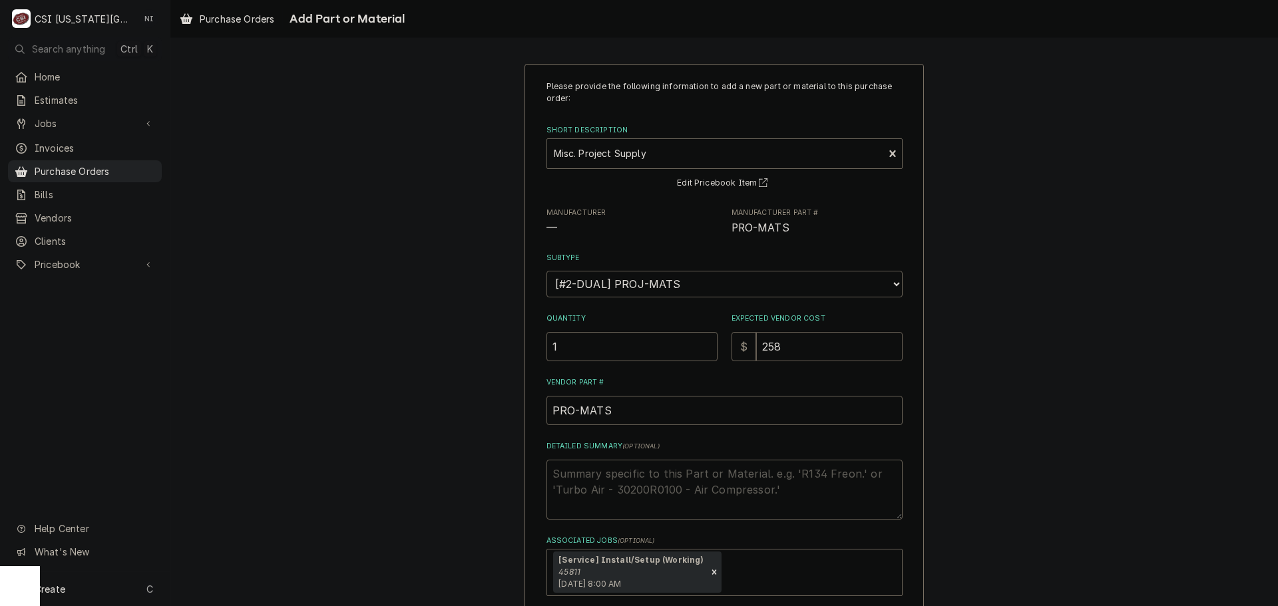
type input "258.3"
type textarea "x"
type input "258.30"
click at [595, 477] on textarea "Detailed Summary ( optional )" at bounding box center [725, 490] width 356 height 60
type textarea "x"
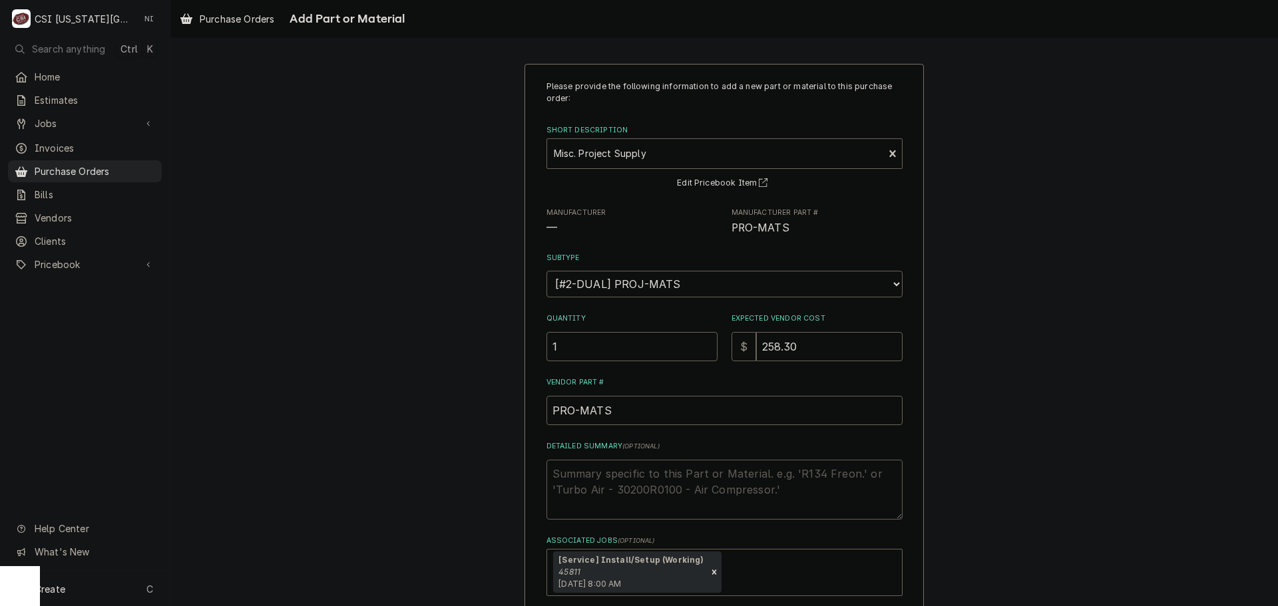
type textarea "c"
type textarea "x"
type textarea "coop"
type textarea "x"
type textarea "coopp"
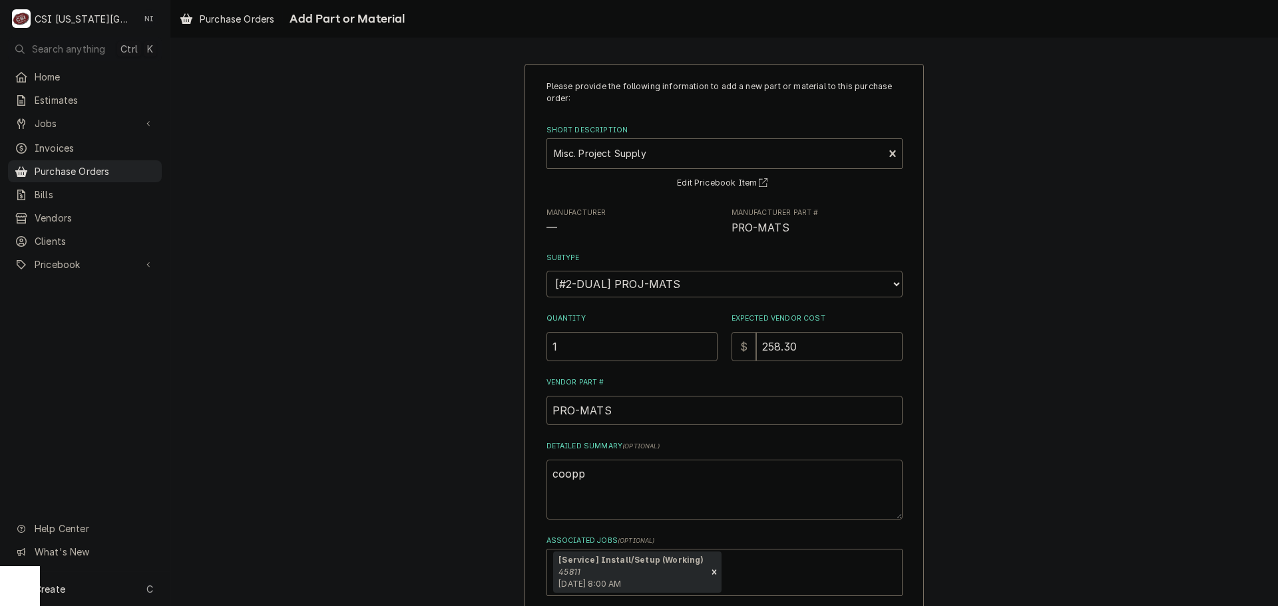
type textarea "x"
type textarea "cooppe"
type textarea "x"
type textarea "coopper"
type textarea "x"
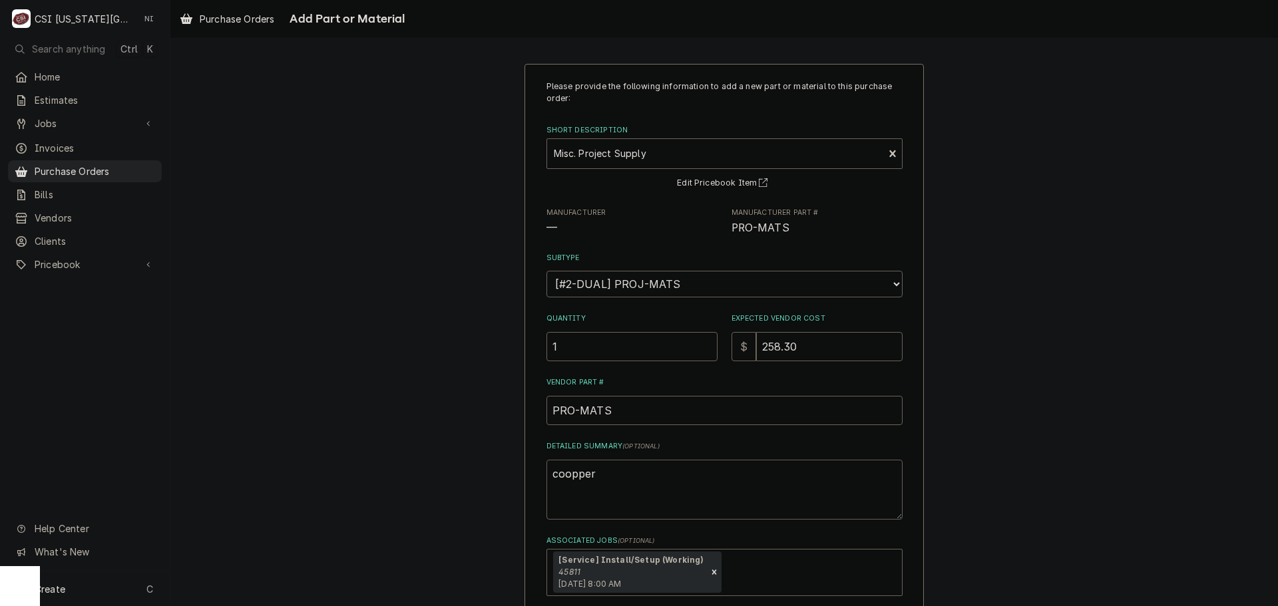
type textarea "coopper f"
type textarea "x"
type textarea "coopper fi"
type textarea "x"
type textarea "coopper f"
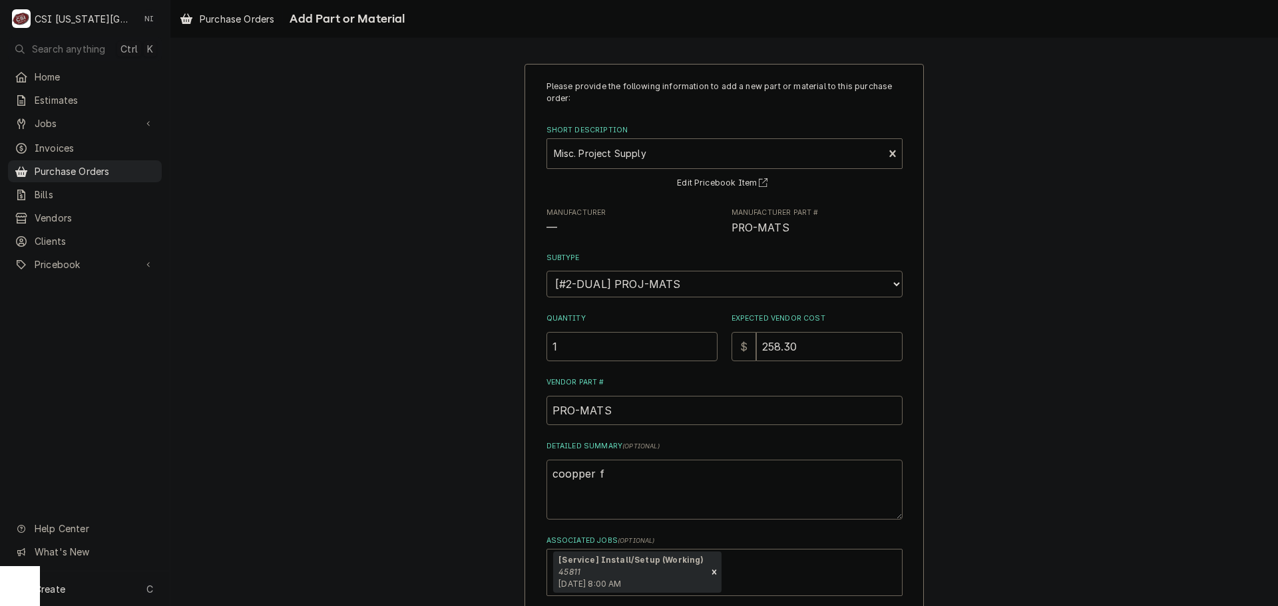
type textarea "x"
type textarea "coopper"
type textarea "x"
type textarea "coopper"
type textarea "x"
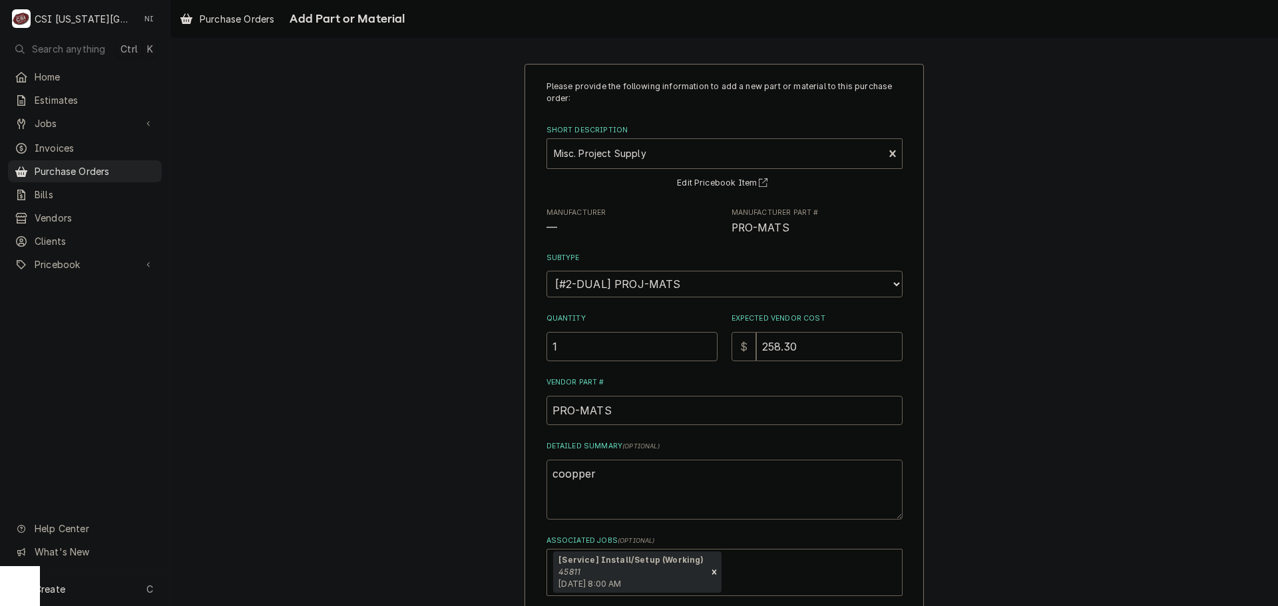
type textarea "cooppe"
type textarea "x"
type textarea "coopp"
type textarea "x"
type textarea "coop"
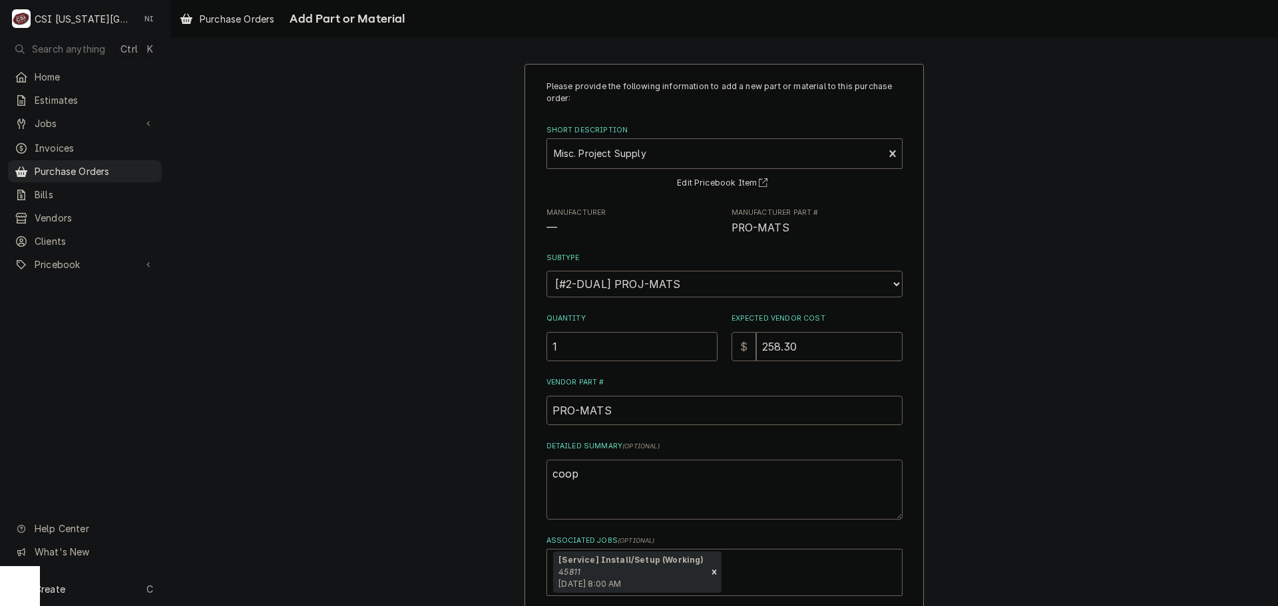
type textarea "x"
type textarea "coo"
type textarea "x"
type textarea "co"
type textarea "x"
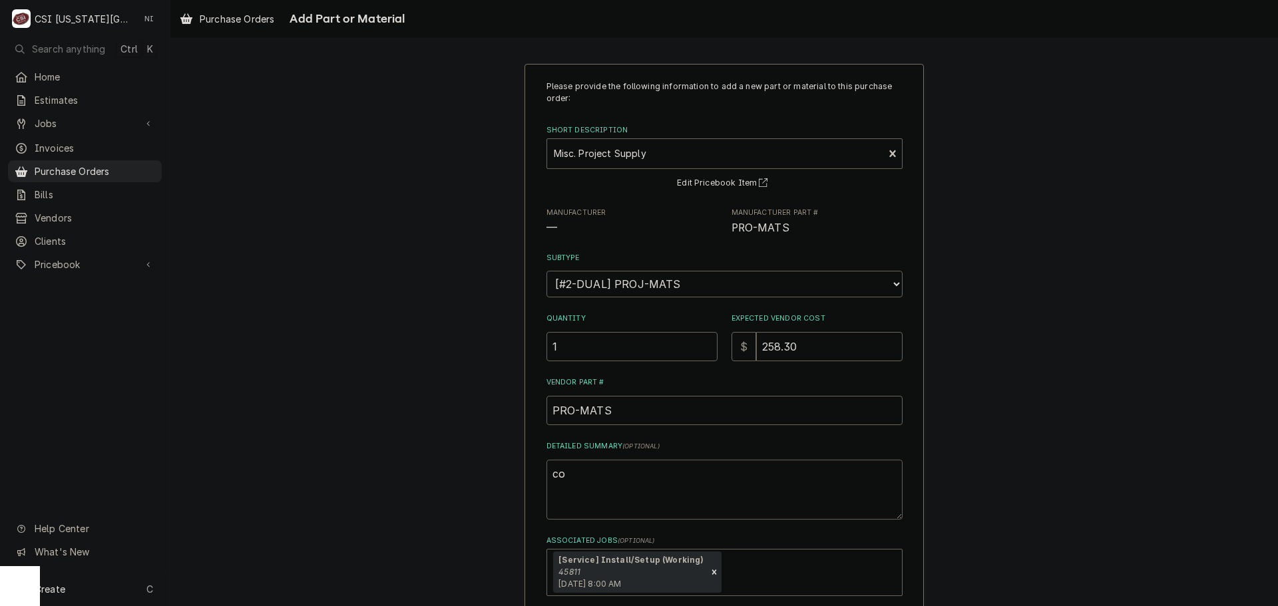
type textarea "coo"
type textarea "x"
type textarea "coop"
type textarea "x"
type textarea "coopp"
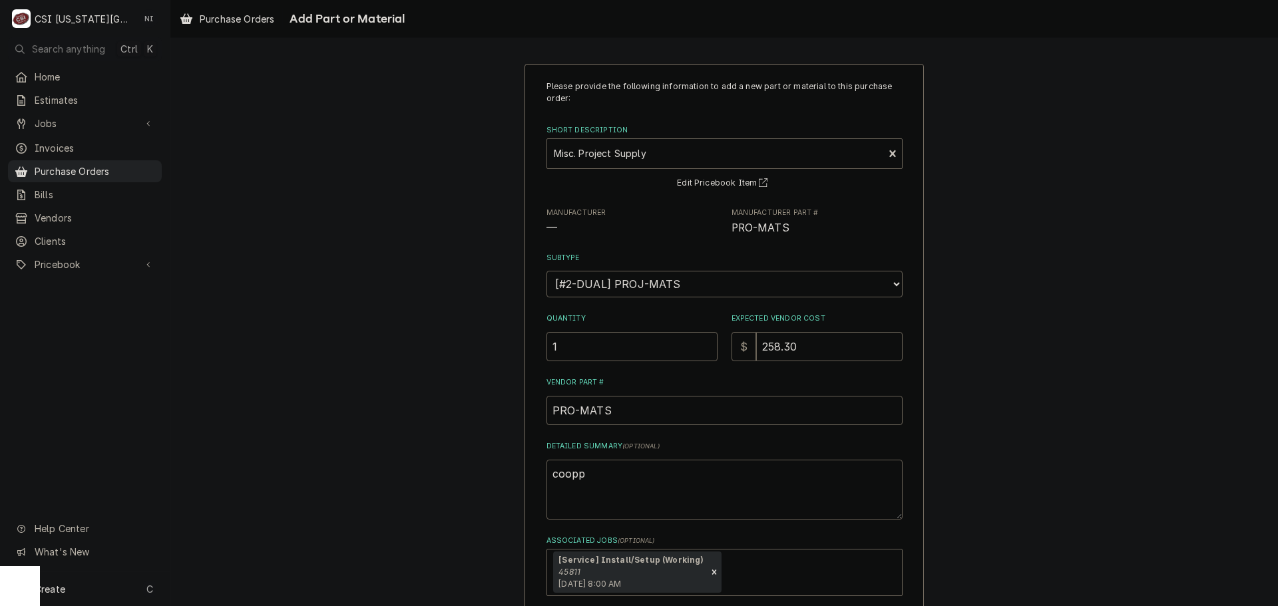
type textarea "x"
type textarea "coop"
type textarea "x"
type textarea "coo"
type textarea "x"
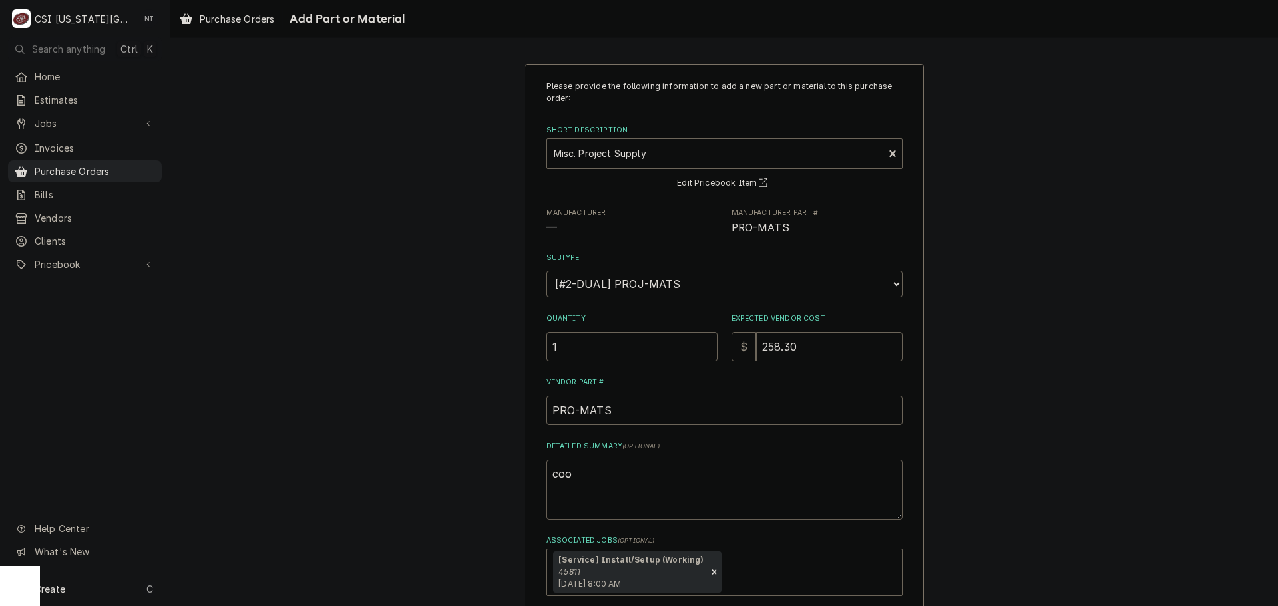
type textarea "co"
type textarea "x"
type textarea "cop"
type textarea "x"
type textarea "copp"
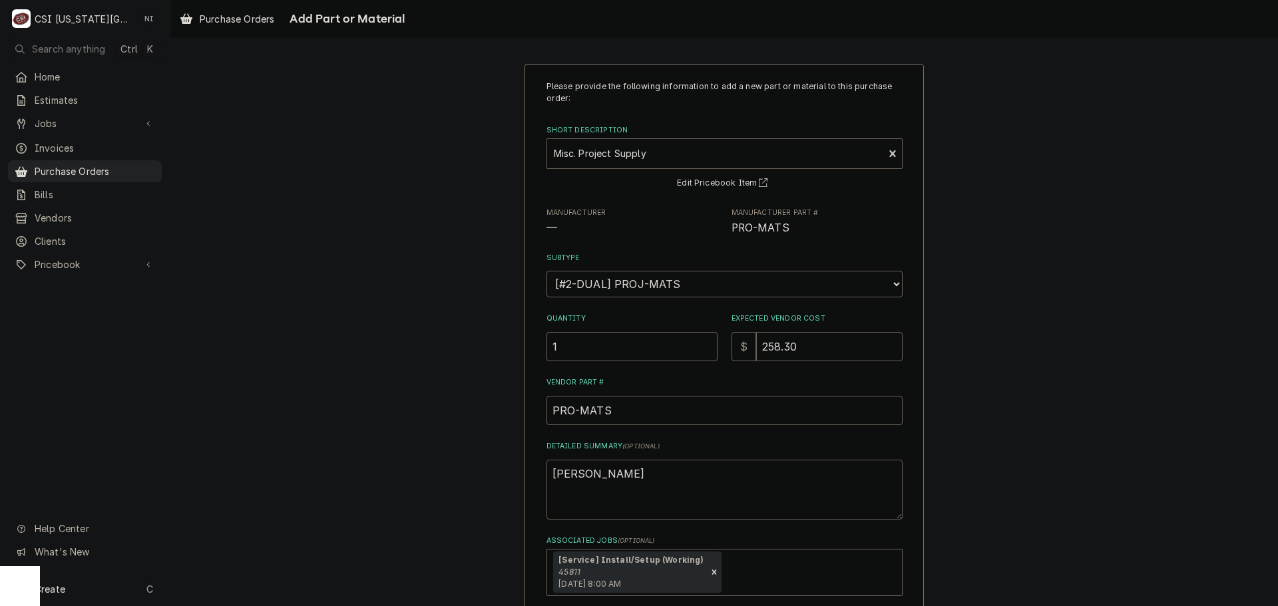
type textarea "x"
type textarea "coppe"
type textarea "x"
type textarea "copper"
type textarea "x"
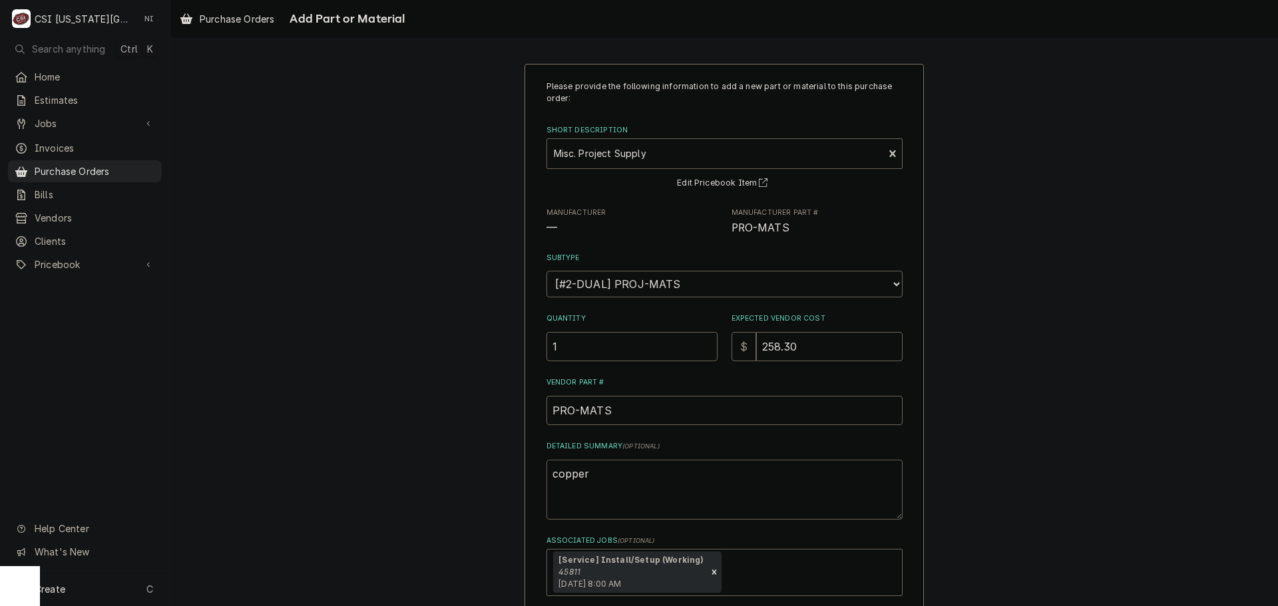
type textarea "copper"
type textarea "x"
type textarea "copper f"
type textarea "x"
type textarea "copper fi"
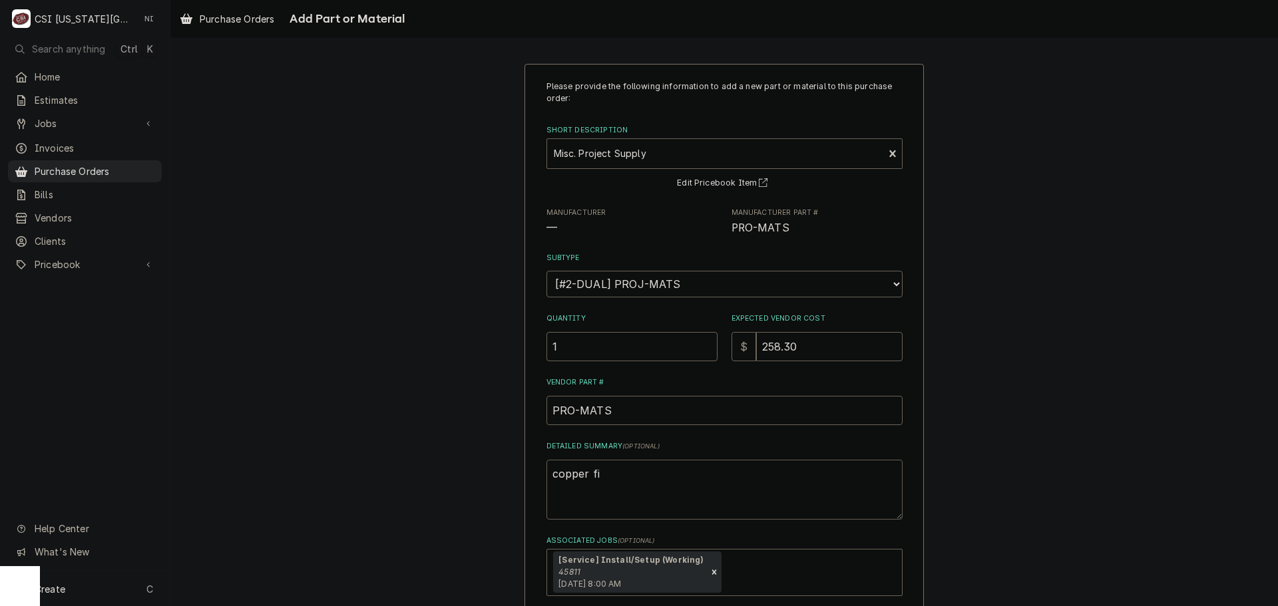
type textarea "x"
type textarea "copper fit"
type textarea "x"
type textarea "copper fitt"
type textarea "x"
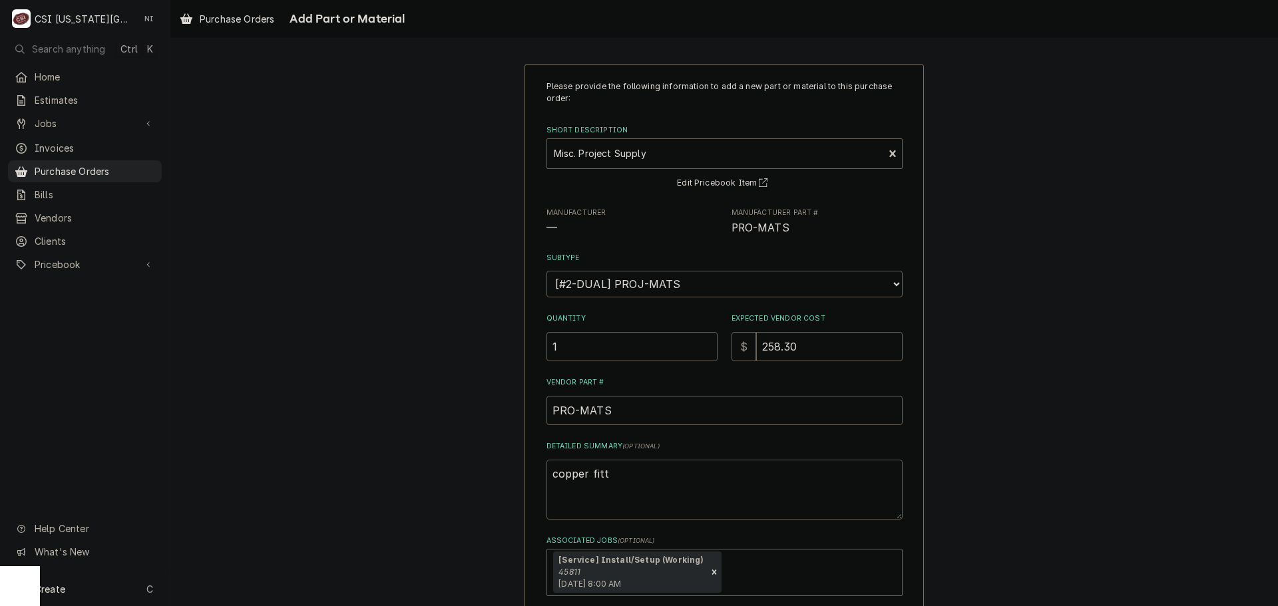
type textarea "copper fitti"
type textarea "x"
type textarea "copper fittin"
type textarea "x"
type textarea "copper fitting"
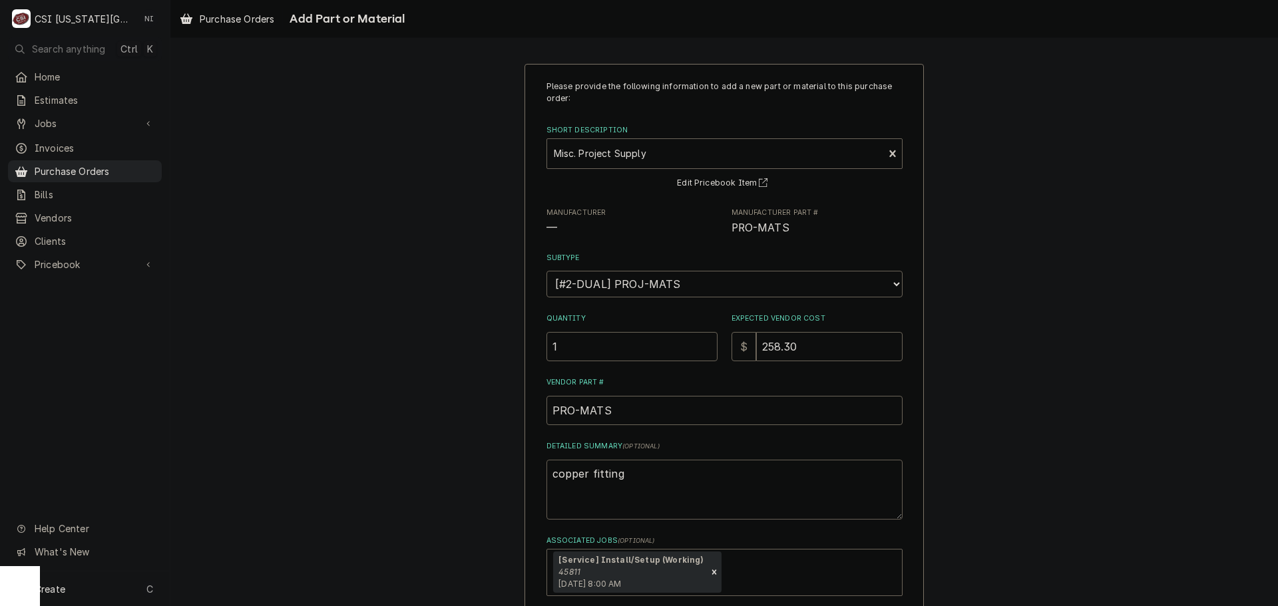
type textarea "x"
type textarea "copper fittings"
type textarea "x"
type textarea "copper fittings,"
type textarea "x"
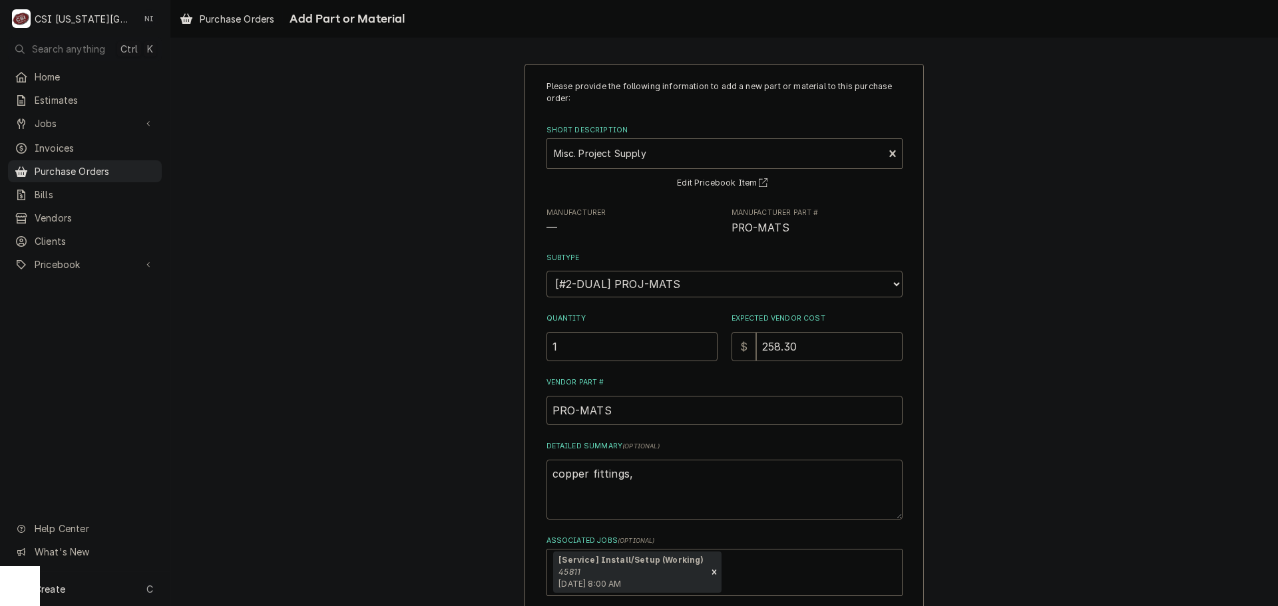
type textarea "copper fittings,"
type textarea "x"
type textarea "copper fittings, c"
type textarea "x"
type textarea "copper fittings, cu"
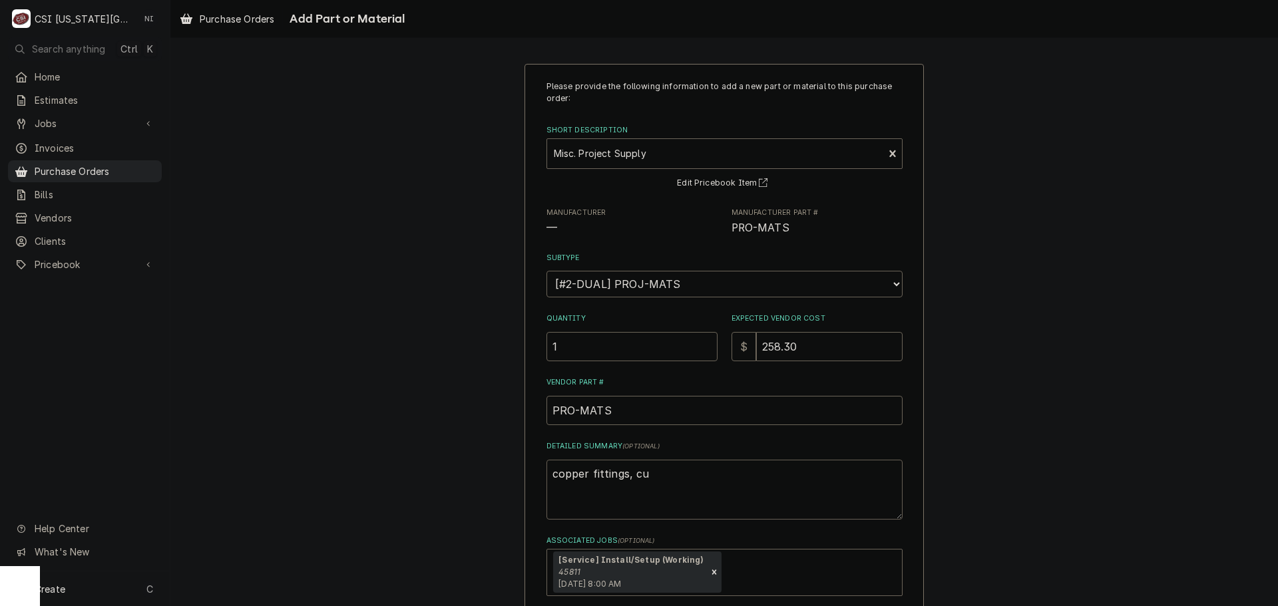
type textarea "x"
type textarea "copper fittings, cus"
type textarea "x"
type textarea "copper fittings, cush"
type textarea "x"
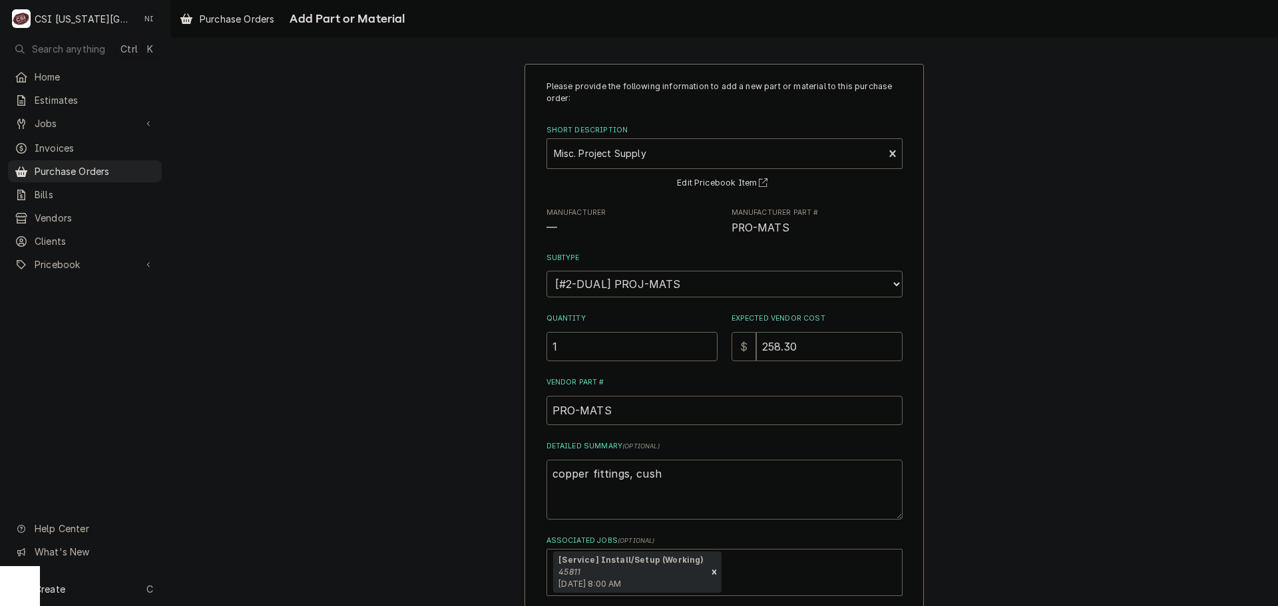
type textarea "copper fittings, cusha"
type textarea "x"
type textarea "copper fittings, cusha"
type textarea "x"
type textarea "copper fittings, cusha"
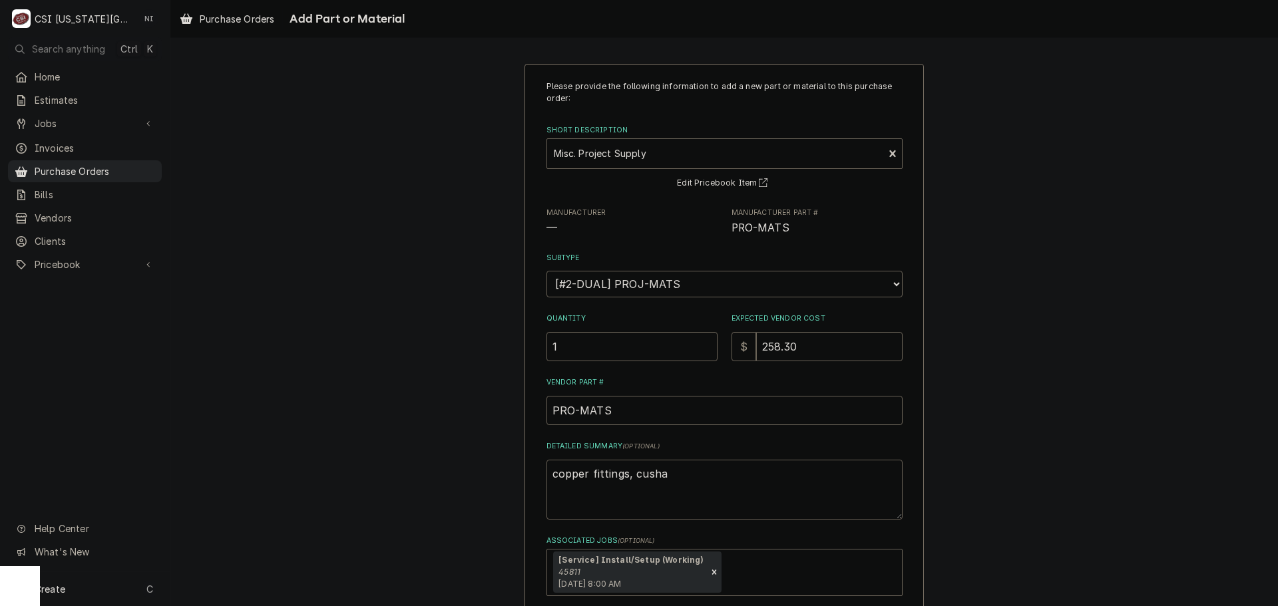
type textarea "x"
type textarea "copper fittings, cush"
type textarea "x"
type textarea "copper fittings, cush"
type textarea "x"
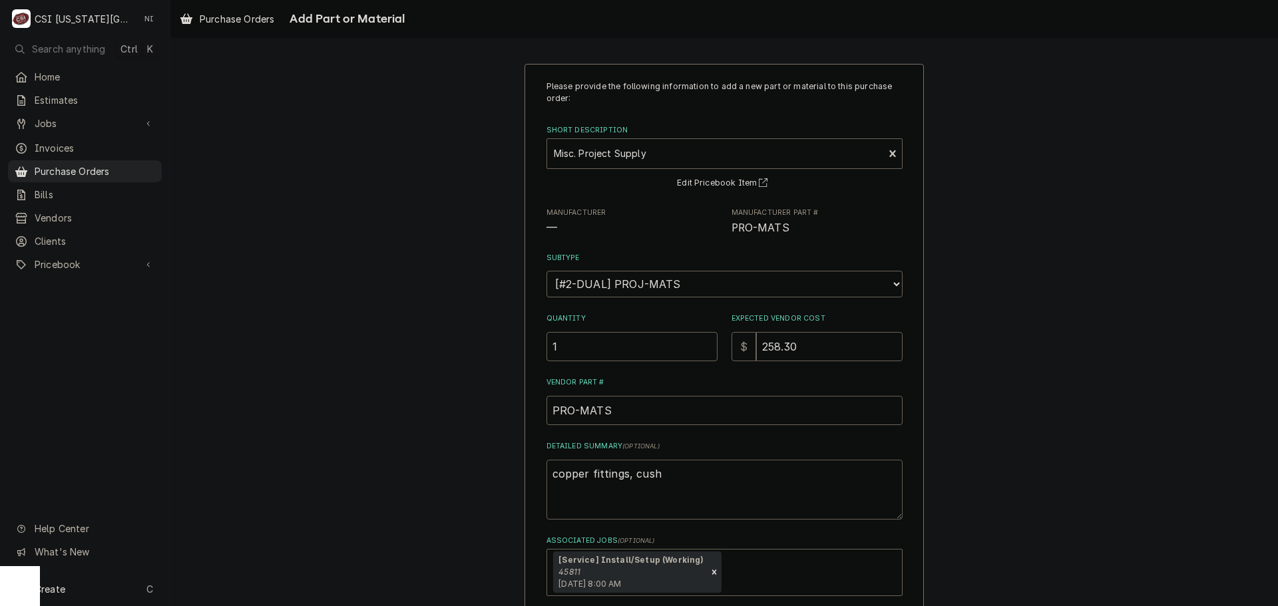
type textarea "copper fittings, cush a"
type textarea "x"
type textarea "copper fittings, cush a"
type textarea "x"
type textarea "copper fittings, cush a b"
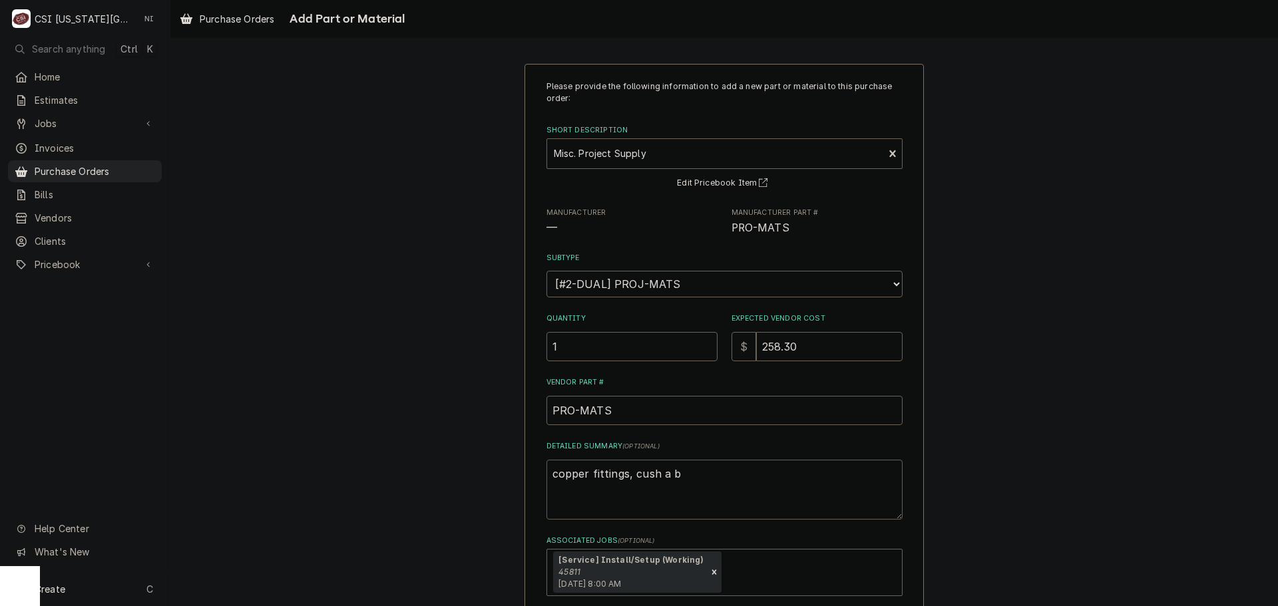
type textarea "x"
type textarea "copper fittings, cush a bl"
type textarea "x"
type textarea "copper fittings, cush a blo"
type textarea "x"
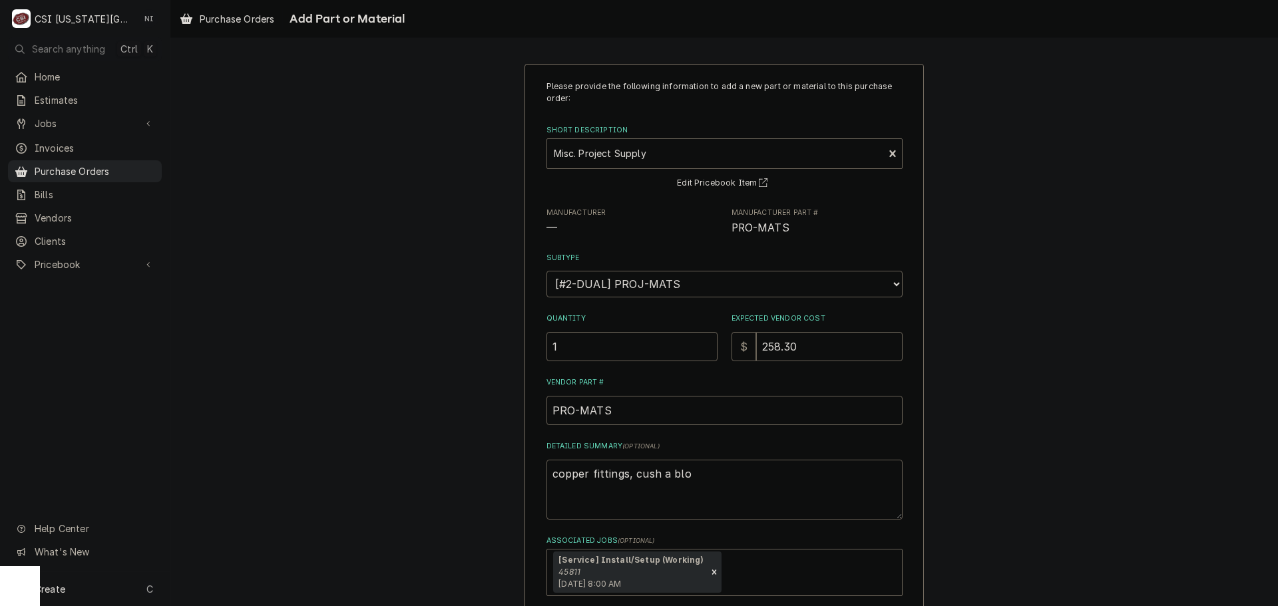
type textarea "copper fittings, cush a bloc"
type textarea "x"
type textarea "copper fittings, cush a block"
type textarea "x"
type textarea "copper fittings, cush a block,"
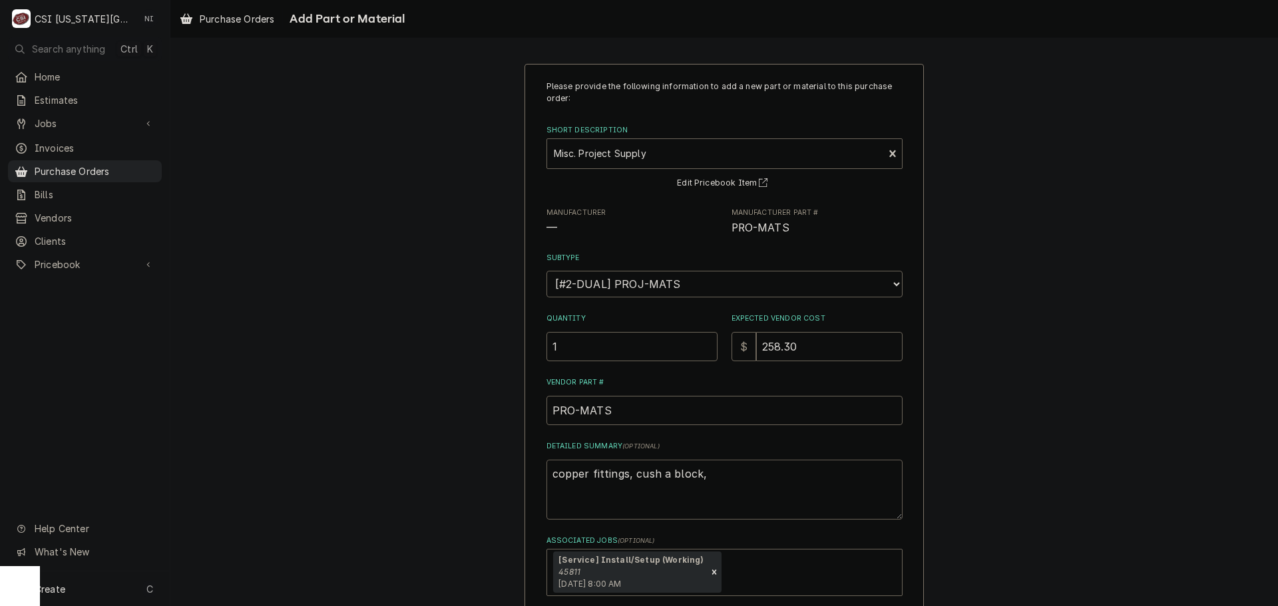
type textarea "x"
type textarea "copper fittings, cush a block,"
type textarea "x"
type textarea "copper fittings, cush a block, p"
type textarea "x"
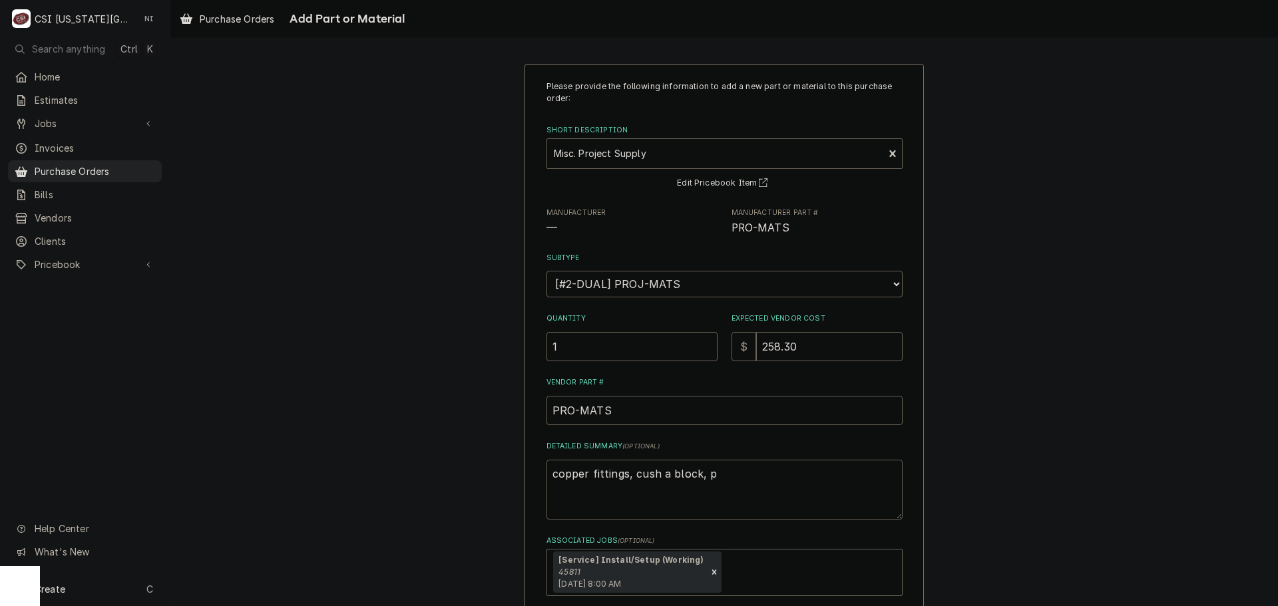
type textarea "copper fittings, cush a block, pi"
type textarea "x"
type textarea "copper fittings, cush a block, pip"
type textarea "x"
type textarea "copper fittings, cush a block, pipe"
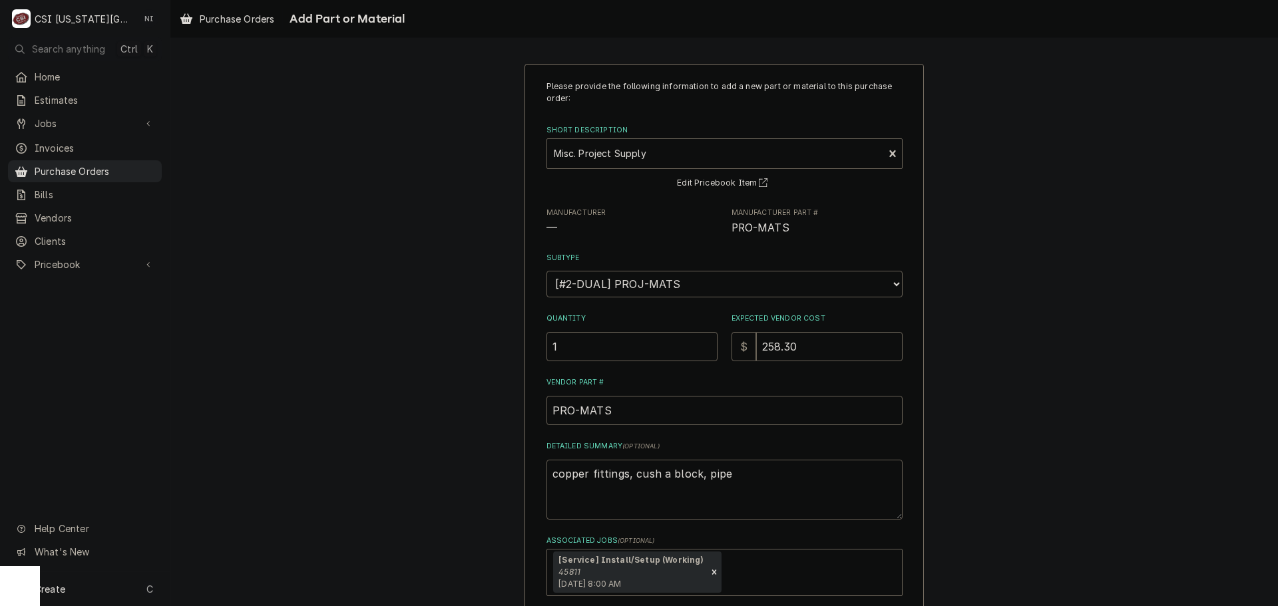
type textarea "x"
type textarea "copper fittings, cush a block, pipe"
type textarea "x"
type textarea "copper fittings, cush a block, pipe i"
type textarea "x"
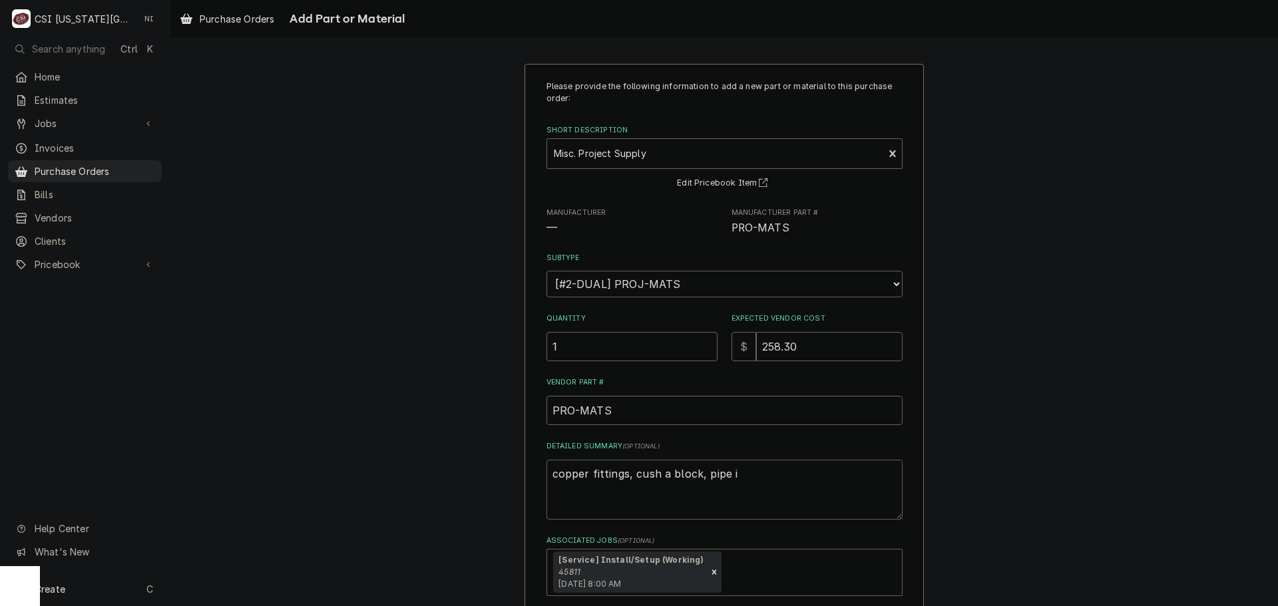
type textarea "copper fittings, cush a block, pipe in"
type textarea "x"
type textarea "copper fittings, cush a block, pipe ins"
type textarea "x"
type textarea "copper fittings, cush a block, pipe insu"
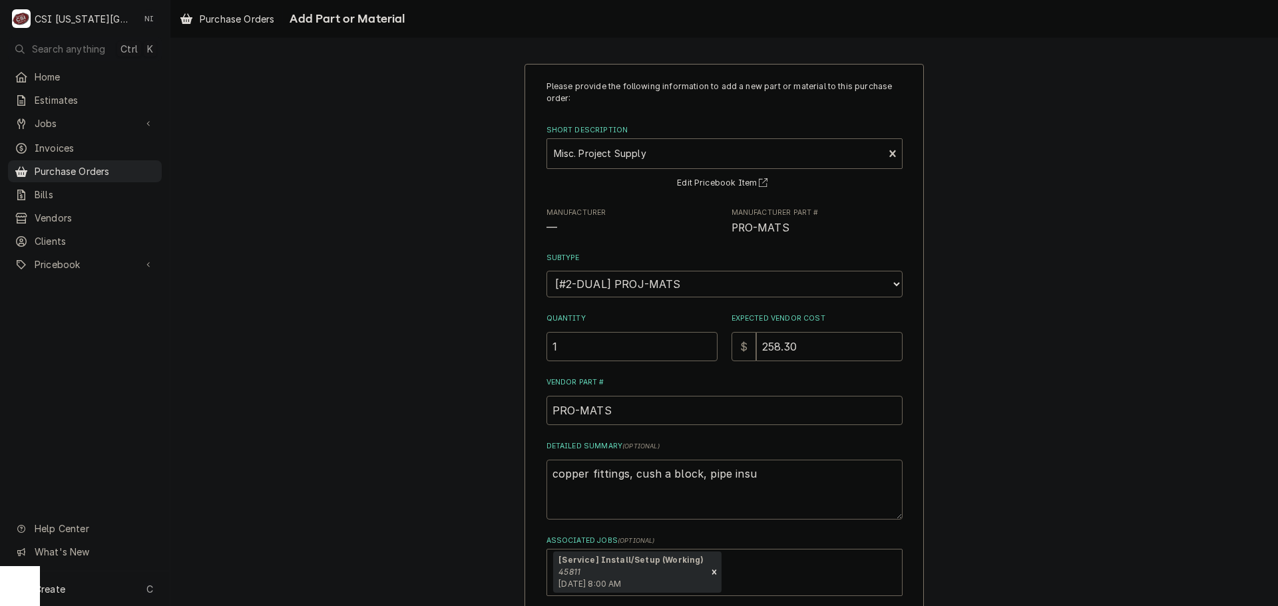
type textarea "x"
type textarea "copper fittings, cush a block, pipe insul"
type textarea "x"
type textarea "copper fittings, cush a block, pipe insula"
type textarea "x"
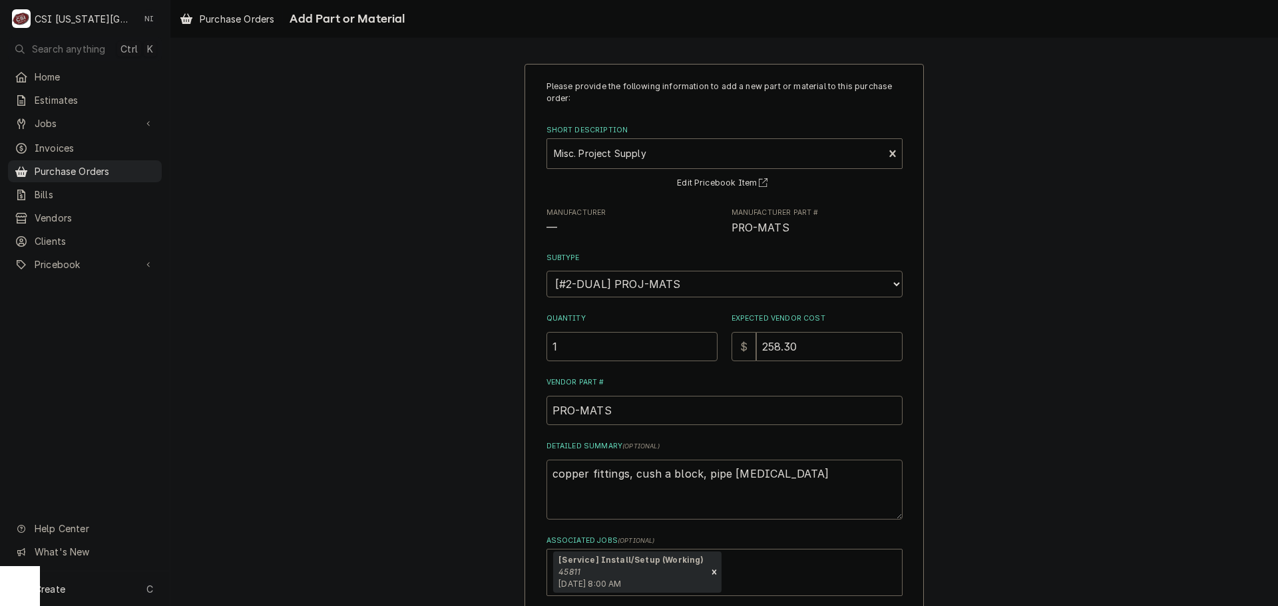
type textarea "copper fittings, cush a block, pipe insulat"
type textarea "x"
type textarea "copper fittings, cush a block, pipe insulati"
type textarea "x"
type textarea "copper fittings, cush a block, pipe insulatio"
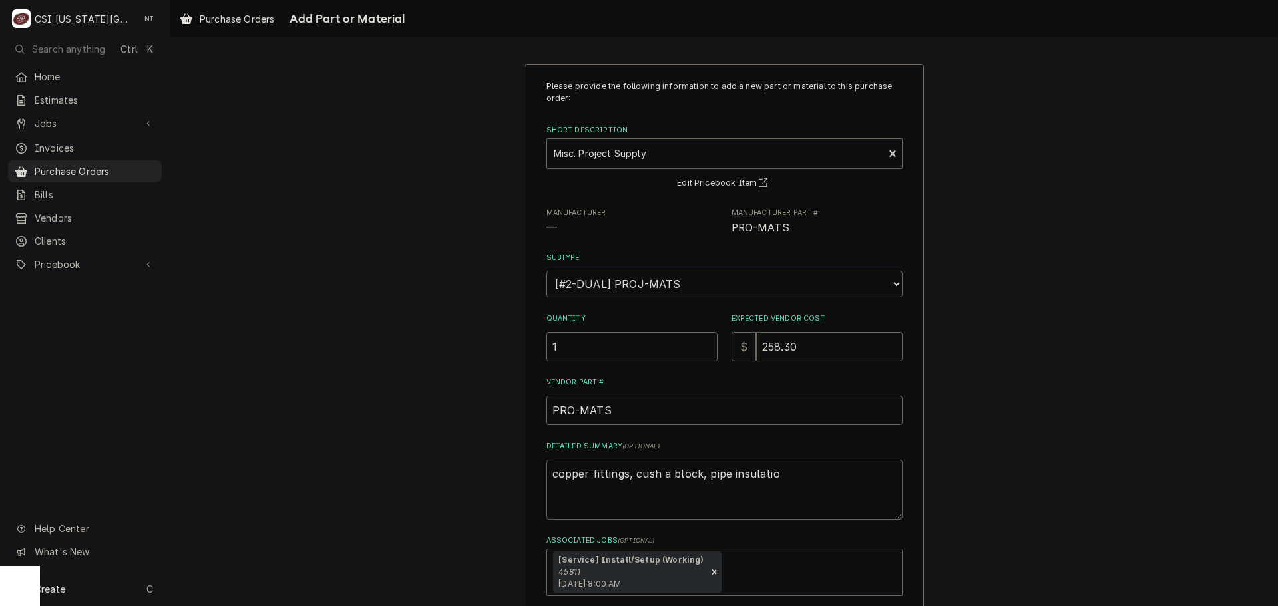
type textarea "x"
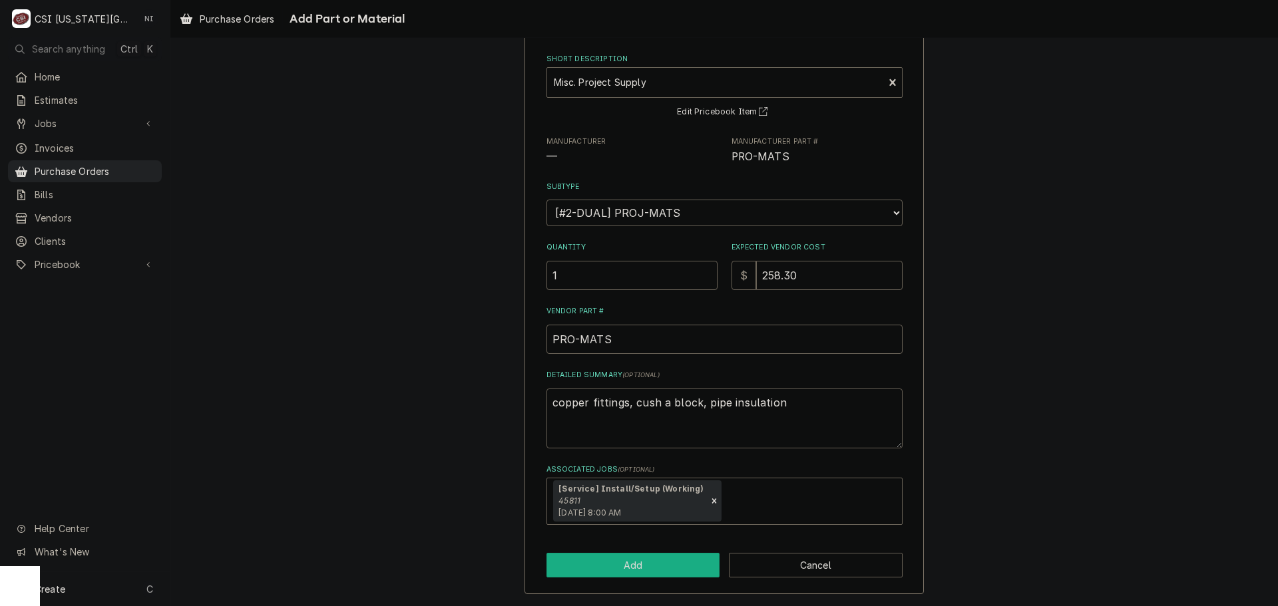
type textarea "copper fittings, cush a block, pipe insulation"
click at [684, 565] on button "Add" at bounding box center [634, 565] width 174 height 25
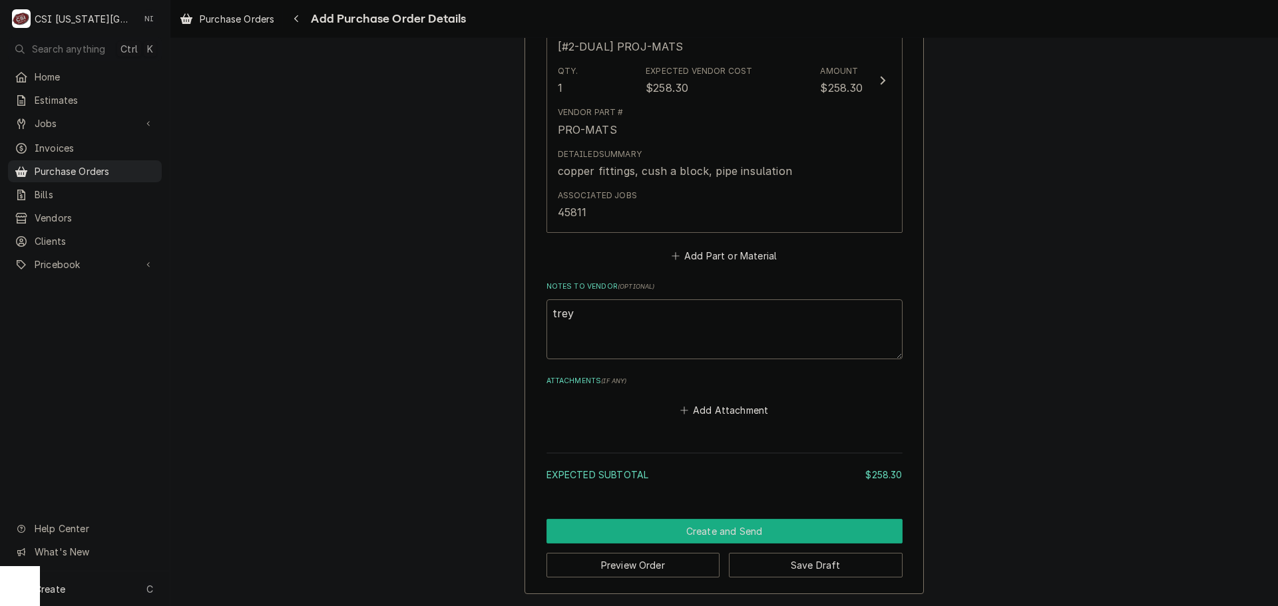
click at [750, 537] on button "Create and Send" at bounding box center [725, 531] width 356 height 25
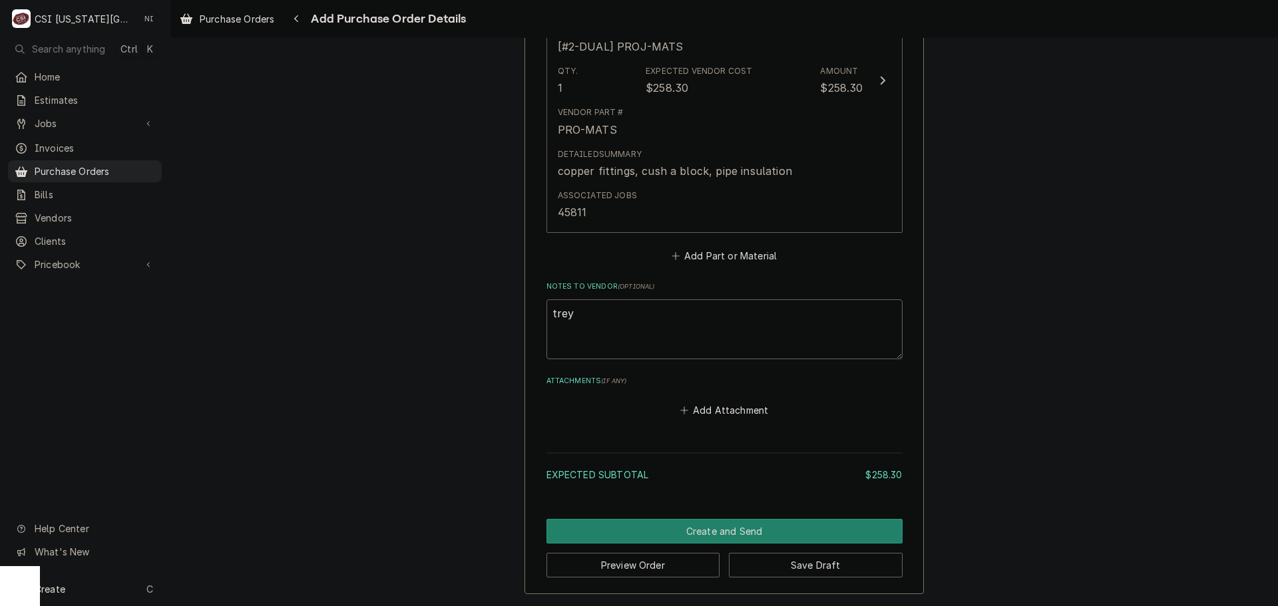
scroll to position [699, 0]
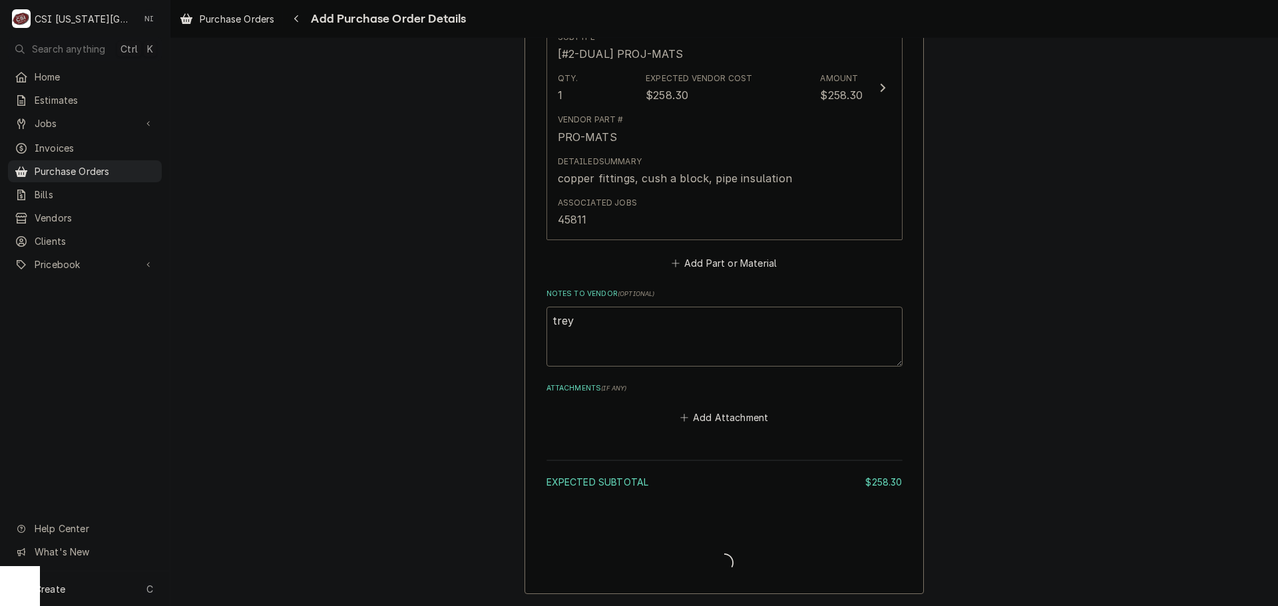
type textarea "x"
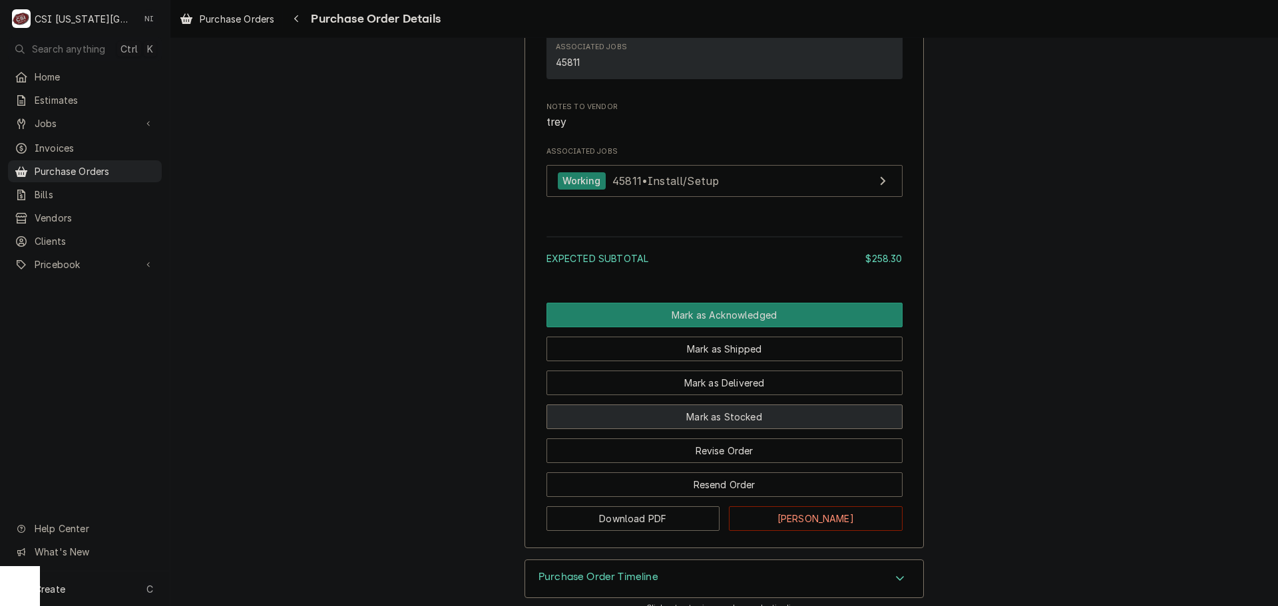
scroll to position [1078, 0]
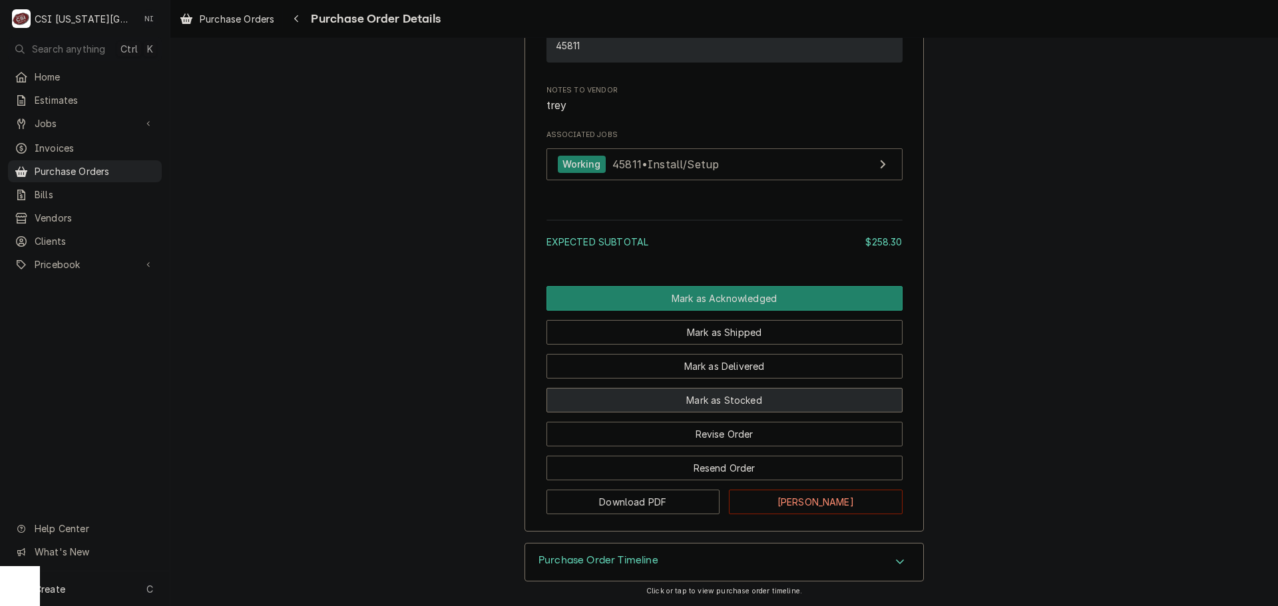
click at [706, 401] on button "Mark as Stocked" at bounding box center [725, 400] width 356 height 25
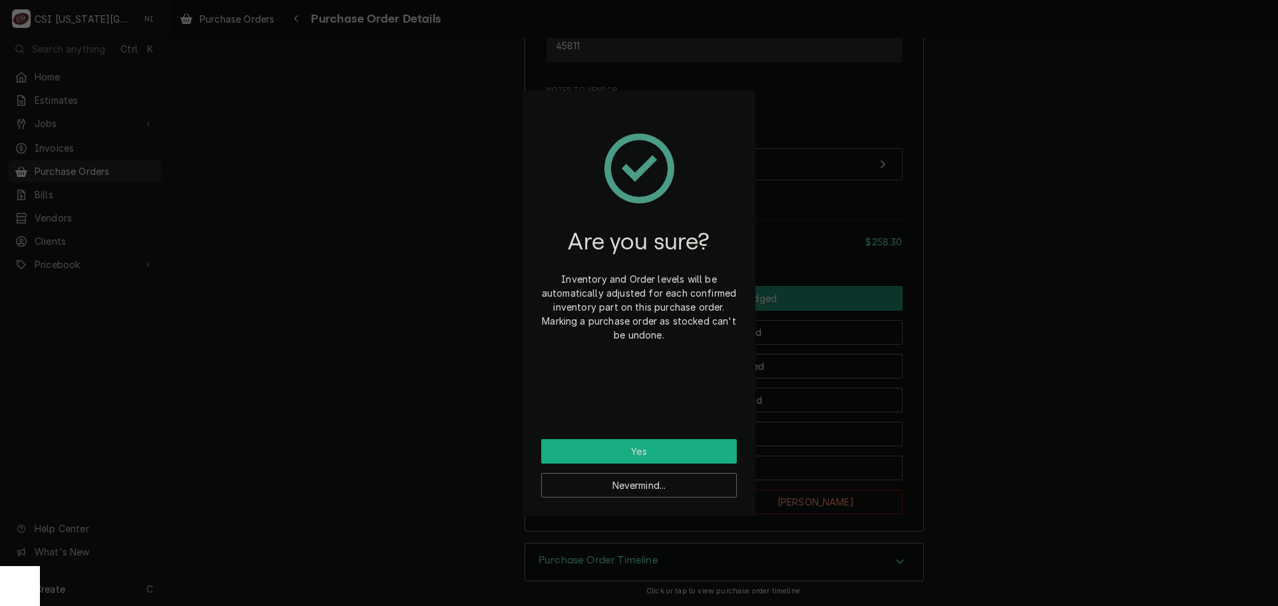
click at [695, 441] on button "Yes" at bounding box center [639, 451] width 196 height 25
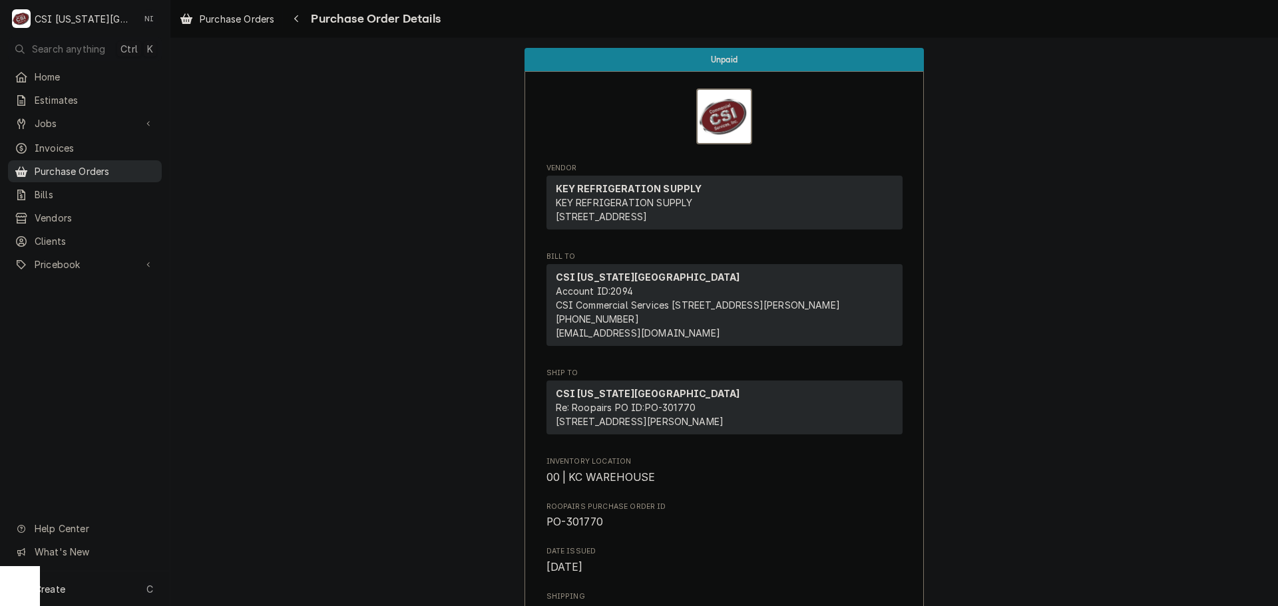
click at [138, 164] on span "Purchase Orders" at bounding box center [95, 171] width 120 height 14
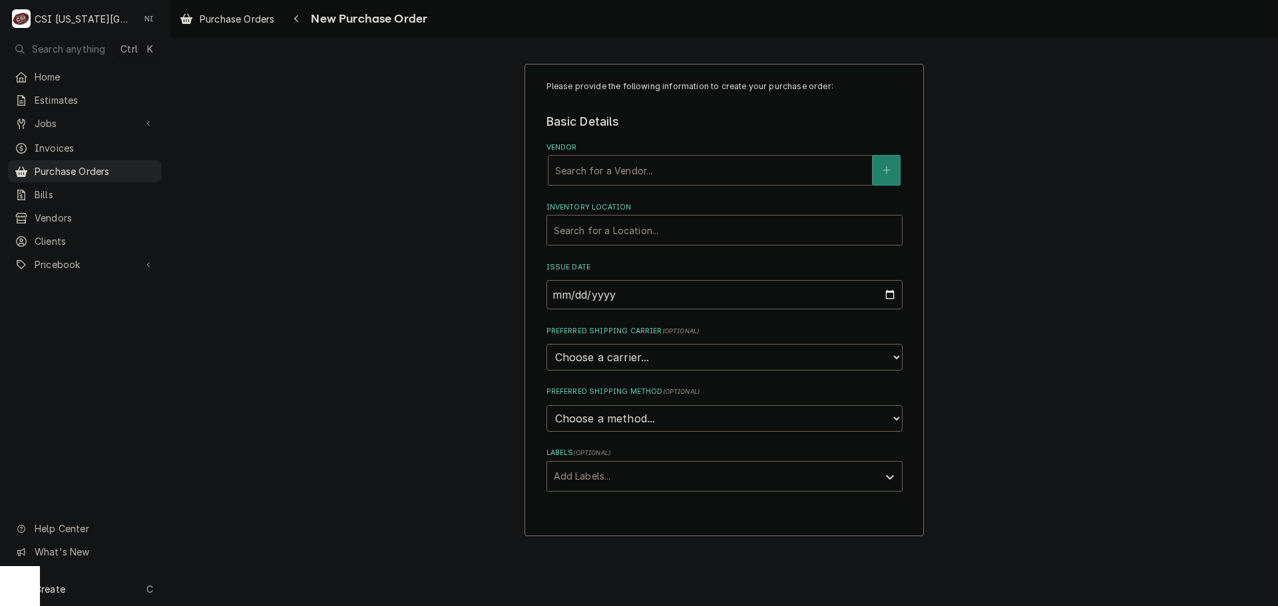
click at [612, 168] on div "Vendor" at bounding box center [710, 170] width 310 height 24
type input "select"
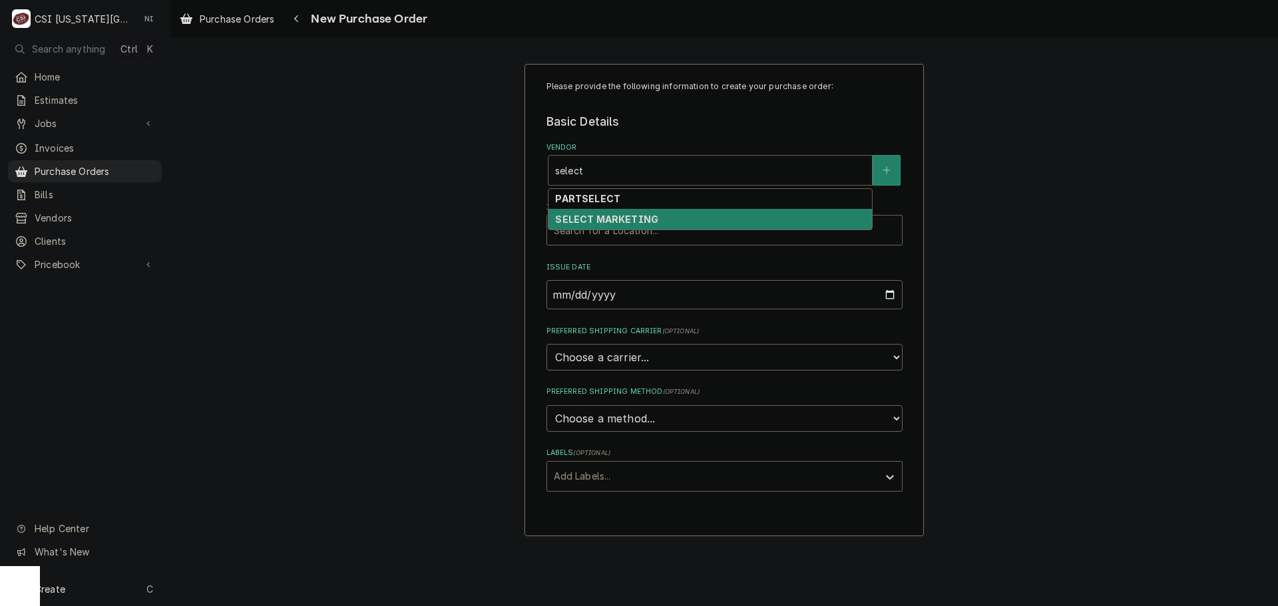
click at [654, 212] on div "SELECT MARKETING" at bounding box center [710, 219] width 324 height 21
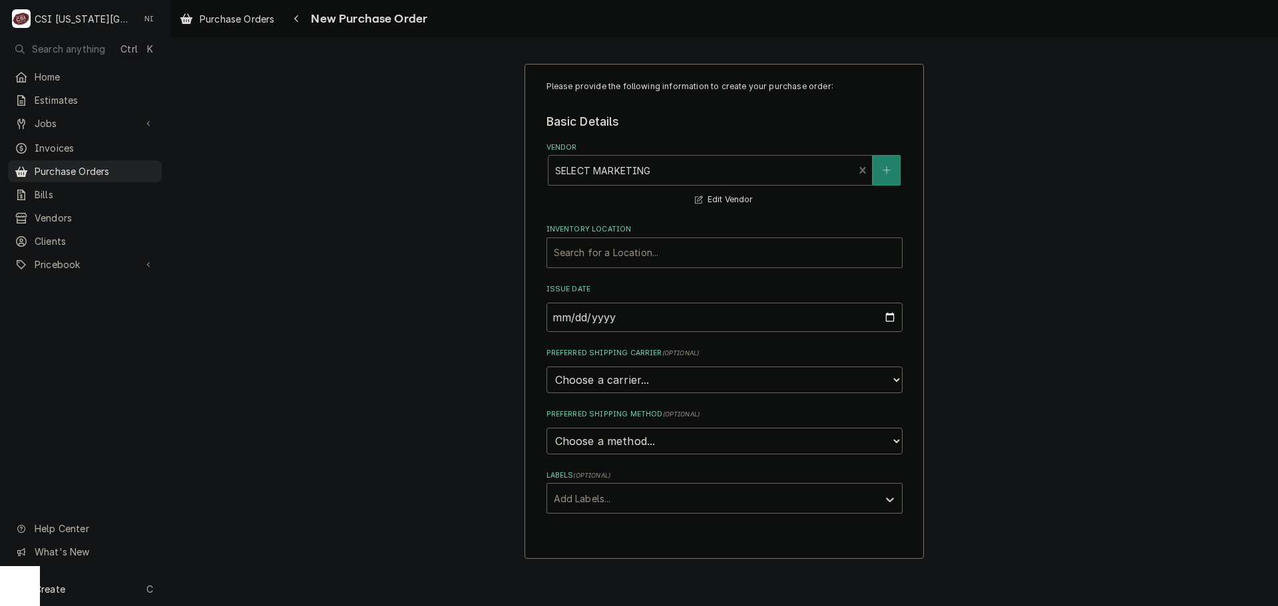
click at [619, 253] on div "Inventory Location" at bounding box center [724, 253] width 341 height 24
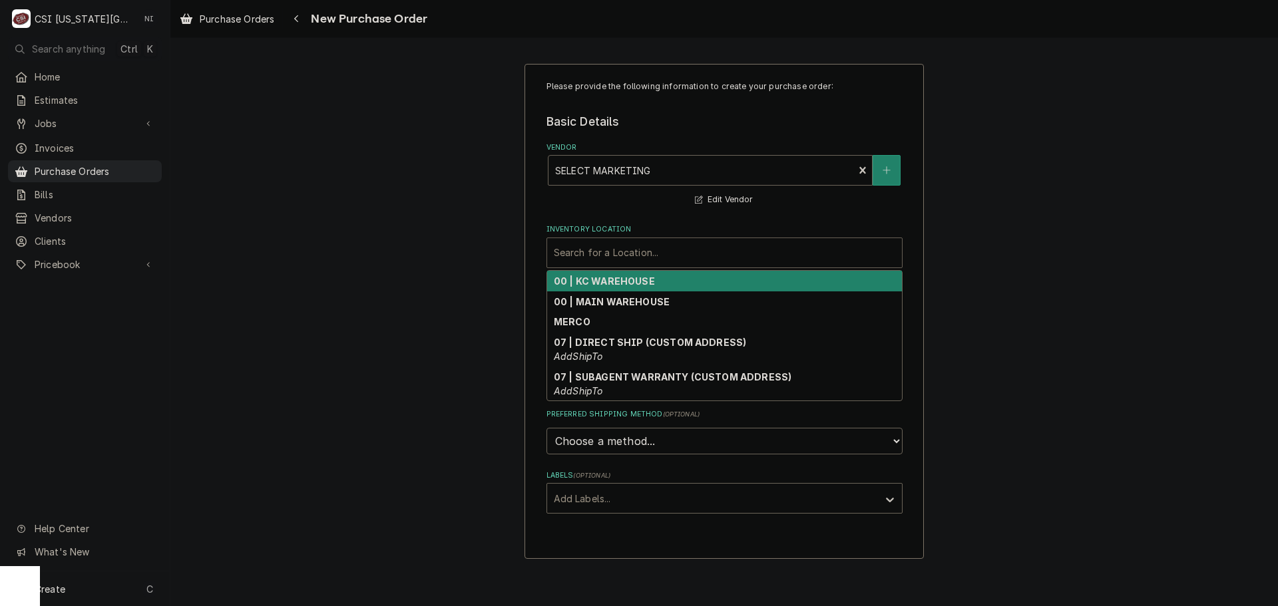
click at [625, 282] on strong "00 | KC WAREHOUSE" at bounding box center [604, 281] width 101 height 11
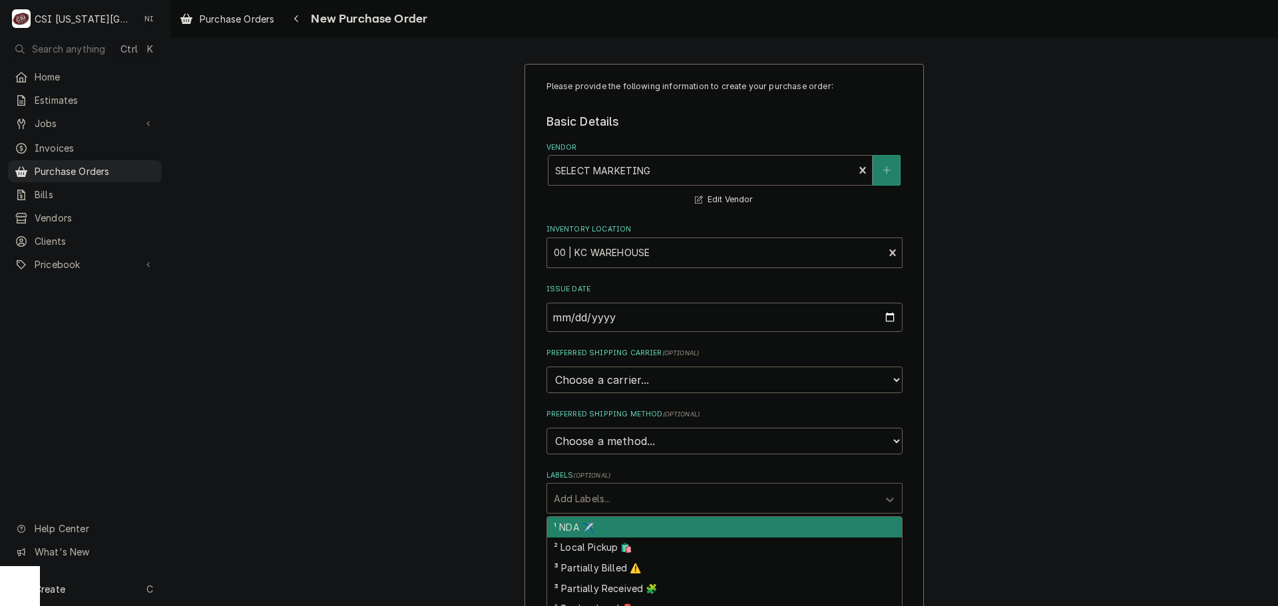
click at [636, 501] on div "Labels" at bounding box center [713, 499] width 318 height 24
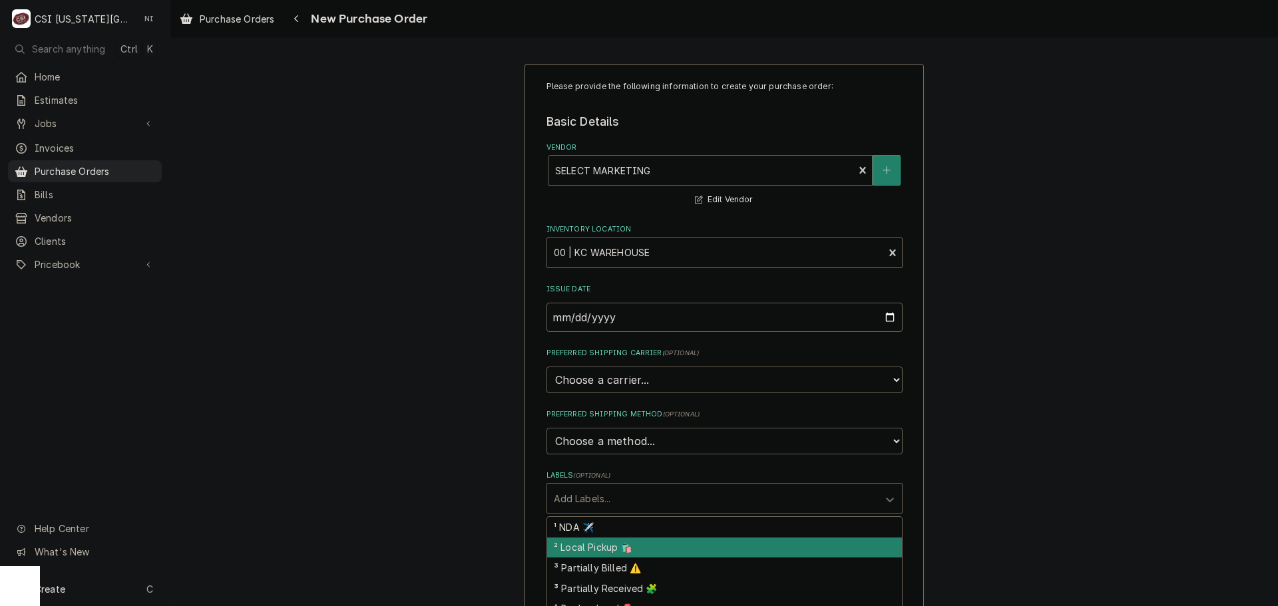
click at [608, 545] on div "² Local Pickup 🛍️" at bounding box center [724, 548] width 355 height 21
type textarea "x"
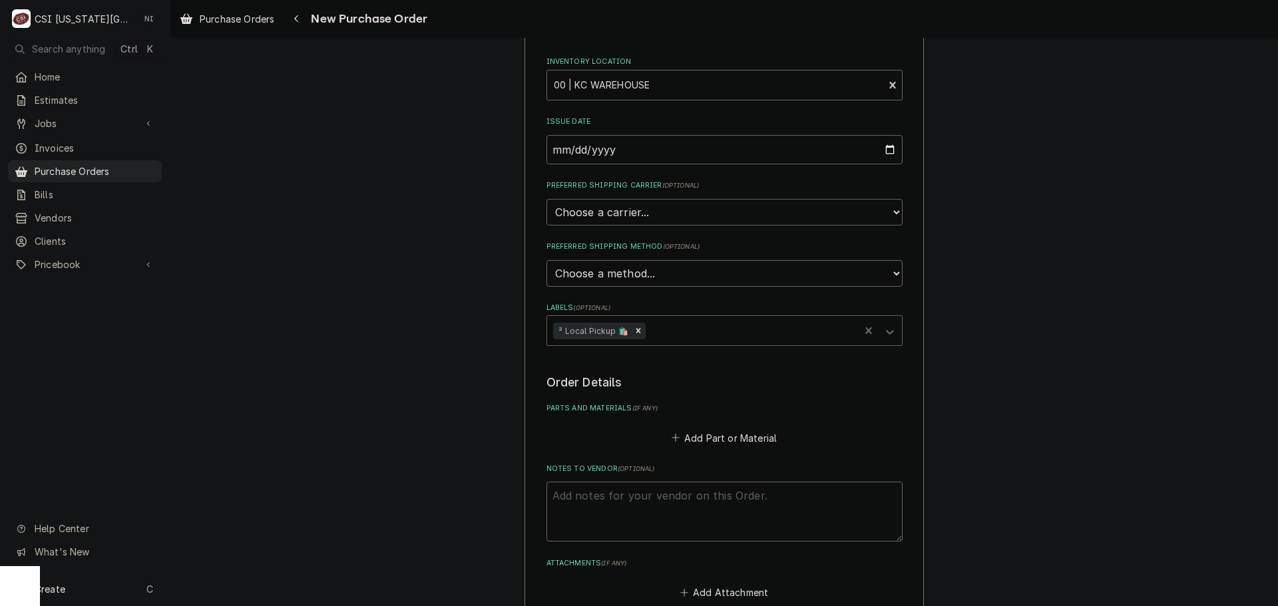
scroll to position [333, 0]
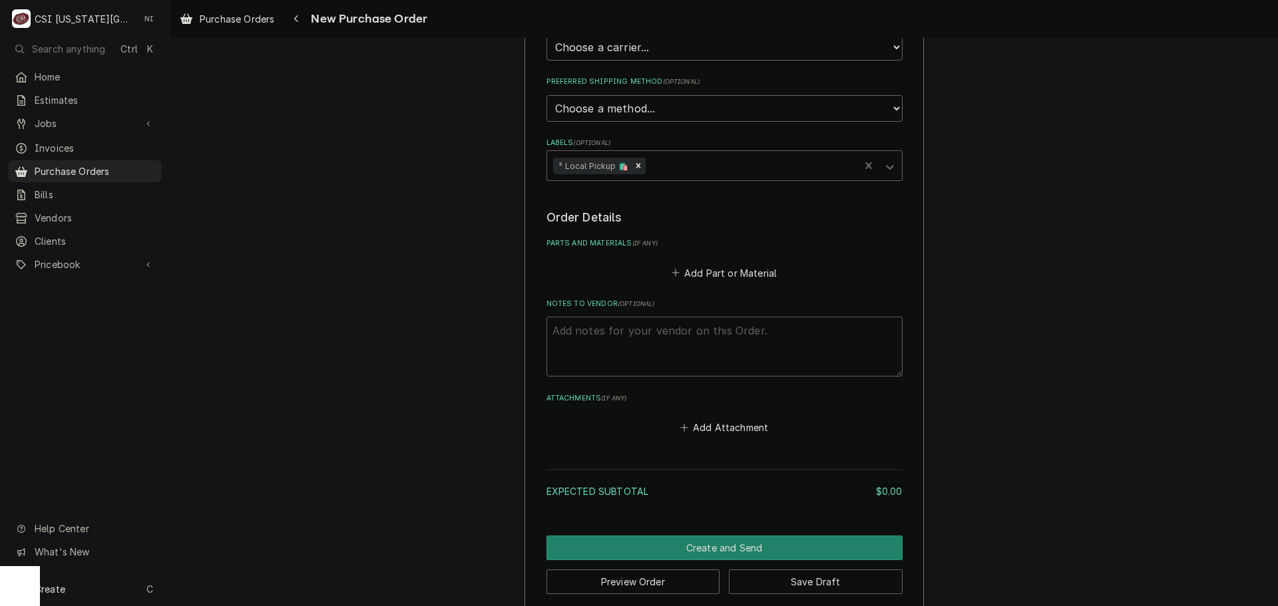
click at [647, 327] on textarea "Notes to Vendor ( optional )" at bounding box center [725, 347] width 356 height 60
type textarea "pr"
type textarea "x"
type textarea "pre"
type textarea "x"
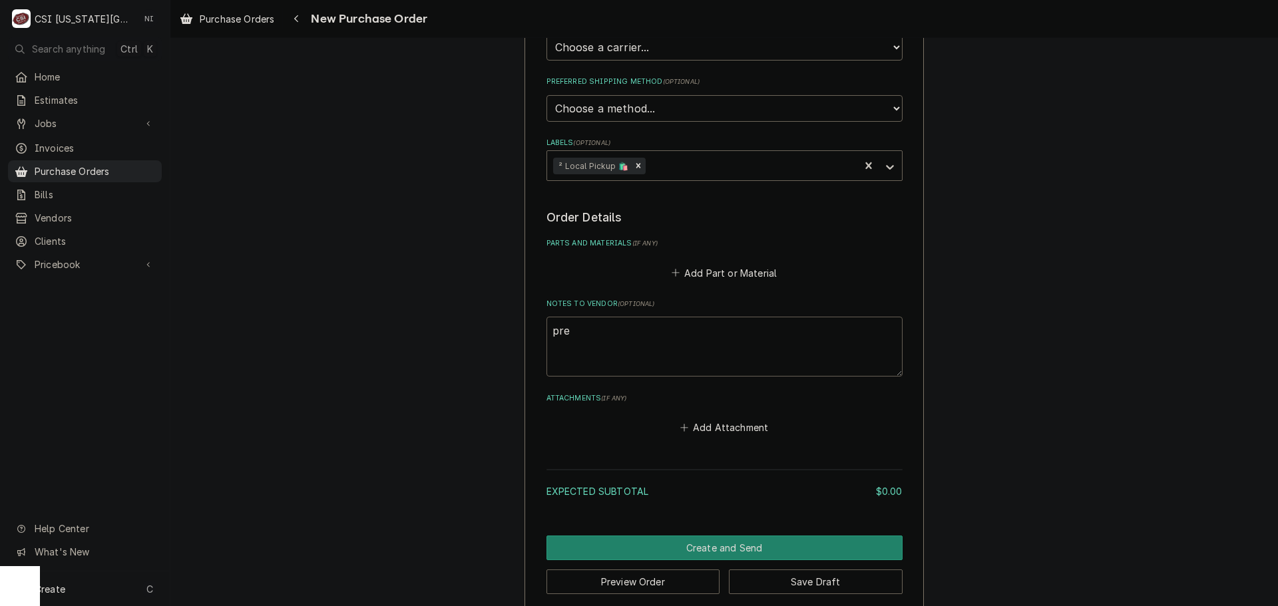
type textarea "pres"
type textarea "x"
type textarea "prest"
type textarea "x"
type textarea "presto"
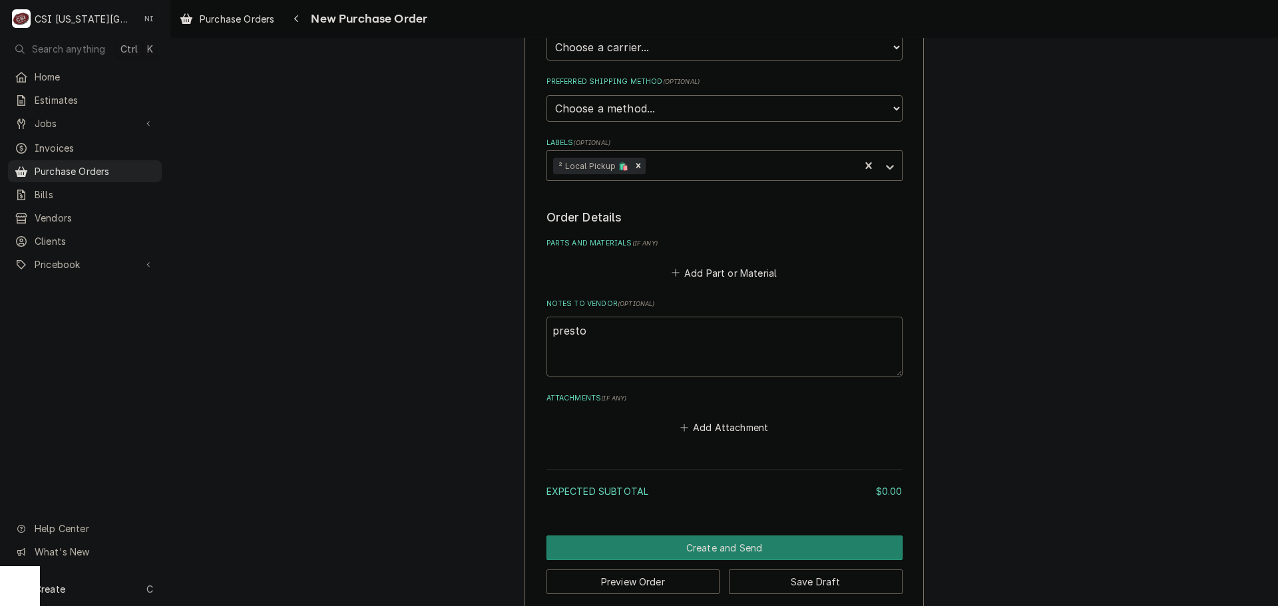
type textarea "x"
type textarea "[PERSON_NAME]"
click at [759, 276] on button "Add Part or Material" at bounding box center [724, 273] width 110 height 19
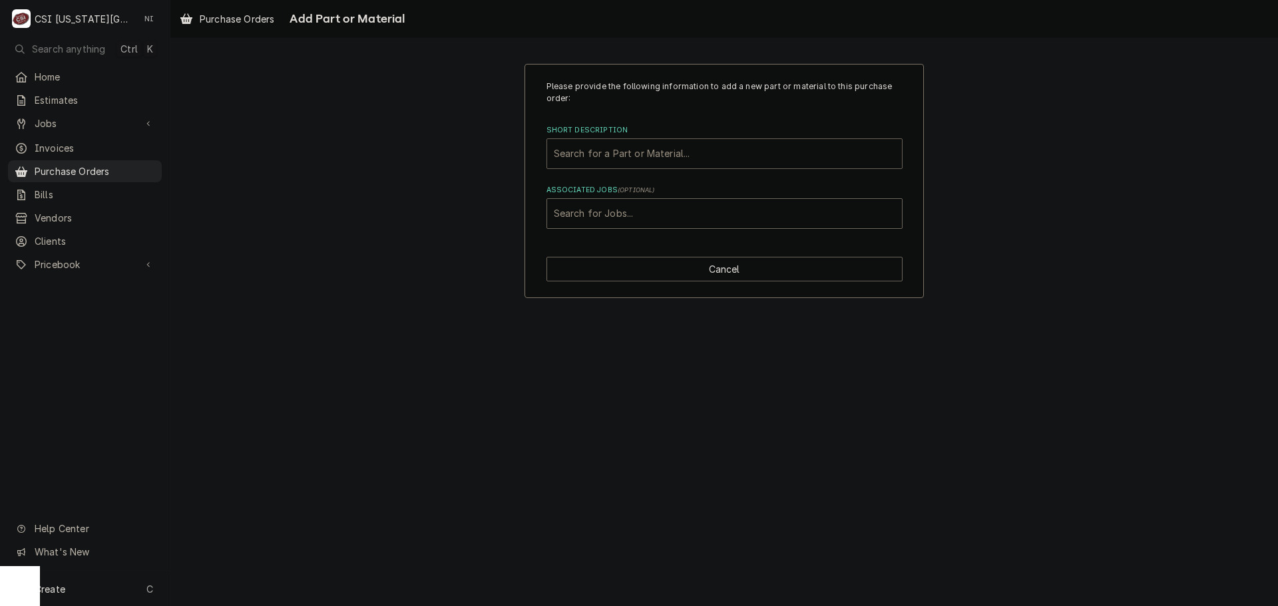
click at [610, 154] on div "Short Description" at bounding box center [724, 154] width 341 height 24
paste input "A37708-021"
type input "A37708-021"
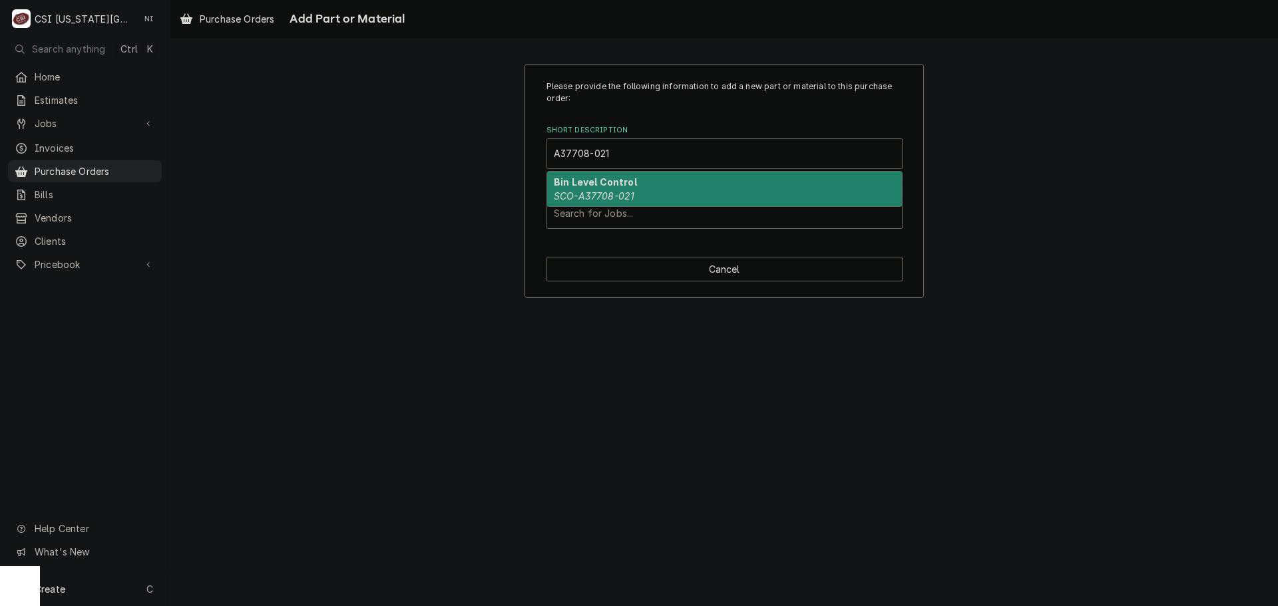
click at [632, 197] on em "SCO-A37708-021" at bounding box center [594, 195] width 81 height 11
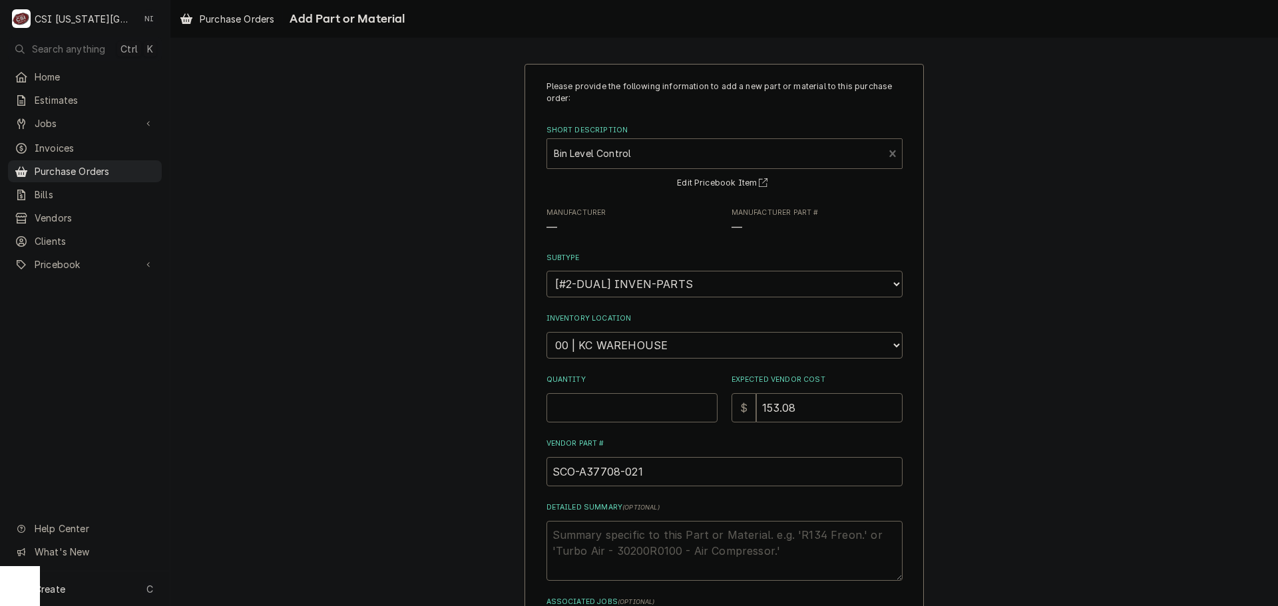
type textarea "x"
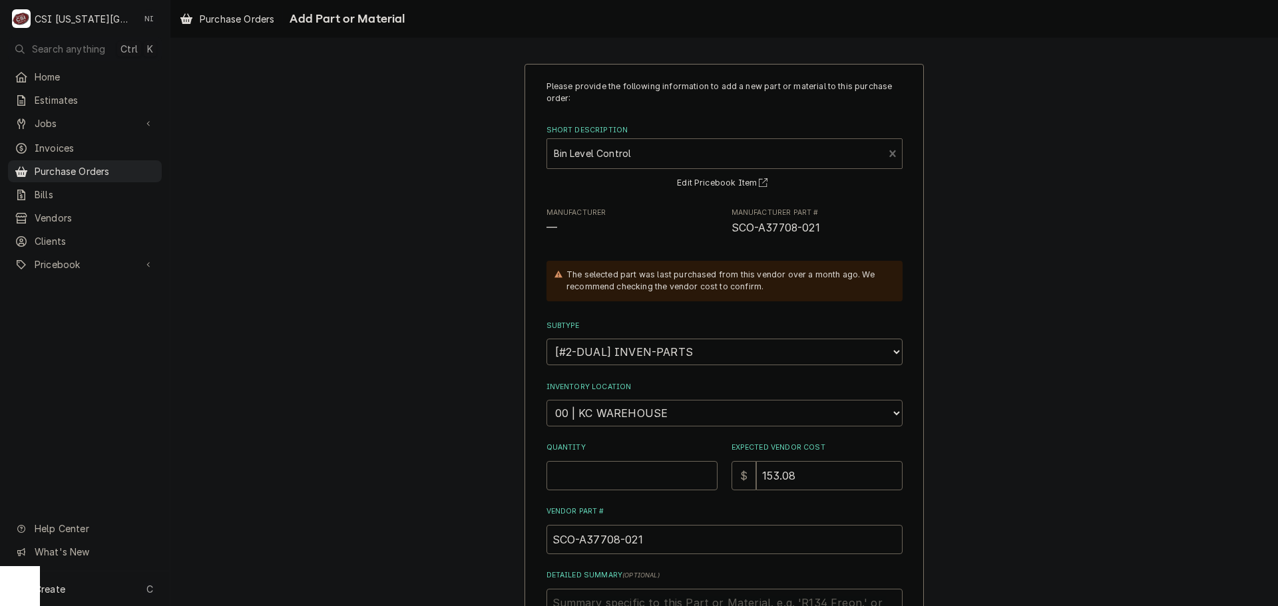
click at [657, 409] on select "Choose a location... 00 | KC WAREHOUSE 00 | MAIN WAREHOUSE 01 | BRIAN BREAZIER …" at bounding box center [725, 413] width 356 height 27
select select "2832"
click at [547, 400] on select "Choose a location... 00 | KC WAREHOUSE 00 | MAIN WAREHOUSE 01 | BRIAN BREAZIER …" at bounding box center [725, 413] width 356 height 27
click at [616, 483] on input "Quantity" at bounding box center [632, 475] width 171 height 29
type textarea "x"
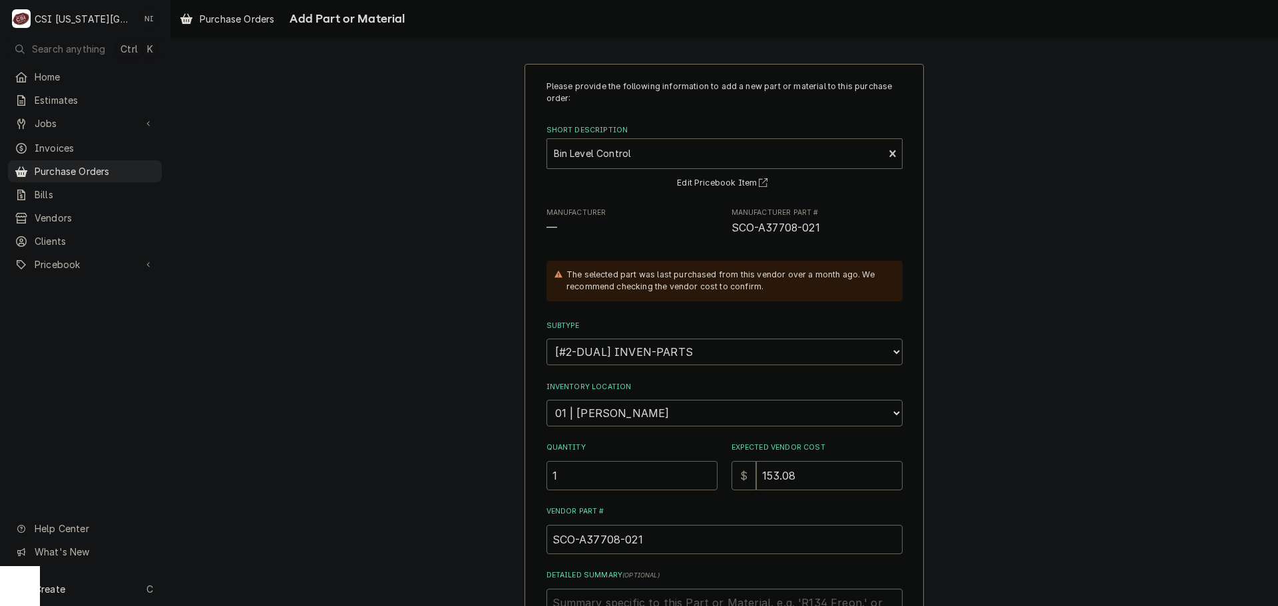
type input "1"
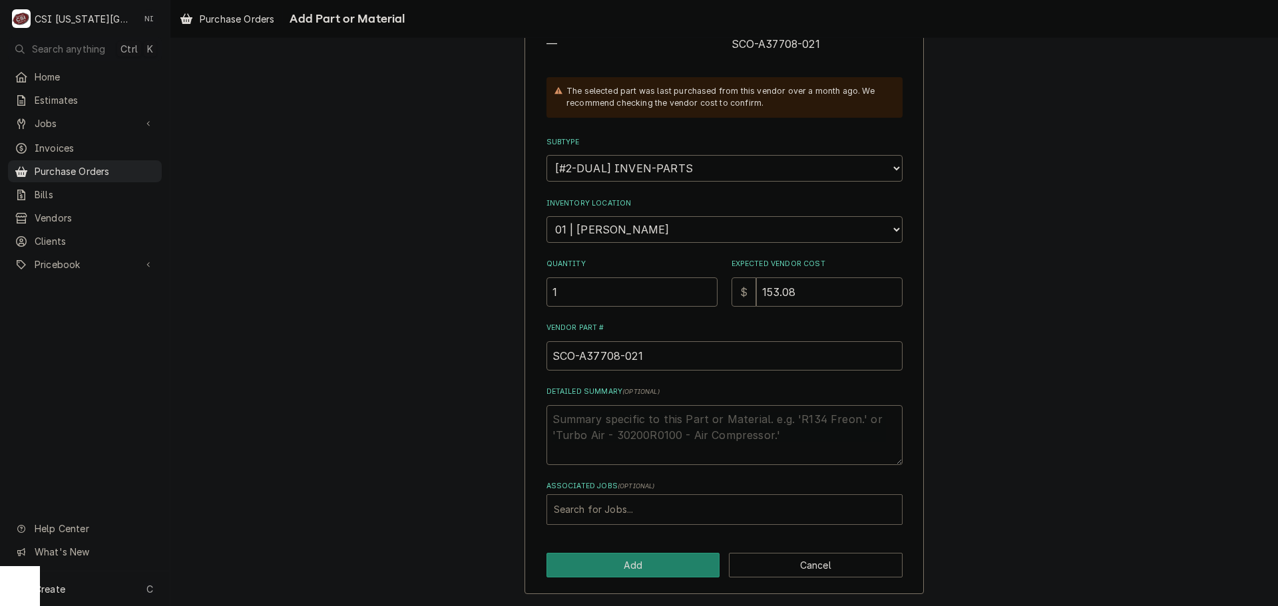
click at [633, 507] on div "Associated Jobs" at bounding box center [724, 510] width 341 height 24
type input "33372"
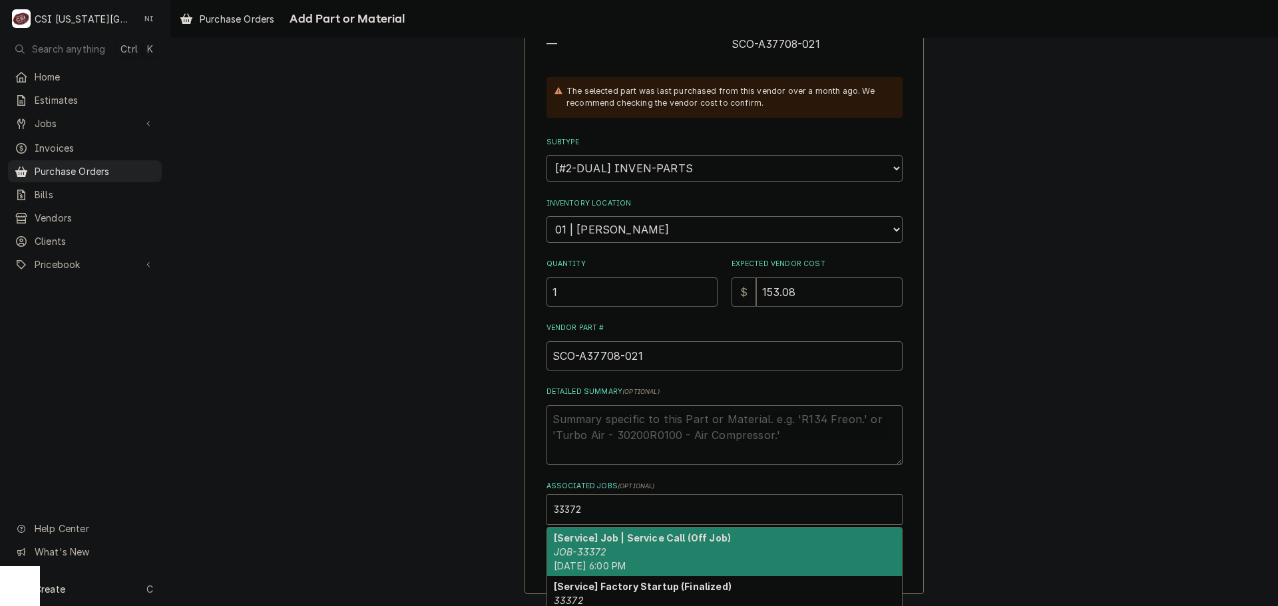
click at [648, 545] on div "[Service] Job | Service Call (Off Job) JOB-33372 Thu, Oct 9th, 2025 - 6:00 PM" at bounding box center [724, 552] width 355 height 49
type textarea "x"
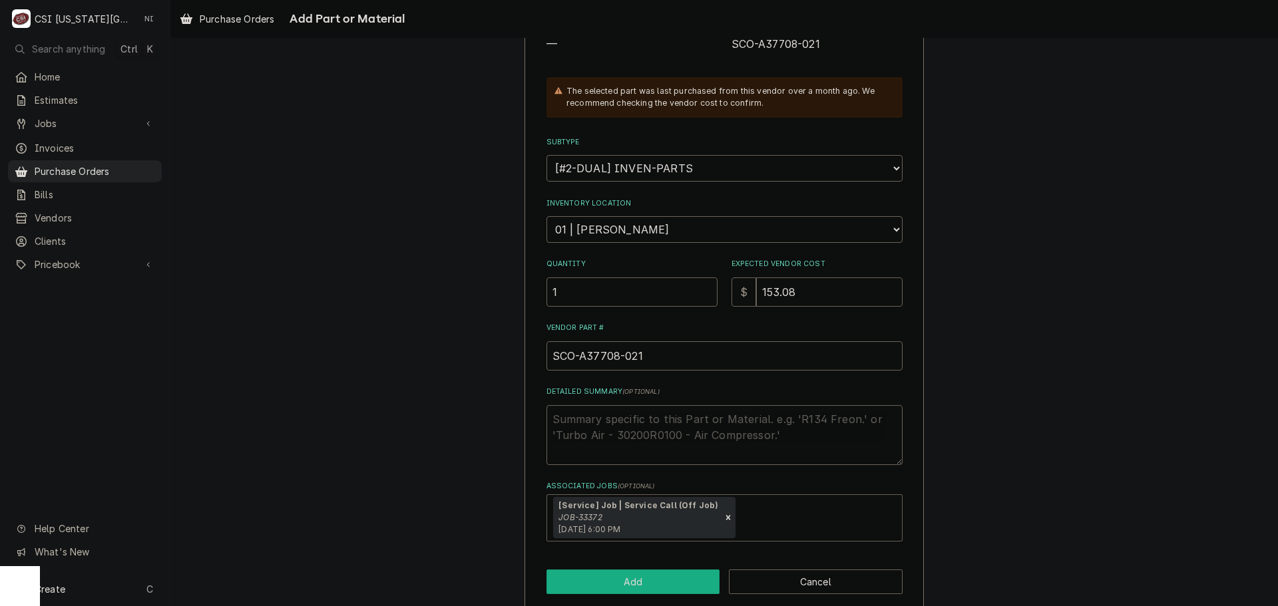
click at [621, 586] on button "Add" at bounding box center [634, 582] width 174 height 25
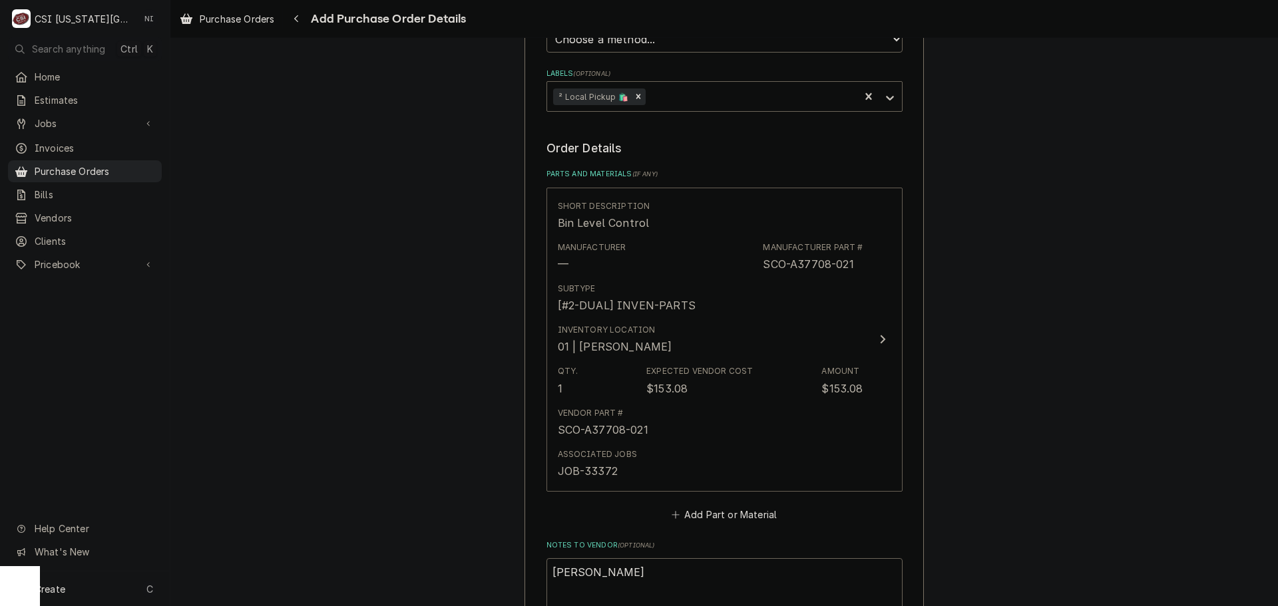
scroll to position [661, 0]
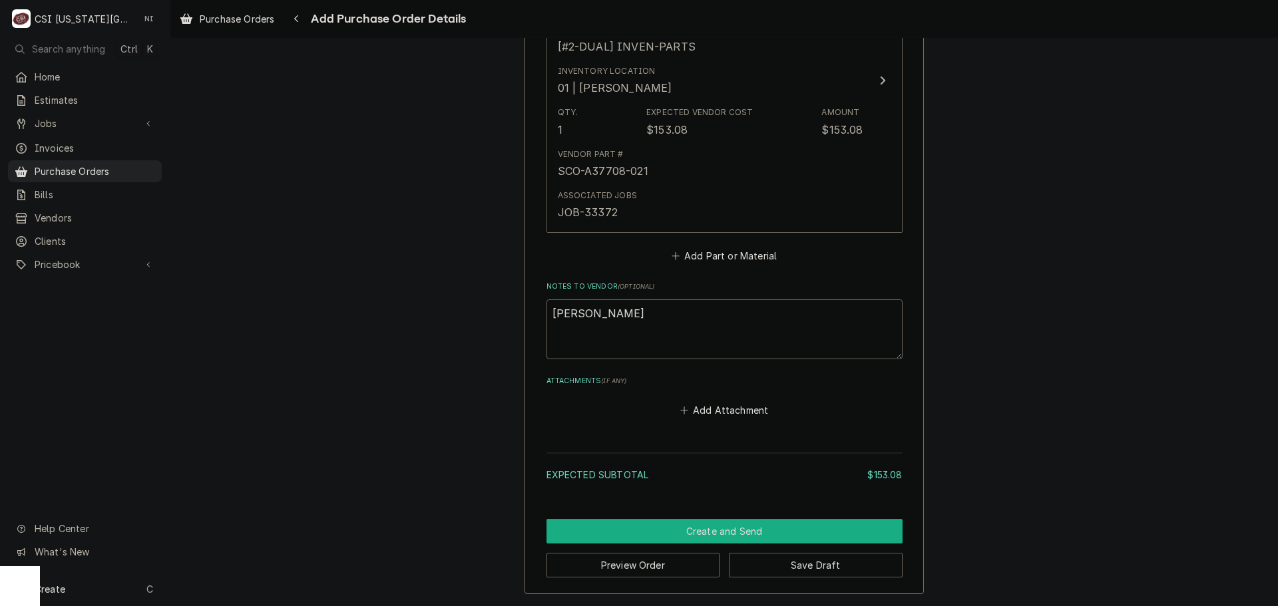
click at [766, 528] on button "Create and Send" at bounding box center [725, 531] width 356 height 25
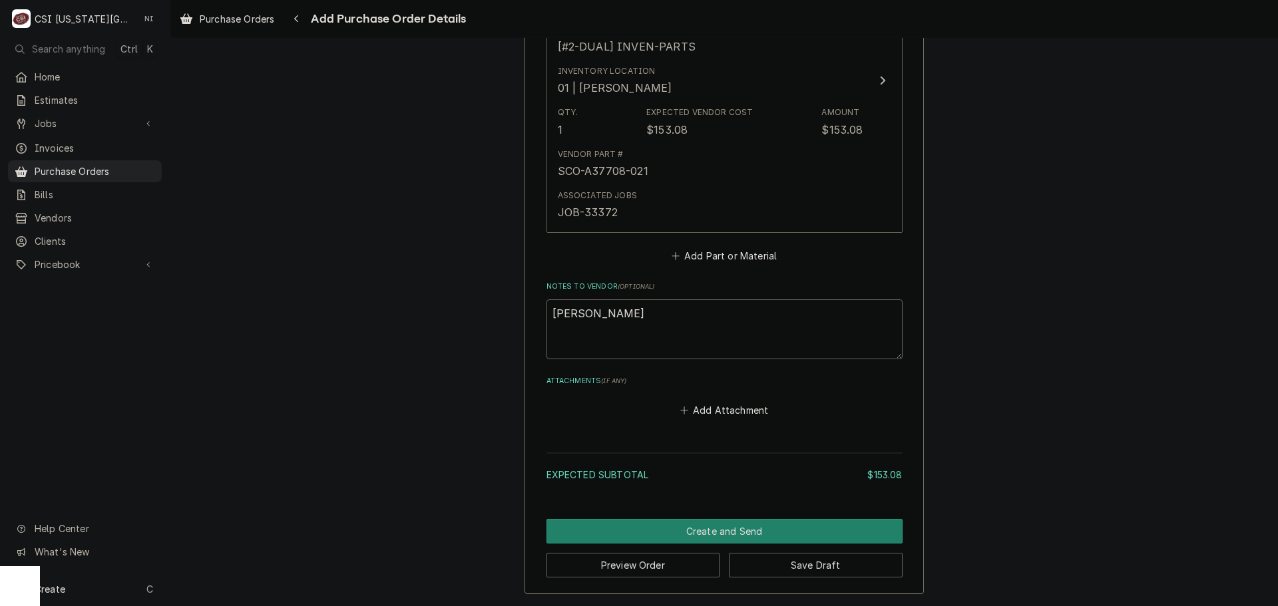
scroll to position [654, 0]
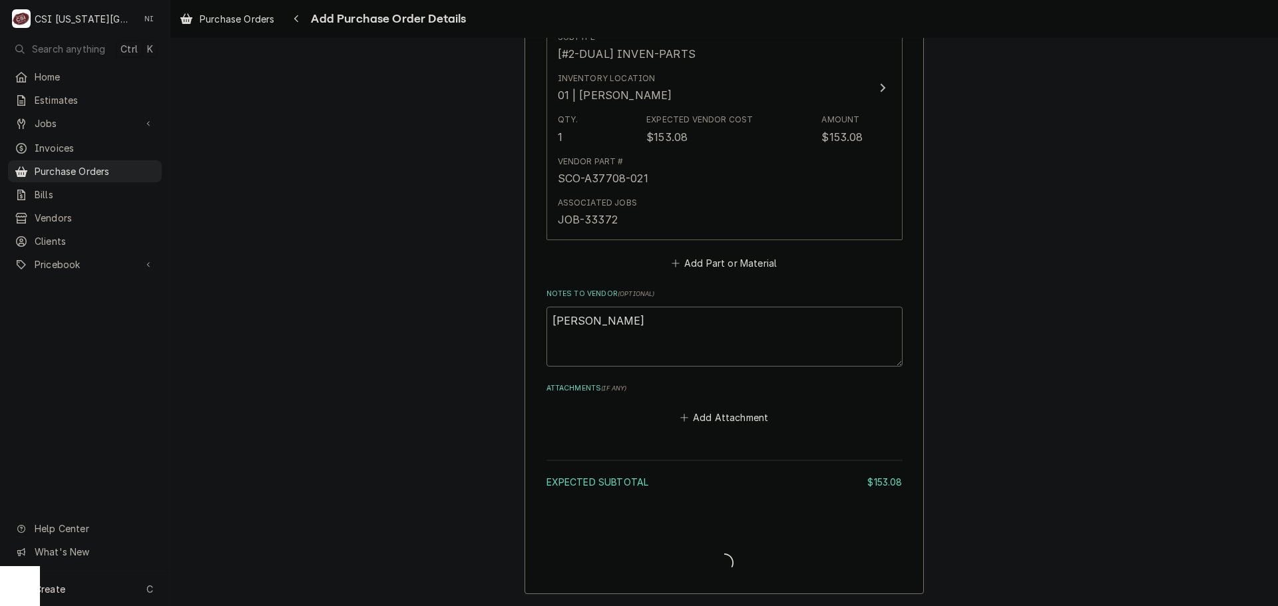
type textarea "x"
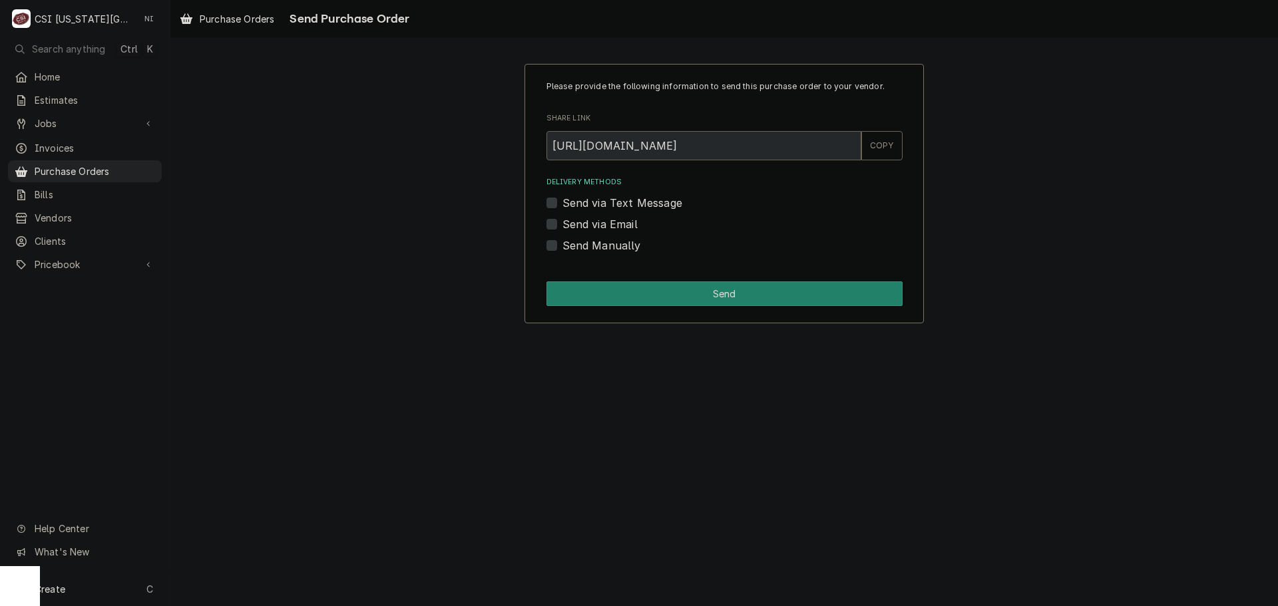
click at [562, 220] on label "Send via Email" at bounding box center [599, 224] width 75 height 16
click at [562, 220] on input "Send via Email" at bounding box center [740, 230] width 356 height 29
checkbox input "true"
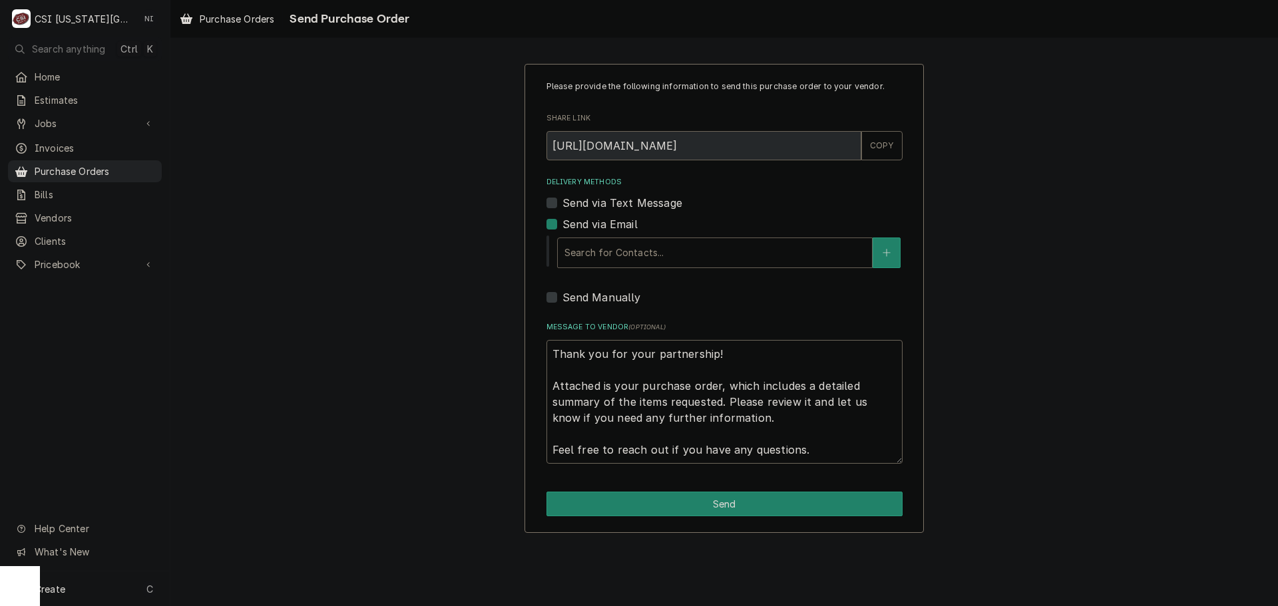
click at [650, 260] on div "Delivery Methods" at bounding box center [714, 253] width 301 height 24
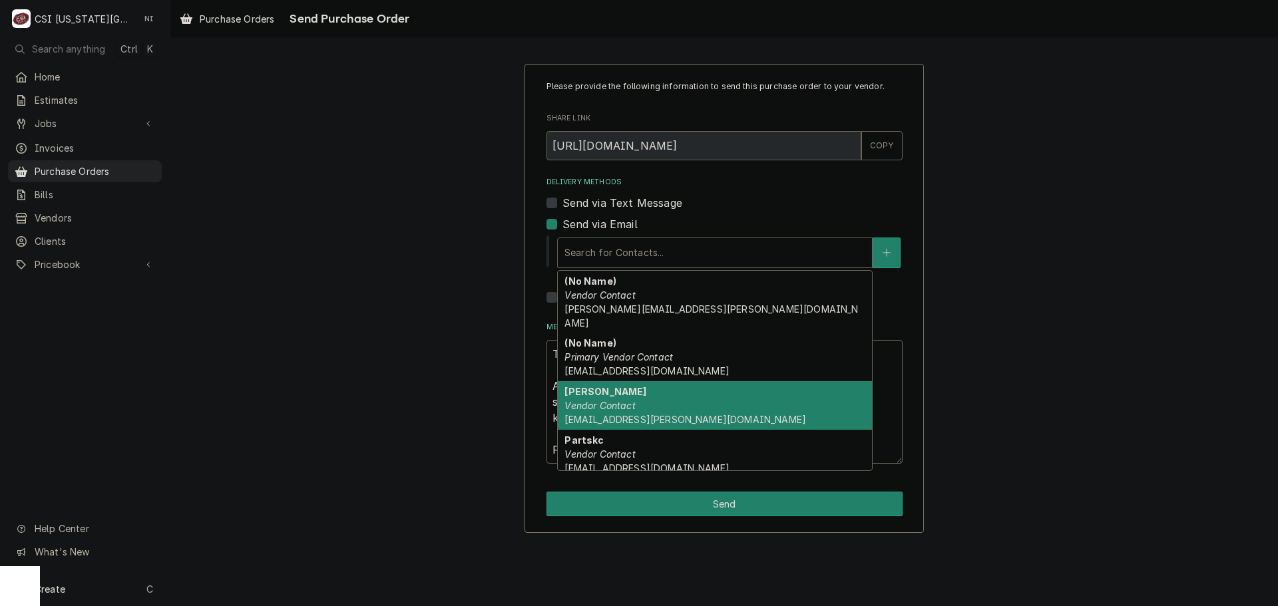
click at [624, 400] on em "Vendor Contact" at bounding box center [599, 405] width 71 height 11
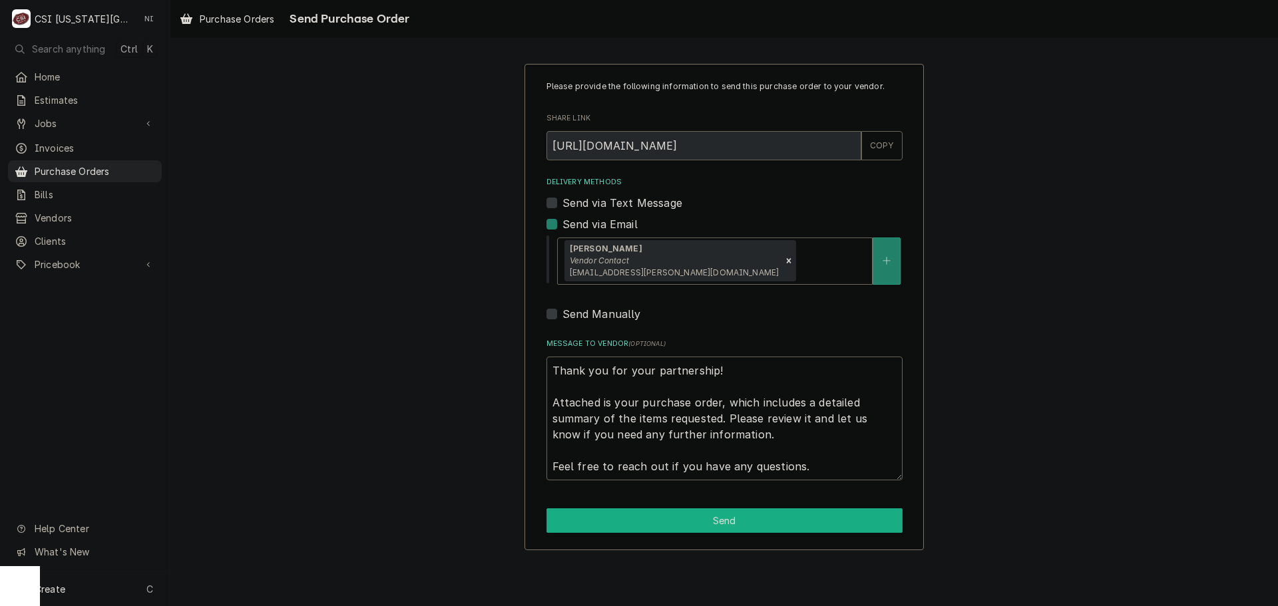
drag, startPoint x: 742, startPoint y: 521, endPoint x: 1265, endPoint y: 391, distance: 538.4
click at [744, 522] on button "Send" at bounding box center [725, 521] width 356 height 25
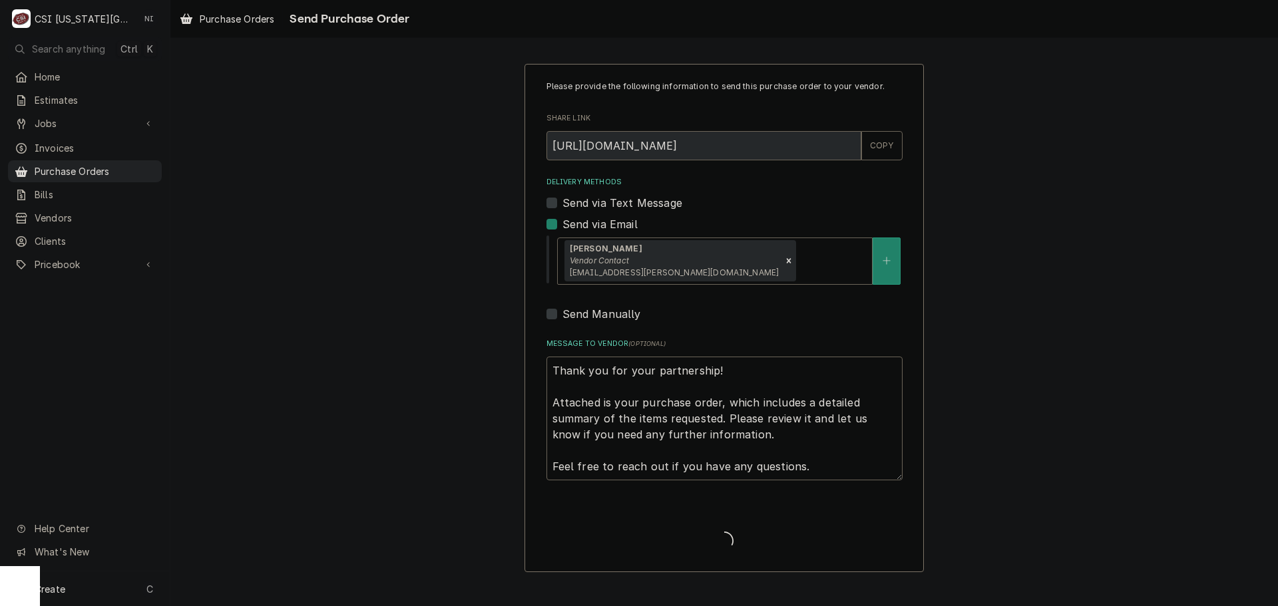
type textarea "x"
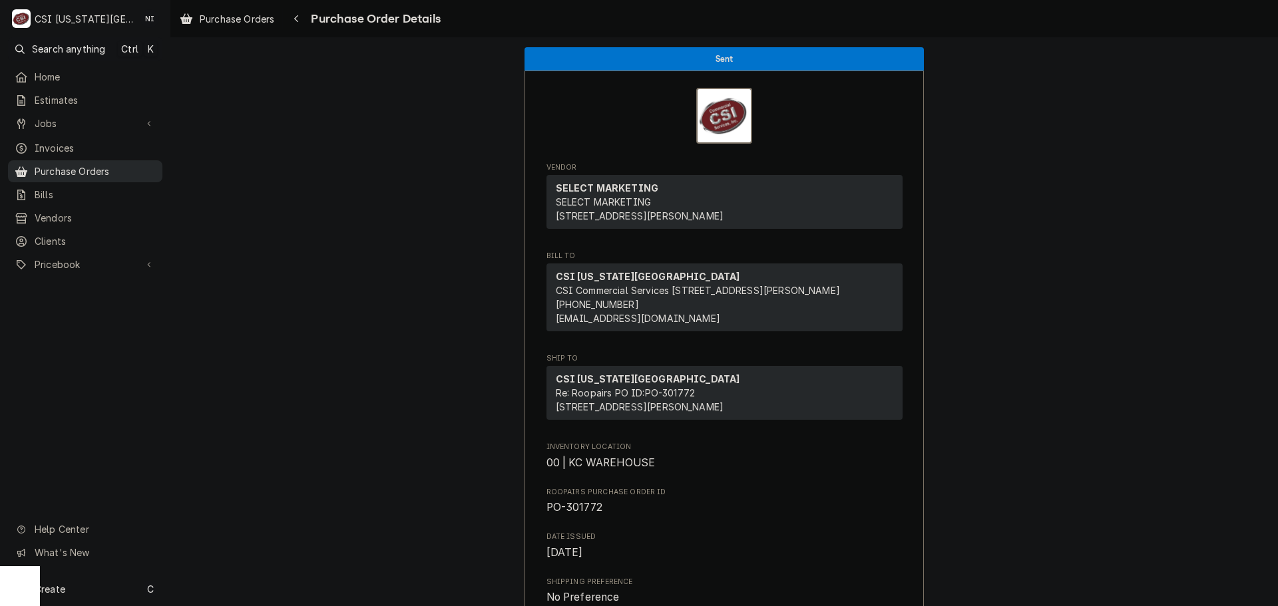
drag, startPoint x: 82, startPoint y: 166, endPoint x: 125, endPoint y: 164, distance: 43.3
click at [82, 166] on span "Purchase Orders" at bounding box center [95, 171] width 121 height 14
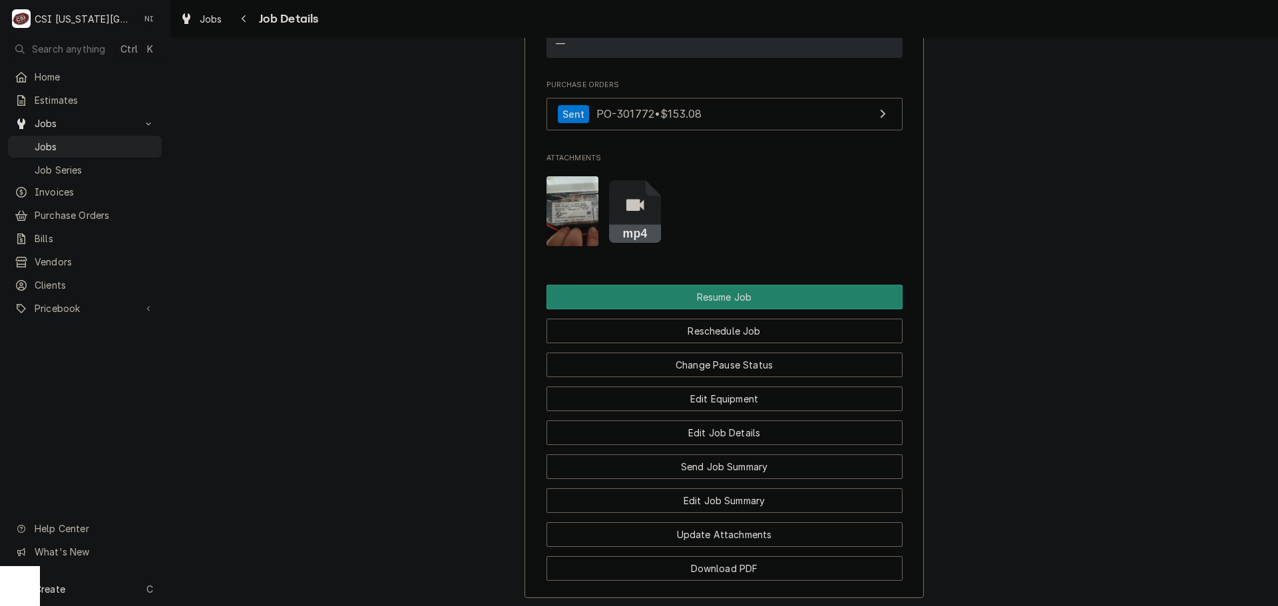
scroll to position [2000, 0]
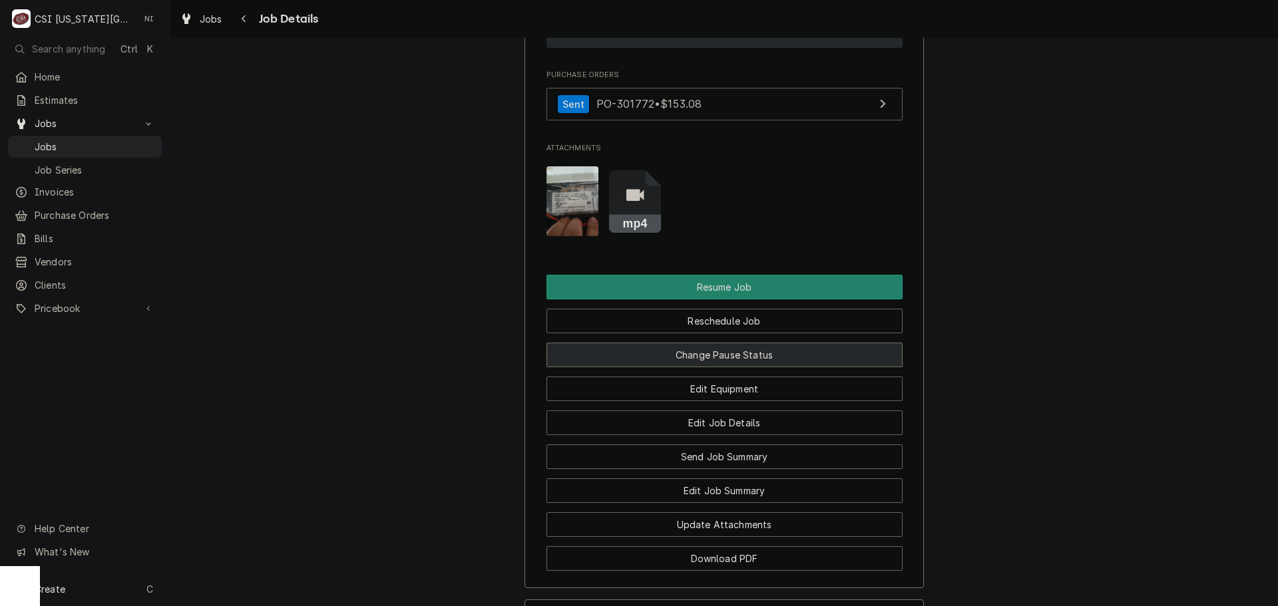
click at [775, 343] on button "Change Pause Status" at bounding box center [725, 355] width 356 height 25
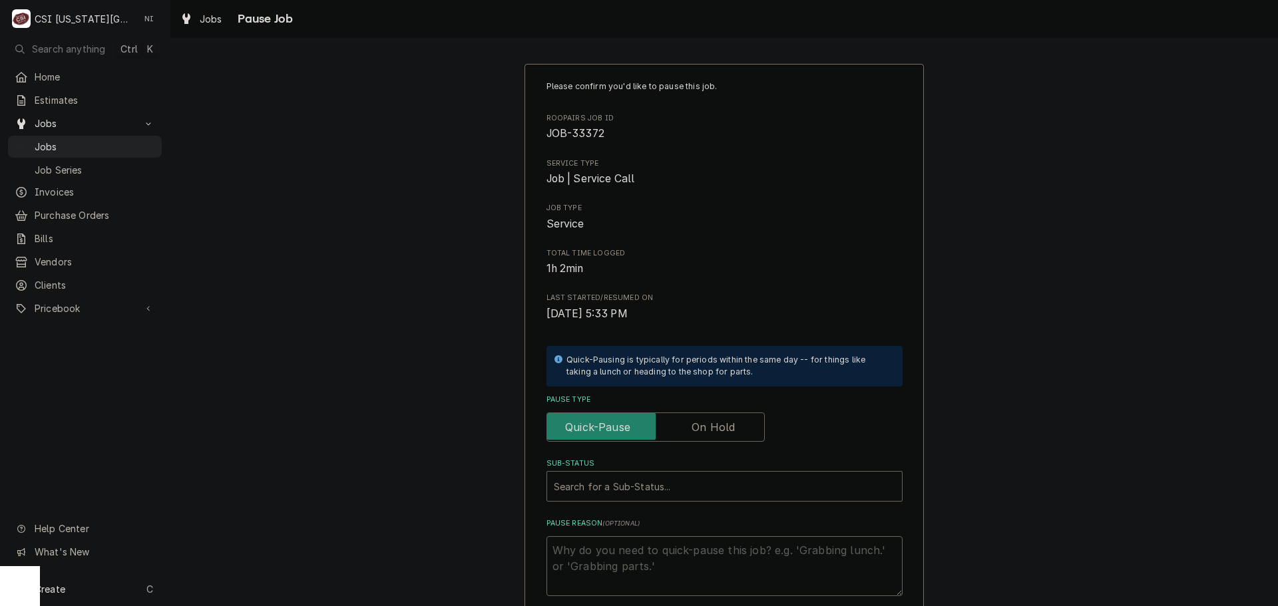
click at [696, 431] on label "Pause Type" at bounding box center [656, 427] width 218 height 29
click at [696, 431] on input "Pause Type" at bounding box center [655, 427] width 206 height 29
checkbox input "true"
drag, startPoint x: 660, startPoint y: 508, endPoint x: 666, endPoint y: 501, distance: 9.5
click at [660, 509] on div "Please confirm you'd like to pause this job. Roopairs Job ID JOB-33372 Service …" at bounding box center [725, 339] width 356 height 516
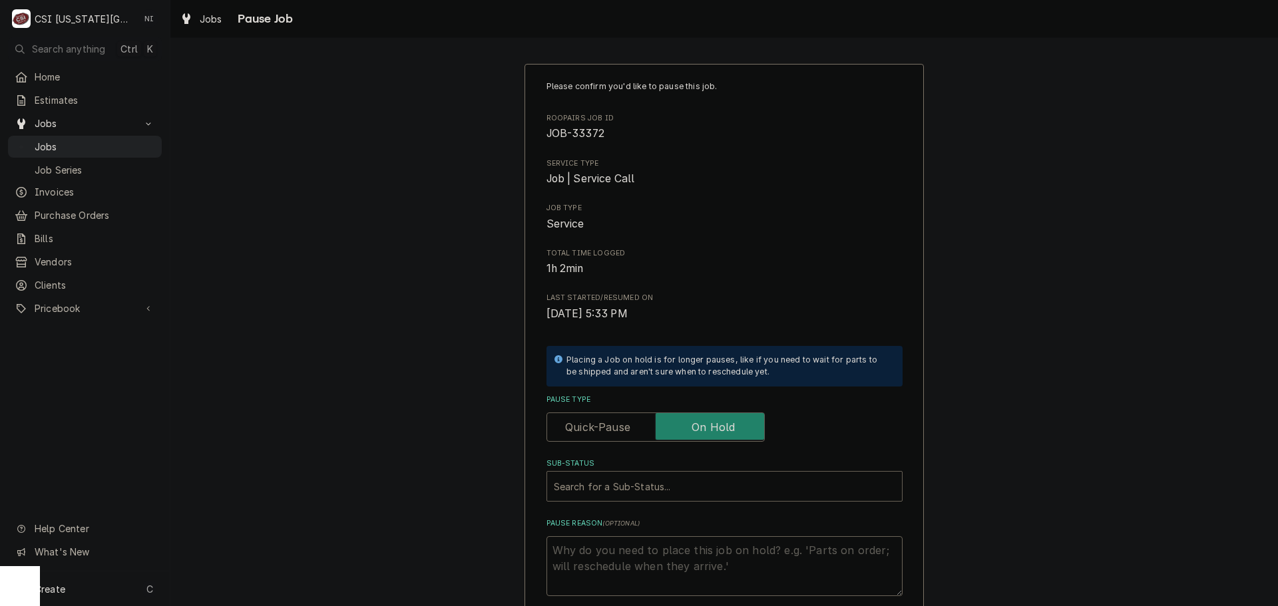
click at [662, 487] on div "Sub-Status" at bounding box center [724, 487] width 341 height 24
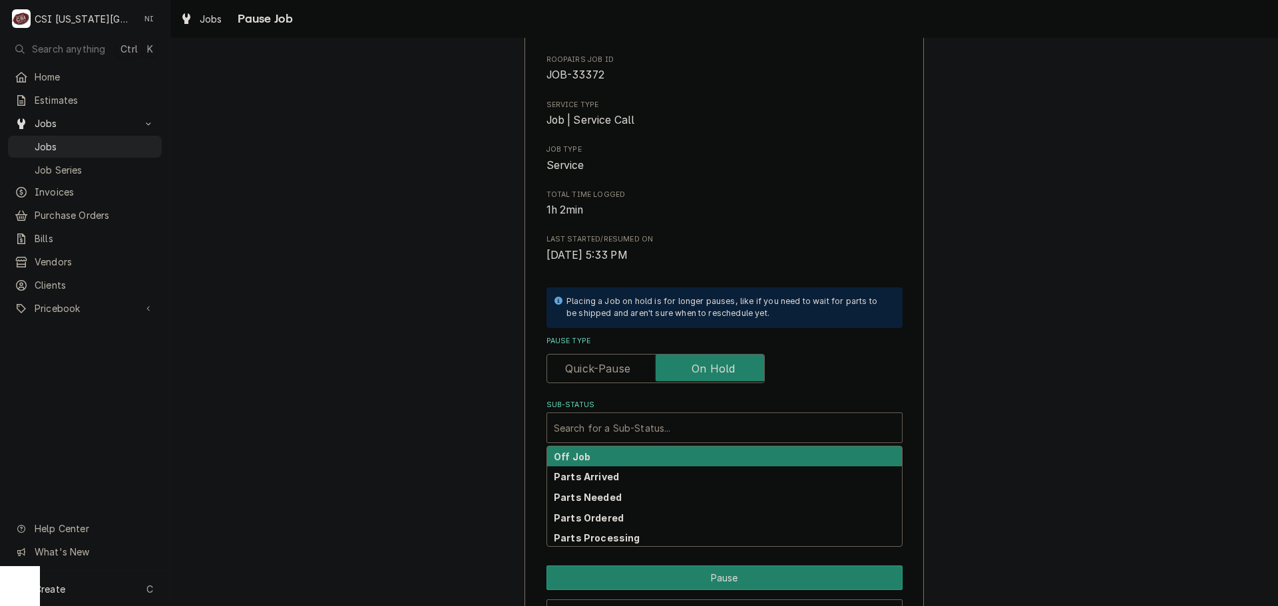
scroll to position [139, 0]
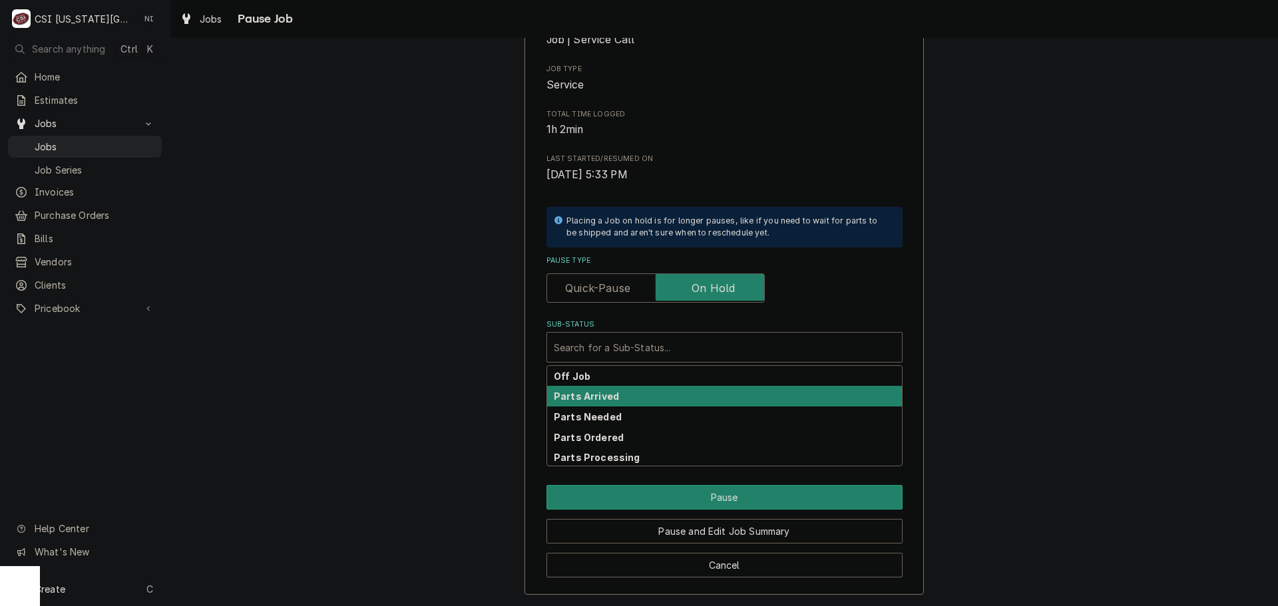
click at [605, 402] on strong "Parts Arrived" at bounding box center [586, 396] width 65 height 11
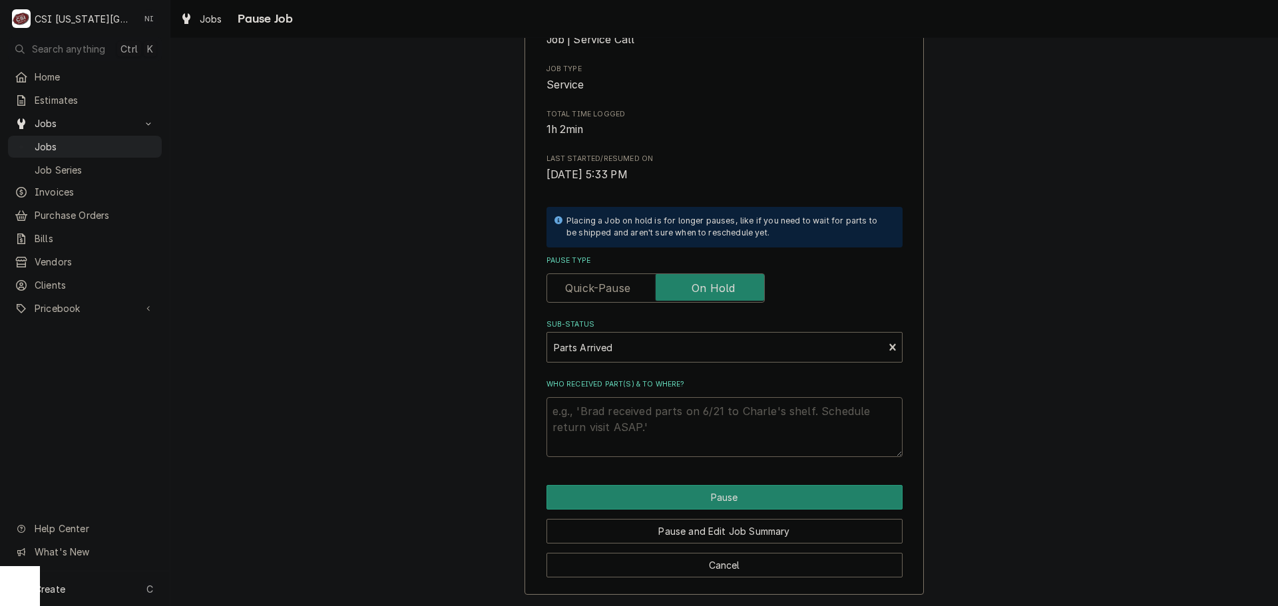
click at [606, 421] on textarea "Who received part(s) & to where?" at bounding box center [725, 427] width 356 height 60
type textarea "x"
type textarea "pa"
type textarea "x"
type textarea "pas"
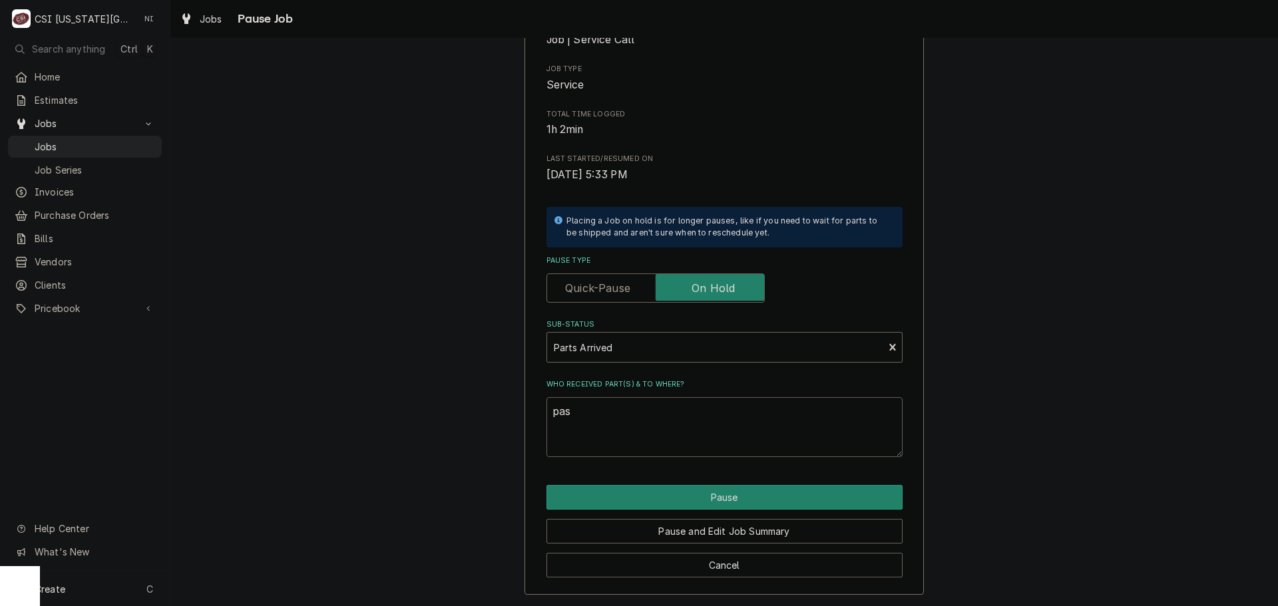
type textarea "x"
type textarea "passr"
type textarea "x"
type textarea "passr"
type textarea "x"
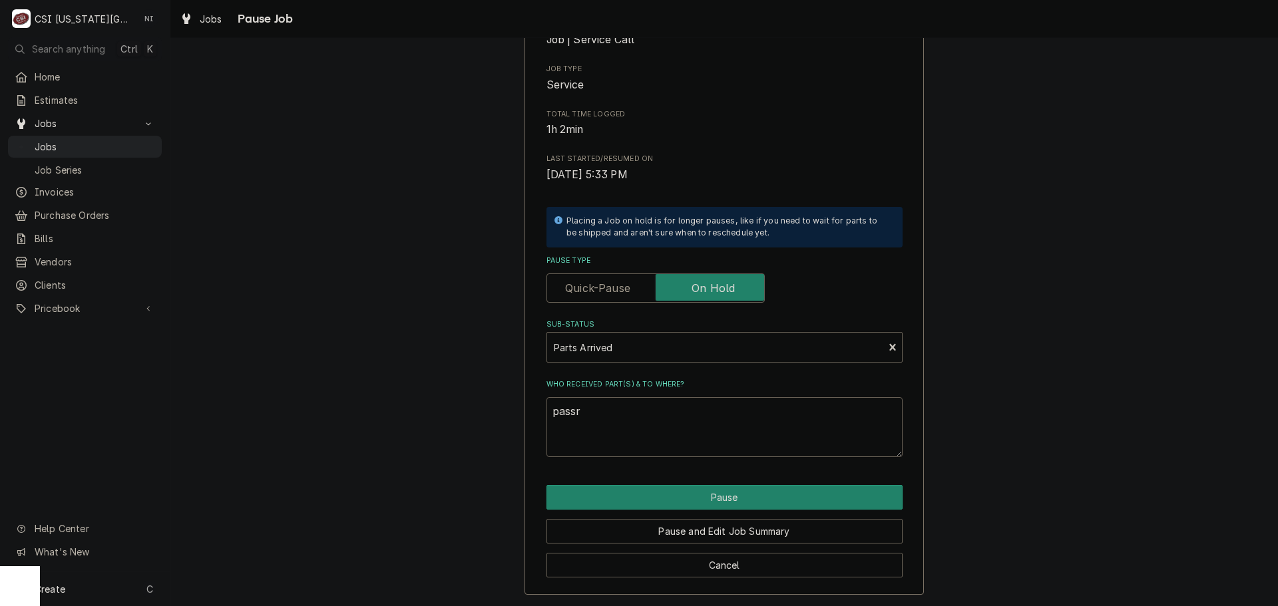
type textarea "passr"
type textarea "x"
type textarea "pass"
type textarea "x"
type textarea "pa"
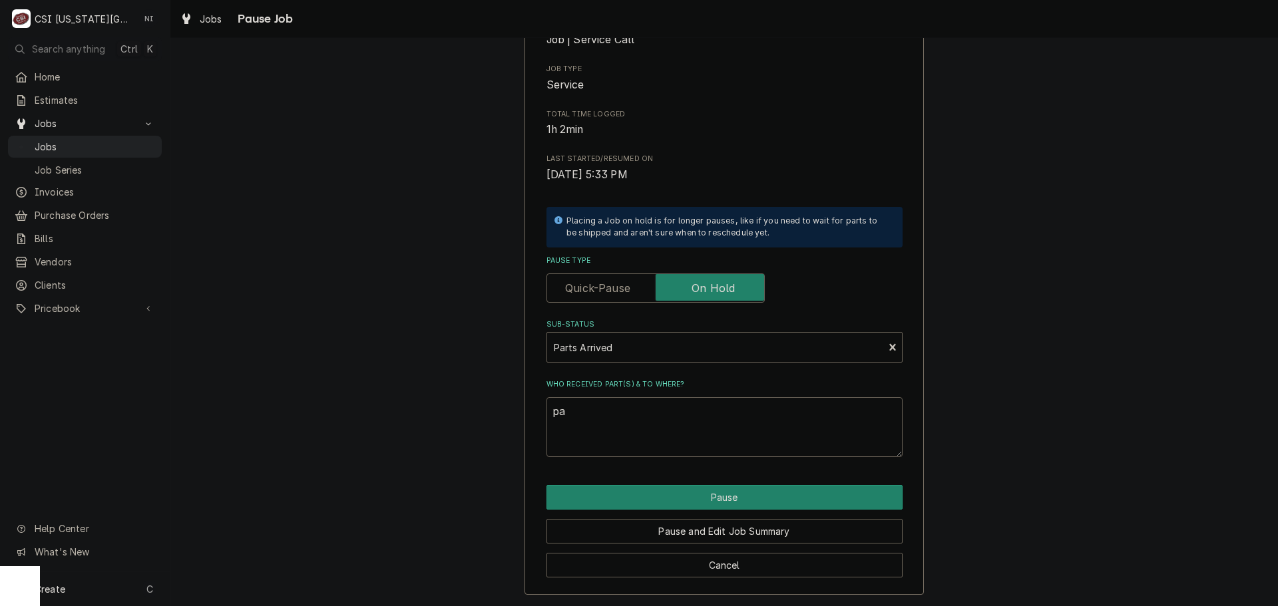
type textarea "x"
type textarea "par"
type textarea "x"
type textarea "part"
type textarea "x"
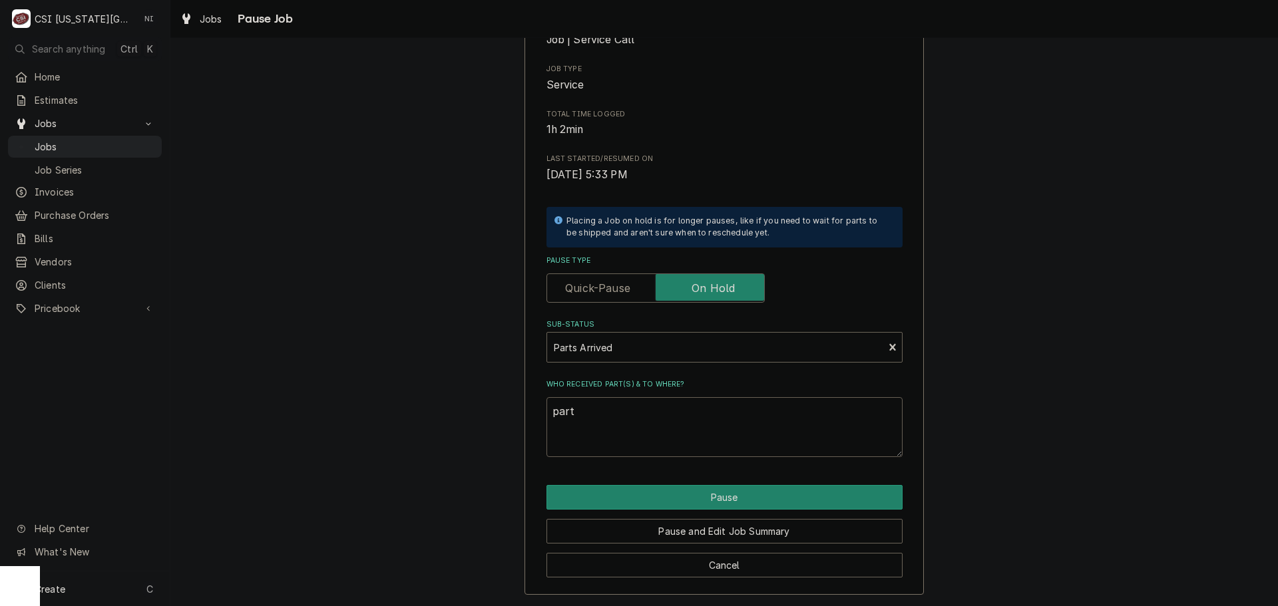
type textarea "parts"
type textarea "x"
type textarea "parts"
type textarea "x"
type textarea "parts r"
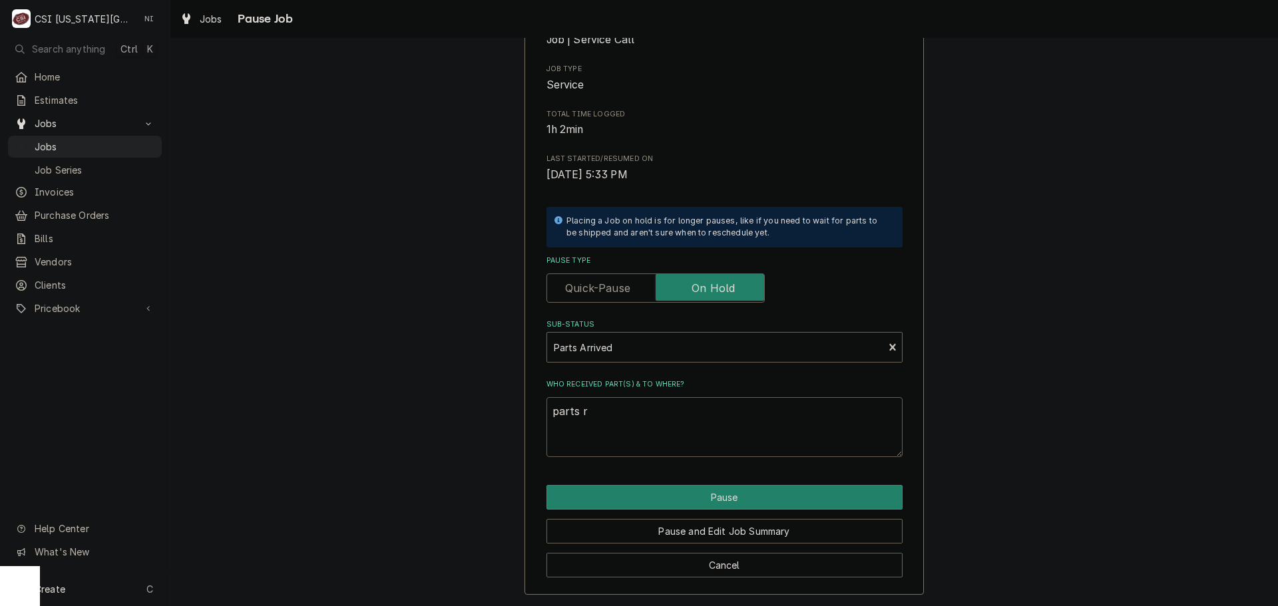
type textarea "x"
type textarea "parts re"
type textarea "x"
type textarea "parts read"
type textarea "x"
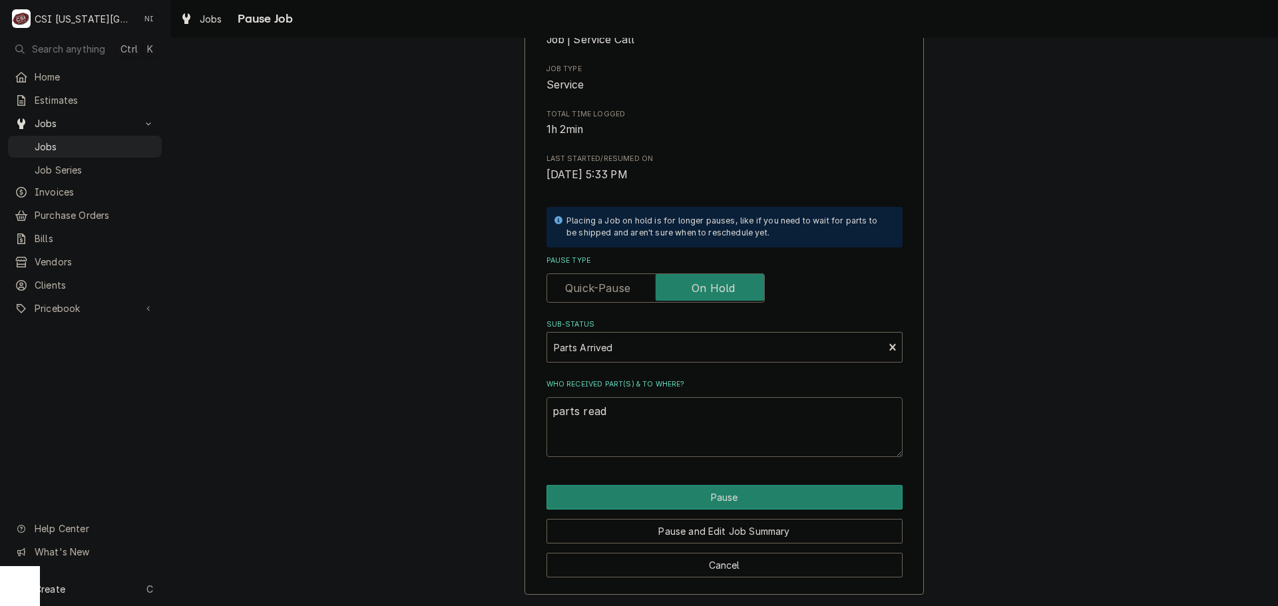
type textarea "parts ready"
type textarea "x"
type textarea "parts ready"
type textarea "x"
type textarea "parts ready f"
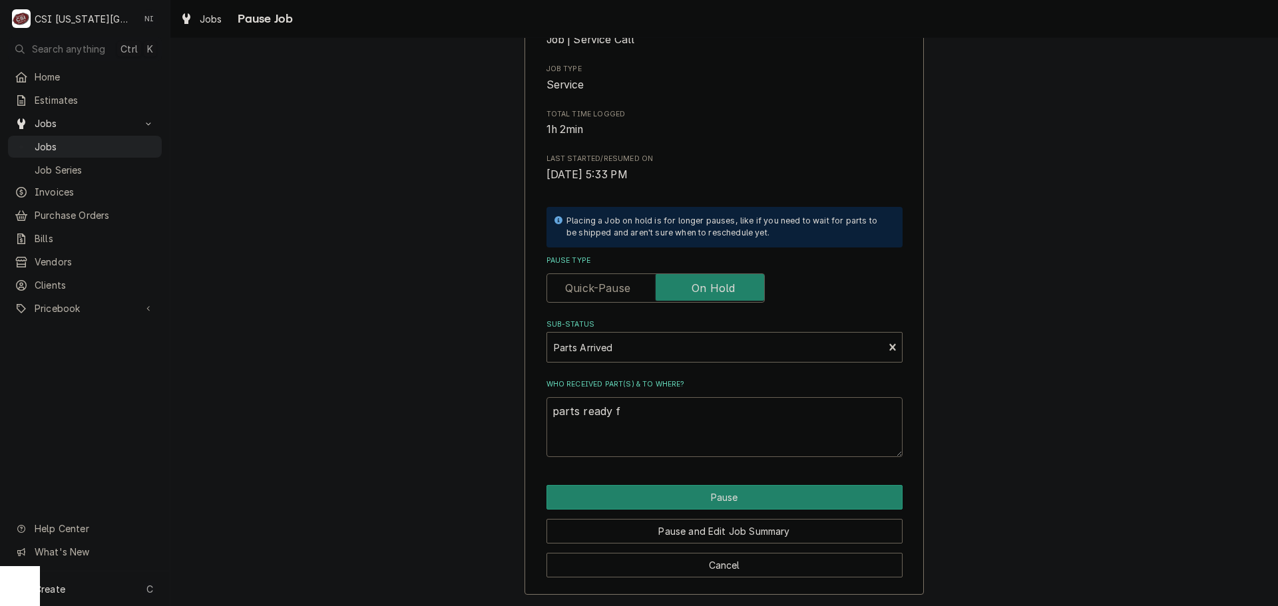
type textarea "x"
type textarea "parts ready fo"
type textarea "x"
type textarea "parts ready for"
type textarea "x"
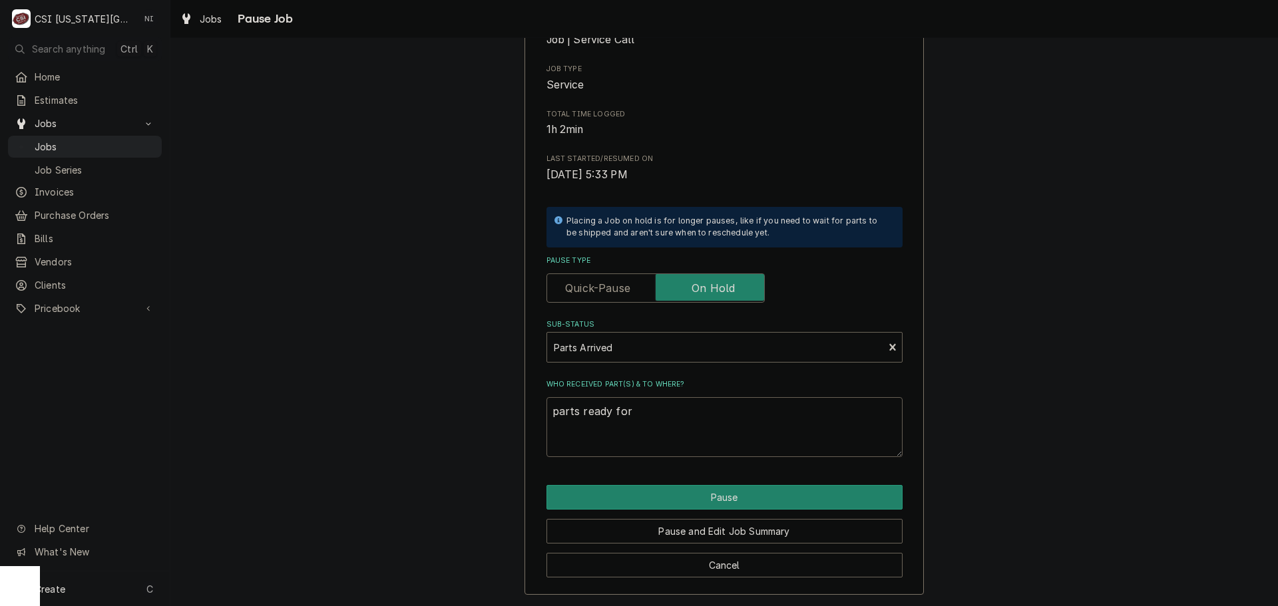
type textarea "parts ready for"
type textarea "x"
type textarea "parts ready for p"
type textarea "x"
type textarea "parts ready for po"
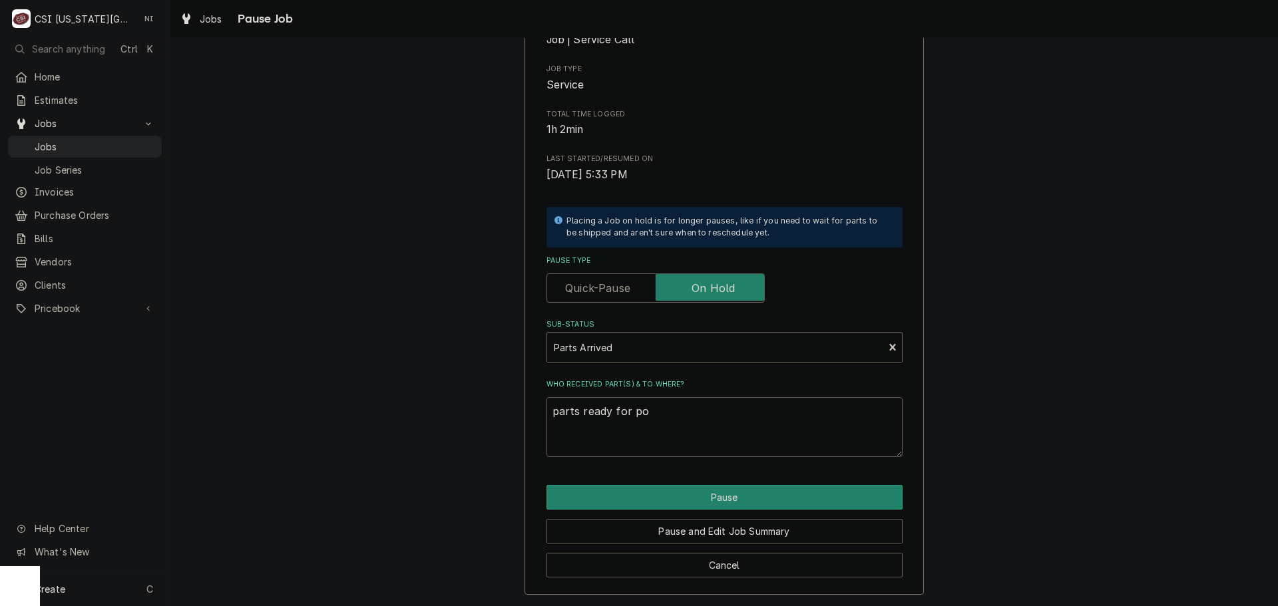
type textarea "x"
type textarea "parts ready for poic"
type textarea "x"
type textarea "parts ready for poick"
type textarea "x"
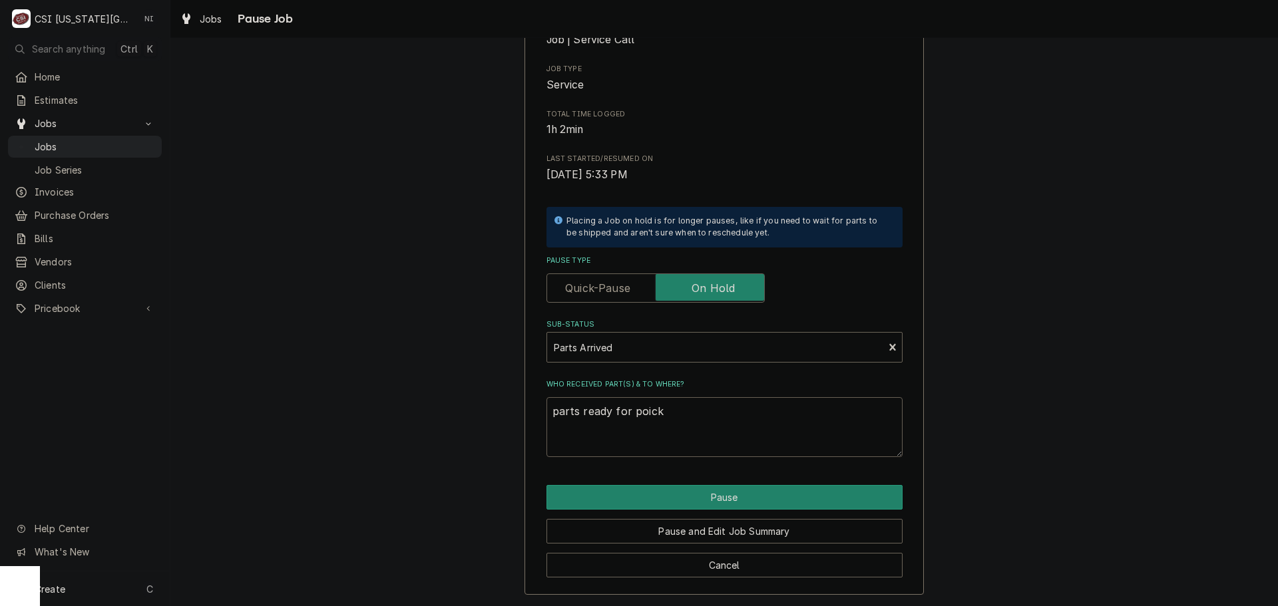
type textarea "parts ready for poic"
type textarea "x"
type textarea "parts ready for poi"
type textarea "x"
type textarea "parts ready for po"
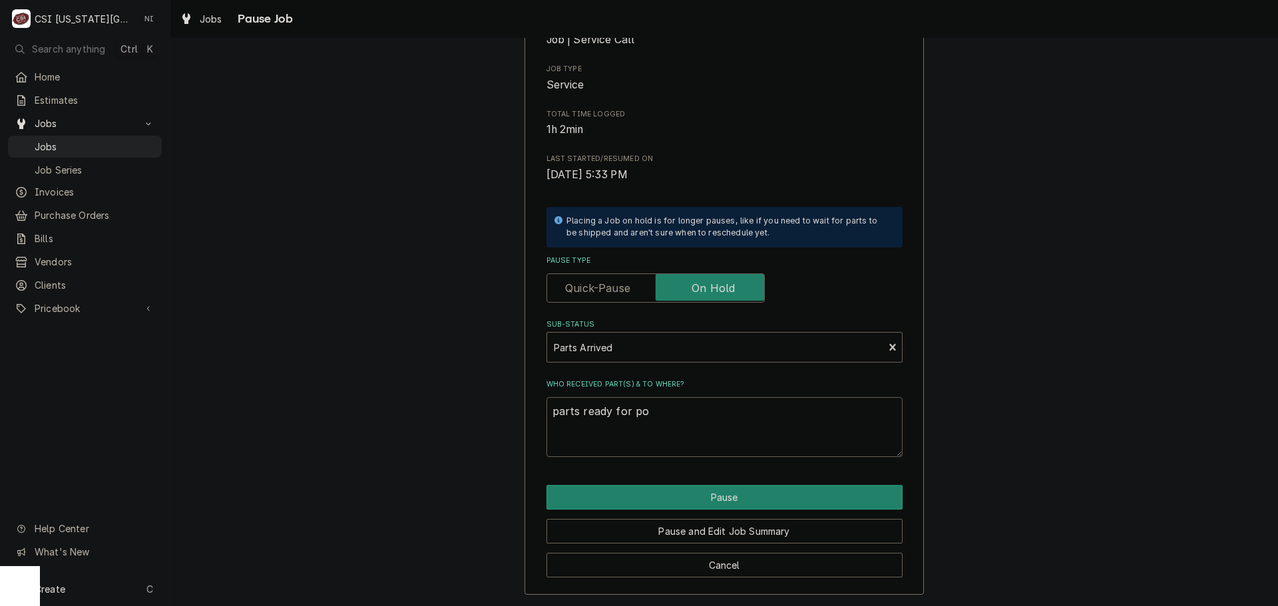
type textarea "x"
type textarea "parts ready for p"
type textarea "x"
type textarea "parts ready for pc"
type textarea "x"
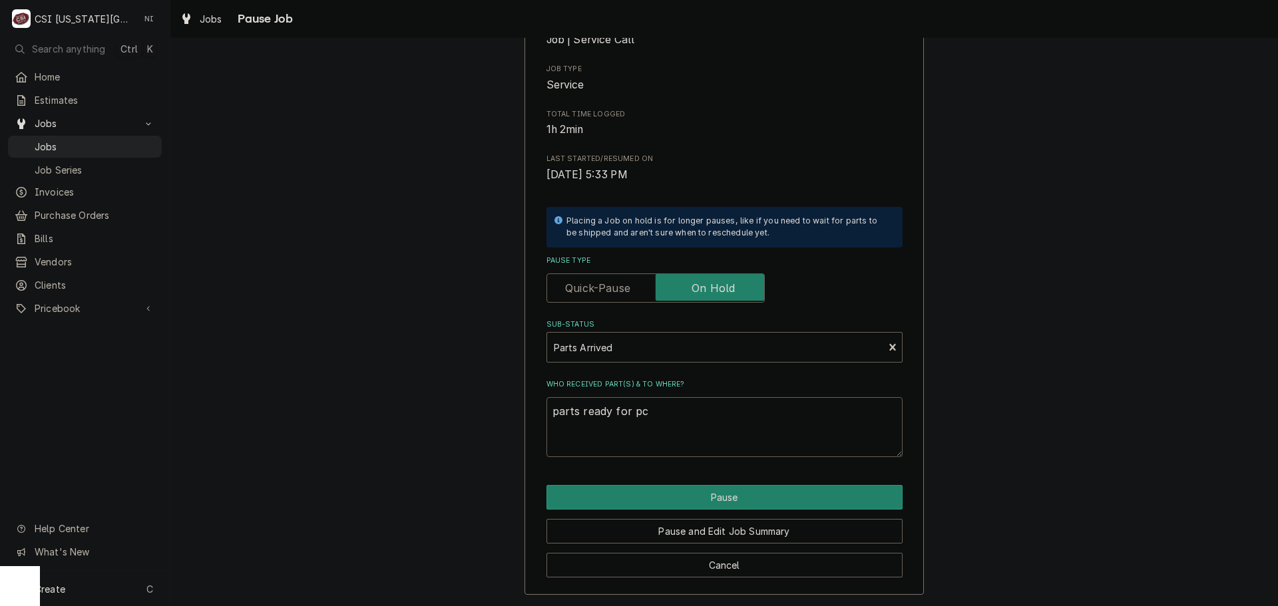
type textarea "parts ready for pci"
type textarea "x"
type textarea "parts ready for pcik"
type textarea "x"
type textarea "parts ready for pci"
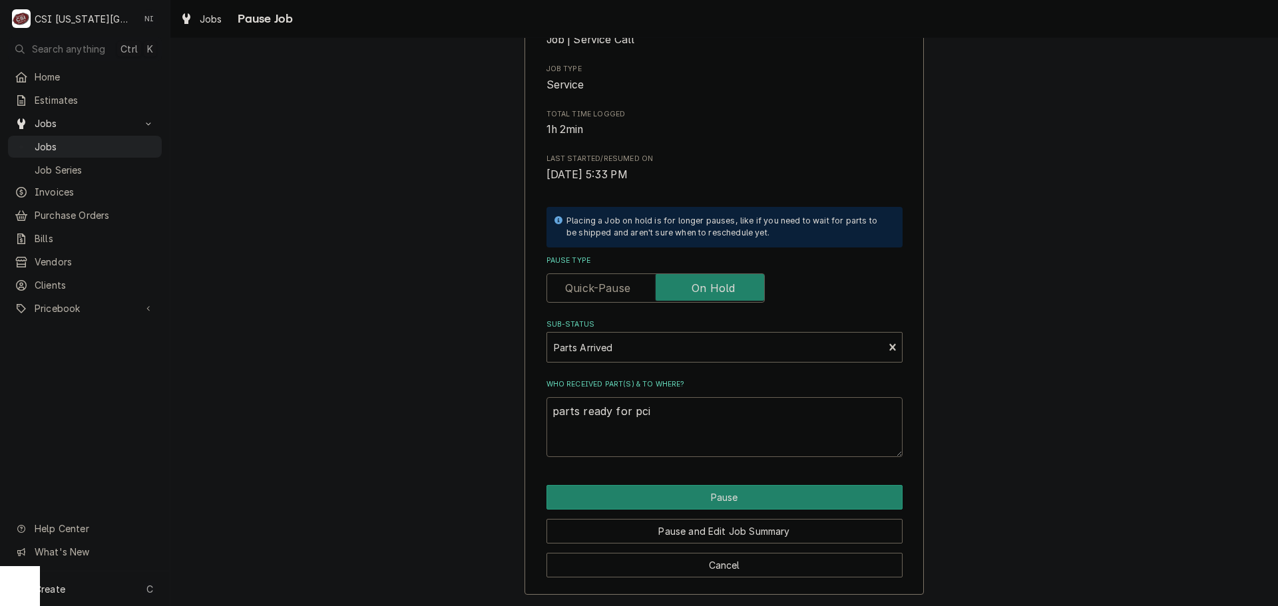
type textarea "x"
type textarea "parts ready for pc"
type textarea "x"
type textarea "parts ready for p"
type textarea "x"
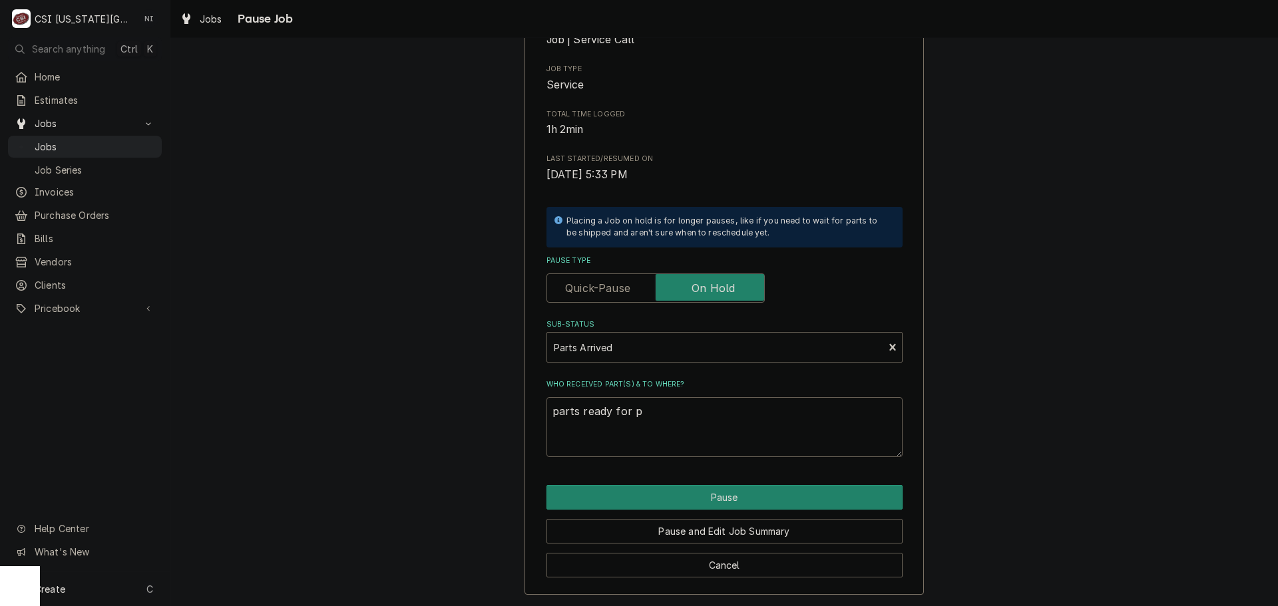
type textarea "parts ready for pi"
type textarea "x"
type textarea "parts ready for pic"
type textarea "x"
type textarea "parts ready for pick"
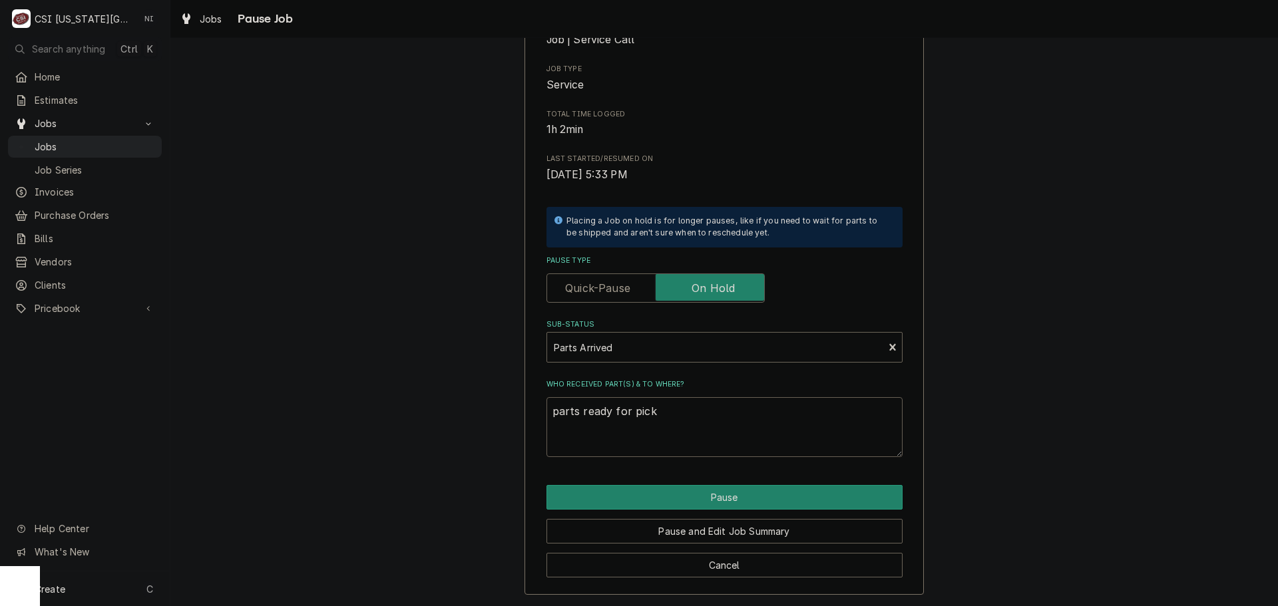
type textarea "x"
type textarea "parts ready for pick"
type textarea "x"
type textarea "parts ready for pick u"
type textarea "x"
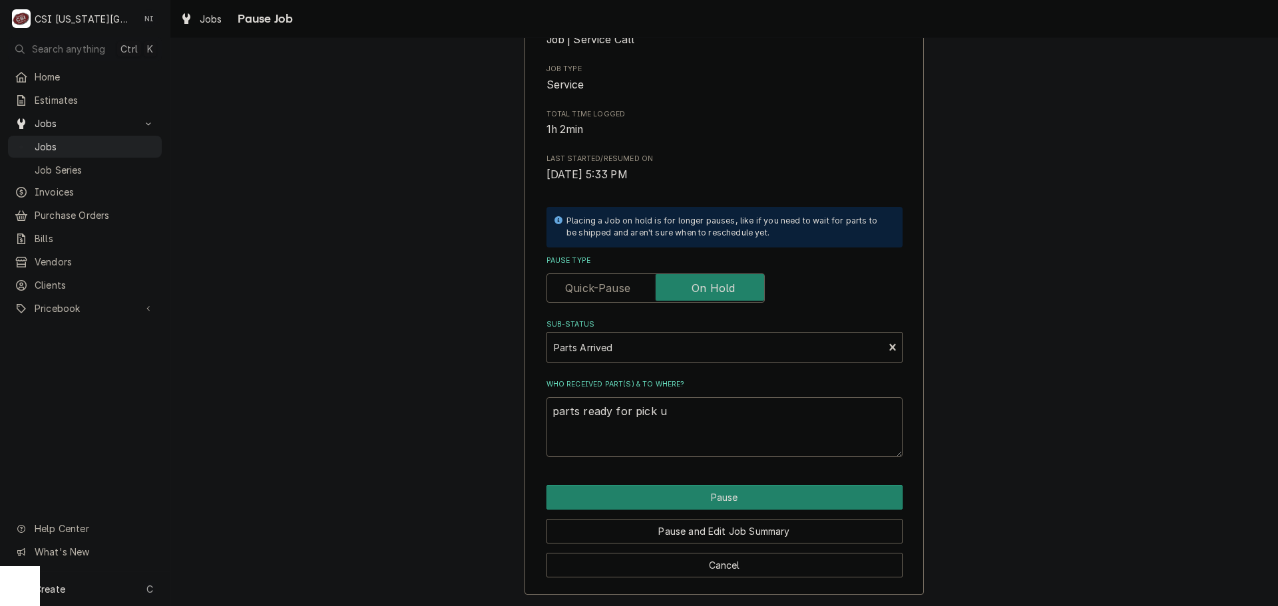
type textarea "parts ready for pick up"
type textarea "x"
type textarea "parts ready for pick up"
type textarea "x"
type textarea "parts ready for pick up i"
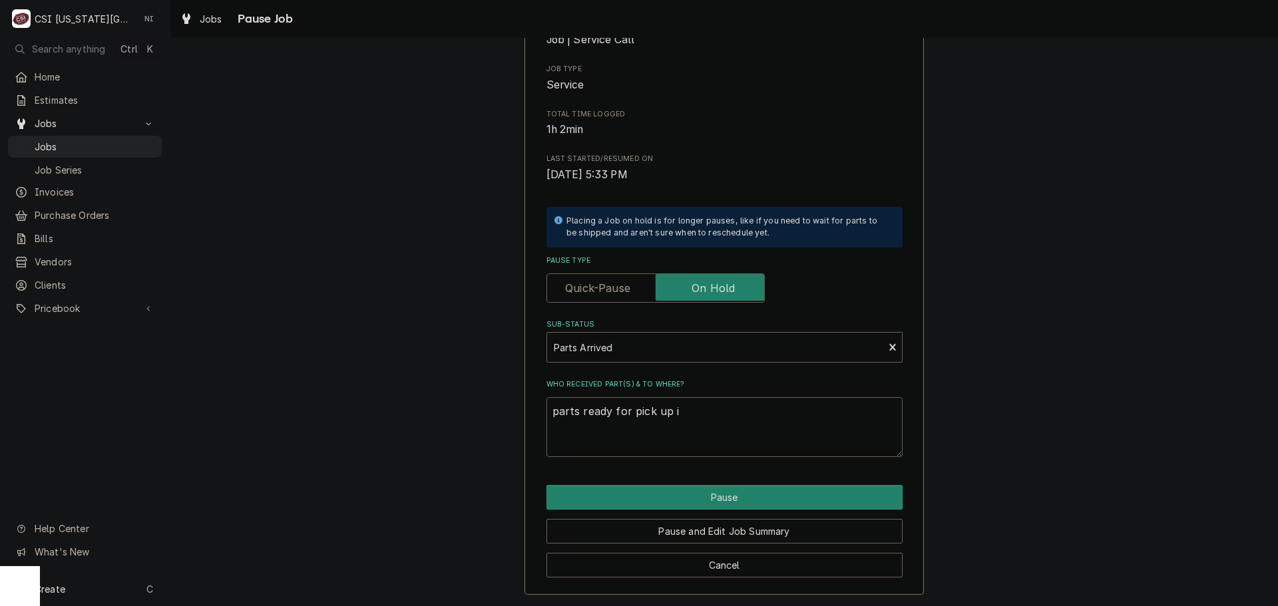
type textarea "x"
type textarea "parts ready for pick up ii"
type textarea "x"
type textarea "parts ready for pick up iin"
type textarea "x"
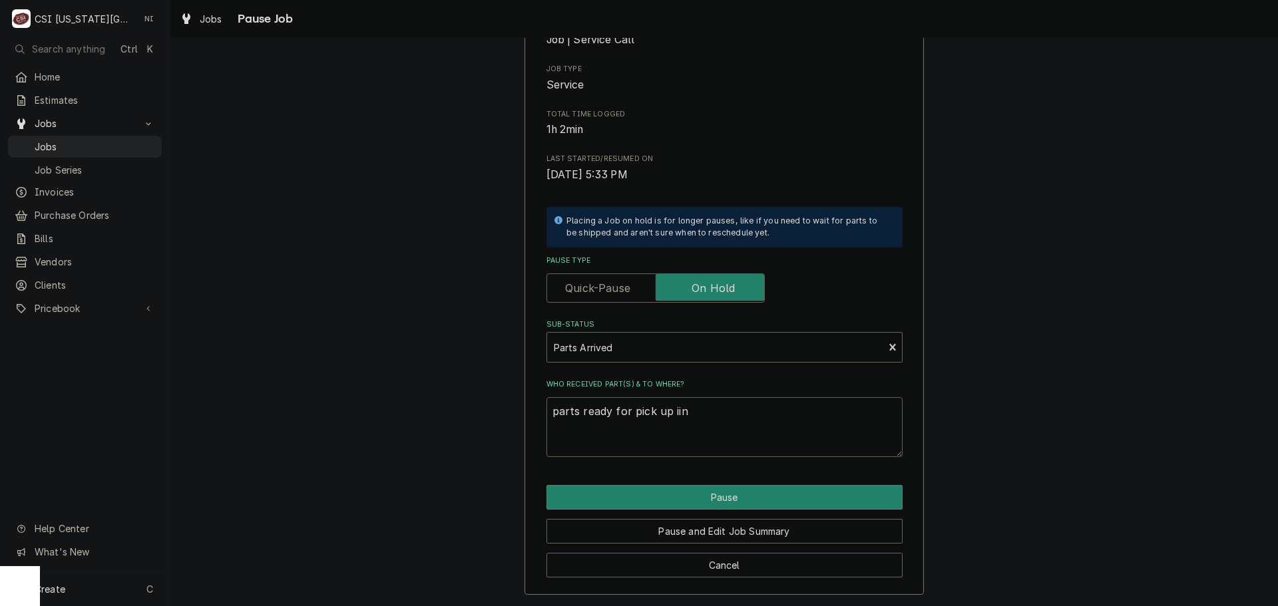
type textarea "parts ready for pick up iin"
type textarea "x"
type textarea "parts ready for pick up iin"
type textarea "x"
type textarea "parts ready for pick up ii"
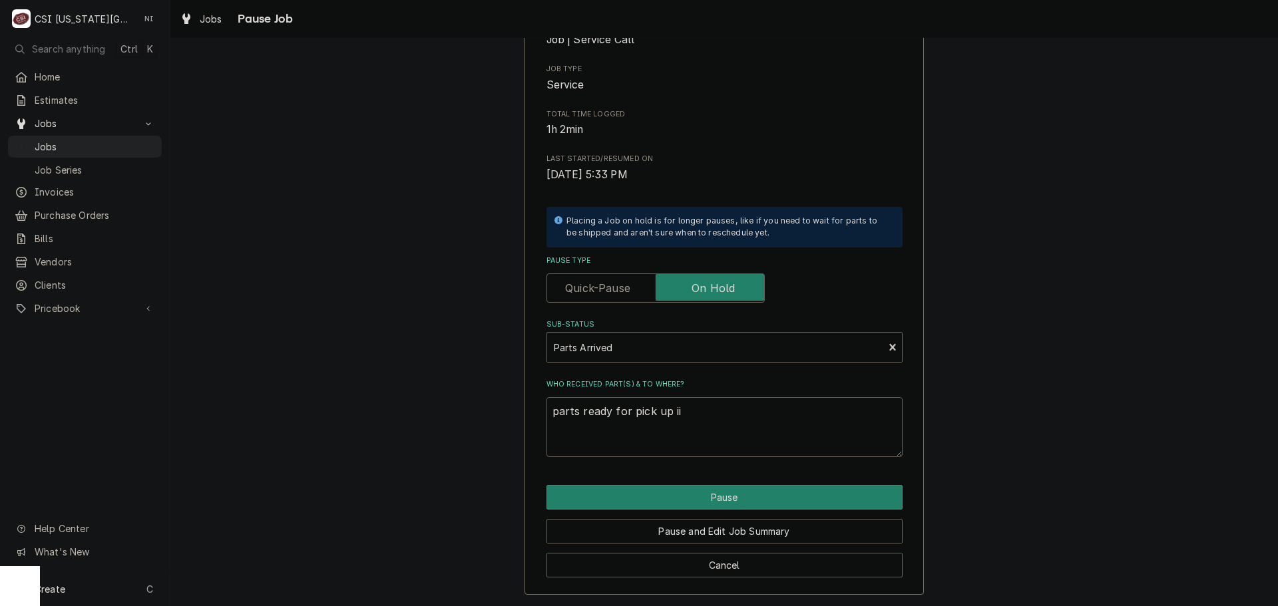
type textarea "x"
type textarea "parts ready for pick up i"
type textarea "x"
type textarea "parts ready for pick up in"
type textarea "x"
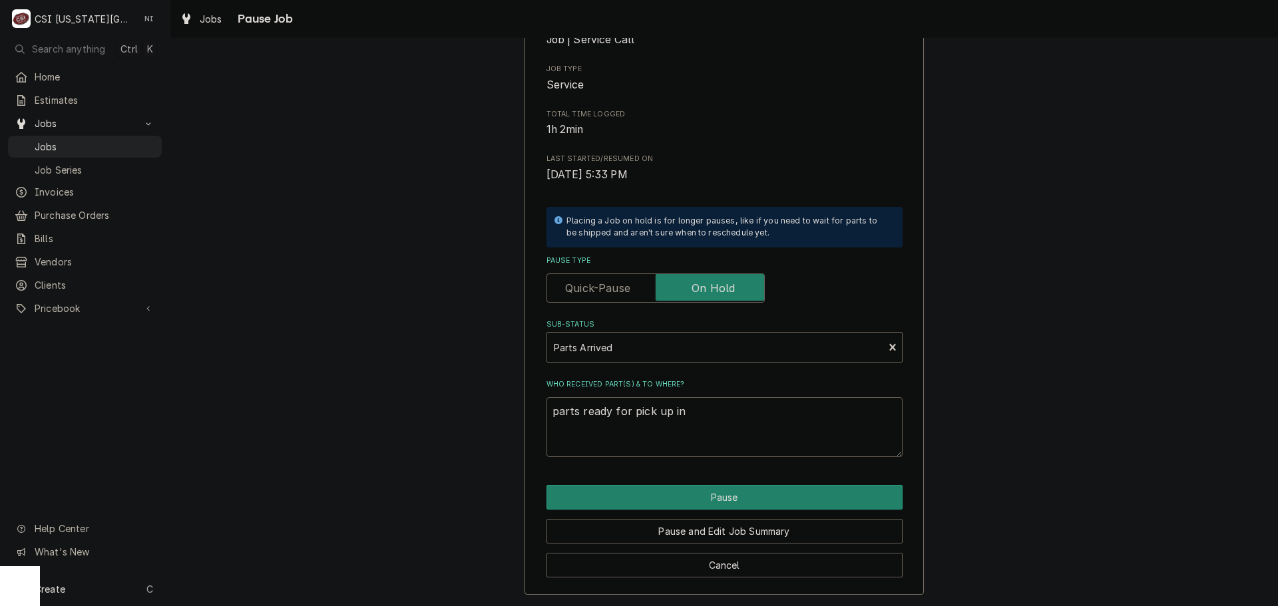
type textarea "parts ready for pick up in"
type textarea "x"
type textarea "parts ready for pick up in w"
type textarea "x"
type textarea "parts ready for pick up in wi"
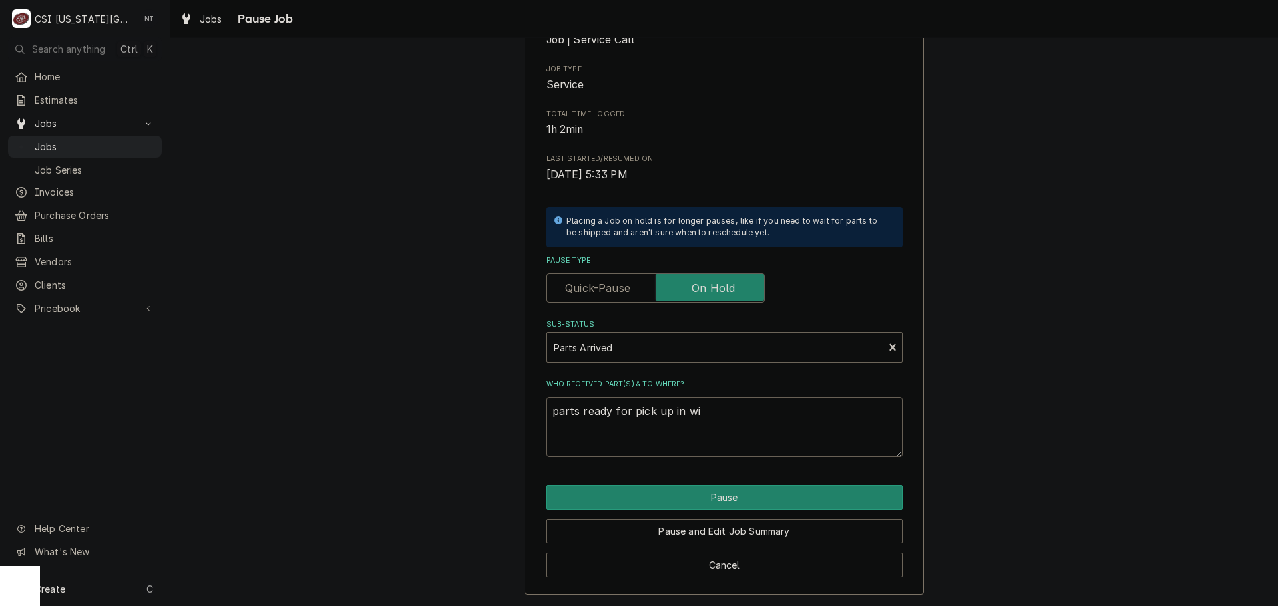
type textarea "x"
type textarea "parts ready for pick up in w"
type textarea "x"
type textarea "parts ready for pick up in"
type textarea "x"
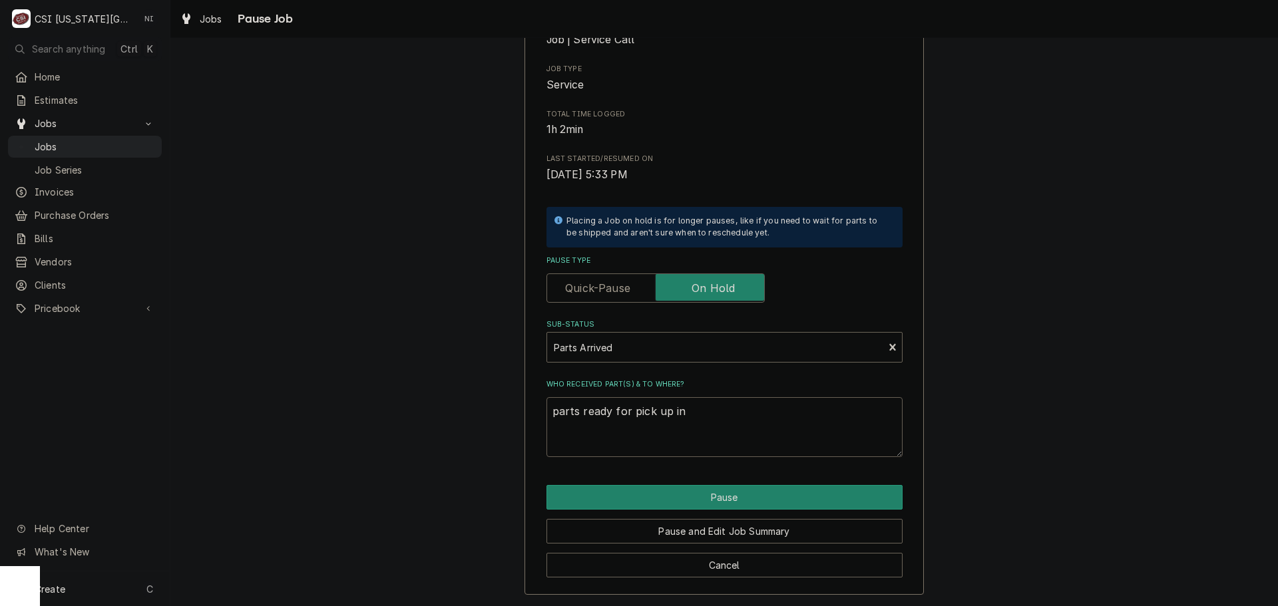
type textarea "parts ready for pick up in"
type textarea "x"
type textarea "parts ready for pick up i"
type textarea "x"
type textarea "parts ready for pick up"
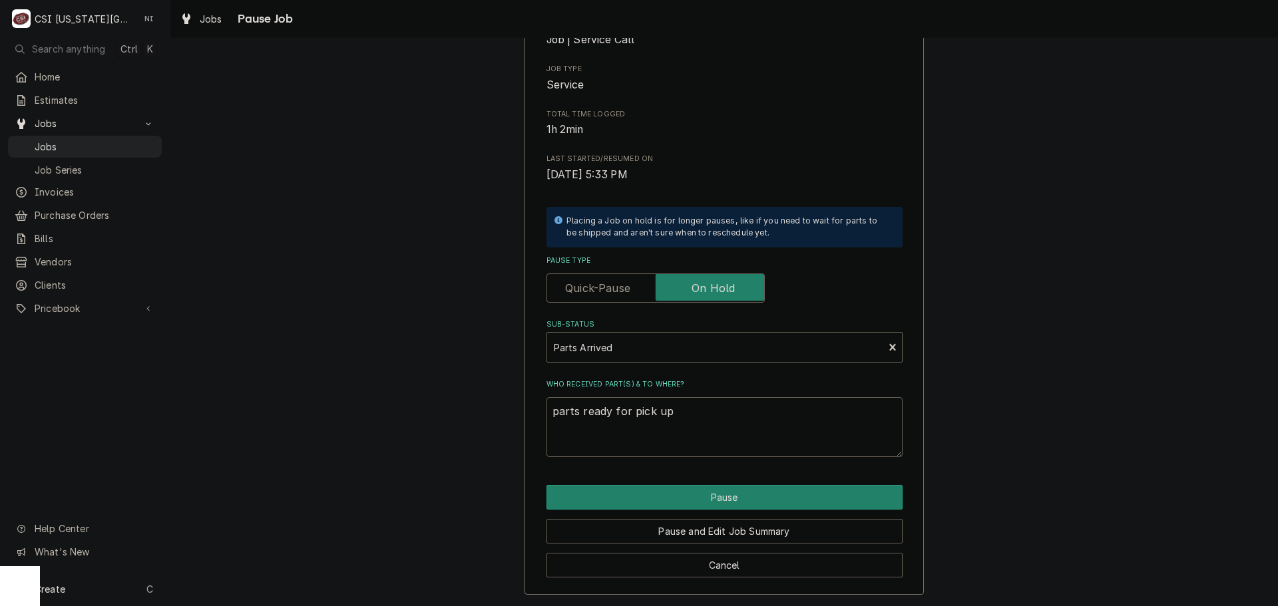
type textarea "x"
type textarea "parts ready for pick up a"
type textarea "x"
type textarea "parts ready for pick up at"
type textarea "x"
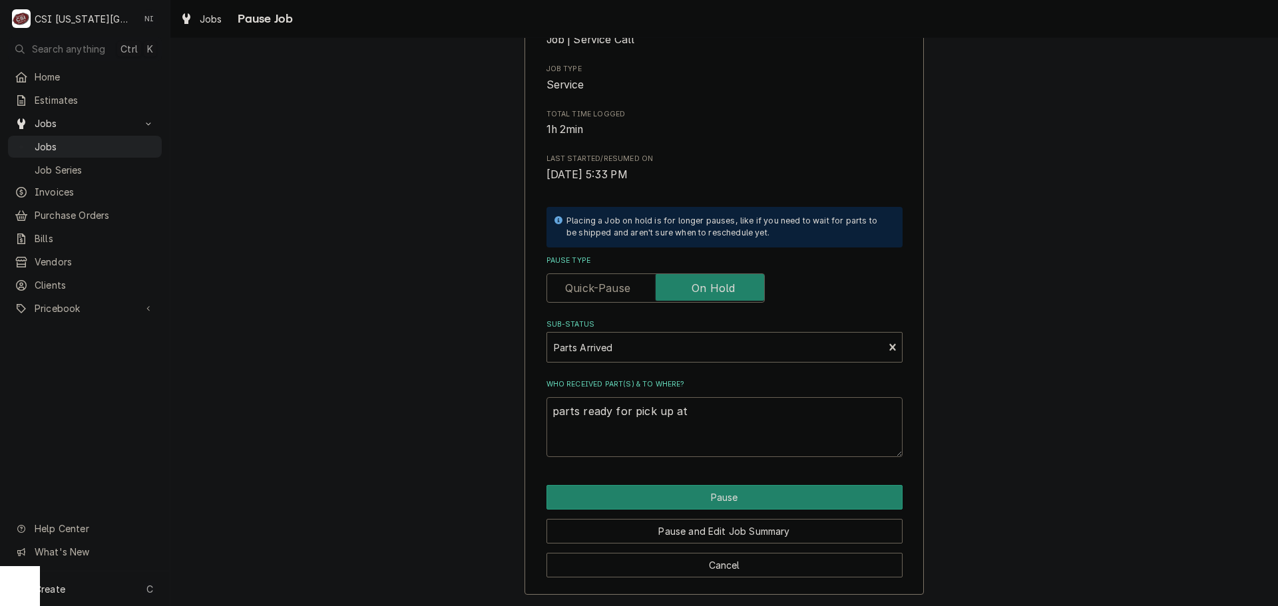
type textarea "parts ready for pick up at"
type textarea "x"
type textarea "parts ready for pick up at S"
type textarea "x"
type textarea "parts ready for pick up at Se"
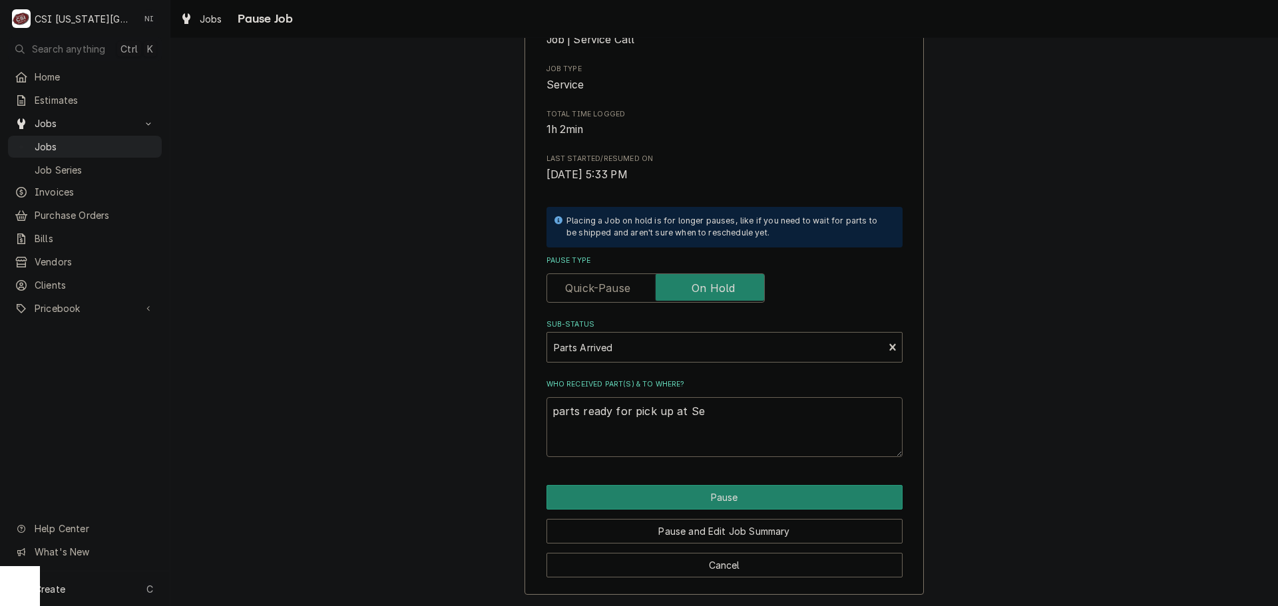
type textarea "x"
type textarea "parts ready for pick up at Sel"
type textarea "x"
type textarea "parts ready for pick up at Sele"
type textarea "x"
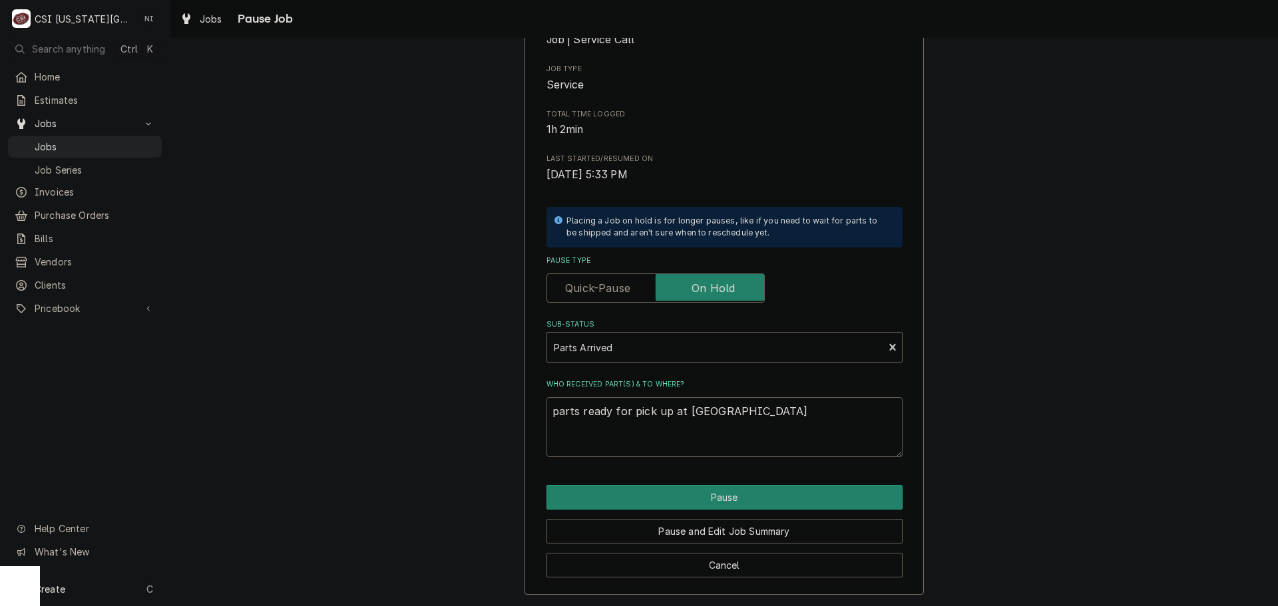
type textarea "parts ready for pick up at Selec"
type textarea "x"
type textarea "parts ready for pick up at Select"
type textarea "x"
type textarea "parts ready for pick up at Select"
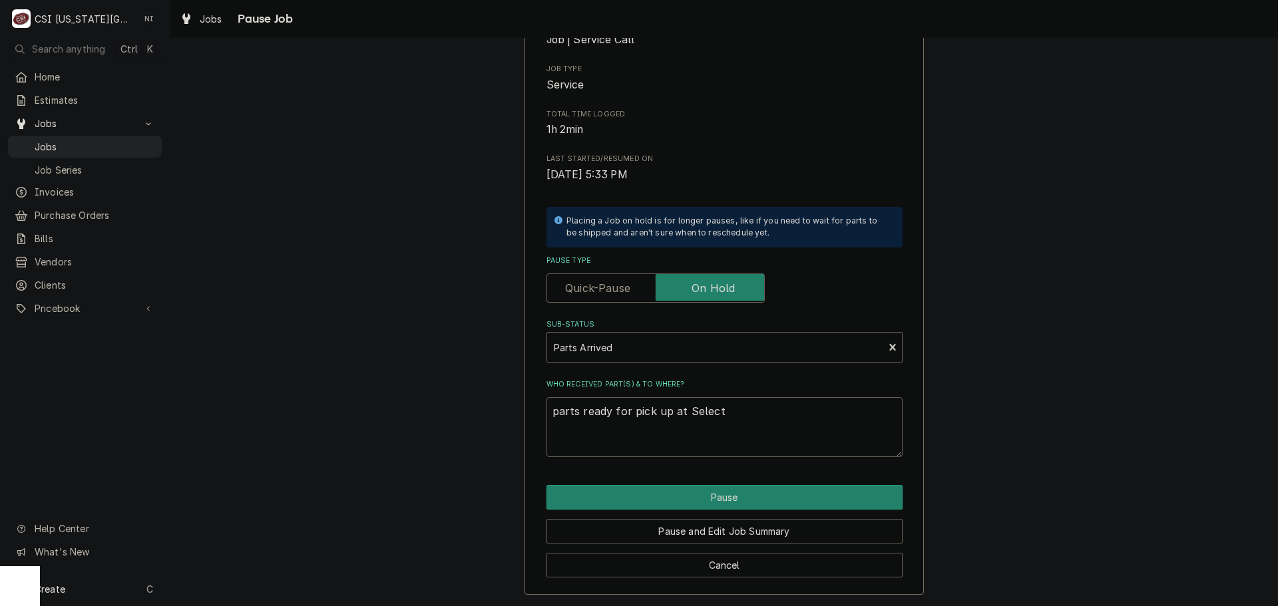
type textarea "x"
type textarea "parts ready for pick up at Select M"
type textarea "x"
type textarea "parts ready for pick up at Select Mr"
type textarea "x"
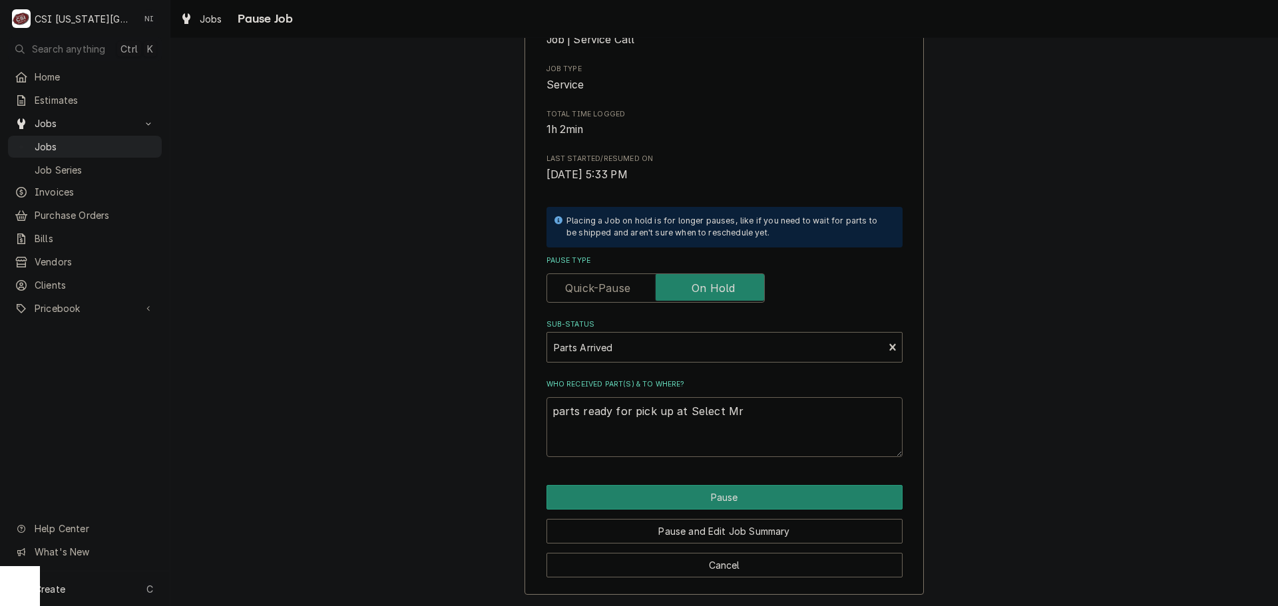
type textarea "parts ready for pick up at Select M"
type textarea "x"
type textarea "parts ready for pick up at Select Ma"
type textarea "x"
type textarea "parts ready for pick up at Select Mar"
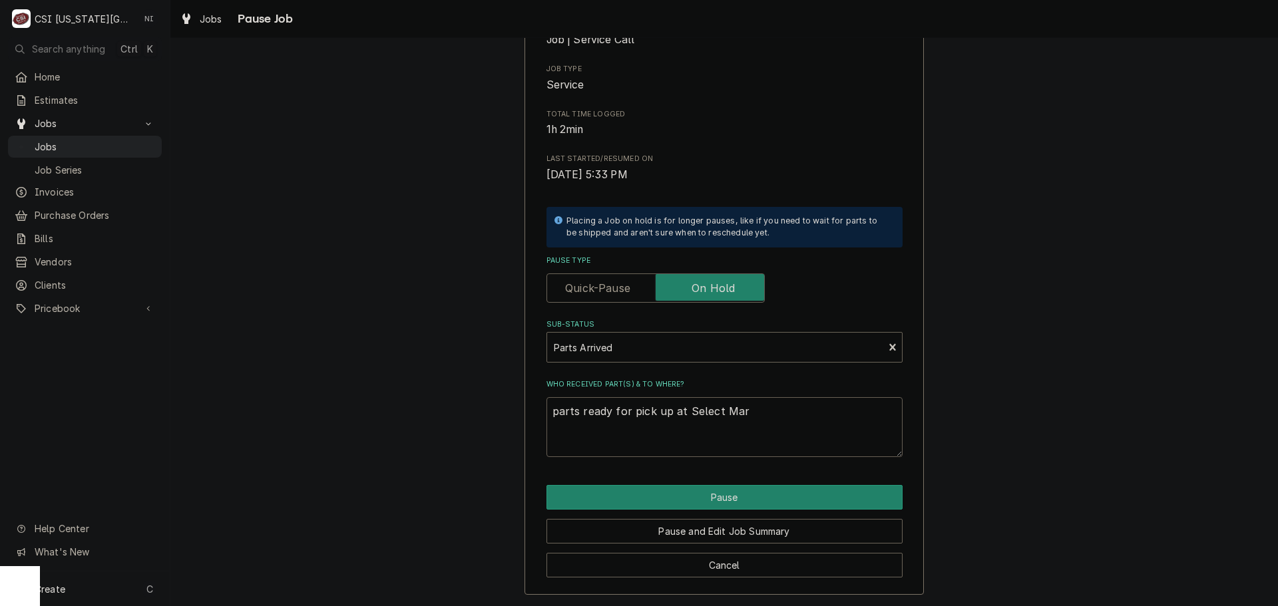
type textarea "x"
type textarea "parts ready for pick up at Select Mark"
type textarea "x"
type textarea "parts ready for pick up at Select Marke"
type textarea "x"
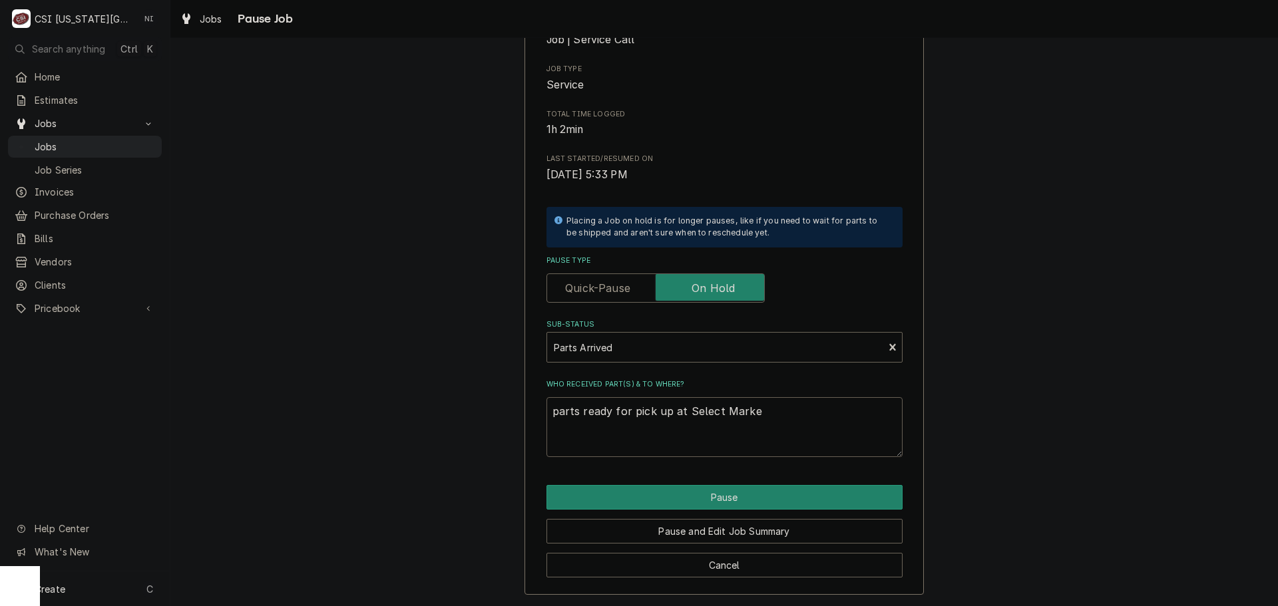
type textarea "parts ready for pick up at Select Market"
type textarea "x"
type textarea "parts ready for pick up at Select Marketi"
type textarea "x"
type textarea "parts ready for pick up at Select Marketin"
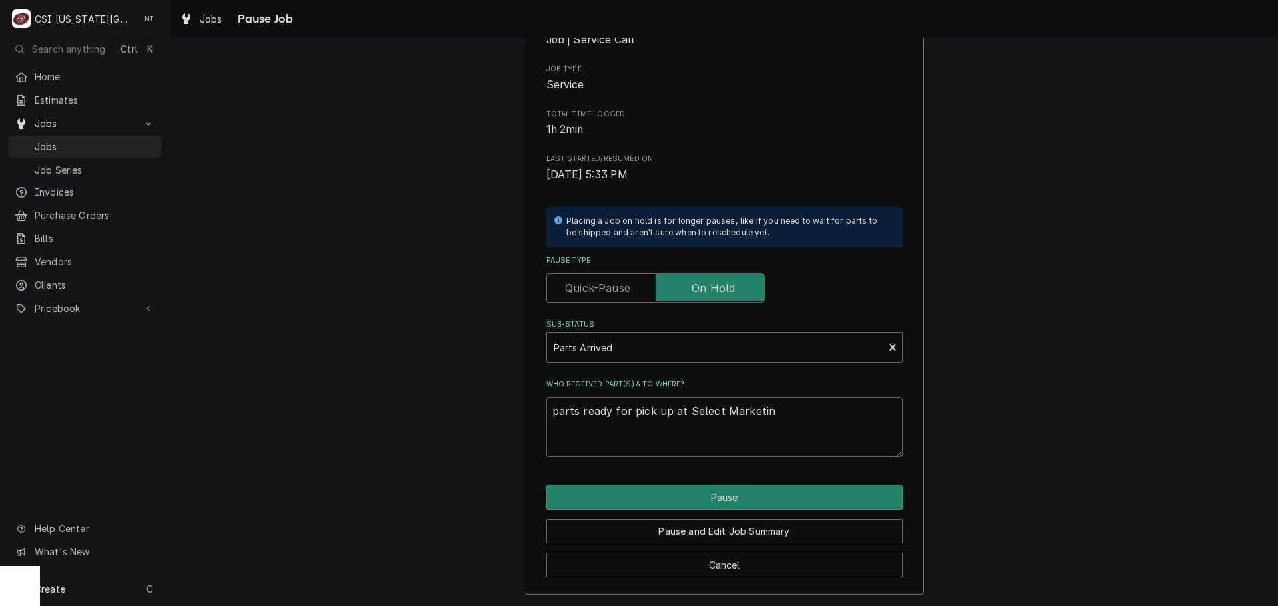
type textarea "x"
type textarea "parts ready for pick up at Select Marketing"
type textarea "x"
type textarea "parts ready for pick up at Select Marketing,"
type textarea "x"
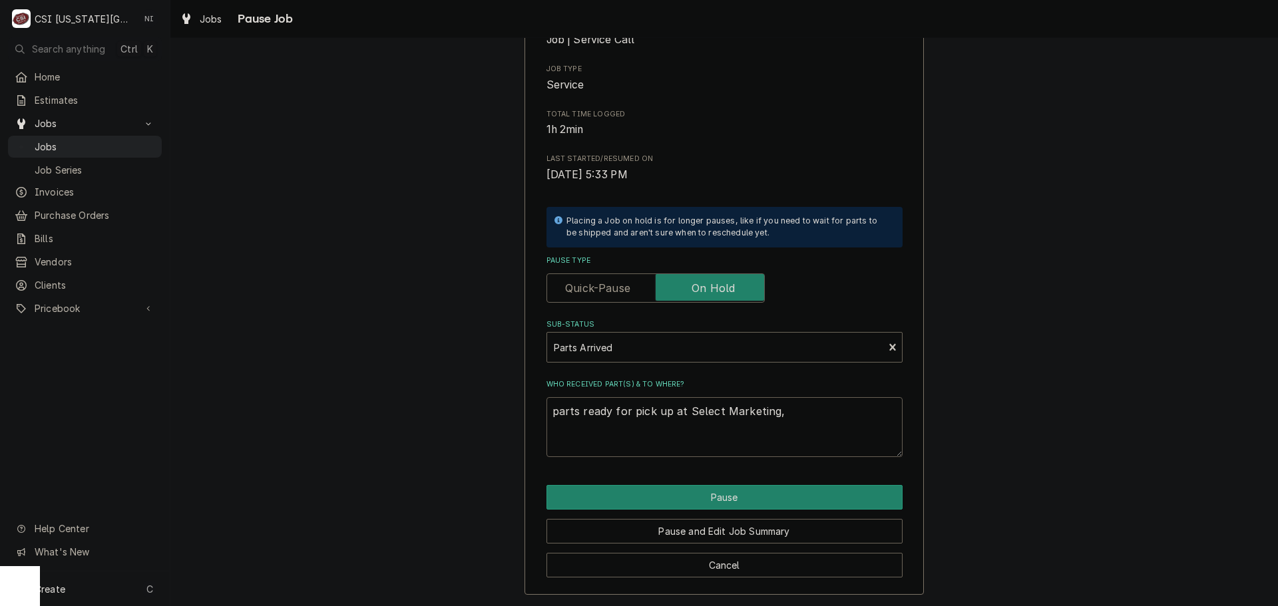
type textarea "parts ready for pick up at Select Marketing,"
type textarea "x"
type textarea "parts ready for pick up at Select Marketing, P"
type textarea "x"
type textarea "parts ready for pick up at Select Marketing, Po"
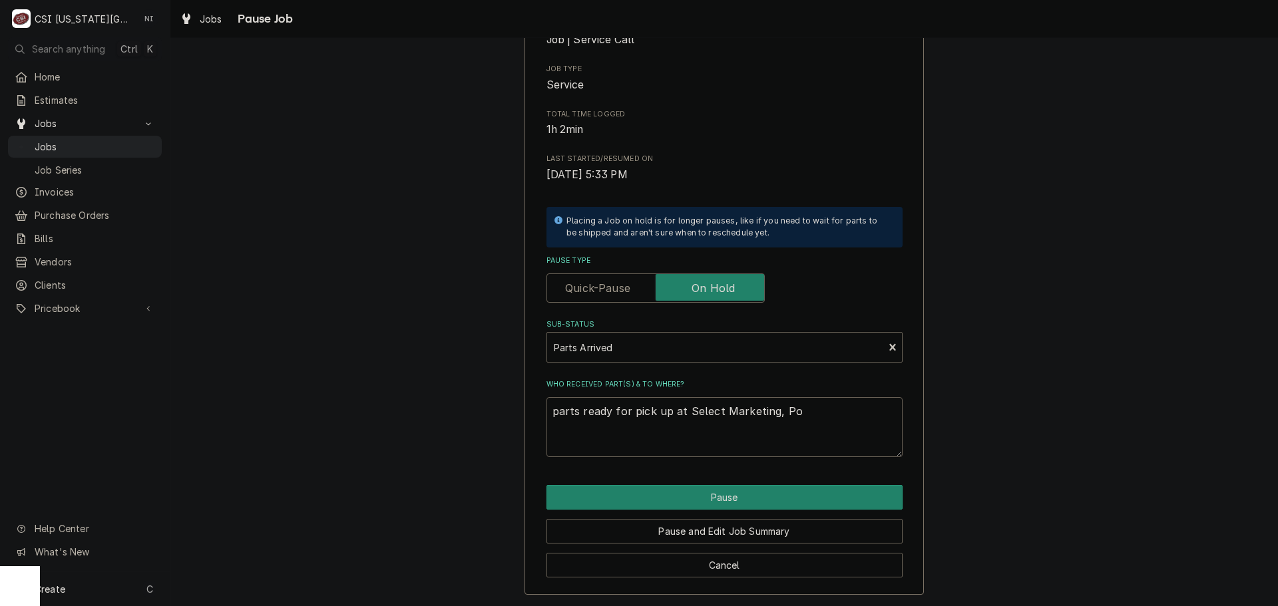
type textarea "x"
type textarea "parts ready for pick up at Select Marketing, Po"
type textarea "x"
type textarea "parts ready for pick up at Select Marketing, Po 3"
type textarea "x"
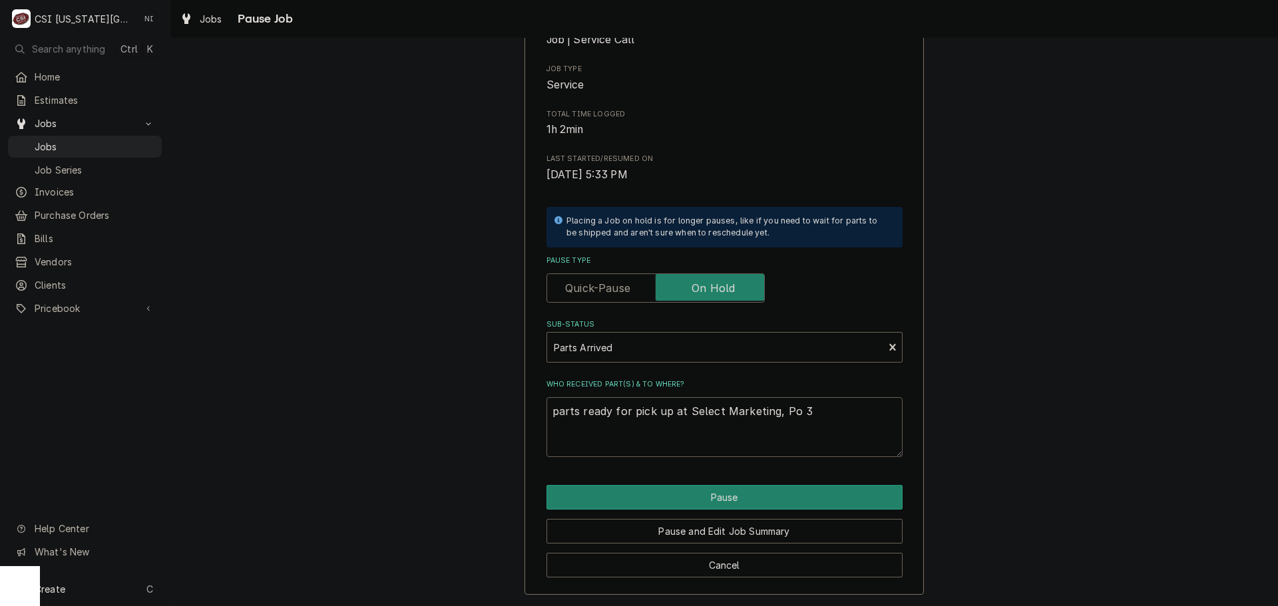
type textarea "parts ready for pick up at Select Marketing, Po 30"
type textarea "x"
type textarea "parts ready for pick up at Select Marketing, Po 301"
type textarea "x"
type textarea "parts ready for pick up at Select Marketing, Po 3017"
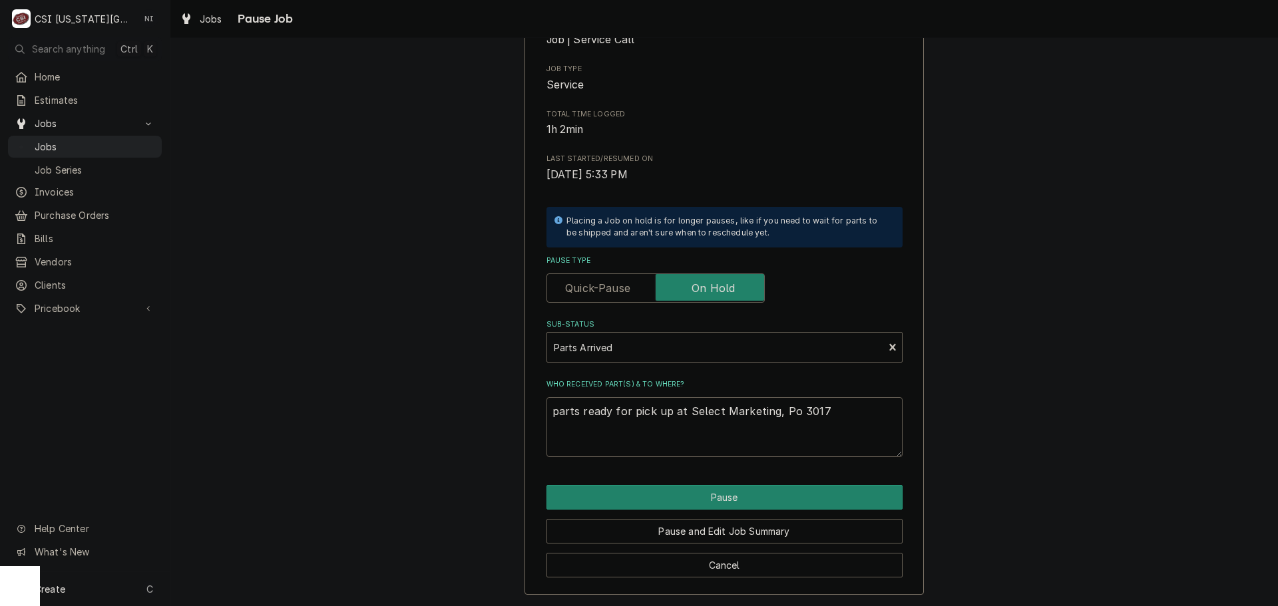
type textarea "x"
type textarea "parts ready for pick up at Select Marketing, Po 30177"
type textarea "x"
type textarea "parts ready for pick up at Select Marketing, Po 301772"
drag, startPoint x: 656, startPoint y: 497, endPoint x: 703, endPoint y: 509, distance: 48.8
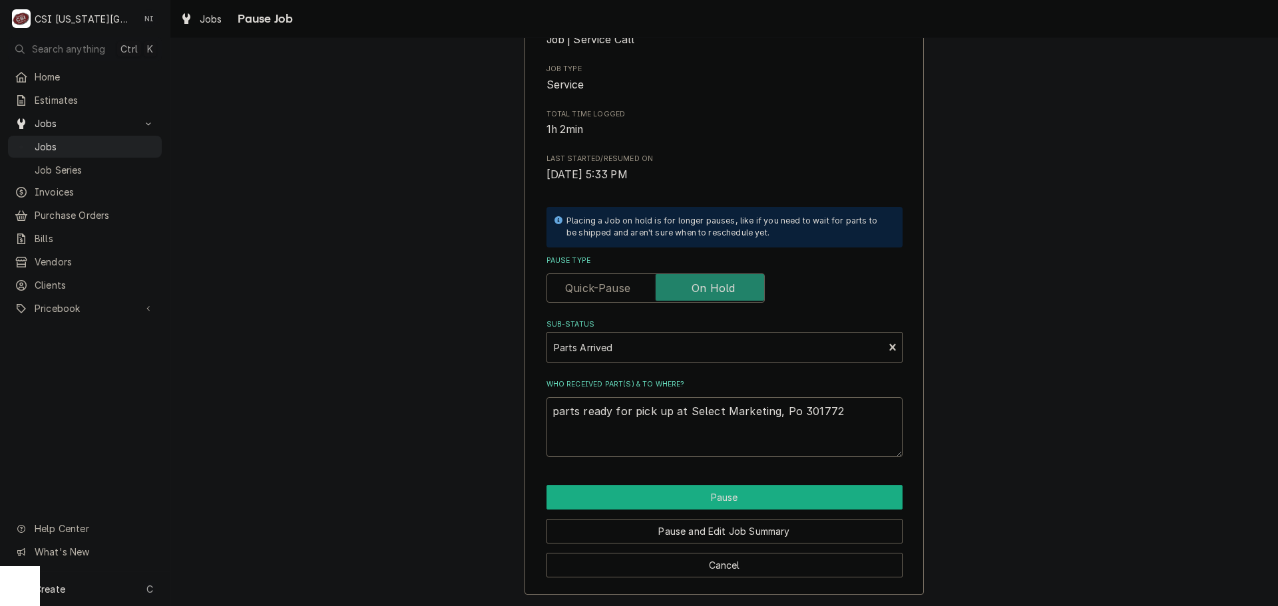
click at [656, 497] on button "Pause" at bounding box center [725, 497] width 356 height 25
type textarea "x"
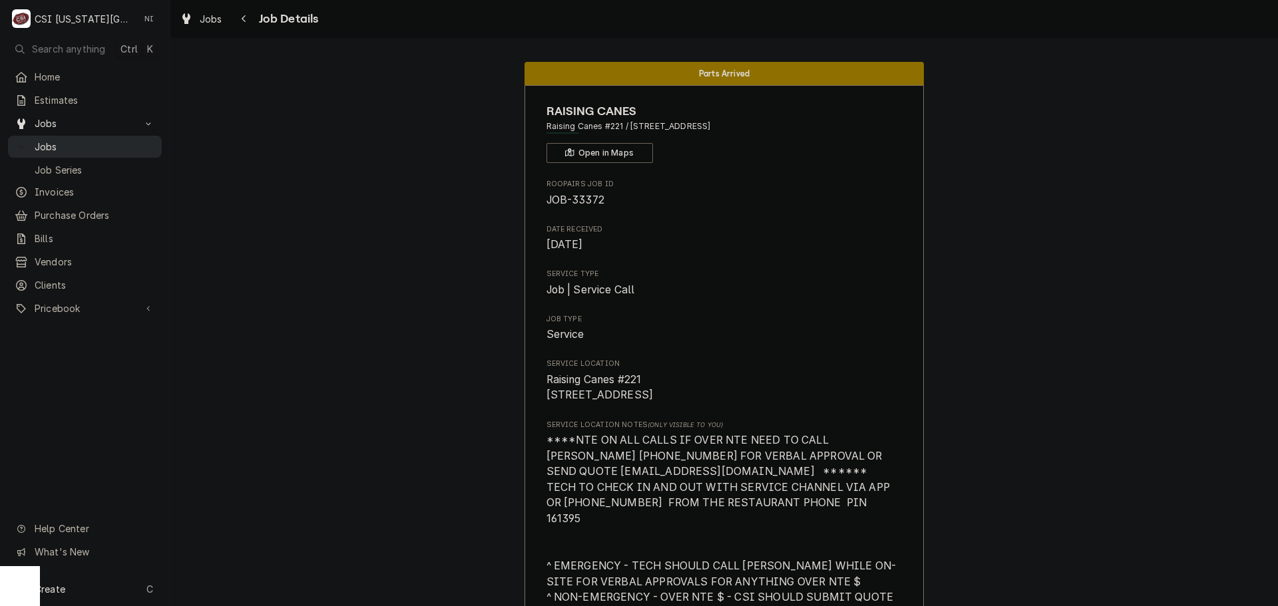
drag, startPoint x: 126, startPoint y: 149, endPoint x: 133, endPoint y: 146, distance: 7.4
click at [126, 149] on div "Jobs" at bounding box center [85, 146] width 148 height 17
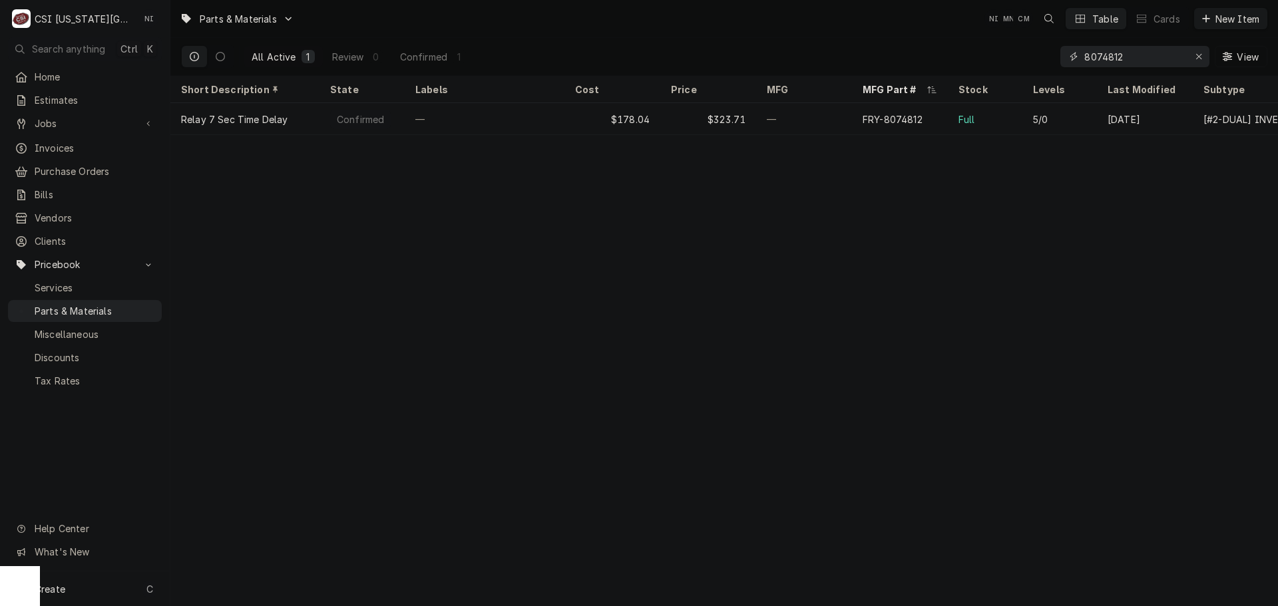
click at [1194, 59] on div "Erase input" at bounding box center [1198, 56] width 13 height 13
click at [1184, 52] on input "8074812" at bounding box center [1134, 56] width 100 height 21
click at [1184, 56] on input "8074812" at bounding box center [1134, 56] width 100 height 21
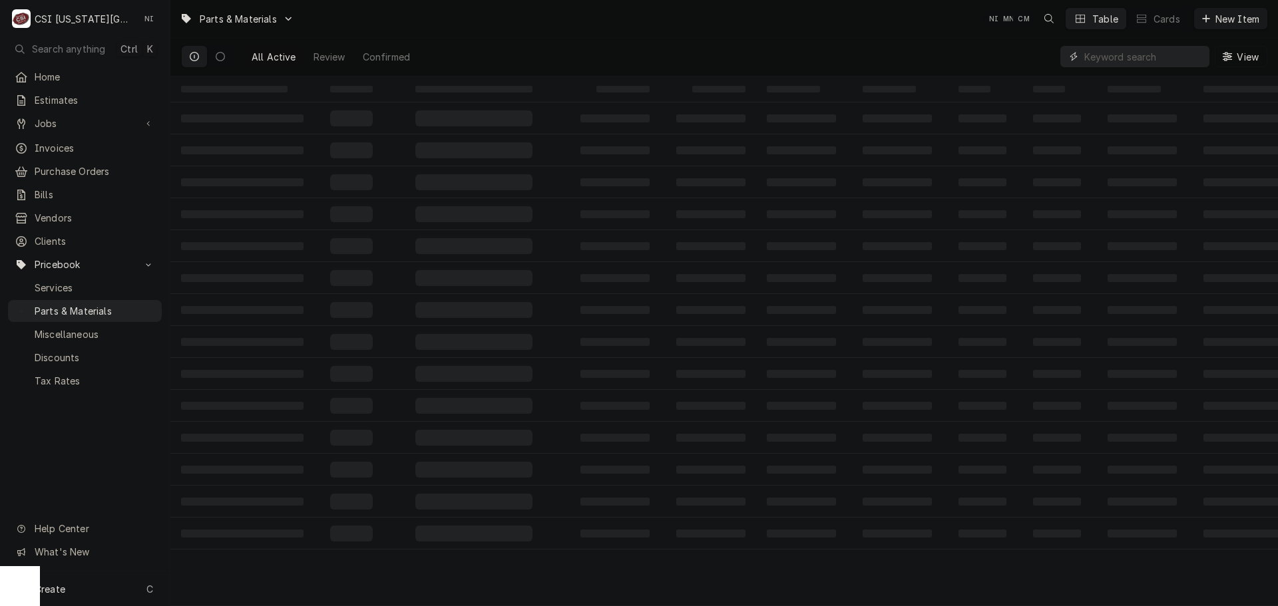
paste input "998417"
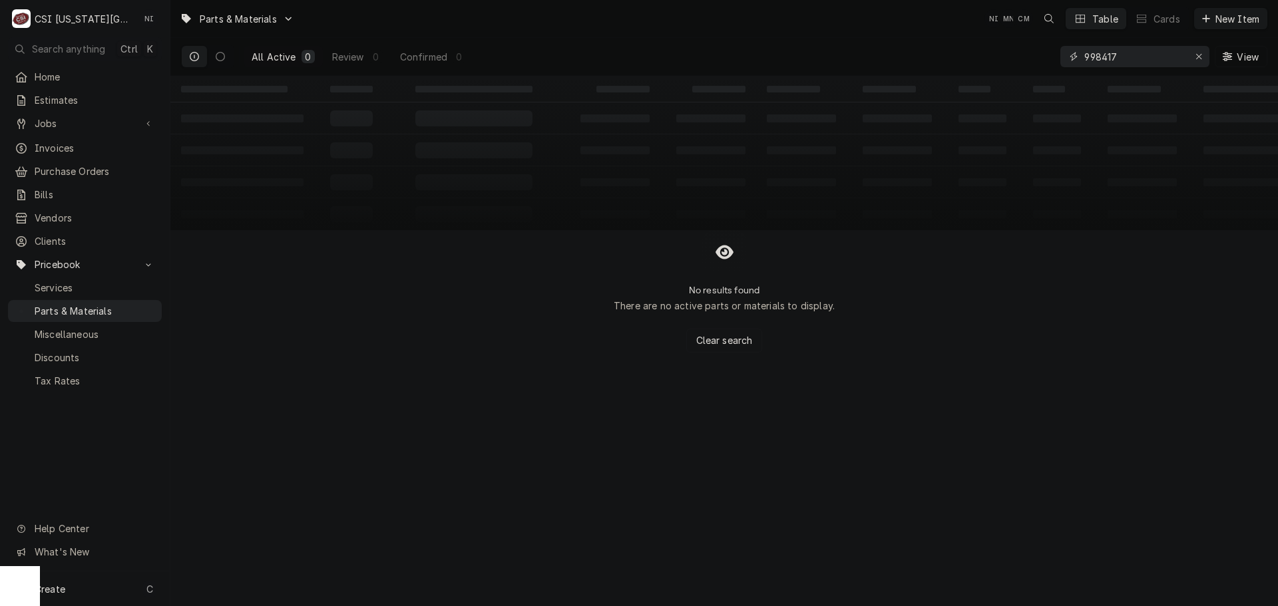
type input "998417"
drag, startPoint x: 936, startPoint y: 55, endPoint x: 906, endPoint y: 55, distance: 30.0
click at [906, 55] on div "All Active 0 Review 0 Confirmed 0 998417 View" at bounding box center [724, 56] width 1086 height 37
click at [92, 304] on span "Parts & Materials" at bounding box center [95, 311] width 120 height 14
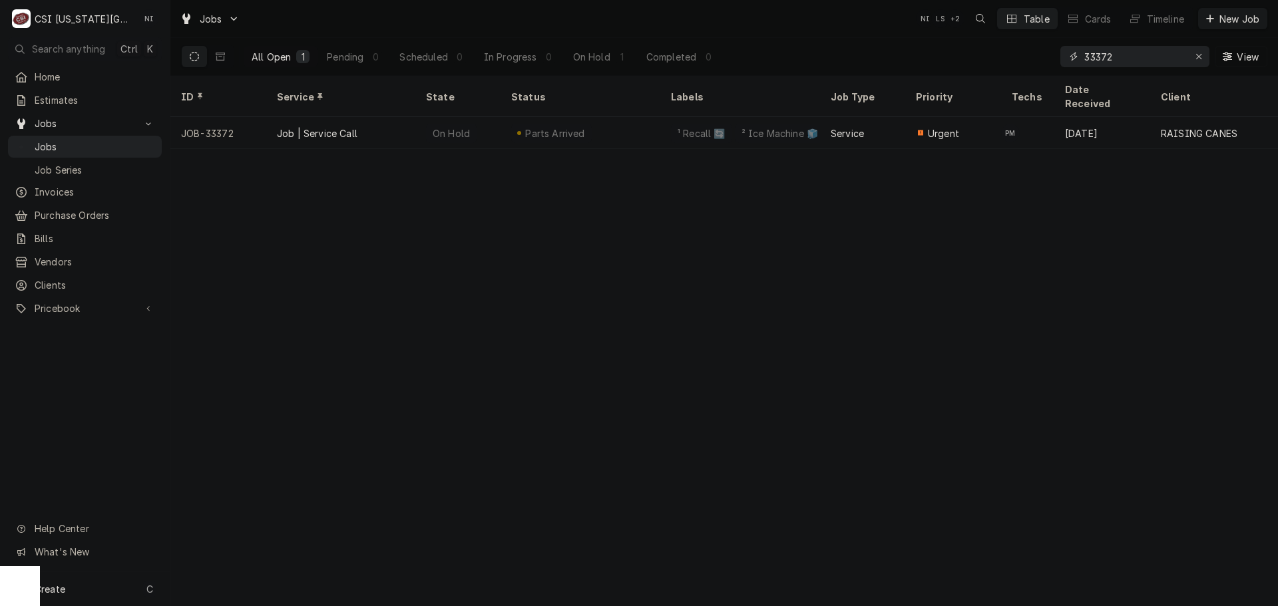
click at [1115, 53] on input "33372" at bounding box center [1134, 56] width 100 height 21
drag, startPoint x: 1123, startPoint y: 59, endPoint x: 941, endPoint y: 60, distance: 181.7
click at [942, 59] on div "All Open 1 Pending 0 Scheduled 0 In Progress 0 On Hold 1 Completed 0 33006 View" at bounding box center [724, 56] width 1086 height 37
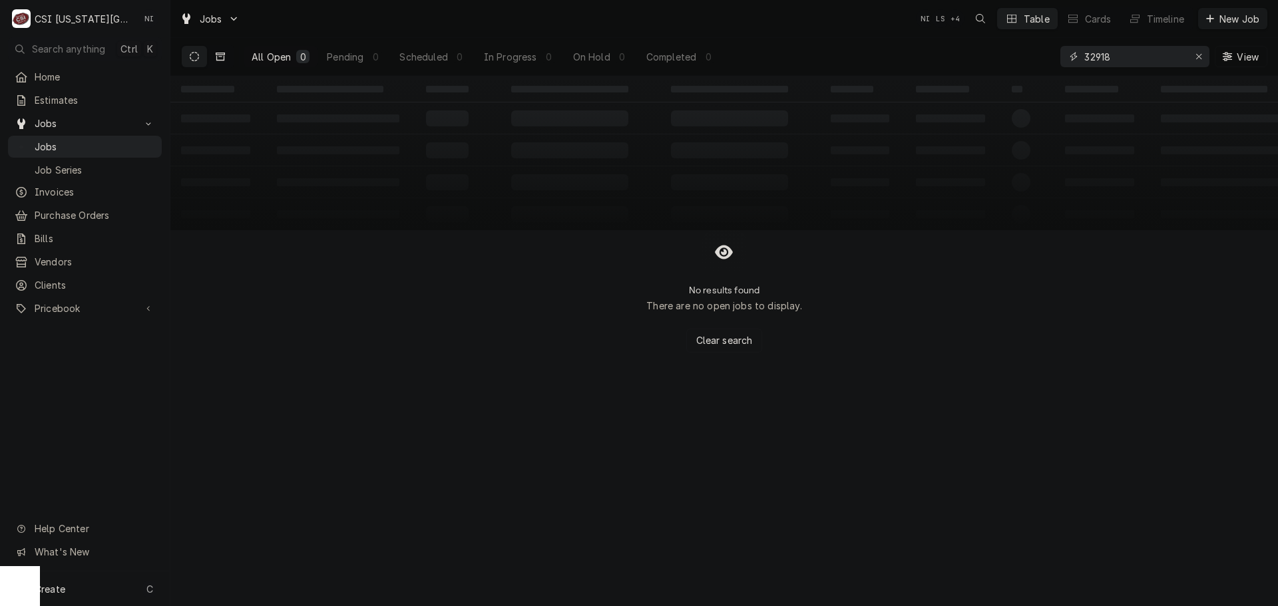
type input "32918"
click at [224, 47] on button "Dynamic Content Wrapper" at bounding box center [220, 56] width 25 height 21
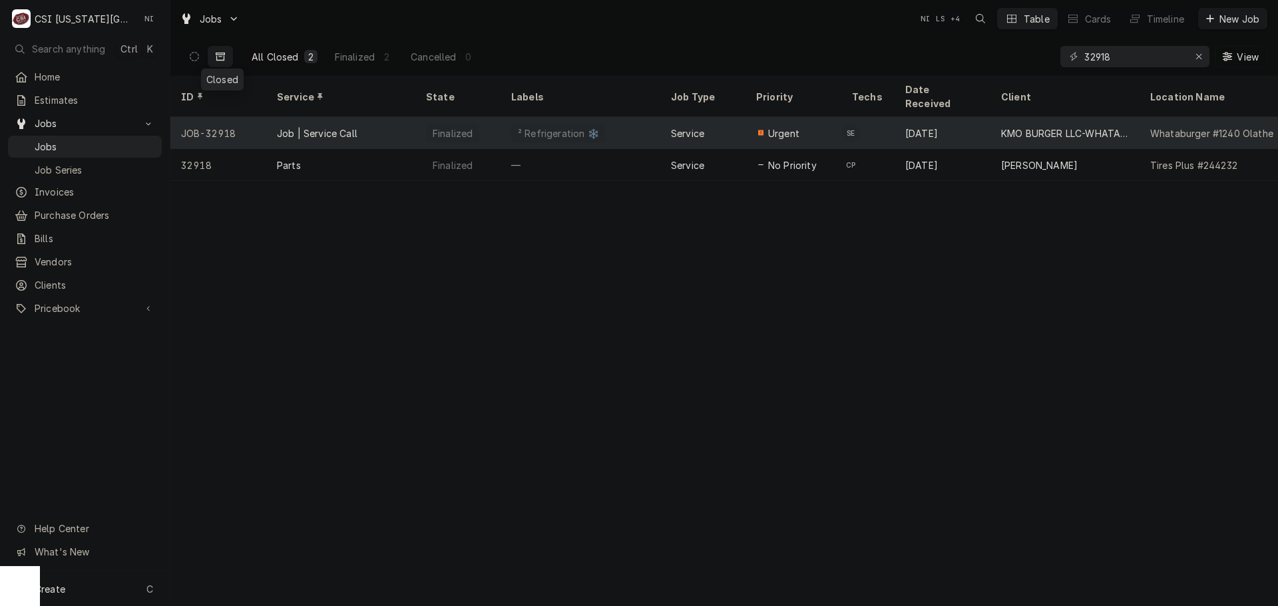
click at [537, 124] on div "² Refrigeration ❄️" at bounding box center [558, 133] width 95 height 19
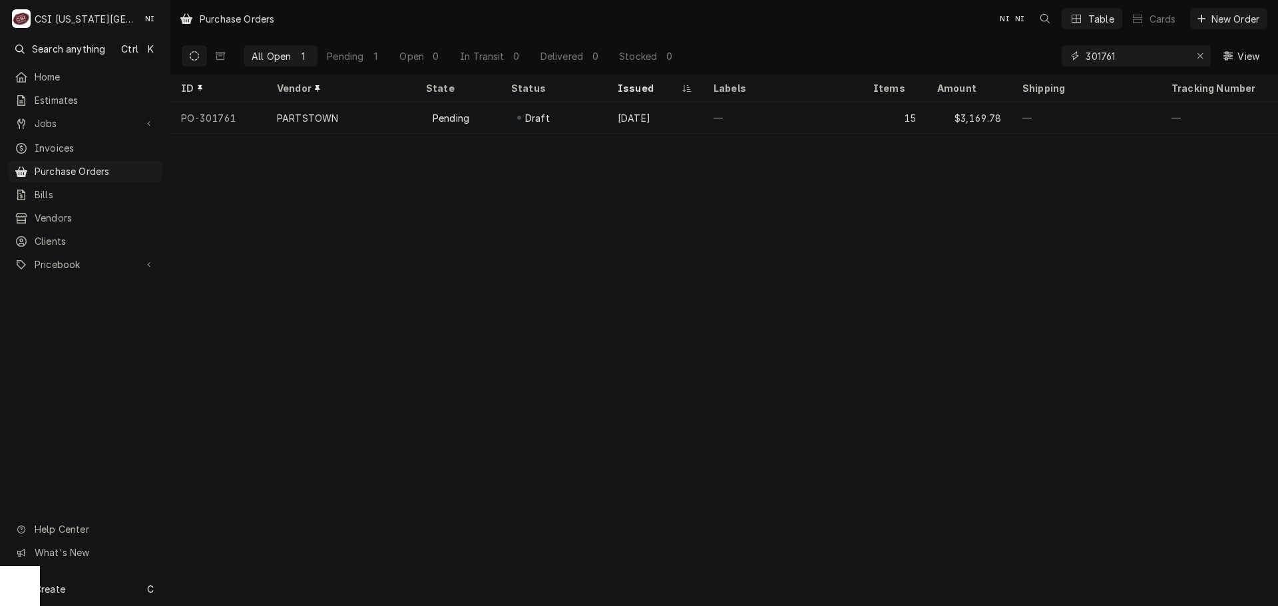
drag, startPoint x: 1126, startPoint y: 61, endPoint x: 1009, endPoint y: 68, distance: 116.7
click at [1018, 68] on div "All Open 1 Pending 1 Open 0 In Transit 0 Delivered 0 Stocked 0 301761 View" at bounding box center [724, 55] width 1086 height 37
drag, startPoint x: 1074, startPoint y: 60, endPoint x: 921, endPoint y: 63, distance: 153.1
click at [925, 63] on div "All Open 1 Pending 0 Open 0 In Transit 0 Delivered 0 Stocked 1 301525 View" at bounding box center [724, 55] width 1086 height 37
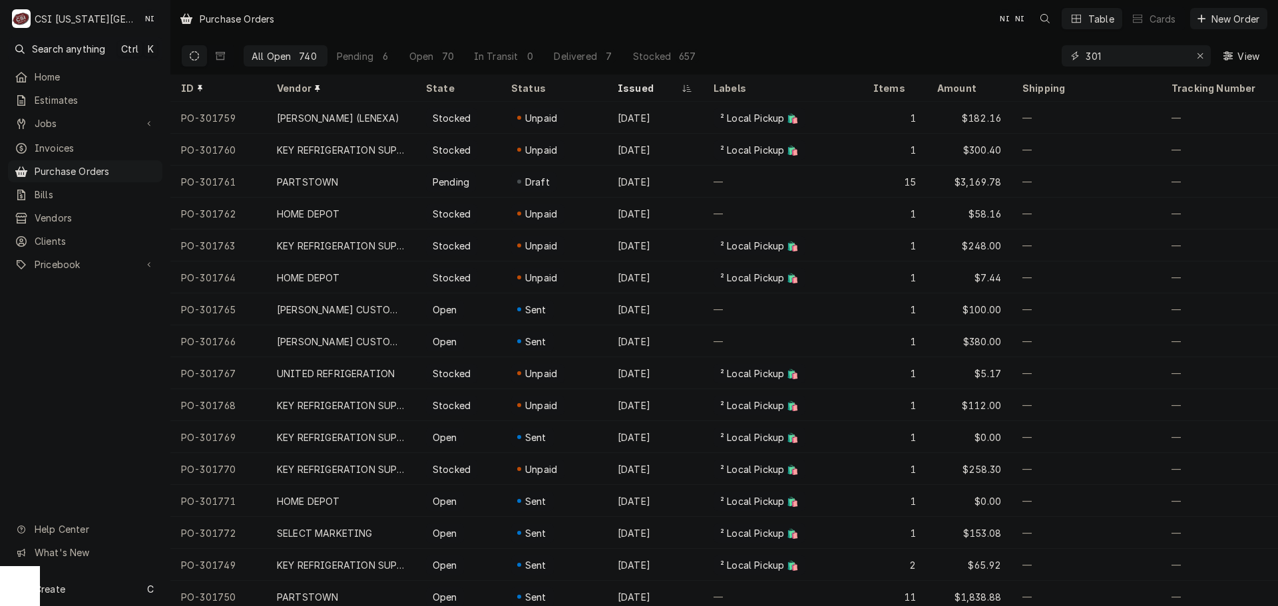
click at [1110, 55] on input "301" at bounding box center [1136, 55] width 100 height 21
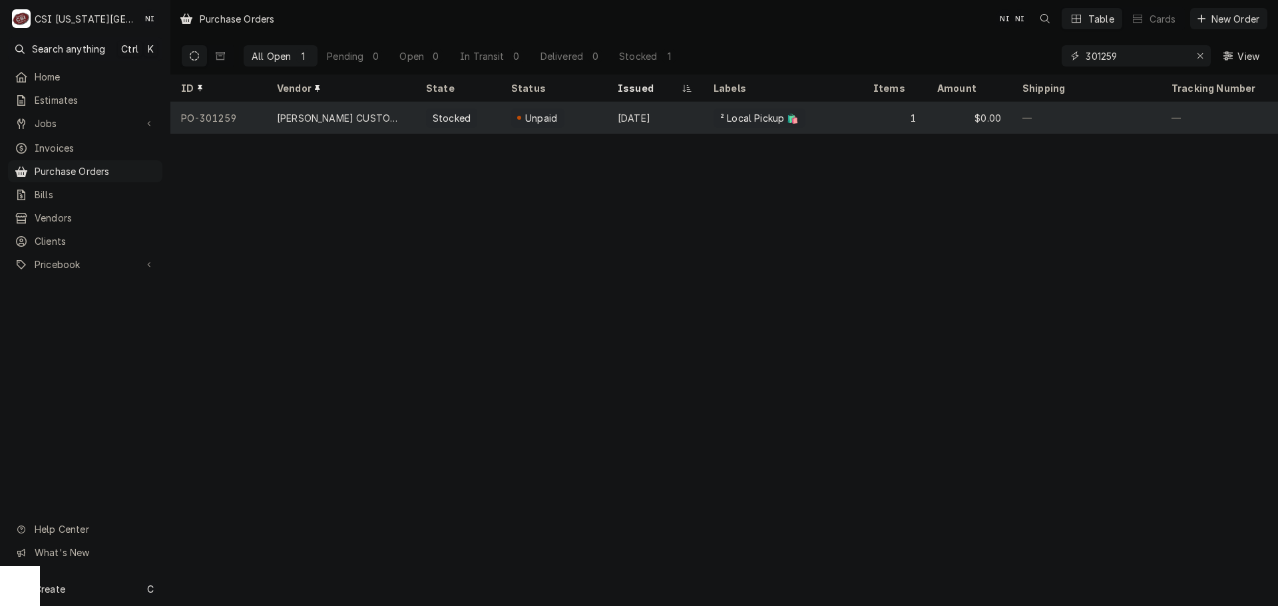
type input "301259"
click at [602, 121] on div "Unpaid" at bounding box center [554, 118] width 107 height 32
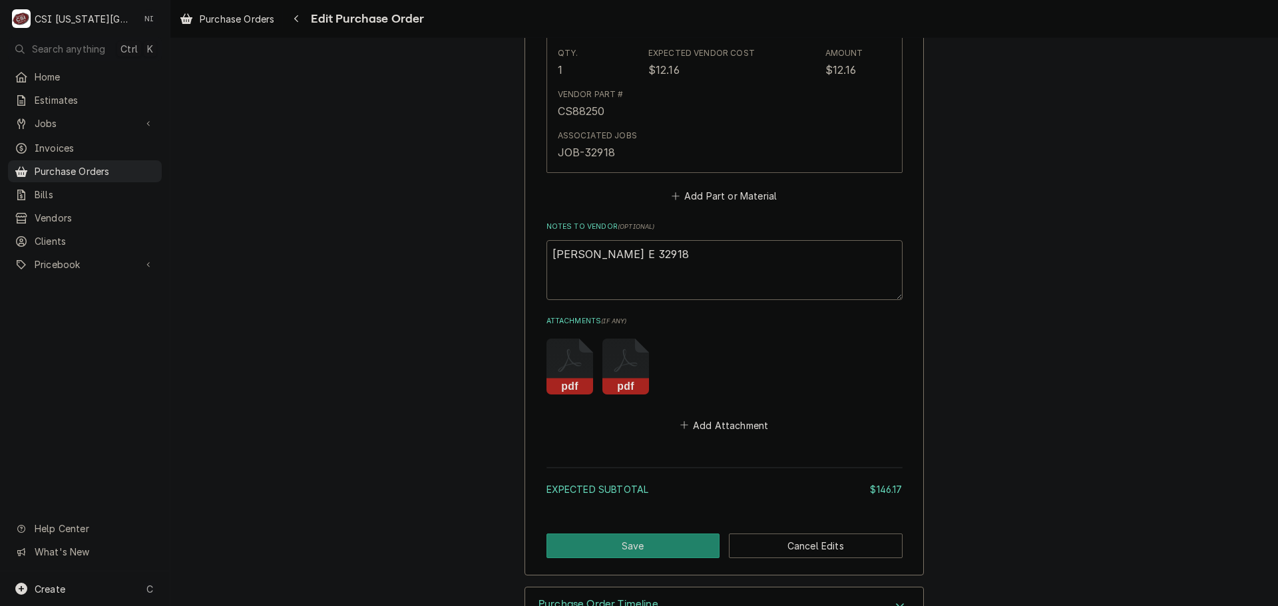
scroll to position [2085, 0]
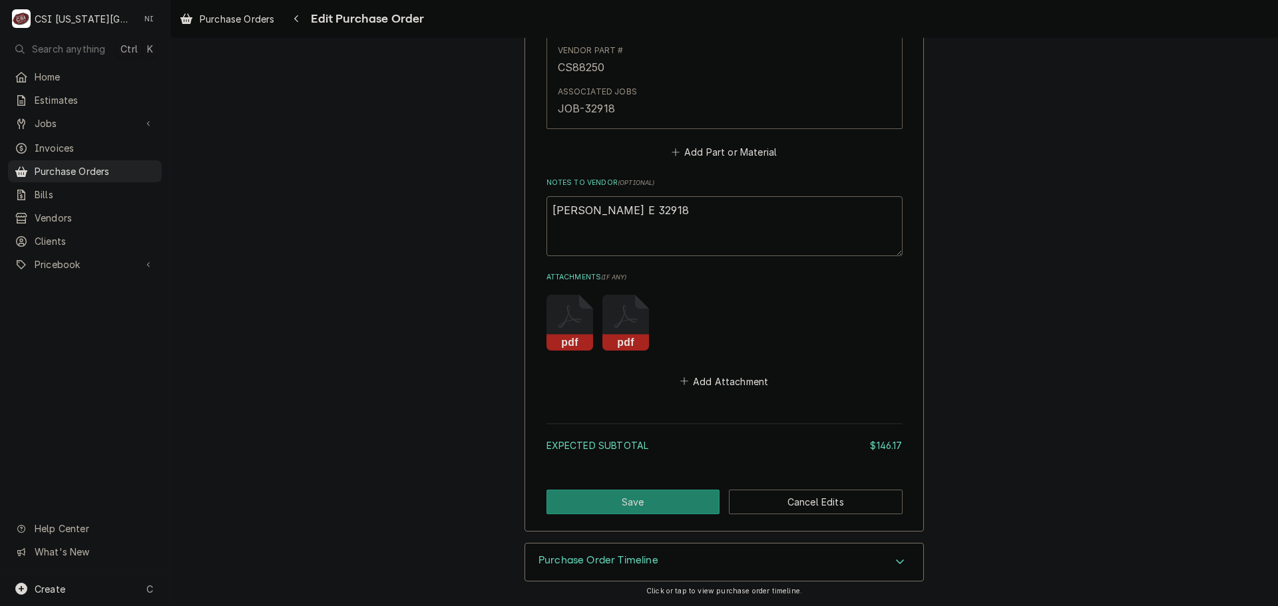
click at [551, 314] on icon "Attachments" at bounding box center [570, 323] width 47 height 56
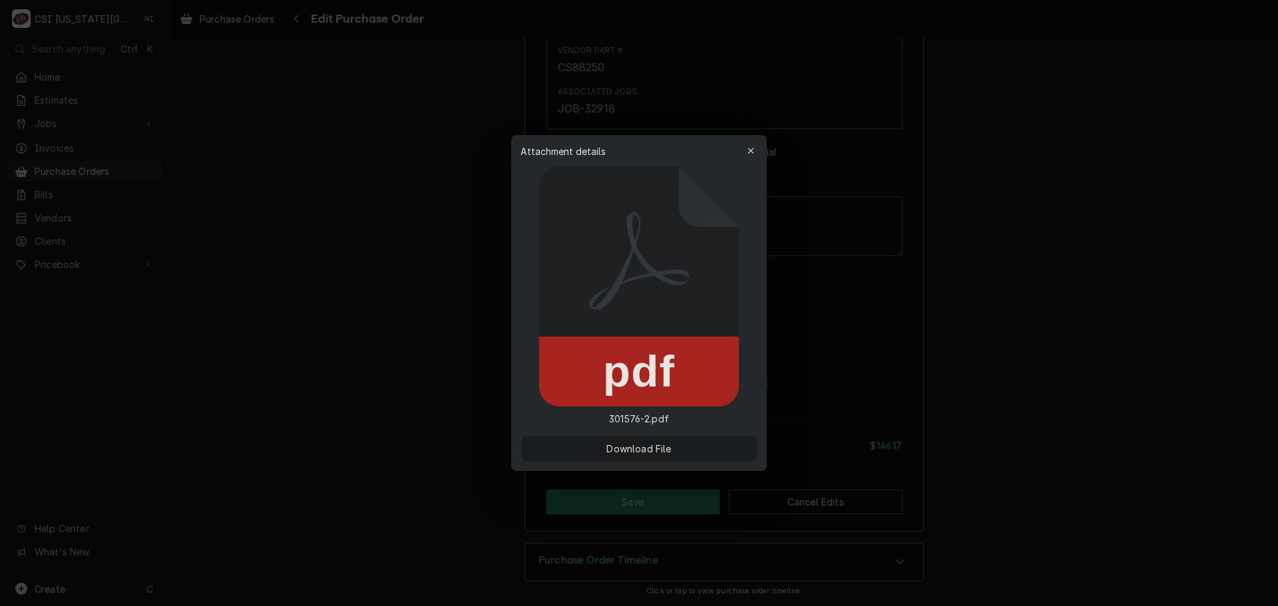
type textarea "x"
click at [633, 447] on span "Download File" at bounding box center [639, 449] width 70 height 14
drag, startPoint x: 750, startPoint y: 148, endPoint x: 726, endPoint y: 232, distance: 87.7
click at [749, 148] on icon "button" at bounding box center [751, 150] width 7 height 9
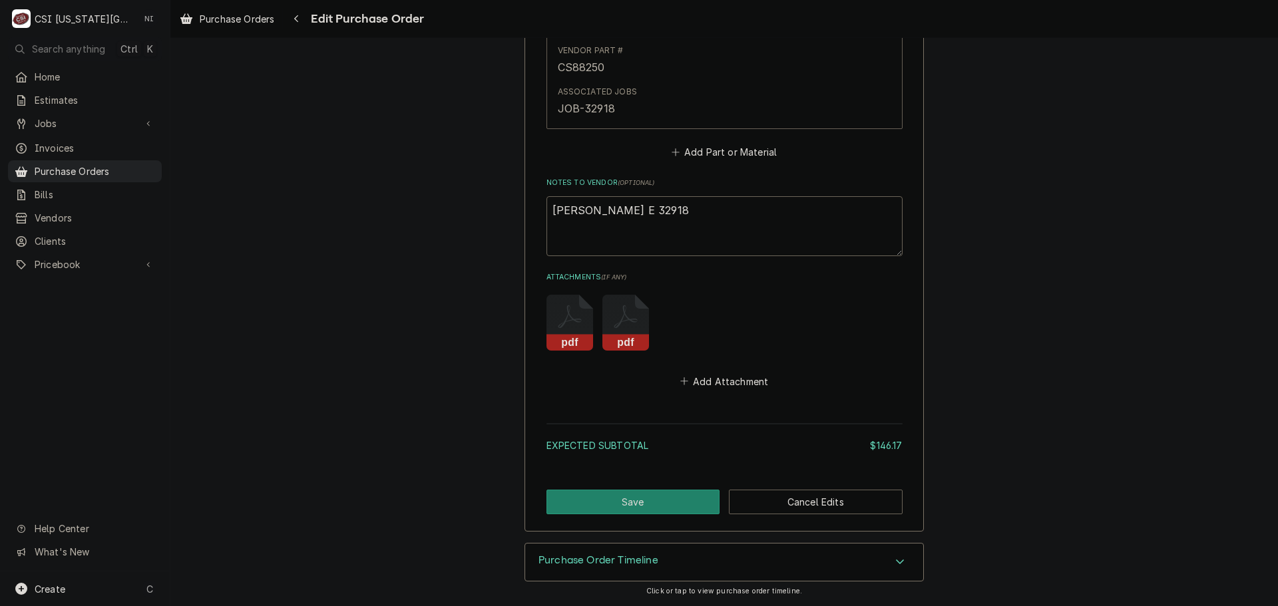
click at [620, 324] on icon "Attachments" at bounding box center [625, 323] width 47 height 56
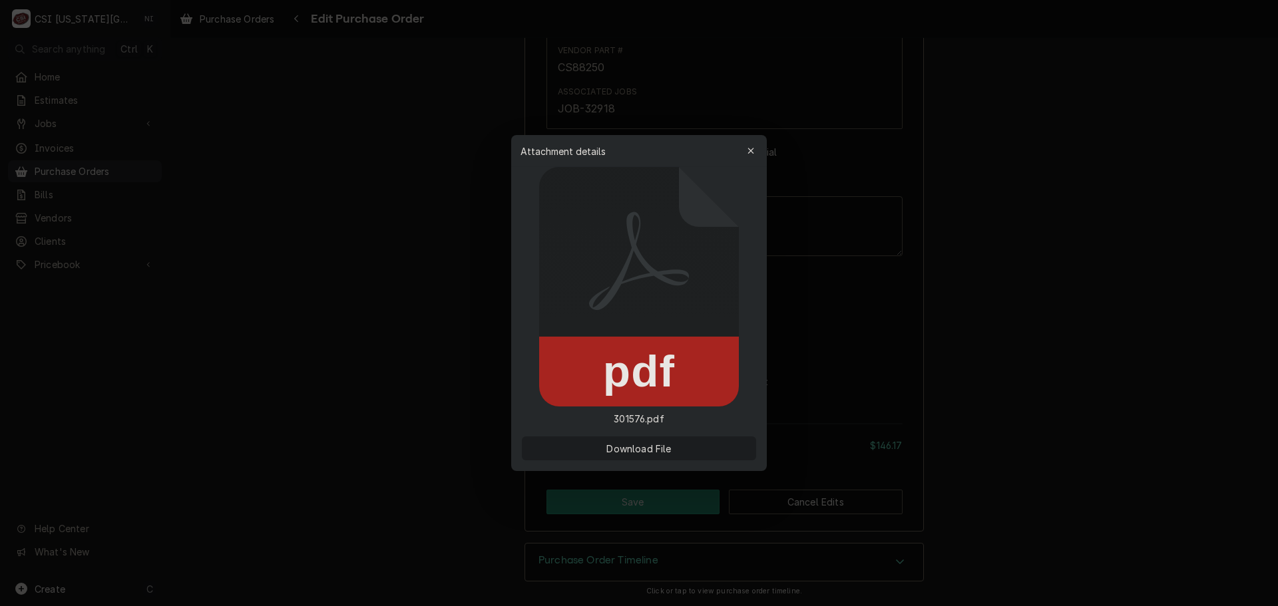
click at [680, 445] on button "Download File" at bounding box center [639, 449] width 234 height 24
click at [756, 149] on div "button" at bounding box center [750, 150] width 13 height 13
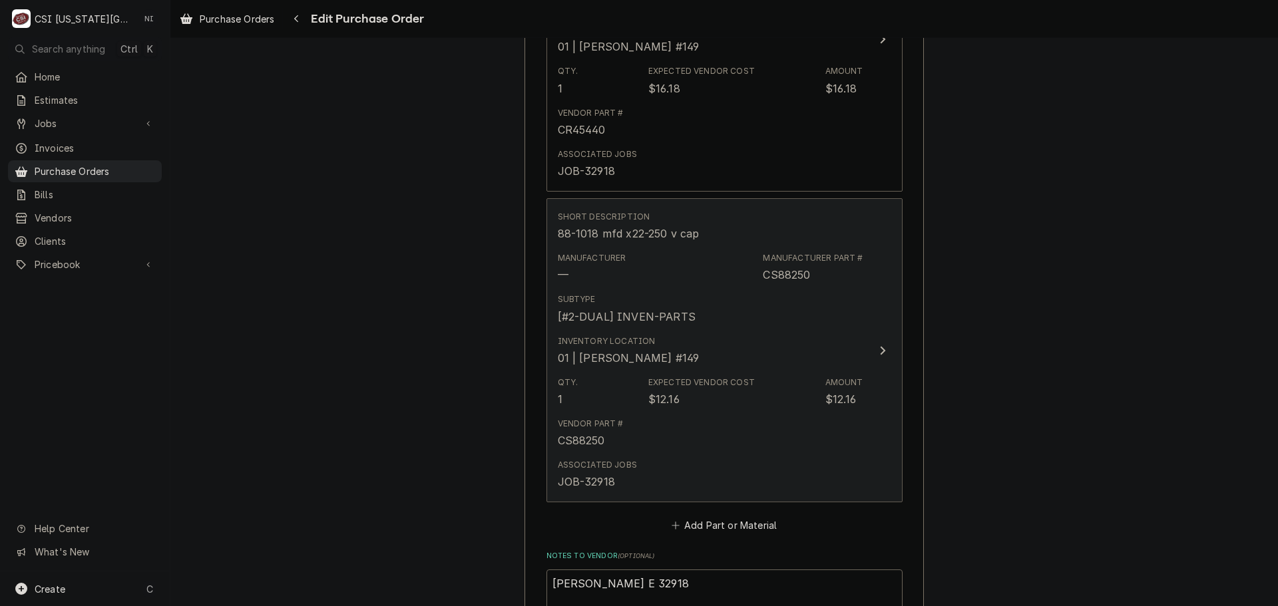
scroll to position [1864, 0]
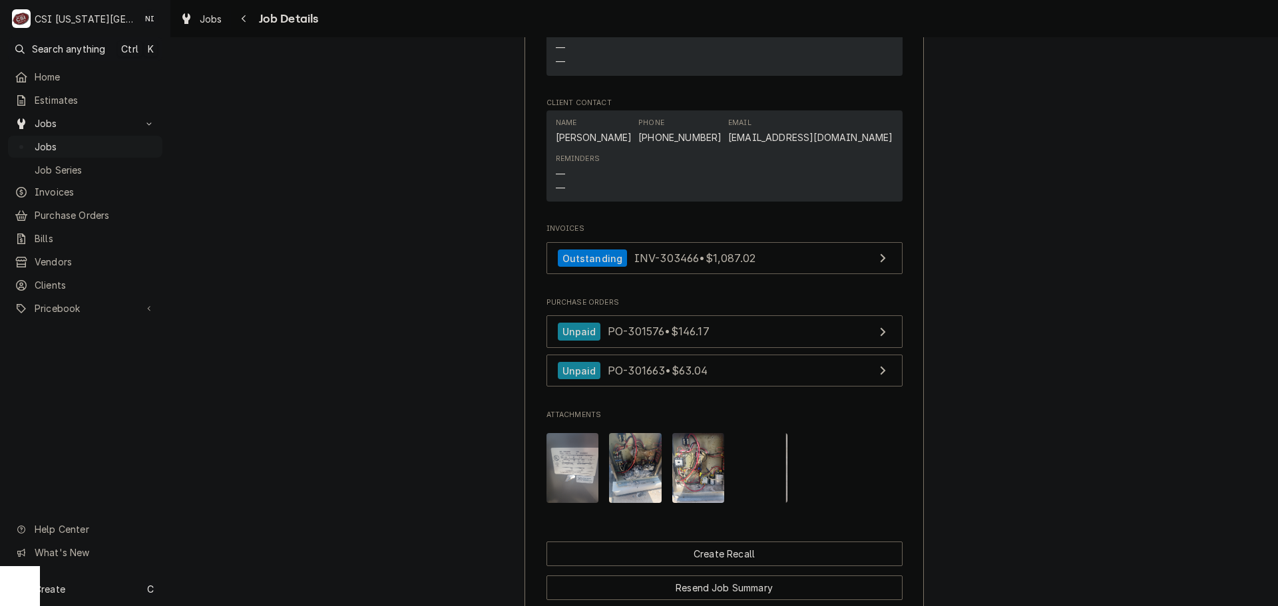
scroll to position [1472, 0]
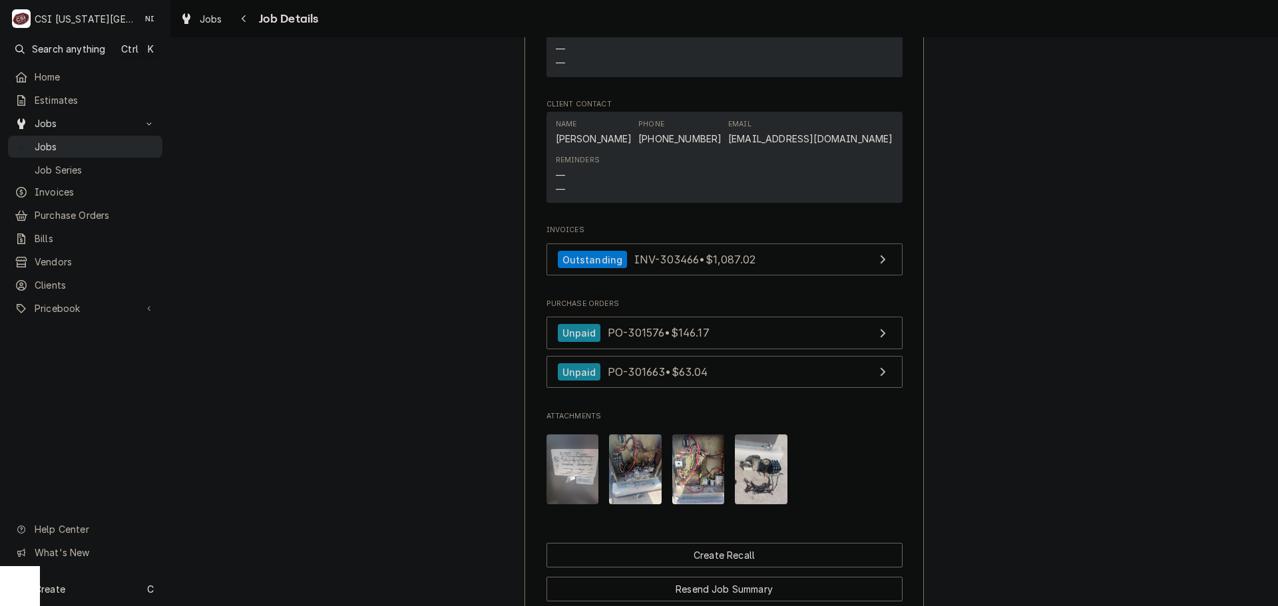
click at [87, 147] on span "Jobs" at bounding box center [95, 147] width 121 height 14
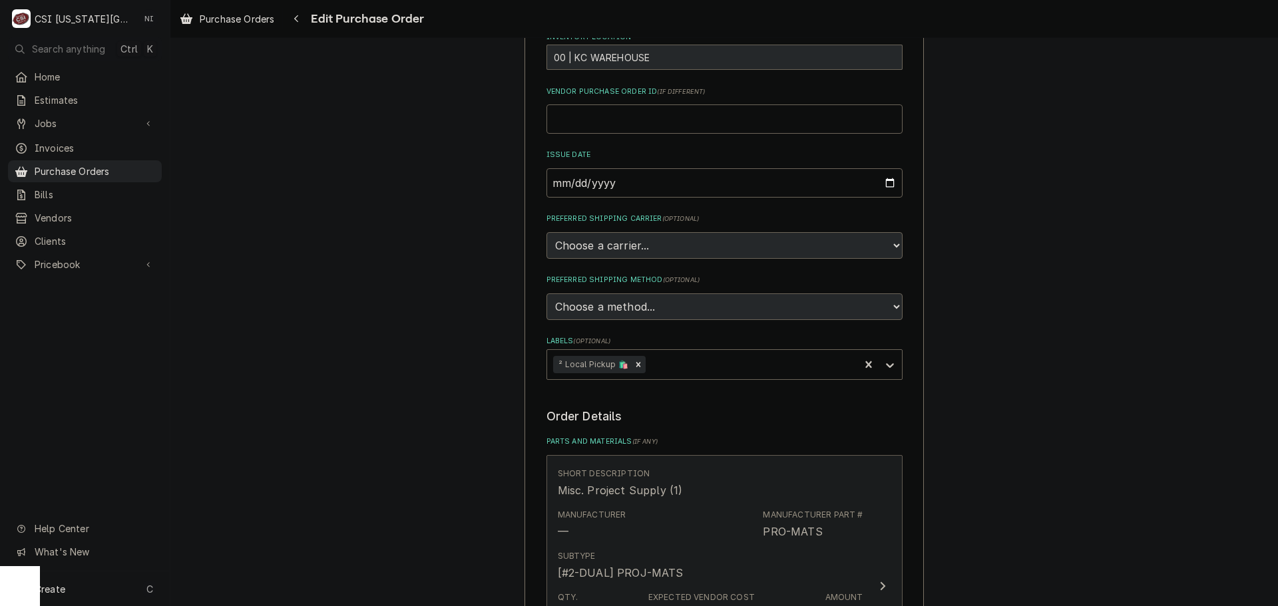
scroll to position [466, 0]
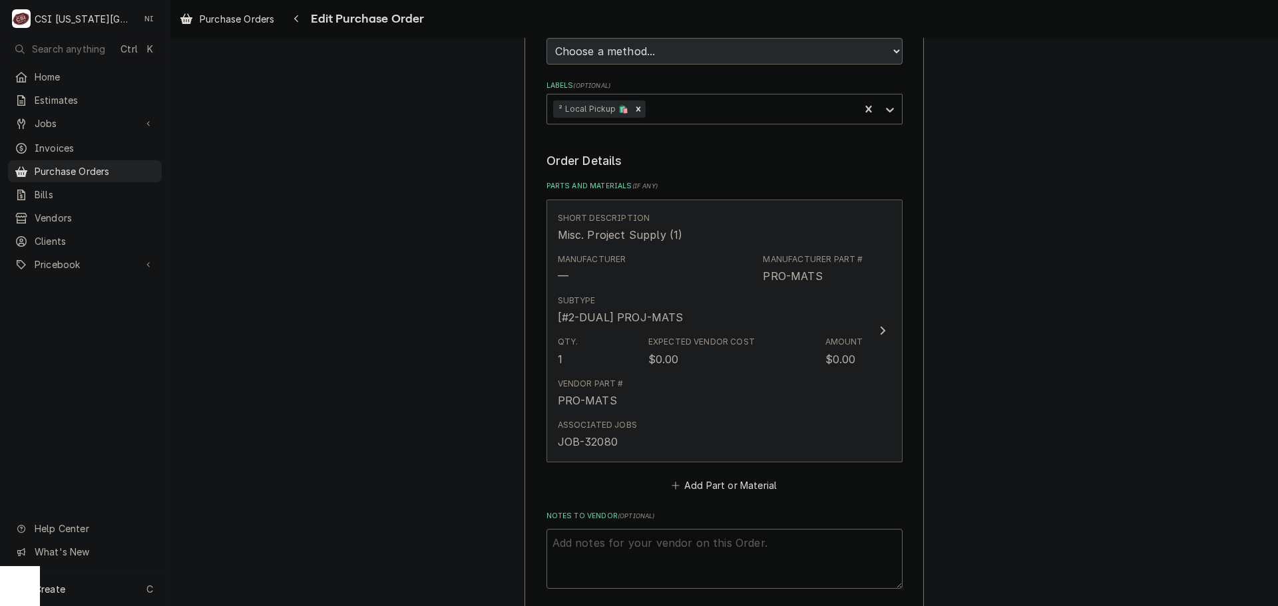
click at [719, 385] on div "Vendor Part # PRO-MATS" at bounding box center [711, 393] width 306 height 41
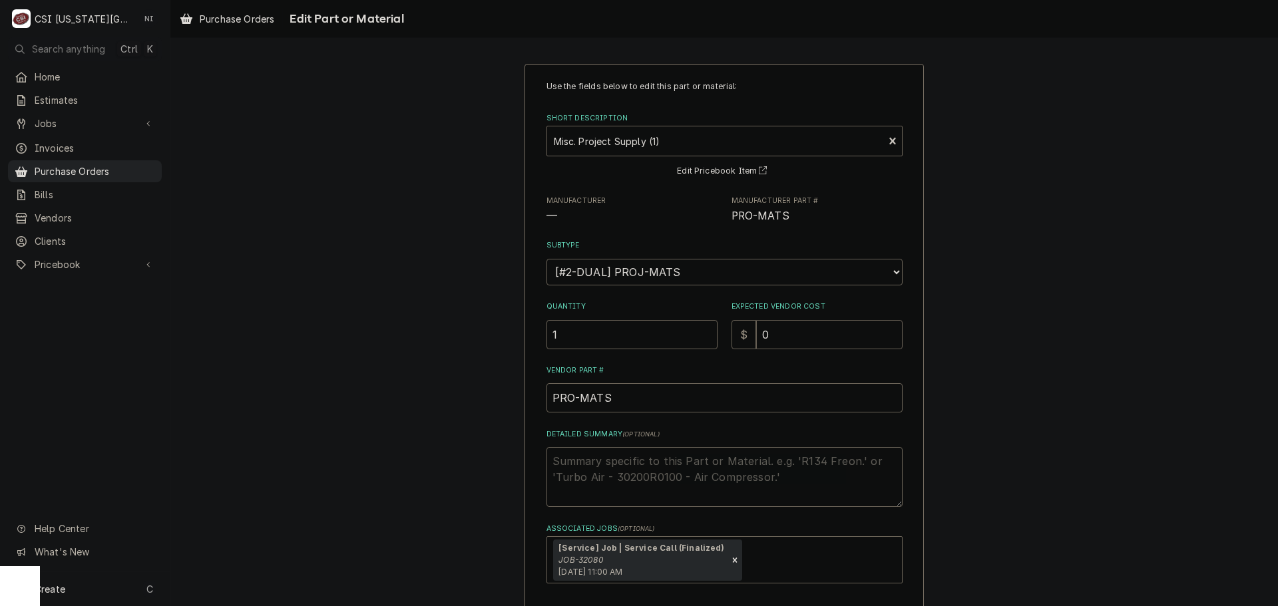
drag, startPoint x: 772, startPoint y: 340, endPoint x: 712, endPoint y: 337, distance: 60.0
click at [714, 337] on div "Quantity 1 Expected Vendor Cost $ 0" at bounding box center [725, 325] width 356 height 47
type textarea "x"
type input "4"
type textarea "x"
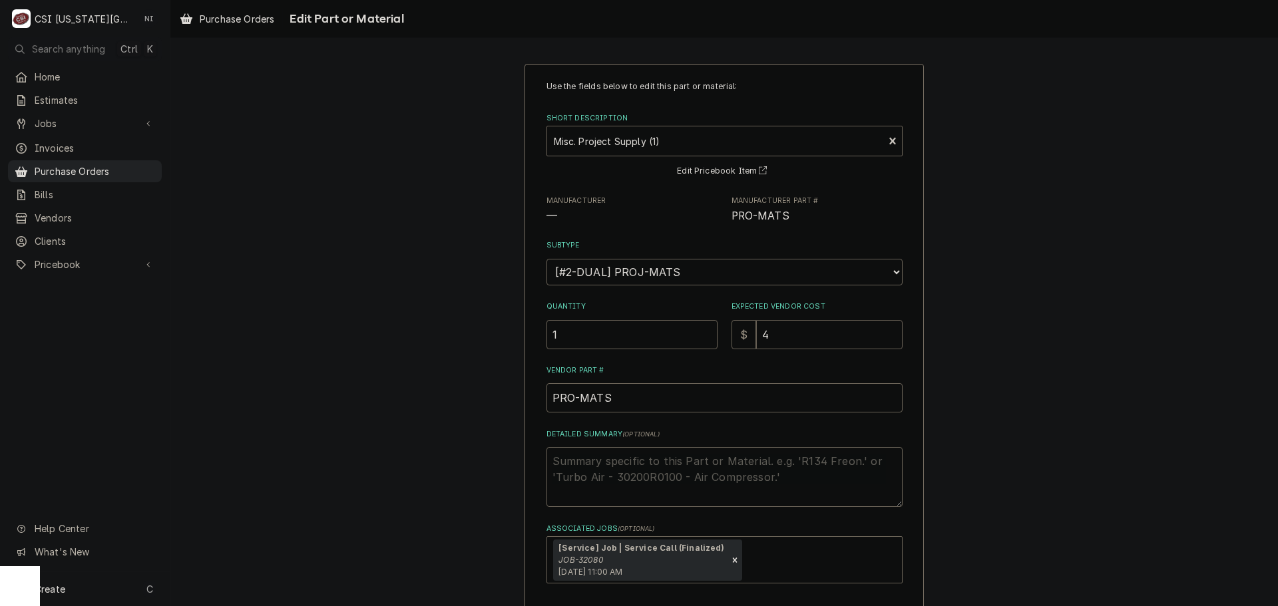
type input "43"
type textarea "x"
type input "438"
click at [714, 465] on textarea "Detailed Summary ( optional )" at bounding box center [725, 477] width 356 height 60
type textarea "P"
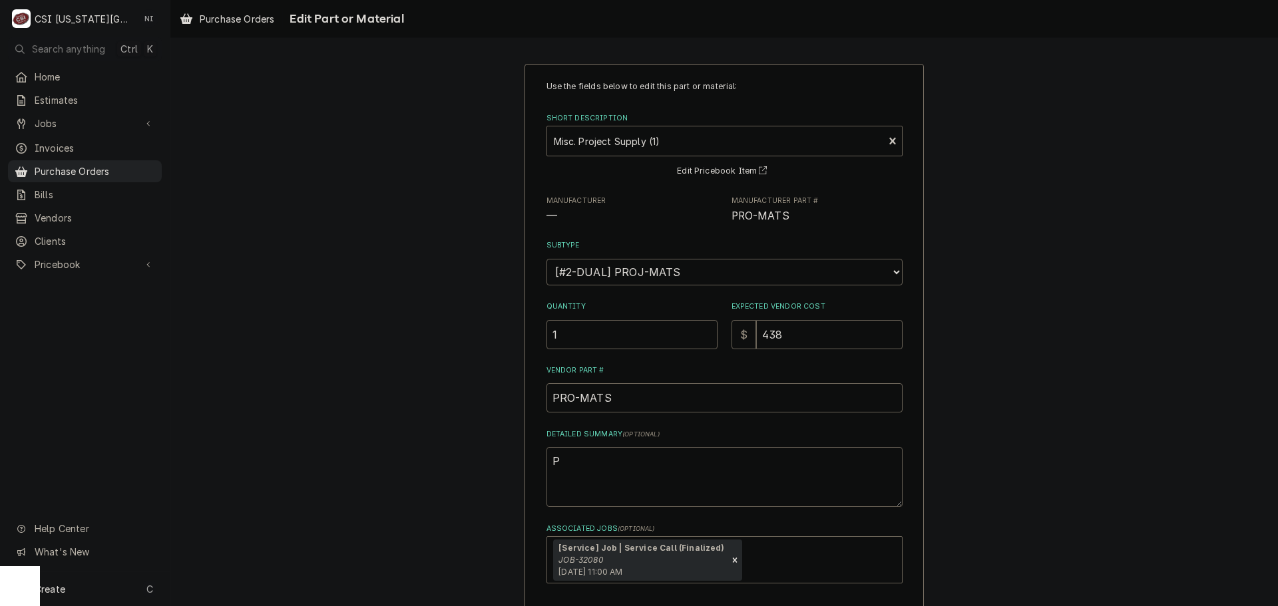
type textarea "x"
type textarea "Pa"
type textarea "x"
type textarea "Pan"
type textarea "x"
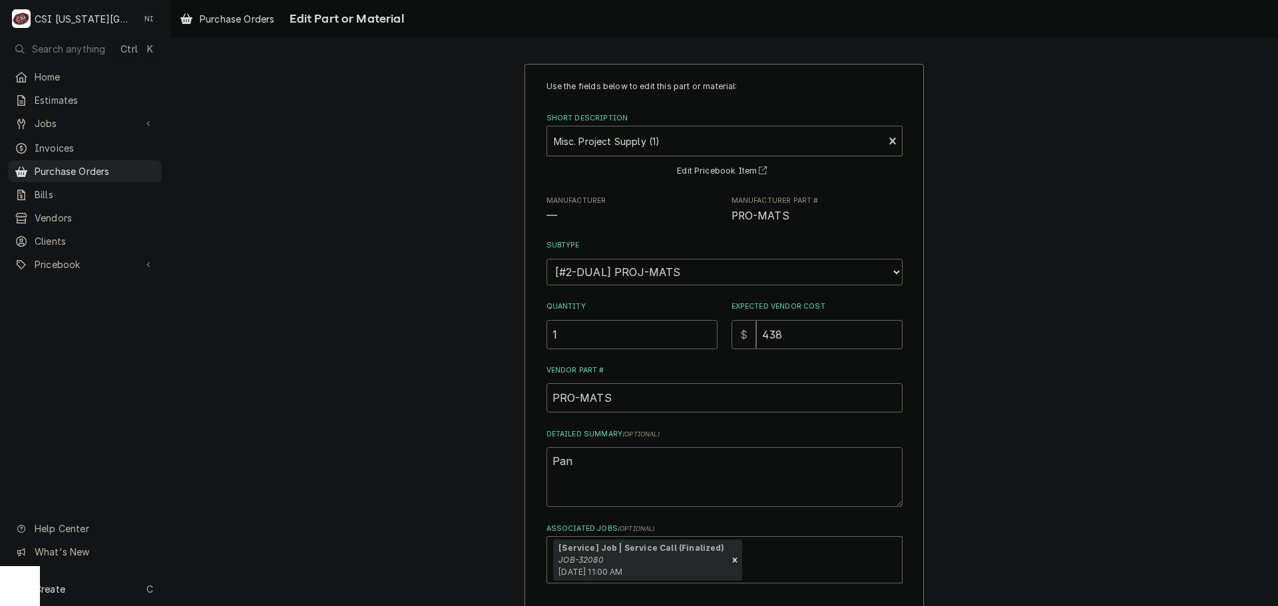
type textarea "Pane"
type textarea "x"
type textarea "Panel"
type textarea "x"
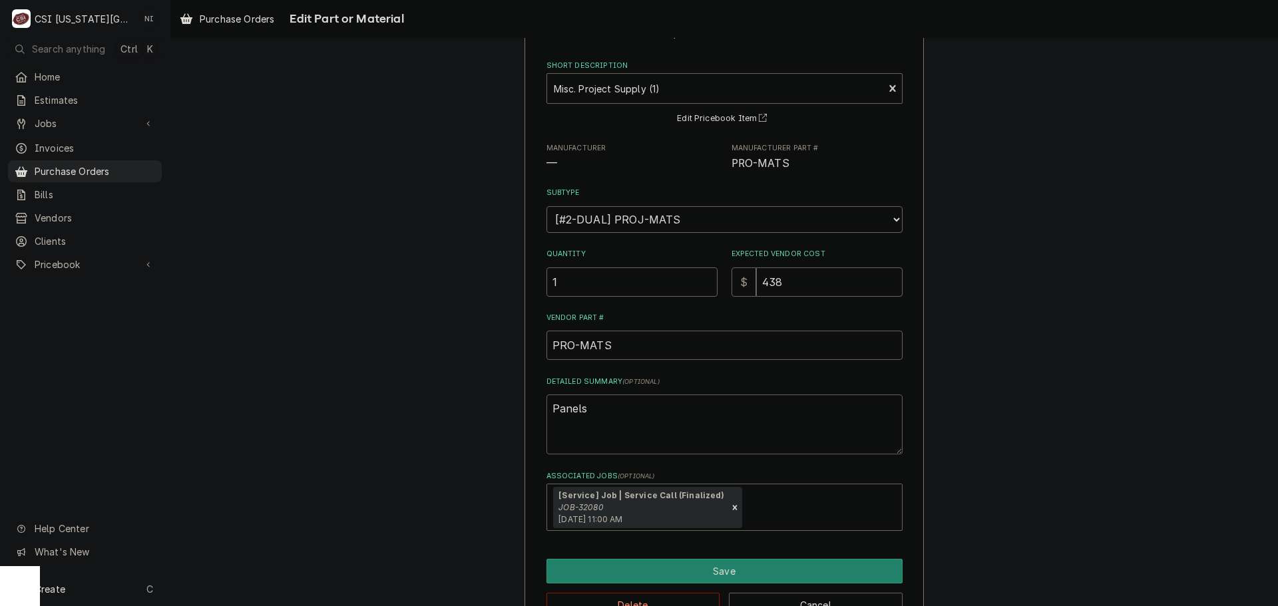
scroll to position [93, 0]
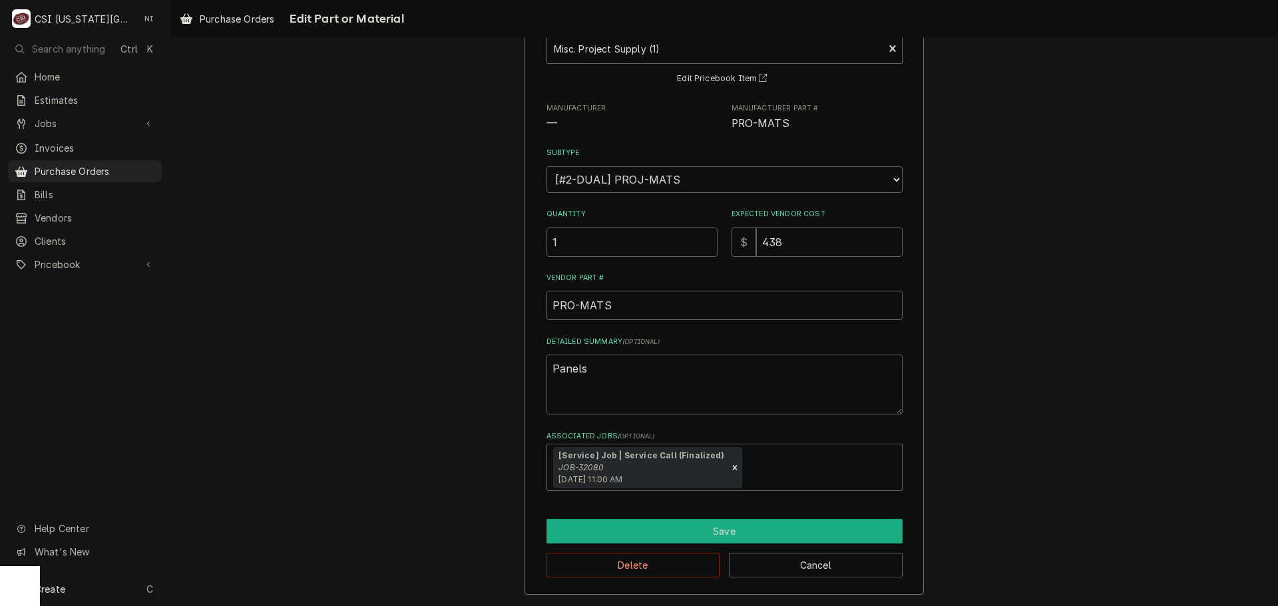
type textarea "Panels"
click at [720, 526] on button "Save" at bounding box center [725, 531] width 356 height 25
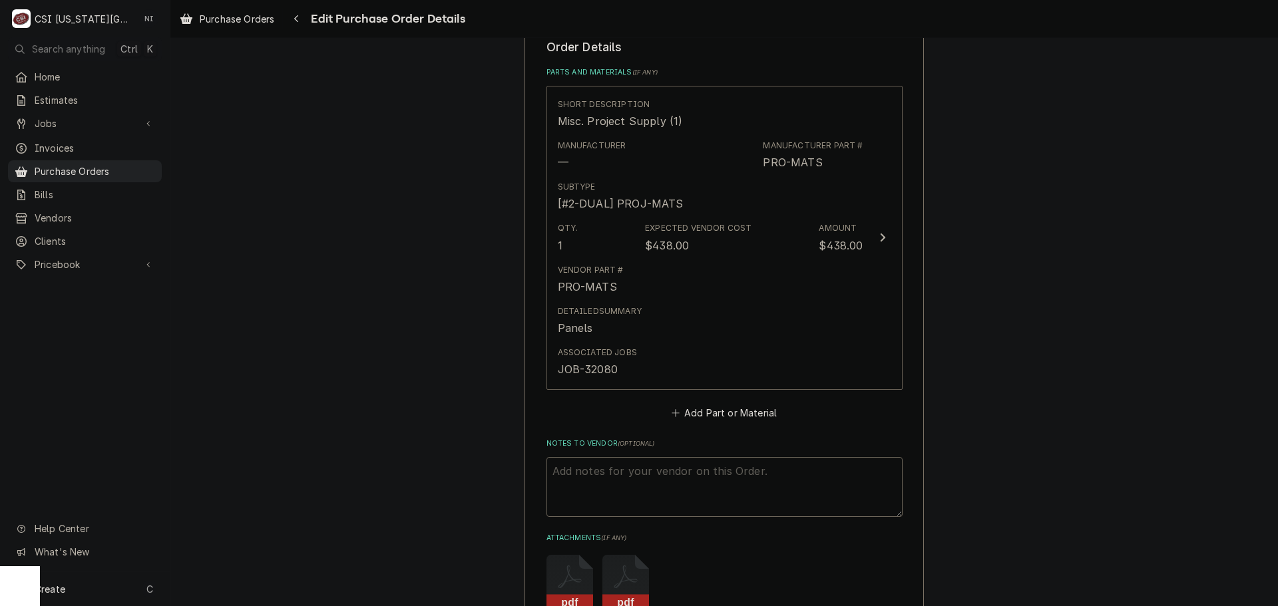
scroll to position [840, 0]
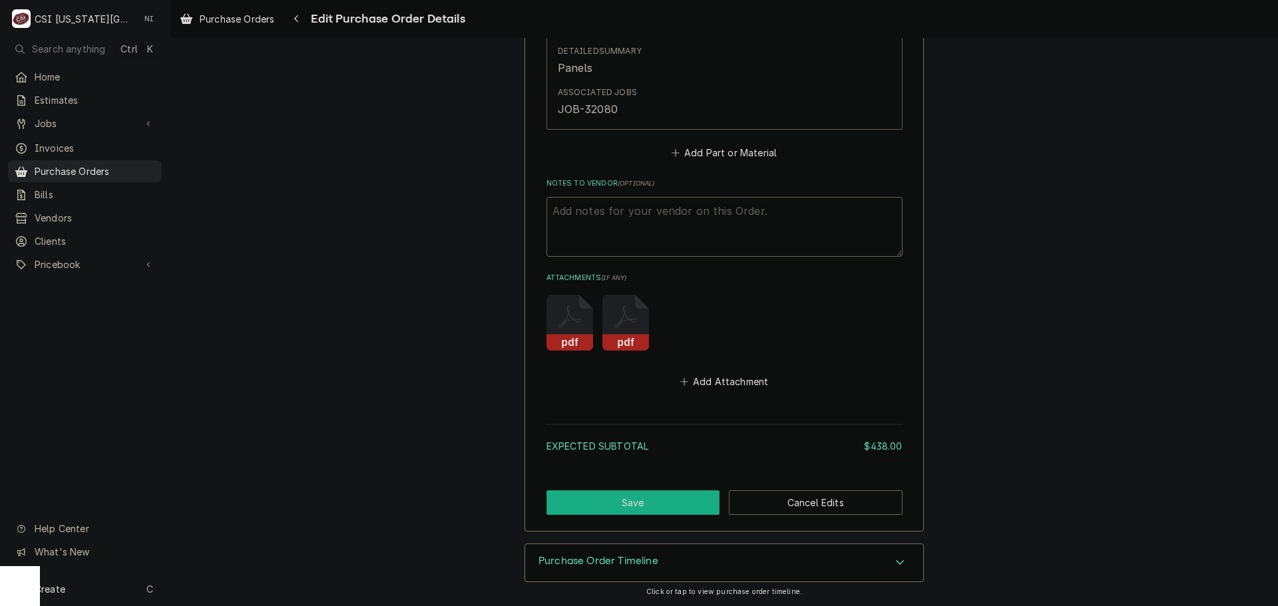
click at [678, 511] on button "Save" at bounding box center [634, 503] width 174 height 25
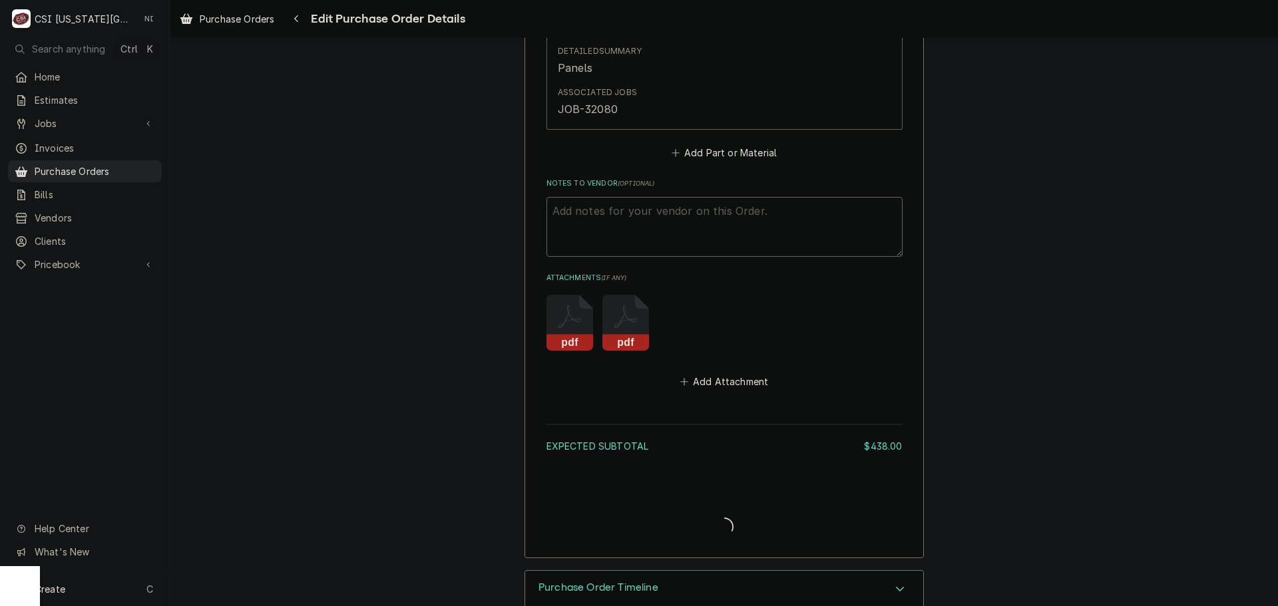
type textarea "x"
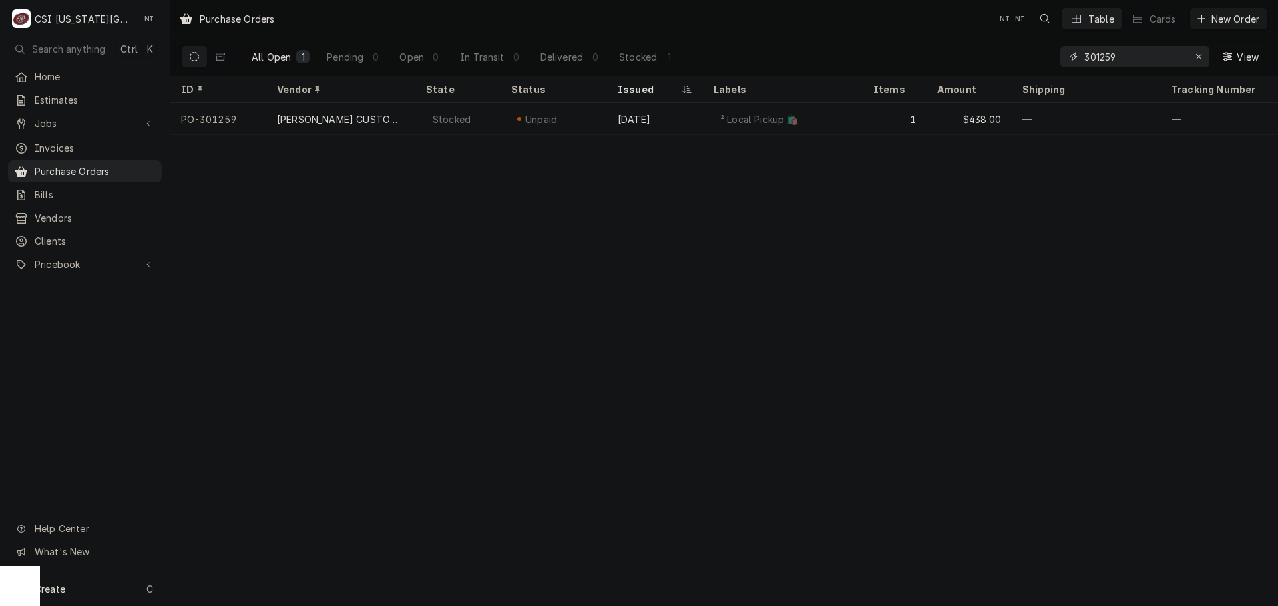
drag, startPoint x: 1127, startPoint y: 59, endPoint x: 961, endPoint y: 61, distance: 166.4
click at [961, 63] on div "All Open 1 Pending 0 Open 0 In Transit 0 Delivered 0 Stocked 1 301259 View" at bounding box center [724, 56] width 1086 height 37
drag, startPoint x: 1135, startPoint y: 60, endPoint x: 1178, endPoint y: 57, distance: 43.4
click at [1135, 60] on input "301259" at bounding box center [1134, 56] width 100 height 21
click at [1199, 57] on icon "Erase input" at bounding box center [1198, 56] width 5 height 5
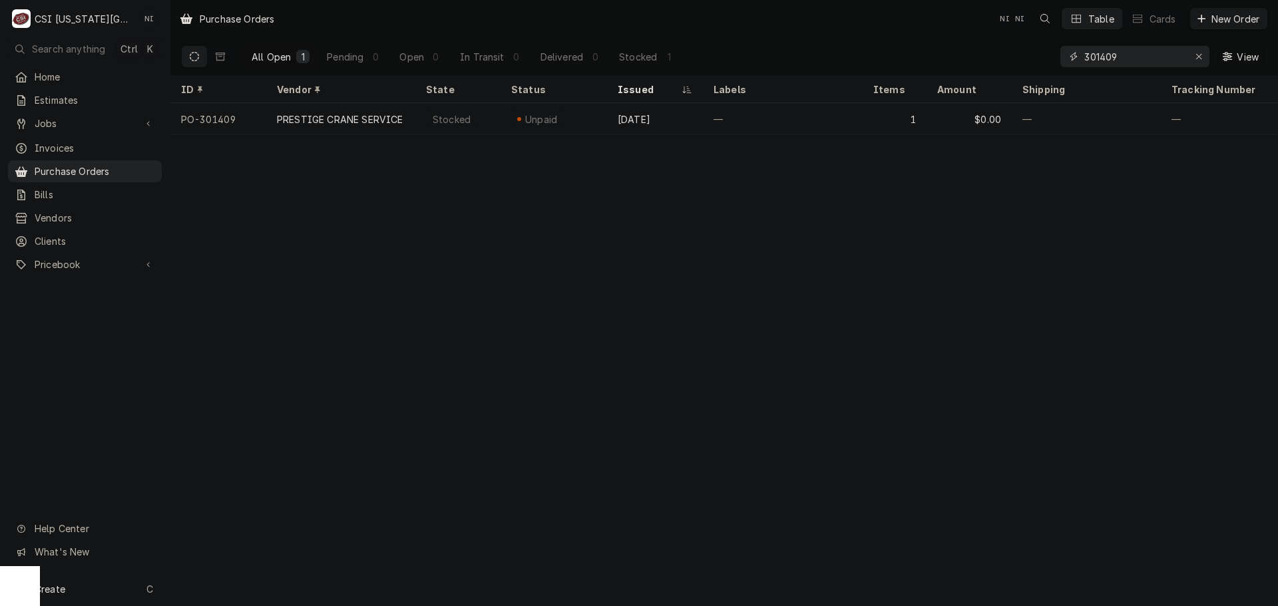
type input "301409"
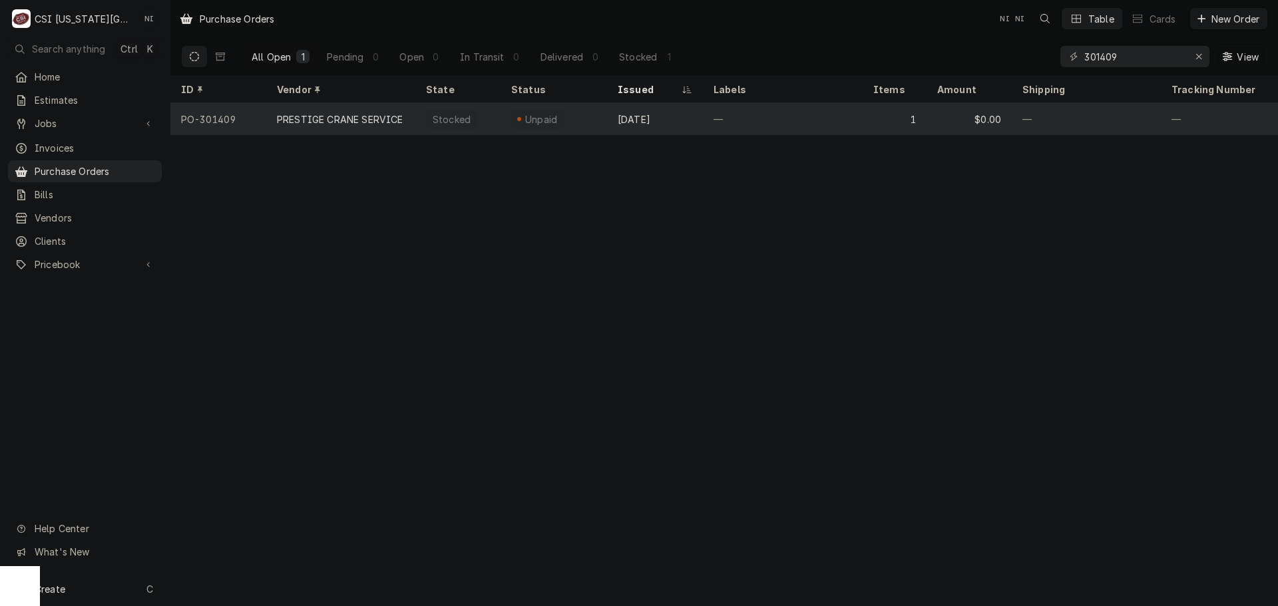
click at [779, 108] on div "—" at bounding box center [783, 119] width 160 height 32
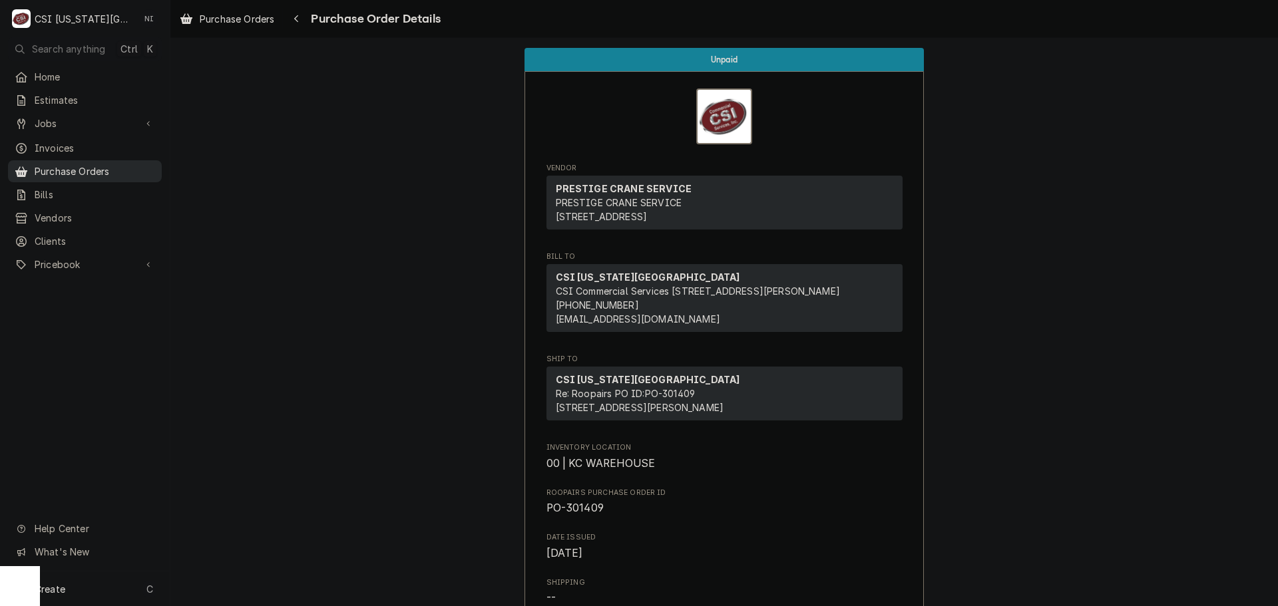
click at [63, 168] on span "Purchase Orders" at bounding box center [95, 171] width 120 height 14
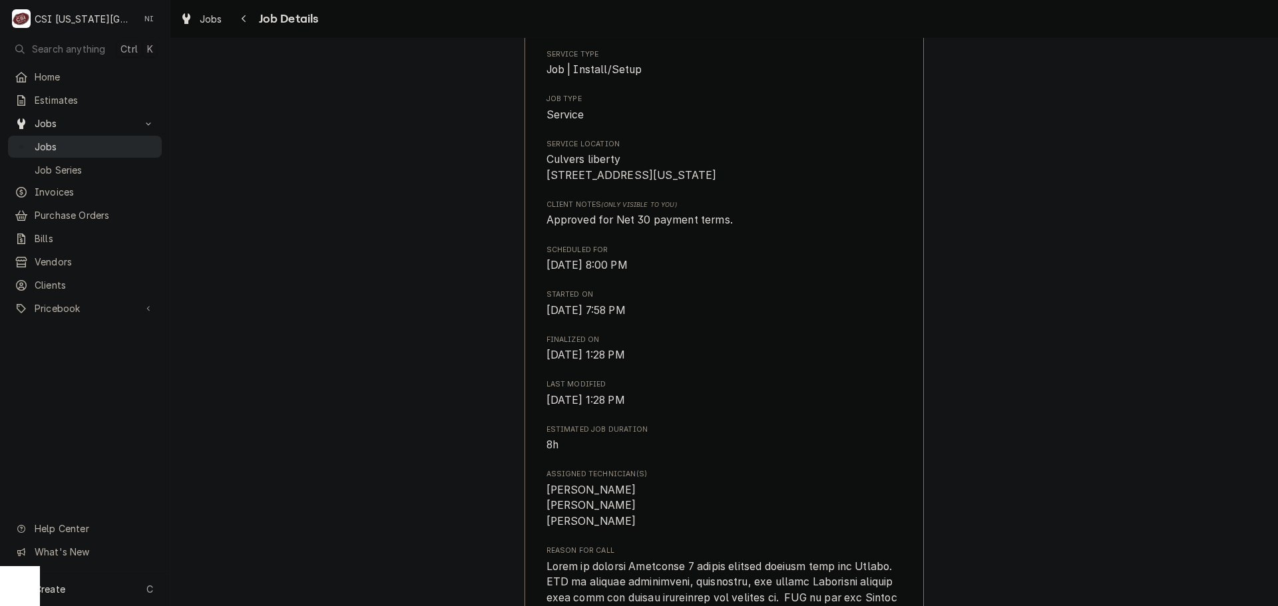
scroll to position [270, 0]
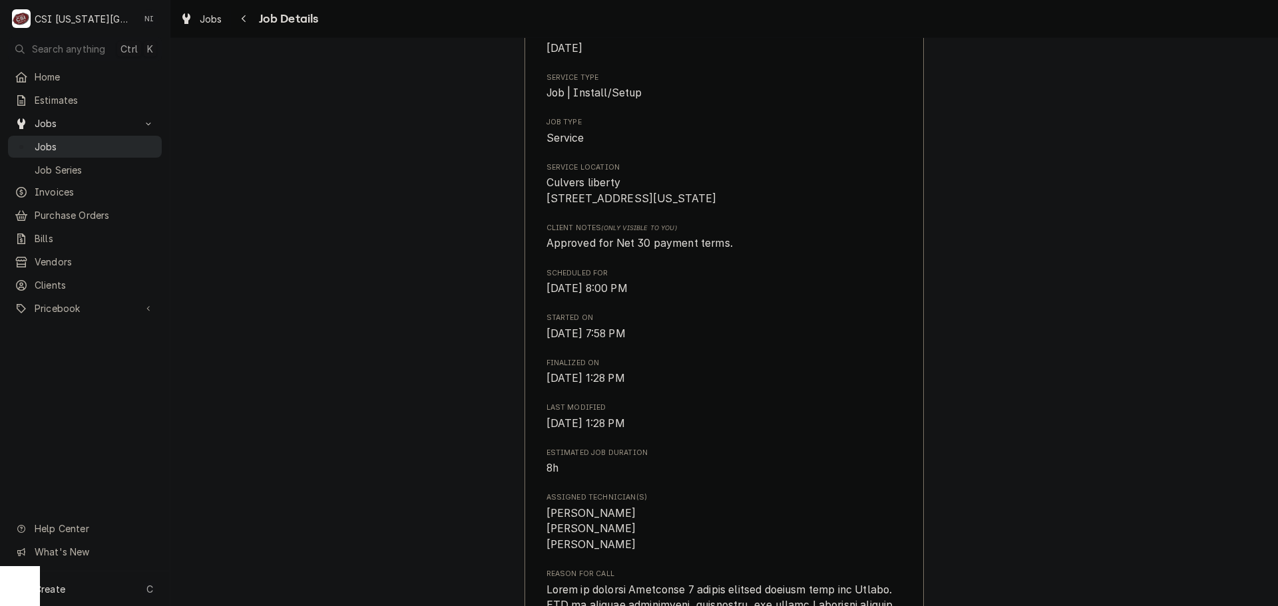
click at [103, 140] on span "Jobs" at bounding box center [95, 147] width 120 height 14
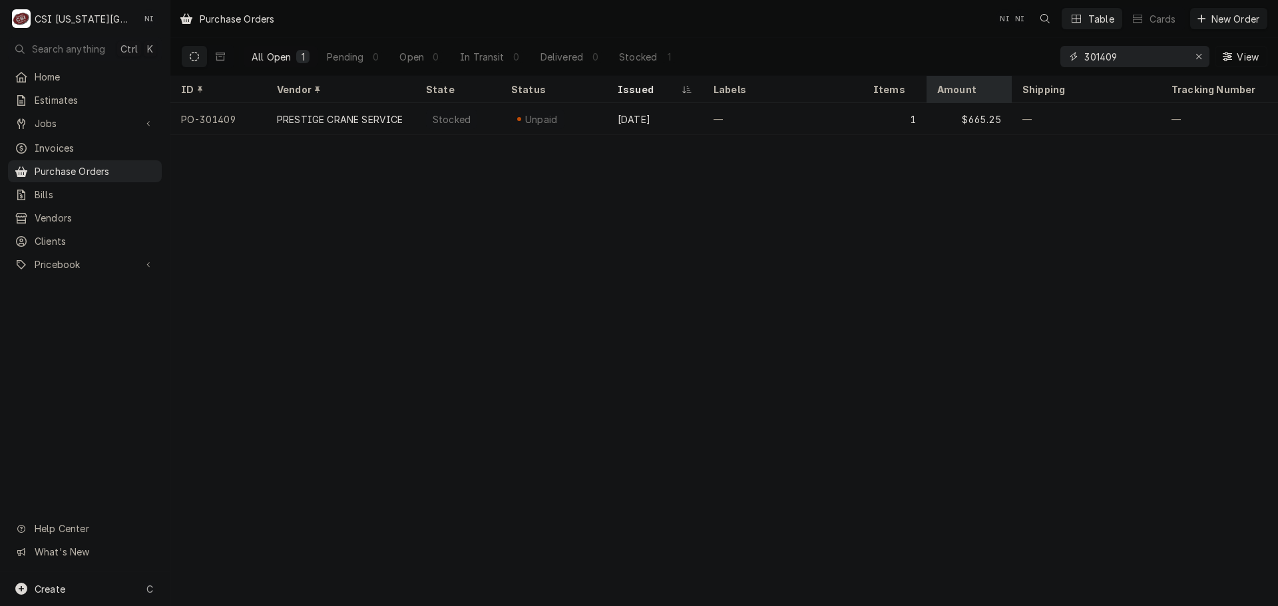
drag, startPoint x: 1127, startPoint y: 60, endPoint x: 1000, endPoint y: 95, distance: 131.3
click at [1007, 81] on div "Purchase Orders NI NI Table Cards New Order All Open 1 Pending 0 Open 0 In Tran…" at bounding box center [724, 303] width 1108 height 606
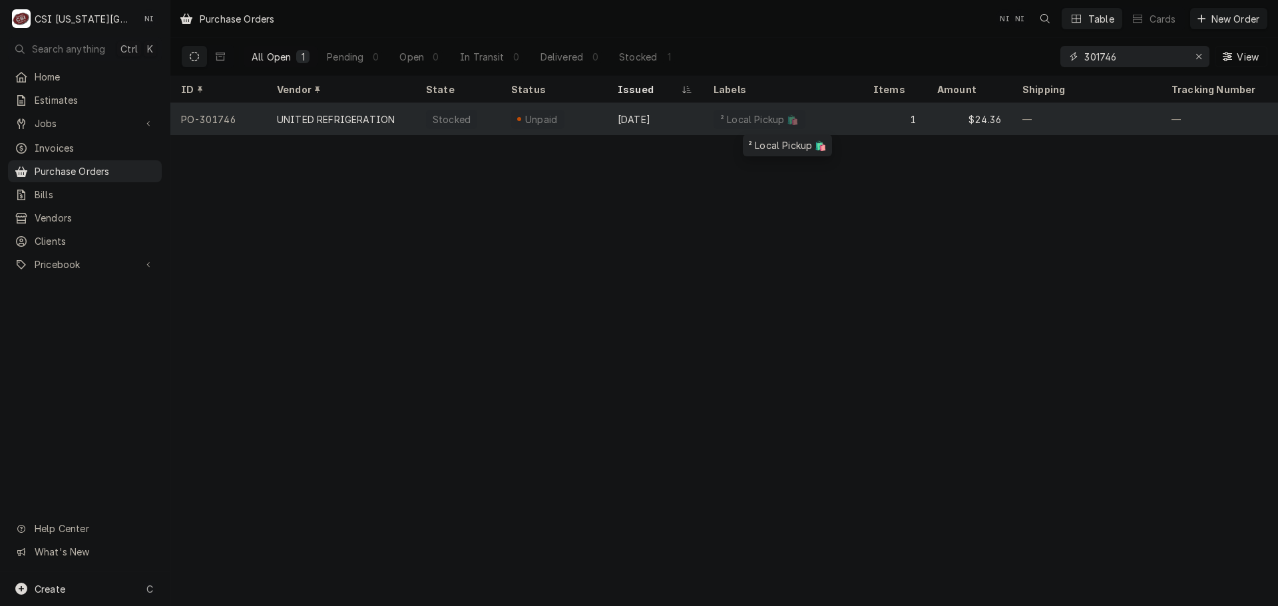
type input "301746"
click at [819, 113] on div "² Local Pickup 🛍️" at bounding box center [783, 119] width 160 height 32
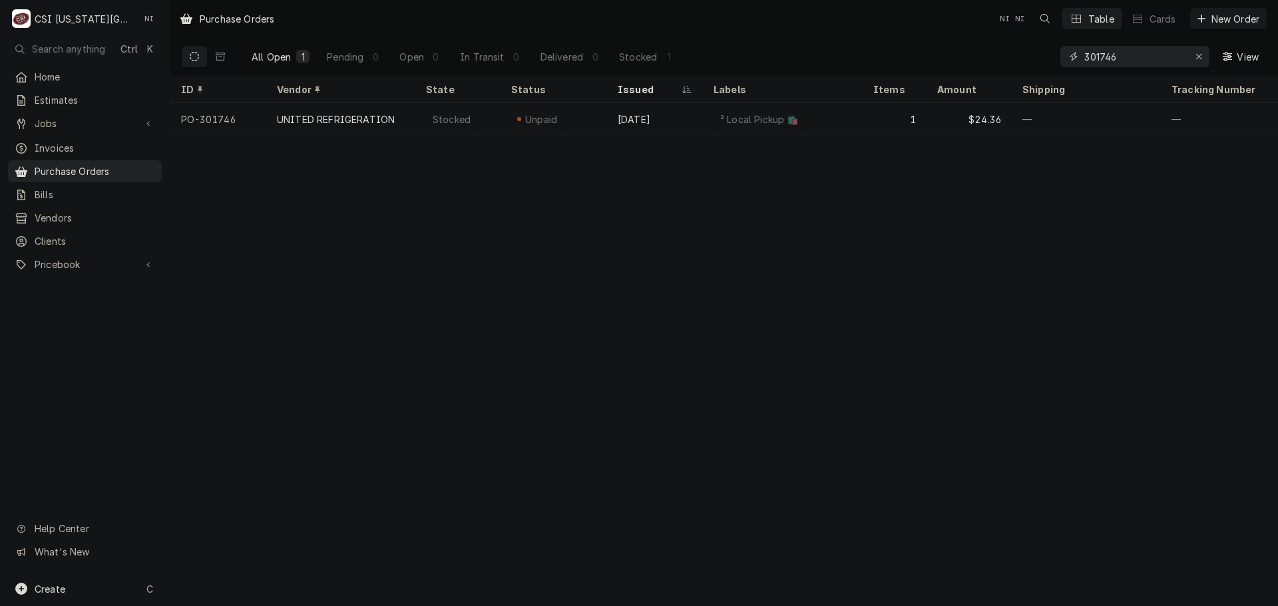
click at [1128, 54] on input "301746" at bounding box center [1134, 56] width 100 height 21
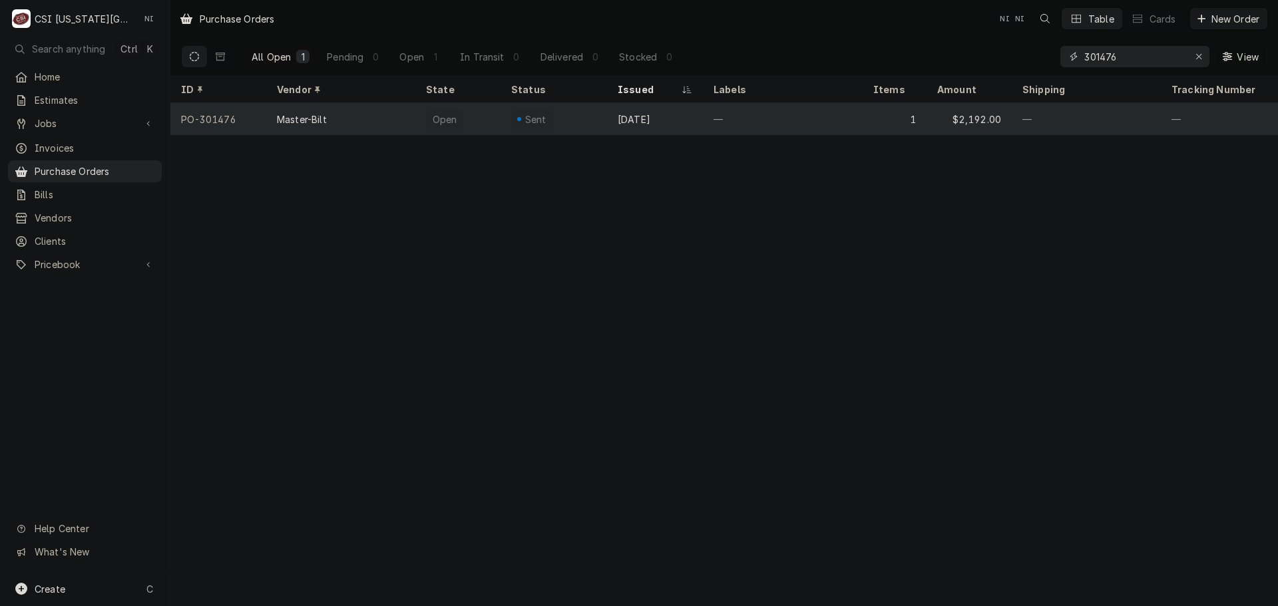
type input "301476"
click at [760, 120] on div "—" at bounding box center [783, 119] width 160 height 32
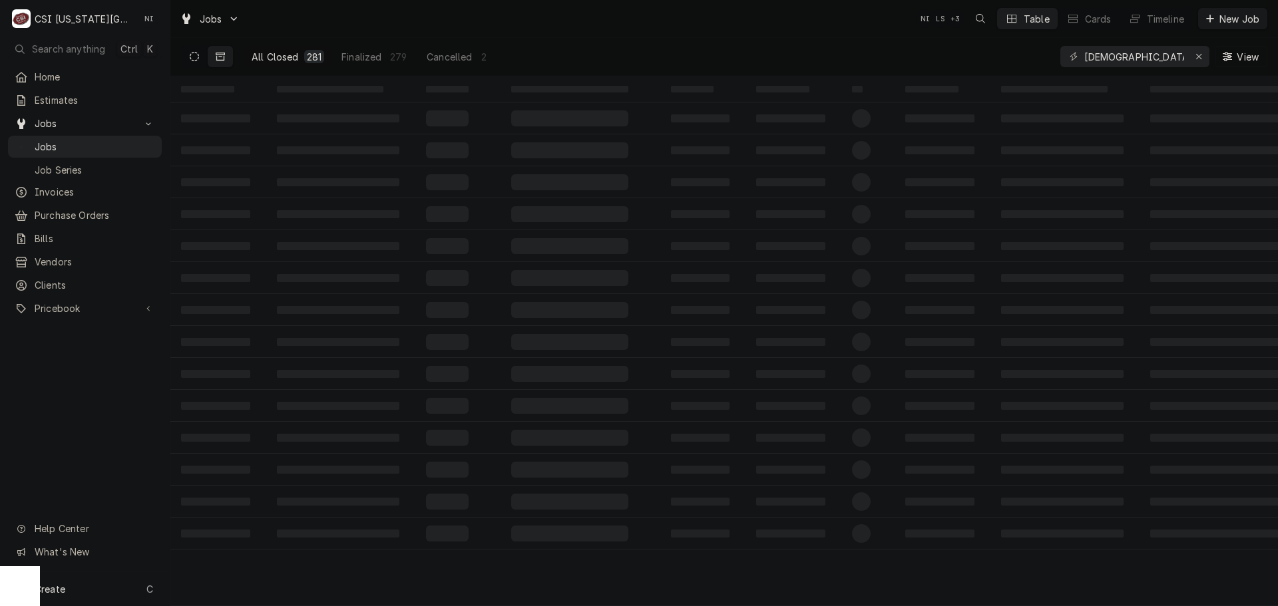
type input "chick fil"
click at [196, 53] on icon "Dynamic Content Wrapper" at bounding box center [194, 56] width 9 height 9
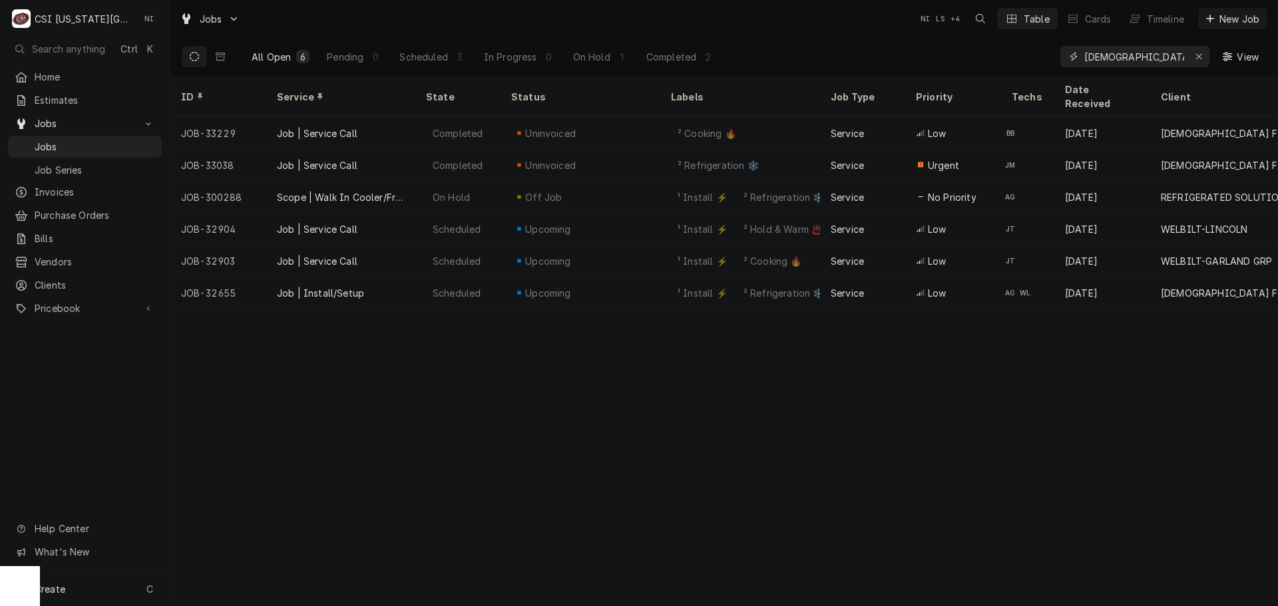
click at [1200, 56] on icon "Erase input" at bounding box center [1199, 56] width 7 height 9
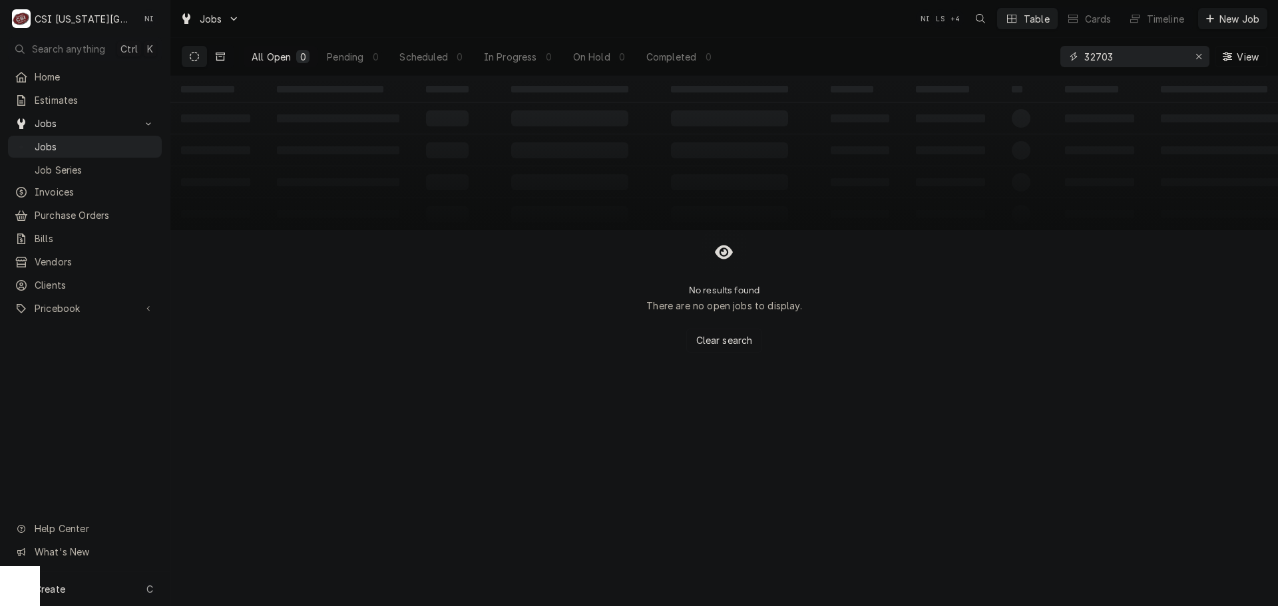
type input "32703"
click at [220, 56] on icon "Dynamic Content Wrapper" at bounding box center [220, 56] width 9 height 9
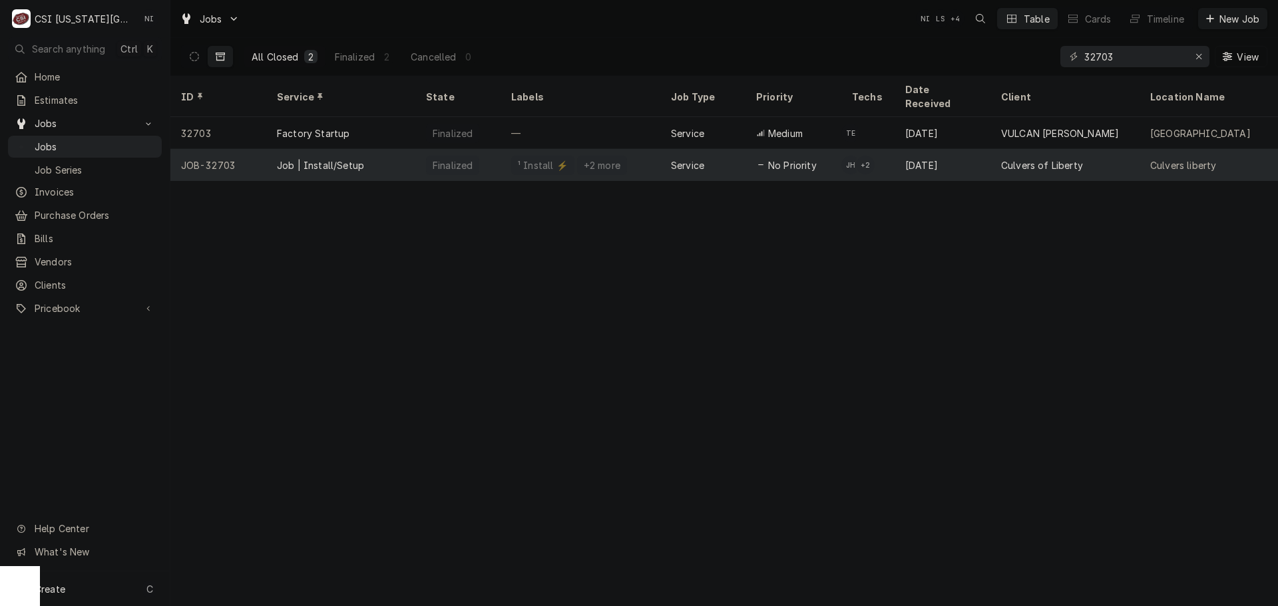
click at [429, 156] on div "Finalized" at bounding box center [452, 165] width 53 height 19
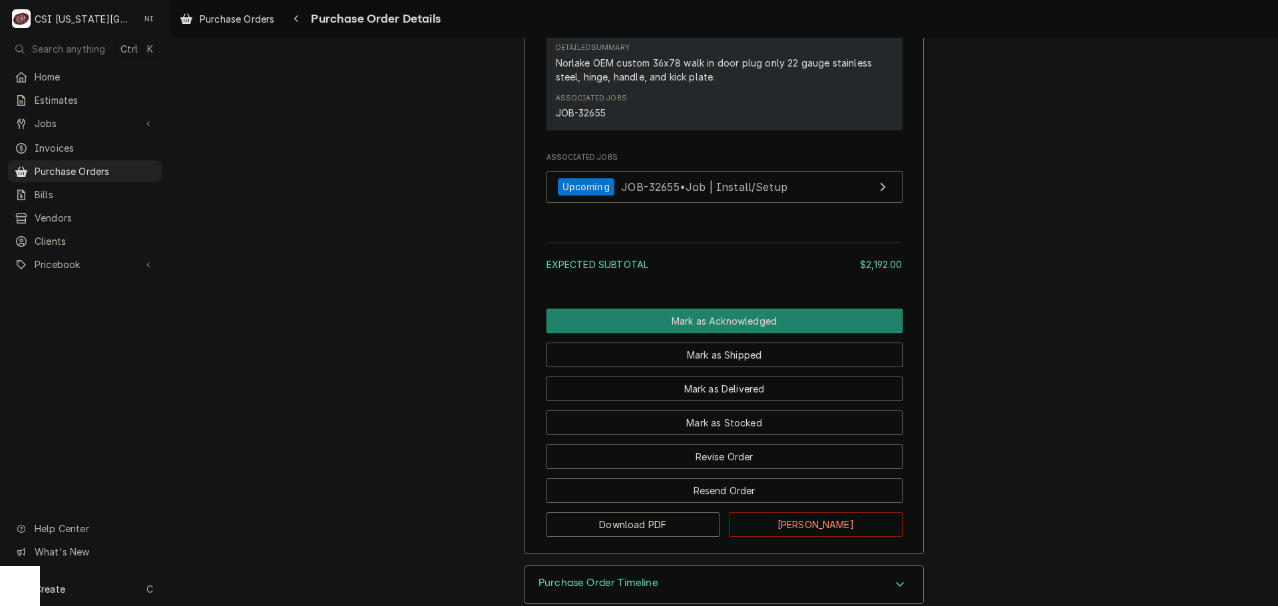
scroll to position [970, 0]
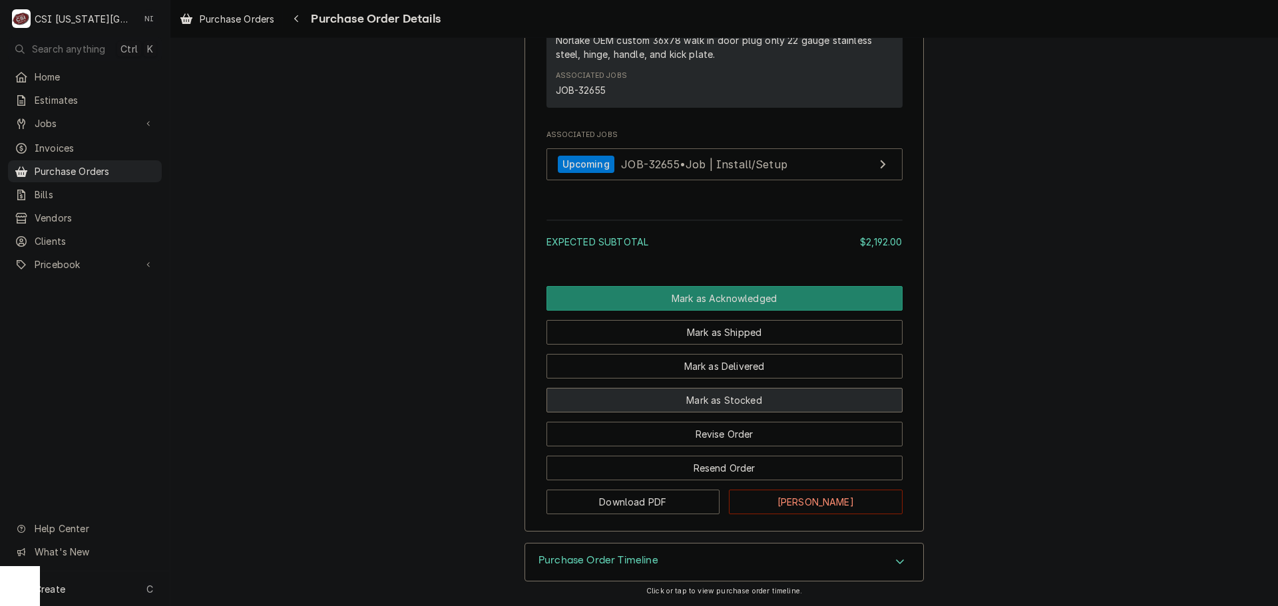
click at [739, 400] on button "Mark as Stocked" at bounding box center [725, 400] width 356 height 25
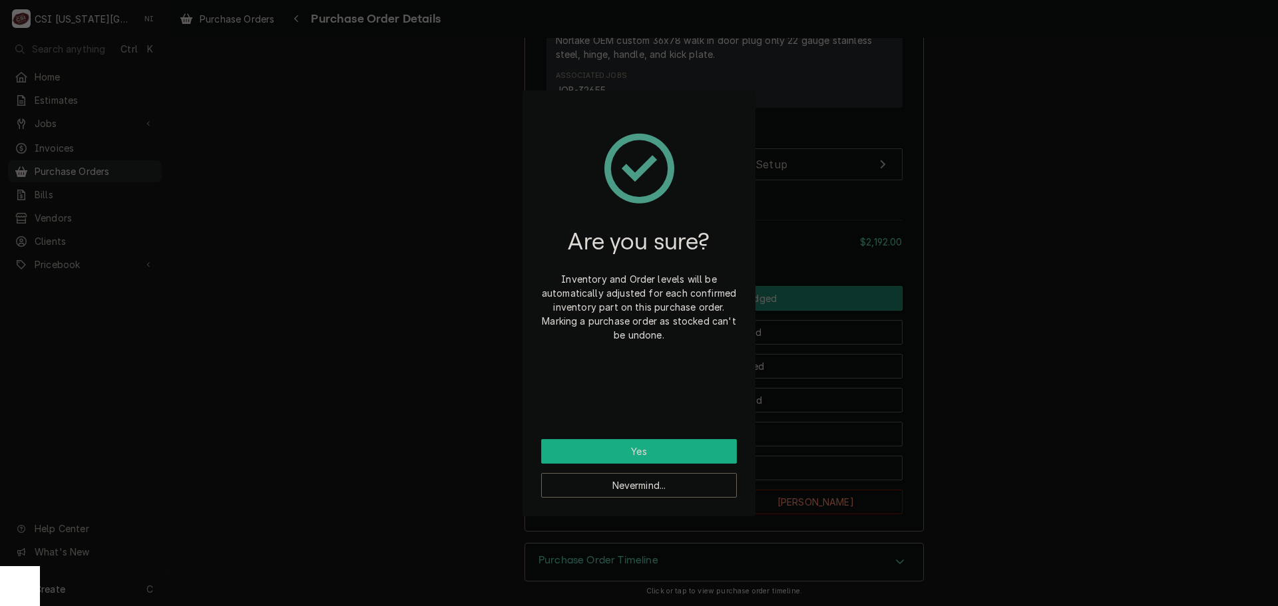
drag, startPoint x: 678, startPoint y: 447, endPoint x: 667, endPoint y: 462, distance: 18.5
click at [678, 448] on button "Yes" at bounding box center [639, 451] width 196 height 25
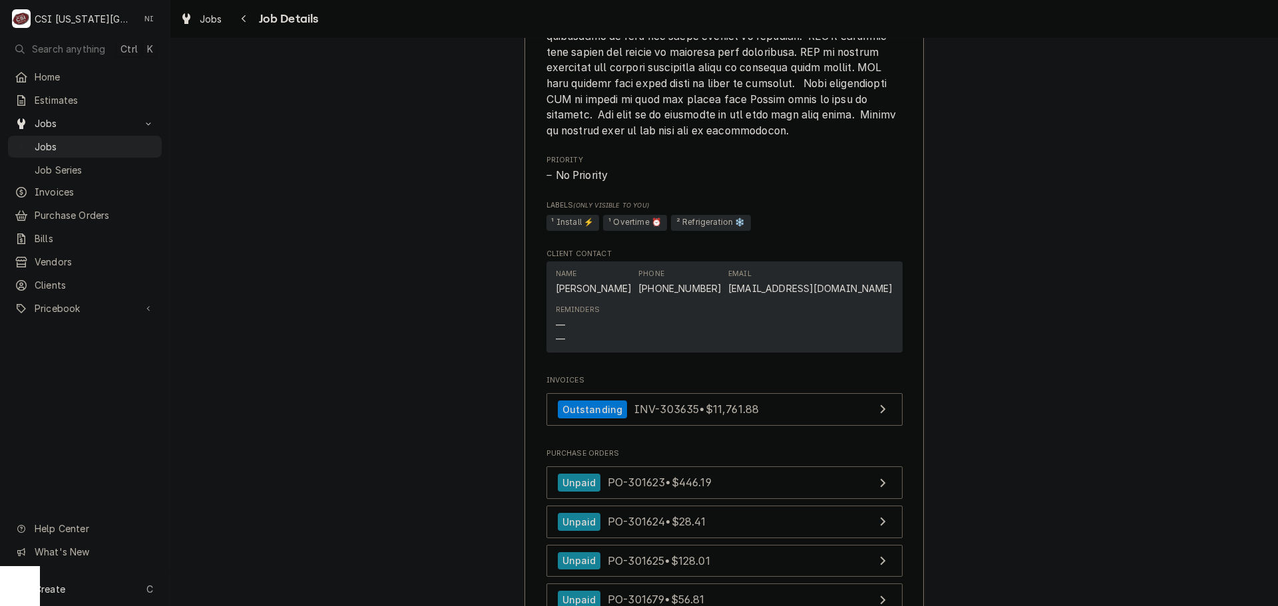
scroll to position [1335, 0]
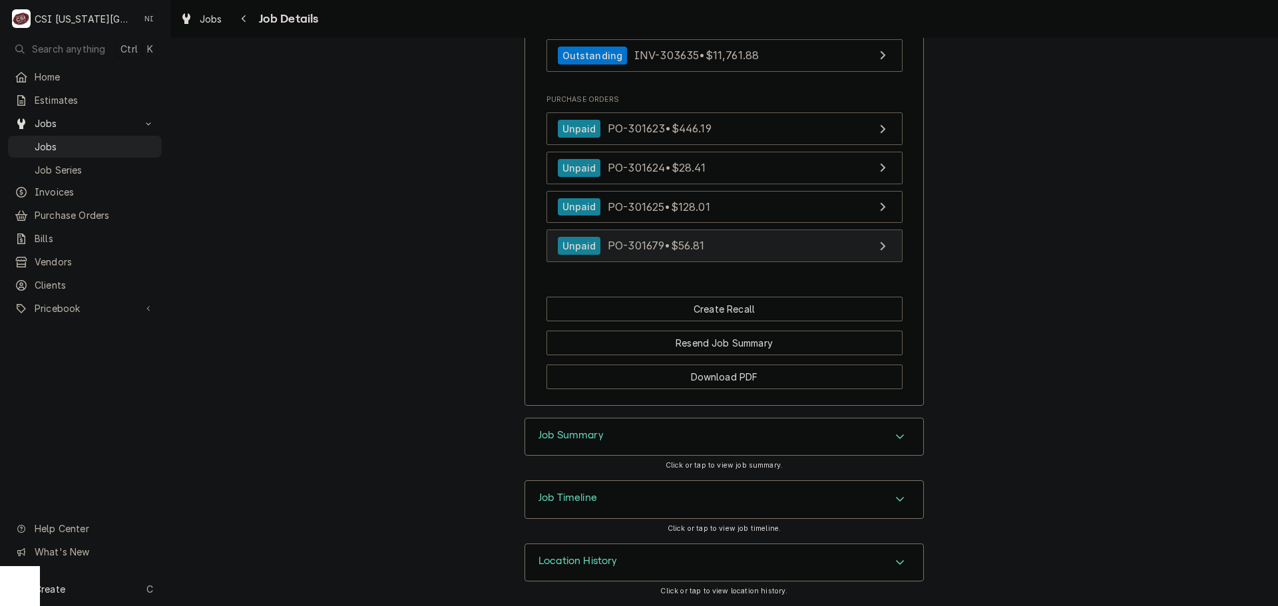
click at [776, 249] on link "Unpaid PO-301679 • $56.81" at bounding box center [725, 246] width 356 height 33
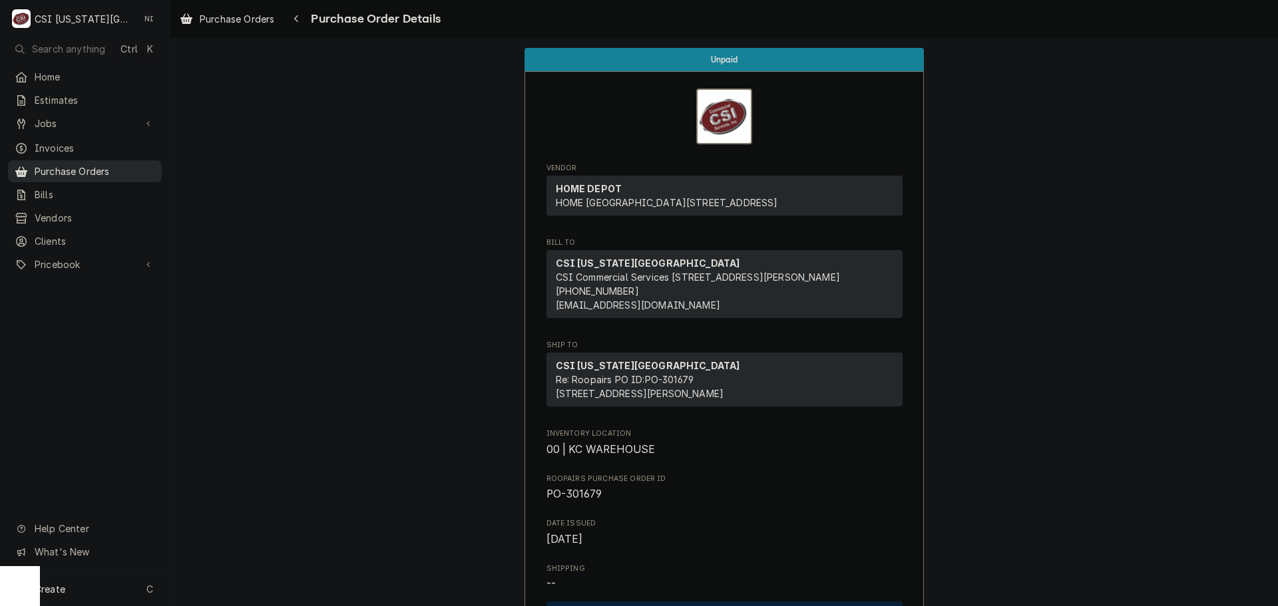
click at [87, 171] on span "Purchase Orders" at bounding box center [95, 171] width 120 height 14
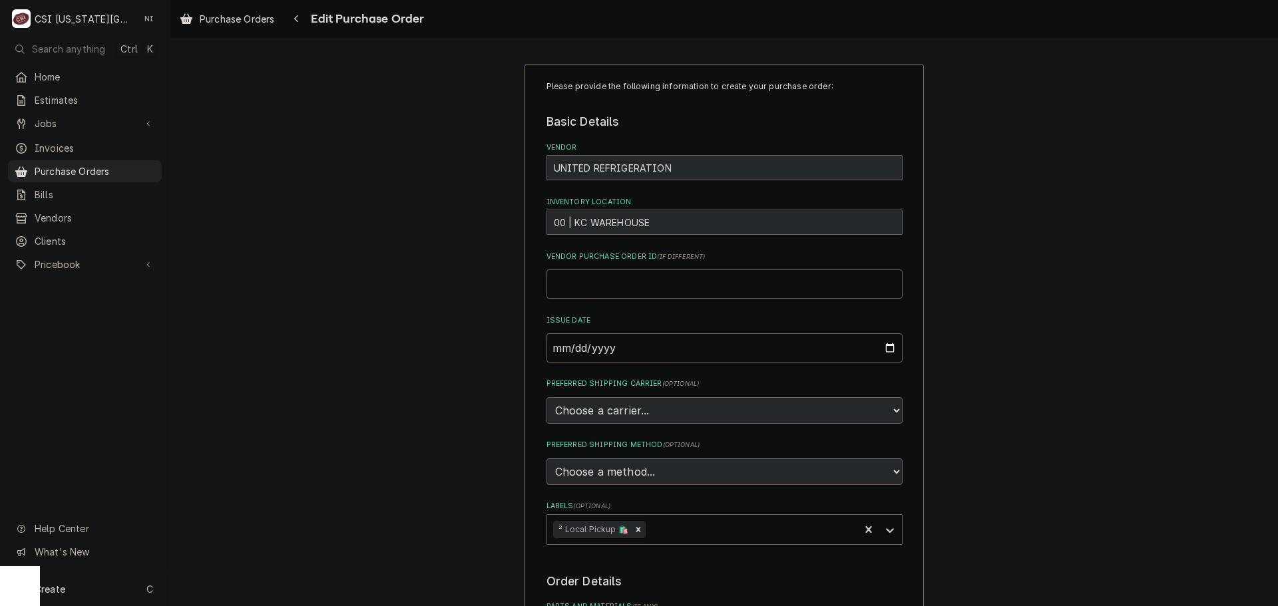
click at [616, 167] on div "UNITED REFRIGERATION" at bounding box center [725, 167] width 356 height 25
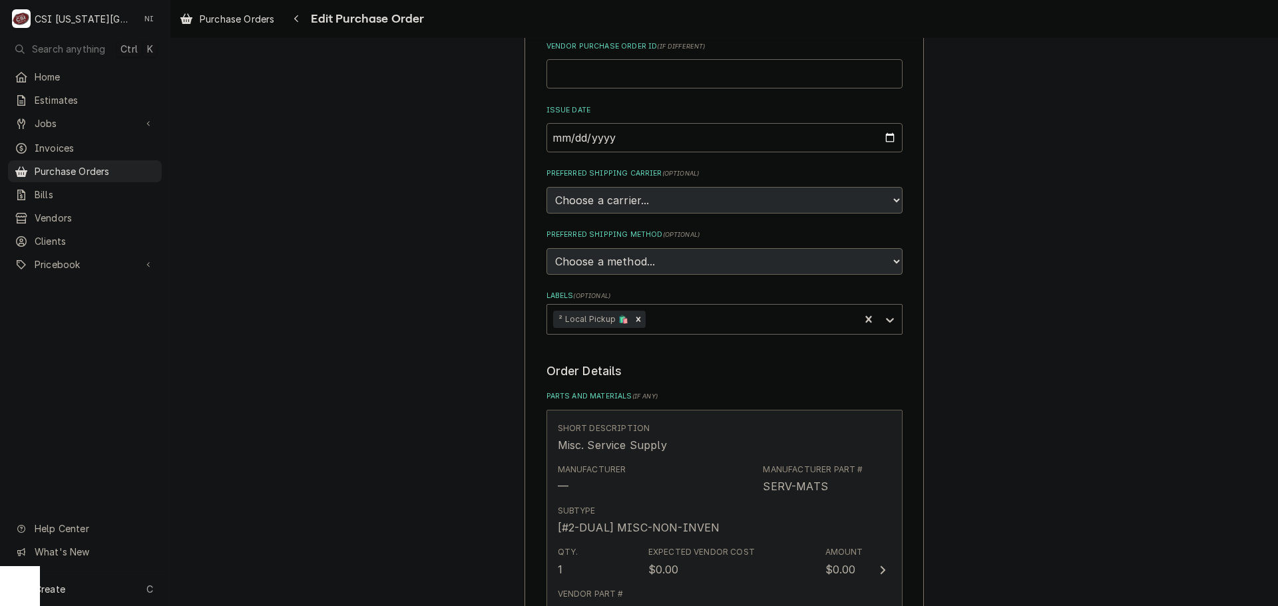
scroll to position [533, 0]
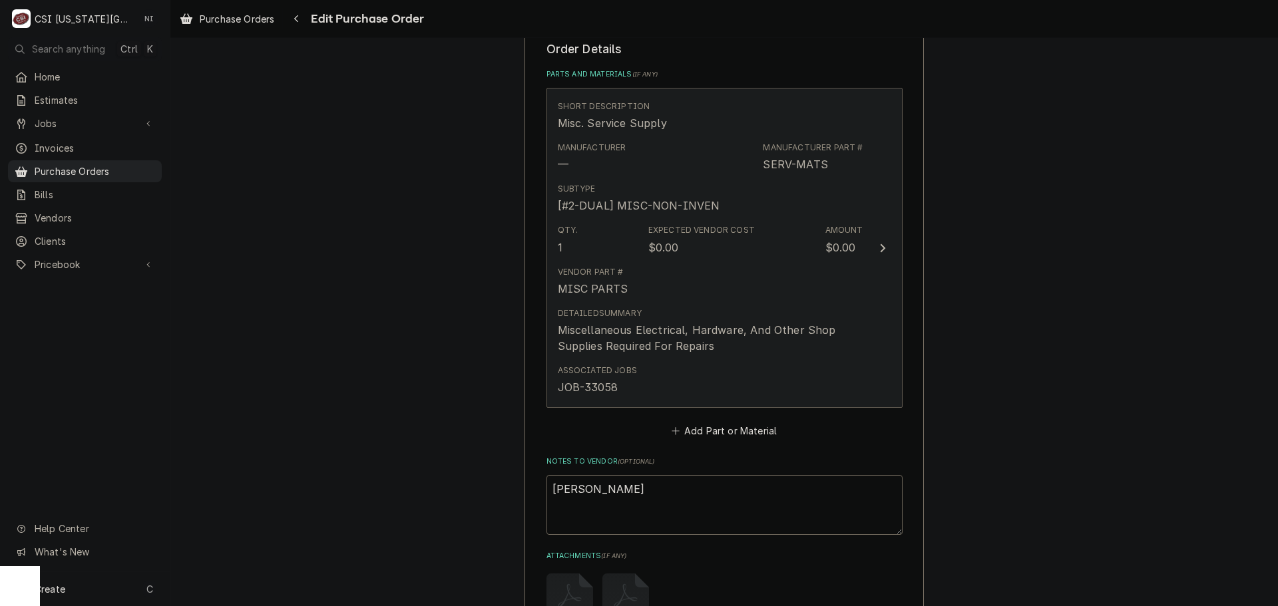
click at [725, 333] on div "Miscellaneous Electrical, Hardware, And Other Shop Supplies Required For Repairs" at bounding box center [711, 338] width 306 height 32
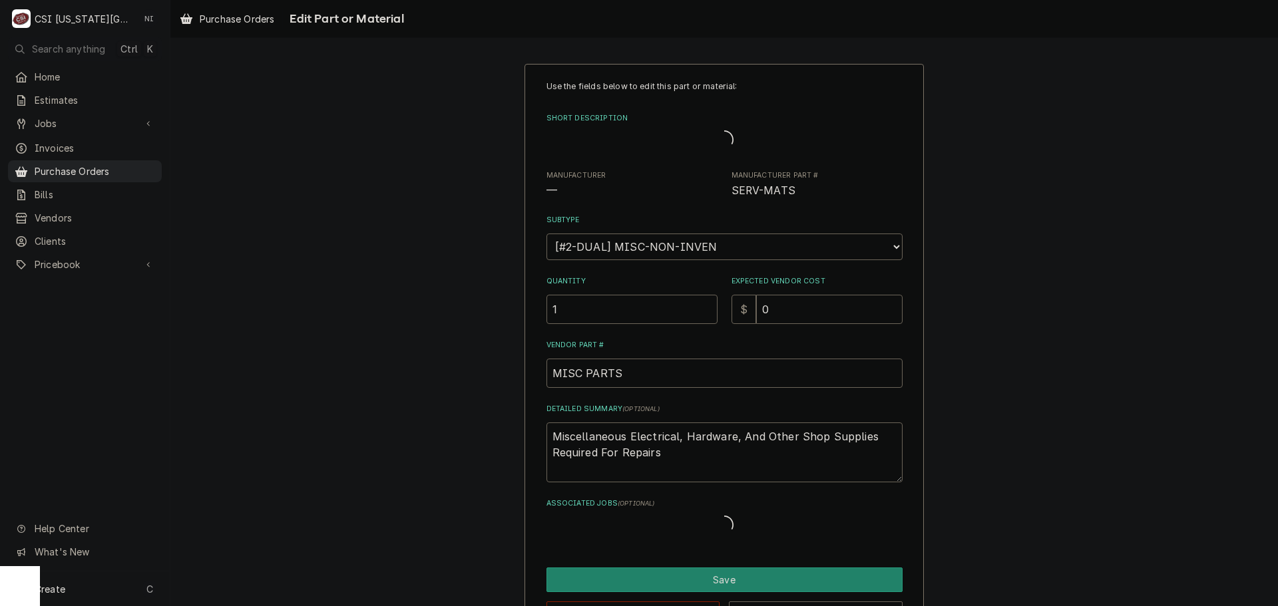
type textarea "x"
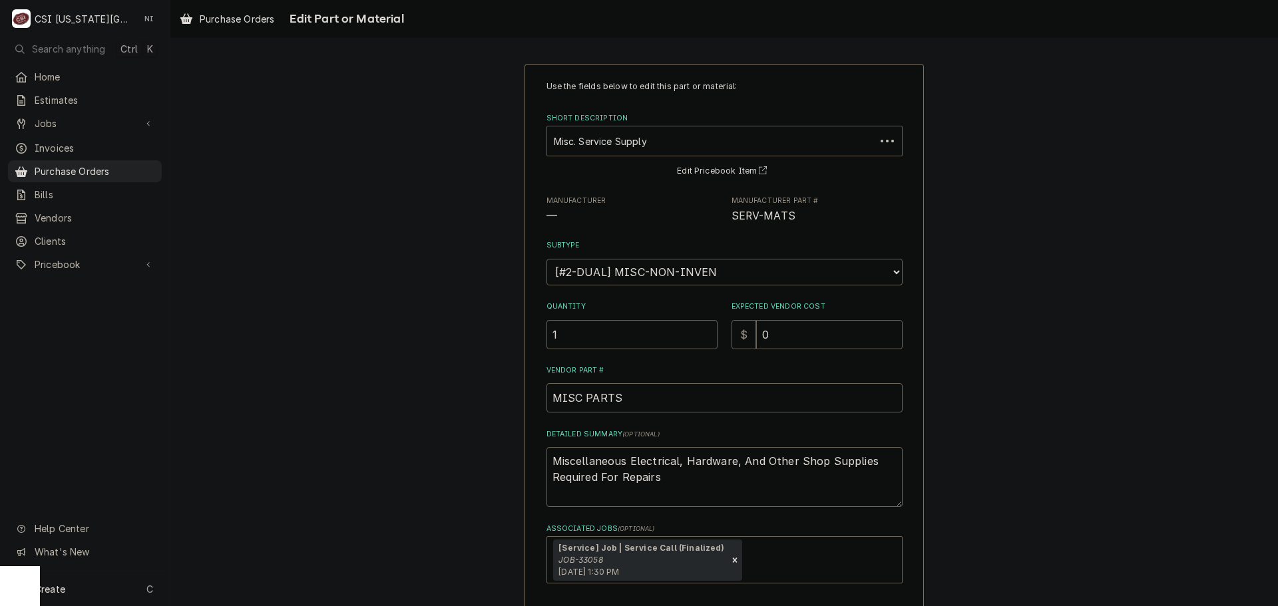
drag, startPoint x: 636, startPoint y: 145, endPoint x: 671, endPoint y: 145, distance: 34.6
click at [638, 145] on div "Short Description" at bounding box center [711, 141] width 315 height 24
type input "2708030"
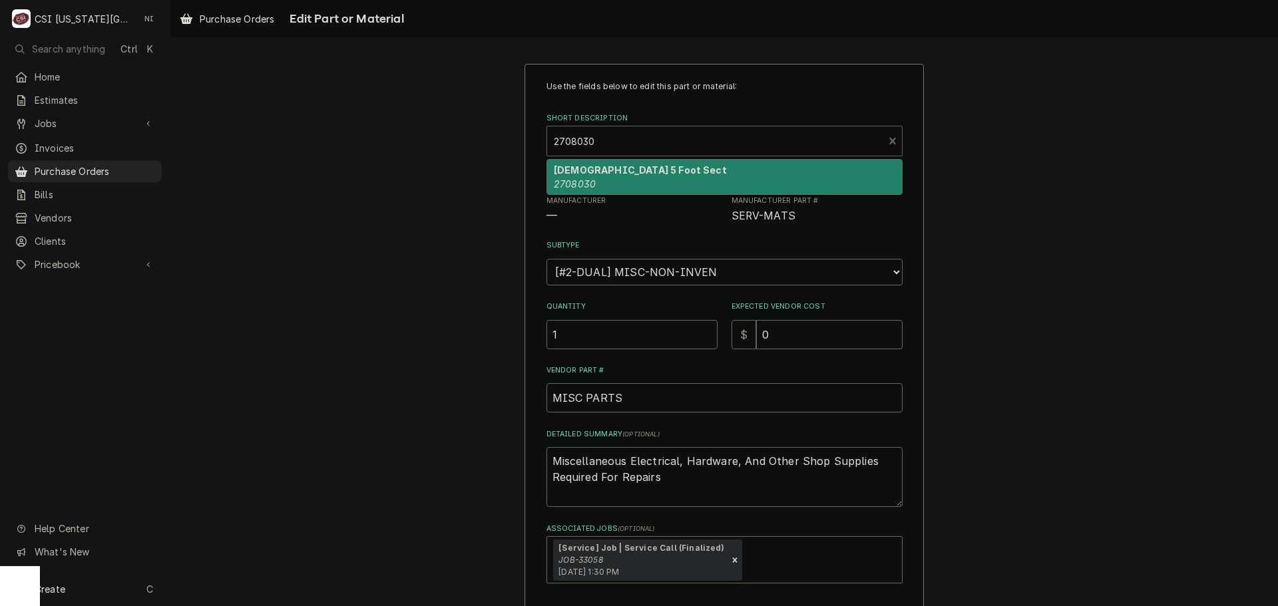
click at [632, 169] on strong "[DEMOGRAPHIC_DATA] 5 Foot Sect" at bounding box center [640, 169] width 173 height 11
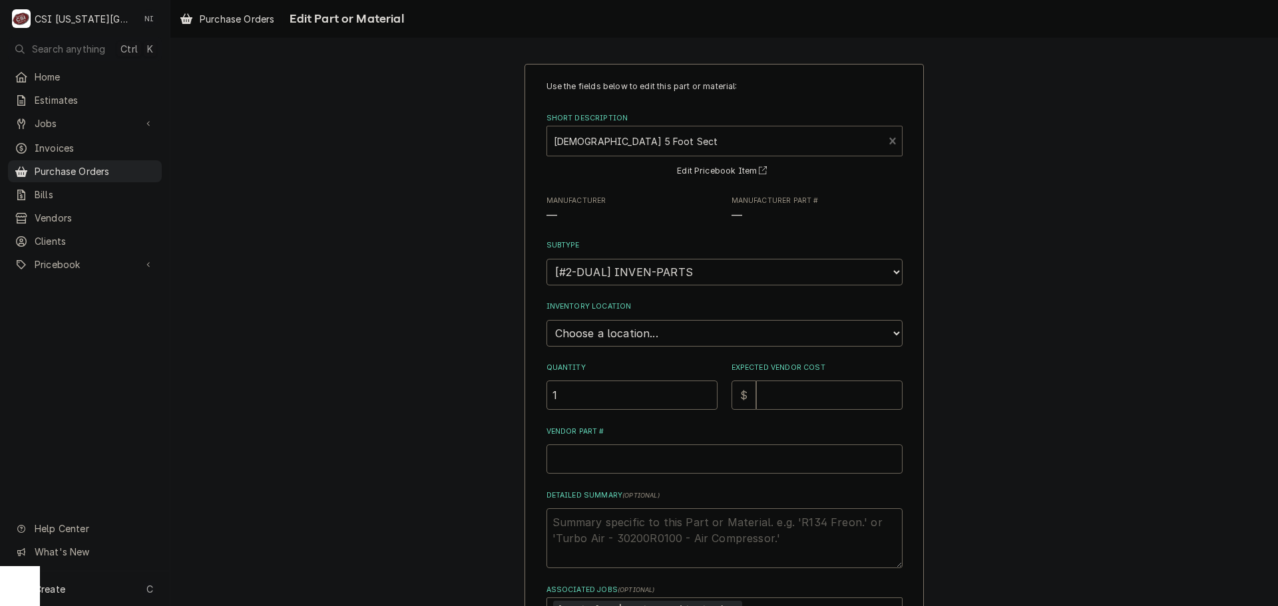
type textarea "x"
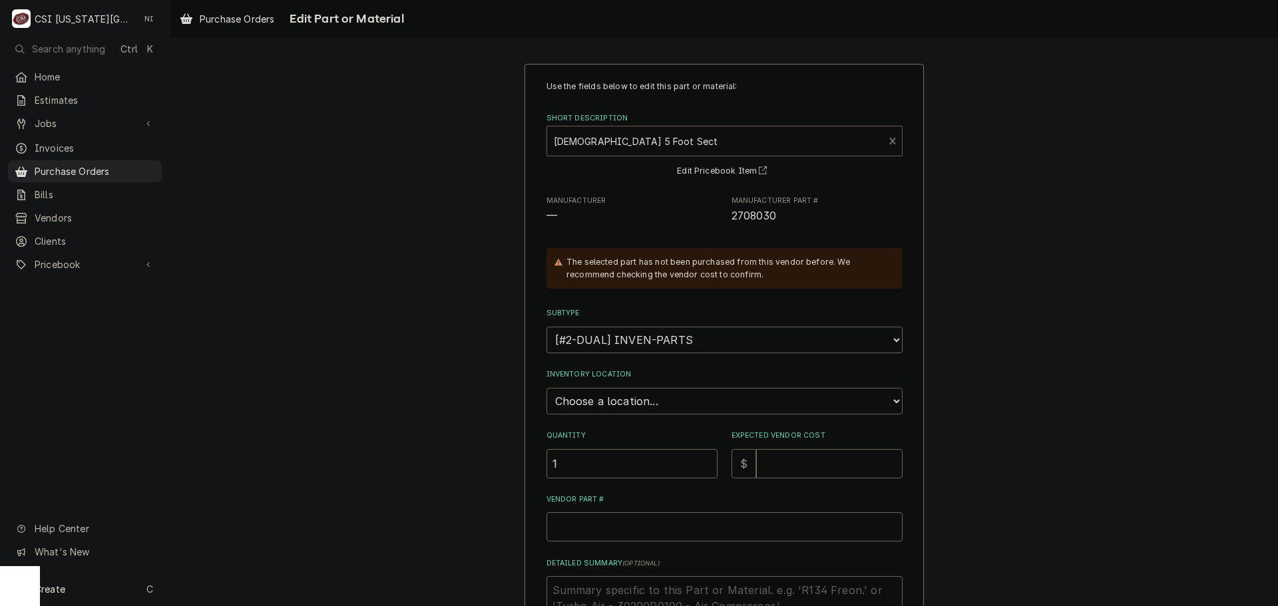
drag, startPoint x: 602, startPoint y: 398, endPoint x: 608, endPoint y: 389, distance: 11.1
click at [602, 398] on select "Choose a location... 00 | KC WAREHOUSE 00 | MAIN WAREHOUSE 01 | BRIAN BREAZIER …" at bounding box center [725, 401] width 356 height 27
select select "2872"
click at [547, 388] on select "Choose a location... 00 | KC WAREHOUSE 00 | MAIN WAREHOUSE 01 | BRIAN BREAZIER …" at bounding box center [725, 401] width 356 height 27
click at [622, 469] on input "1" at bounding box center [632, 463] width 171 height 29
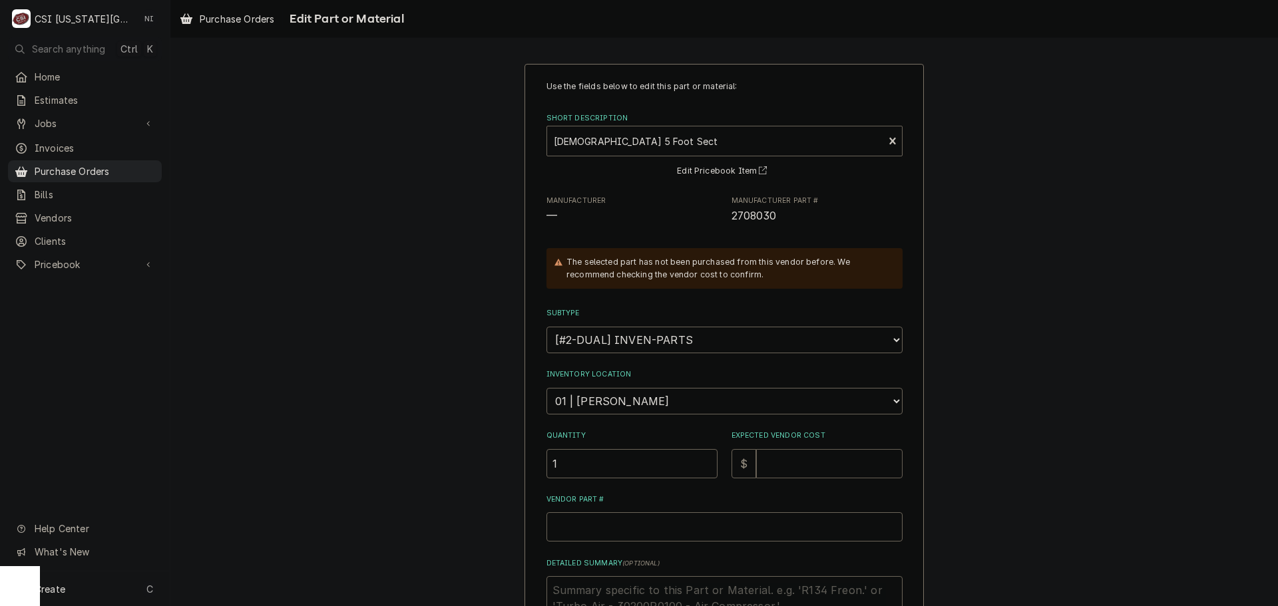
click at [821, 462] on input "Expected Vendor Cost" at bounding box center [829, 463] width 146 height 29
type textarea "x"
type input "9"
type textarea "x"
type input "90"
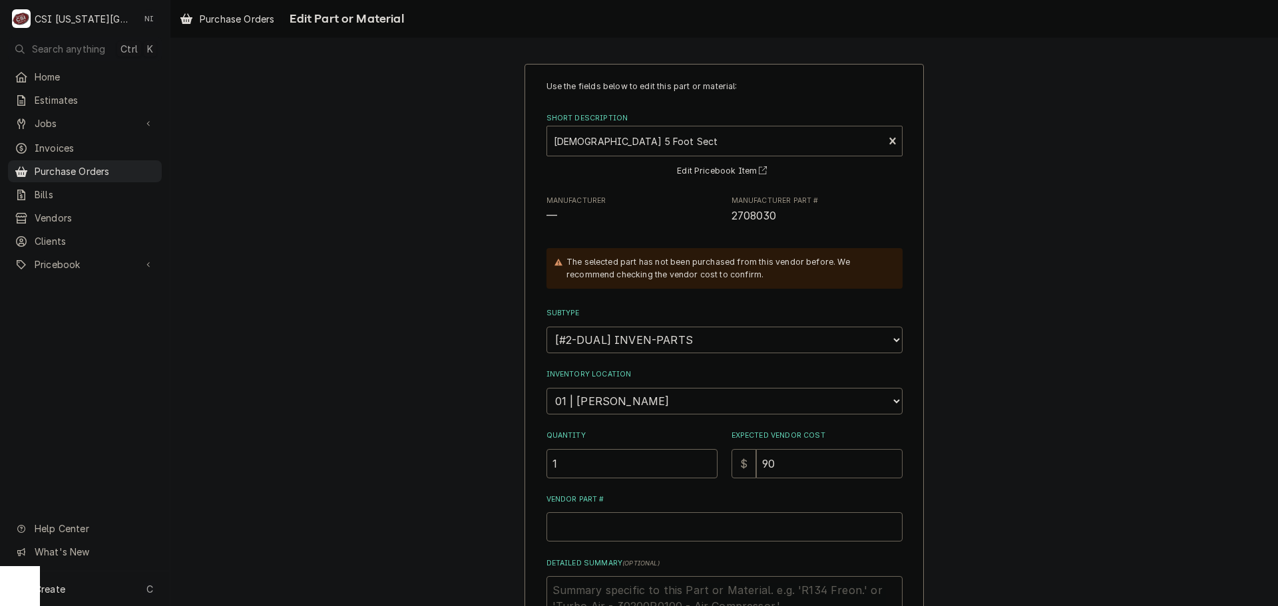
type textarea "x"
type input "903"
type textarea "x"
type input "90"
type textarea "x"
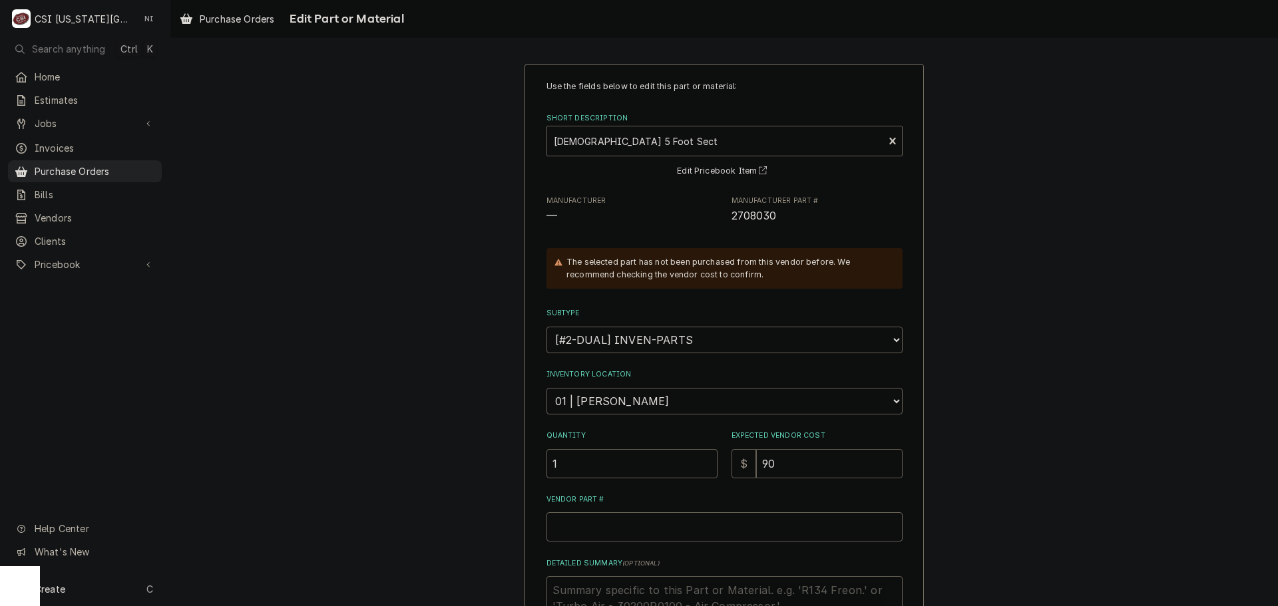
type input "90.6"
type textarea "x"
type input "90.64"
click at [629, 533] on input "Vendor Part #" at bounding box center [725, 527] width 356 height 29
click at [761, 211] on span "2708030" at bounding box center [754, 216] width 45 height 13
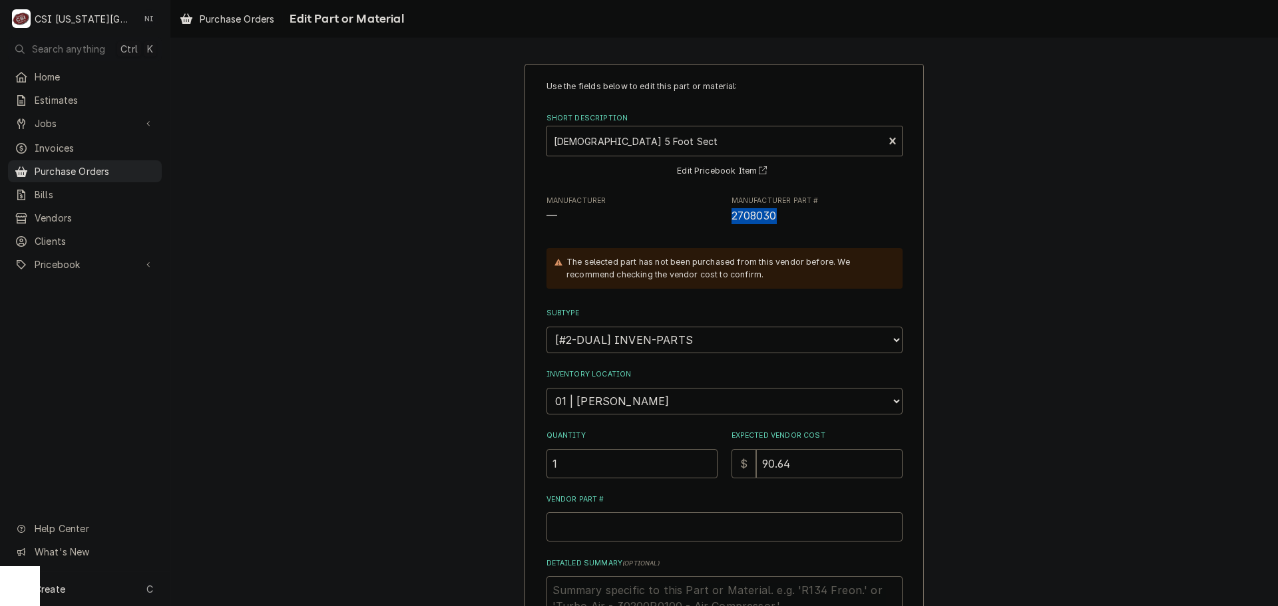
click at [761, 211] on span "2708030" at bounding box center [754, 216] width 45 height 13
copy span "2708030"
paste input "2708030"
type textarea "x"
click at [638, 537] on input "2708030" at bounding box center [725, 527] width 356 height 29
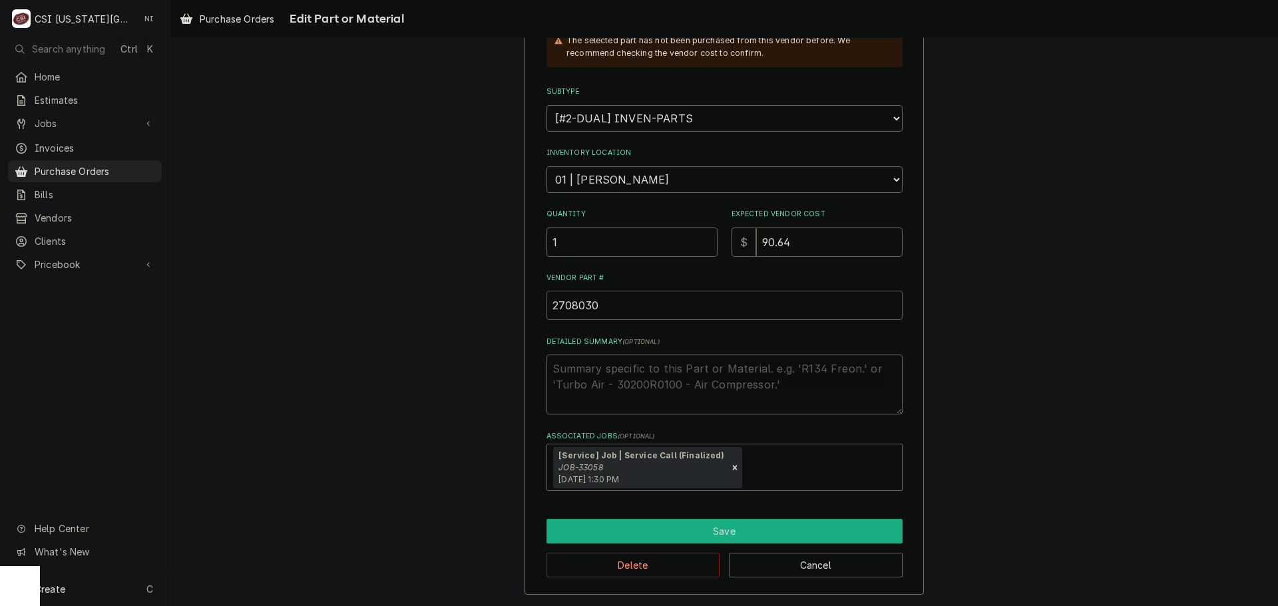
type input "2708030"
click at [646, 533] on button "Save" at bounding box center [725, 531] width 356 height 25
type textarea "x"
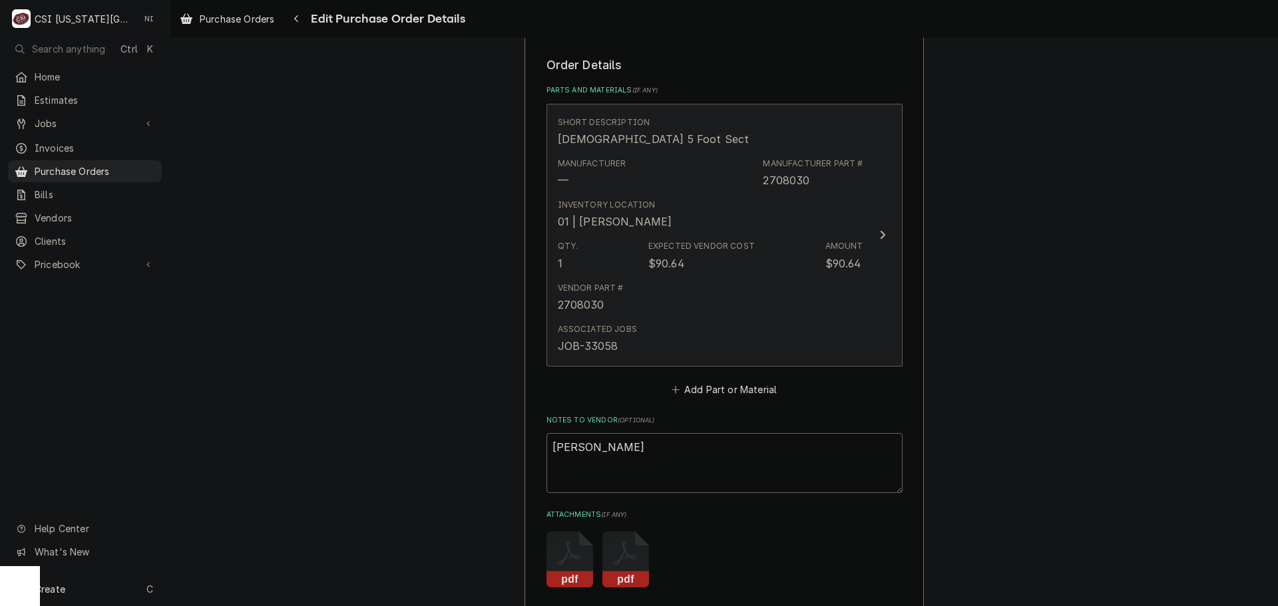
scroll to position [517, 0]
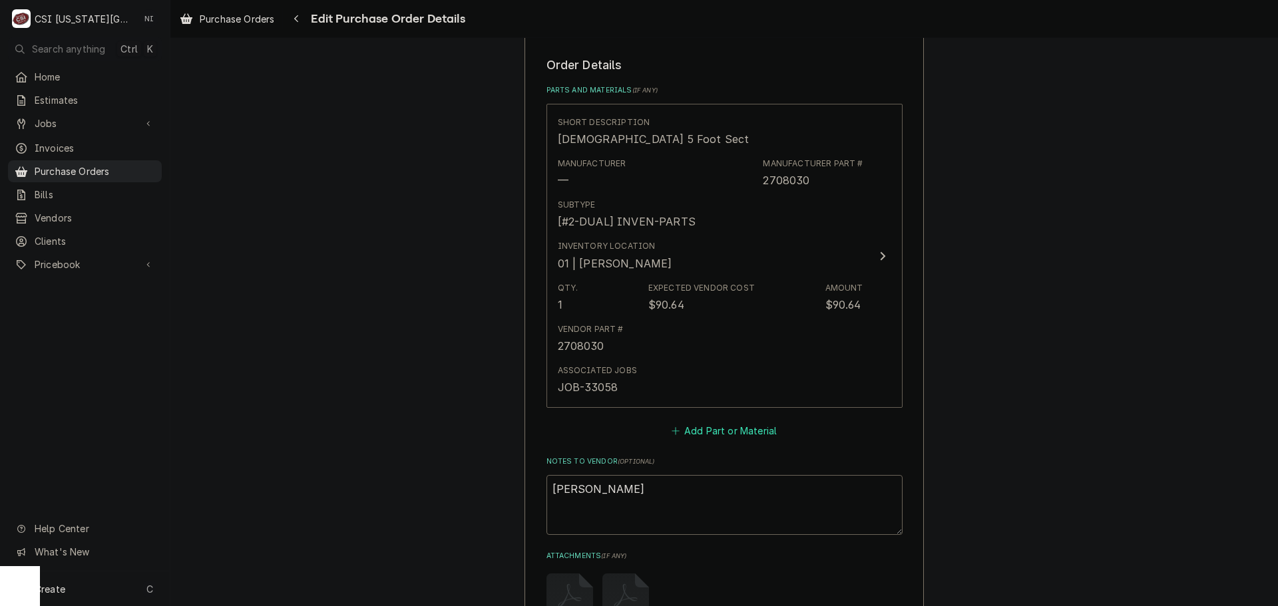
click at [698, 431] on button "Add Part or Material" at bounding box center [724, 431] width 110 height 19
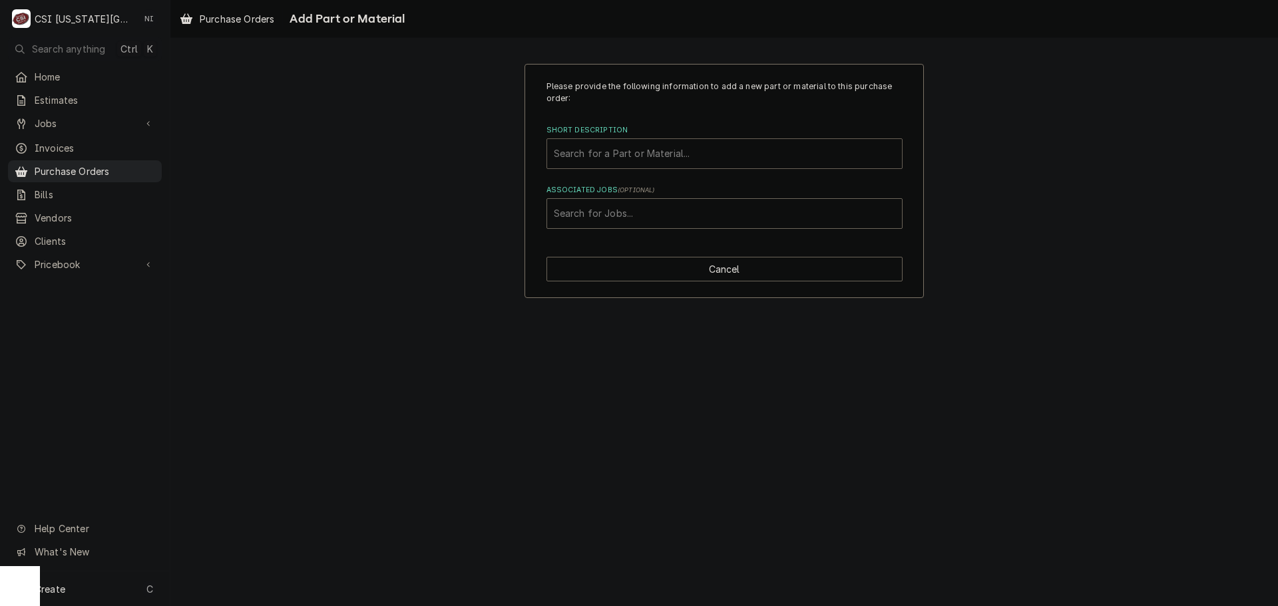
click at [642, 147] on div "Short Description" at bounding box center [724, 154] width 341 height 24
type input "ax31"
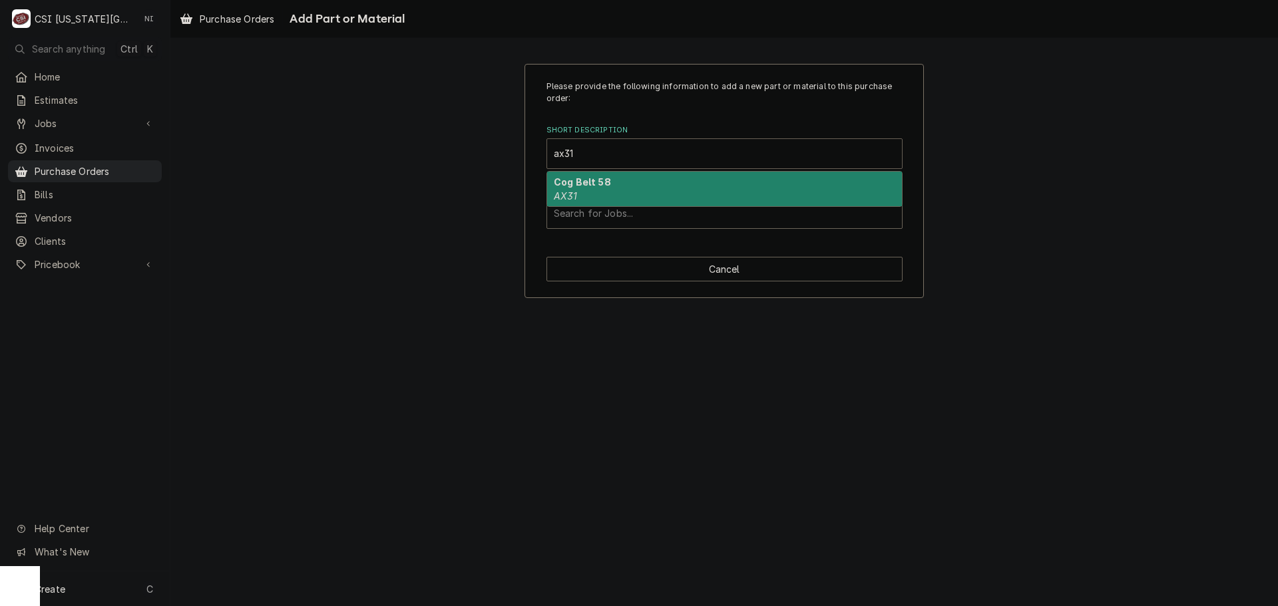
drag, startPoint x: 615, startPoint y: 180, endPoint x: 615, endPoint y: 206, distance: 26.0
click at [613, 183] on div "Cog Belt 58 AX31" at bounding box center [724, 189] width 355 height 35
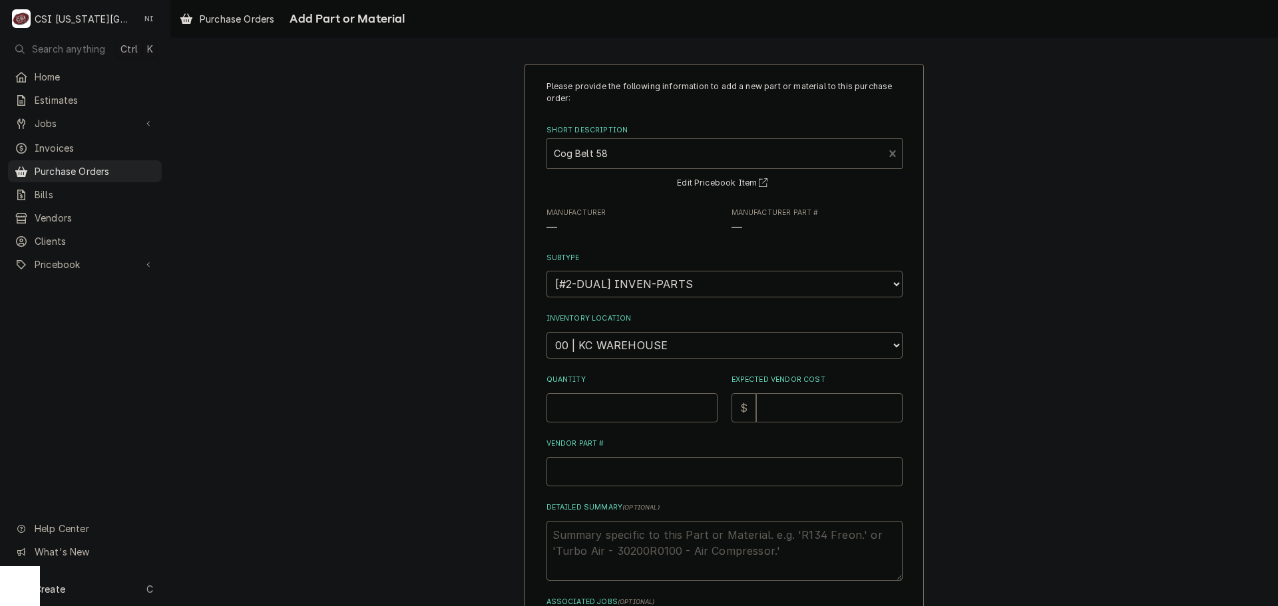
type textarea "x"
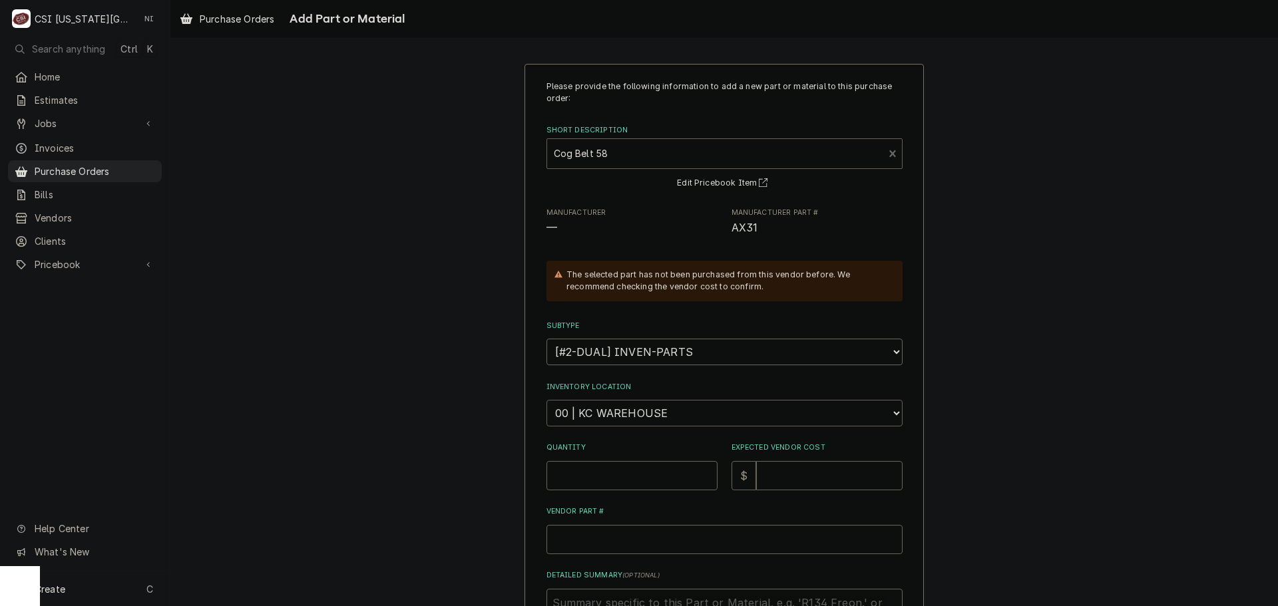
drag, startPoint x: 616, startPoint y: 413, endPoint x: 617, endPoint y: 400, distance: 13.4
click at [616, 413] on select "Choose a location... 00 | KC WAREHOUSE 00 | MAIN WAREHOUSE 01 | BRIAN BREAZIER …" at bounding box center [725, 413] width 356 height 27
select select "2872"
click at [547, 400] on select "Choose a location... 00 | KC WAREHOUSE 00 | MAIN WAREHOUSE 01 | BRIAN BREAZIER …" at bounding box center [725, 413] width 356 height 27
click at [619, 477] on input "Quantity" at bounding box center [632, 475] width 171 height 29
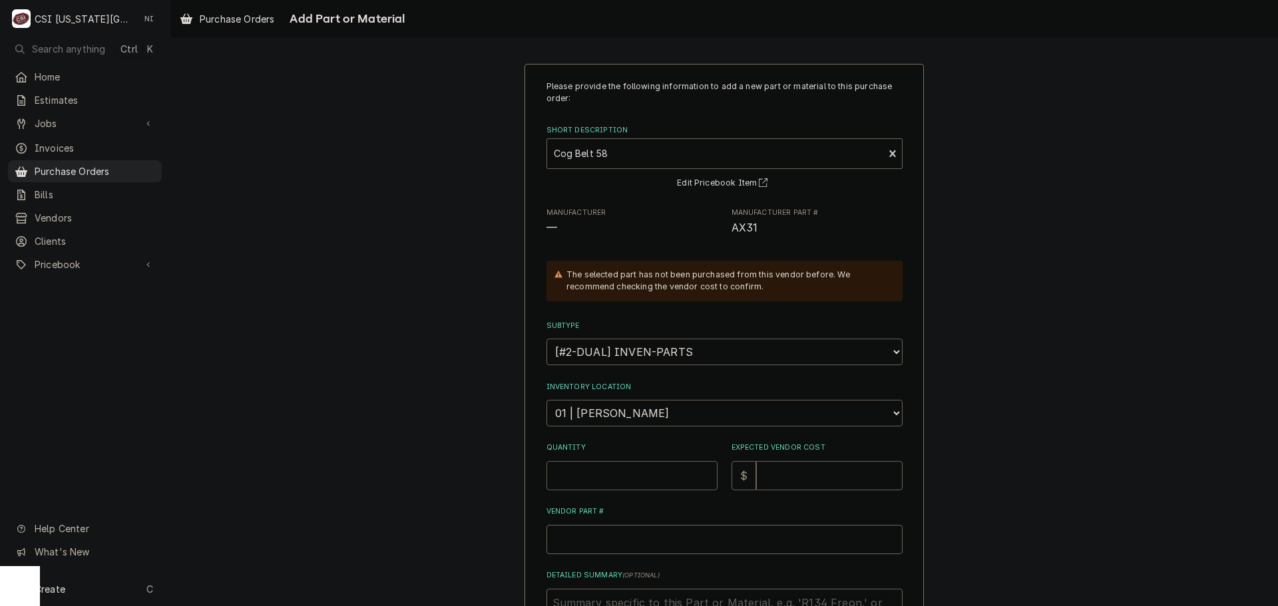
type textarea "x"
type input "1"
type textarea "x"
type input "1"
type textarea "x"
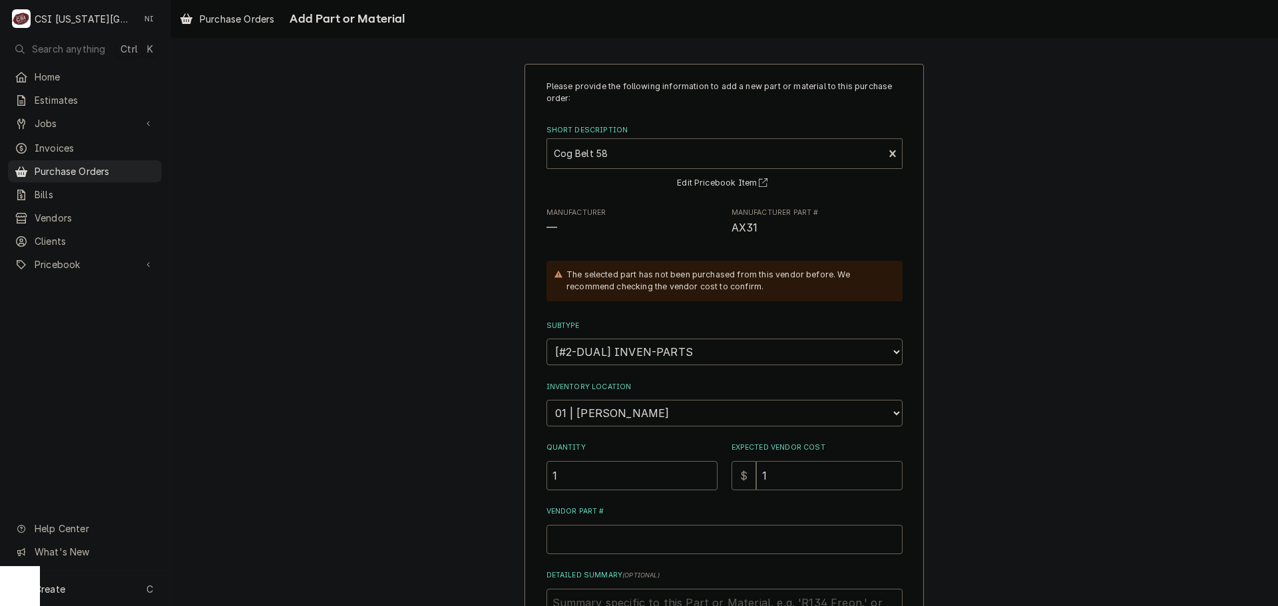
type input "10"
type textarea "x"
type input "10.1"
type textarea "x"
type input "10.12"
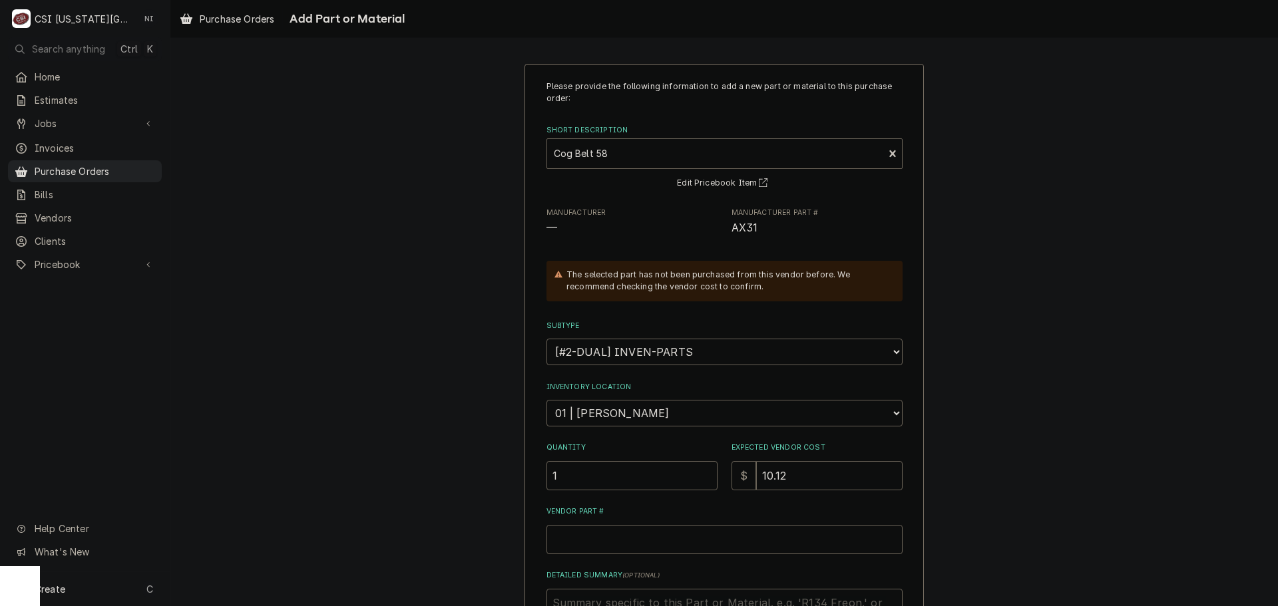
click at [742, 224] on span "AX31" at bounding box center [745, 228] width 27 height 13
copy span "AX31"
click at [648, 539] on input "Vendor Part #" at bounding box center [725, 539] width 356 height 29
paste input "AX31"
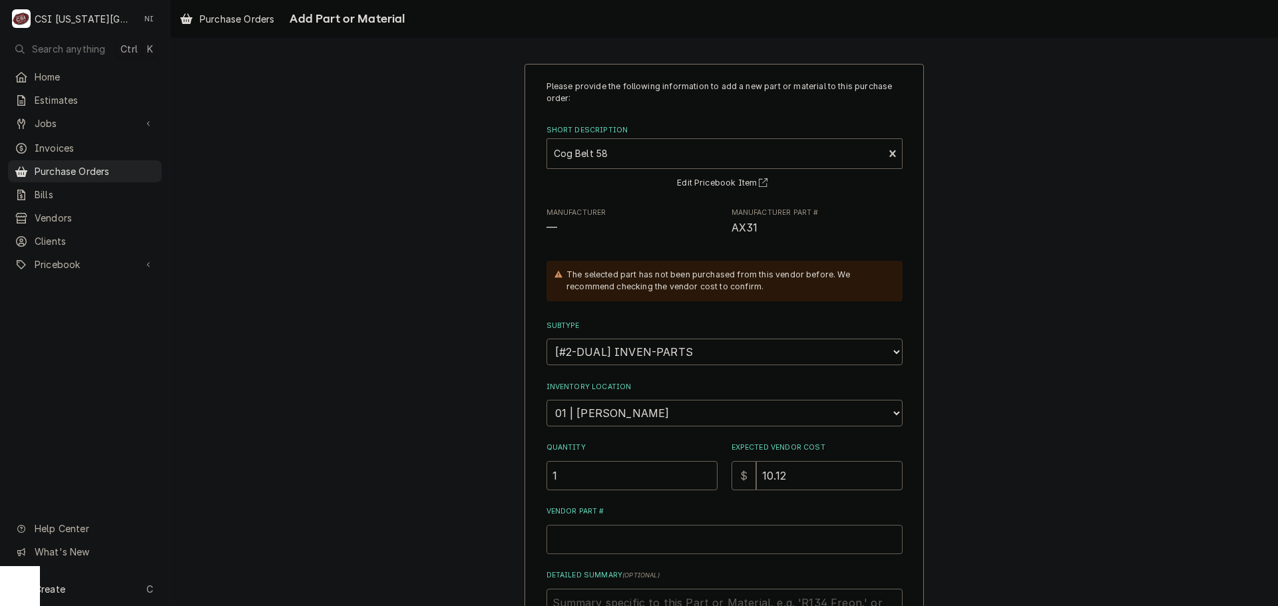
type textarea "x"
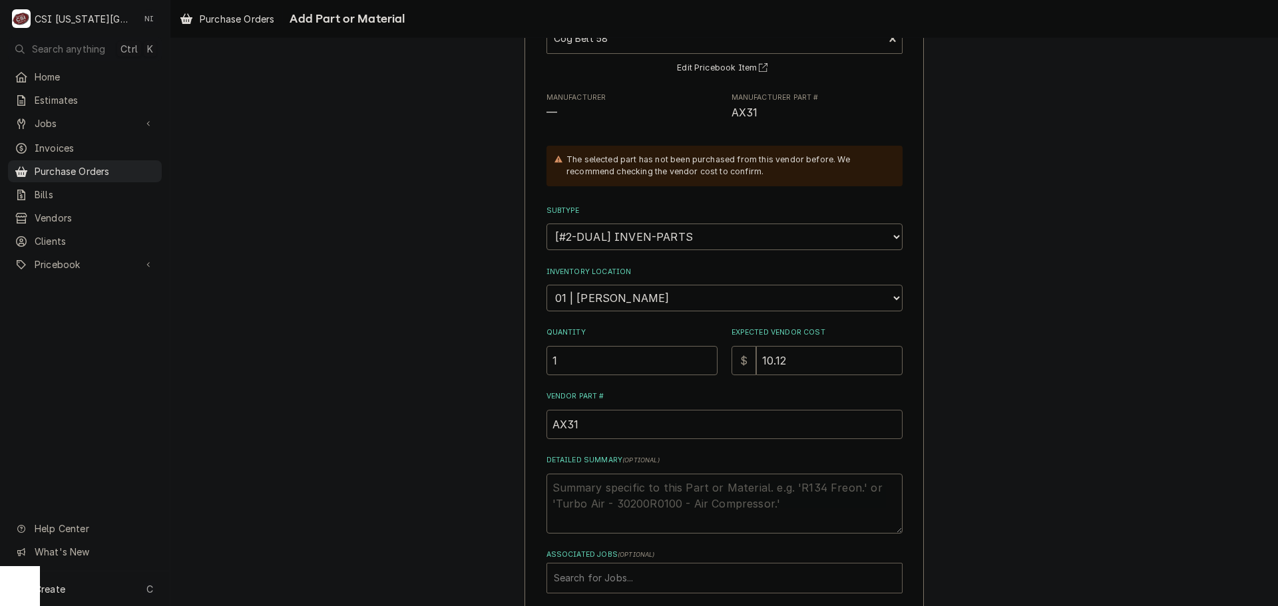
scroll to position [184, 0]
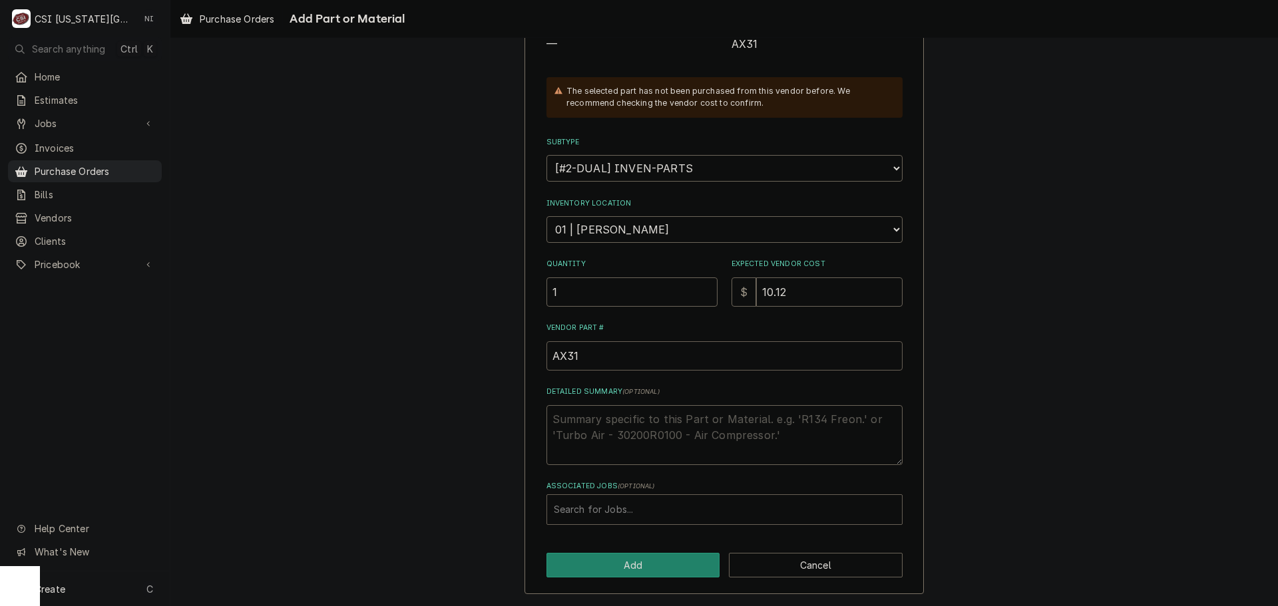
type input "AX31"
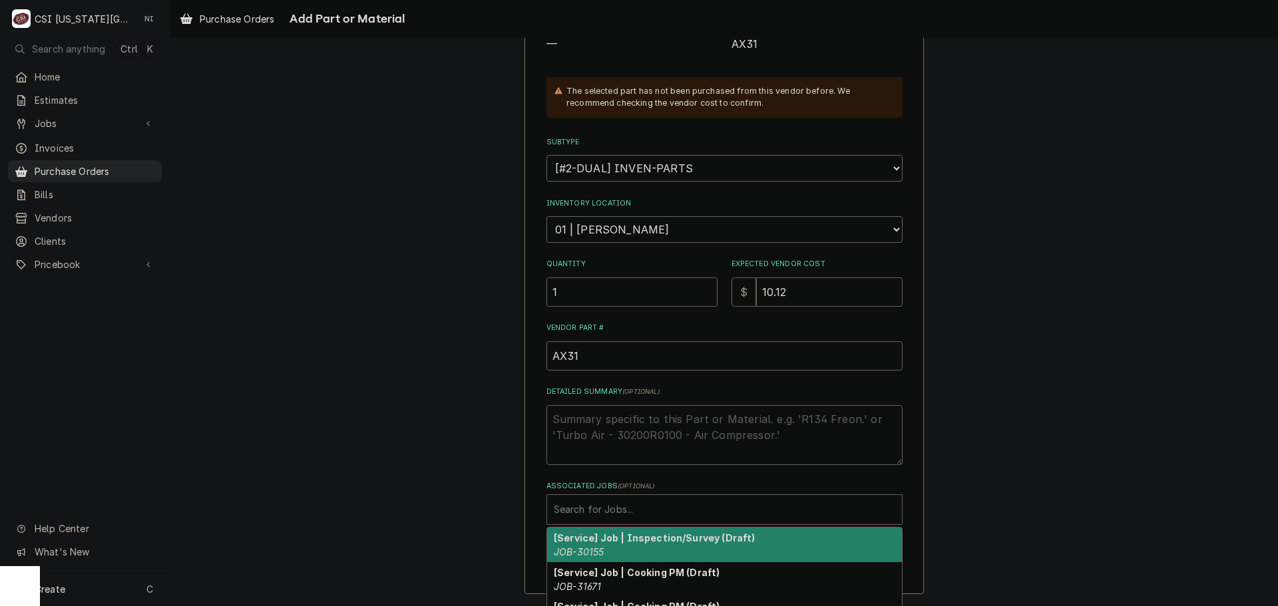
click at [648, 502] on div "Associated Jobs" at bounding box center [724, 510] width 341 height 24
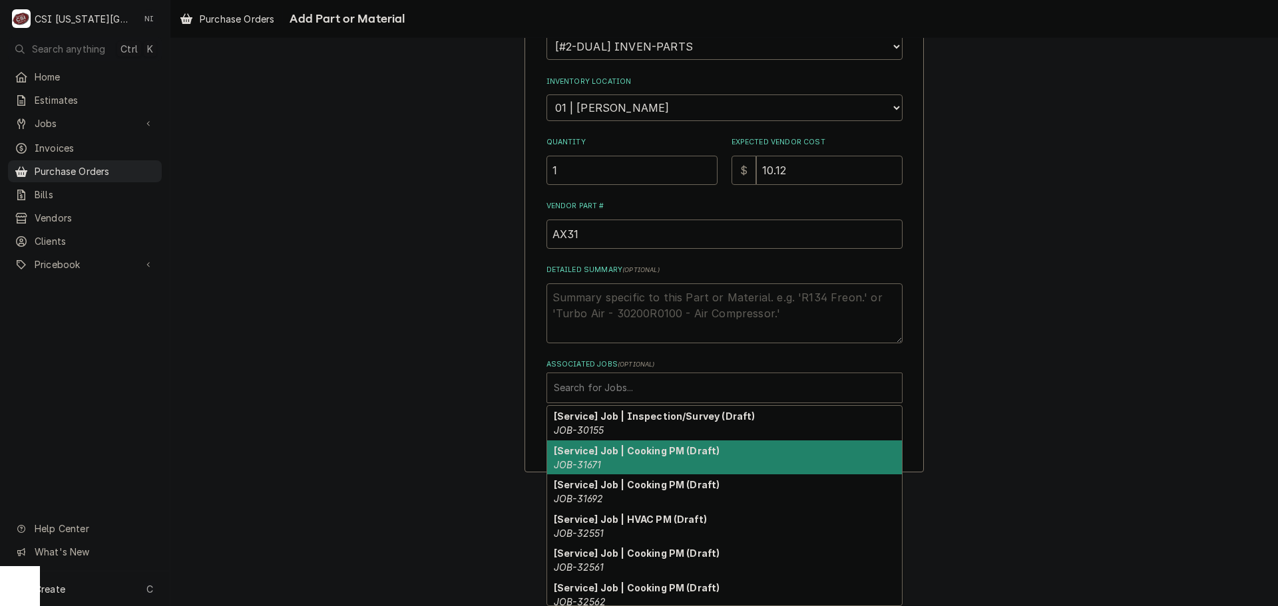
click at [1090, 376] on div "Please provide the following information to add a new part or material to this …" at bounding box center [724, 115] width 1108 height 738
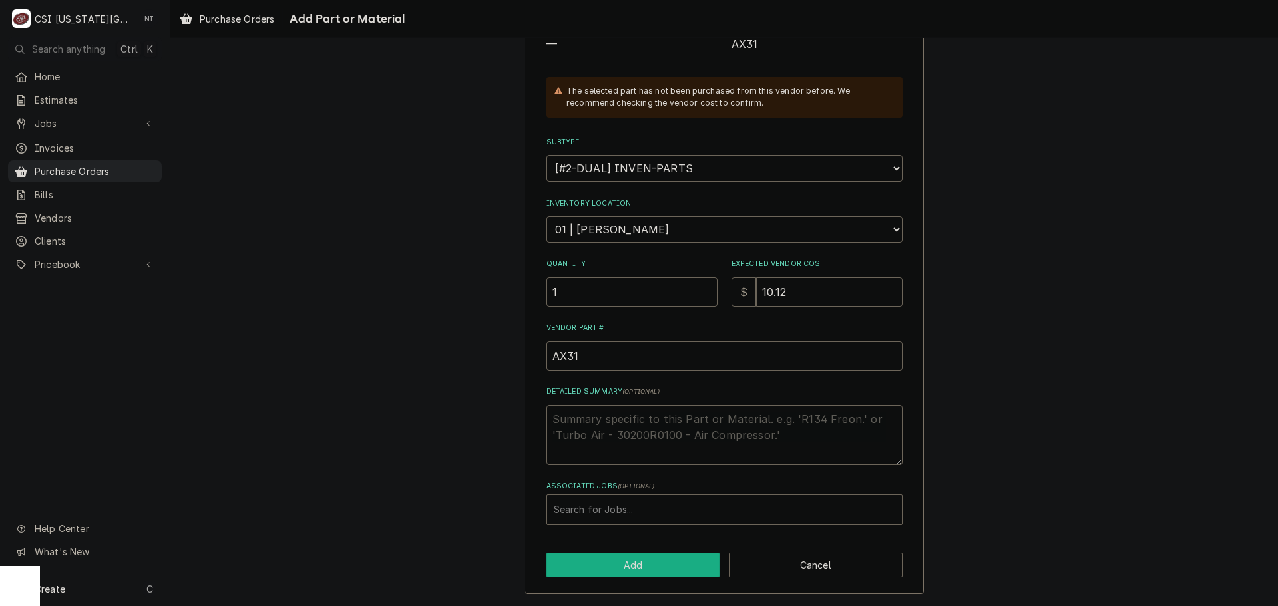
click at [670, 562] on button "Add" at bounding box center [634, 565] width 174 height 25
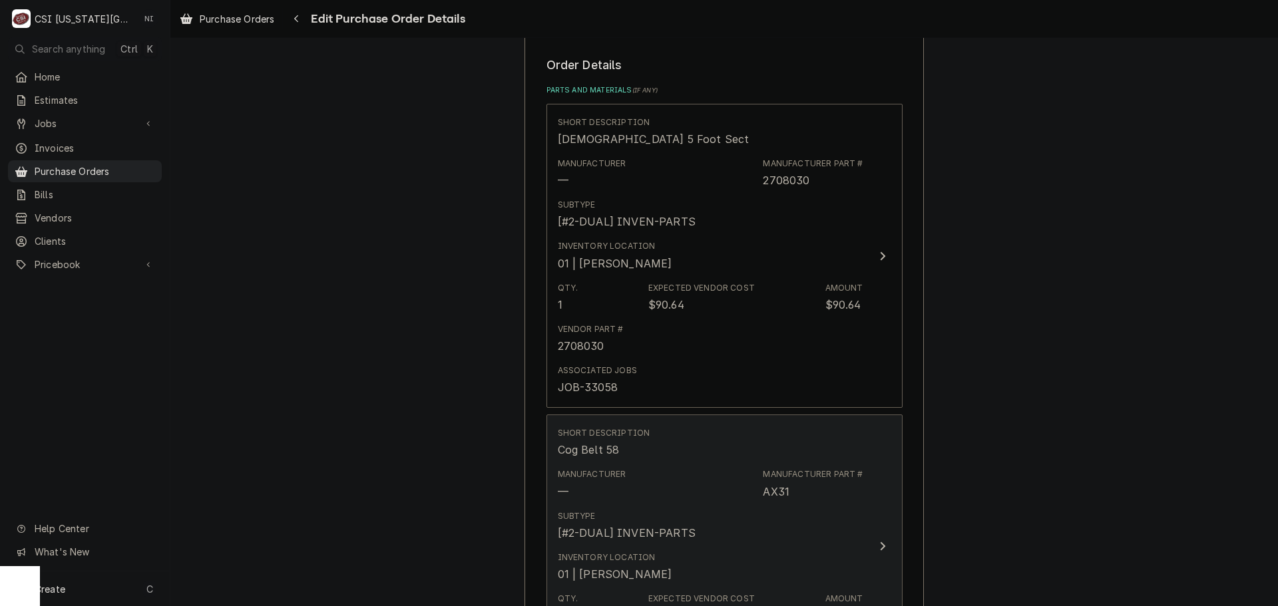
click at [711, 509] on div "Subtype [#2-DUAL] INVEN-PARTS" at bounding box center [711, 525] width 306 height 41
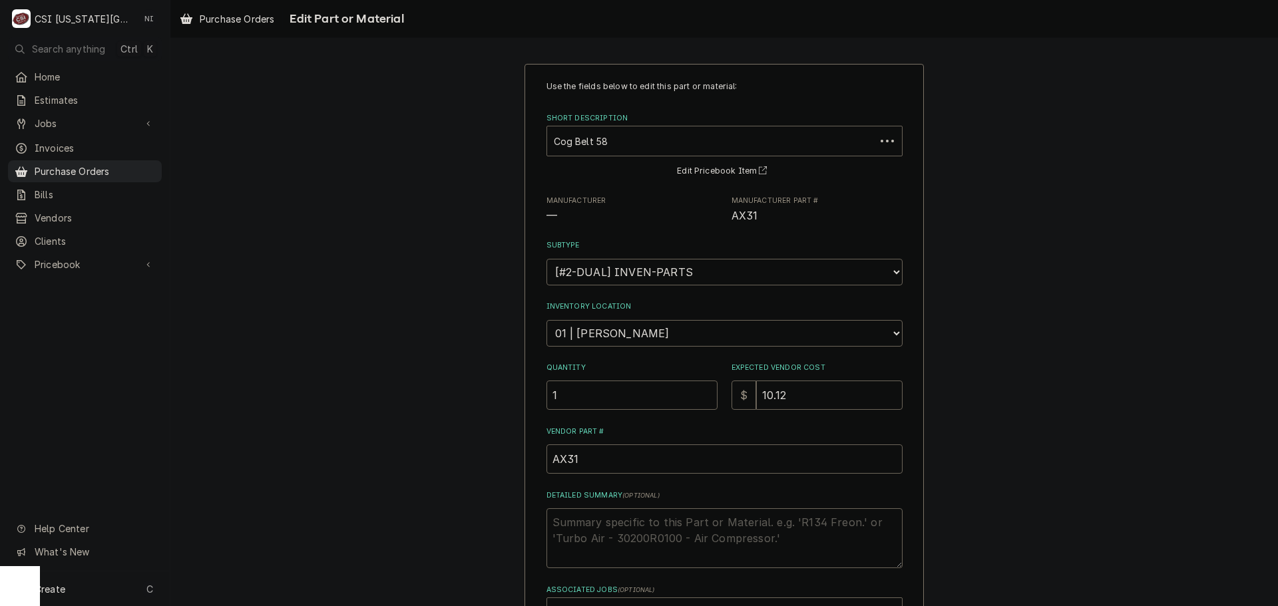
type textarea "x"
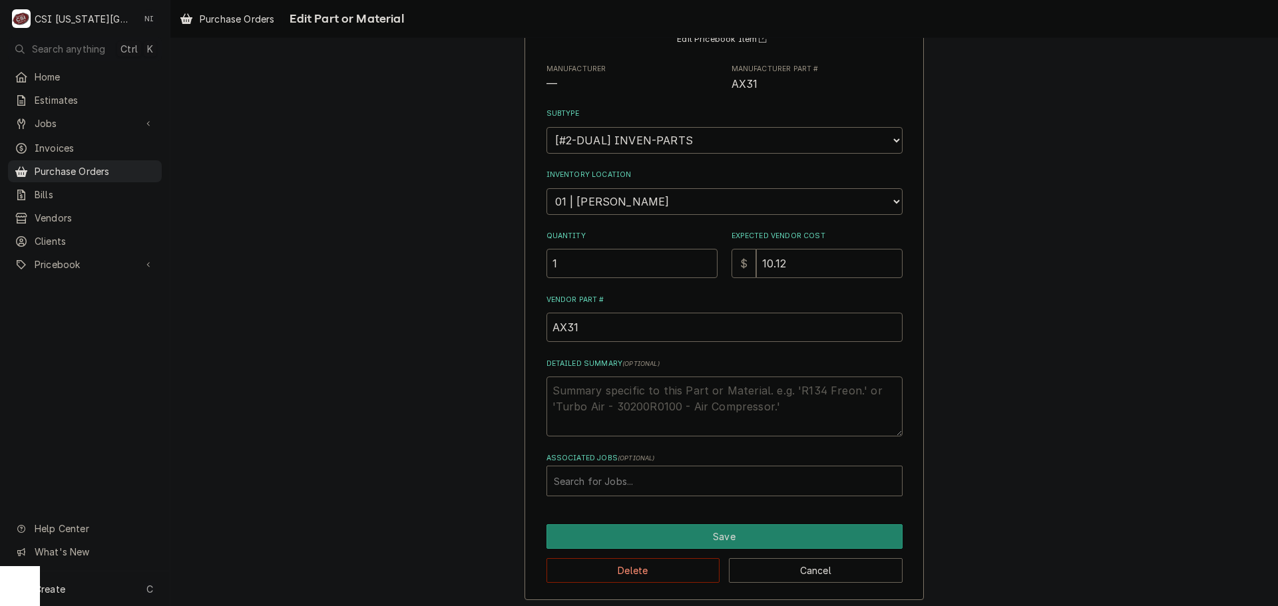
scroll to position [137, 0]
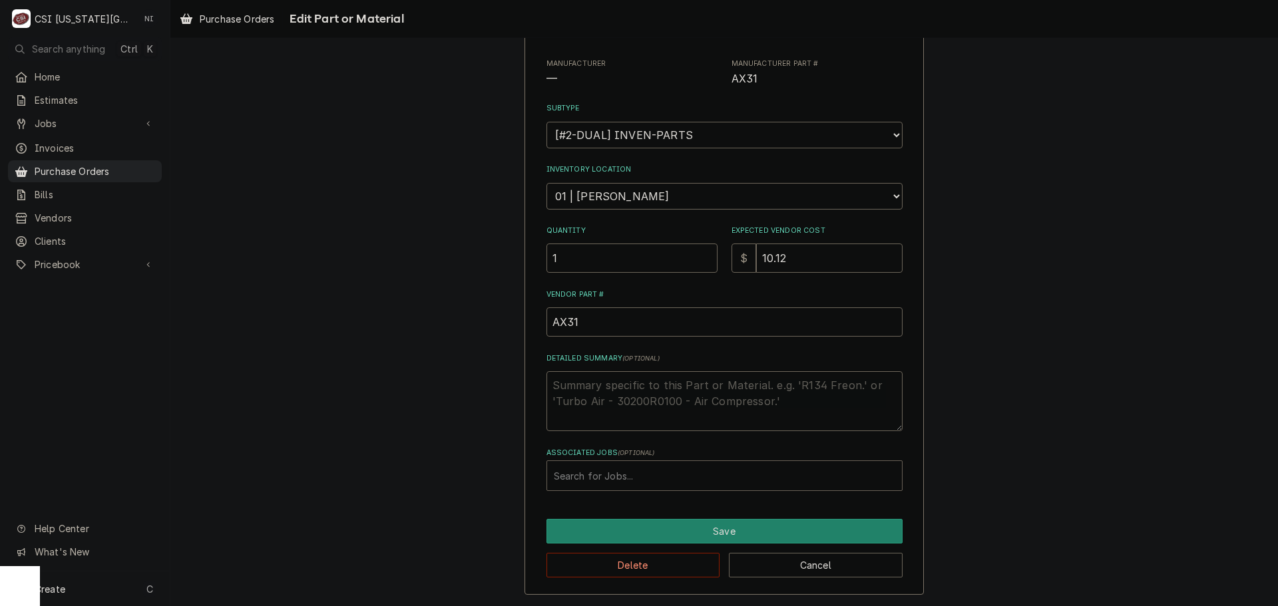
click at [627, 476] on div "Associated Jobs" at bounding box center [724, 476] width 341 height 24
type input "33058"
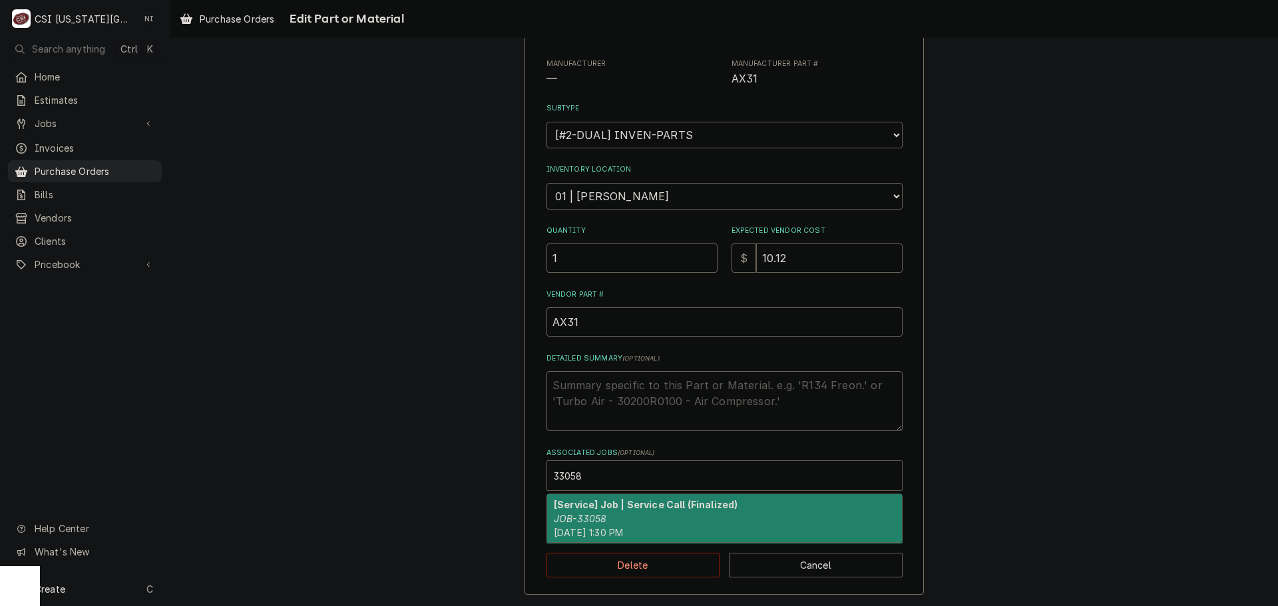
drag, startPoint x: 615, startPoint y: 509, endPoint x: 615, endPoint y: 520, distance: 11.3
click at [615, 511] on div "[Service] Job | Service Call (Finalized) JOB-33058 Mon, Sep 29th, 2025 - 1:30 PM" at bounding box center [724, 519] width 355 height 49
type textarea "x"
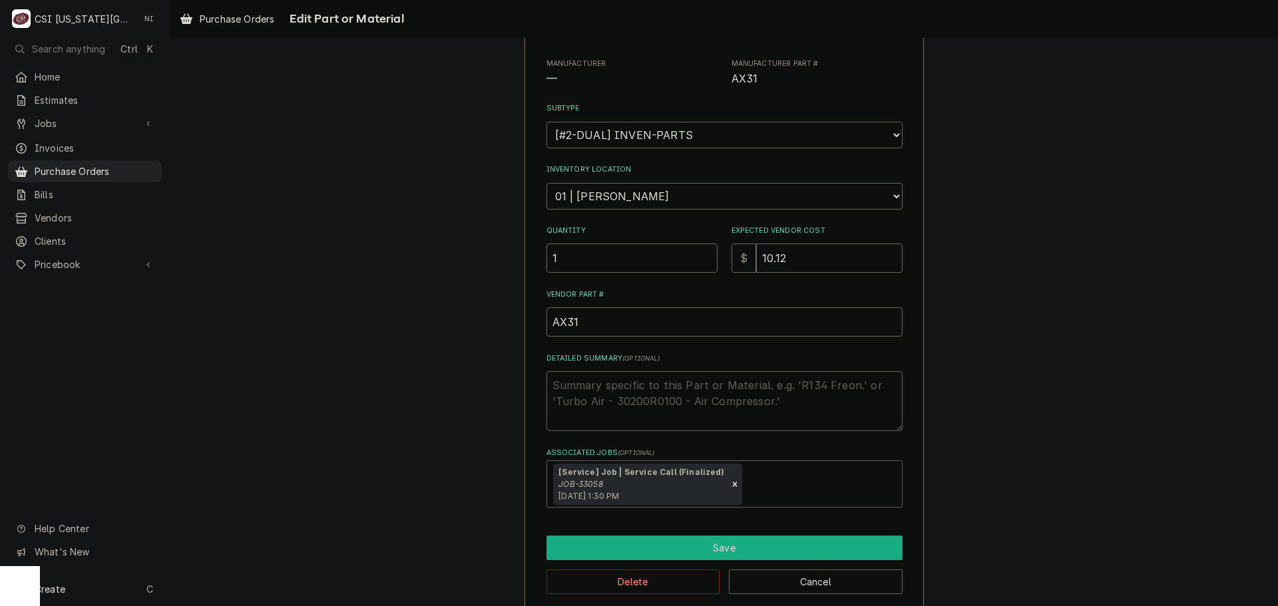
click at [622, 550] on button "Save" at bounding box center [725, 548] width 356 height 25
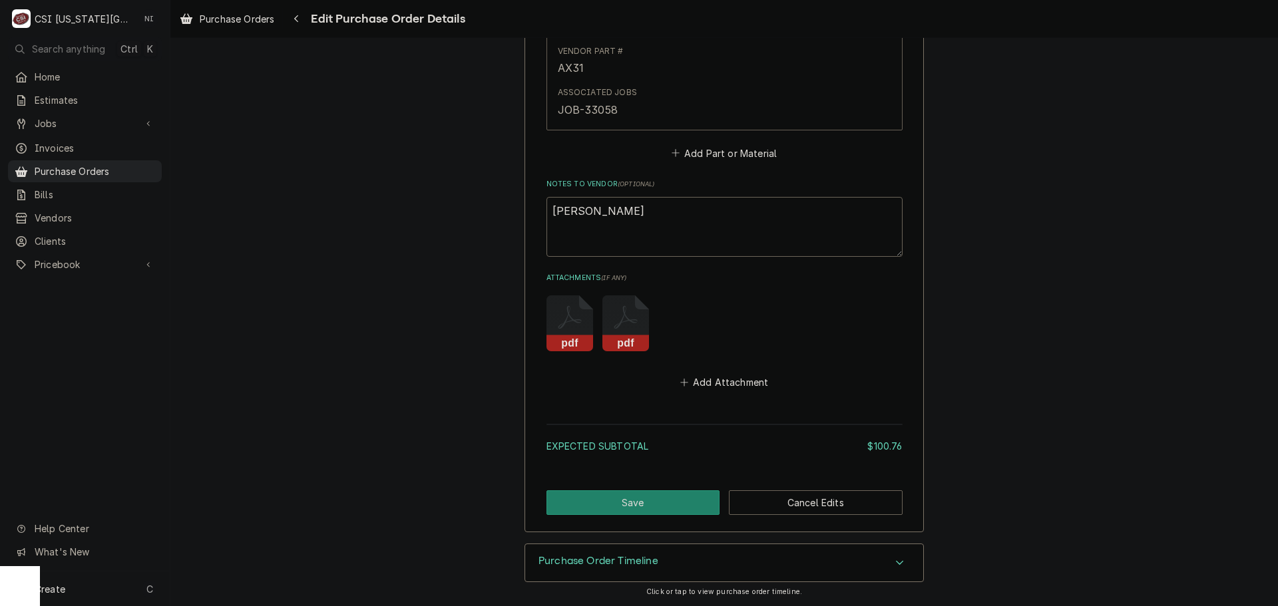
scroll to position [1106, 0]
drag, startPoint x: 634, startPoint y: 489, endPoint x: 661, endPoint y: 507, distance: 31.8
click at [660, 503] on button "Save" at bounding box center [634, 502] width 174 height 25
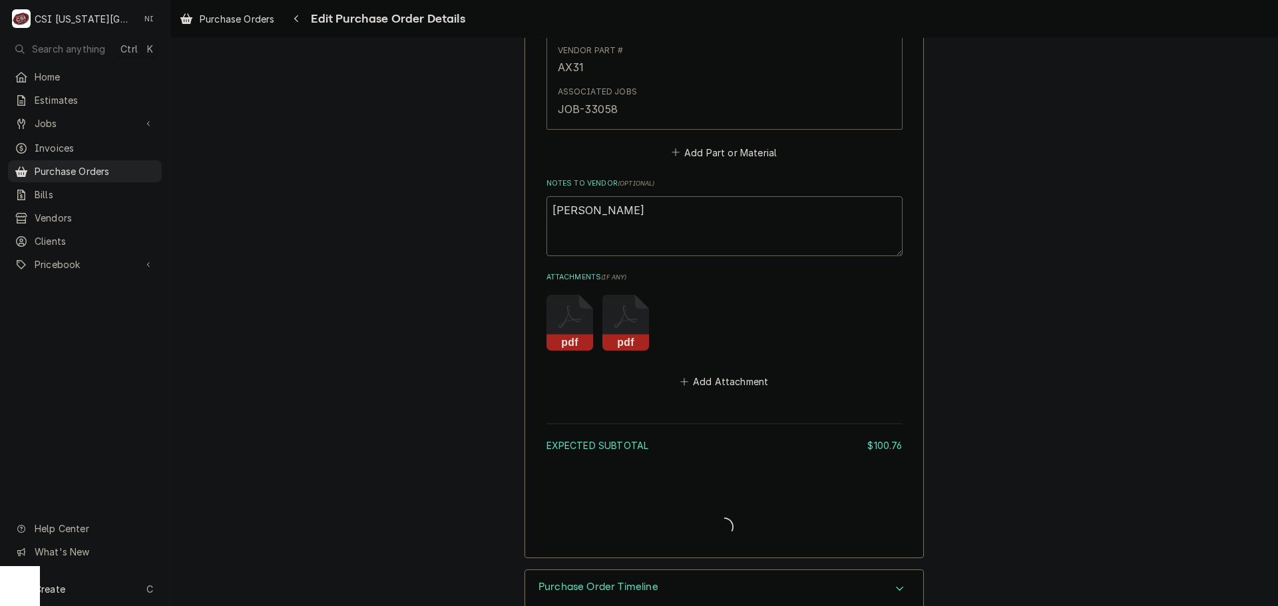
type textarea "x"
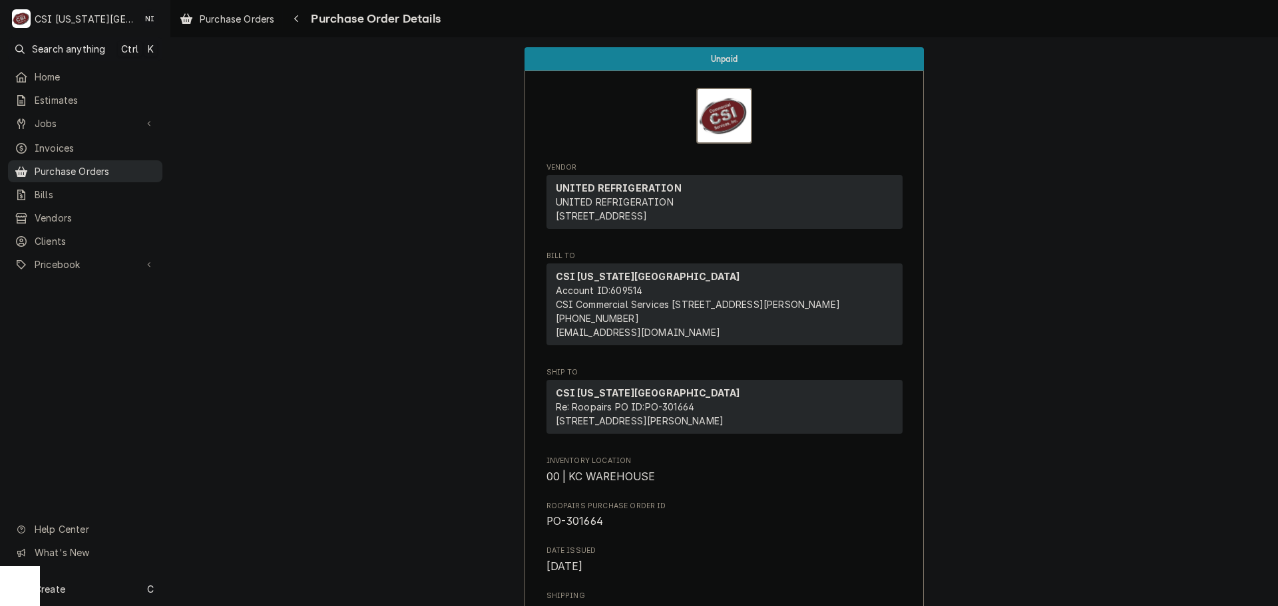
click at [129, 168] on span "Purchase Orders" at bounding box center [95, 171] width 121 height 14
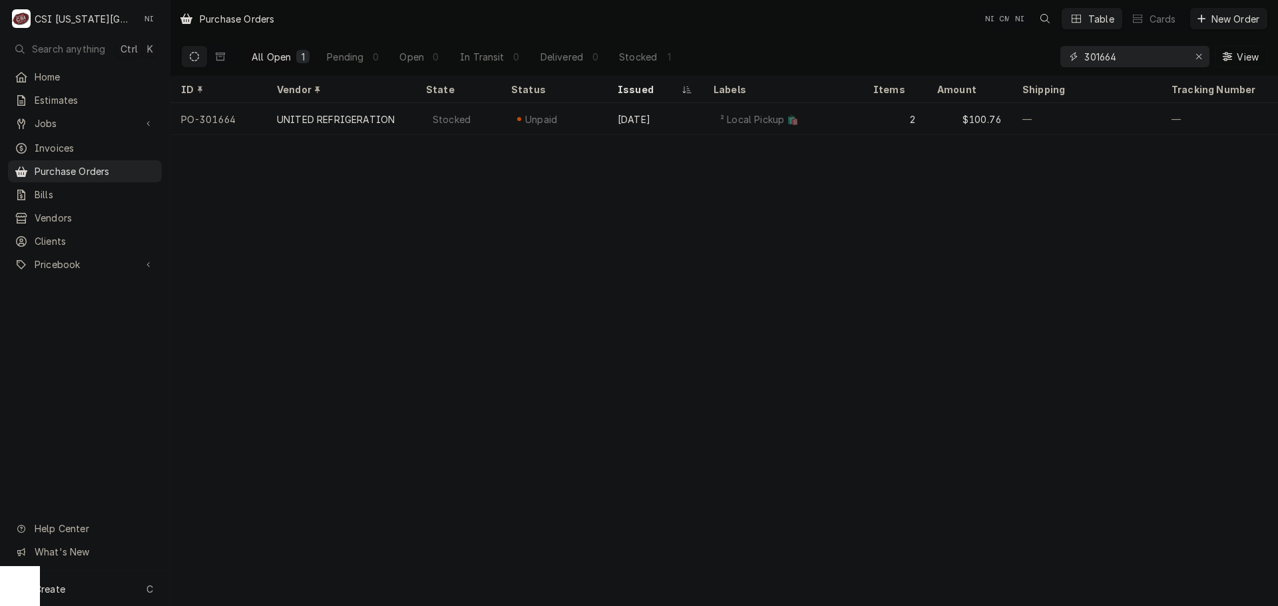
drag, startPoint x: 1145, startPoint y: 60, endPoint x: 953, endPoint y: 56, distance: 192.4
click at [955, 56] on div "All Open 1 Pending 0 Open 0 In Transit 0 Delivered 0 Stocked 1 301664 View" at bounding box center [724, 56] width 1086 height 37
type input "301761"
